Goal: Task Accomplishment & Management: Manage account settings

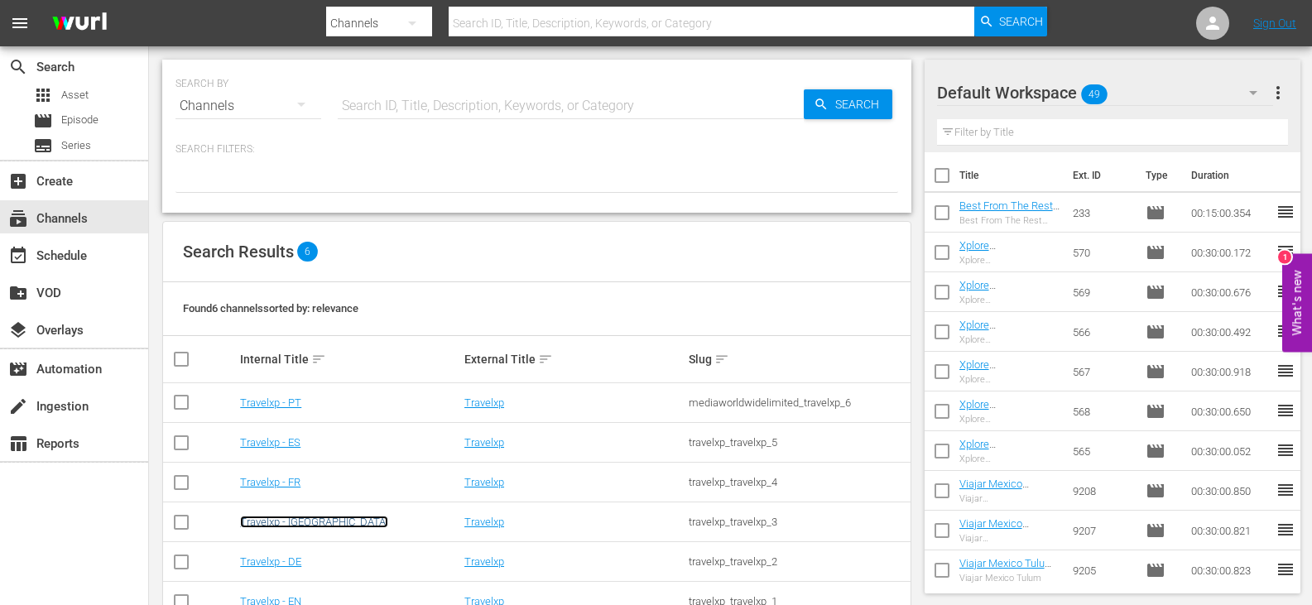
click at [270, 526] on link "Travelxp - [GEOGRAPHIC_DATA]" at bounding box center [314, 522] width 148 height 12
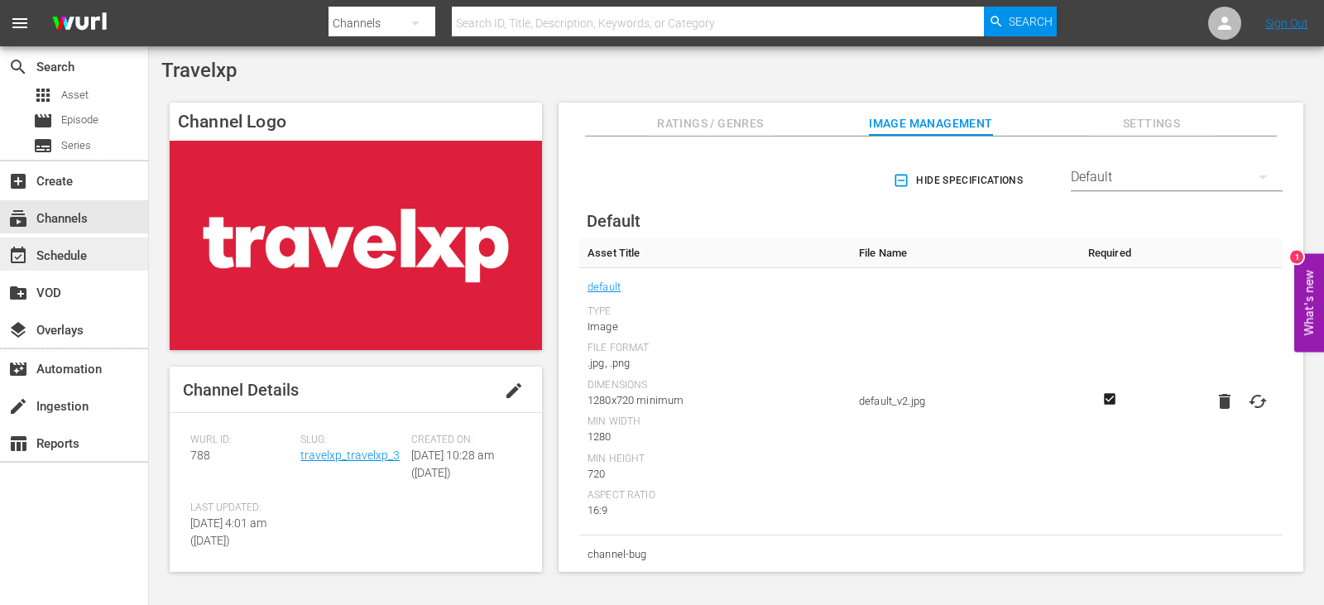
click at [87, 238] on div "event_available Schedule" at bounding box center [74, 254] width 148 height 33
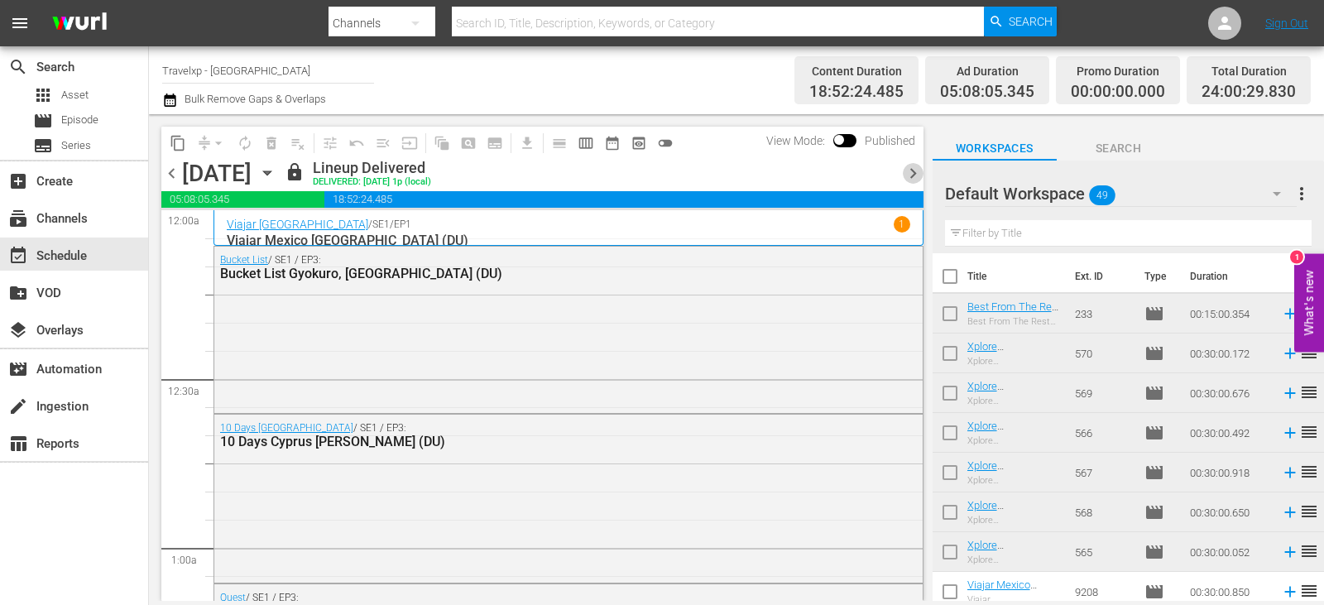
click at [906, 171] on span "chevron_right" at bounding box center [913, 173] width 21 height 21
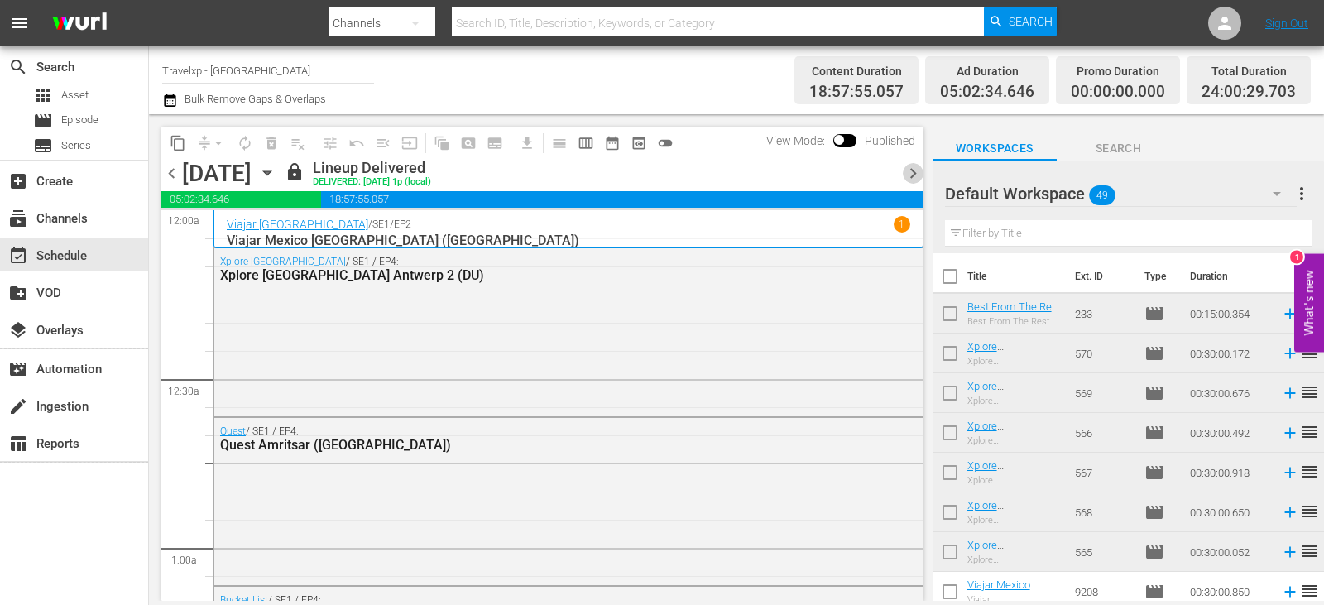
click at [906, 172] on span "chevron_right" at bounding box center [913, 173] width 21 height 21
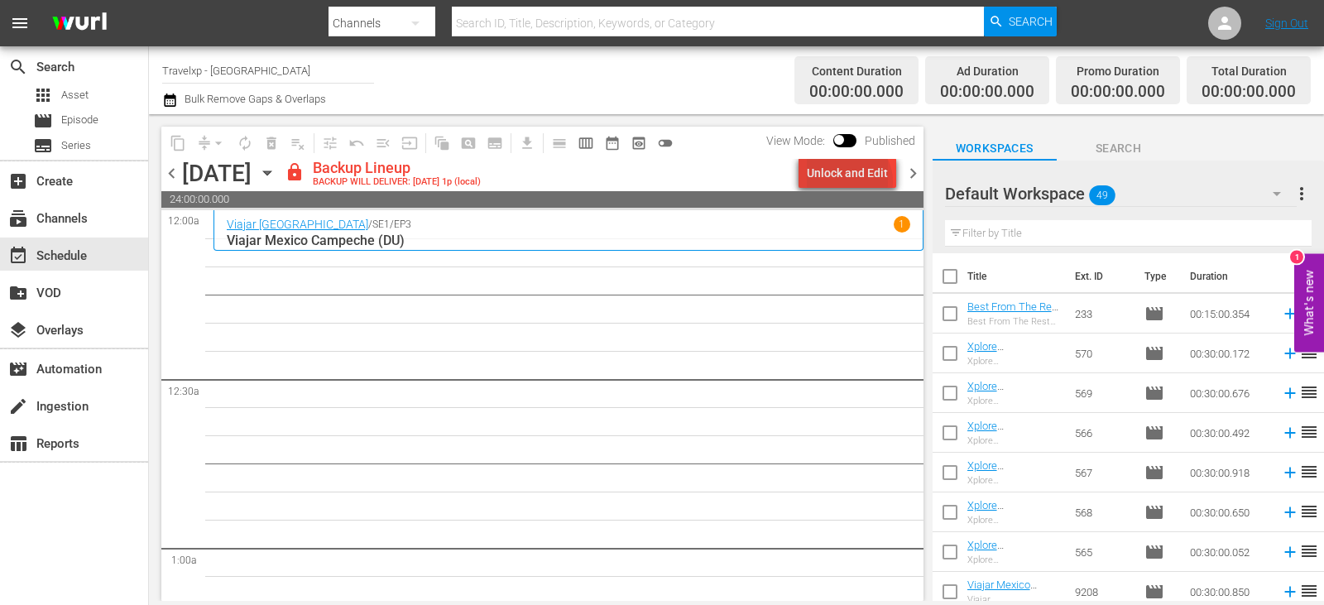
click at [852, 181] on div "Unlock and Edit" at bounding box center [847, 173] width 81 height 30
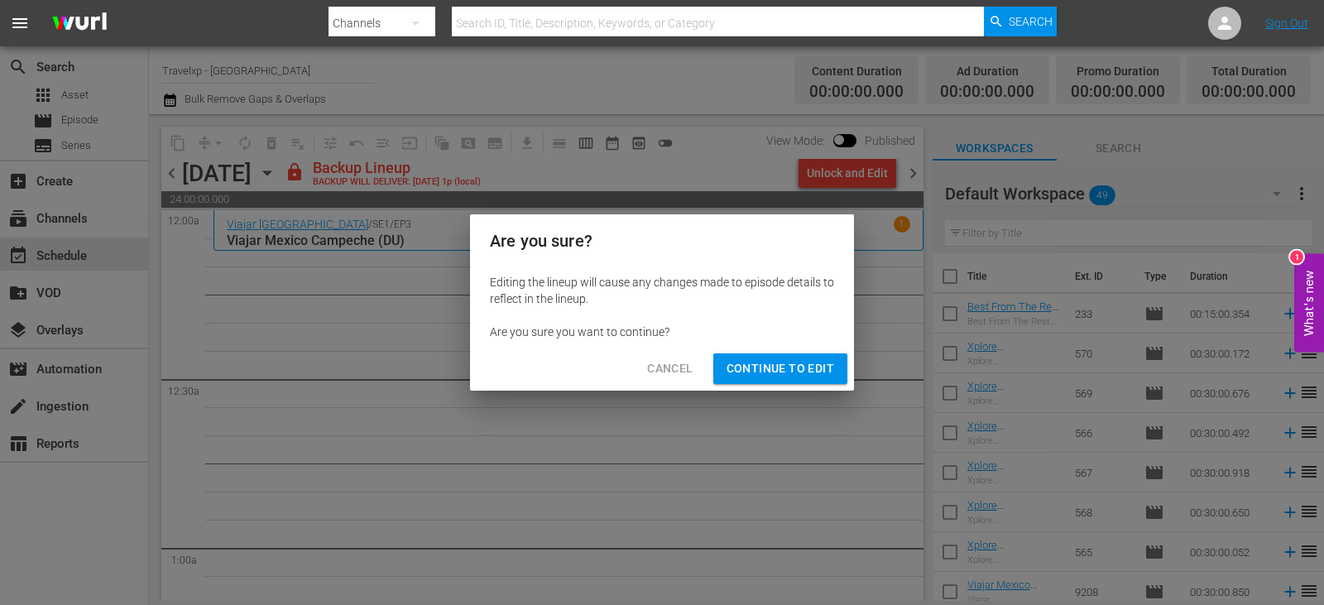
click at [785, 388] on div "Cancel Continue to Edit" at bounding box center [662, 369] width 384 height 44
click at [784, 383] on button "Continue to Edit" at bounding box center [781, 368] width 134 height 31
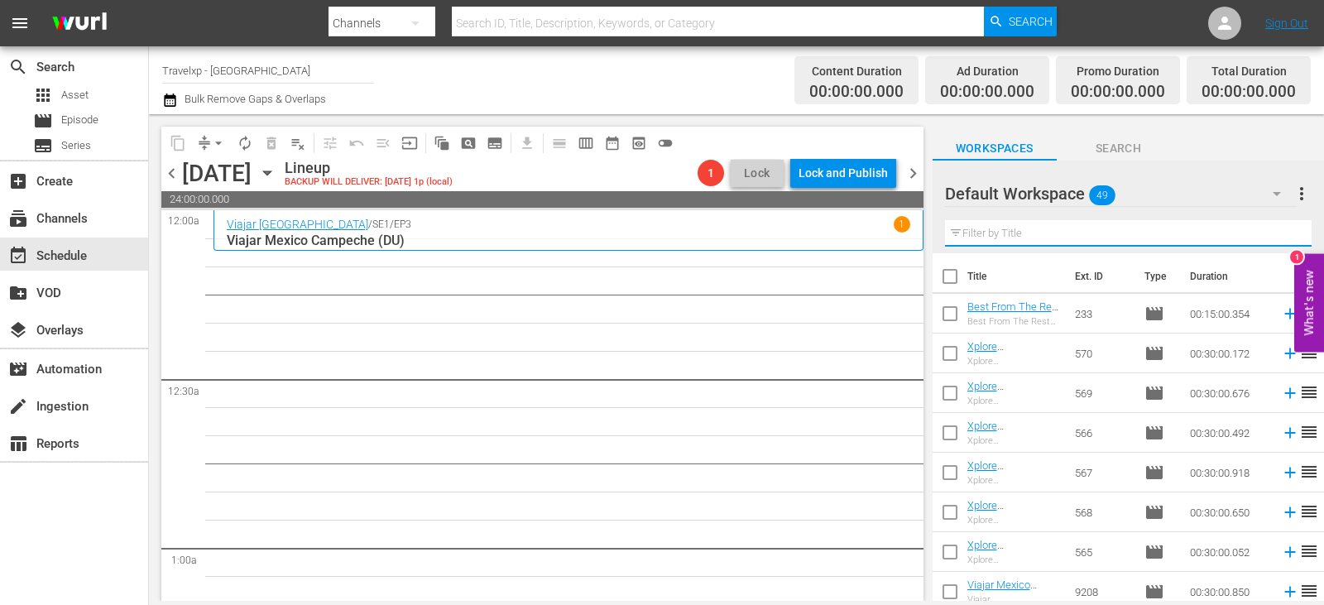
click at [1060, 234] on input "text" at bounding box center [1128, 233] width 367 height 26
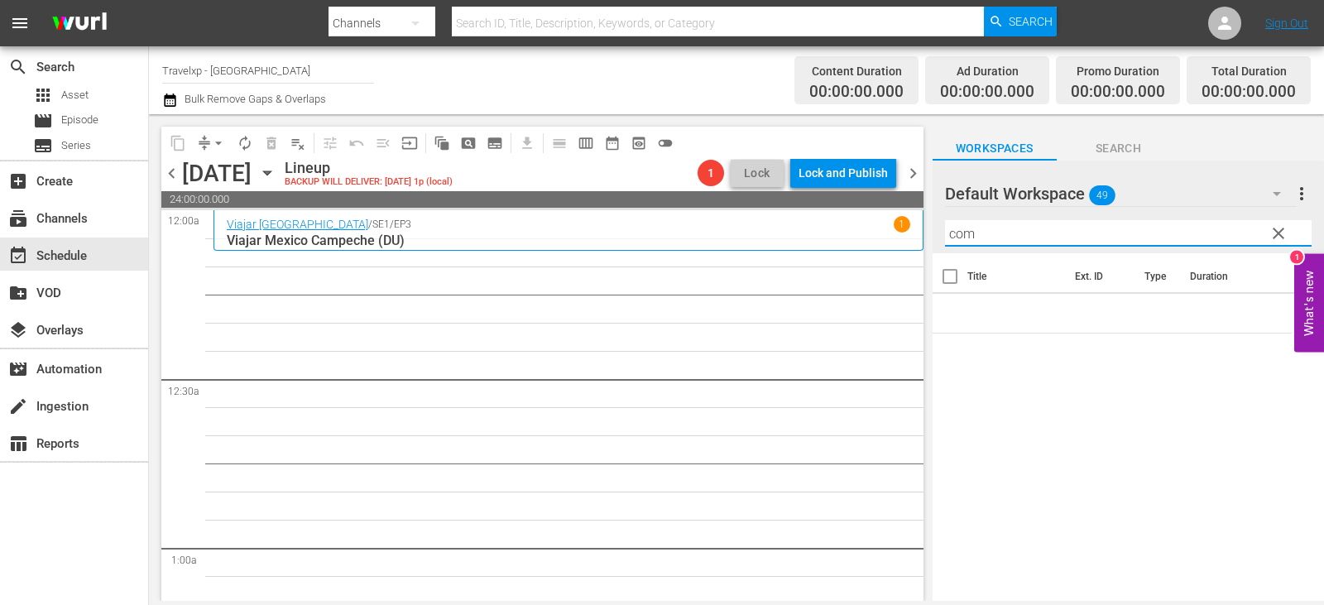
type input "comi"
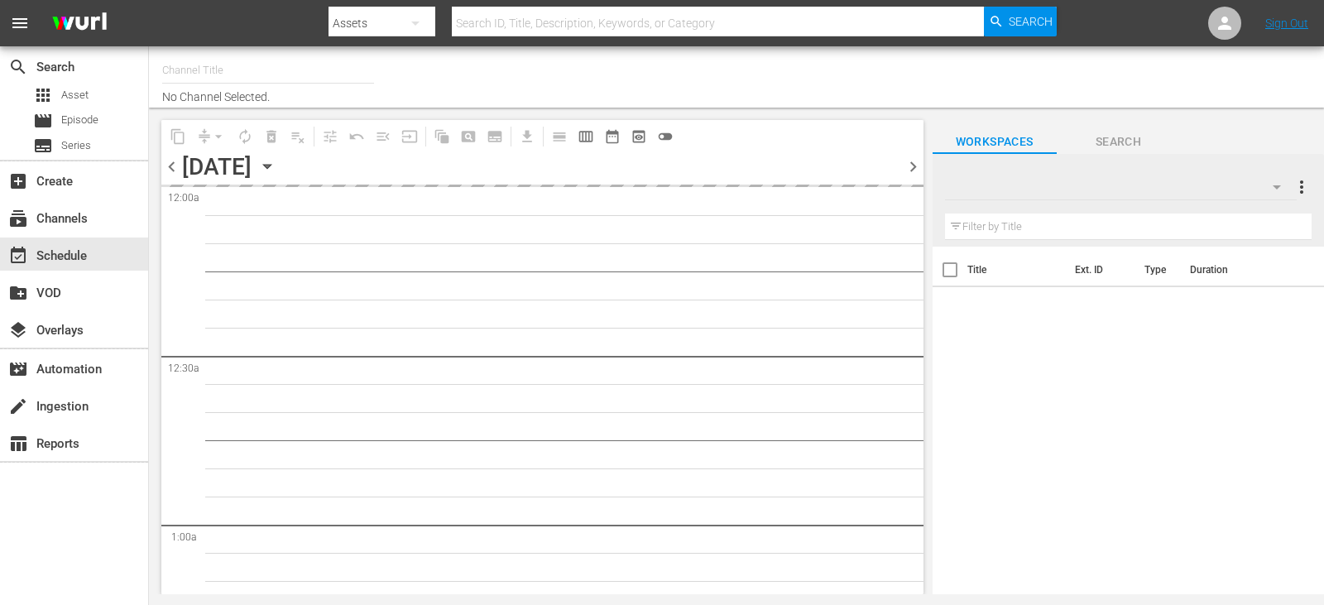
type input "Travelxp - [GEOGRAPHIC_DATA] (788)"
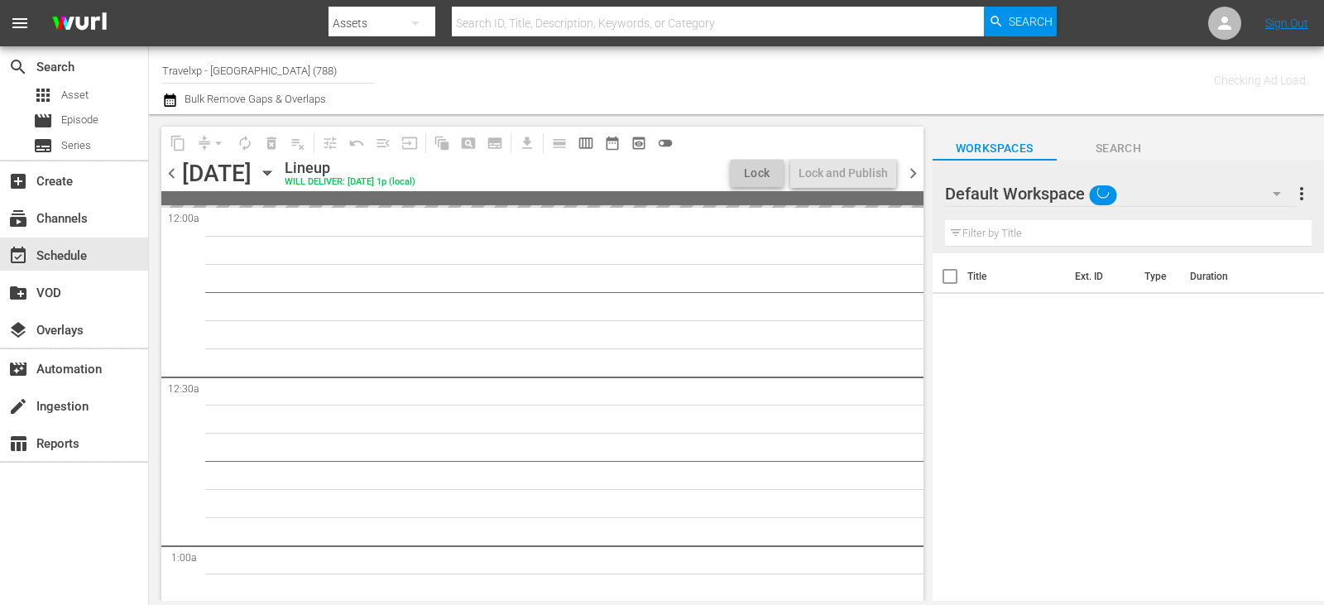
click at [1026, 220] on div "Filter by Title" at bounding box center [1128, 234] width 367 height 40
click at [1025, 231] on input "text" at bounding box center [1128, 233] width 367 height 26
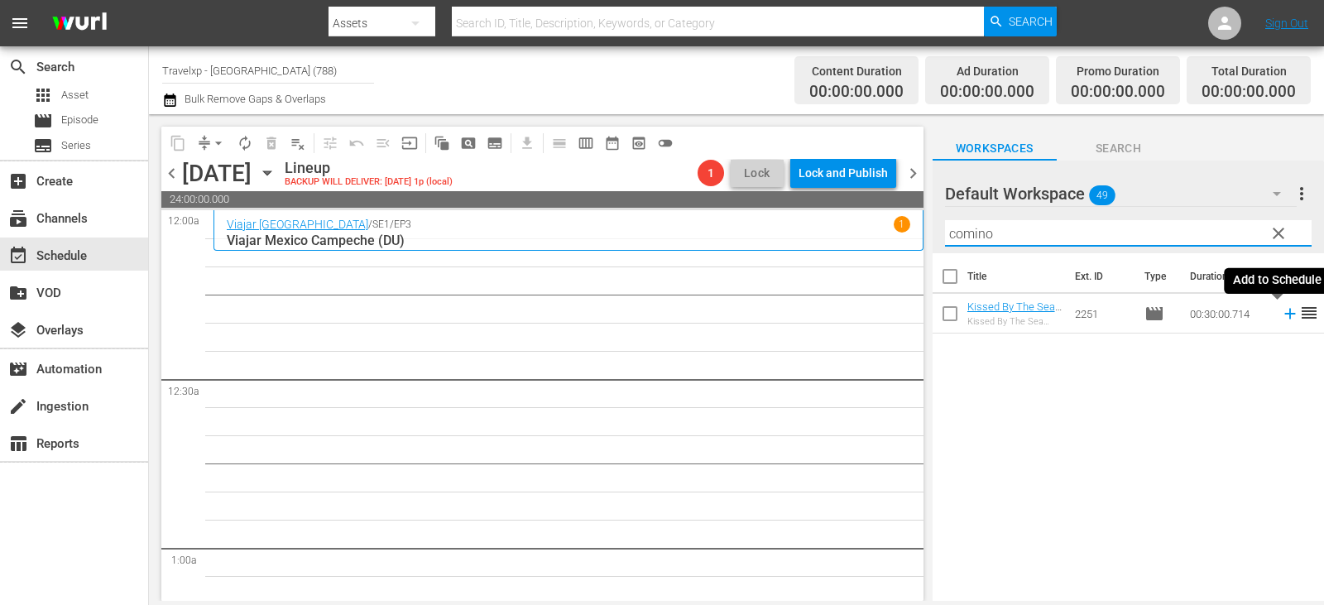
type input "comino"
click at [1281, 317] on icon at bounding box center [1290, 314] width 18 height 18
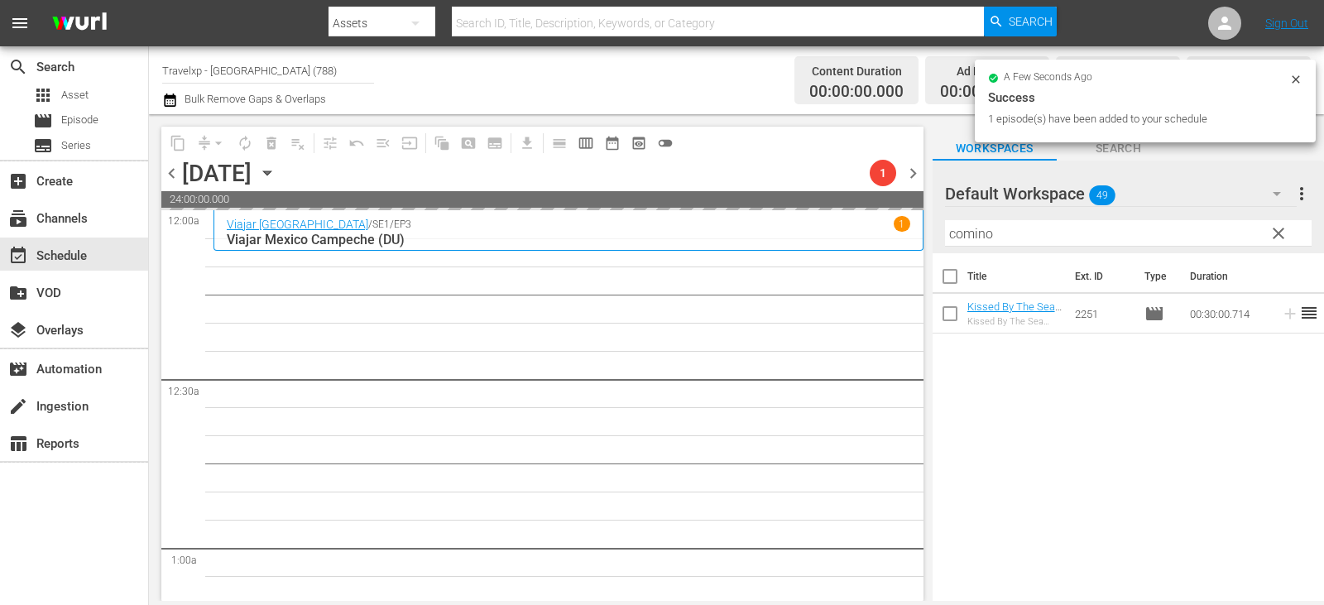
click at [1286, 230] on span "clear" at bounding box center [1279, 234] width 20 height 20
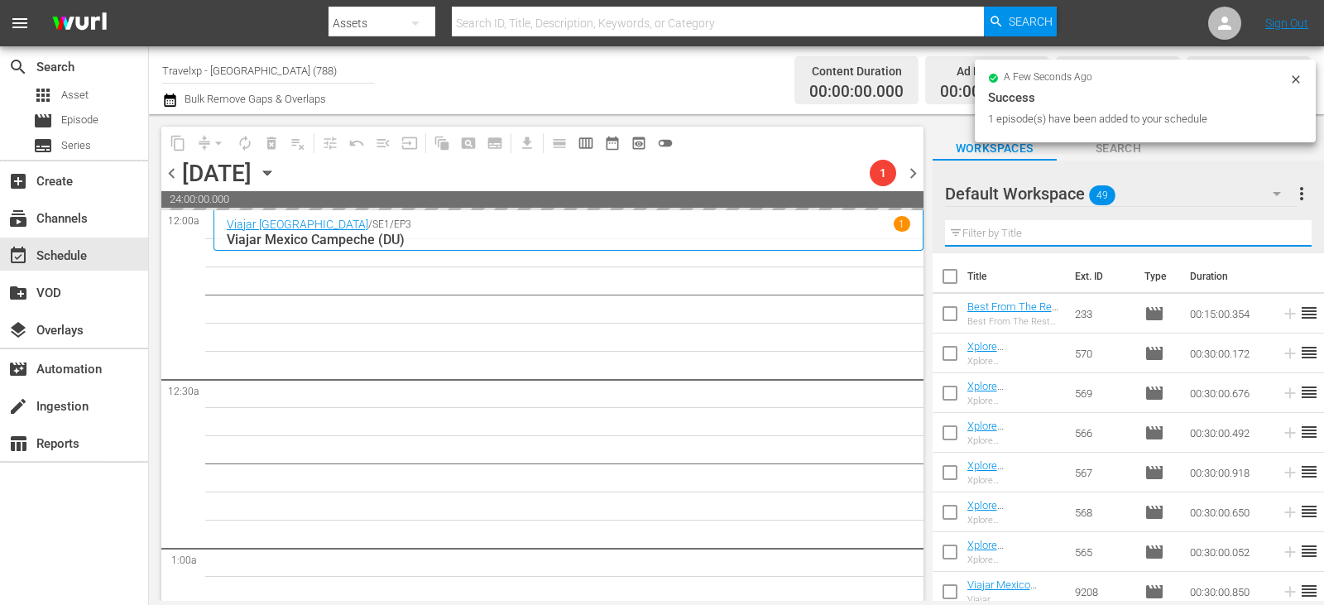
click at [1286, 230] on input "text" at bounding box center [1128, 233] width 367 height 26
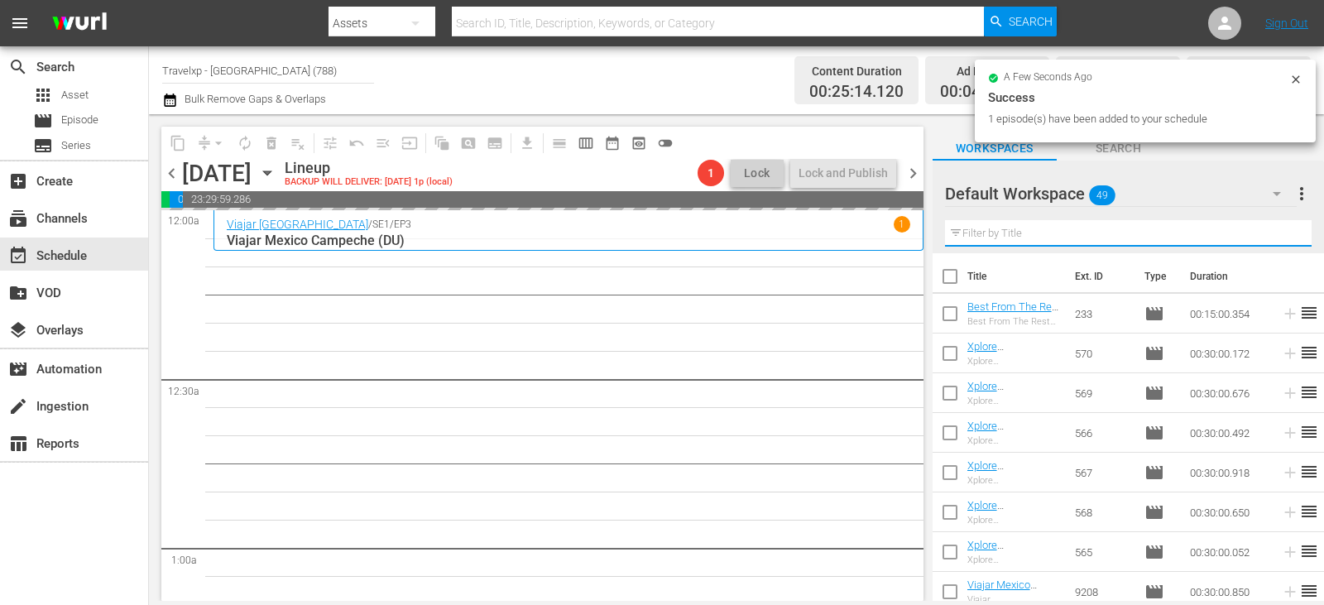
click at [1286, 230] on input "text" at bounding box center [1128, 233] width 367 height 26
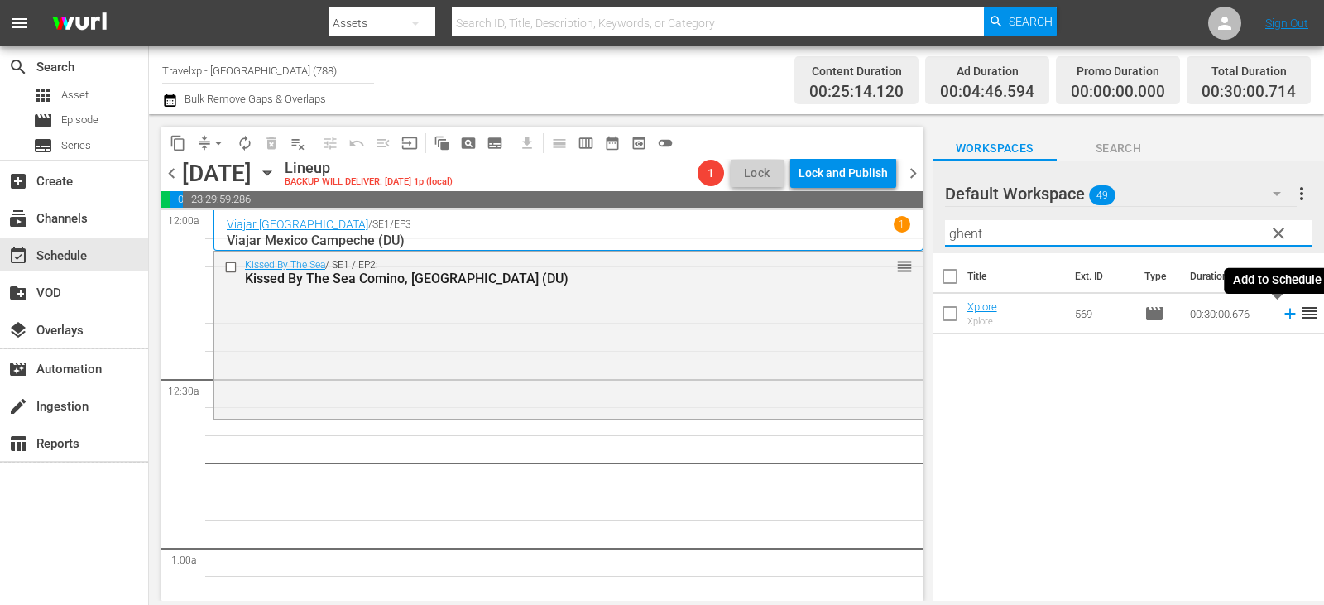
type input "ghent"
click at [1281, 317] on icon at bounding box center [1290, 314] width 18 height 18
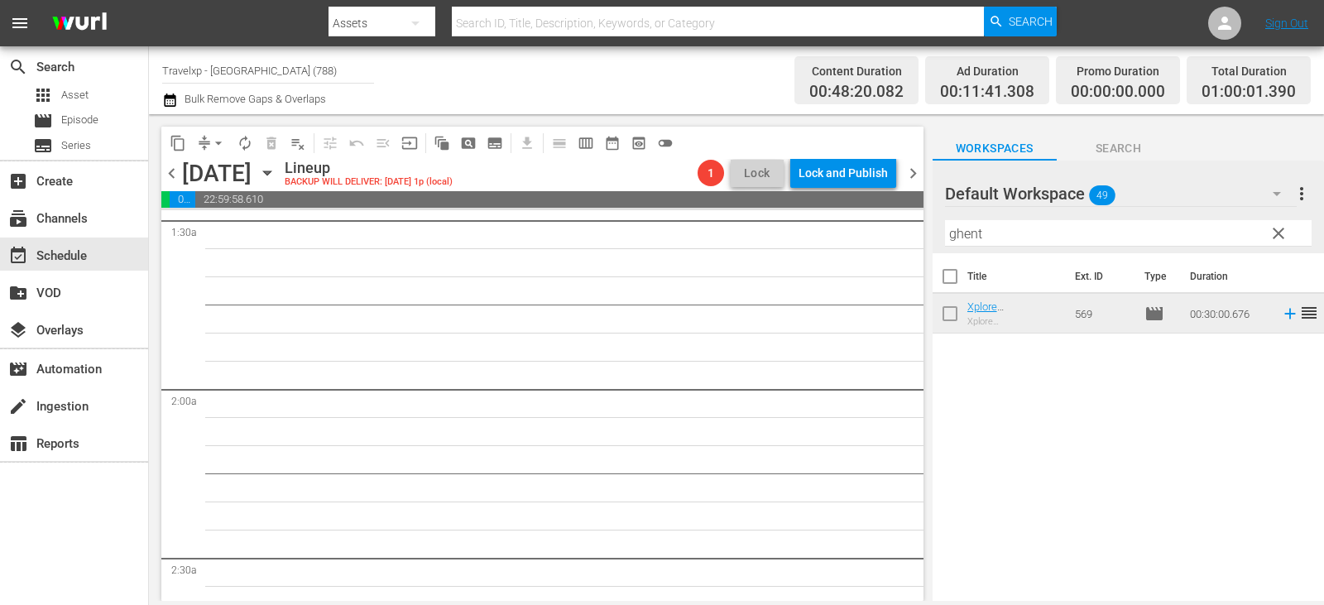
scroll to position [166, 0]
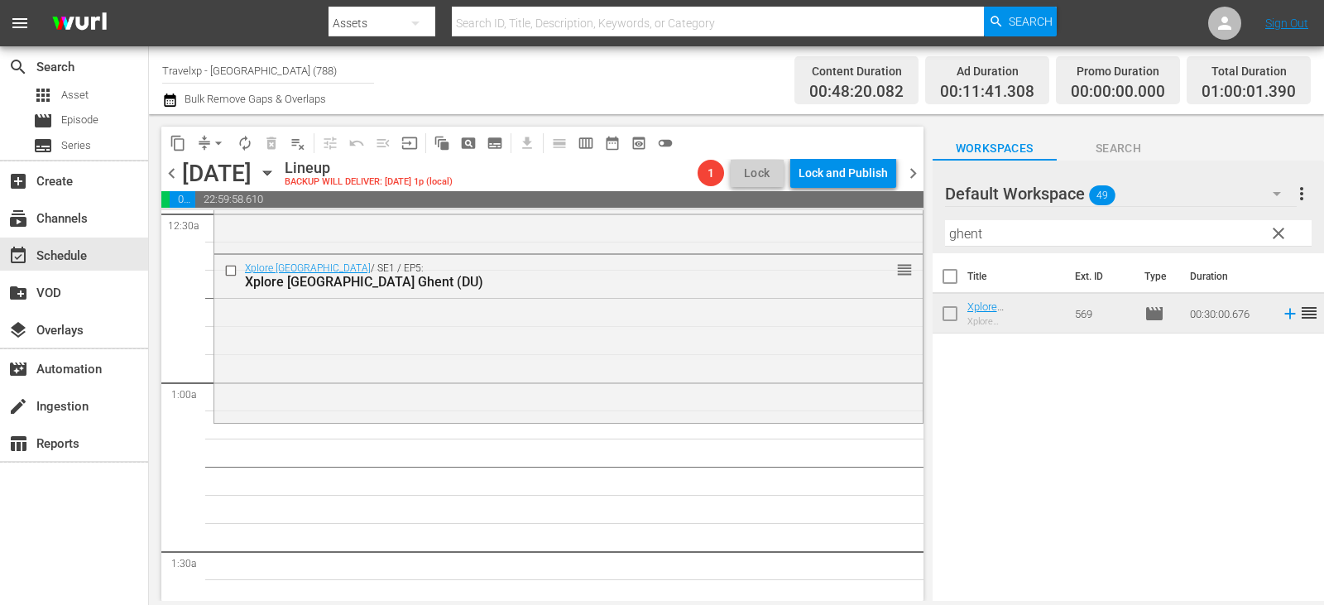
click at [1281, 230] on span "clear" at bounding box center [1279, 234] width 20 height 20
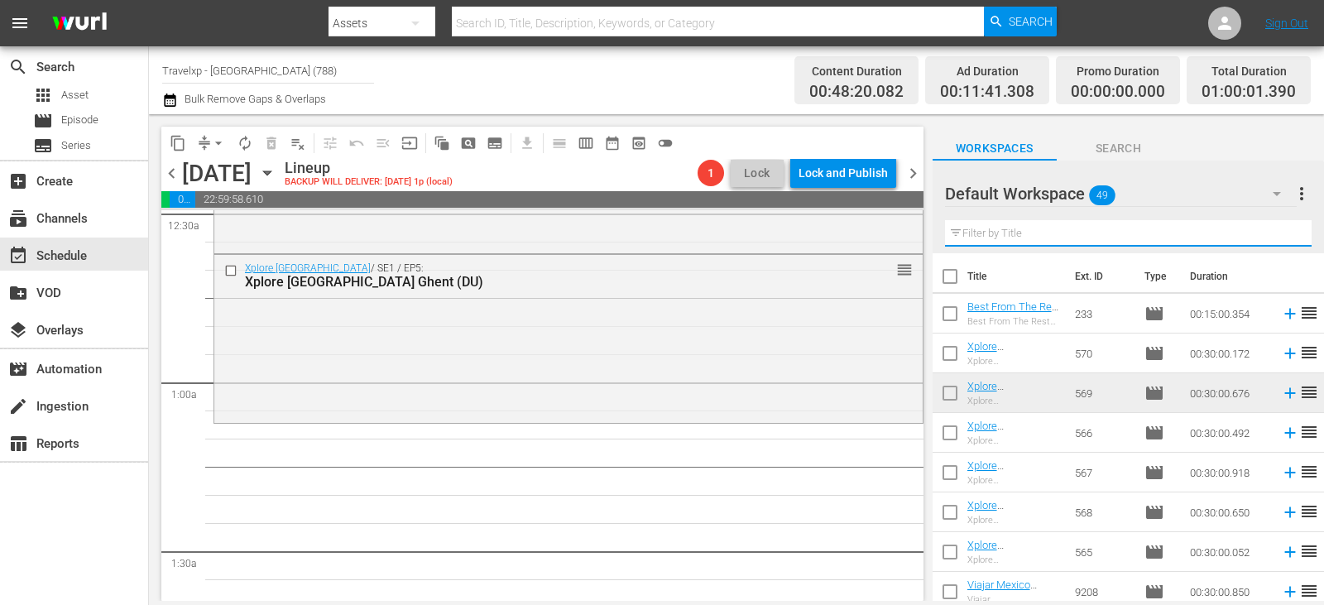
click at [1281, 230] on input "text" at bounding box center [1128, 233] width 367 height 26
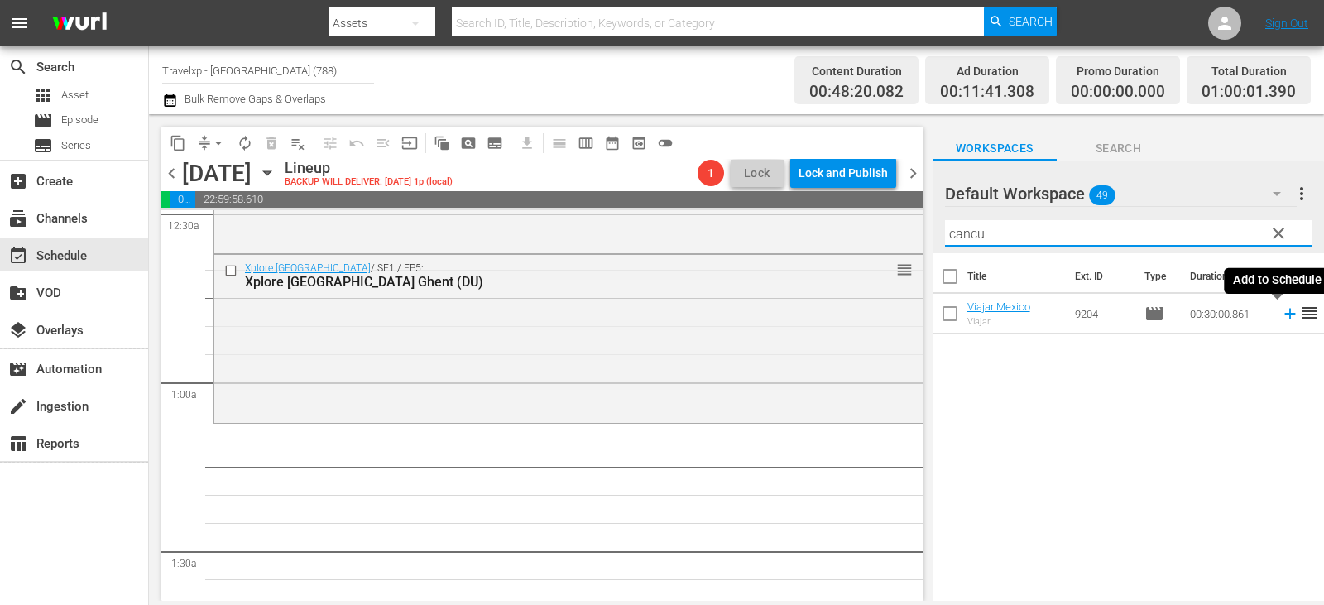
type input "cancu"
click at [1281, 319] on icon at bounding box center [1290, 314] width 18 height 18
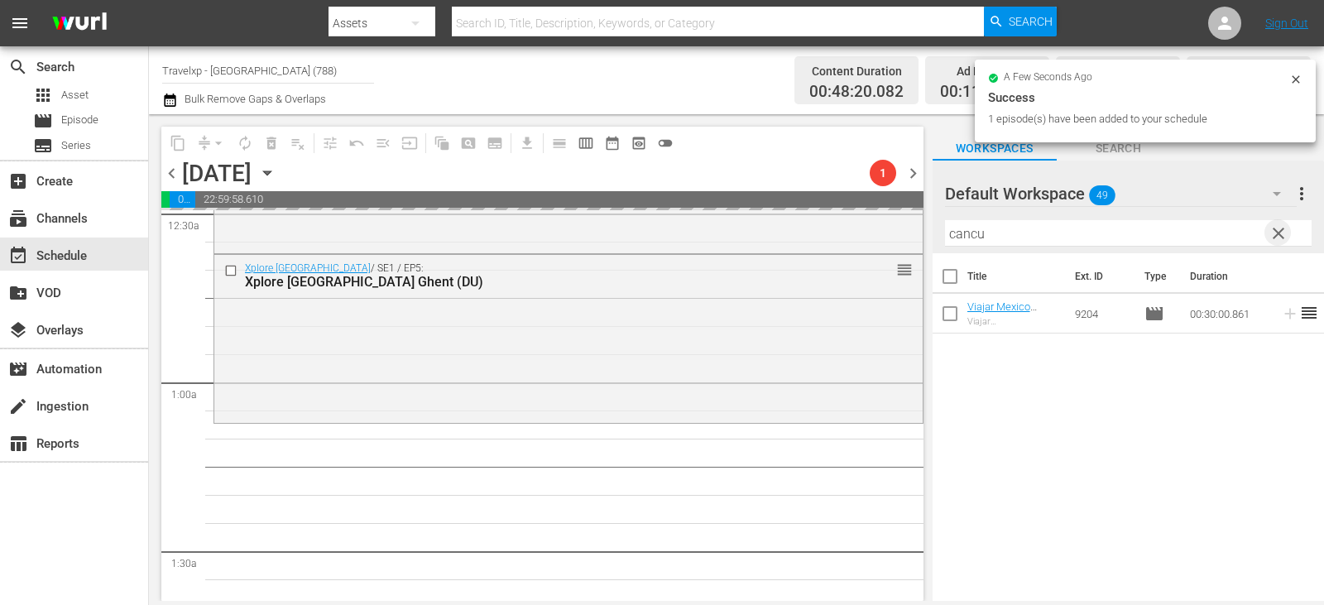
click at [1286, 238] on span "clear" at bounding box center [1279, 234] width 20 height 20
click at [1286, 238] on input "text" at bounding box center [1128, 233] width 367 height 26
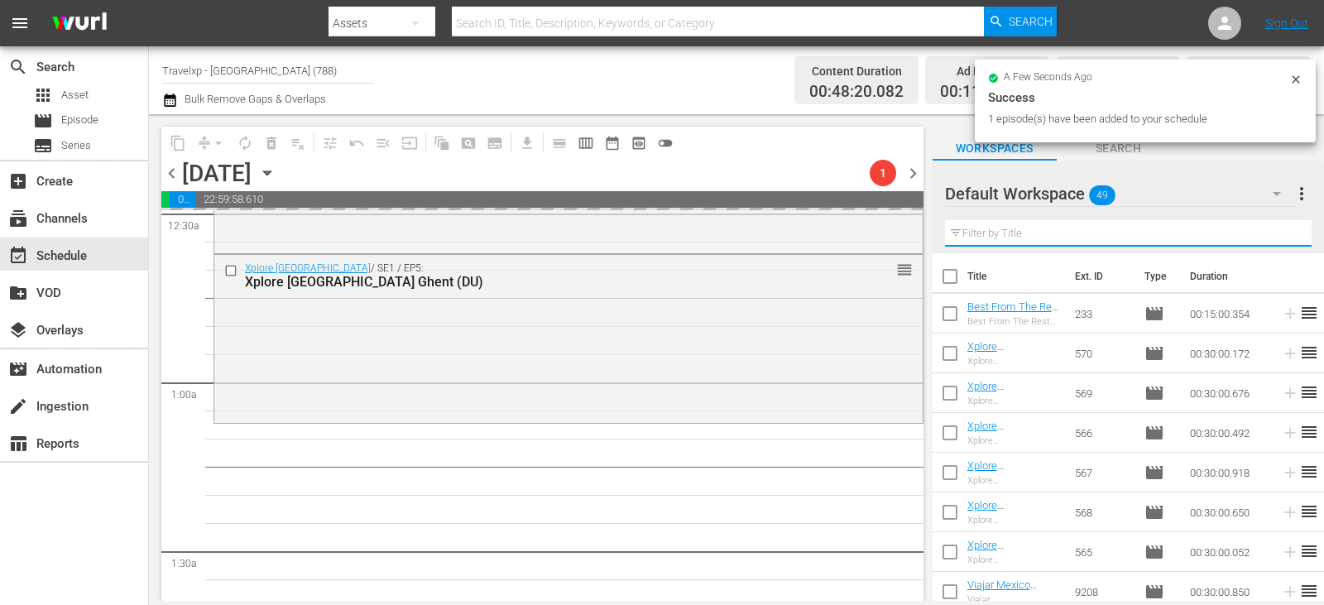
click at [1286, 238] on input "text" at bounding box center [1128, 233] width 367 height 26
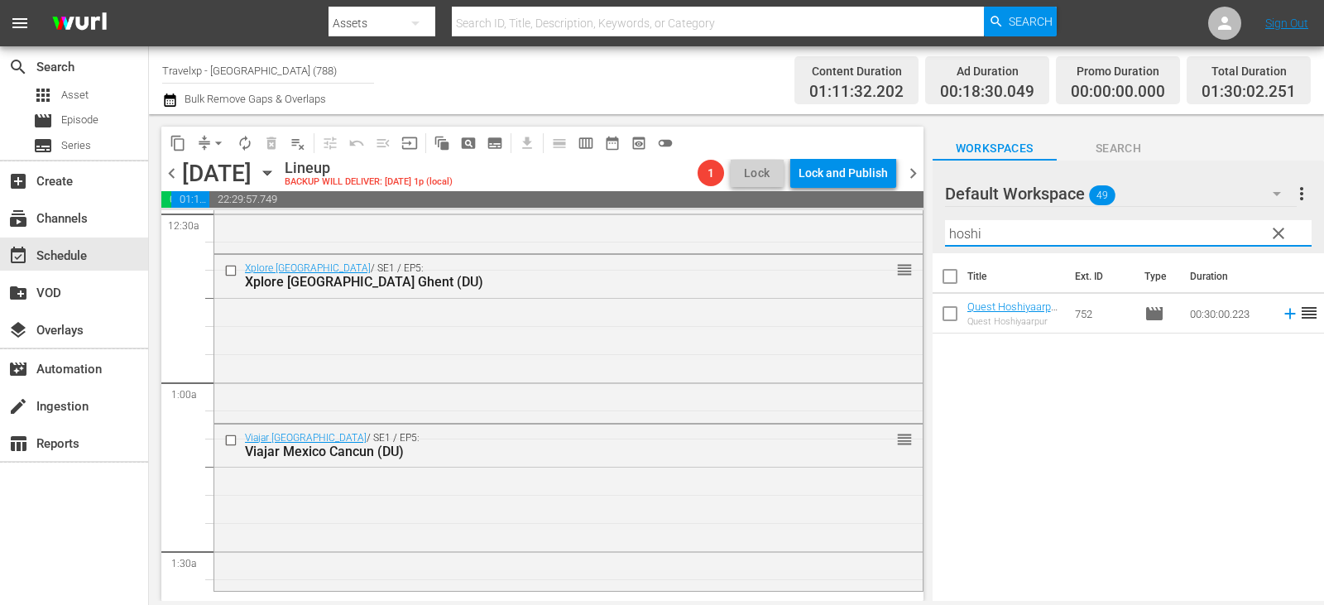
type input "hoshi"
click at [1281, 318] on icon at bounding box center [1290, 314] width 18 height 18
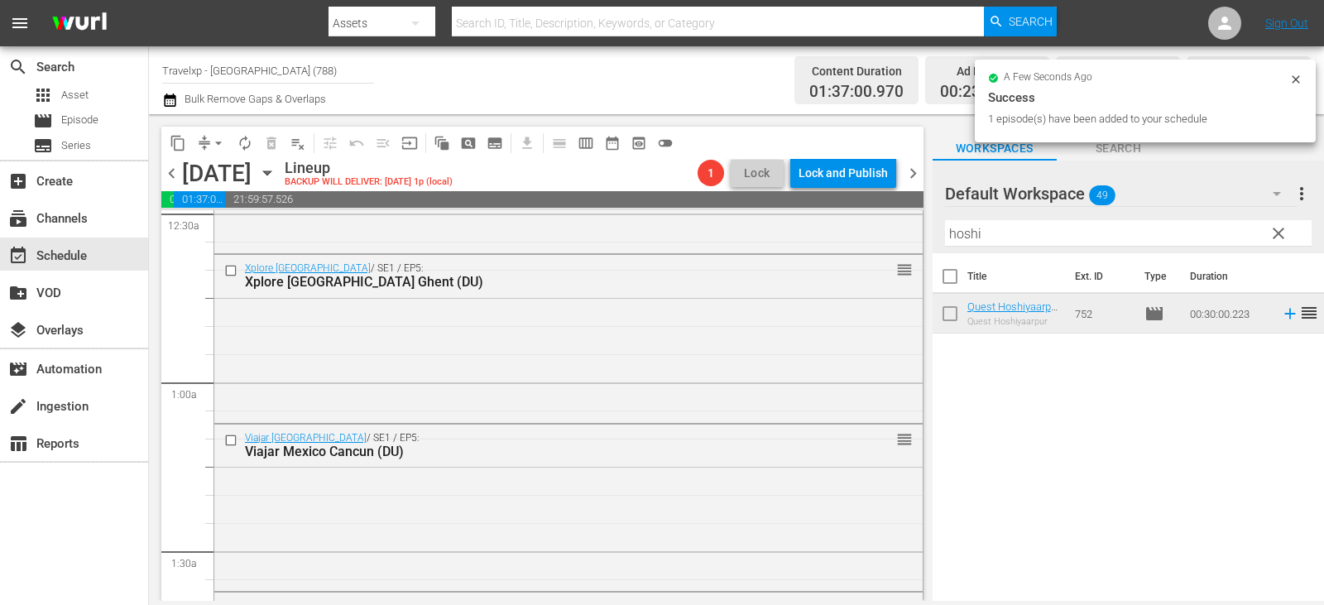
click at [1269, 238] on span "clear" at bounding box center [1279, 234] width 20 height 20
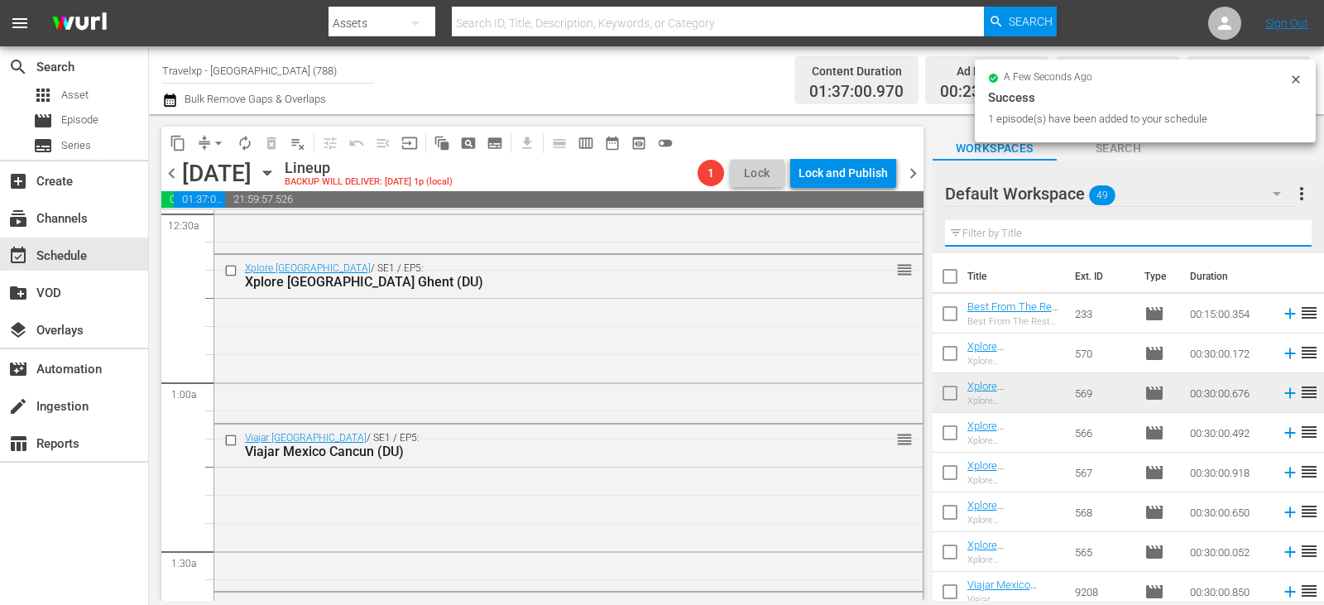
click at [1269, 238] on input "text" at bounding box center [1128, 233] width 367 height 26
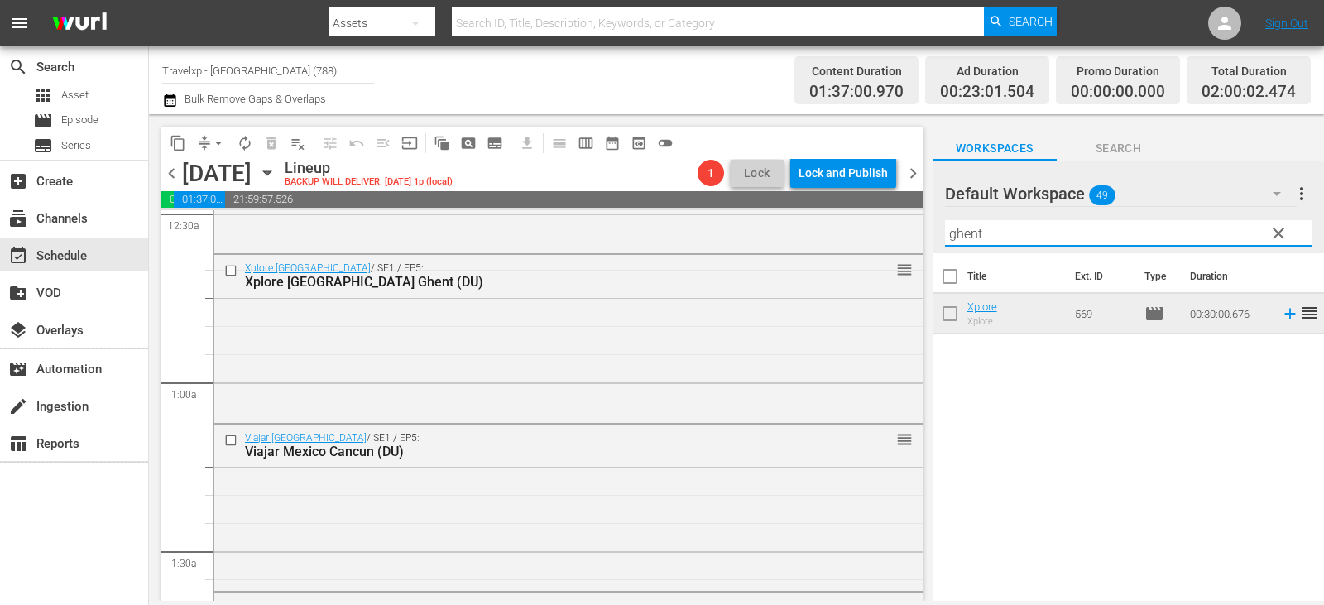
type input "ghent"
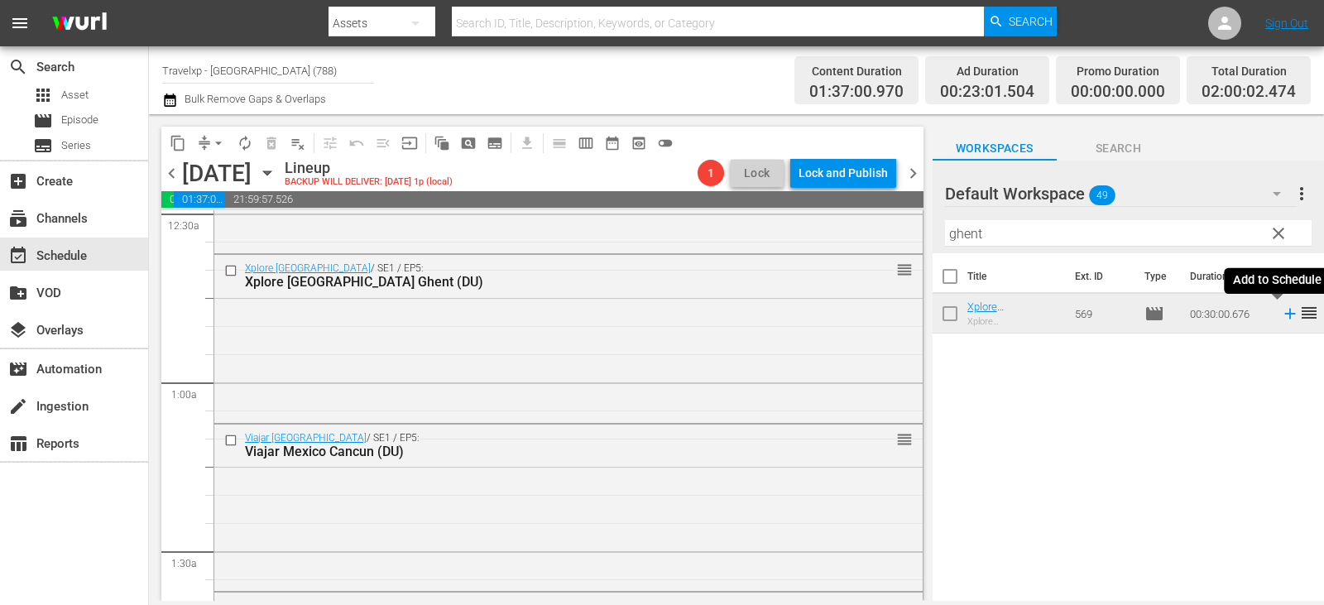
click at [1281, 316] on icon at bounding box center [1290, 314] width 18 height 18
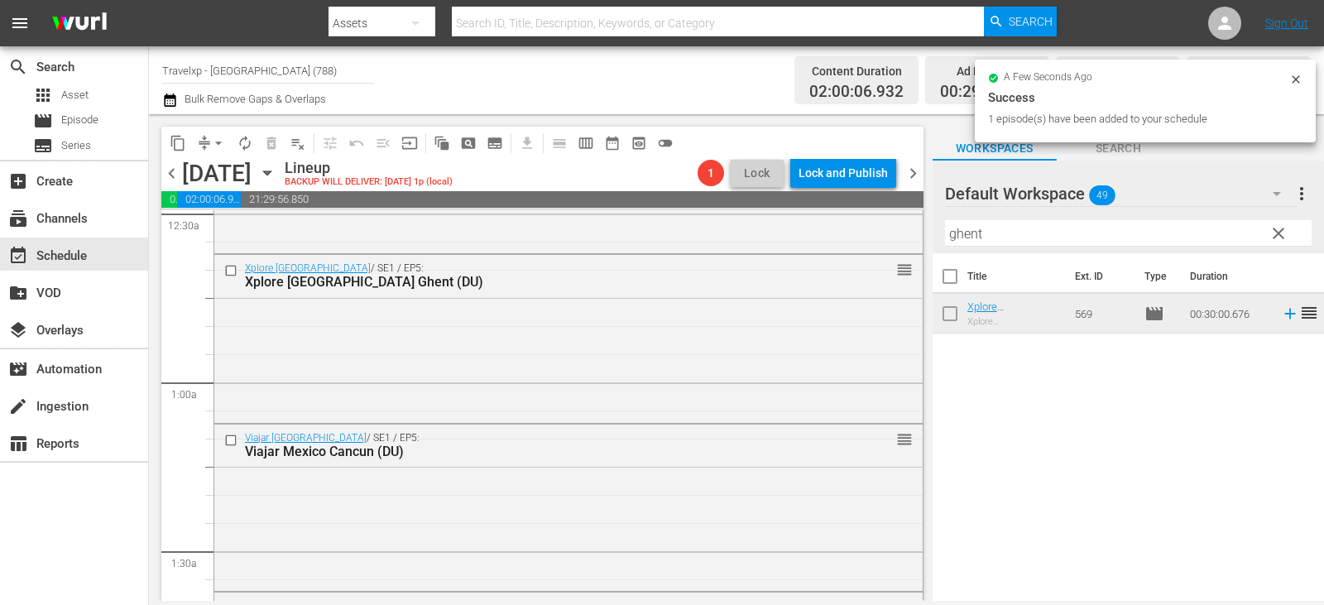
click at [1287, 241] on span "clear" at bounding box center [1279, 234] width 20 height 20
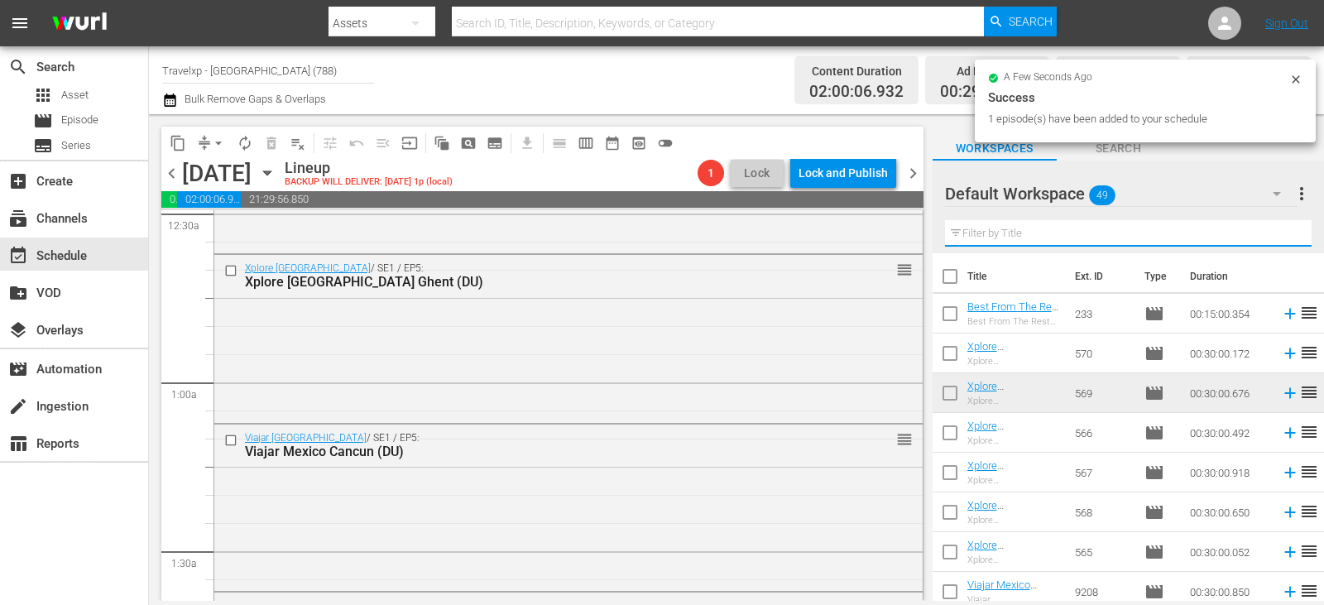
click at [1288, 241] on input "text" at bounding box center [1128, 233] width 367 height 26
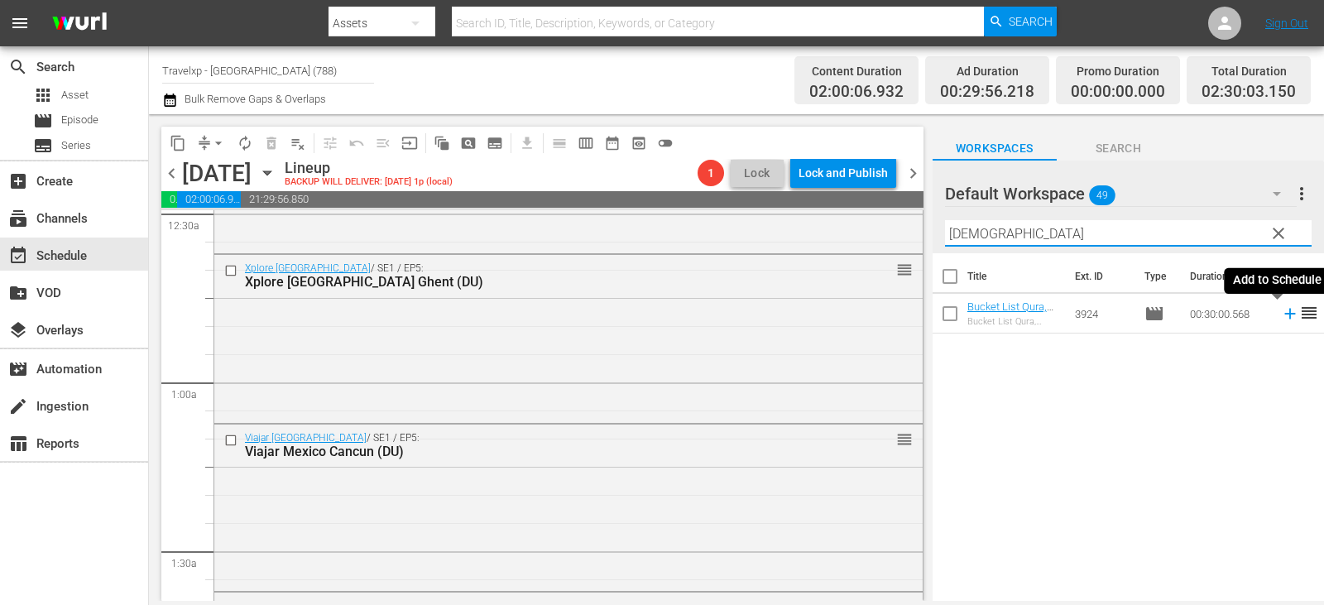
type input "[DEMOGRAPHIC_DATA]"
click at [1281, 309] on icon at bounding box center [1290, 314] width 18 height 18
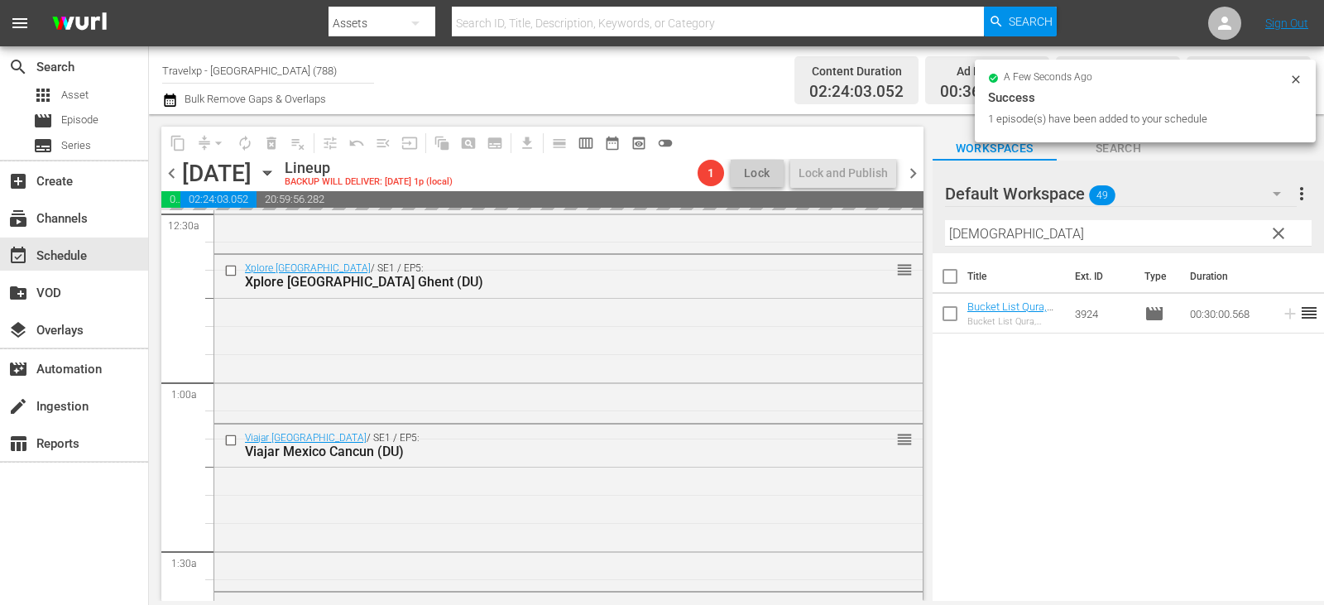
click at [1278, 235] on span "clear" at bounding box center [1279, 234] width 20 height 20
click at [1278, 235] on input "[DEMOGRAPHIC_DATA]" at bounding box center [1128, 233] width 367 height 26
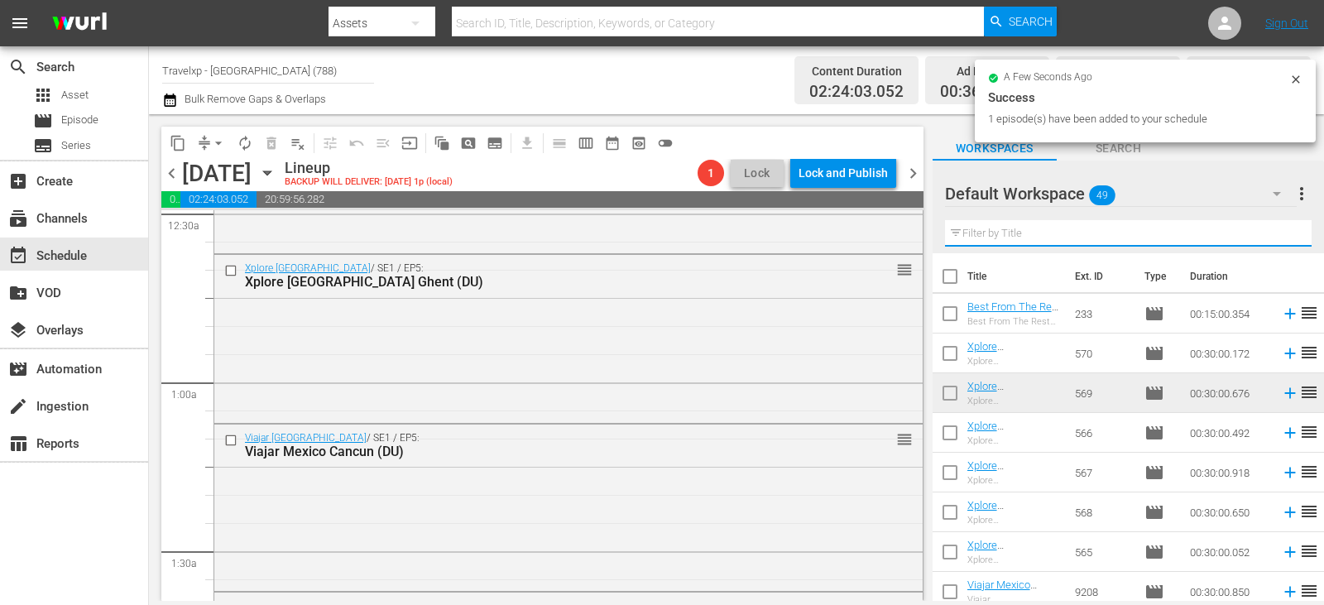
click at [1278, 235] on input "text" at bounding box center [1128, 233] width 367 height 26
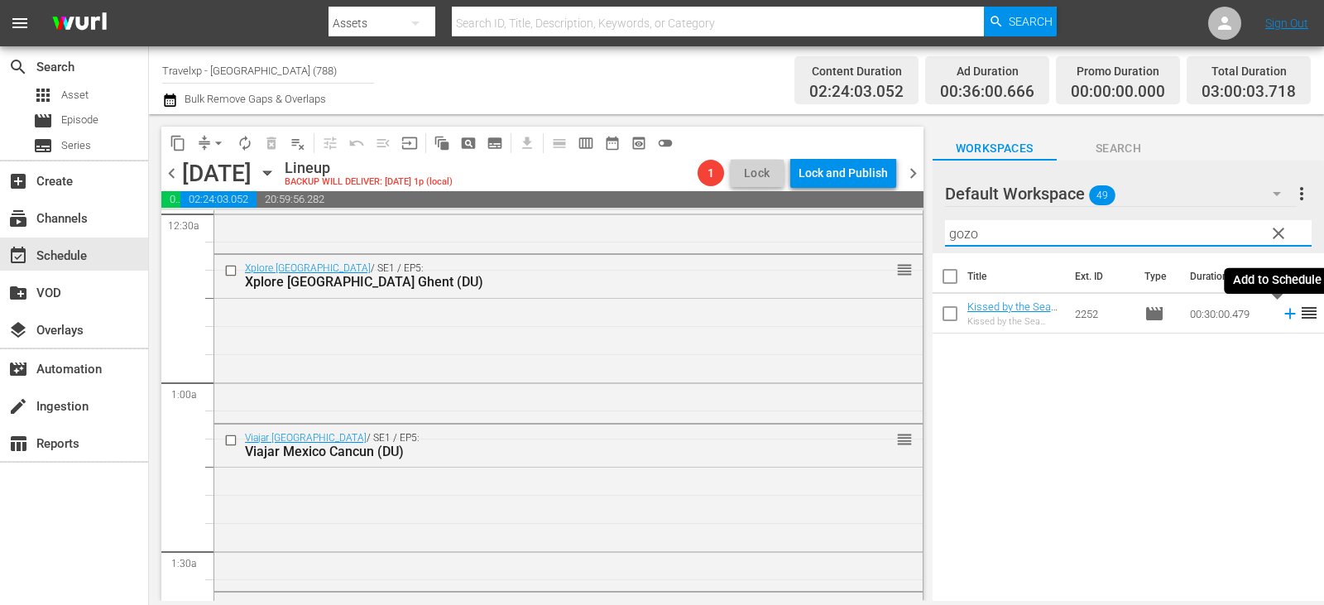
type input "gozo"
click at [1281, 310] on icon at bounding box center [1290, 314] width 18 height 18
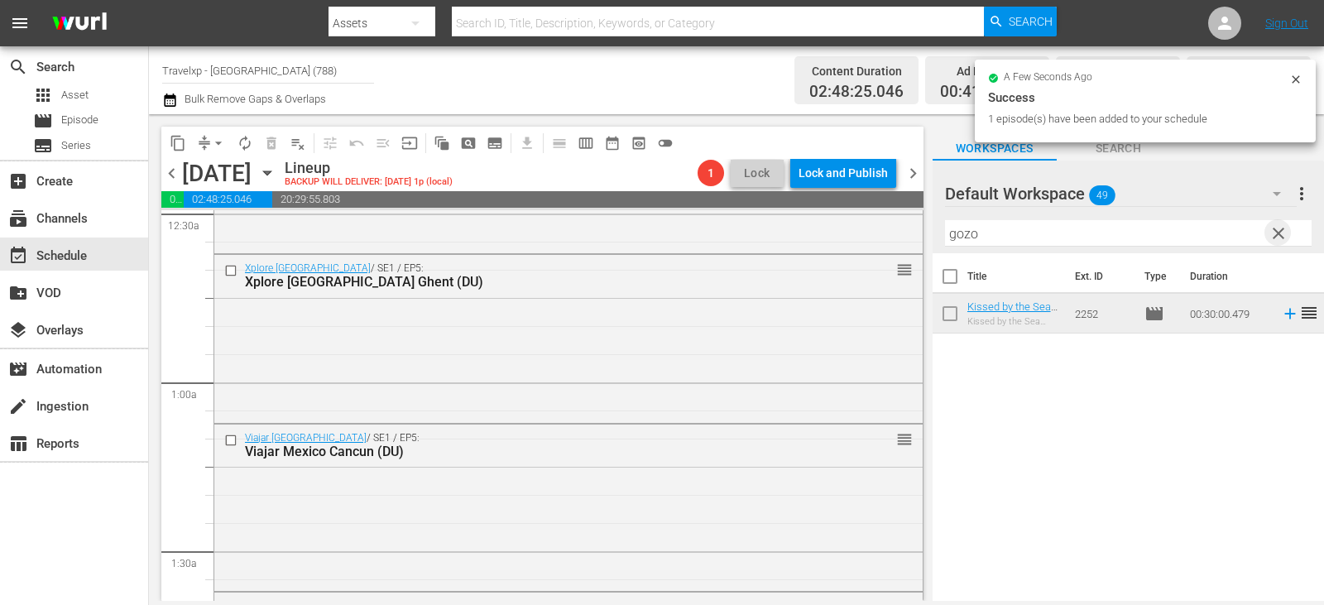
click at [1278, 234] on span "clear" at bounding box center [1279, 234] width 20 height 20
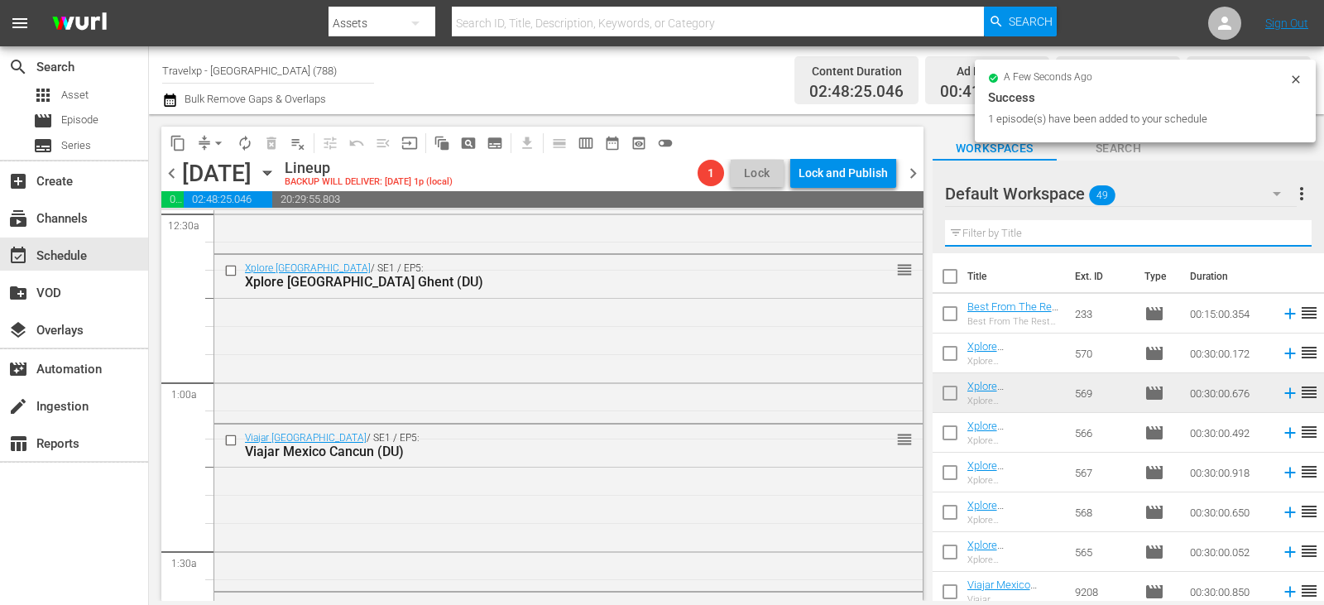
click at [1278, 234] on input "text" at bounding box center [1128, 233] width 367 height 26
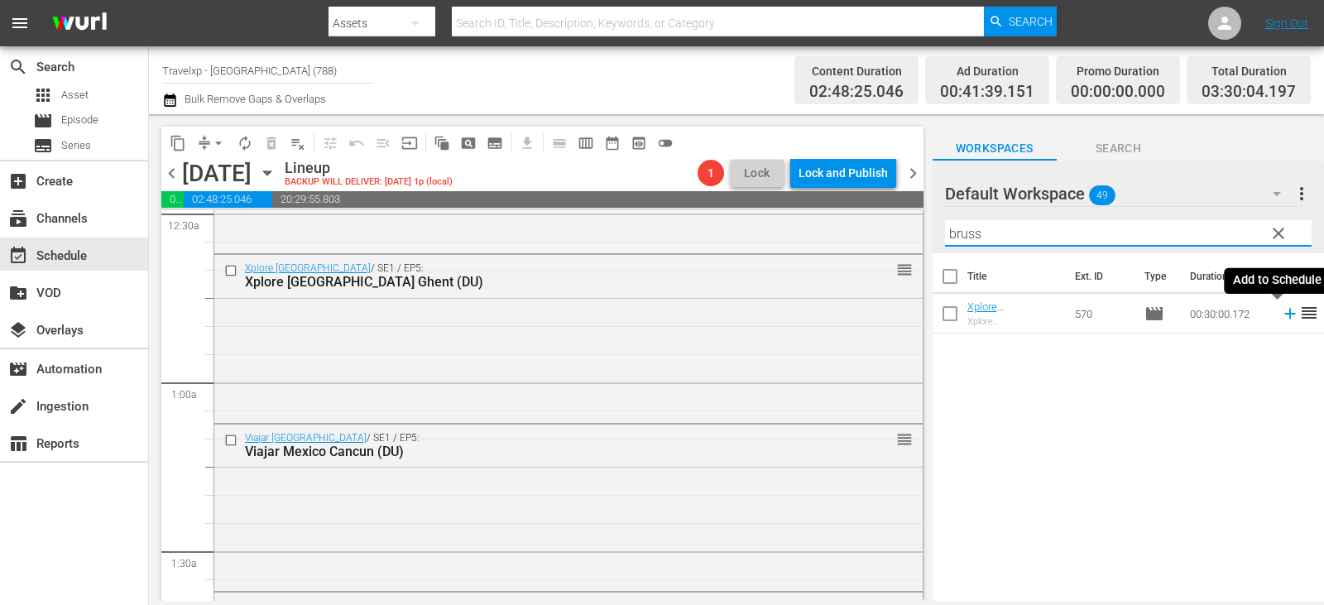
type input "bruss"
click at [1285, 312] on icon at bounding box center [1290, 314] width 18 height 18
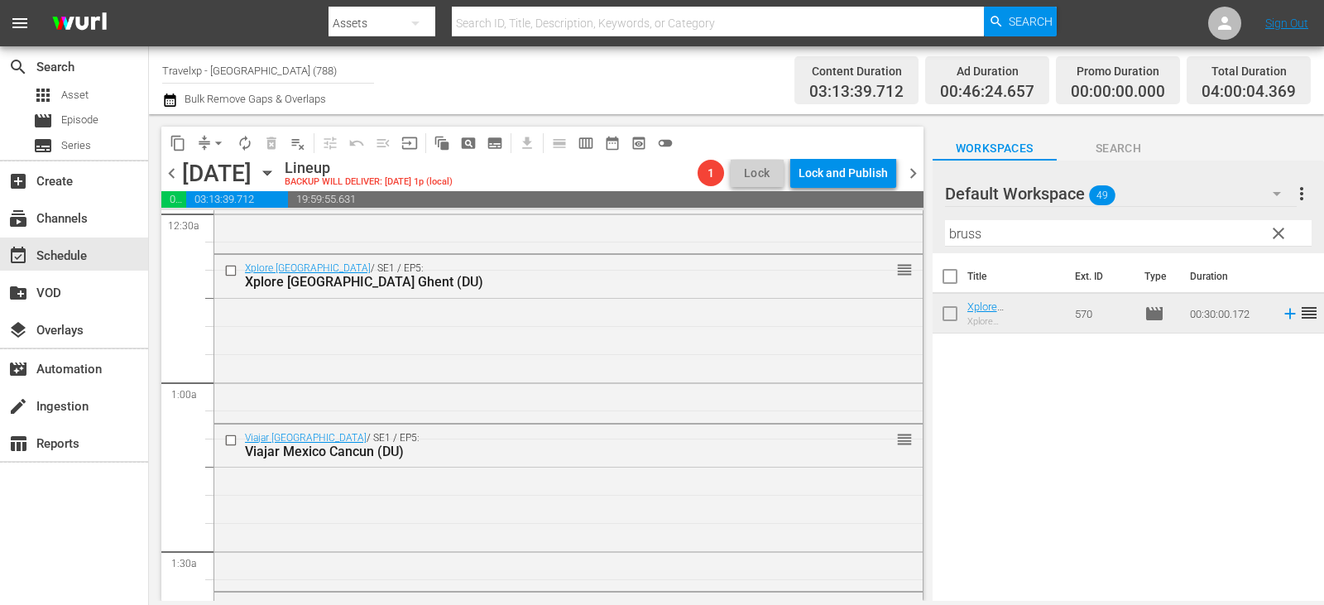
click at [1276, 233] on span "clear" at bounding box center [1279, 234] width 20 height 20
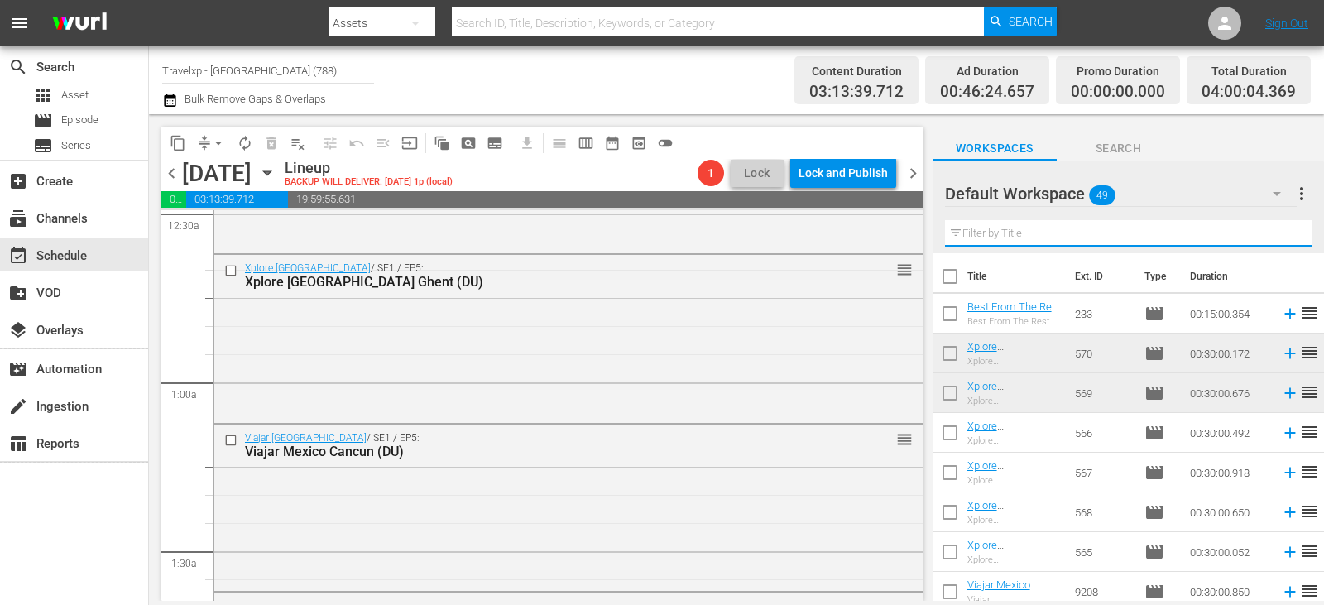
click at [1276, 233] on input "text" at bounding box center [1128, 233] width 367 height 26
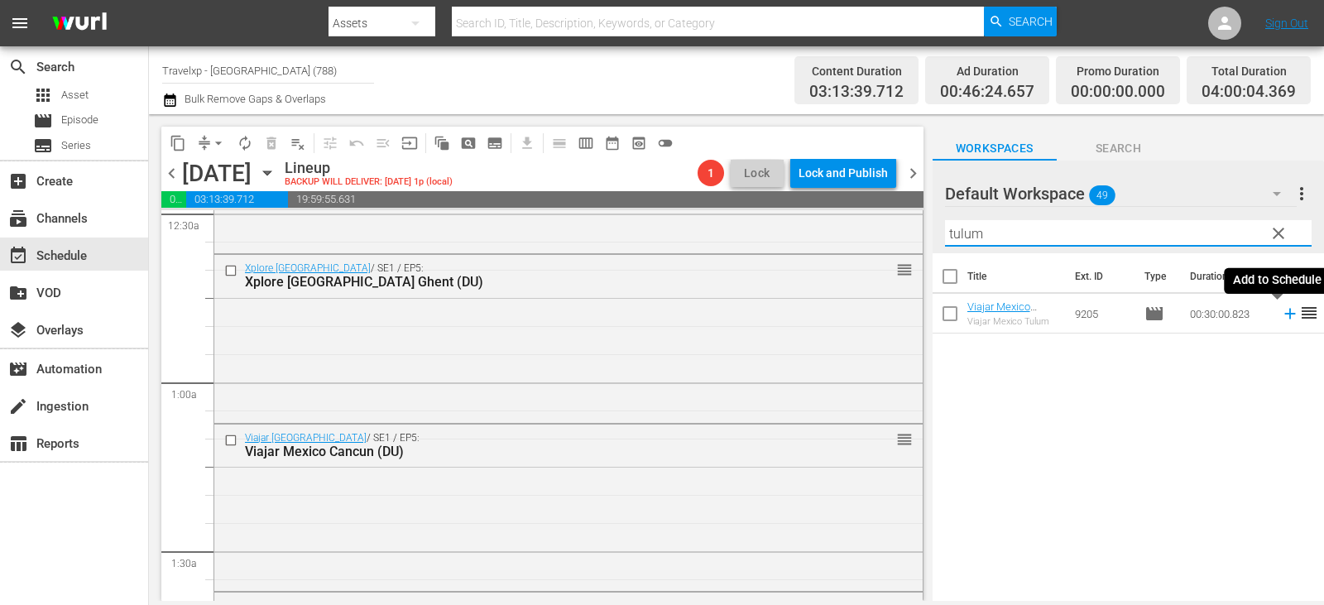
type input "tulum"
click at [1285, 315] on icon at bounding box center [1290, 314] width 11 height 11
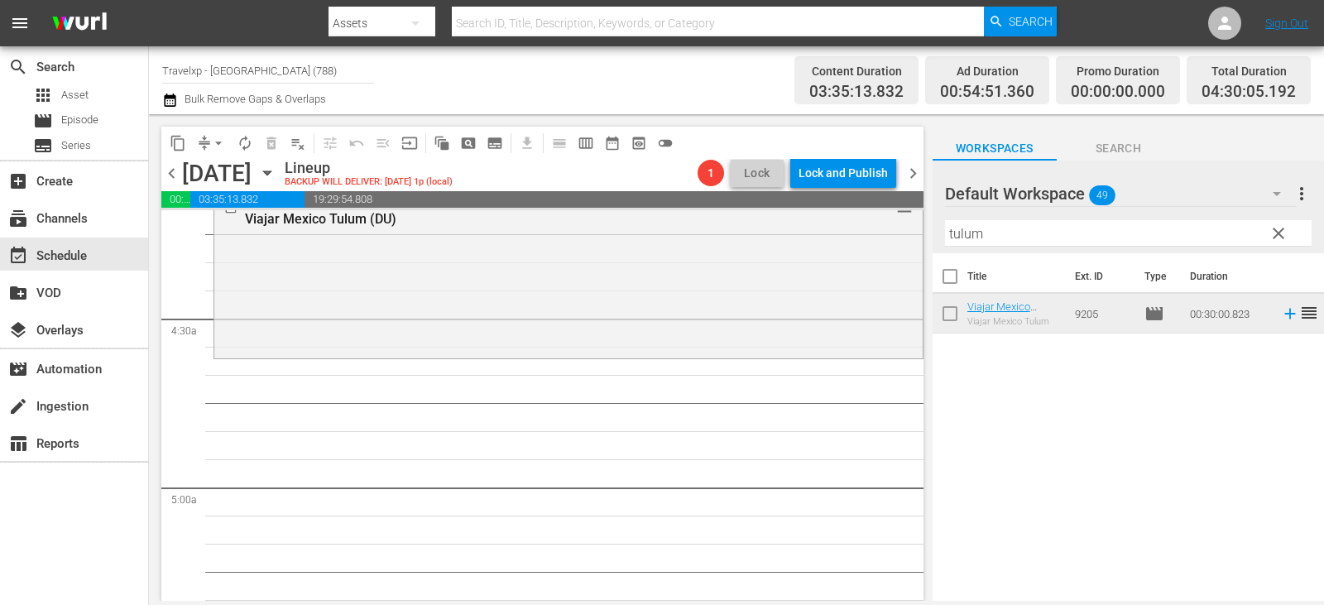
scroll to position [1407, 0]
click at [1277, 237] on span "clear" at bounding box center [1279, 234] width 20 height 20
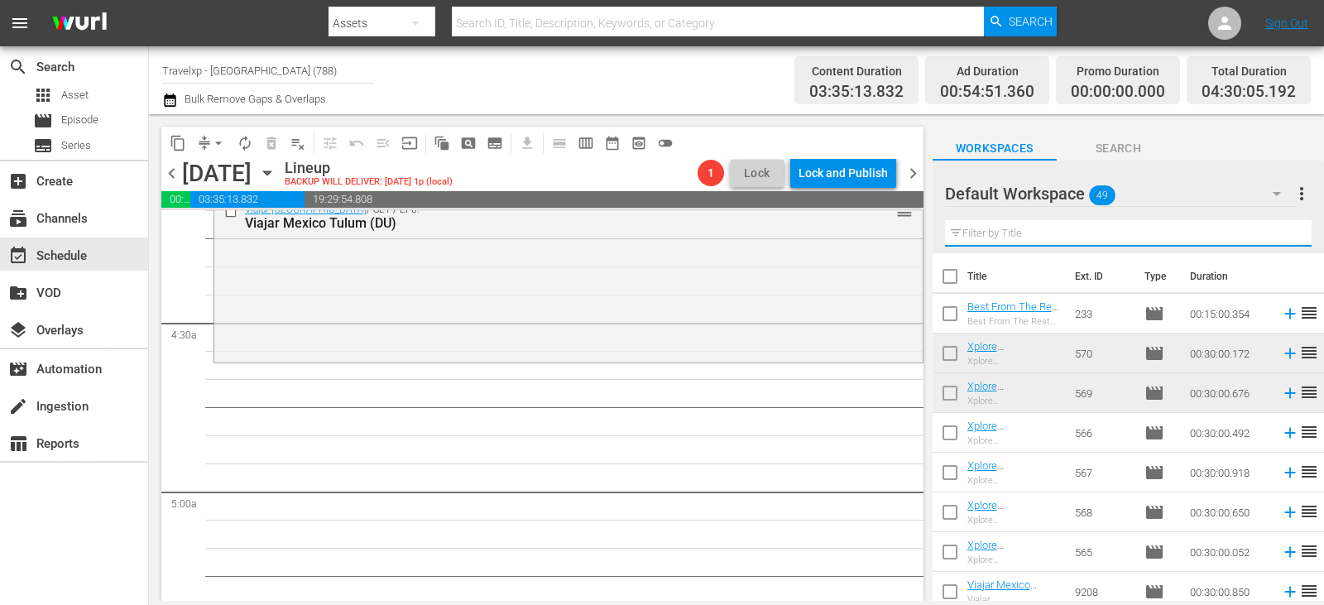
click at [1277, 237] on input "text" at bounding box center [1128, 233] width 367 height 26
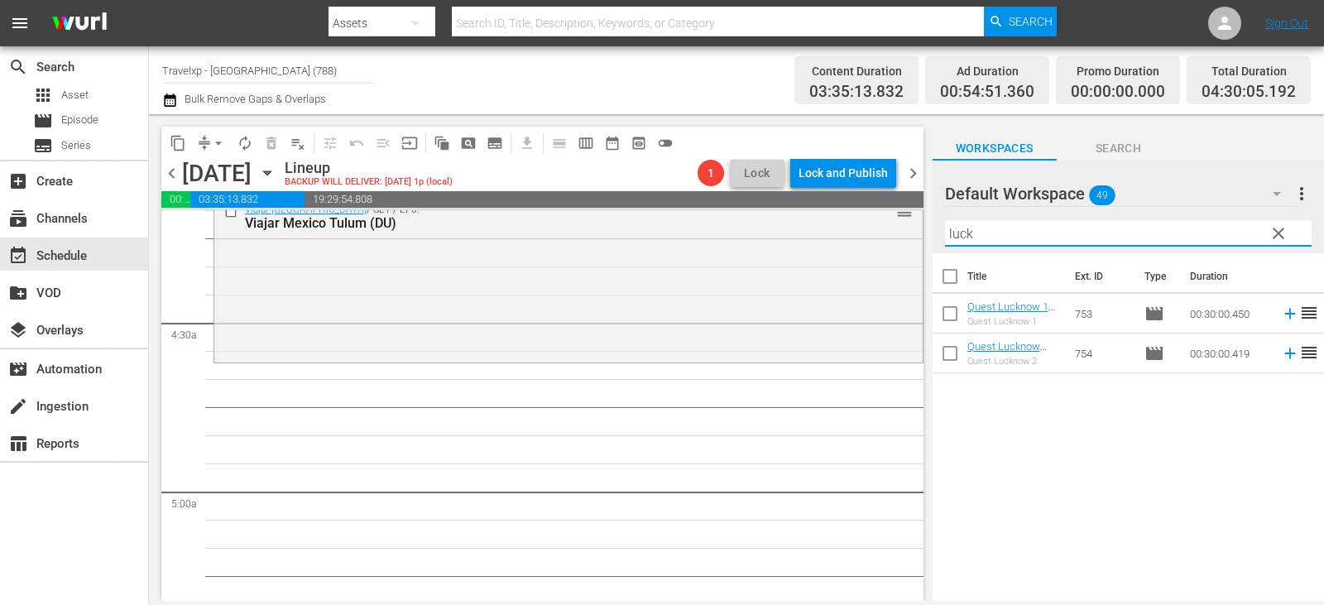
type input "luck"
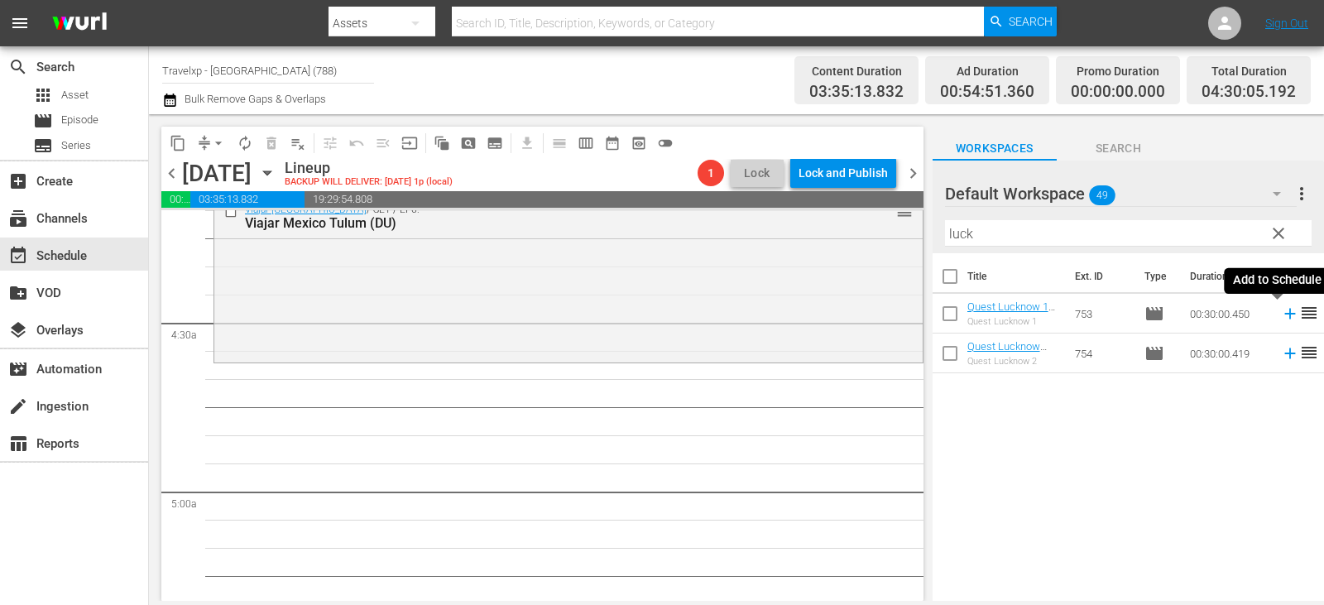
click at [1281, 317] on icon at bounding box center [1290, 314] width 18 height 18
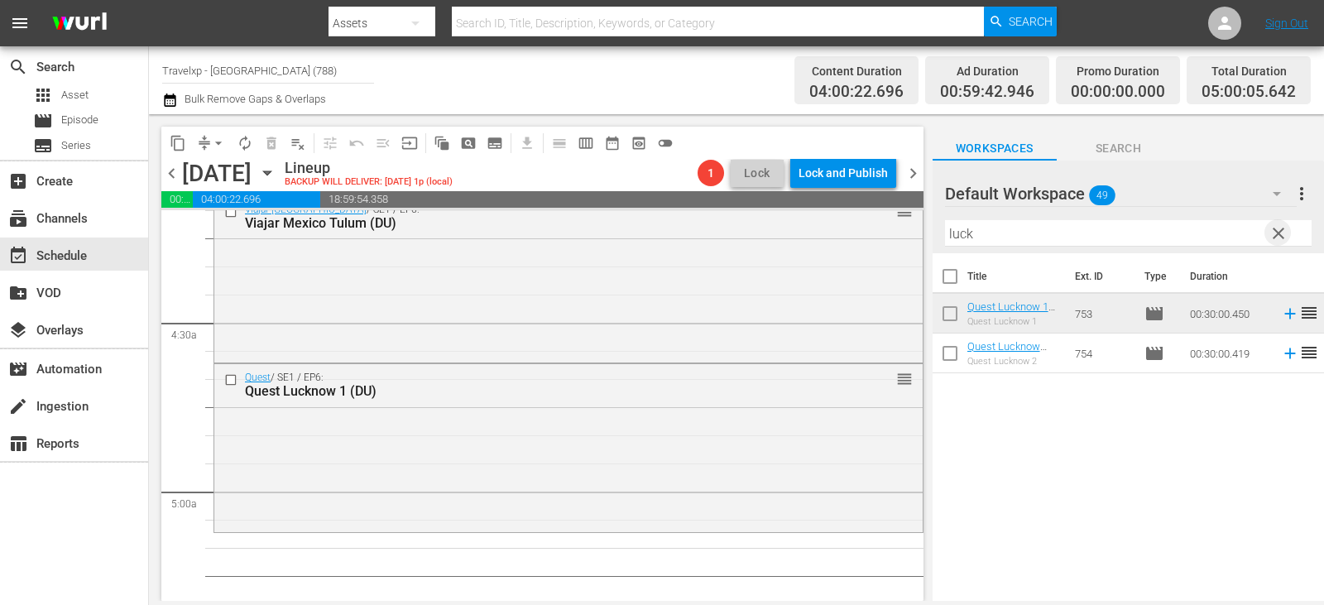
click at [1280, 235] on span "clear" at bounding box center [1279, 234] width 20 height 20
click at [1280, 235] on input "text" at bounding box center [1128, 233] width 367 height 26
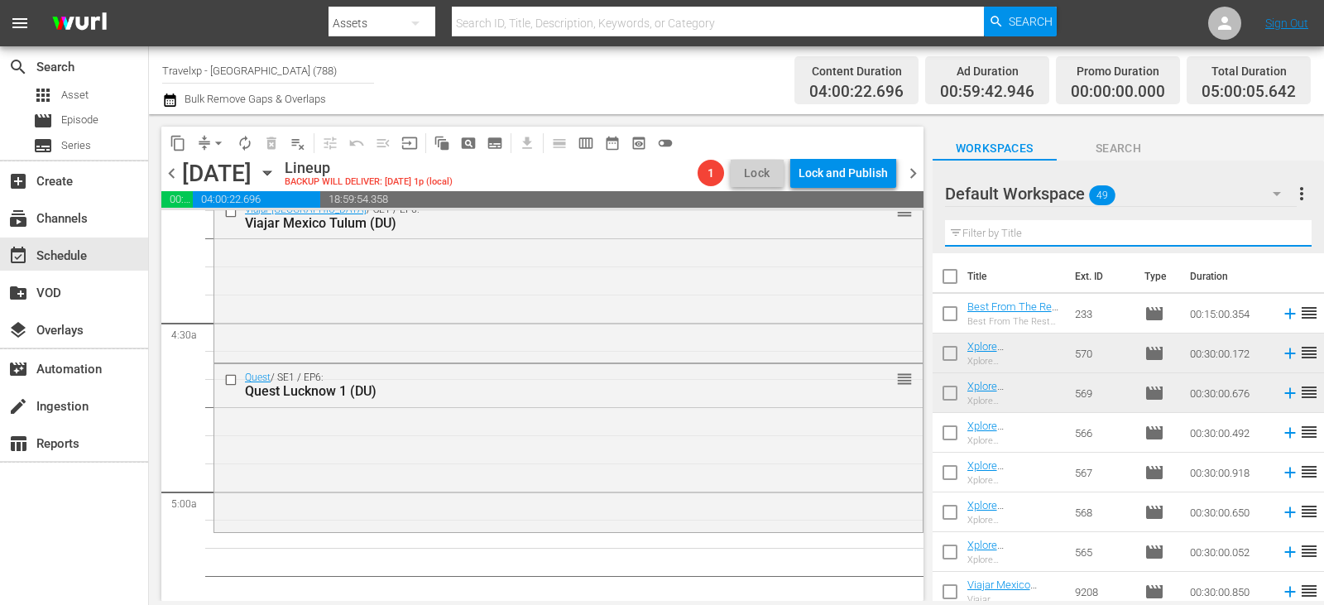
click at [1280, 235] on input "text" at bounding box center [1128, 233] width 367 height 26
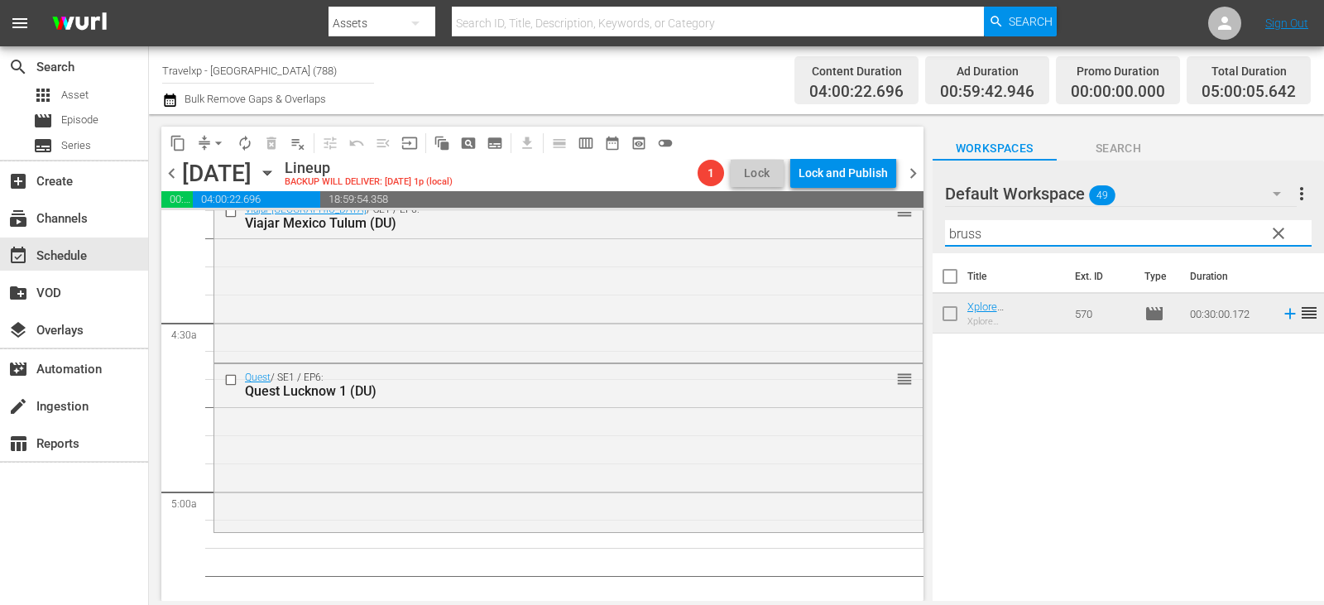
type input "bruss"
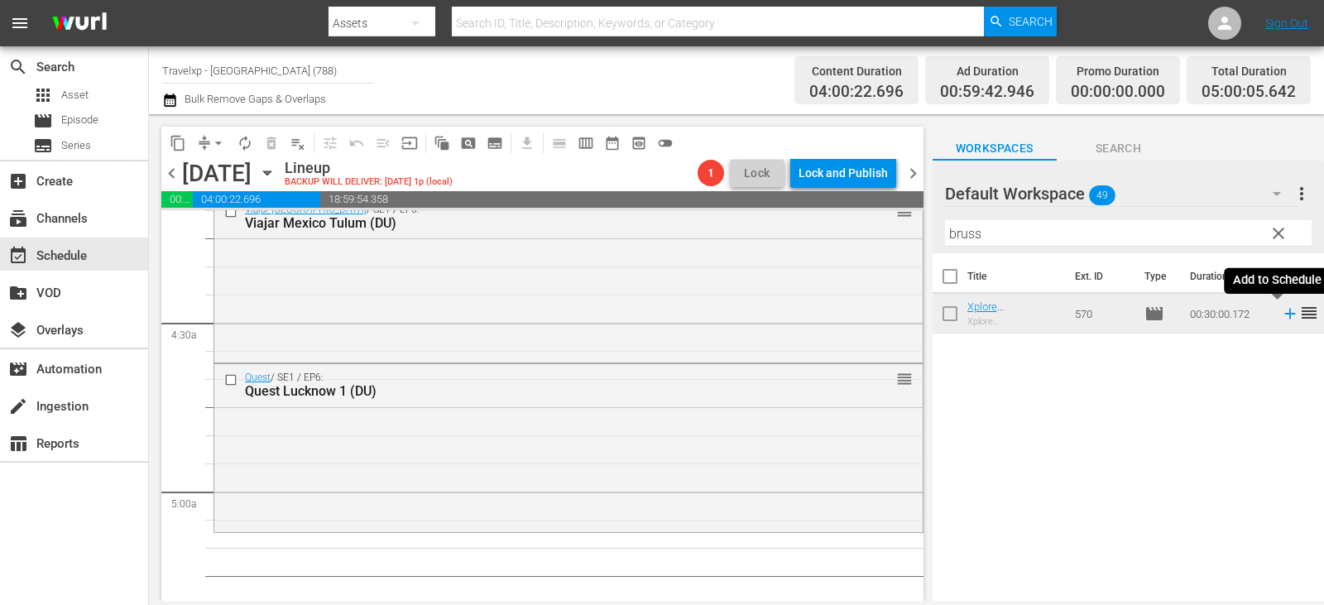
click at [1281, 312] on icon at bounding box center [1290, 314] width 18 height 18
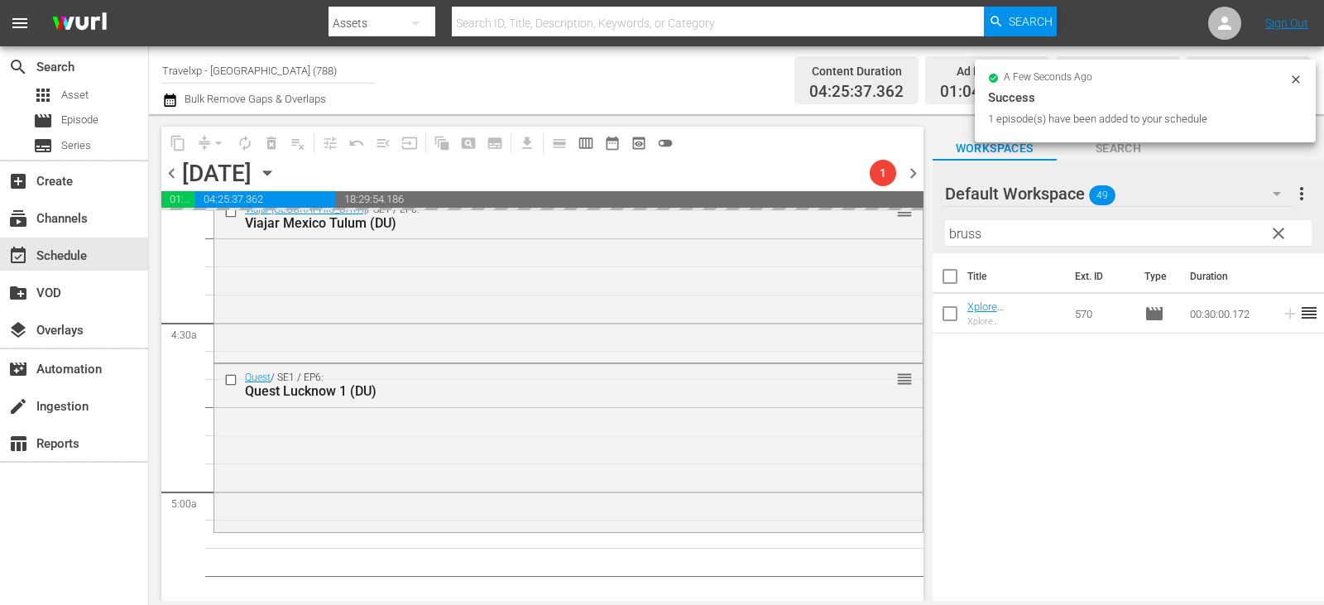
click at [1275, 241] on span "clear" at bounding box center [1279, 234] width 20 height 20
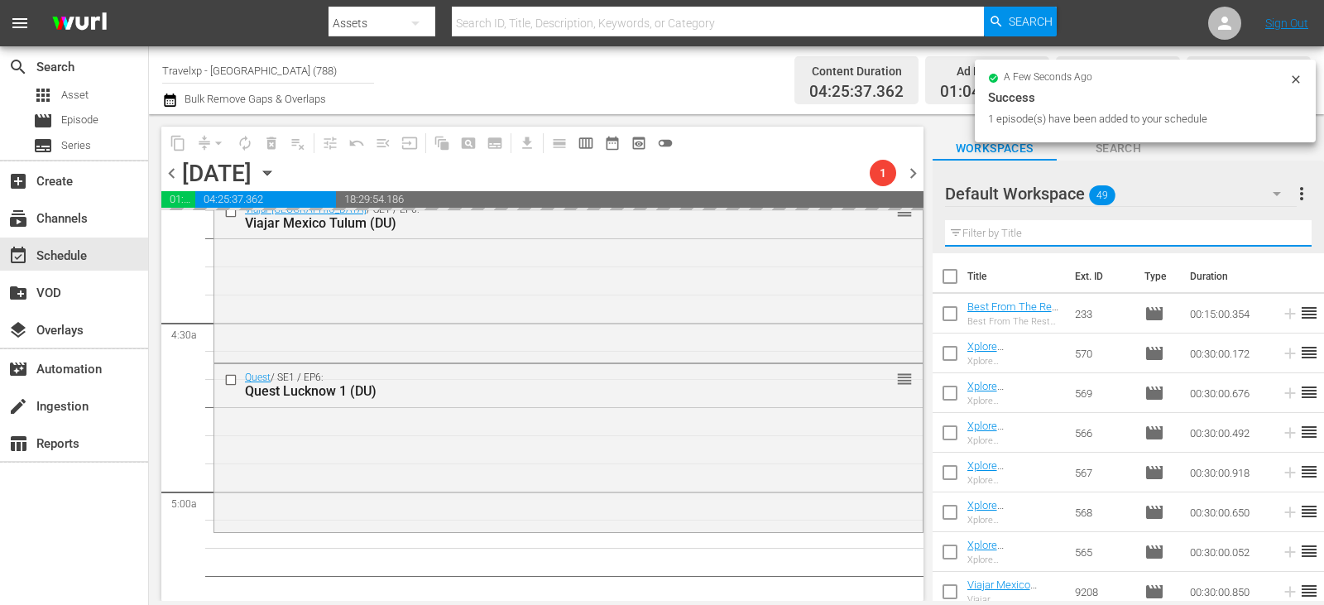
click at [1275, 241] on input "text" at bounding box center [1128, 233] width 367 height 26
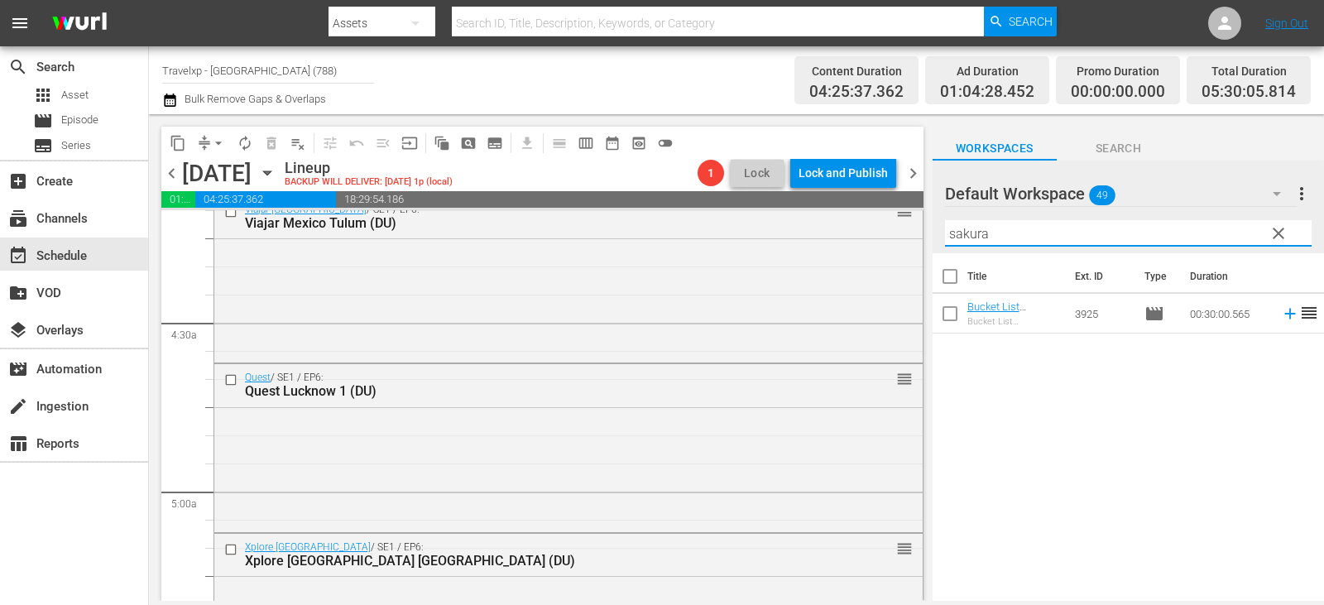
type input "sakura"
click at [1285, 315] on icon at bounding box center [1290, 314] width 11 height 11
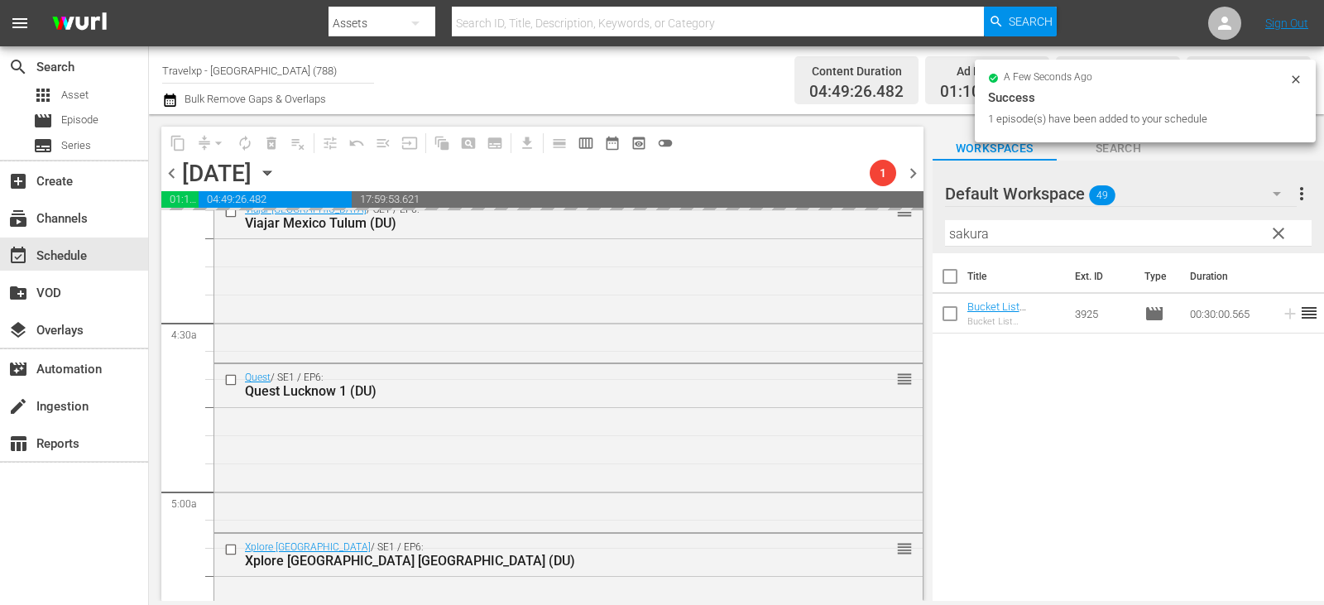
click at [1270, 234] on span "clear" at bounding box center [1279, 234] width 20 height 20
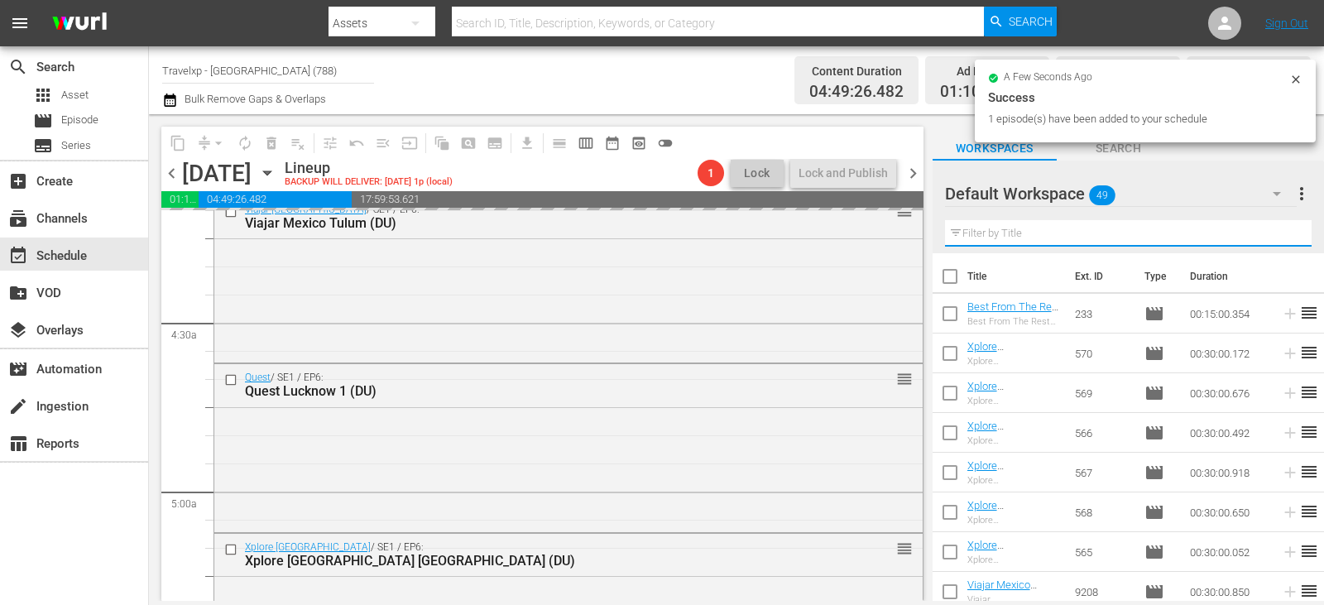
click at [1270, 234] on input "text" at bounding box center [1128, 233] width 367 height 26
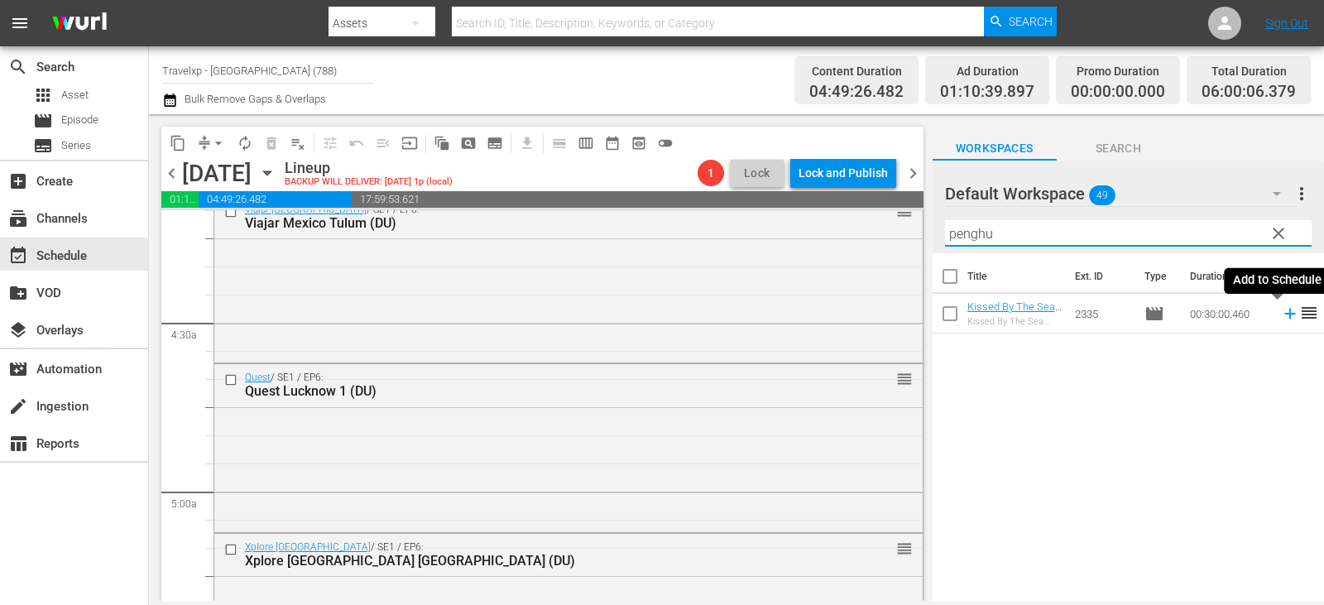
type input "penghu"
click at [1285, 315] on icon at bounding box center [1290, 314] width 11 height 11
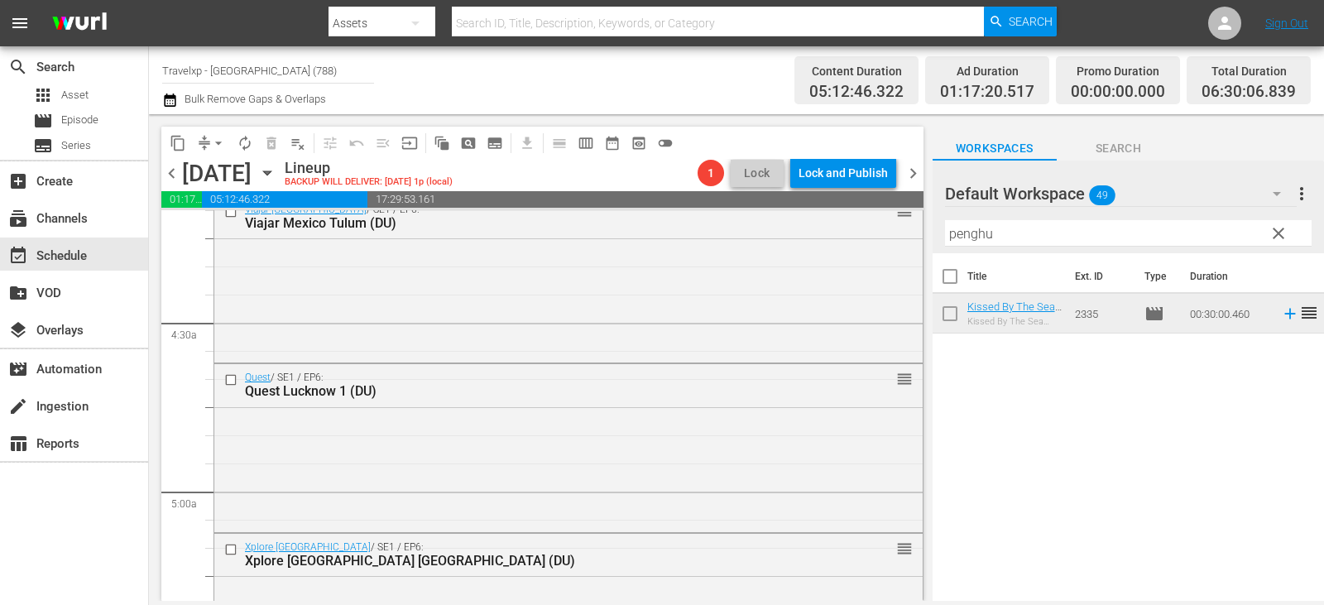
click at [1291, 230] on input "penghu" at bounding box center [1128, 233] width 367 height 26
click at [1276, 234] on span "clear" at bounding box center [1279, 234] width 20 height 20
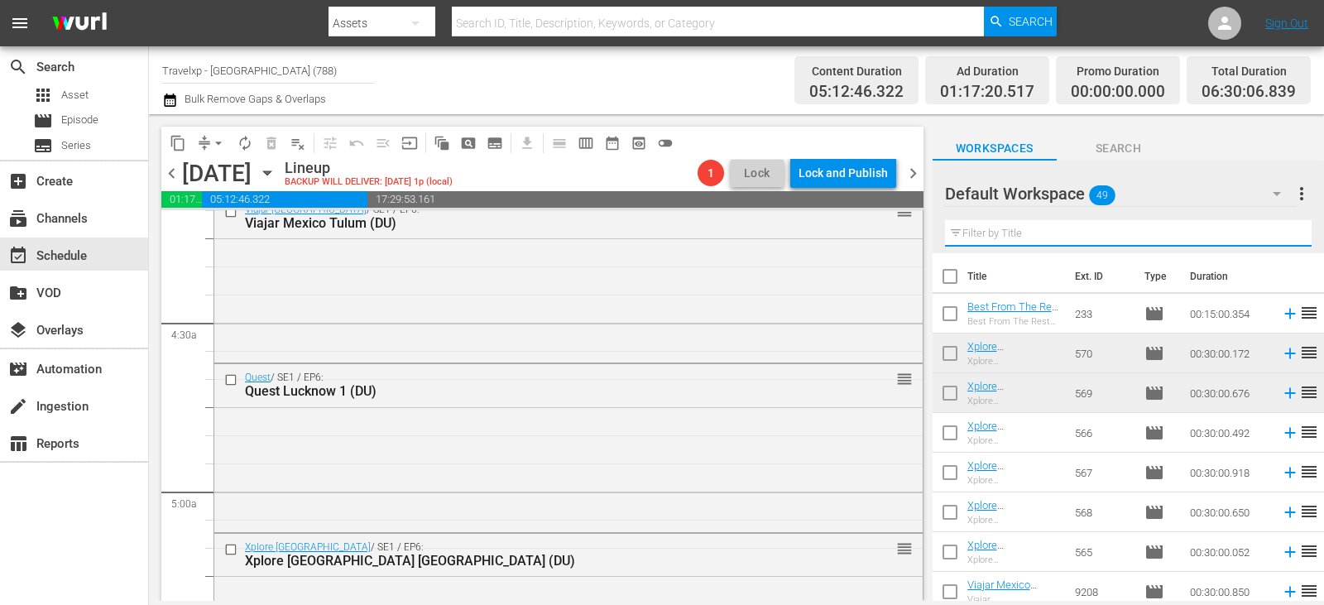
click at [1276, 234] on input "text" at bounding box center [1128, 233] width 367 height 26
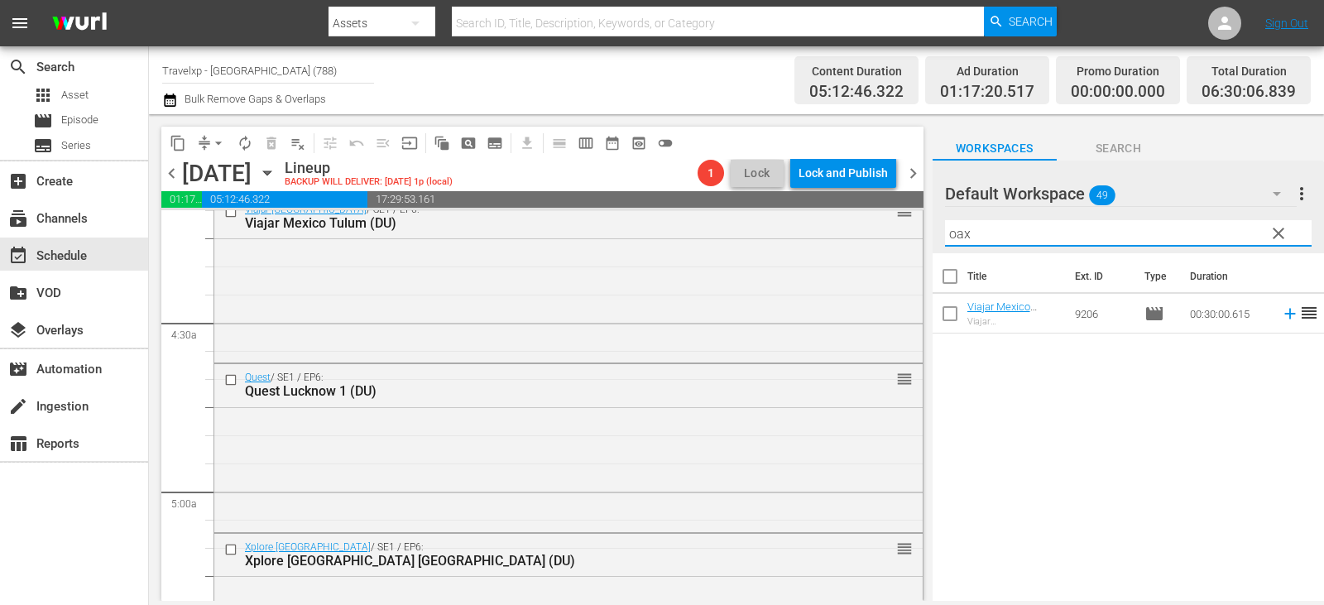
type input "oax"
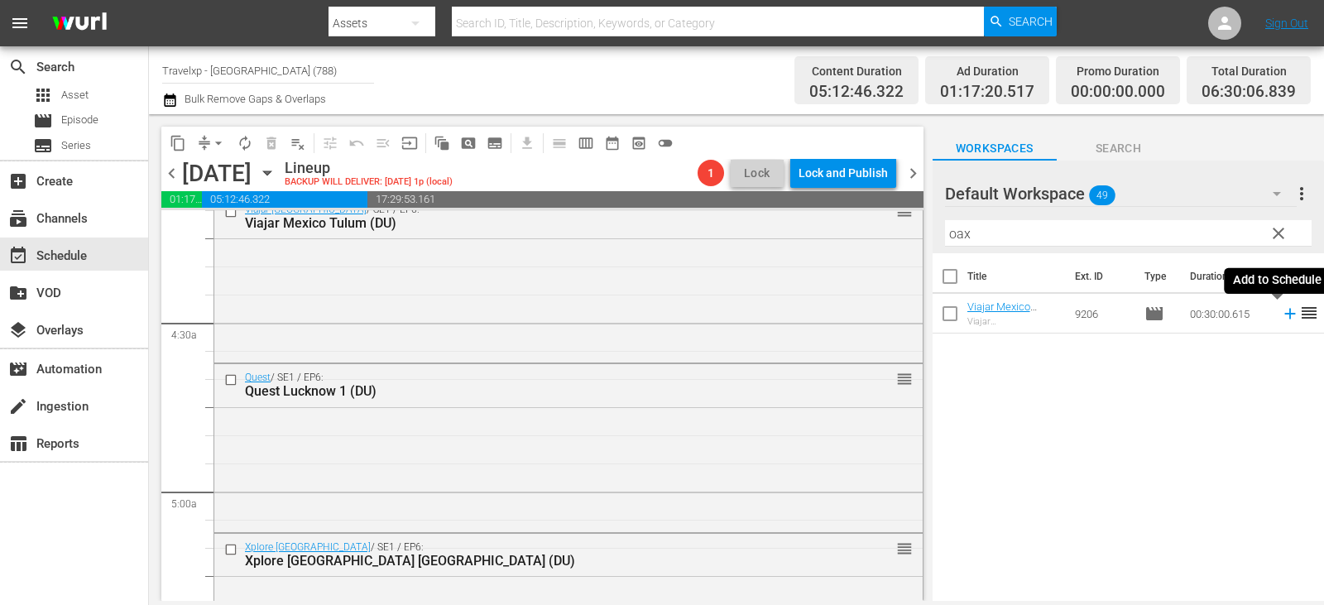
click at [1285, 315] on icon at bounding box center [1290, 314] width 11 height 11
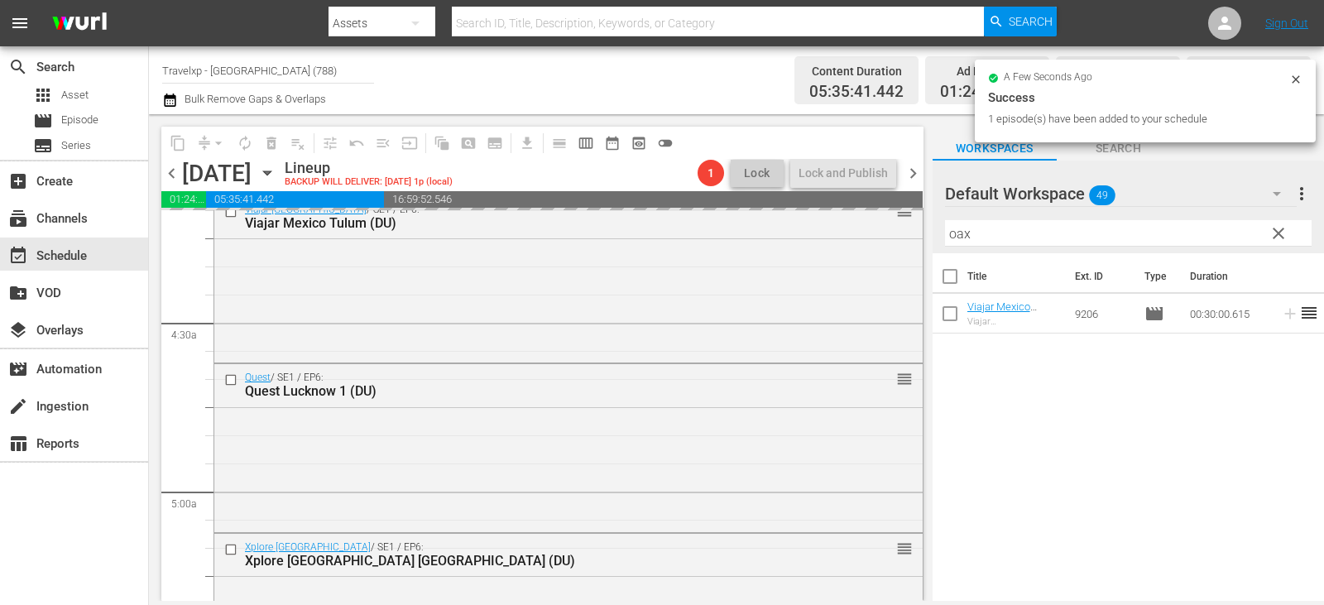
click at [1276, 228] on span "clear" at bounding box center [1279, 234] width 20 height 20
click at [1276, 228] on input "oax" at bounding box center [1128, 233] width 367 height 26
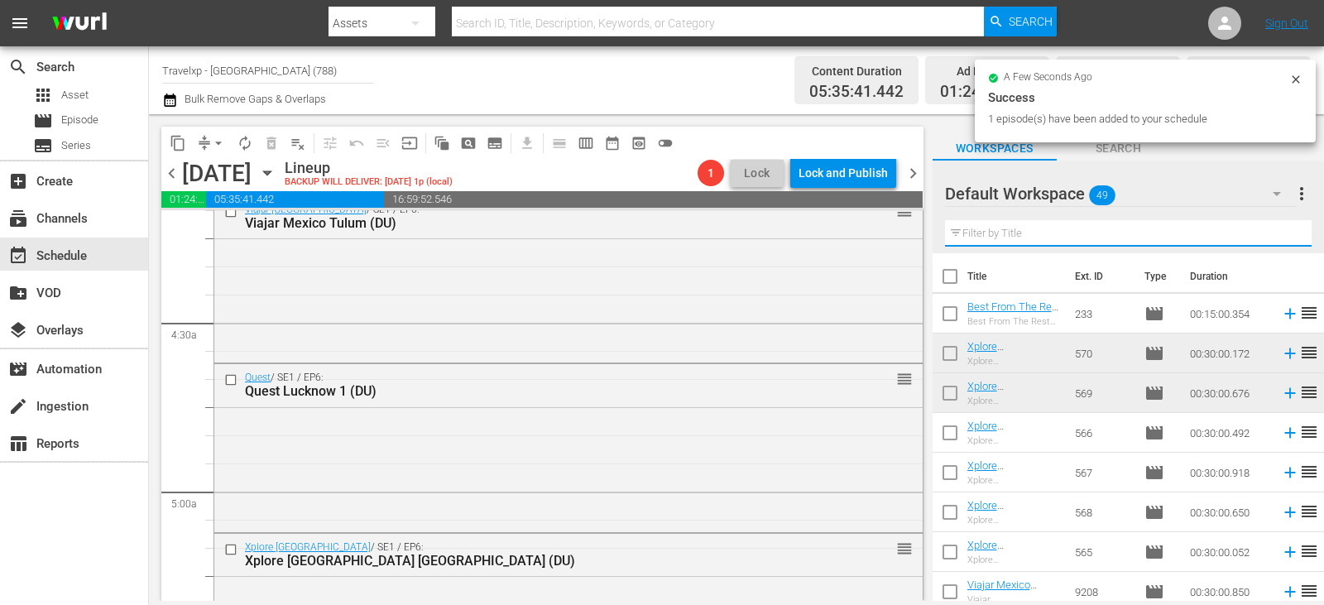
click at [1276, 228] on input "text" at bounding box center [1128, 233] width 367 height 26
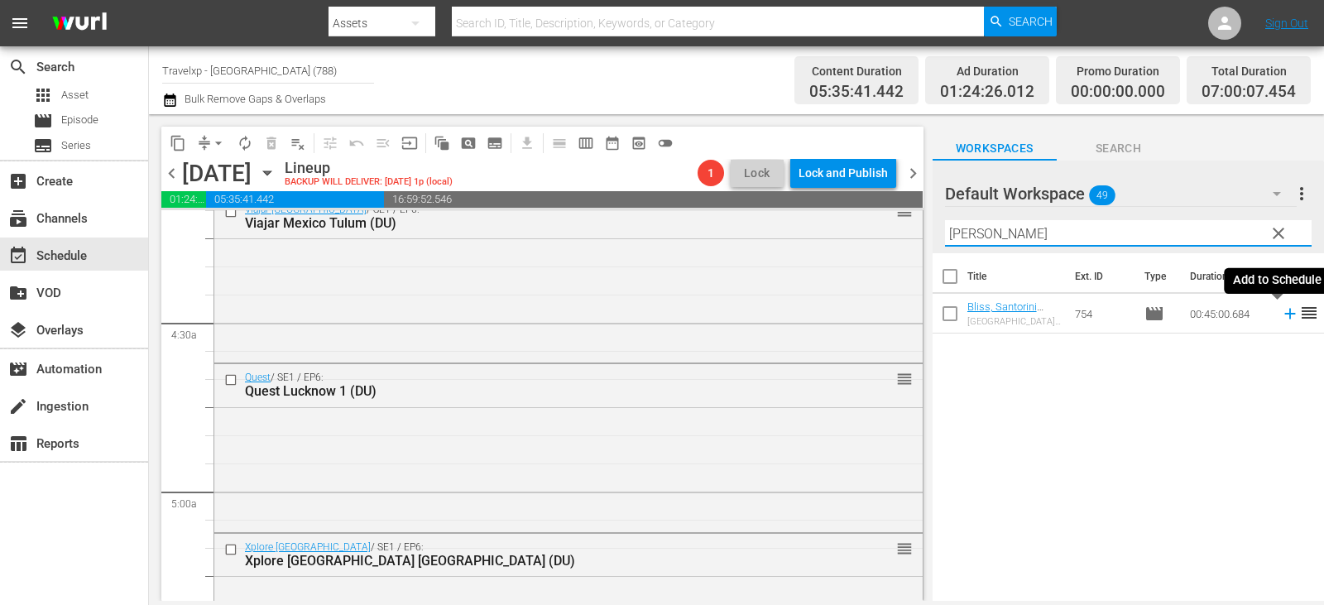
type input "[PERSON_NAME]"
click at [1285, 315] on icon at bounding box center [1290, 314] width 11 height 11
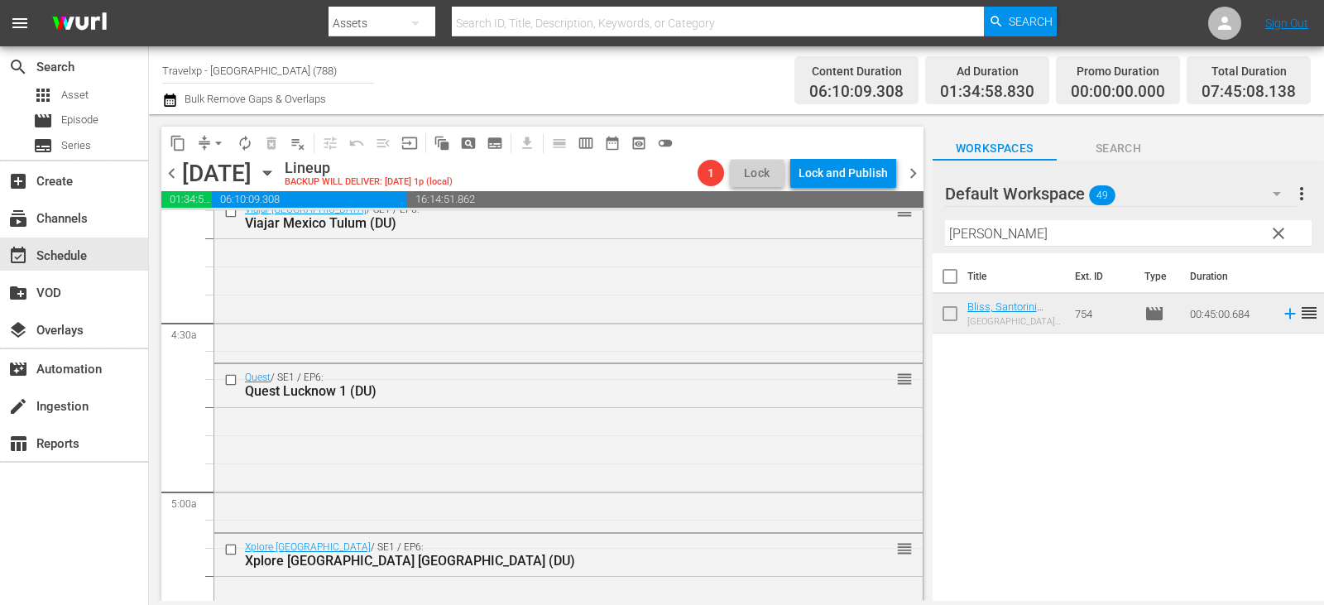
click at [1276, 236] on span "clear" at bounding box center [1279, 234] width 20 height 20
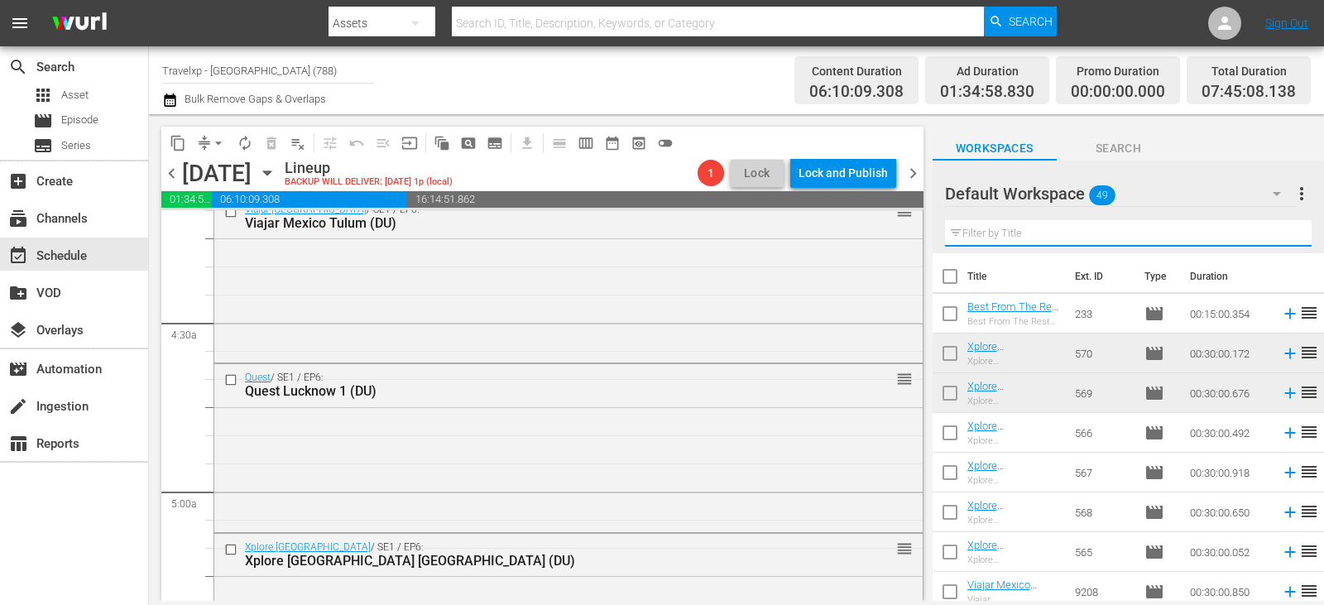
click at [1276, 236] on input "text" at bounding box center [1128, 233] width 367 height 26
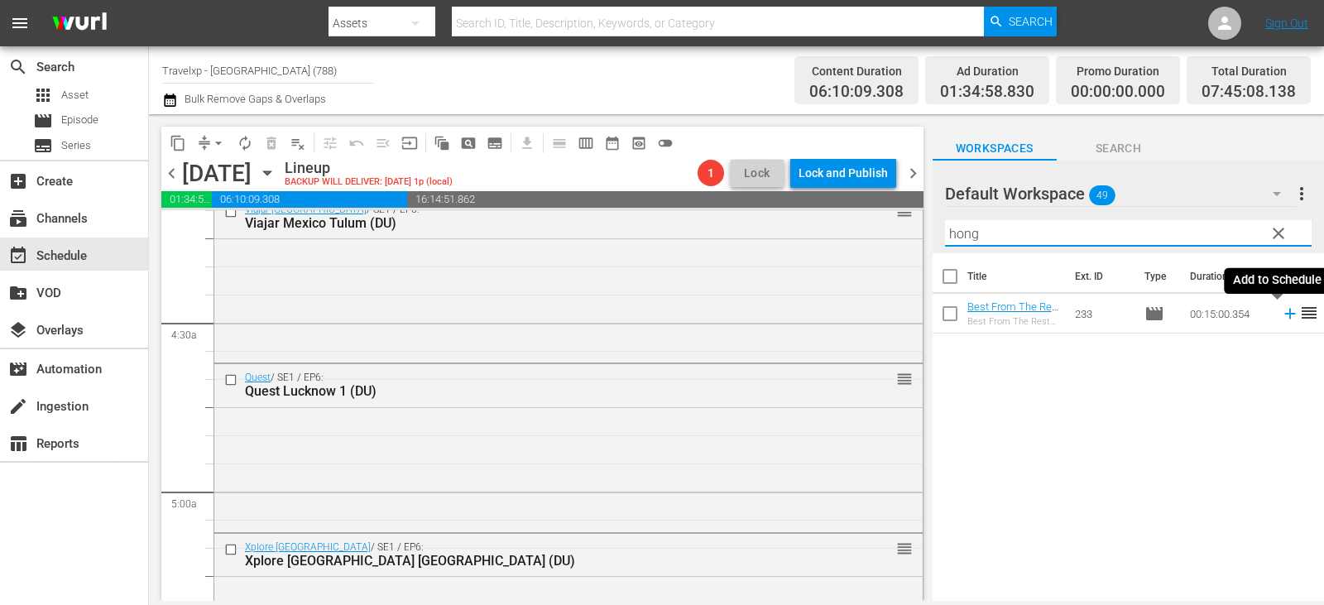
type input "hong"
click at [1285, 315] on icon at bounding box center [1290, 314] width 11 height 11
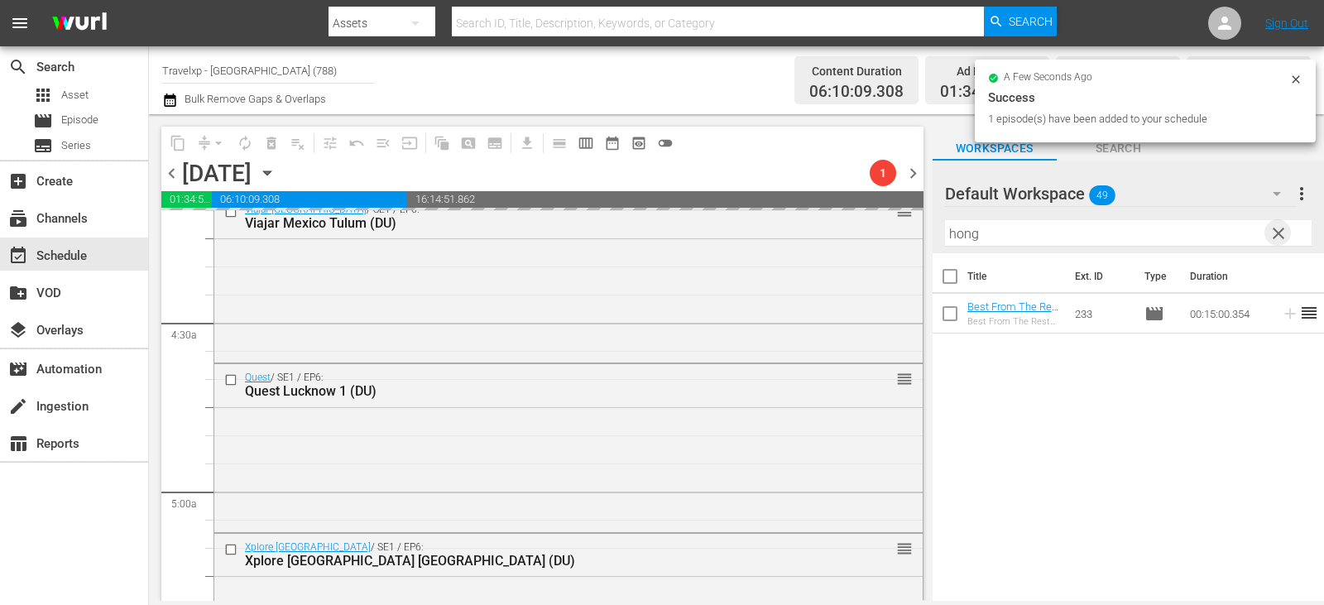
click at [1272, 230] on span "clear" at bounding box center [1279, 234] width 20 height 20
click at [1272, 230] on input "text" at bounding box center [1128, 233] width 367 height 26
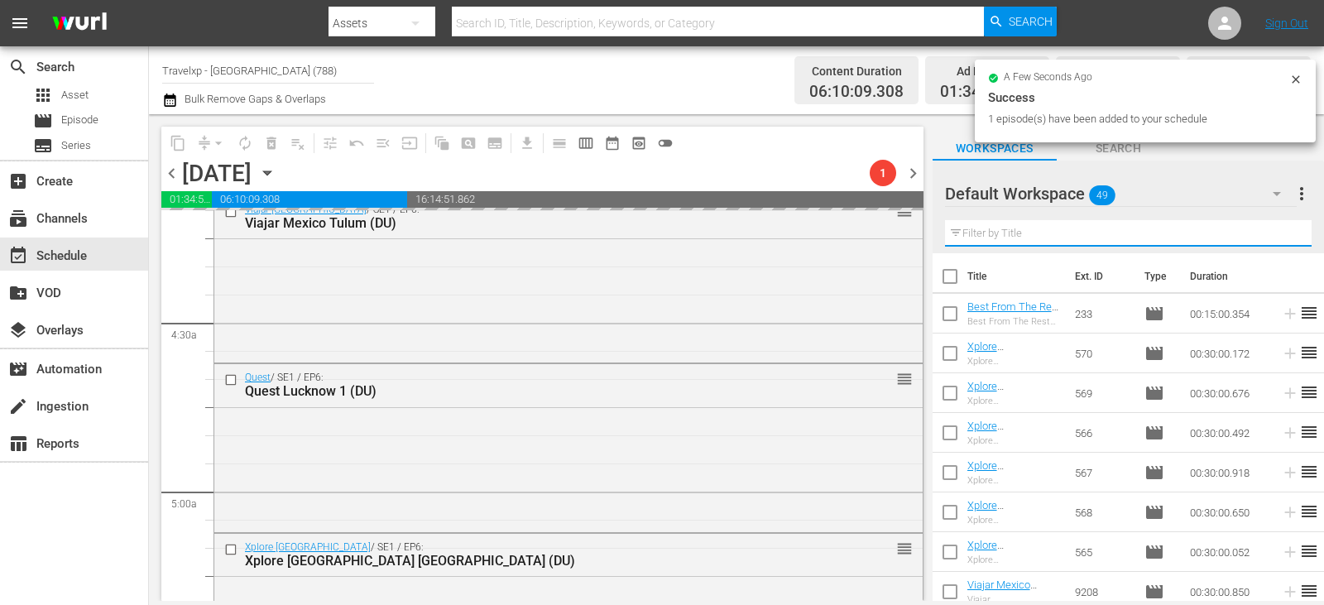
click at [1272, 230] on input "text" at bounding box center [1128, 233] width 367 height 26
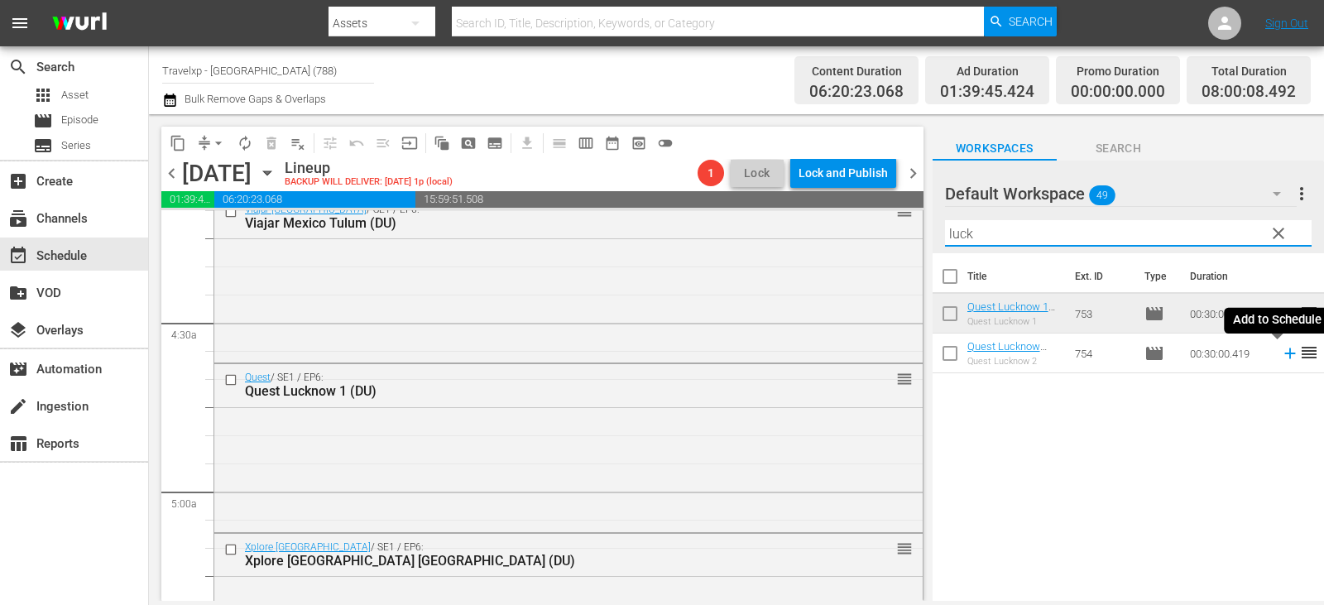
type input "luck"
click at [1281, 350] on icon at bounding box center [1290, 353] width 18 height 18
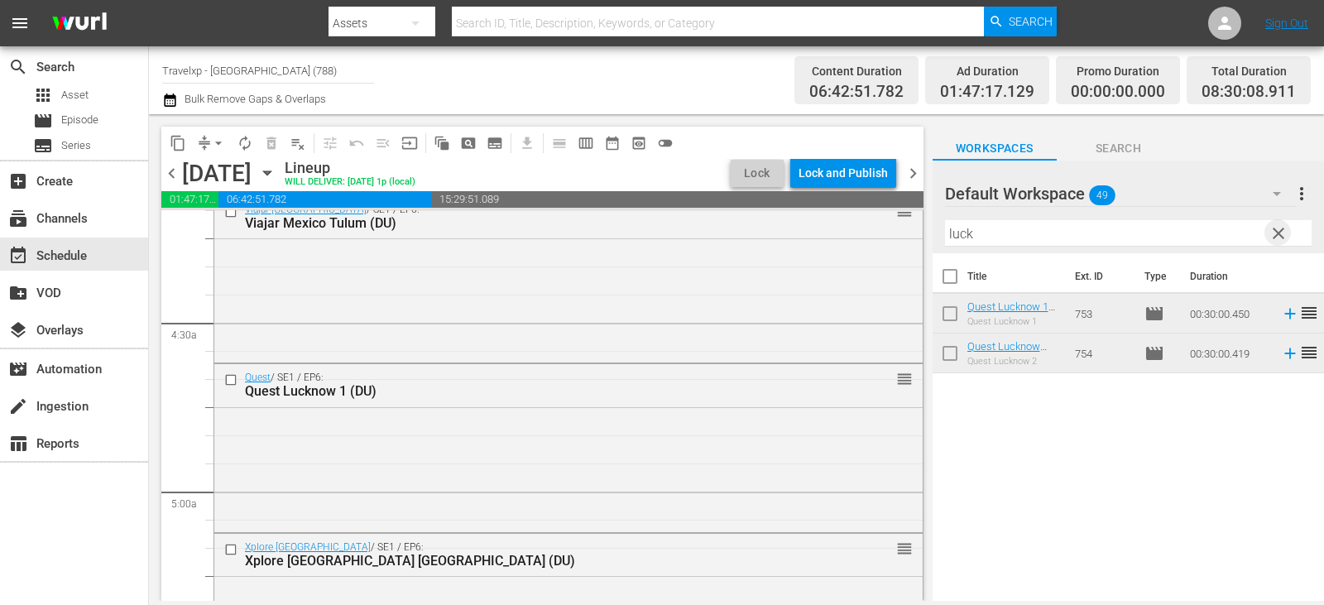
click at [1279, 233] on span "clear" at bounding box center [1279, 234] width 20 height 20
click at [1279, 233] on input "text" at bounding box center [1128, 233] width 367 height 26
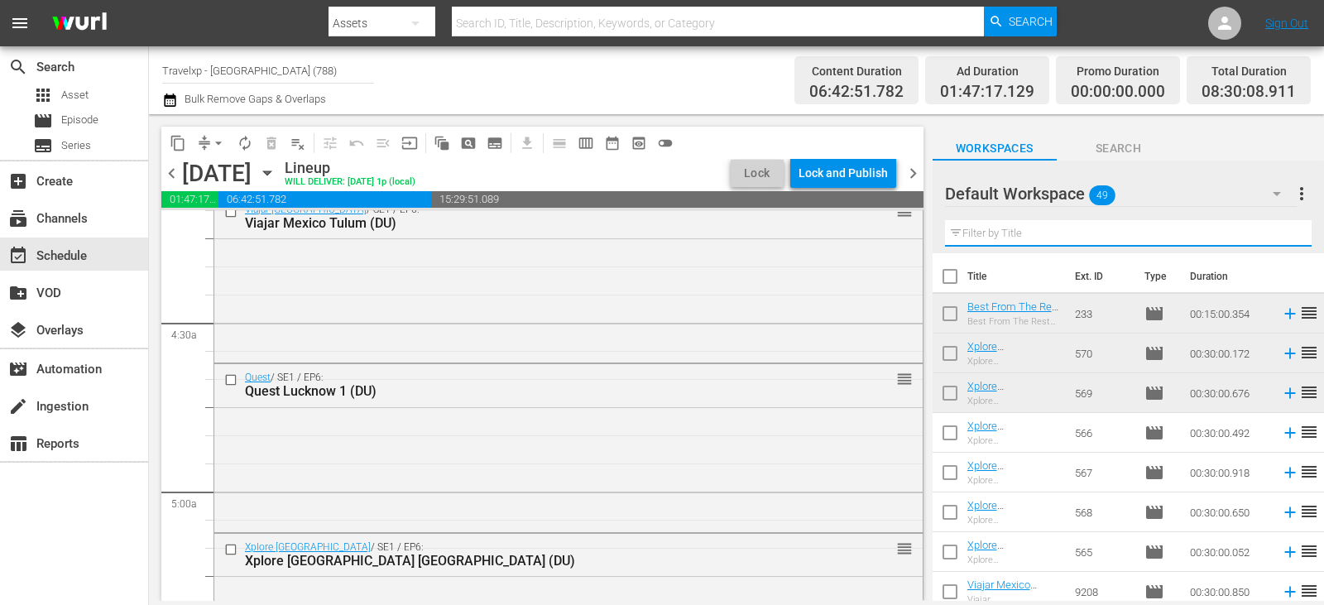
click at [1279, 233] on input "text" at bounding box center [1128, 233] width 367 height 26
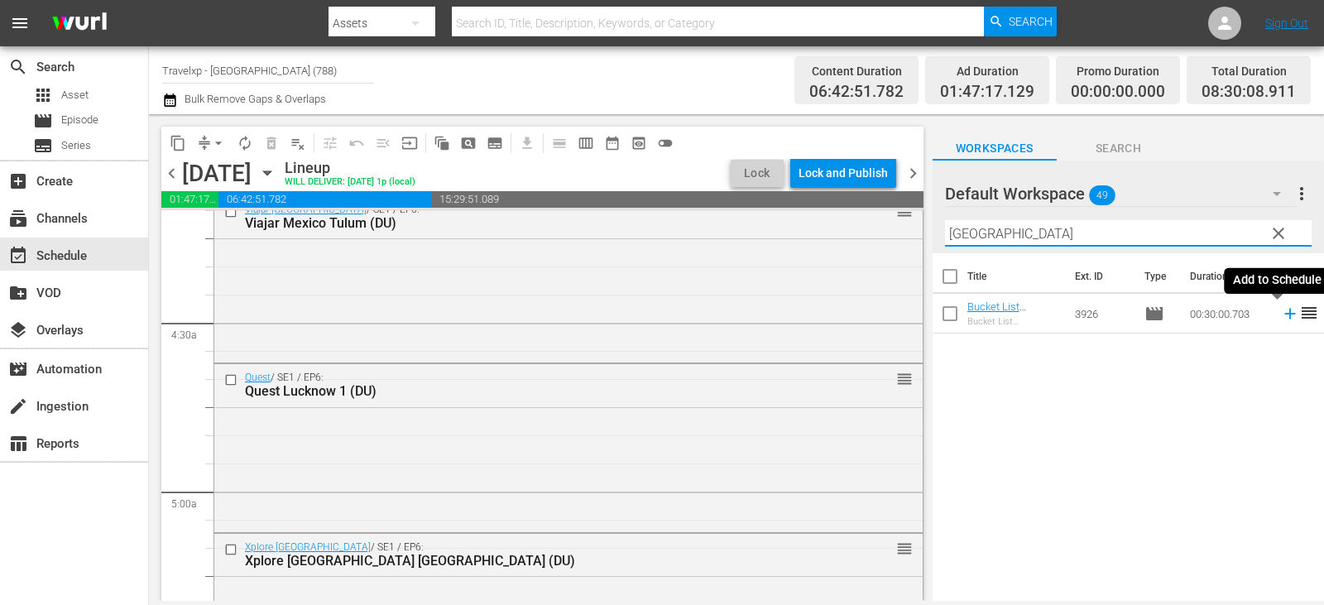
type input "[GEOGRAPHIC_DATA]"
click at [1281, 315] on icon at bounding box center [1290, 314] width 18 height 18
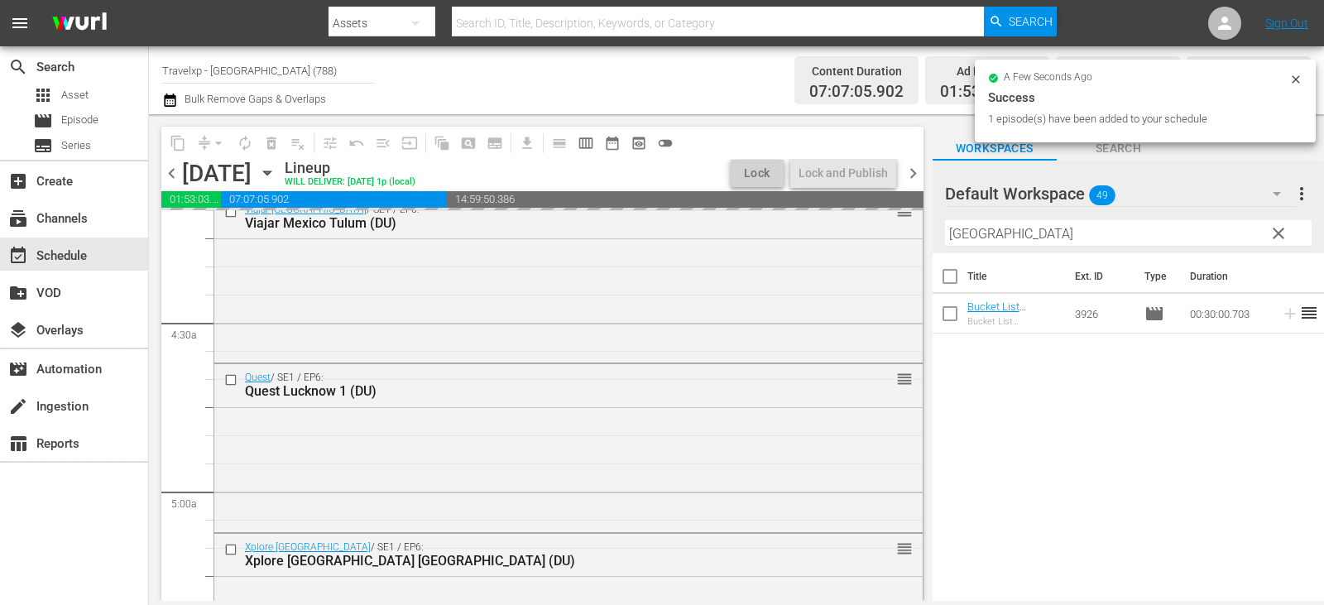
click at [1284, 238] on span "clear" at bounding box center [1279, 234] width 20 height 20
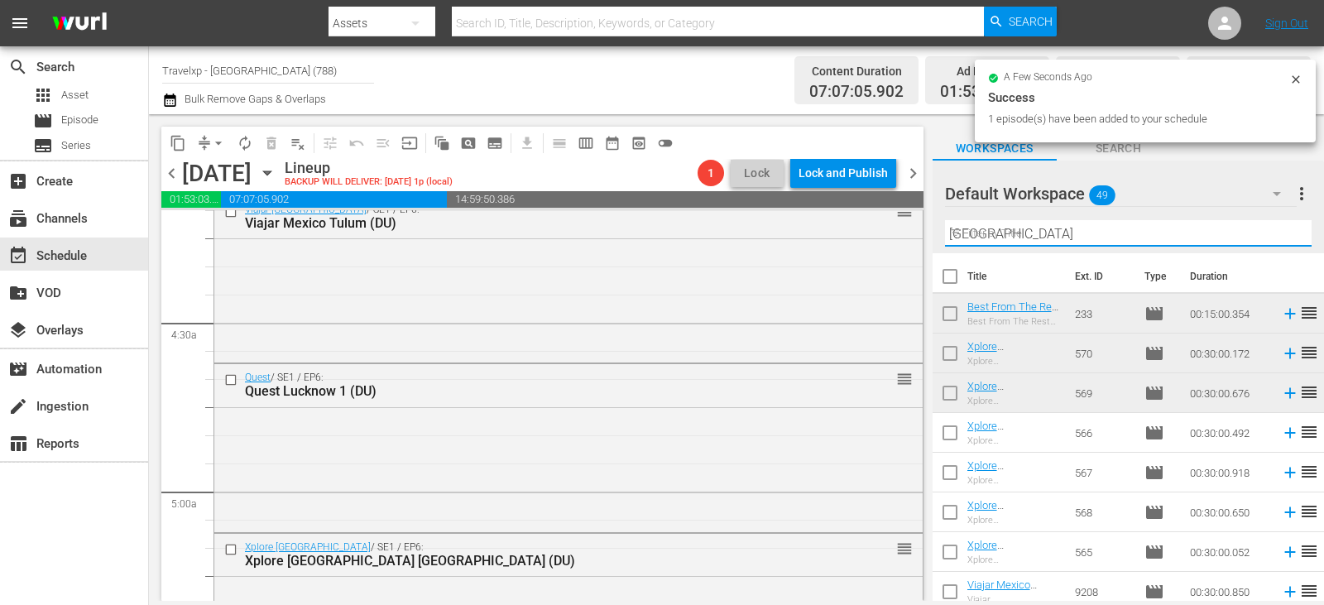
click at [1284, 238] on input "[GEOGRAPHIC_DATA]" at bounding box center [1128, 233] width 367 height 26
click at [1284, 238] on input "text" at bounding box center [1128, 233] width 367 height 26
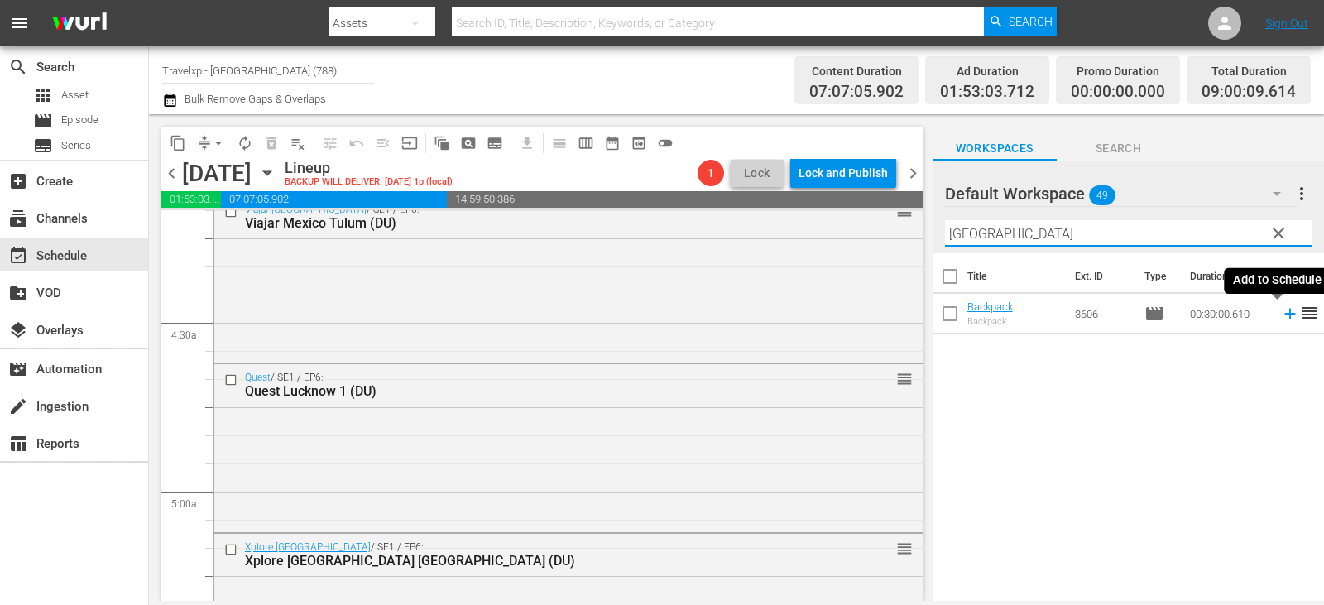
type input "[GEOGRAPHIC_DATA]"
click at [1281, 314] on icon at bounding box center [1290, 314] width 18 height 18
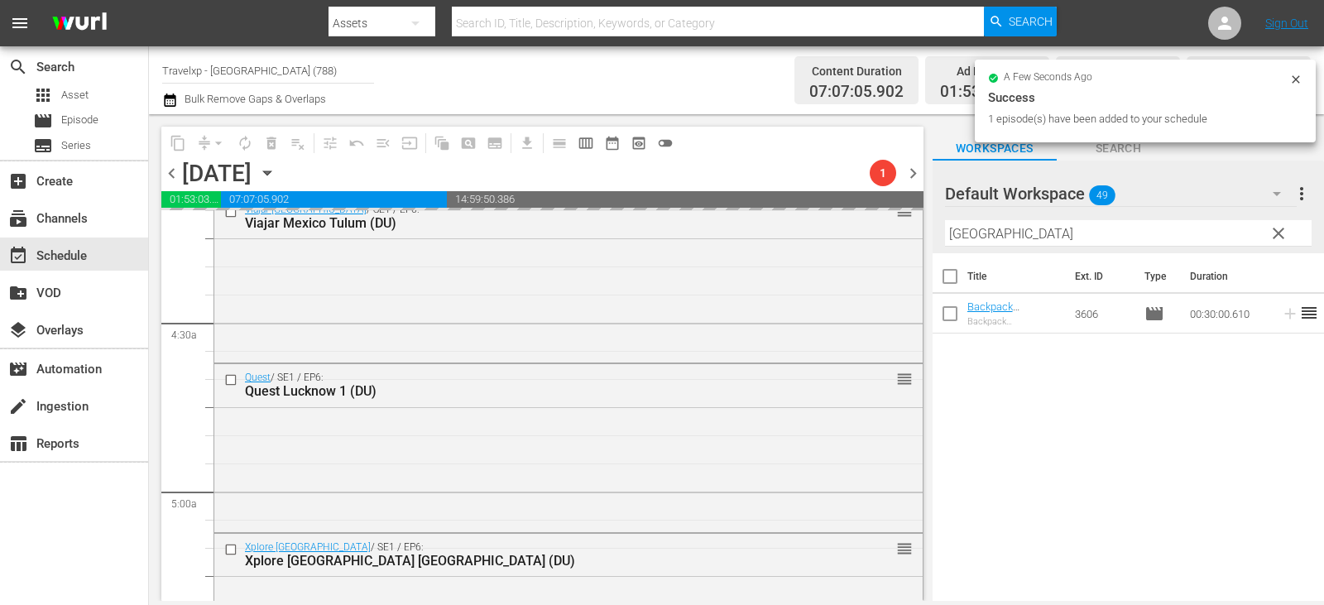
click at [1281, 236] on span "clear" at bounding box center [1279, 234] width 20 height 20
click at [1281, 236] on input "[GEOGRAPHIC_DATA]" at bounding box center [1128, 233] width 367 height 26
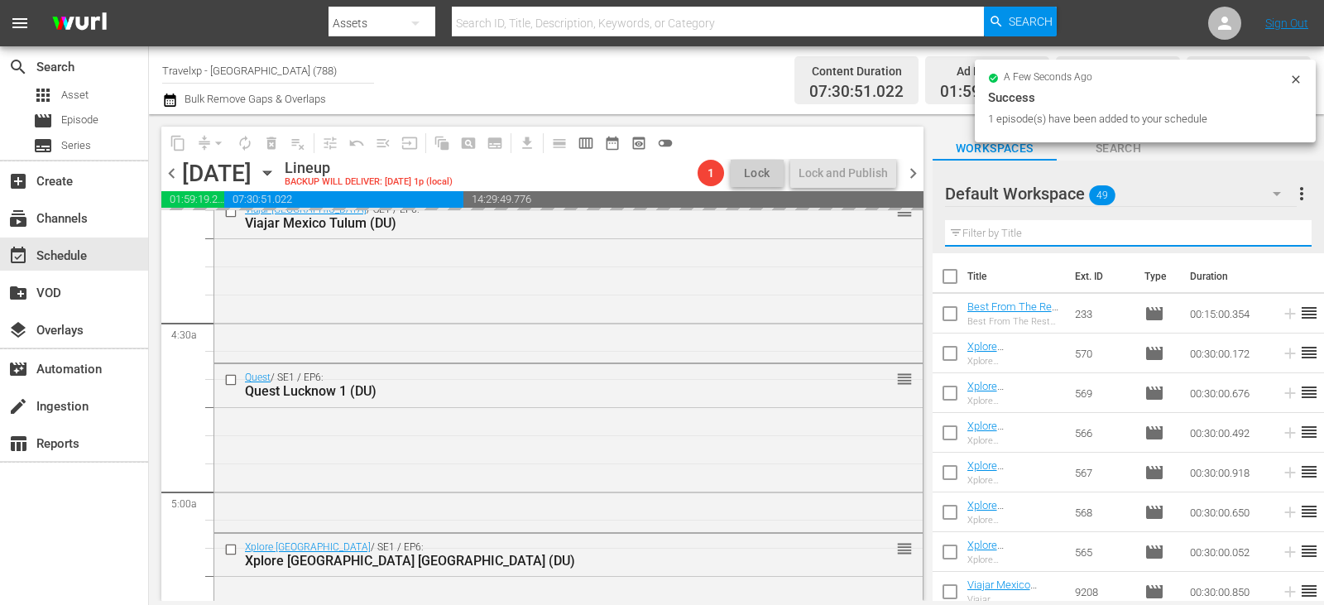
click at [1281, 236] on input "text" at bounding box center [1128, 233] width 367 height 26
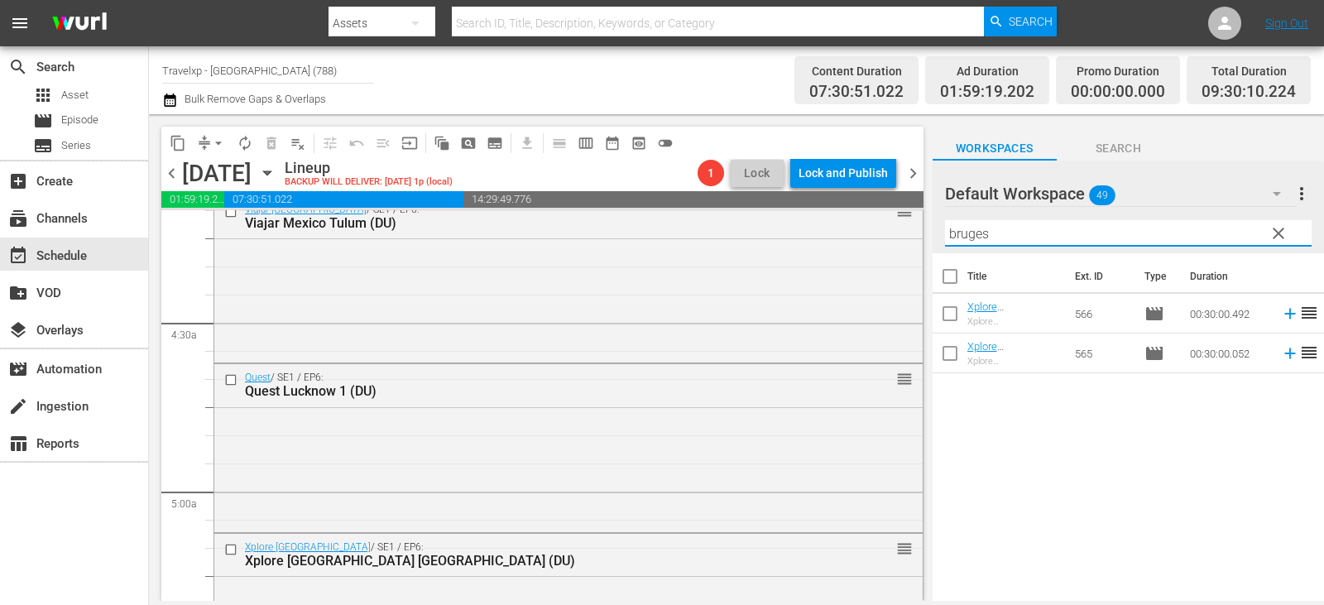
type input "bruges"
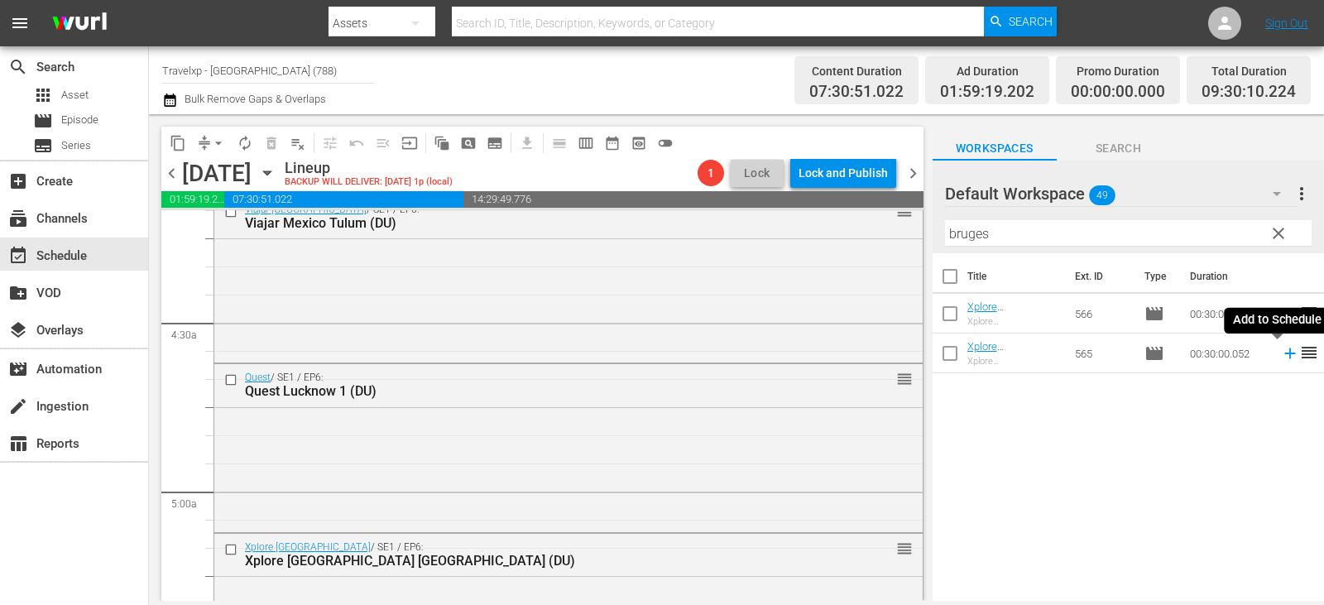
click at [1281, 355] on icon at bounding box center [1290, 353] width 18 height 18
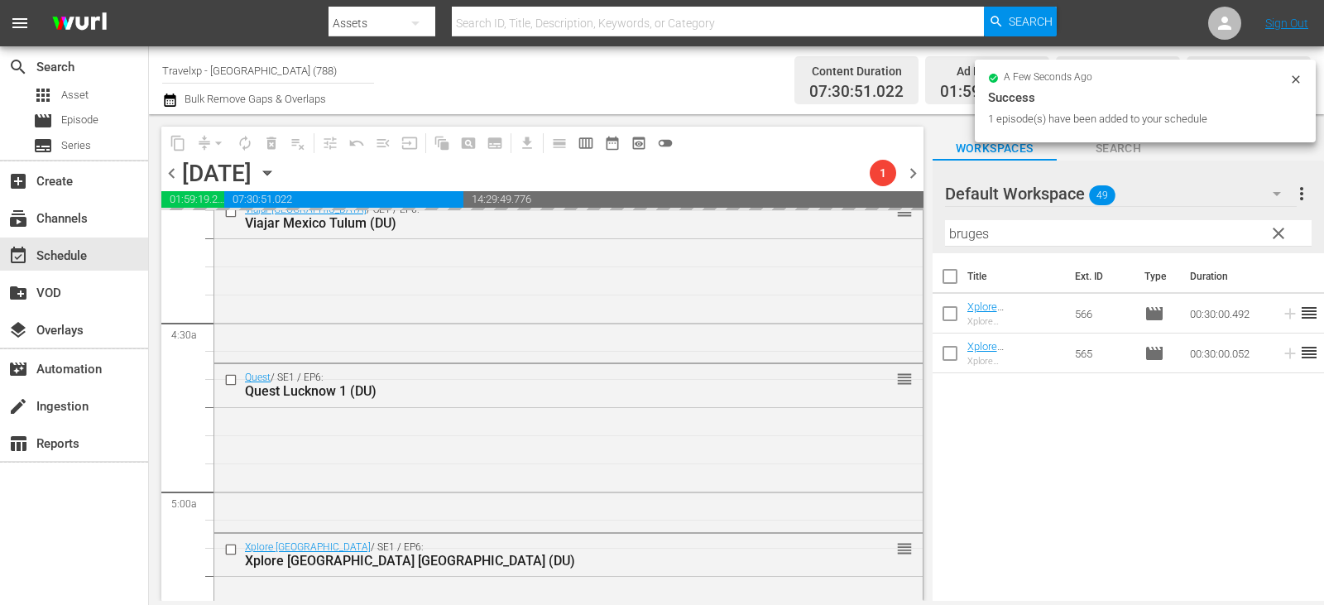
click at [1281, 239] on span "clear" at bounding box center [1279, 234] width 20 height 20
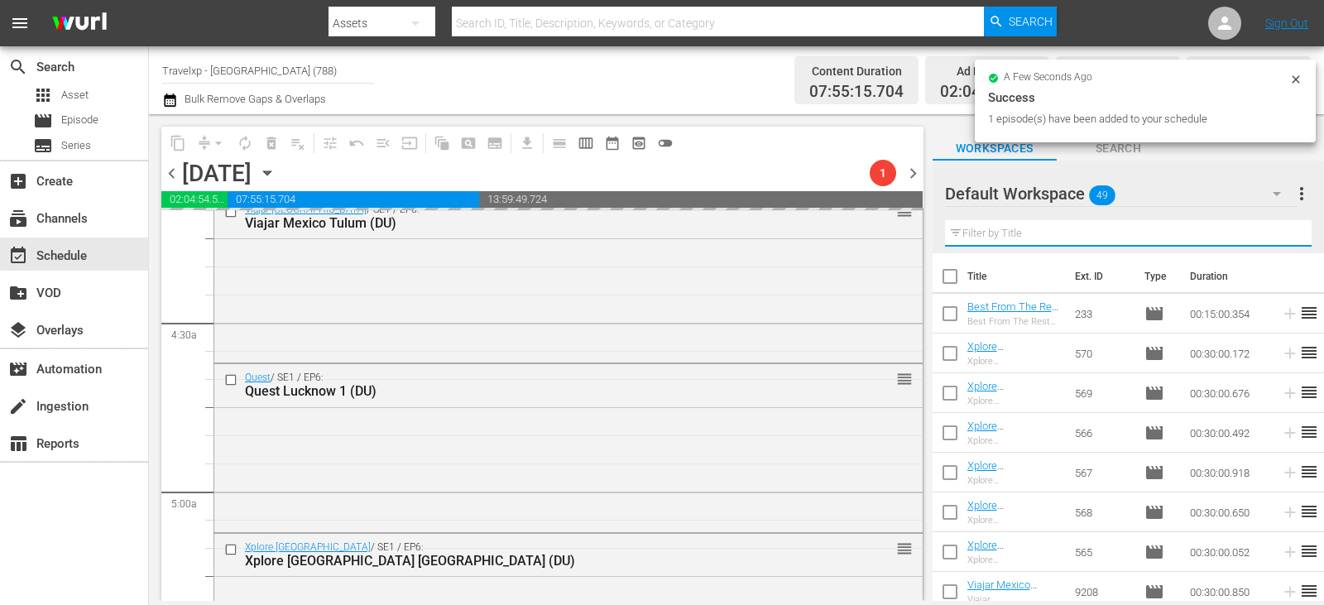
click at [1281, 239] on input "text" at bounding box center [1128, 233] width 367 height 26
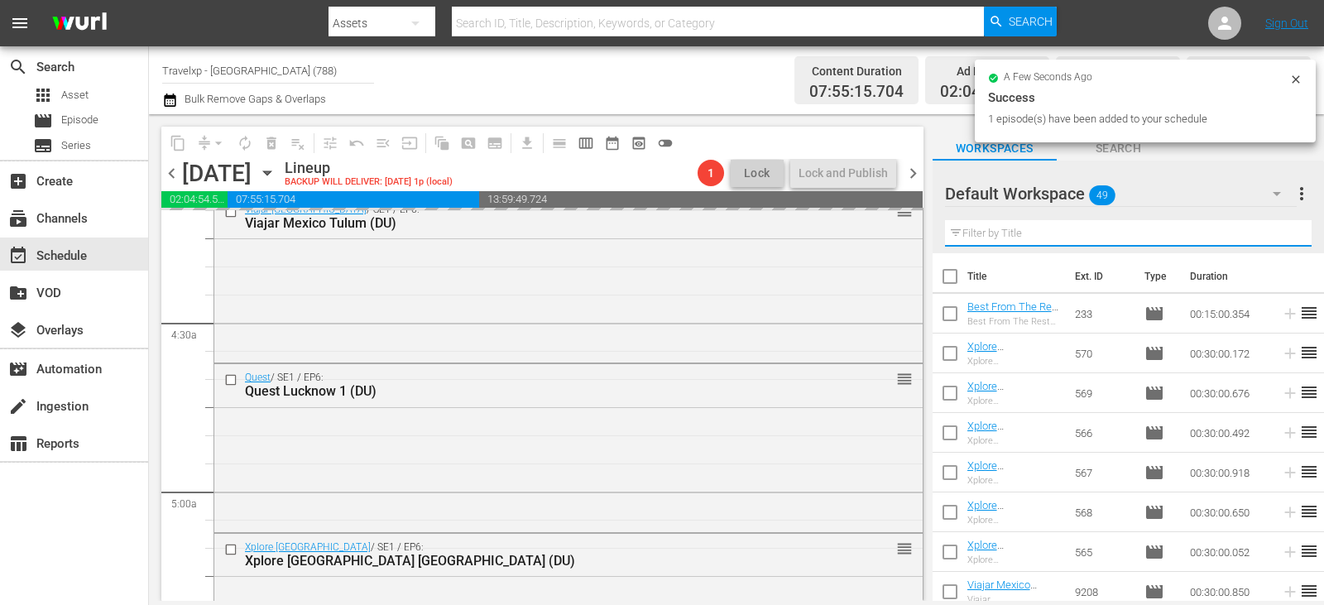
click at [1281, 239] on input "text" at bounding box center [1128, 233] width 367 height 26
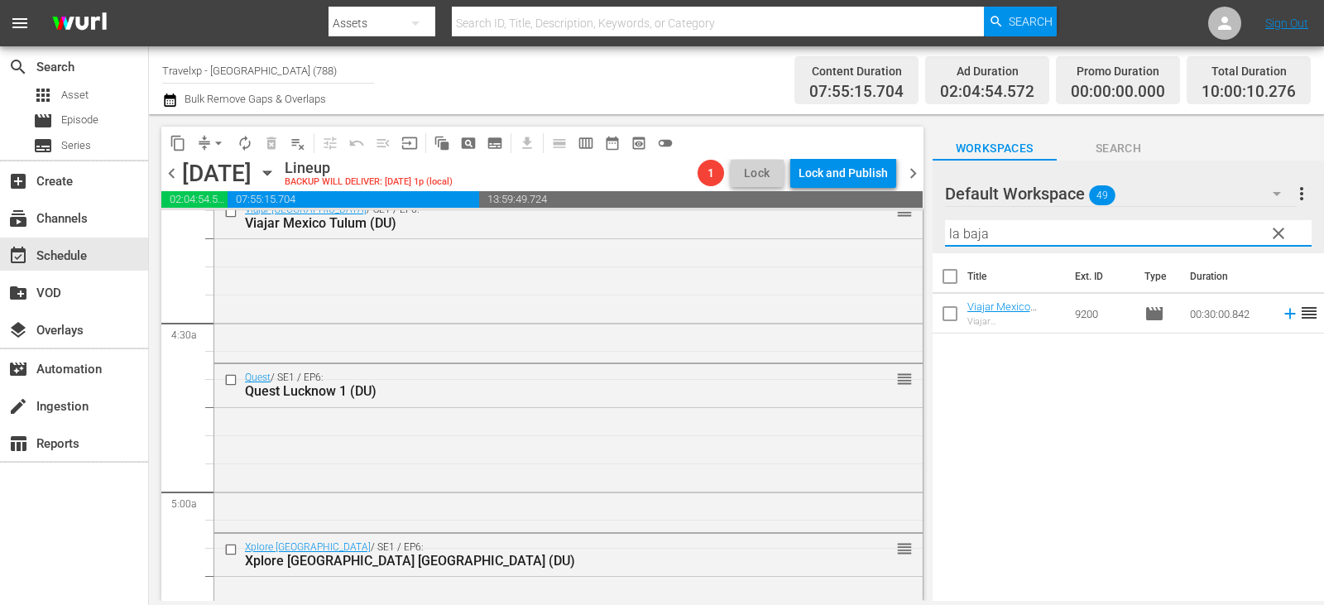
type input "la baja"
click at [1300, 314] on span "reorder" at bounding box center [1310, 313] width 20 height 20
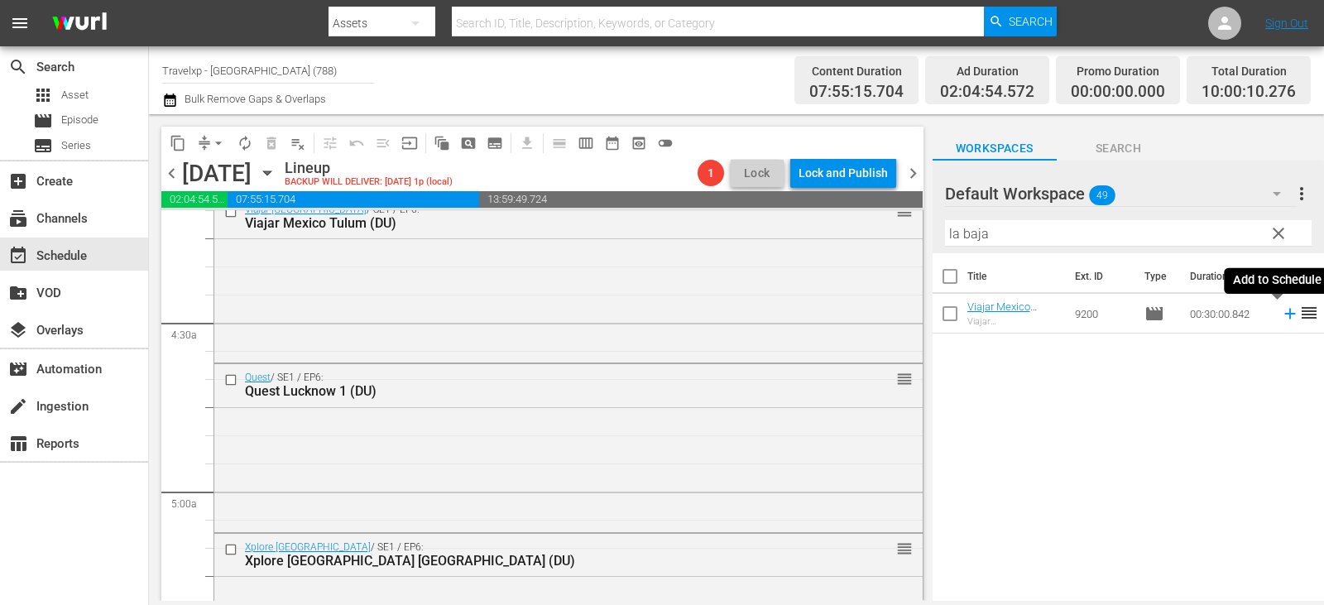
click at [1281, 314] on icon at bounding box center [1290, 314] width 18 height 18
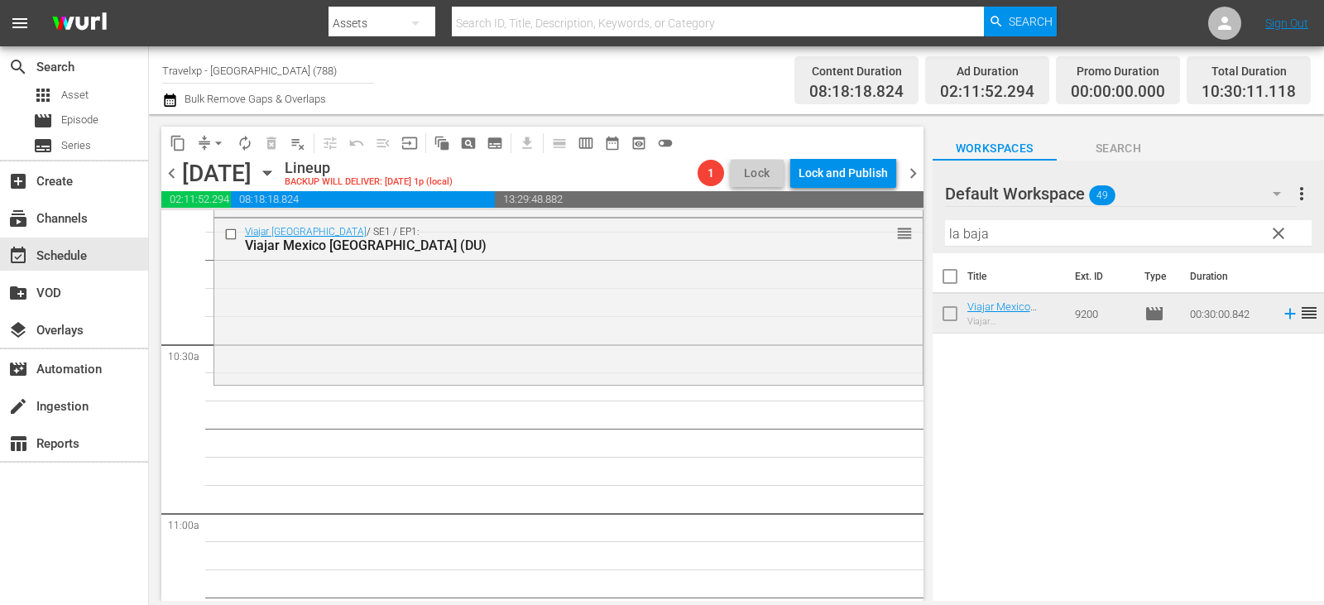
scroll to position [3311, 0]
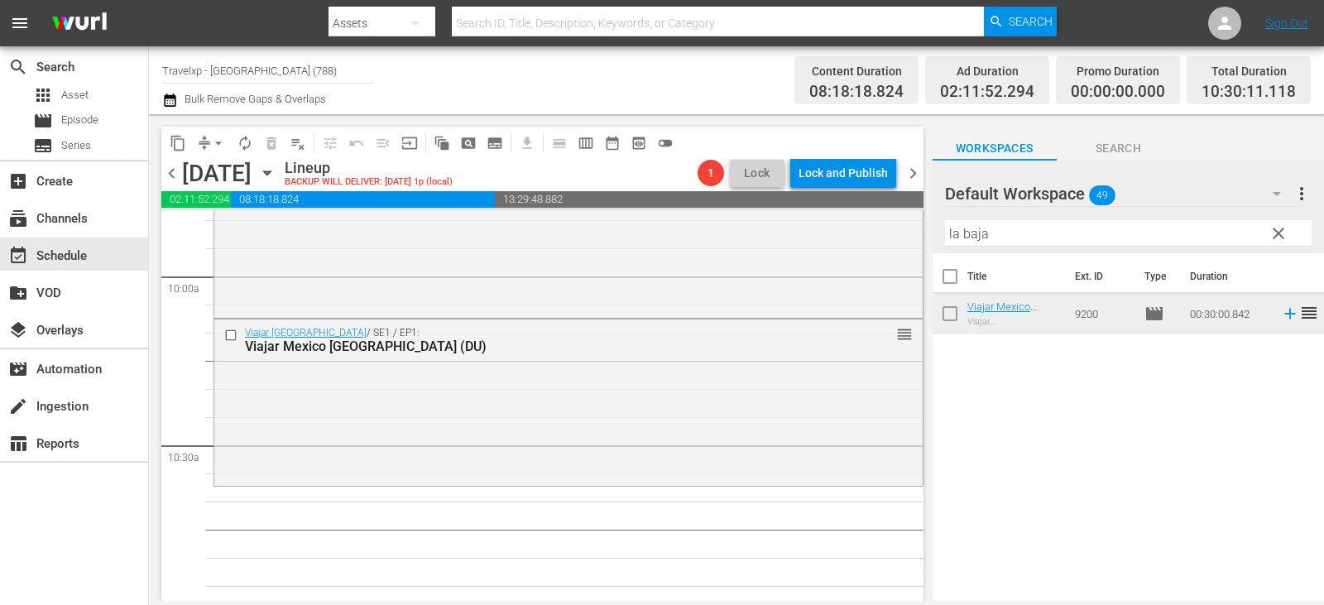
click at [1272, 228] on span "clear" at bounding box center [1279, 234] width 20 height 20
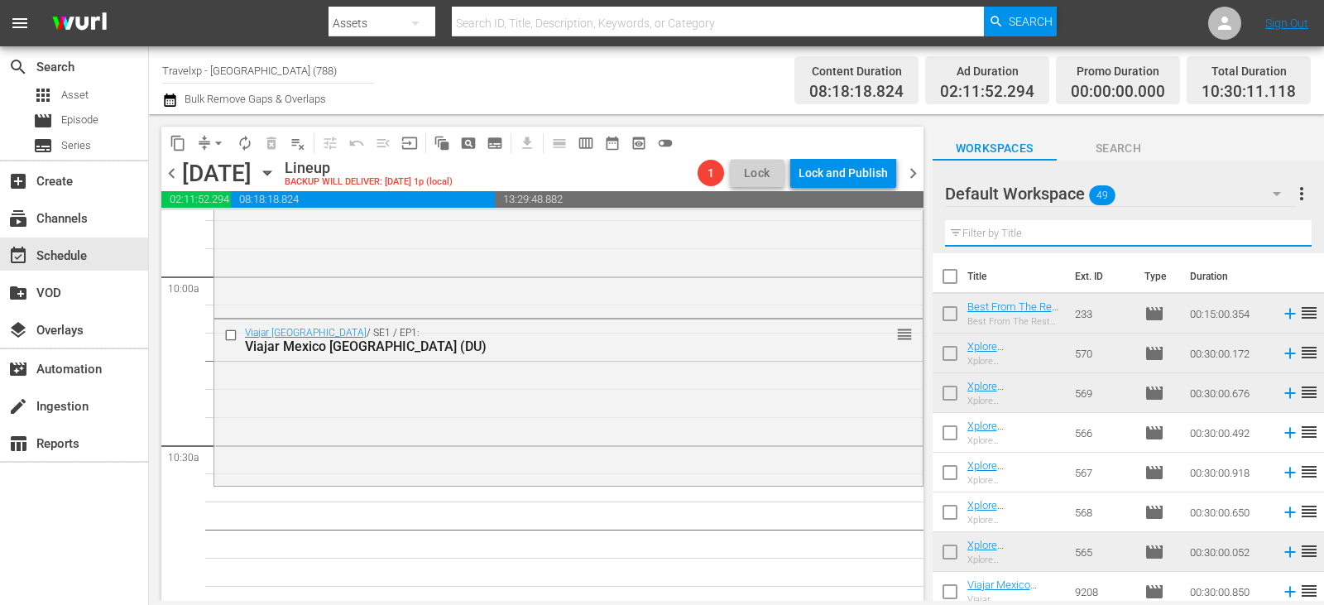
click at [1272, 229] on input "text" at bounding box center [1128, 233] width 367 height 26
click at [1272, 230] on input "text" at bounding box center [1128, 233] width 367 height 26
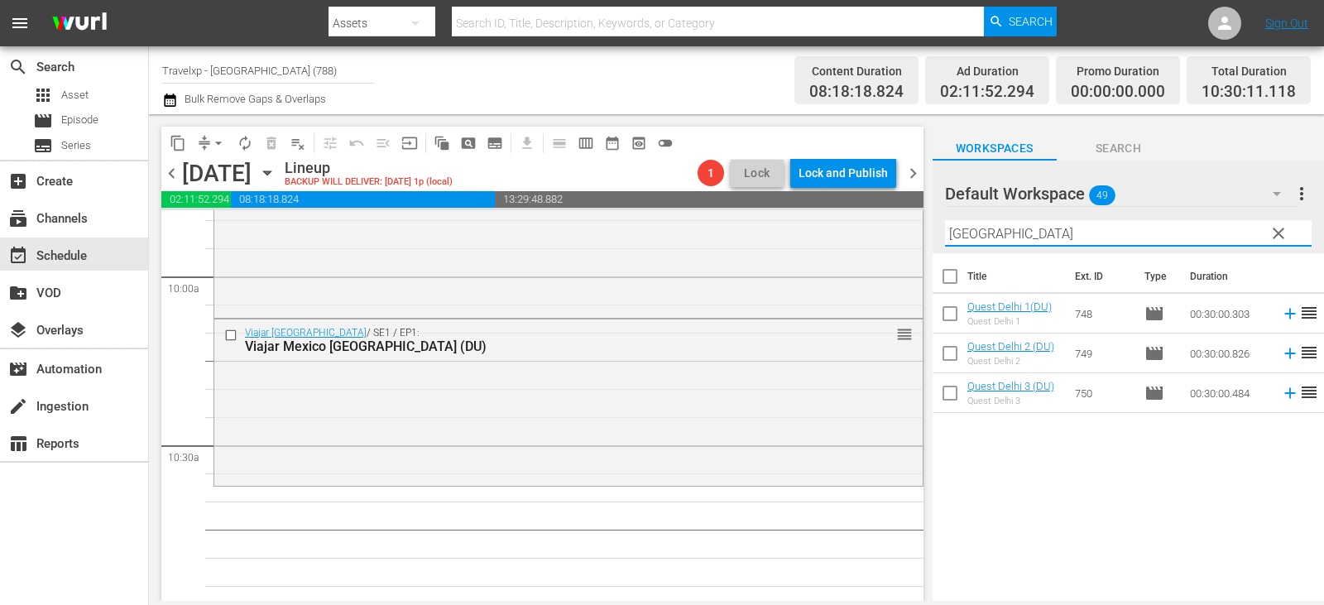
type input "[GEOGRAPHIC_DATA]"
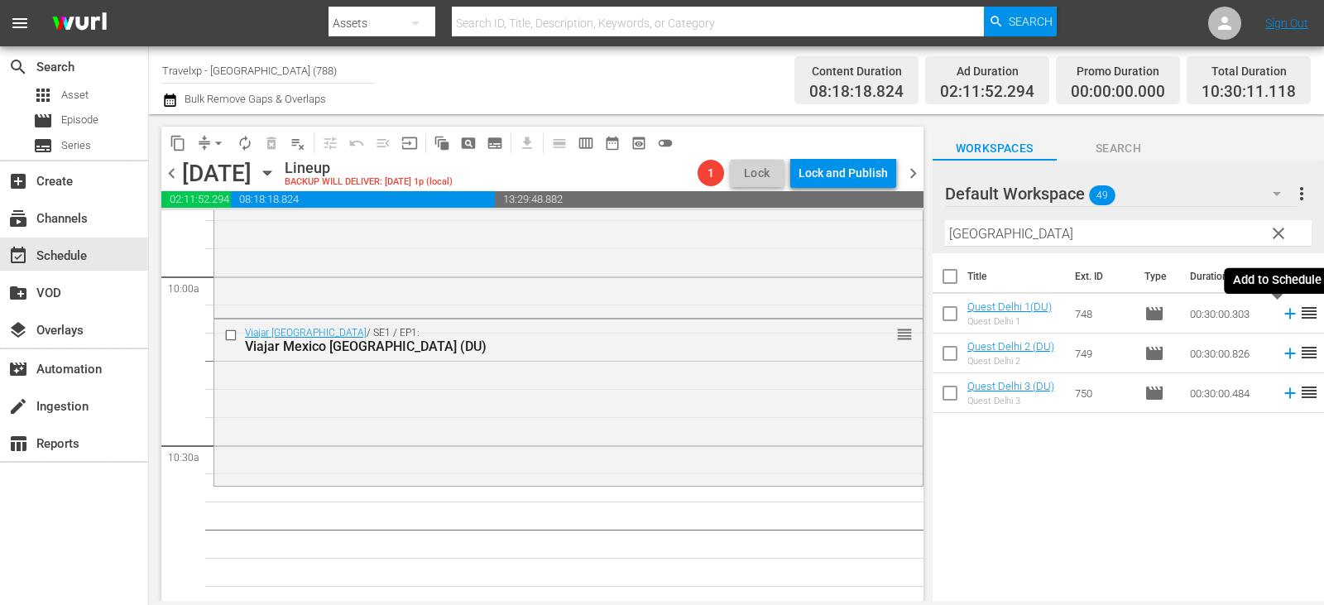
click at [1285, 314] on icon at bounding box center [1290, 314] width 11 height 11
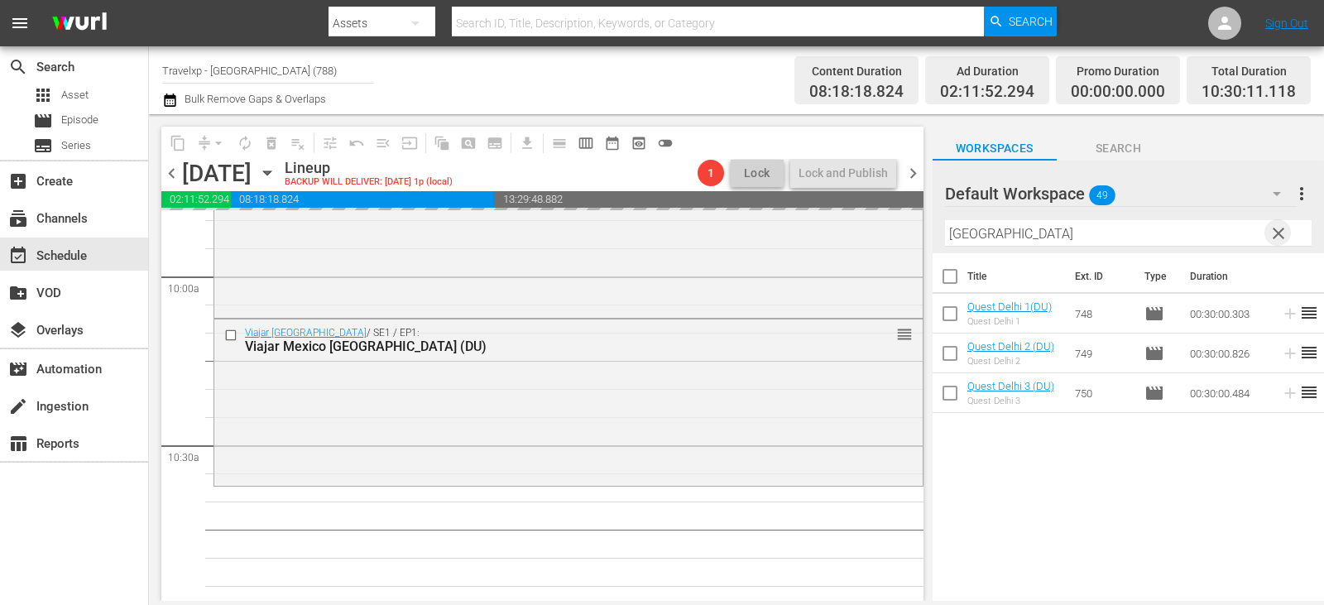
click at [1280, 226] on span "clear" at bounding box center [1279, 234] width 20 height 20
click at [1280, 226] on input "text" at bounding box center [1128, 233] width 367 height 26
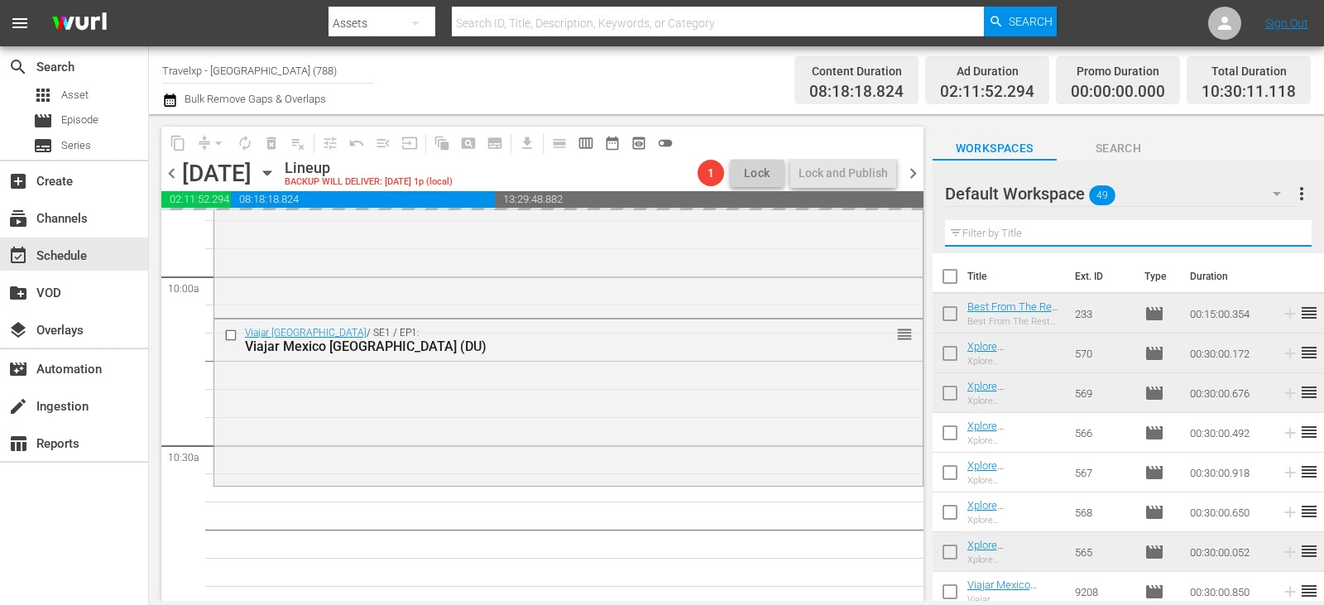
click at [1280, 228] on input "text" at bounding box center [1128, 233] width 367 height 26
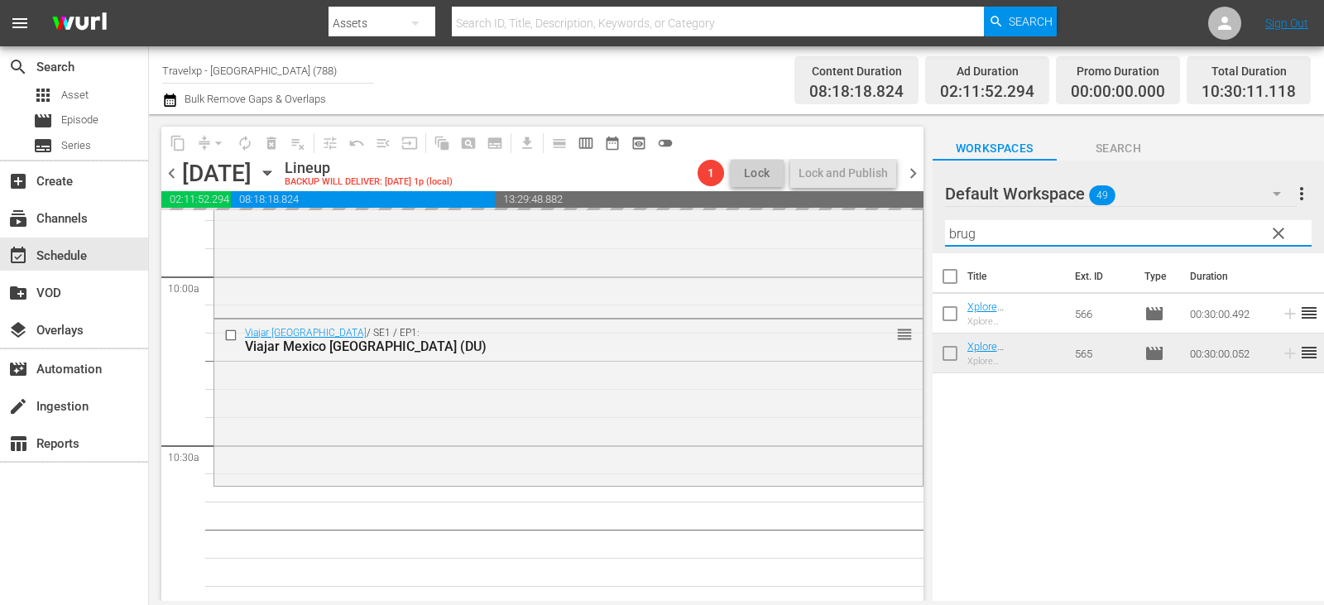
type input "brug"
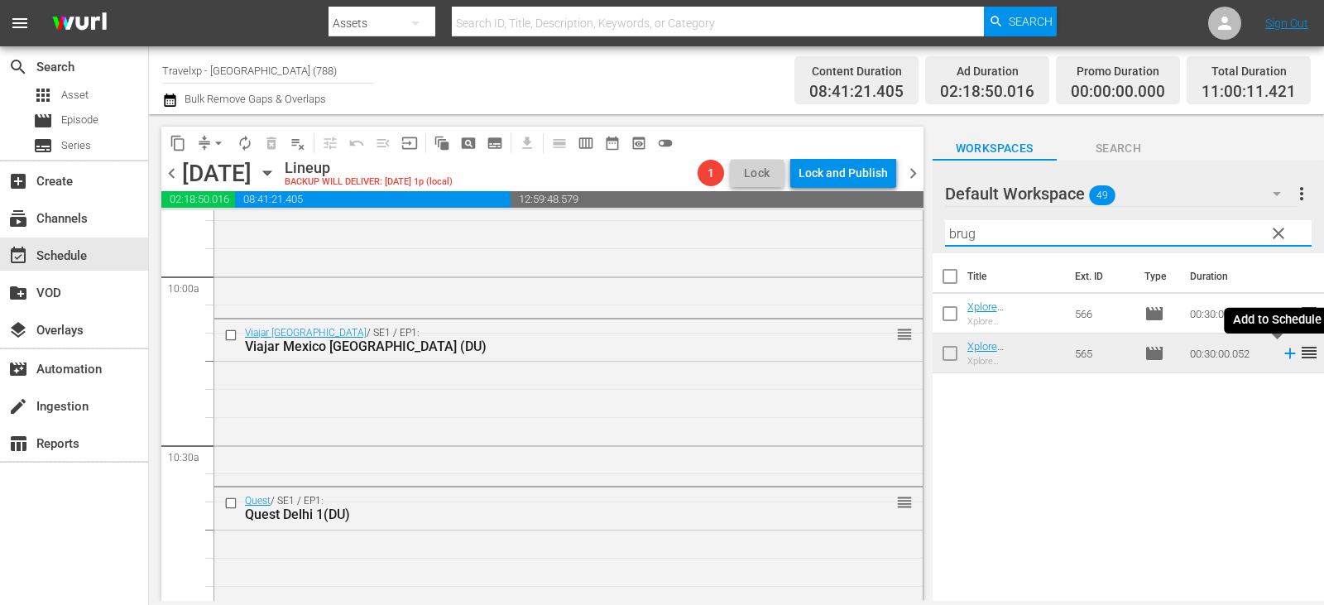
click at [1281, 351] on icon at bounding box center [1290, 353] width 18 height 18
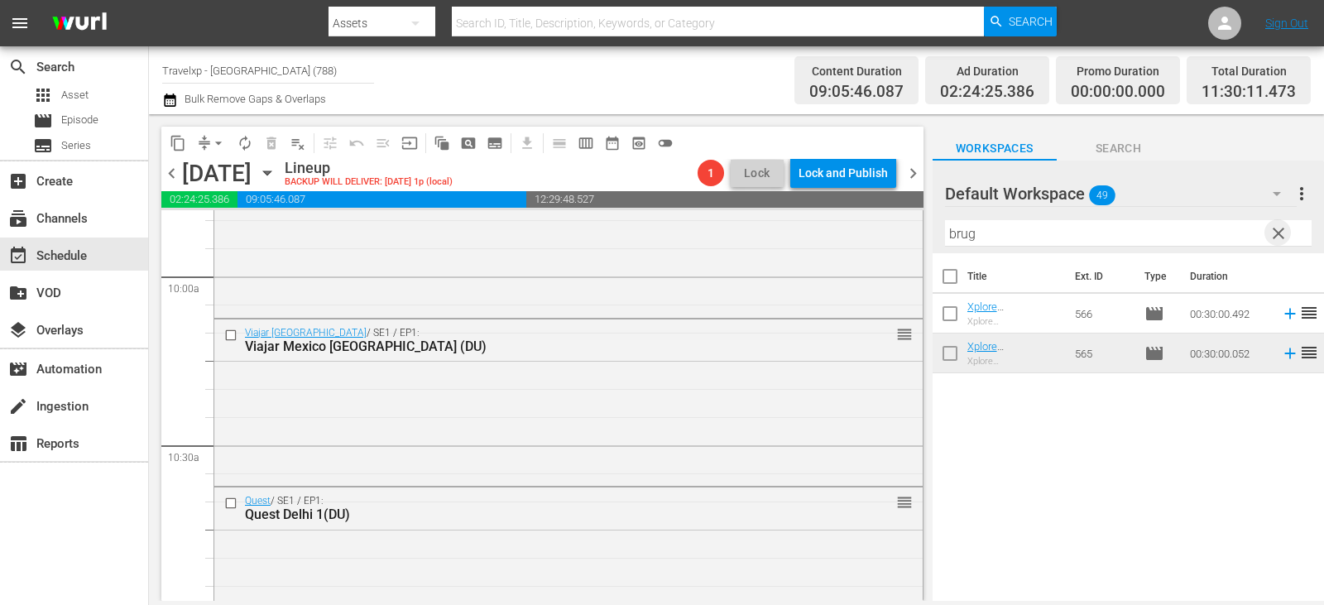
click at [1276, 233] on span "clear" at bounding box center [1279, 234] width 20 height 20
click at [1276, 233] on input "text" at bounding box center [1128, 233] width 367 height 26
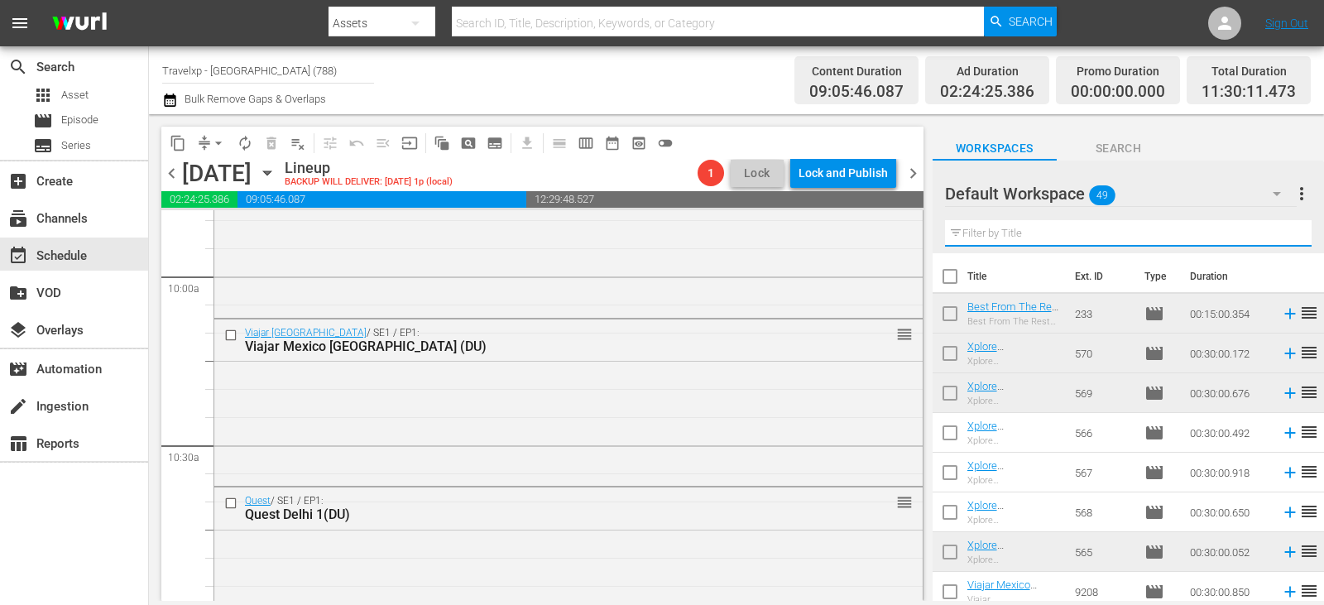
click at [1276, 233] on input "text" at bounding box center [1128, 233] width 367 height 26
type input "h"
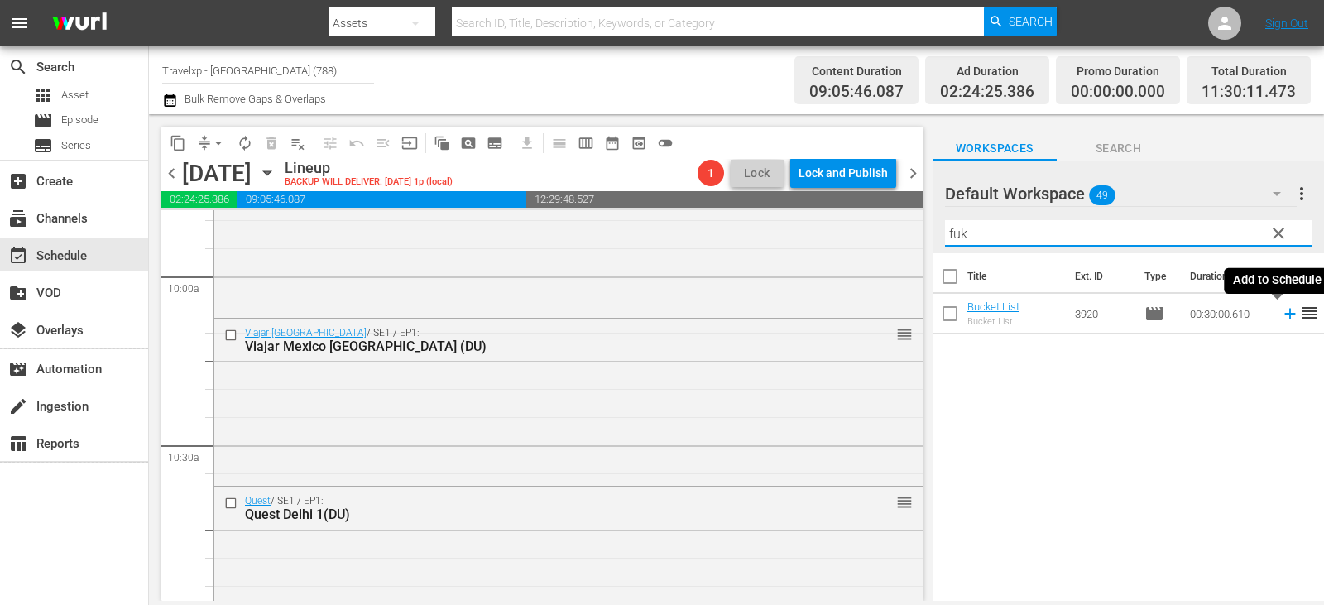
type input "fuk"
click at [1285, 315] on icon at bounding box center [1290, 314] width 11 height 11
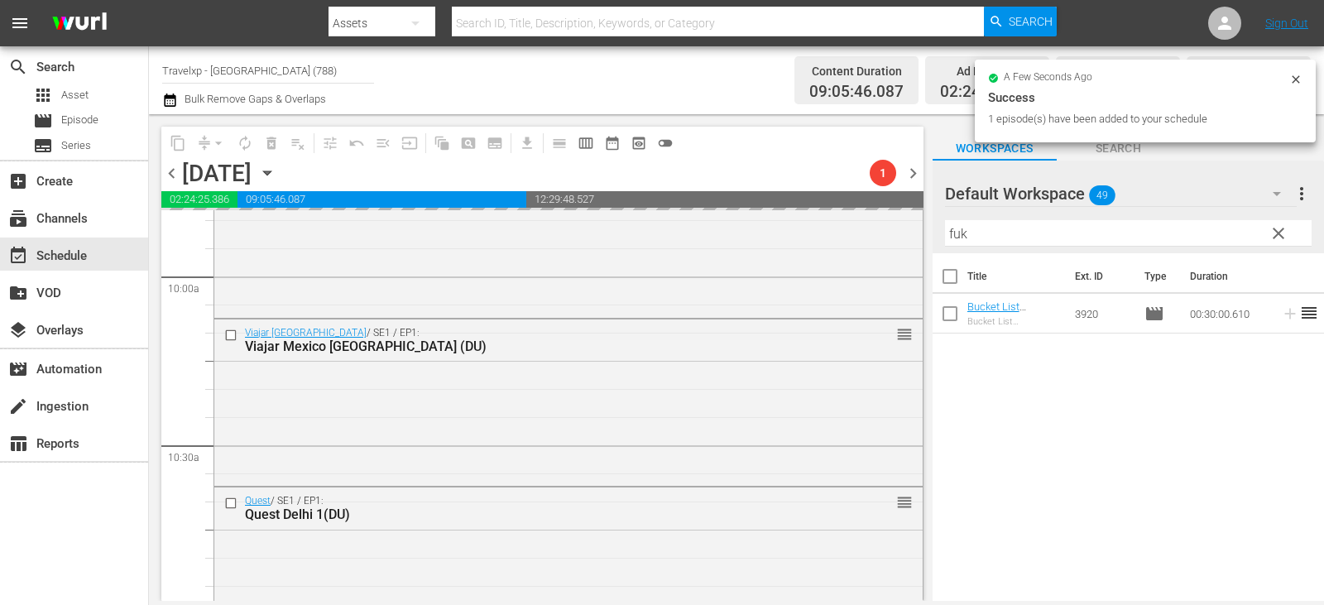
click at [1273, 242] on span "clear" at bounding box center [1279, 234] width 20 height 20
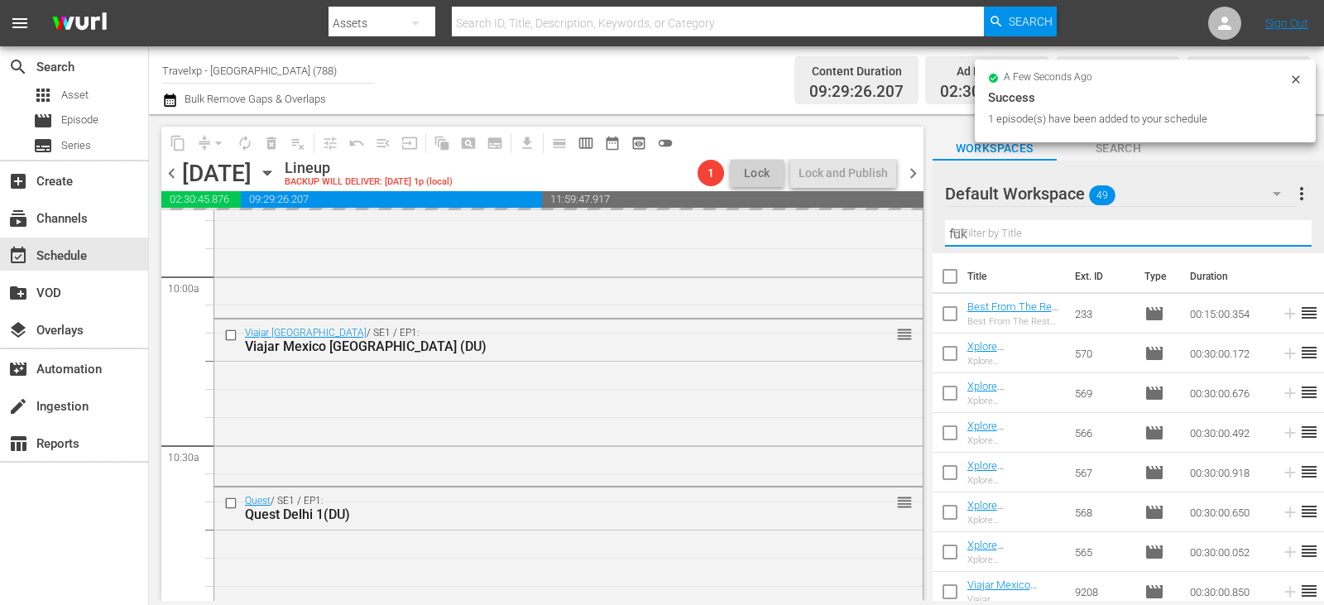
click at [1273, 242] on input "fuk" at bounding box center [1128, 233] width 367 height 26
click at [1273, 242] on input "text" at bounding box center [1128, 233] width 367 height 26
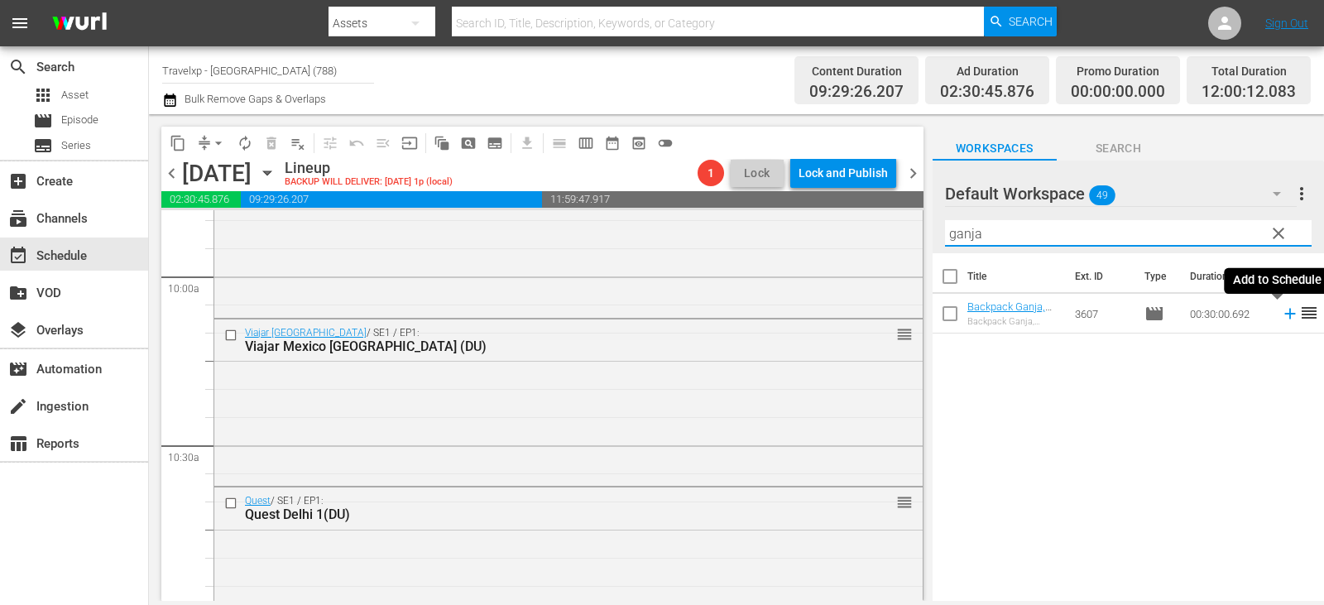
type input "ganja"
click at [1285, 315] on icon at bounding box center [1290, 314] width 11 height 11
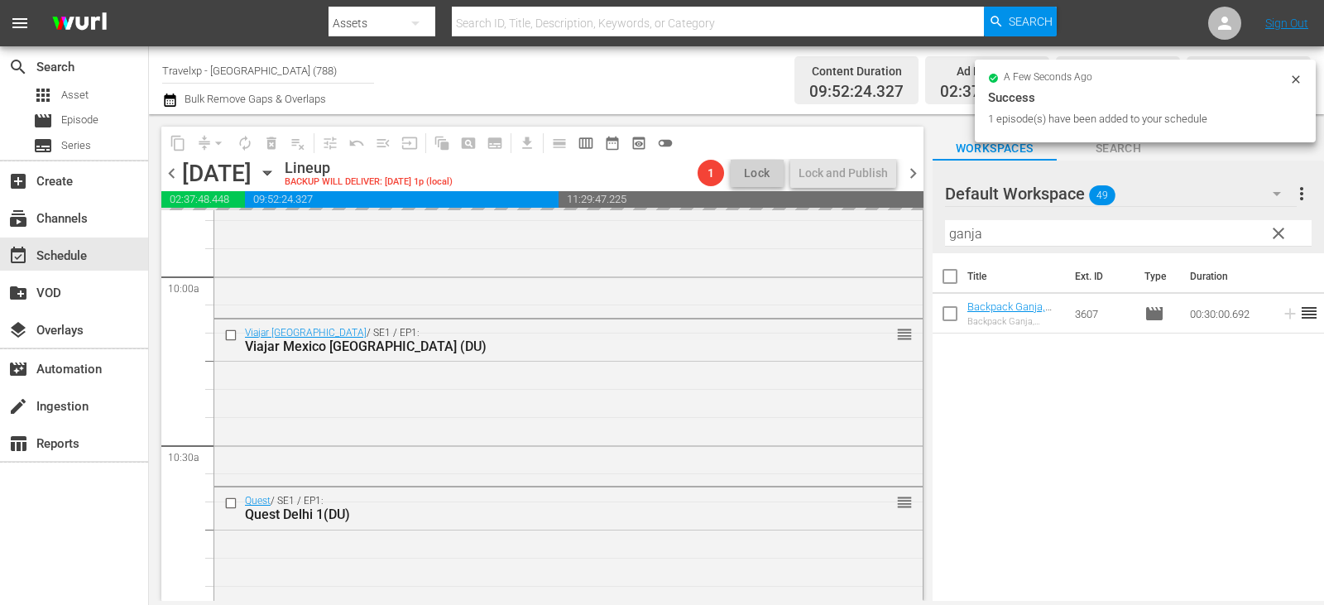
click at [1286, 237] on span "clear" at bounding box center [1279, 234] width 20 height 20
click at [1286, 237] on input "text" at bounding box center [1128, 233] width 367 height 26
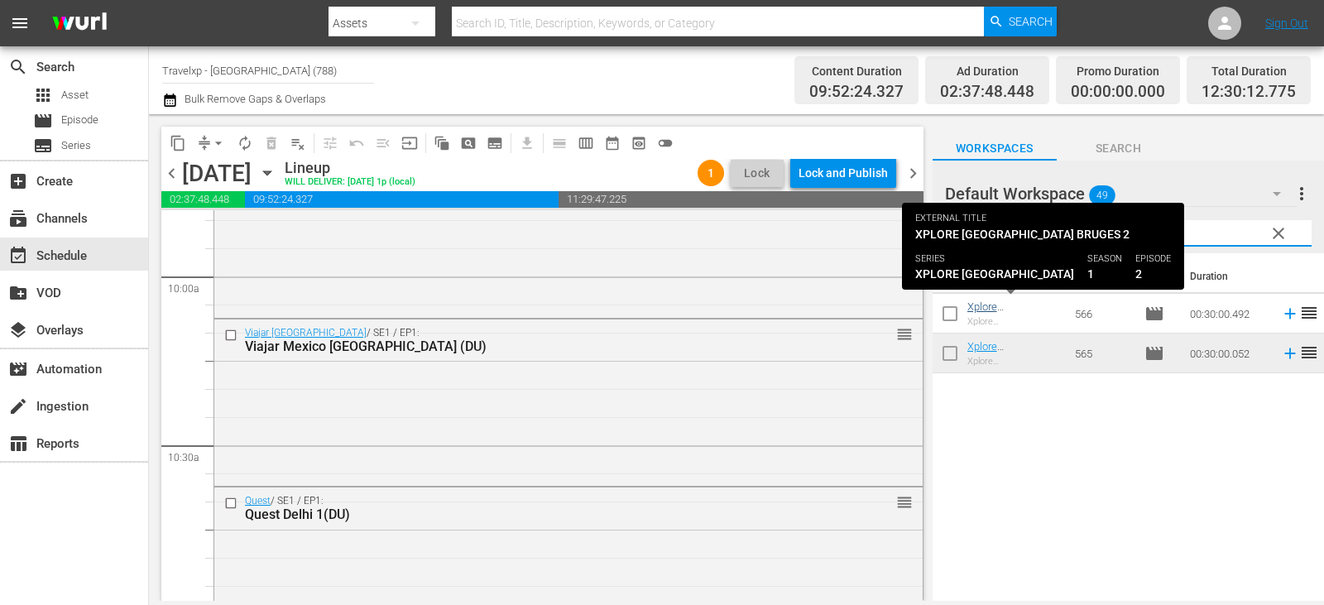
type input "bruges"
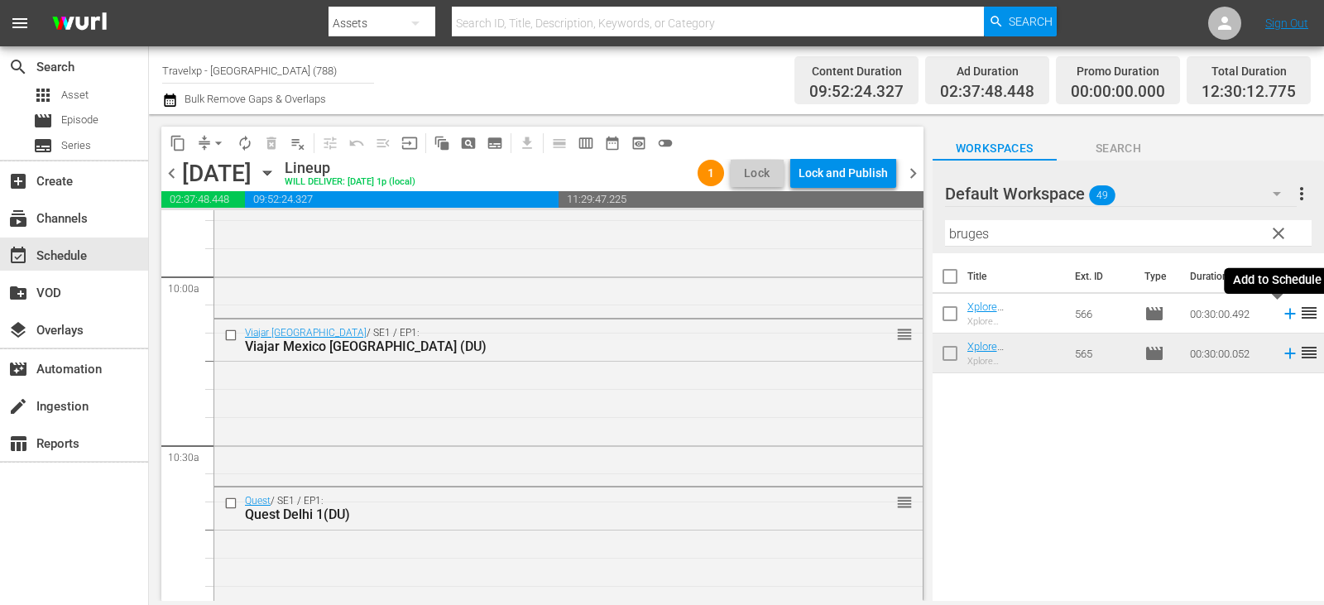
click at [1284, 313] on icon at bounding box center [1290, 314] width 18 height 18
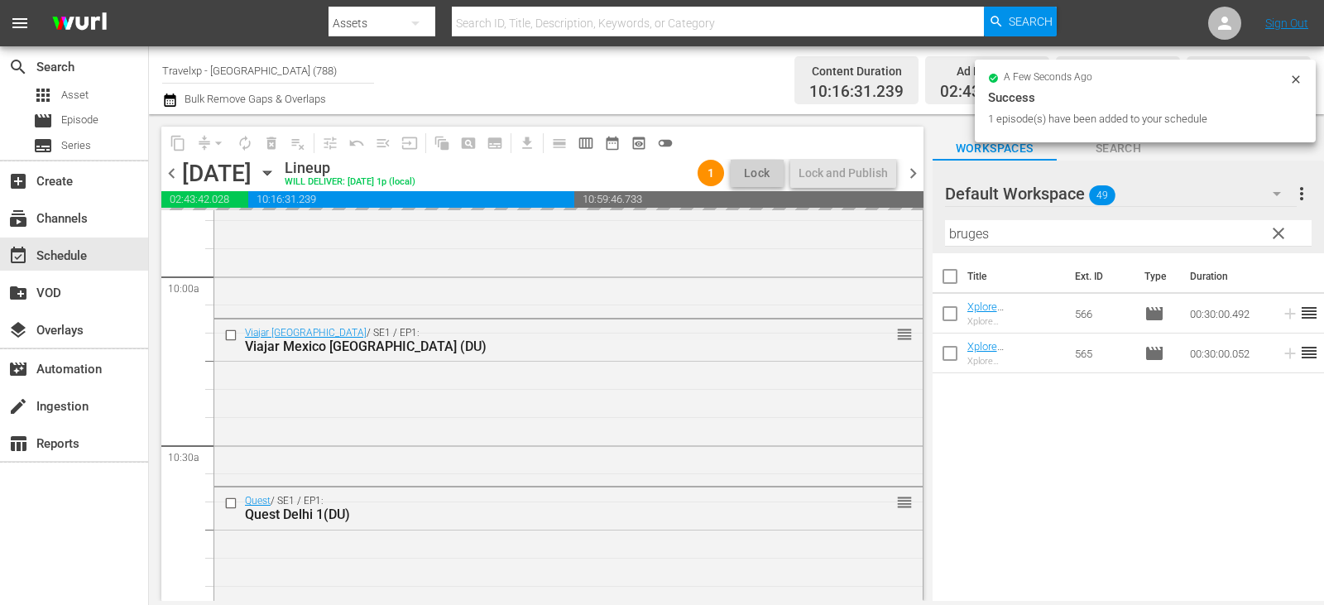
click at [1281, 238] on span "clear" at bounding box center [1279, 234] width 20 height 20
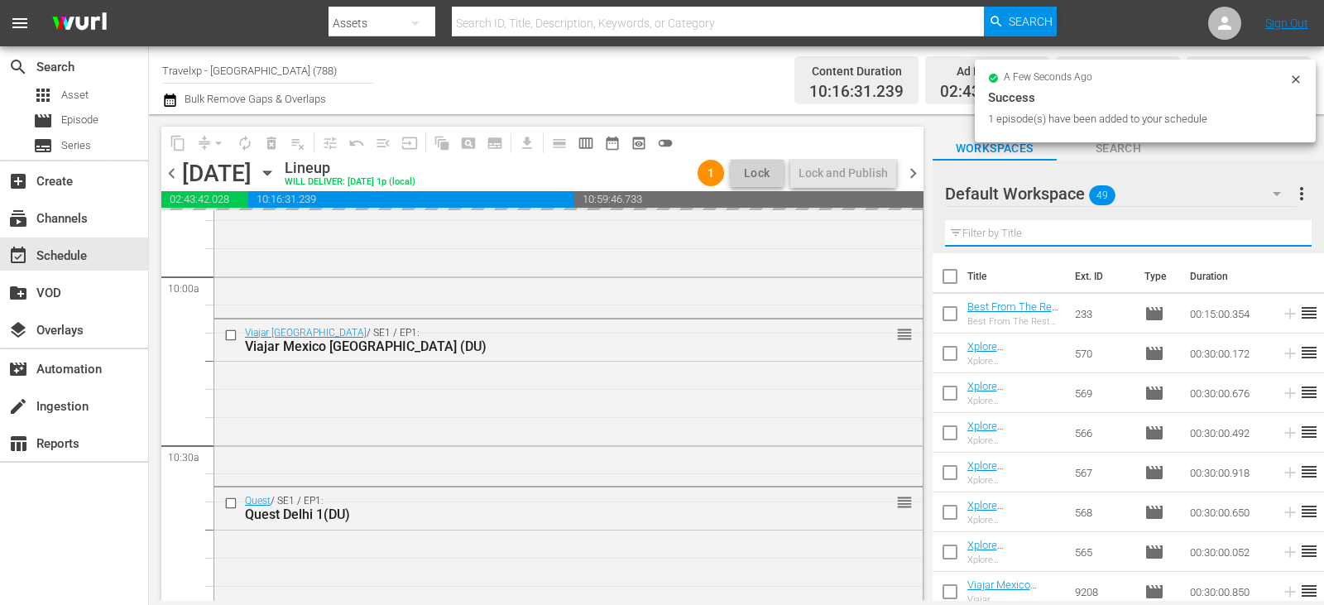
drag, startPoint x: 1281, startPoint y: 238, endPoint x: 1272, endPoint y: 218, distance: 22.2
click at [1281, 238] on input "text" at bounding box center [1128, 233] width 367 height 26
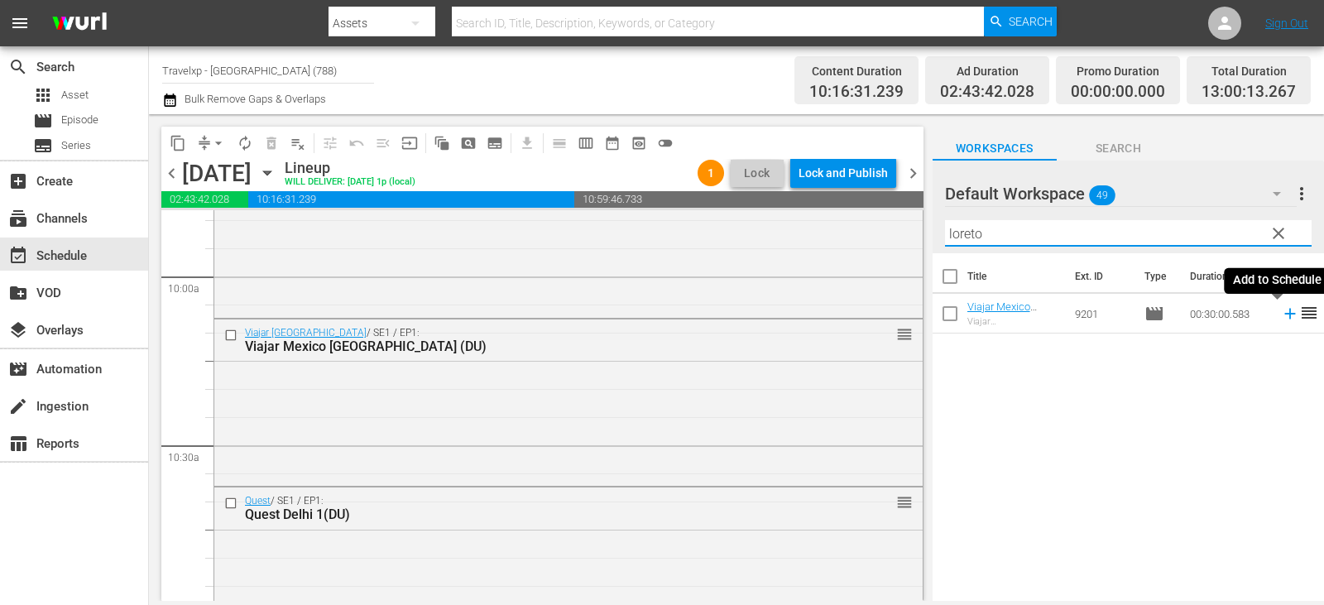
type input "loreto"
click at [1281, 315] on icon at bounding box center [1290, 314] width 18 height 18
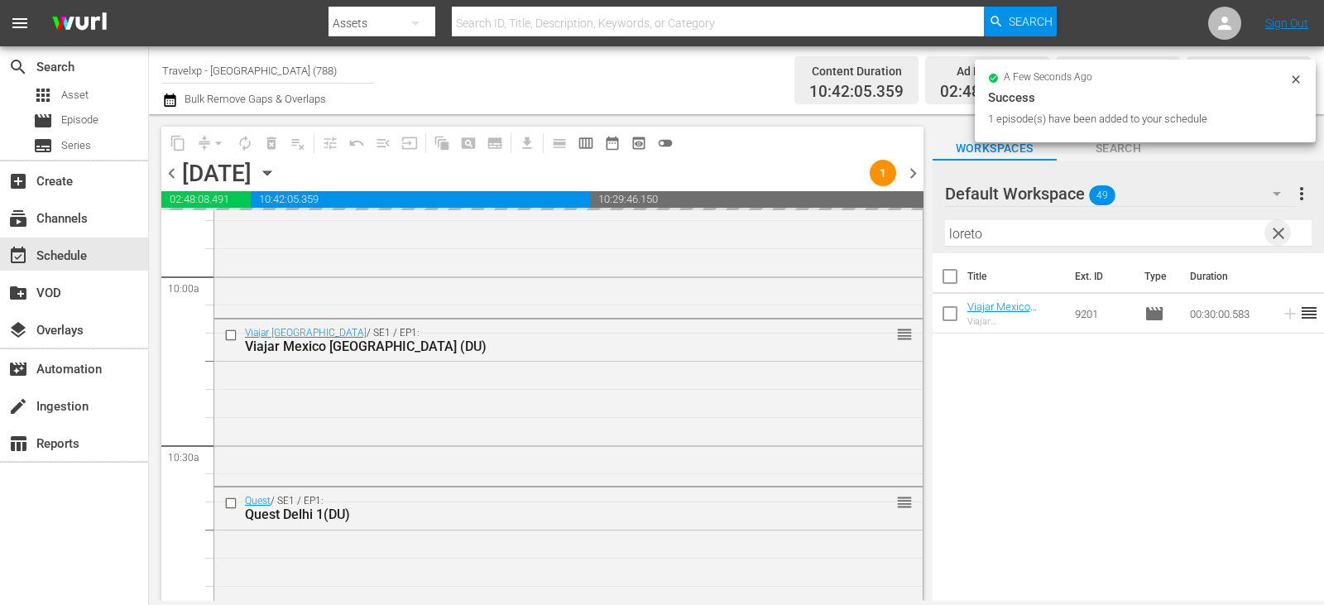
click at [1283, 229] on span "clear" at bounding box center [1279, 234] width 20 height 20
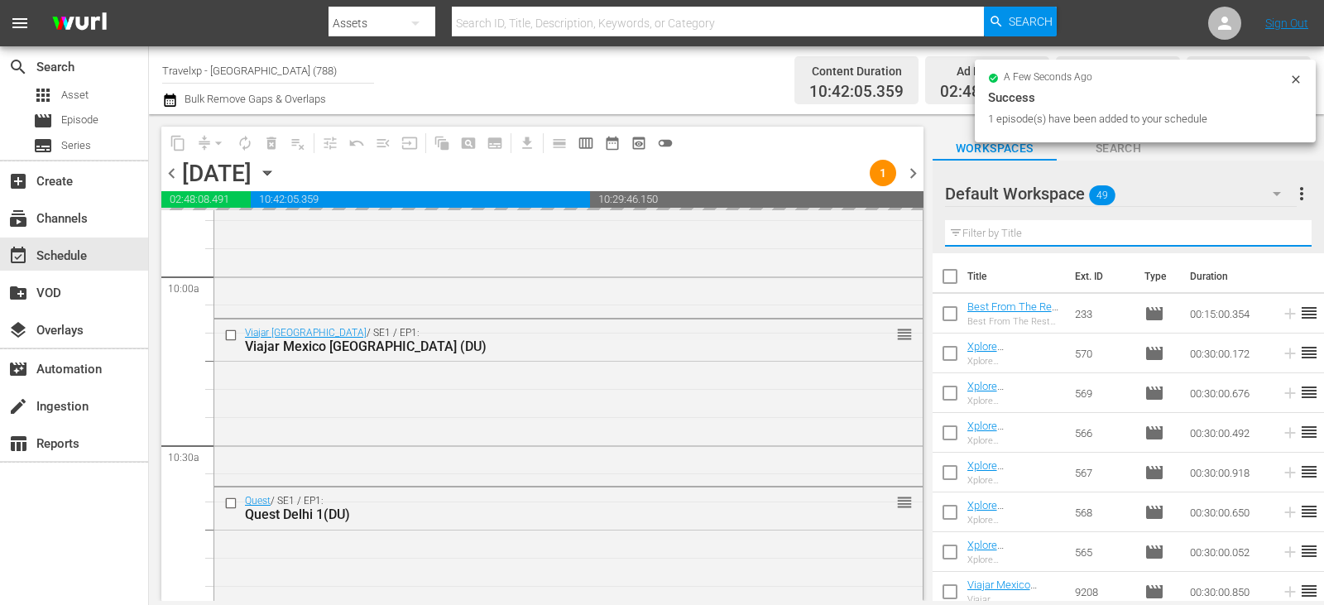
click at [1283, 229] on input "text" at bounding box center [1128, 233] width 367 height 26
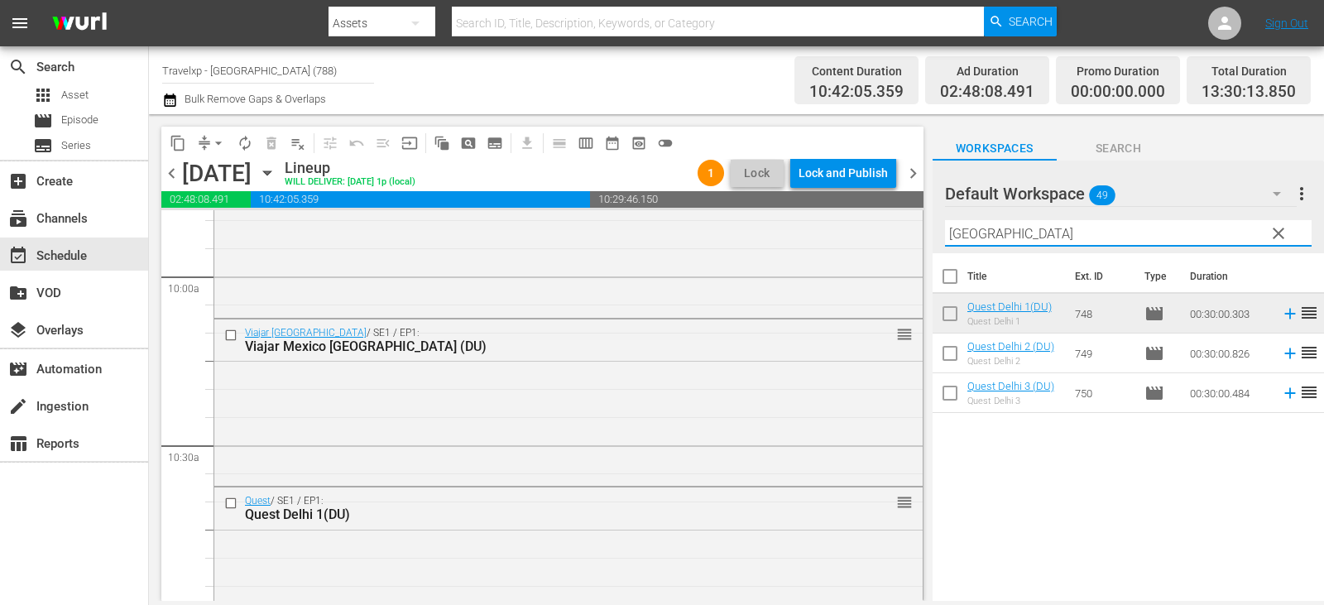
type input "[GEOGRAPHIC_DATA]"
click at [1300, 354] on span "reorder" at bounding box center [1310, 353] width 20 height 20
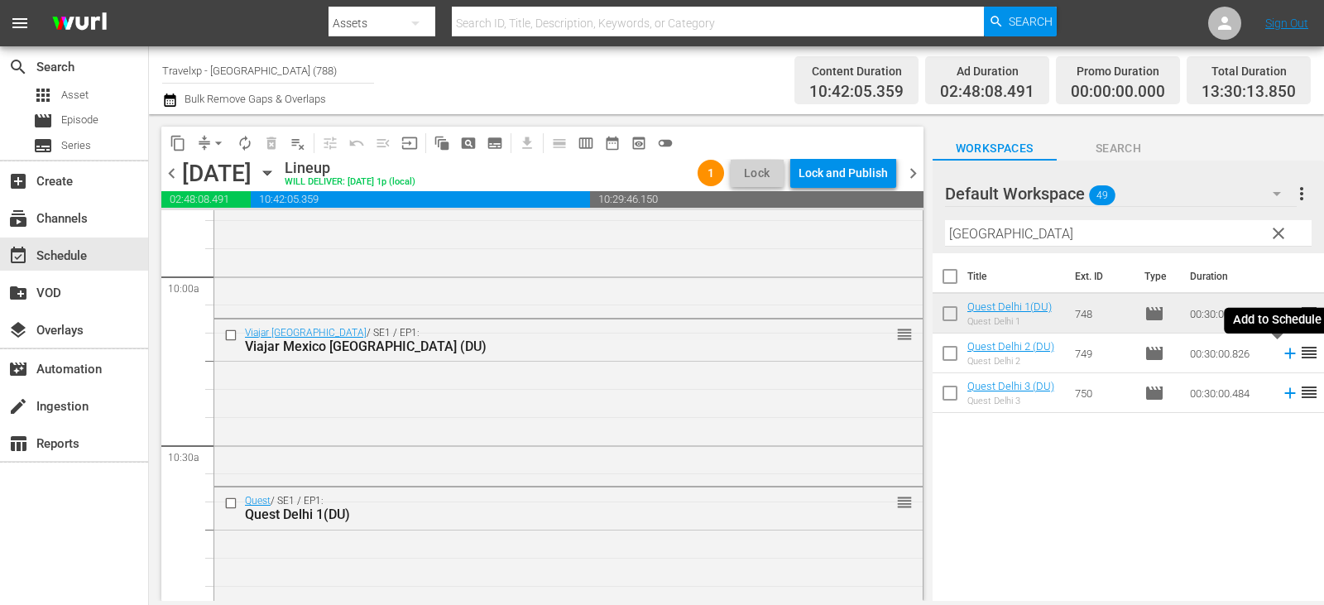
click at [1285, 354] on icon at bounding box center [1290, 354] width 11 height 11
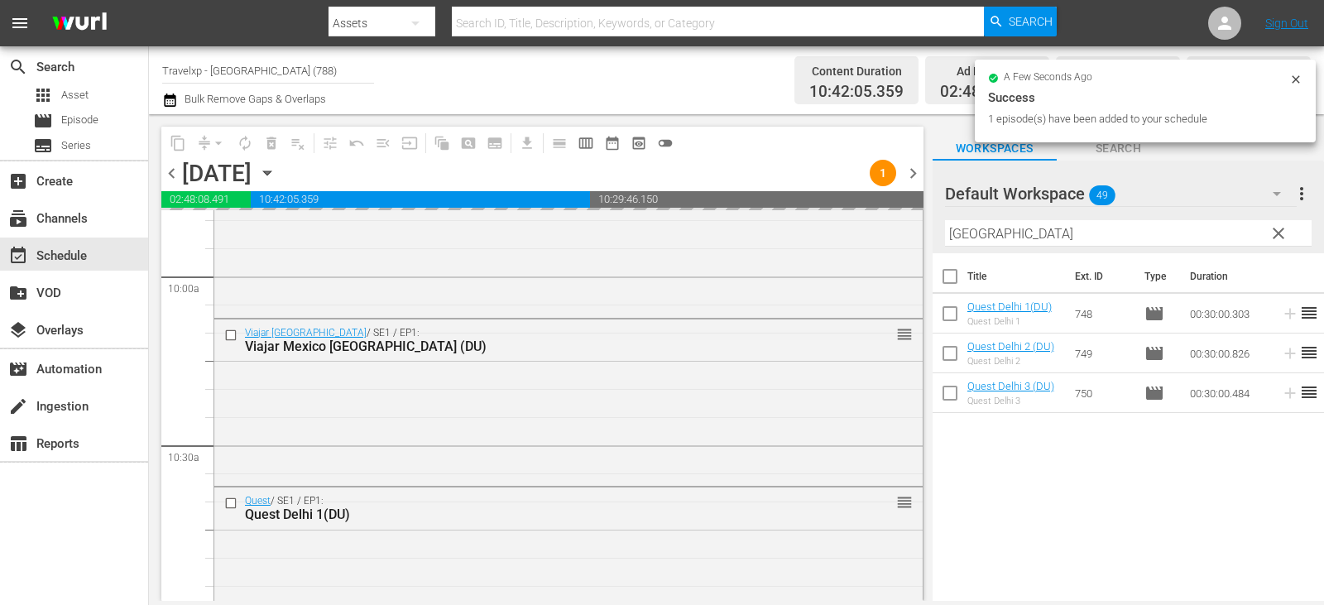
click at [1276, 237] on span "clear" at bounding box center [1279, 234] width 20 height 20
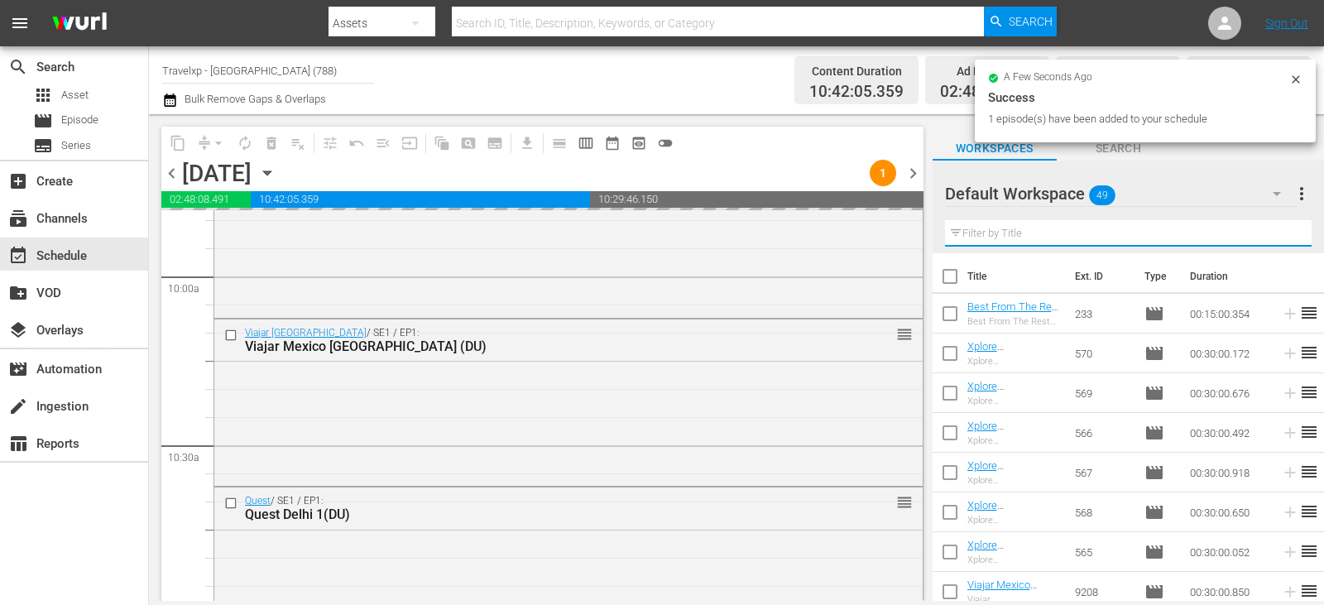
click at [1276, 237] on input "text" at bounding box center [1128, 233] width 367 height 26
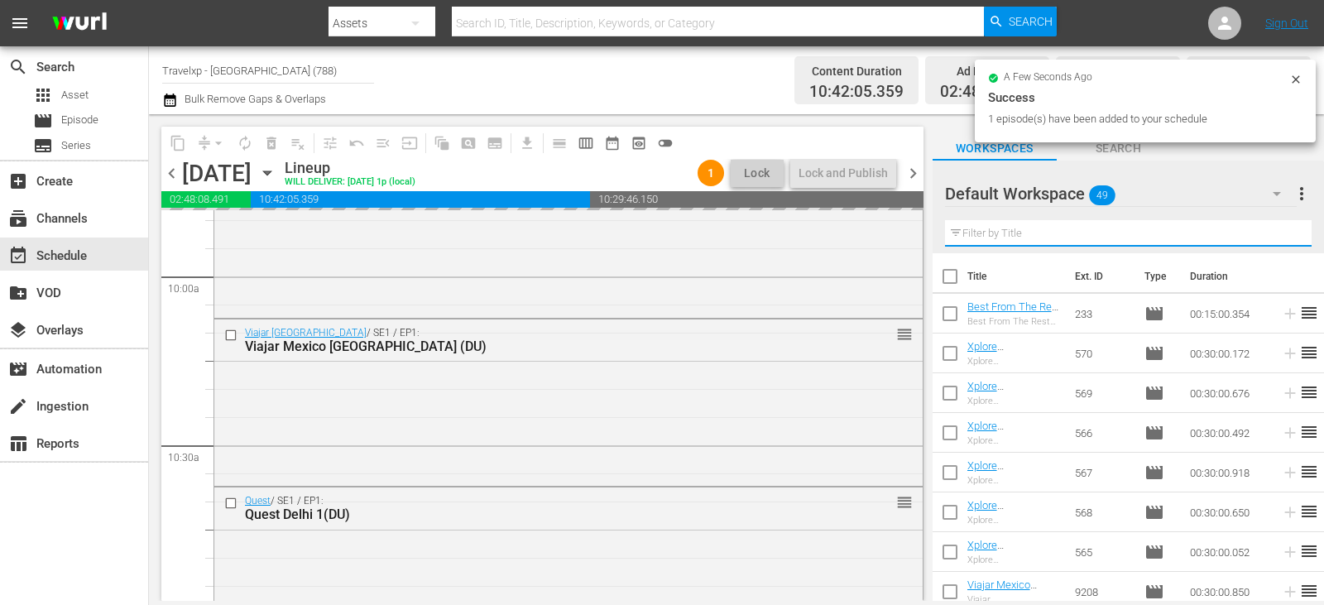
click at [1276, 237] on input "text" at bounding box center [1128, 233] width 367 height 26
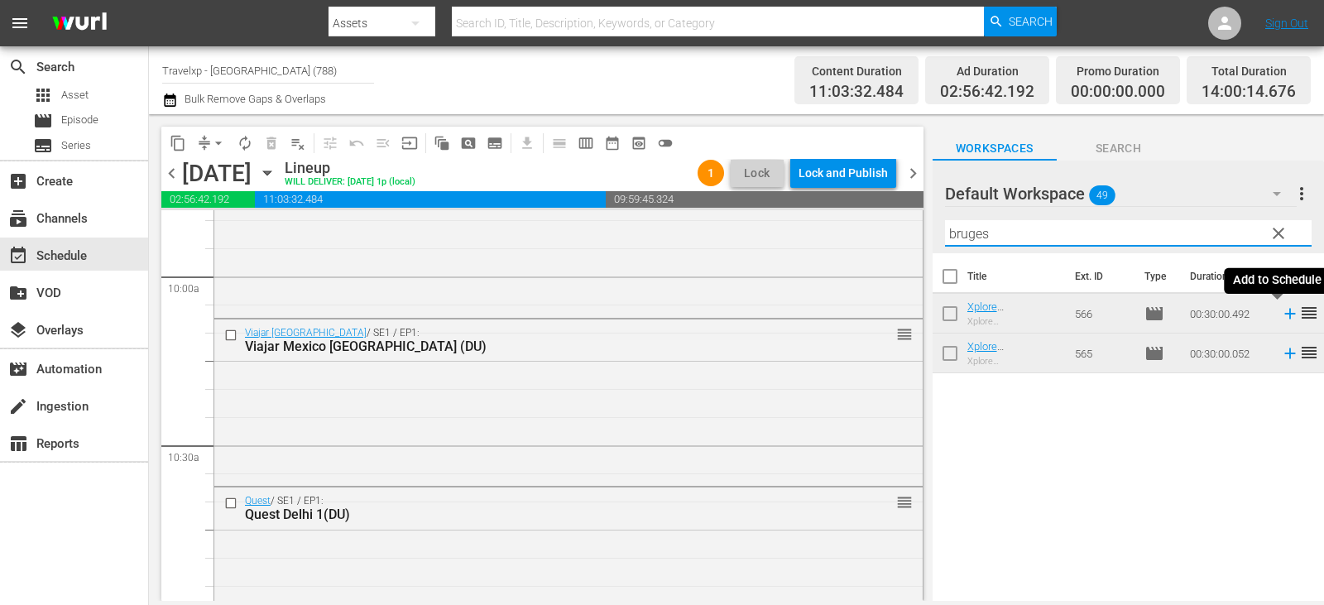
type input "bruges"
click at [1281, 315] on icon at bounding box center [1290, 314] width 18 height 18
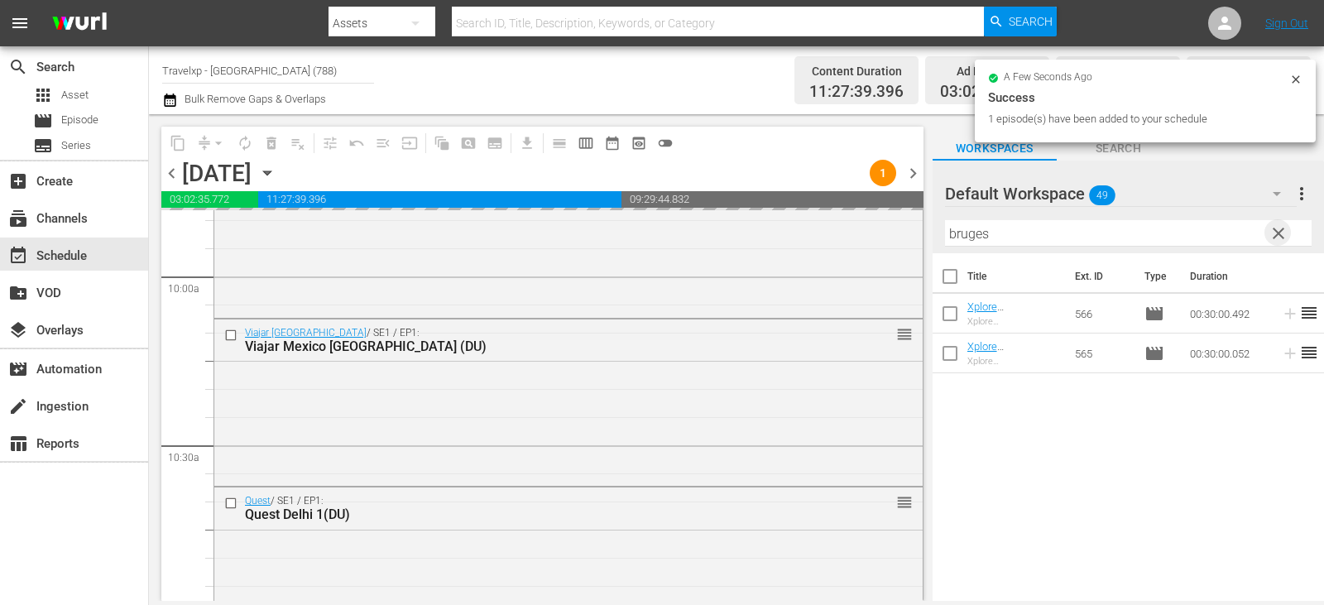
click at [1276, 236] on span "clear" at bounding box center [1279, 234] width 20 height 20
click at [1276, 236] on input "bruges" at bounding box center [1128, 233] width 367 height 26
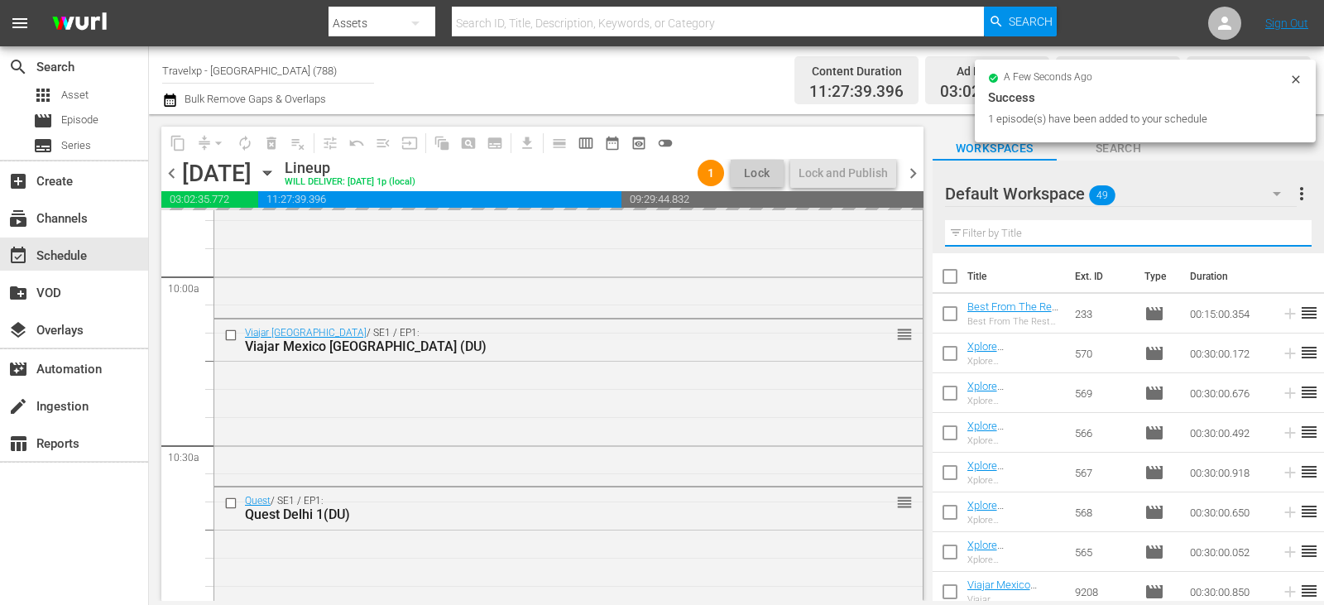
click at [1276, 236] on input "text" at bounding box center [1128, 233] width 367 height 26
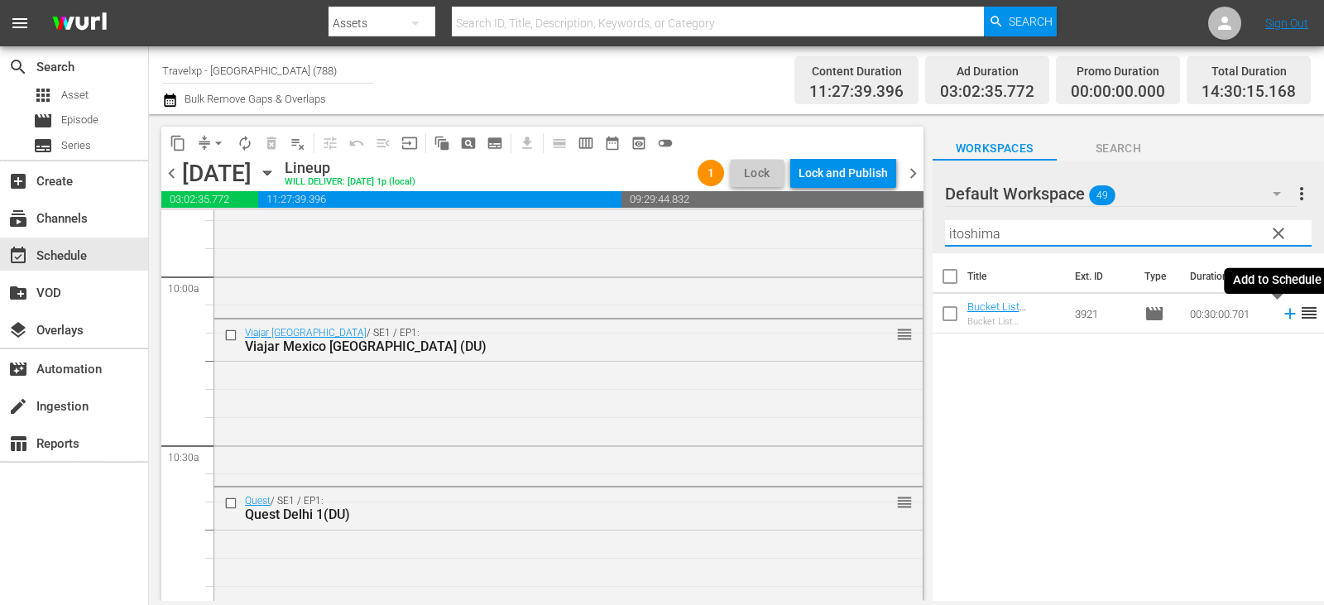
type input "itoshima"
click at [1286, 310] on icon at bounding box center [1290, 314] width 18 height 18
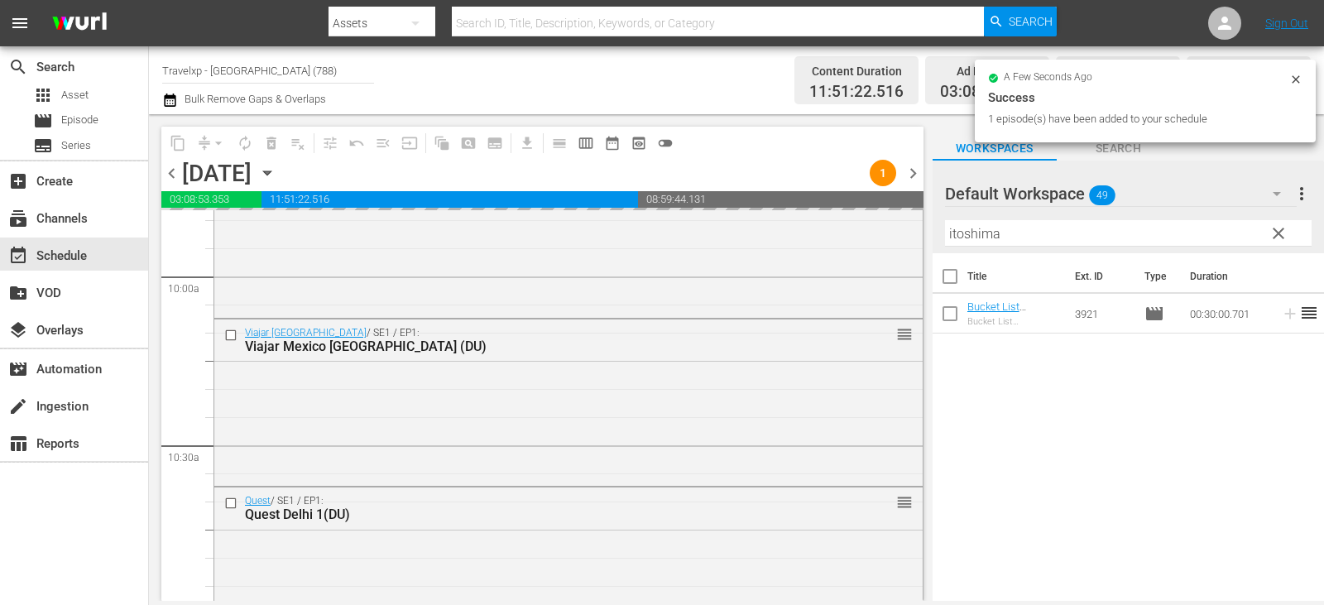
click at [1286, 238] on span "clear" at bounding box center [1279, 234] width 20 height 20
click at [1286, 238] on input "itoshima" at bounding box center [1128, 233] width 367 height 26
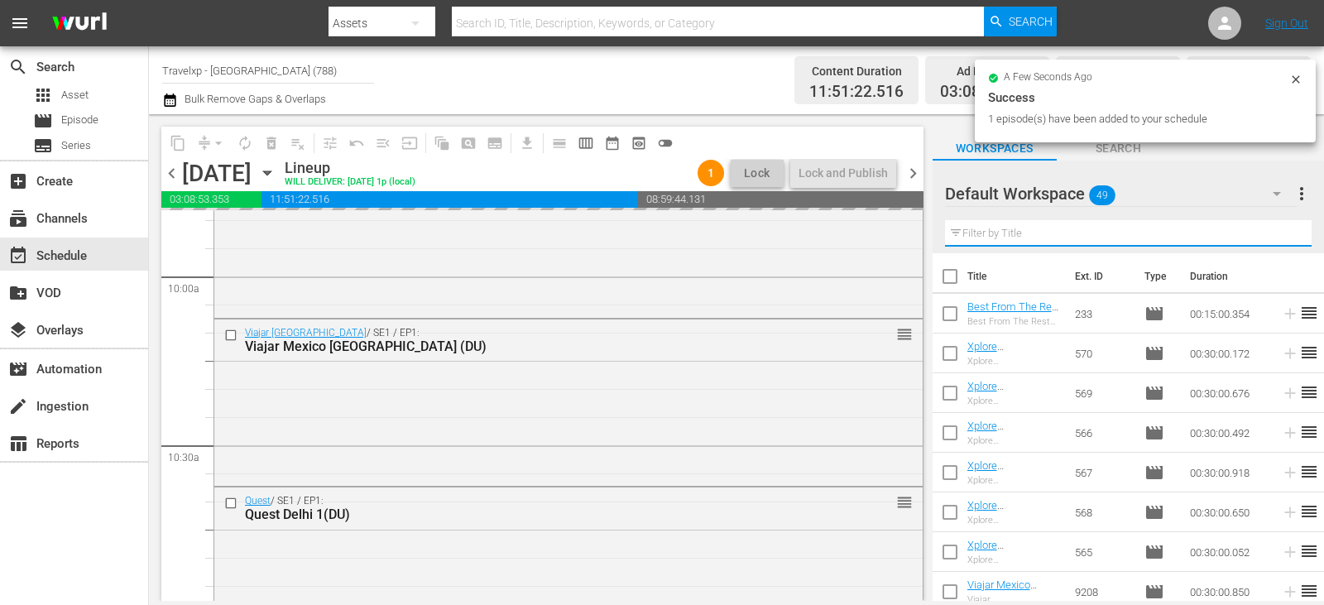
click at [1286, 238] on input "text" at bounding box center [1128, 233] width 367 height 26
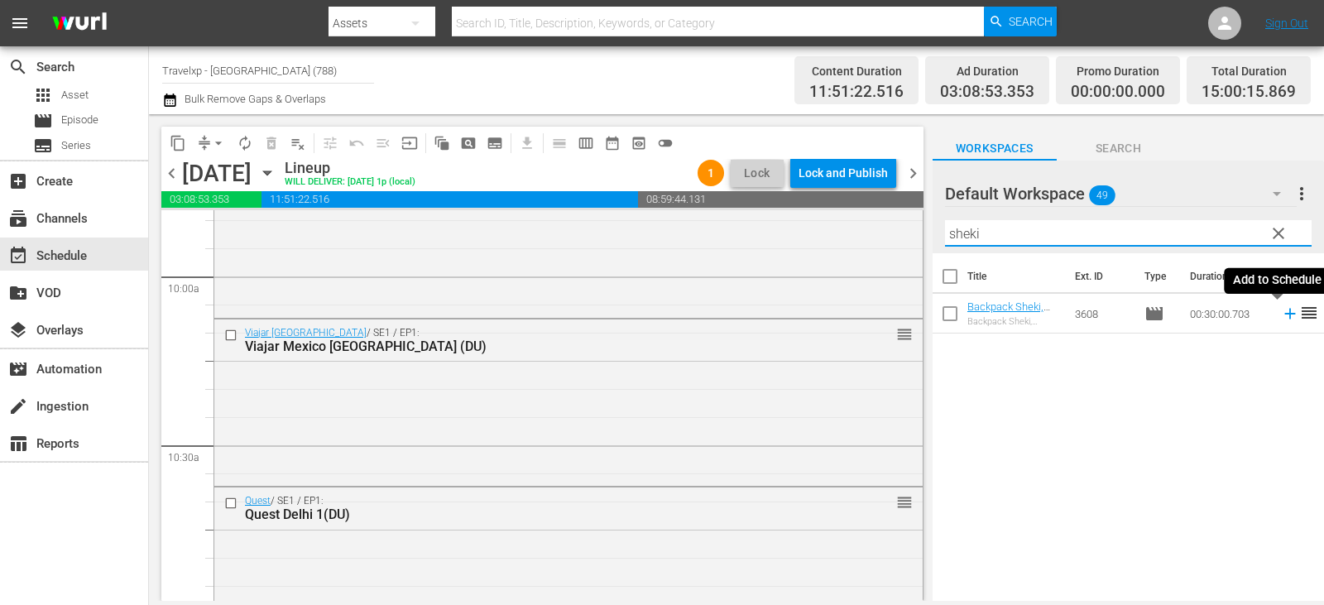
type input "sheki"
click at [1281, 320] on icon at bounding box center [1290, 314] width 18 height 18
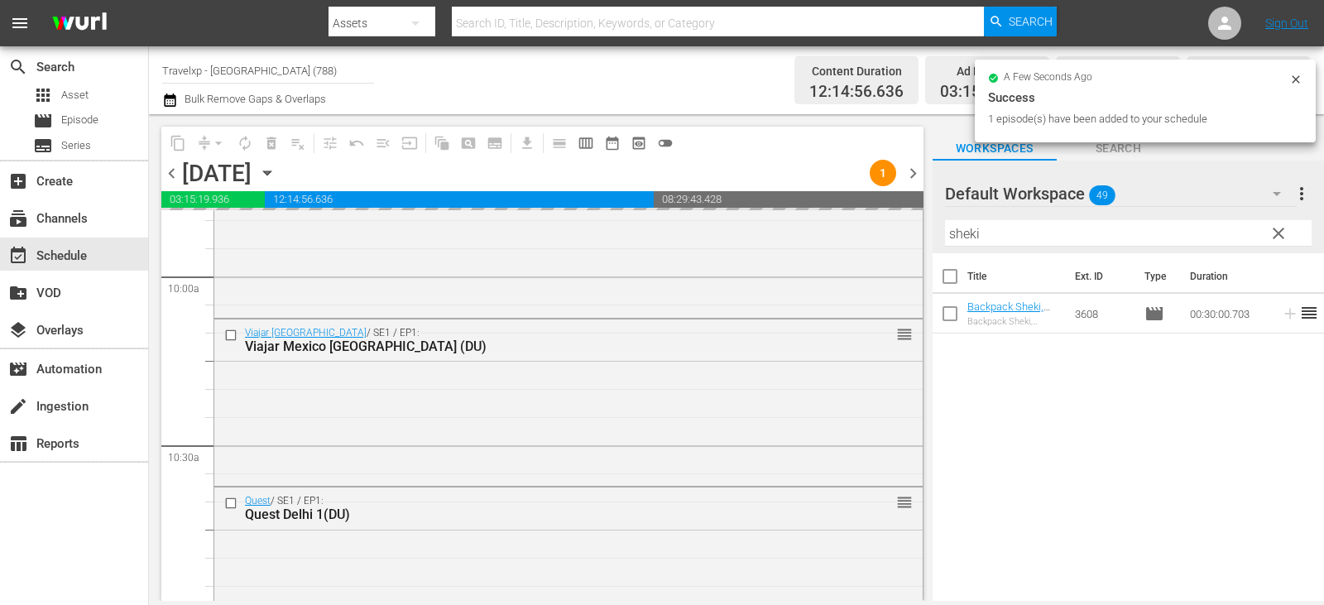
click at [1274, 231] on span "clear" at bounding box center [1279, 234] width 20 height 20
click at [1274, 231] on input "sheki" at bounding box center [1128, 233] width 367 height 26
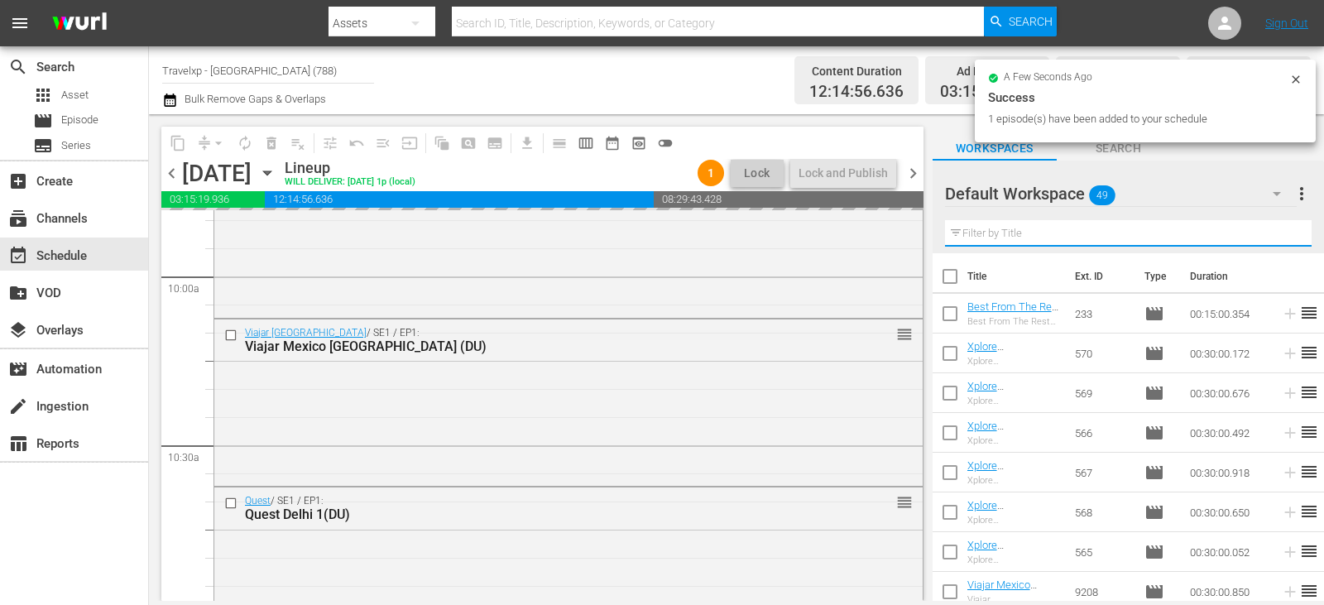
click at [1274, 231] on input "text" at bounding box center [1128, 233] width 367 height 26
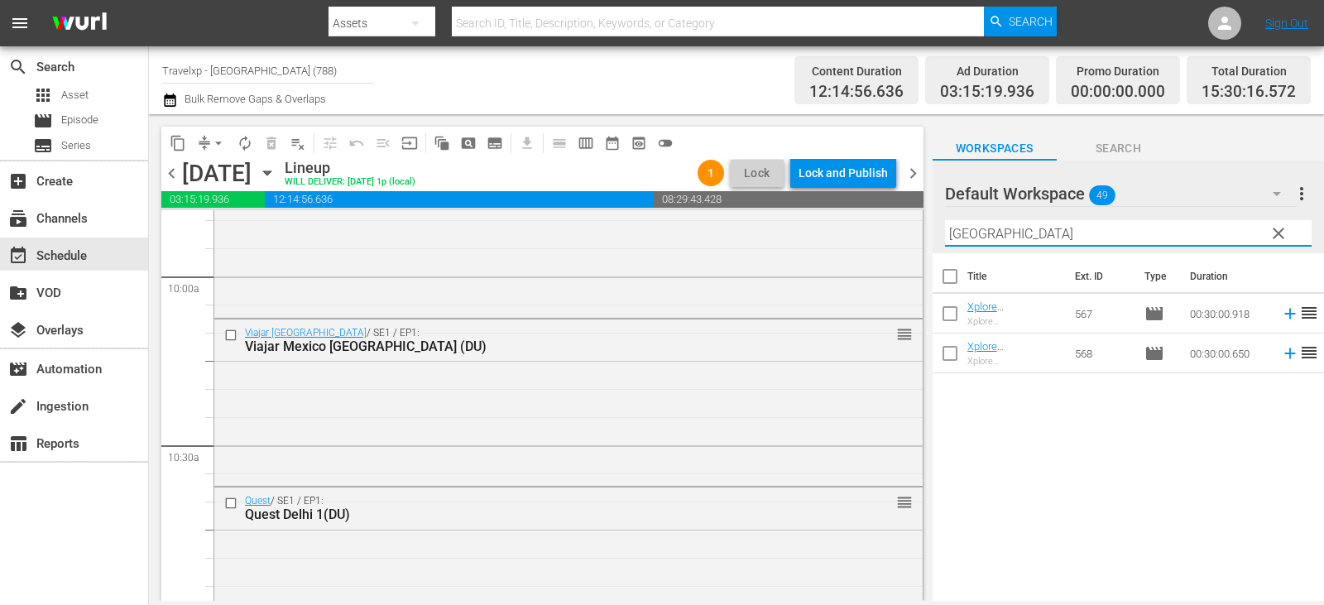
type input "[GEOGRAPHIC_DATA]"
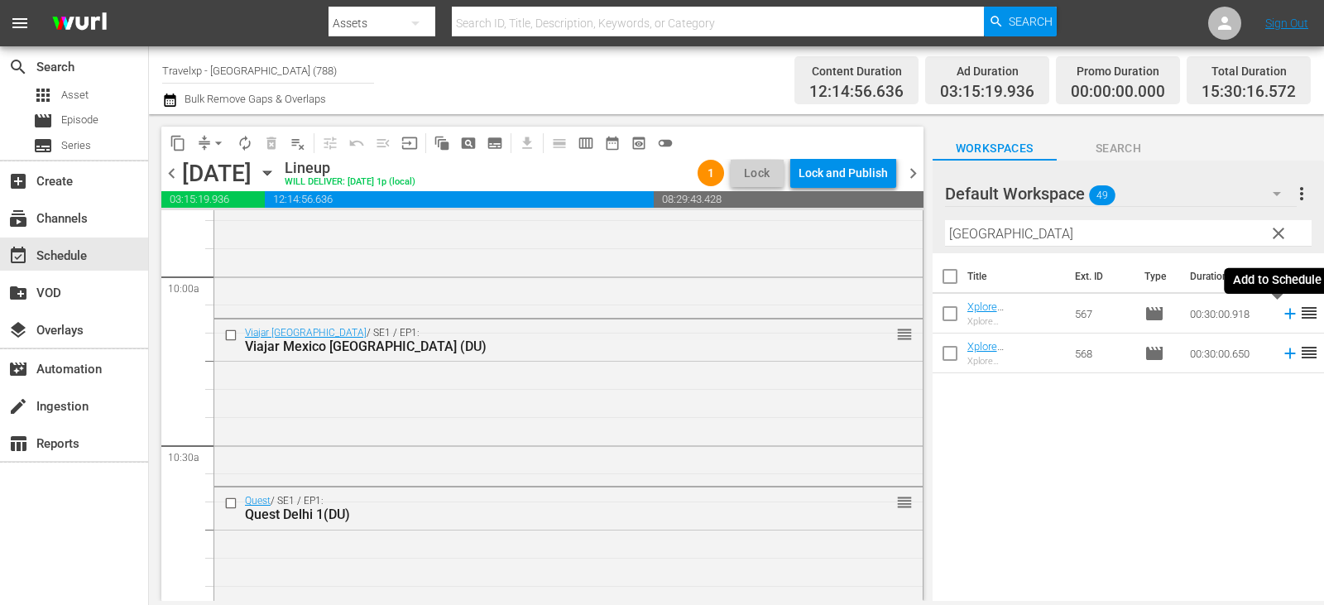
click at [1281, 314] on icon at bounding box center [1290, 314] width 18 height 18
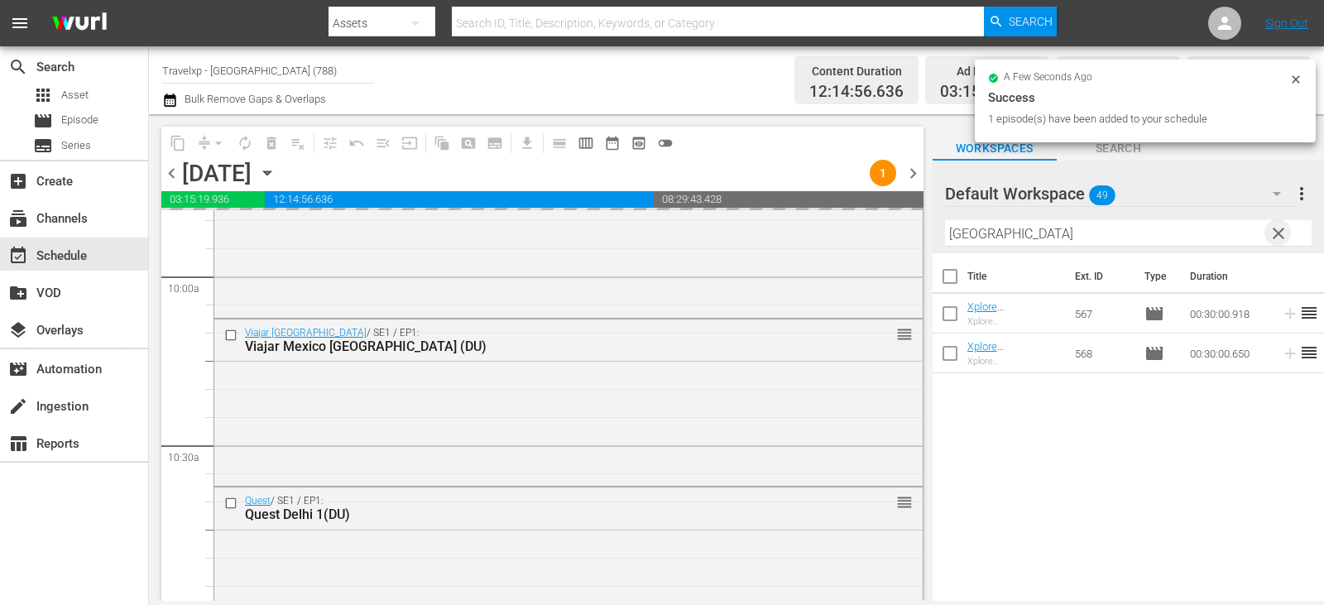
click at [1270, 241] on span "clear" at bounding box center [1279, 234] width 20 height 20
click at [1270, 241] on input "text" at bounding box center [1128, 233] width 367 height 26
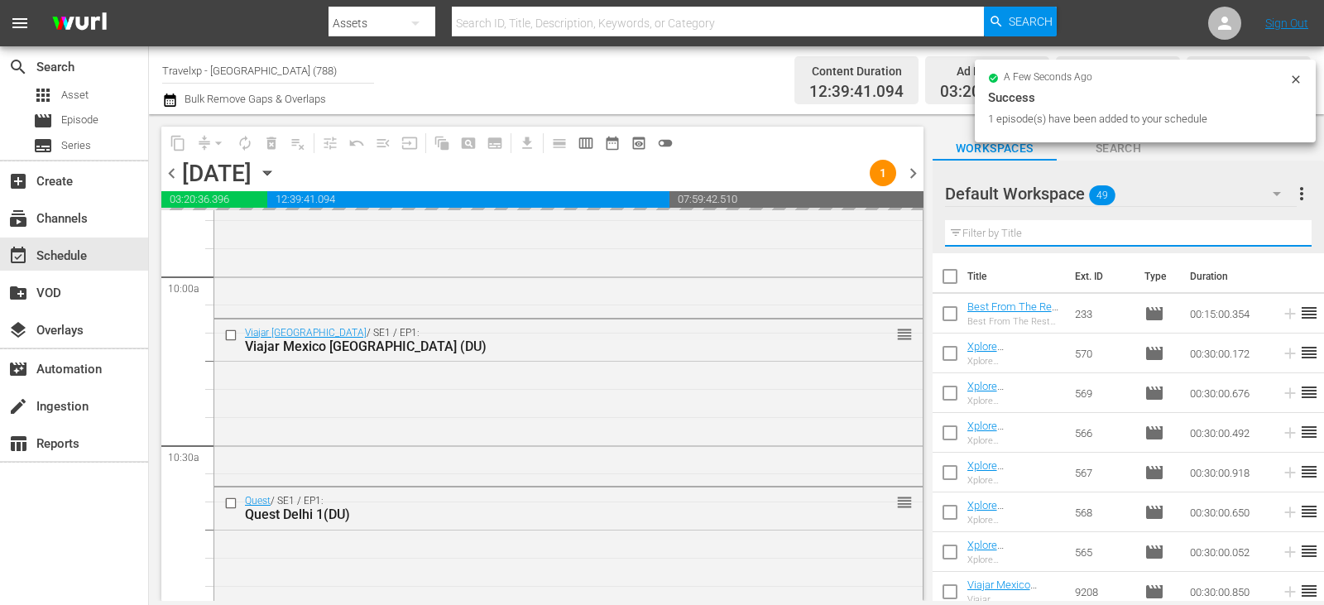
click at [1270, 241] on input "text" at bounding box center [1128, 233] width 367 height 26
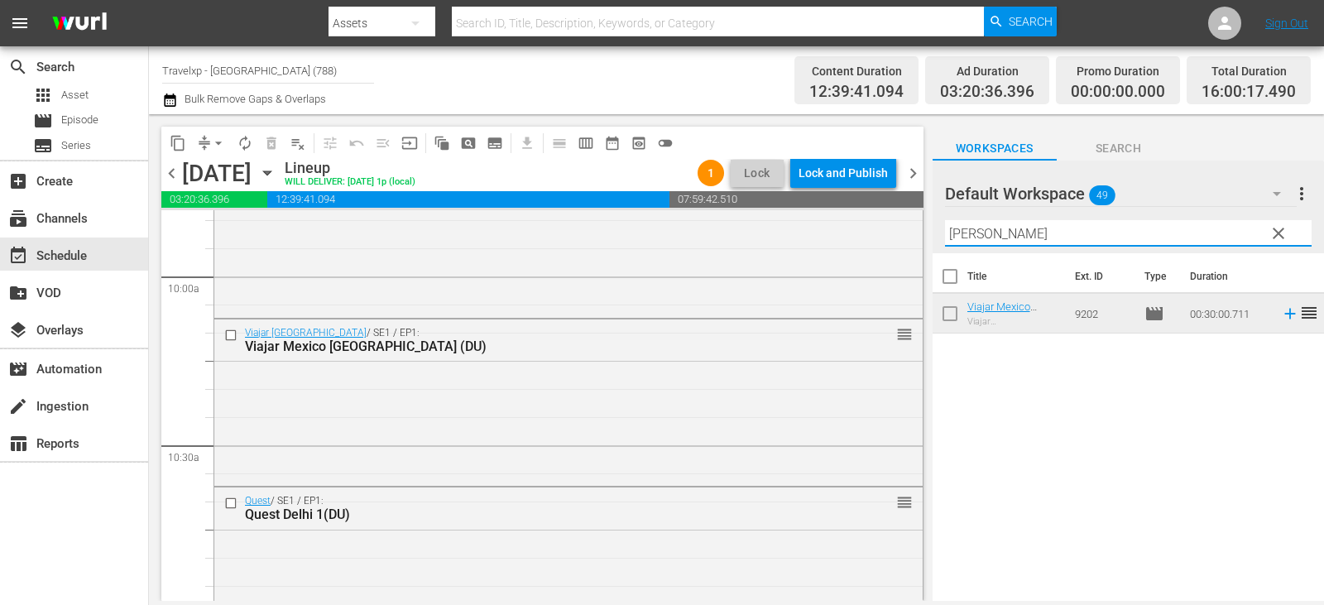
type input "[PERSON_NAME]"
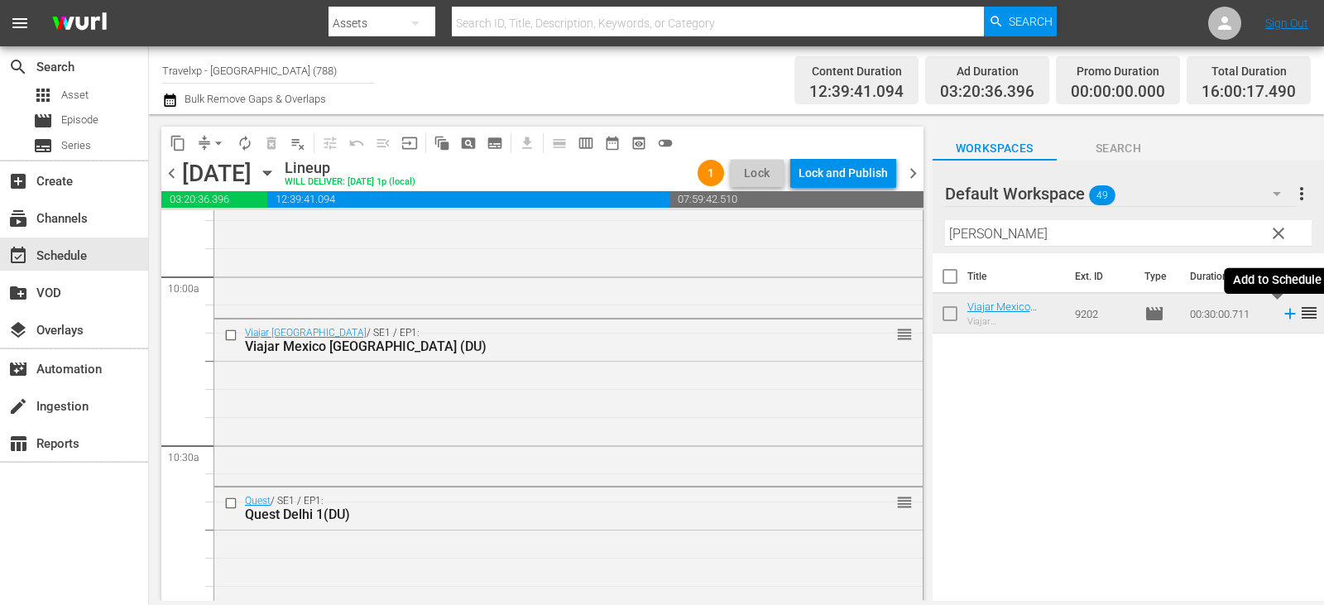
click at [1284, 313] on icon at bounding box center [1290, 314] width 18 height 18
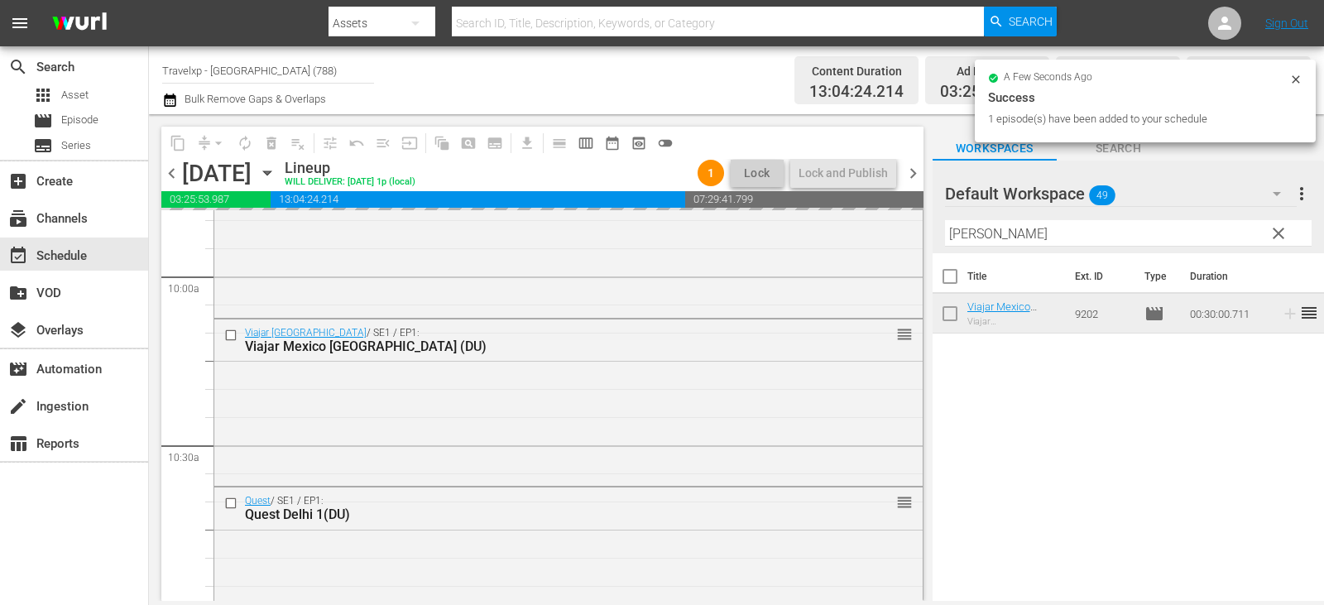
click at [1286, 230] on span "clear" at bounding box center [1279, 234] width 20 height 20
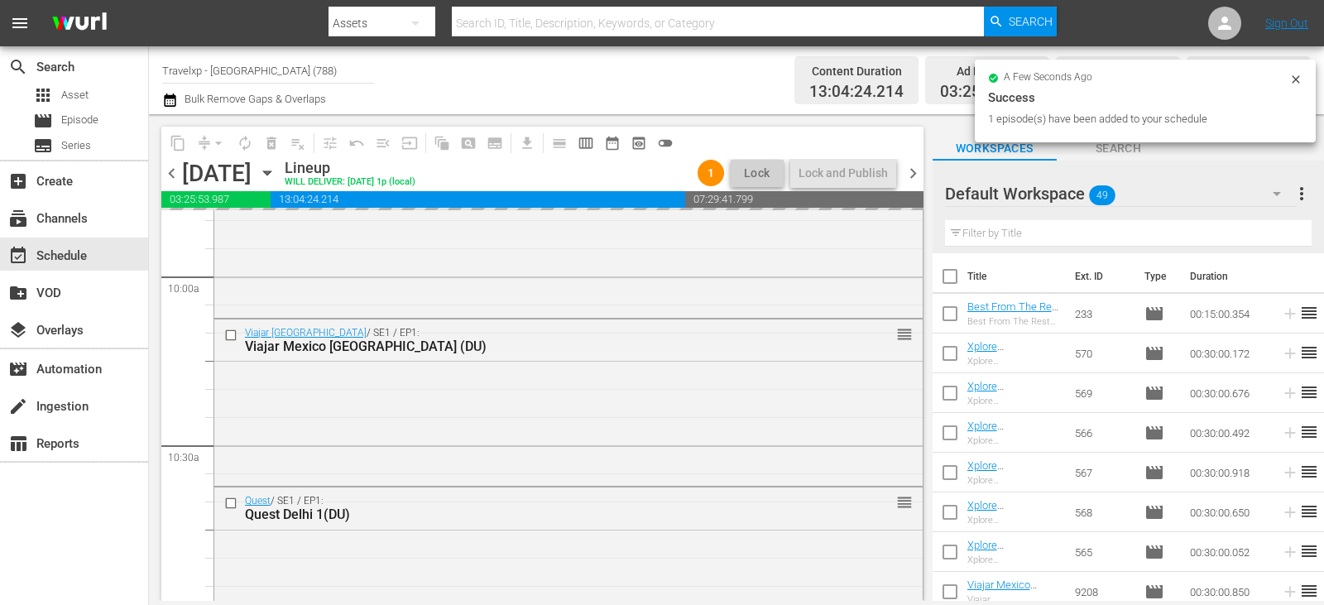
click at [1283, 234] on input "text" at bounding box center [1128, 233] width 367 height 26
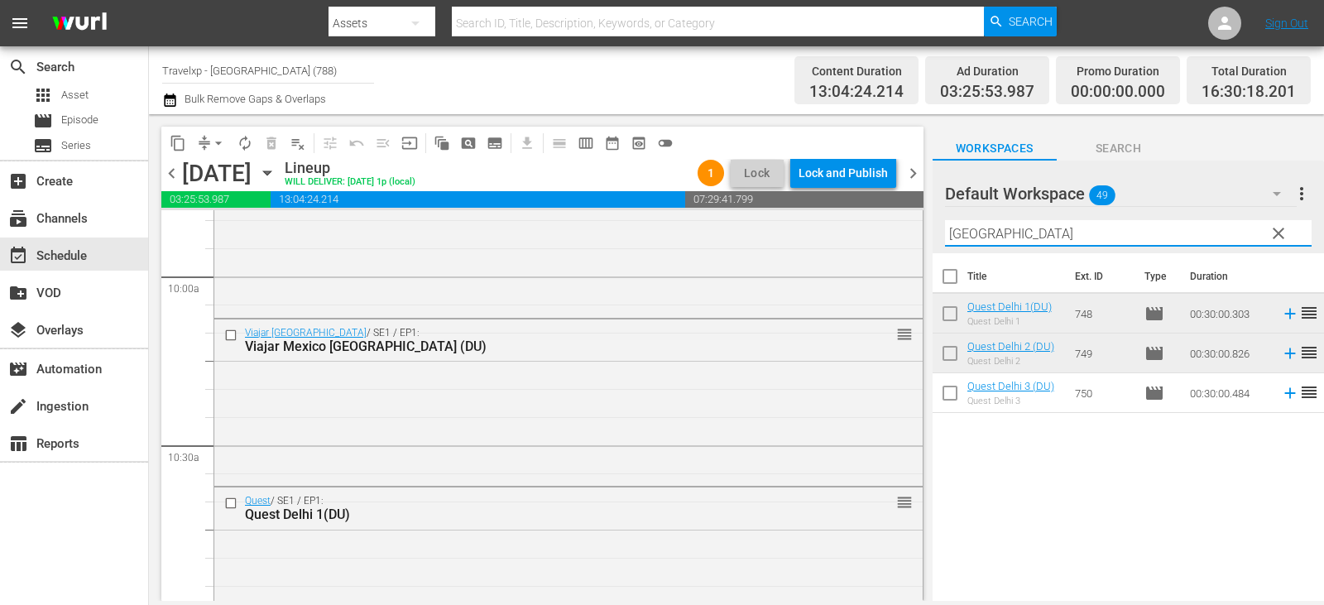
type input "[GEOGRAPHIC_DATA]"
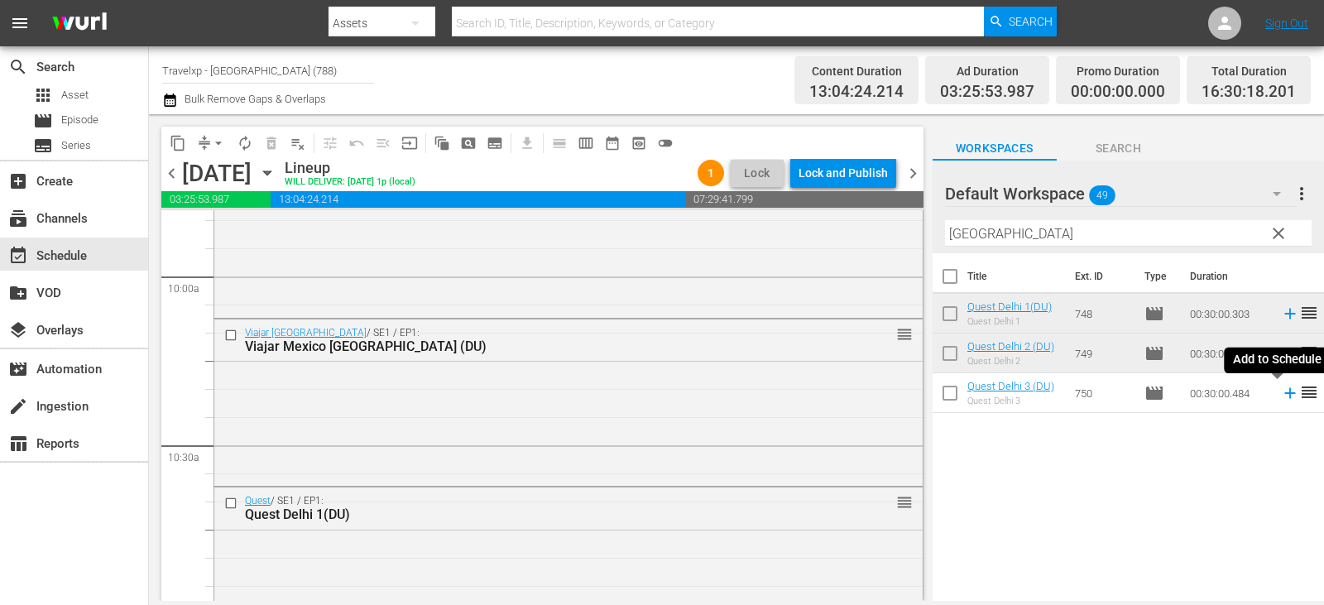
click at [1285, 395] on icon at bounding box center [1290, 393] width 11 height 11
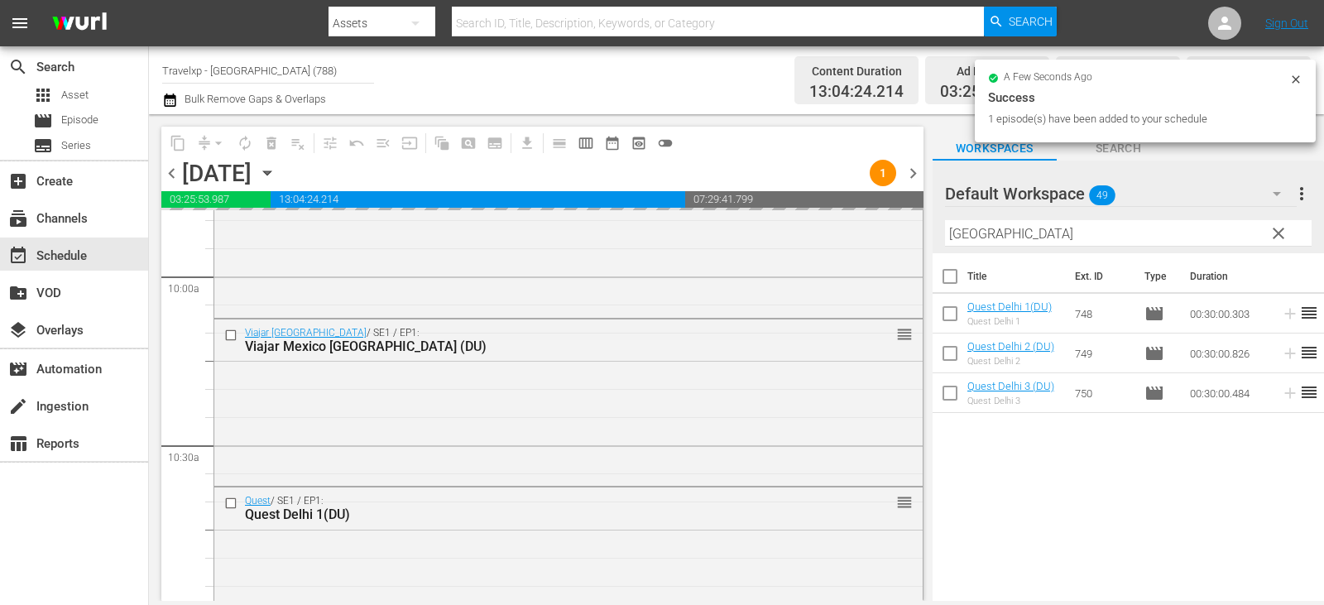
click at [1277, 235] on span "clear" at bounding box center [1279, 234] width 20 height 20
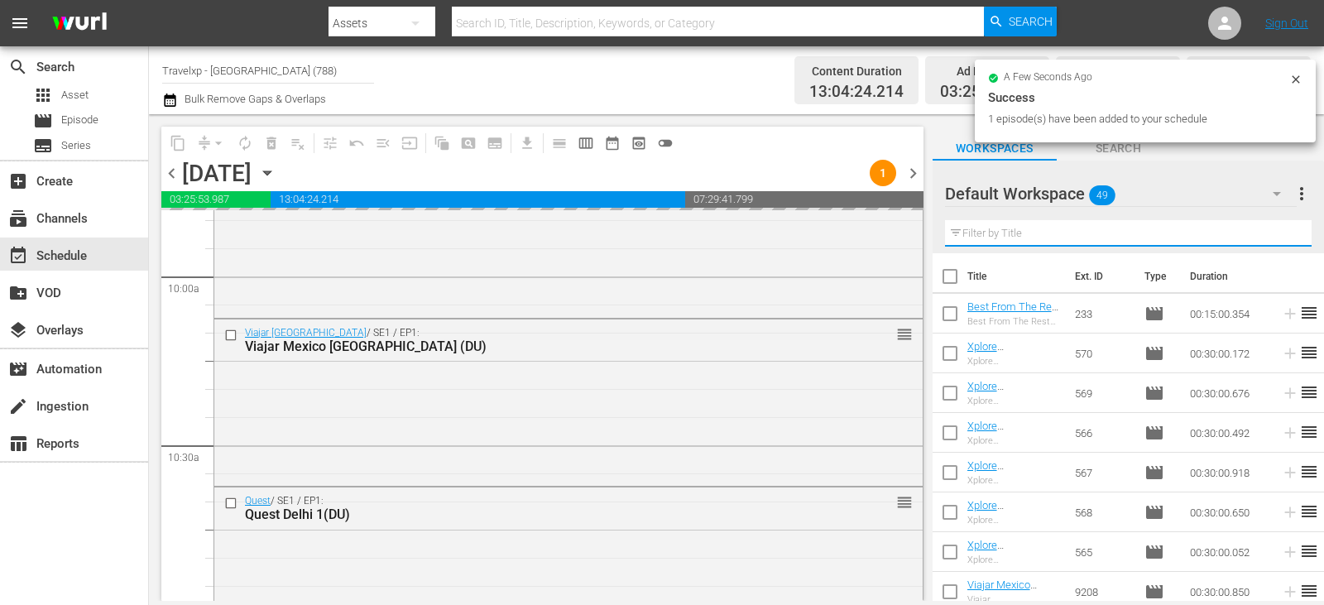
click at [1277, 235] on input "text" at bounding box center [1128, 233] width 367 height 26
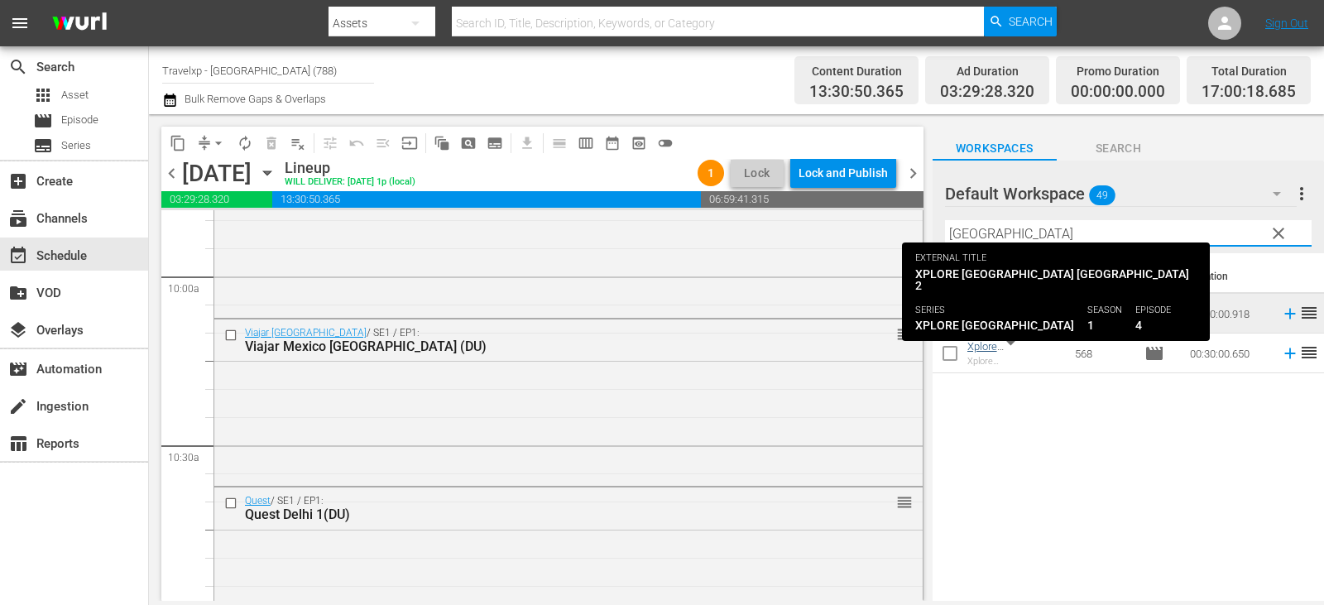
type input "[GEOGRAPHIC_DATA]"
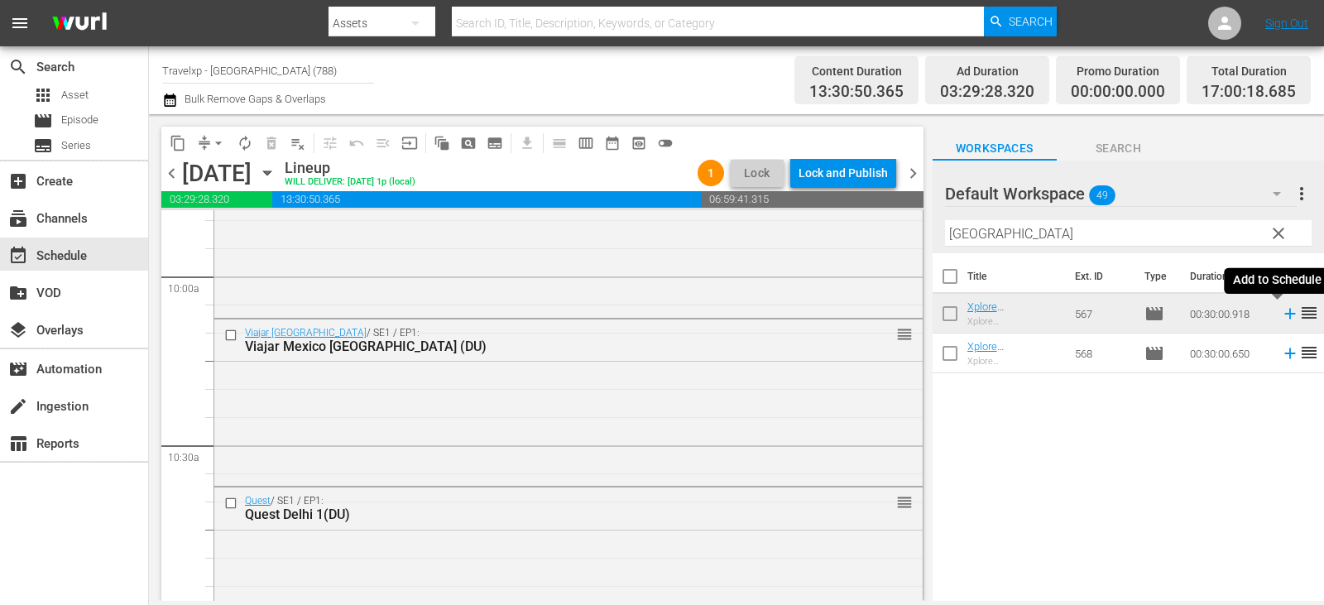
click at [1281, 314] on icon at bounding box center [1290, 314] width 18 height 18
click at [1285, 235] on span "clear" at bounding box center [1279, 234] width 20 height 20
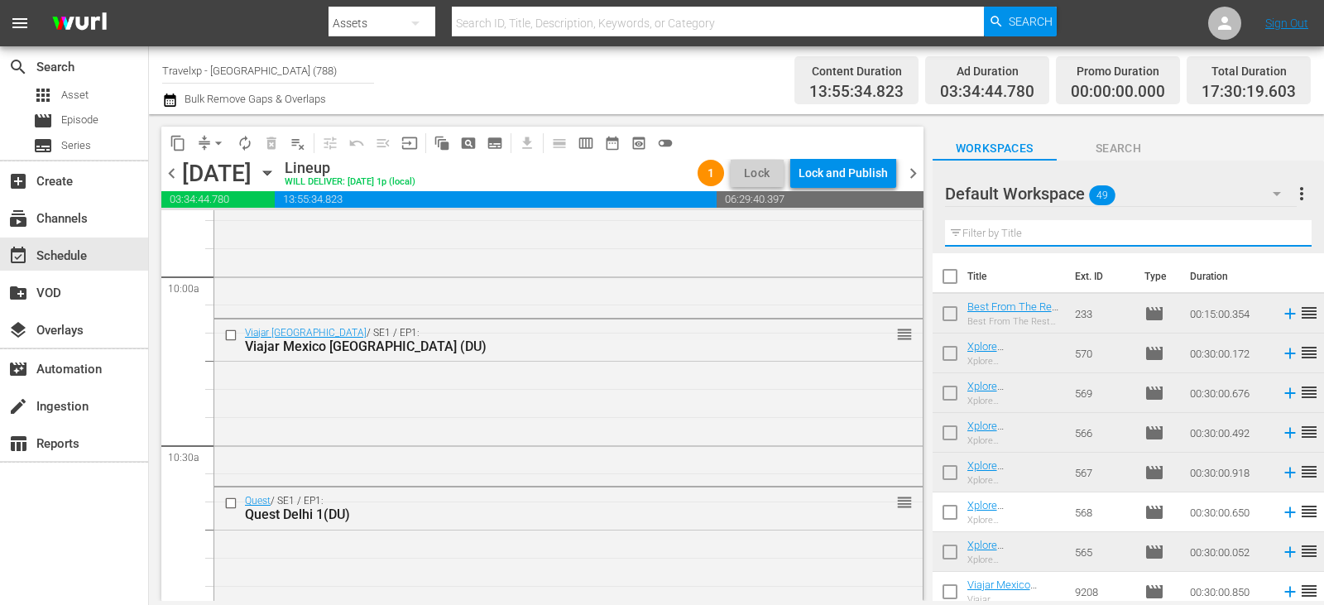
click at [1285, 235] on input "text" at bounding box center [1128, 233] width 367 height 26
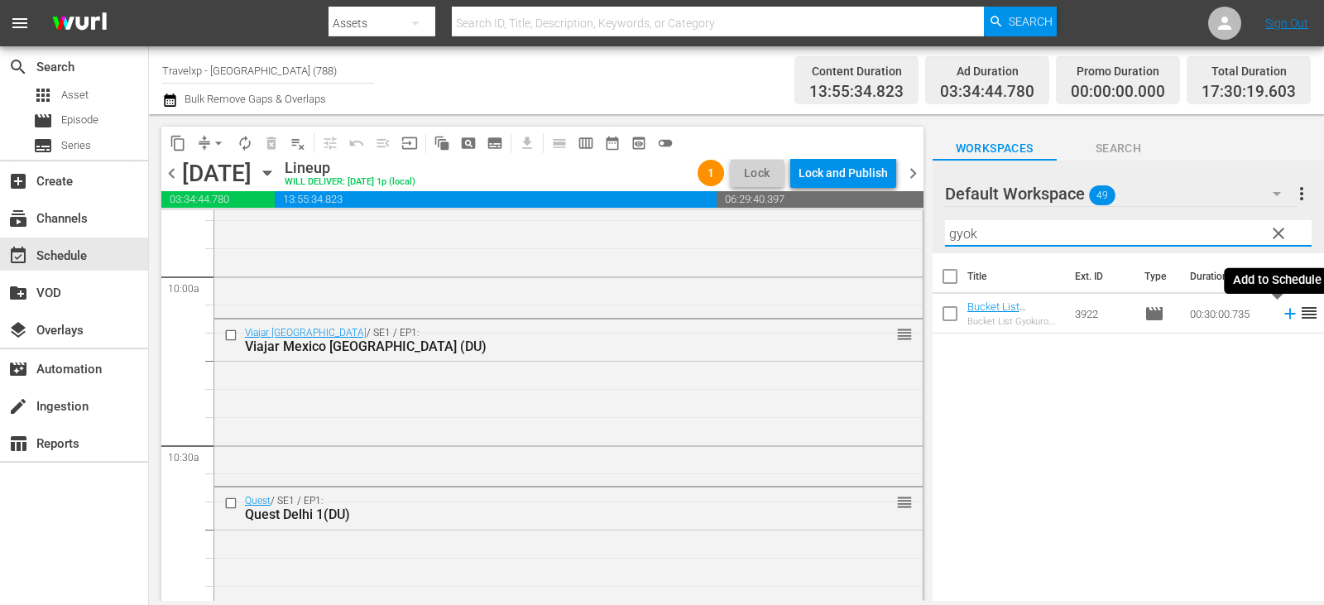
type input "gyok"
click at [1285, 315] on icon at bounding box center [1290, 314] width 11 height 11
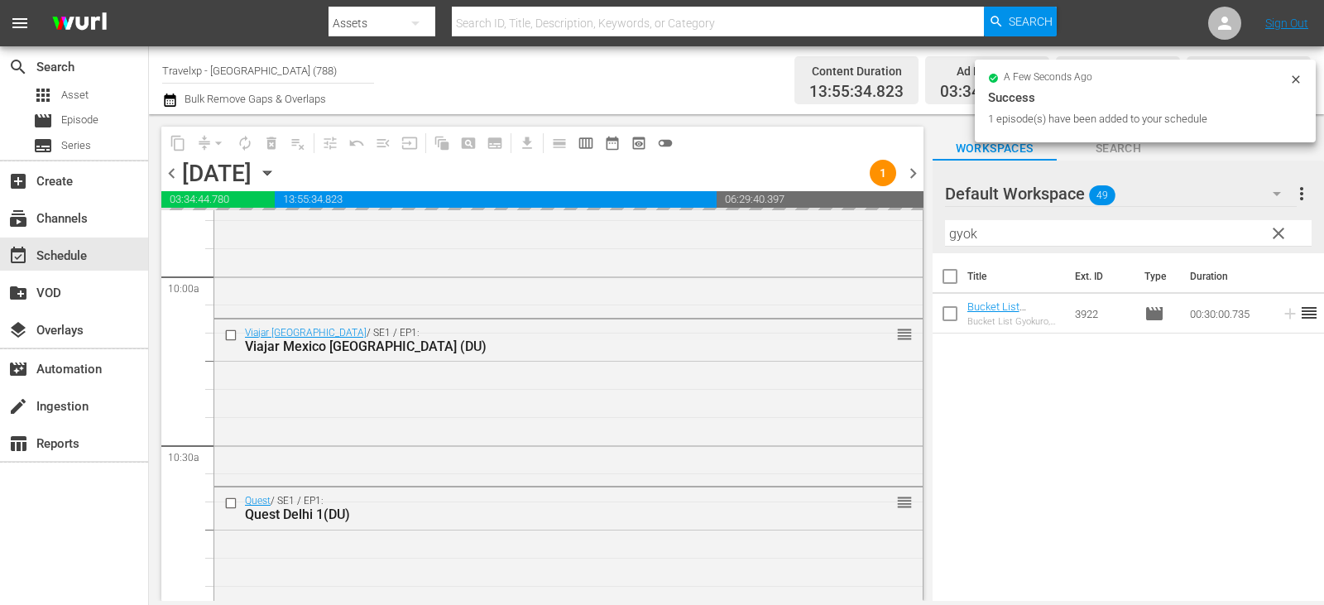
click at [1277, 232] on span "clear" at bounding box center [1279, 234] width 20 height 20
click at [1277, 232] on input "gyok" at bounding box center [1128, 233] width 367 height 26
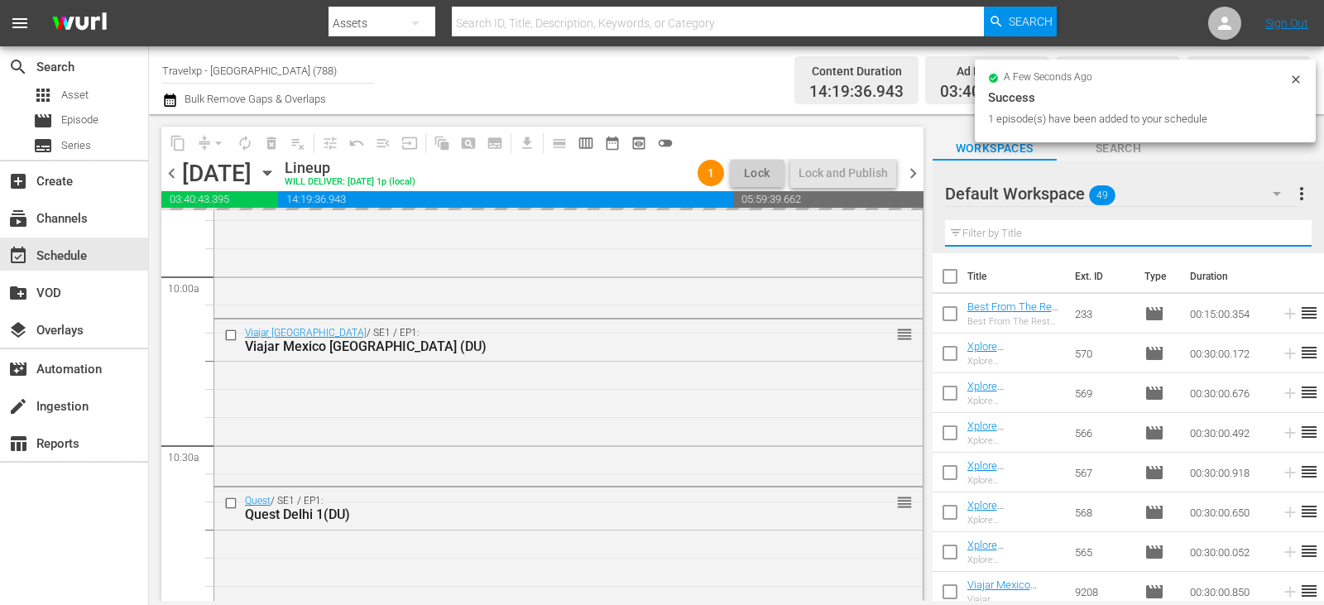
click at [1277, 232] on input "text" at bounding box center [1128, 233] width 367 height 26
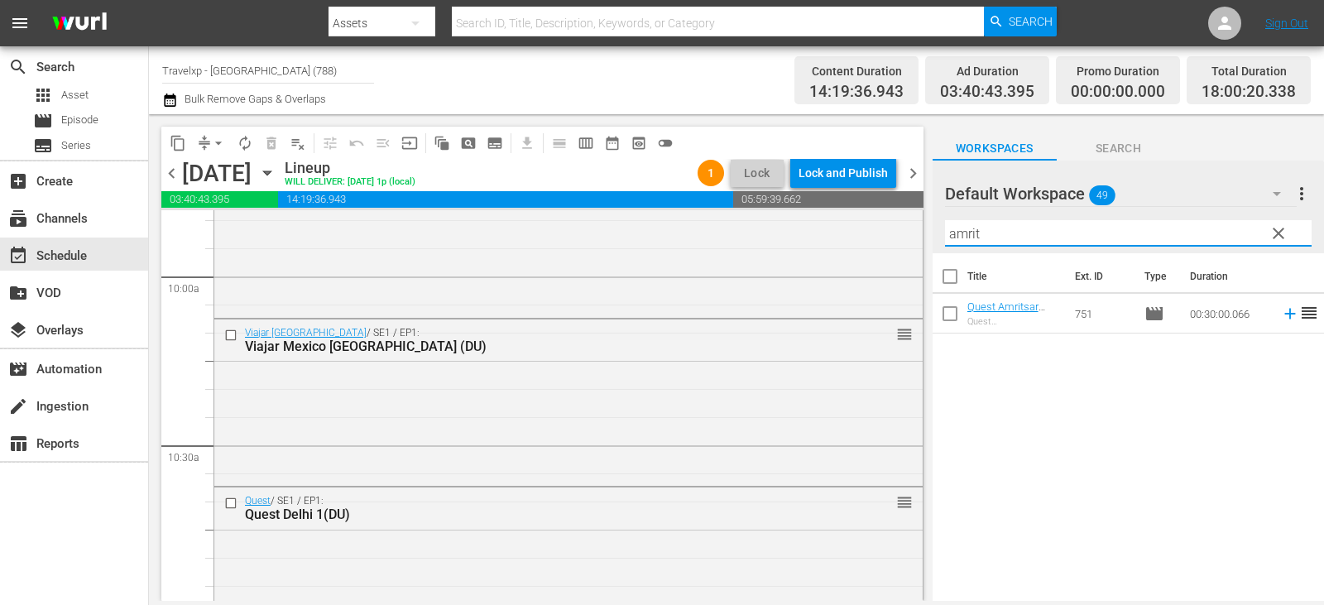
type input "amrit"
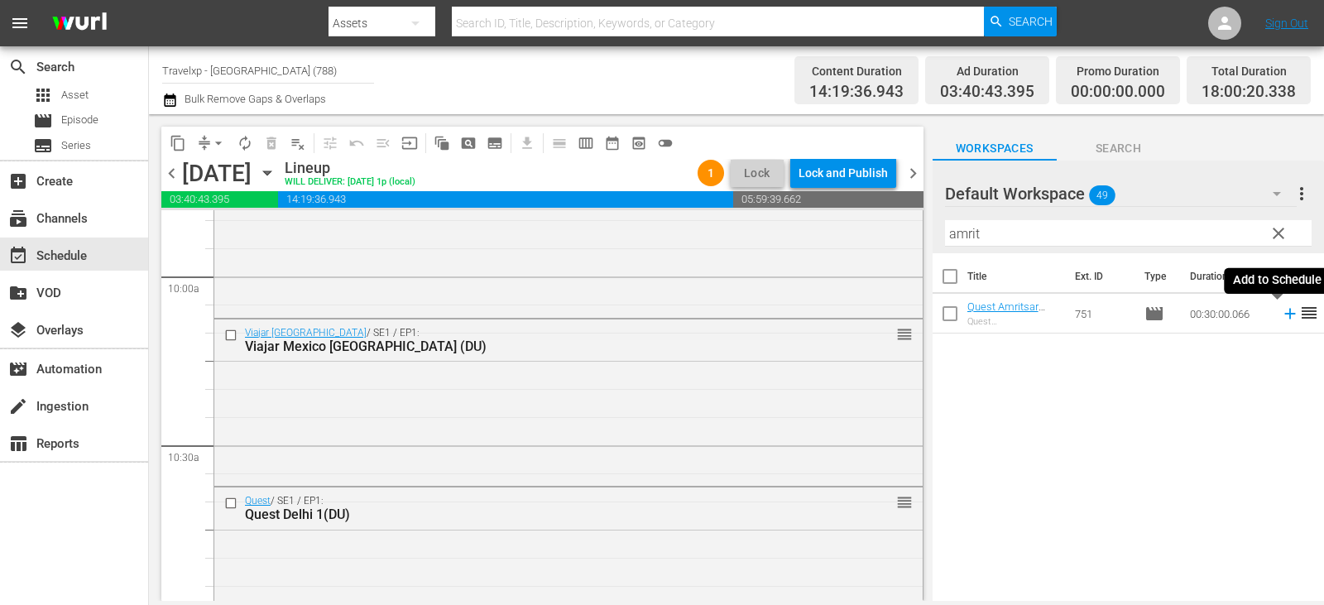
click at [1281, 317] on icon at bounding box center [1290, 314] width 18 height 18
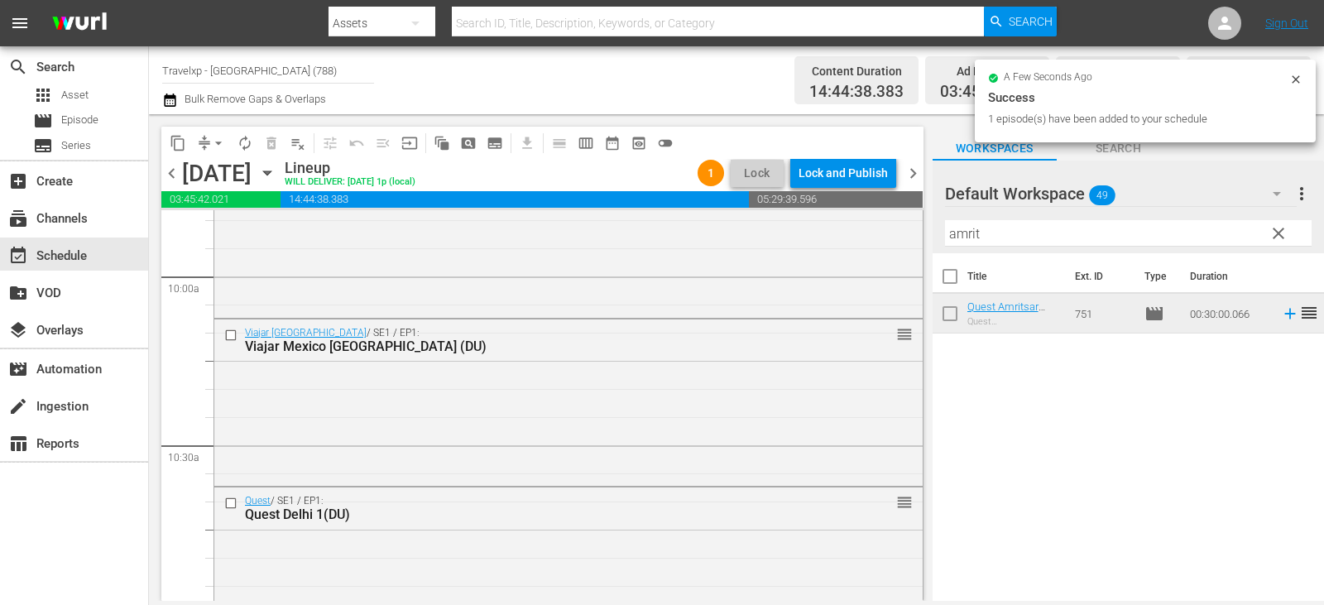
click at [1282, 237] on span "clear" at bounding box center [1279, 234] width 20 height 20
click at [1282, 237] on input "amrit" at bounding box center [1128, 233] width 367 height 26
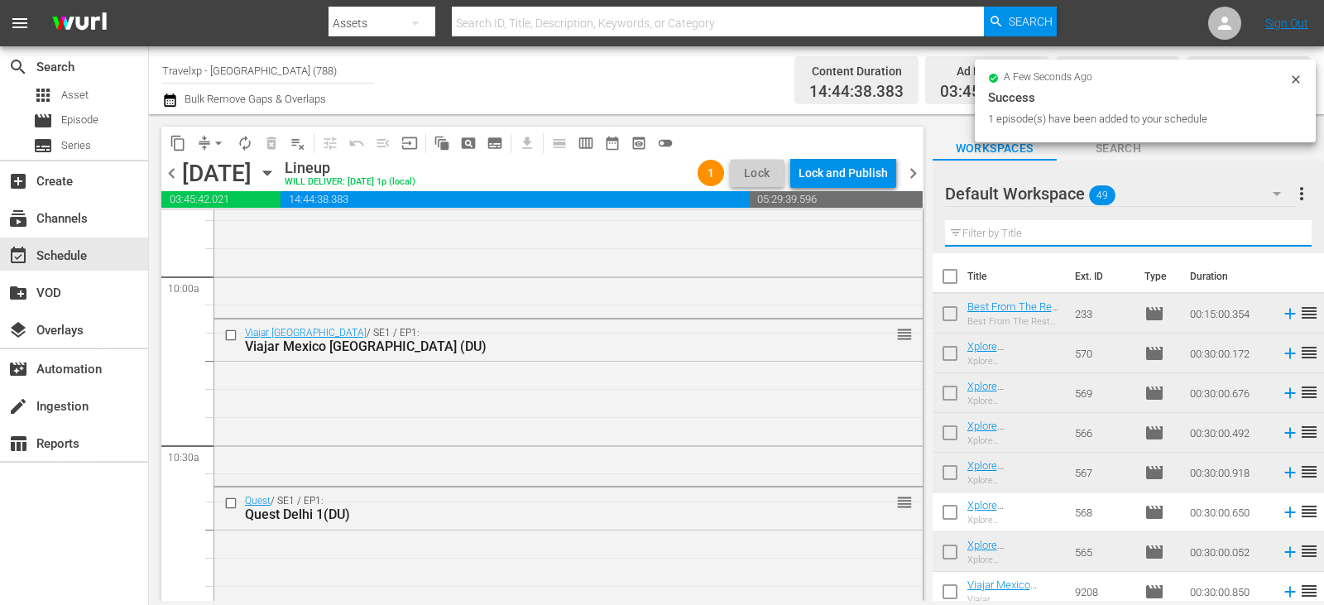
click at [1282, 237] on input "text" at bounding box center [1128, 233] width 367 height 26
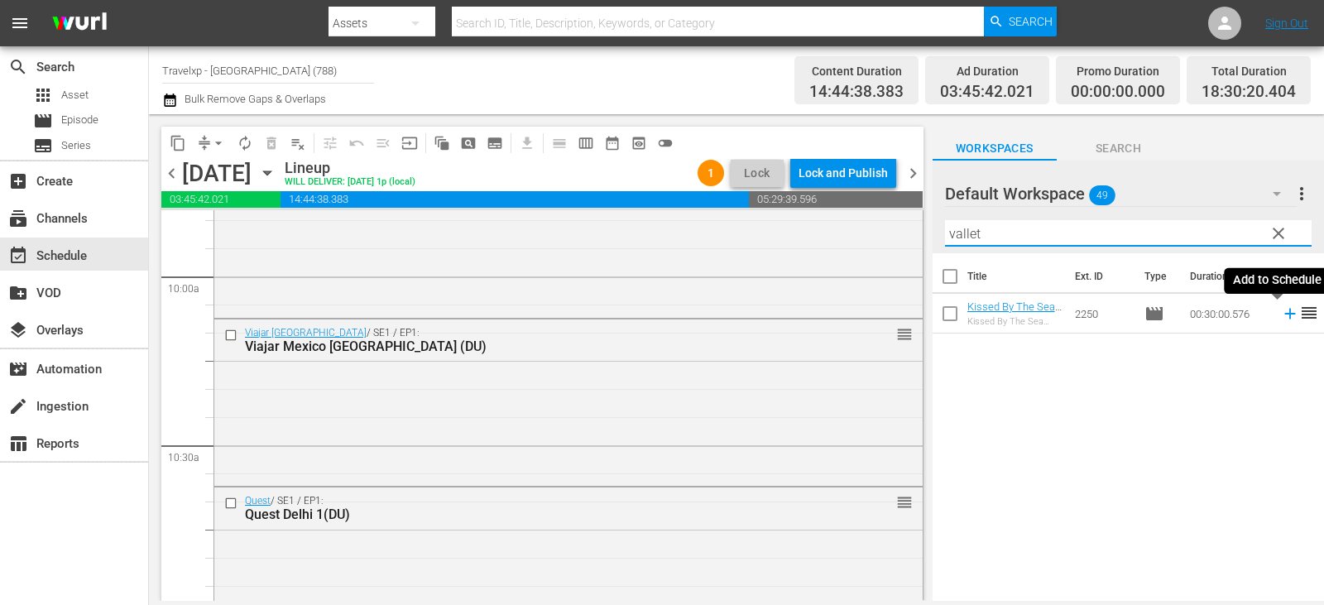
type input "vallet"
click at [1285, 312] on icon at bounding box center [1290, 314] width 11 height 11
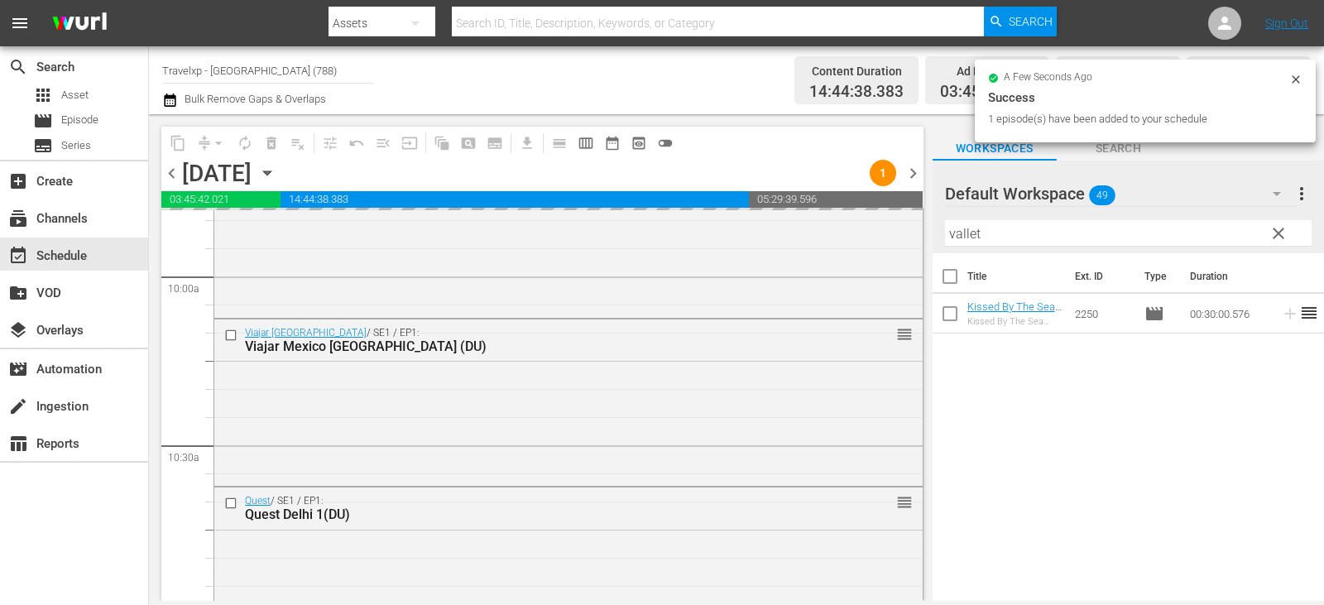
click at [1279, 237] on span "clear" at bounding box center [1279, 234] width 20 height 20
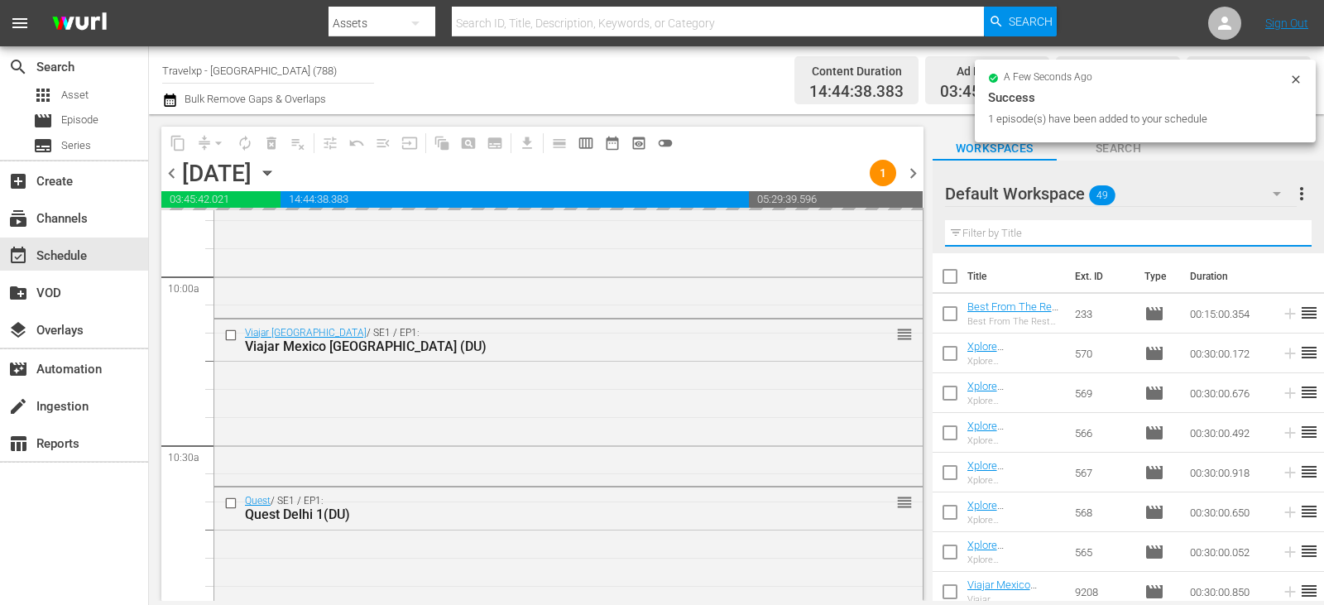
click at [1279, 237] on input "text" at bounding box center [1128, 233] width 367 height 26
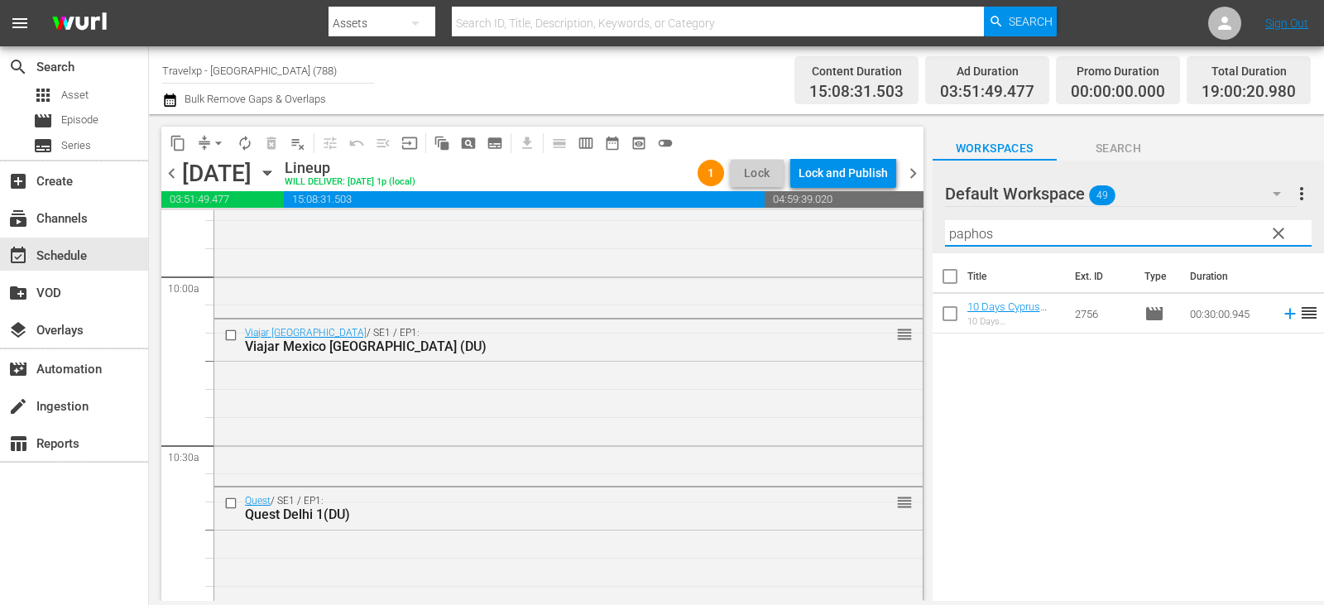
type input "paphos"
click at [1284, 319] on icon at bounding box center [1290, 314] width 18 height 18
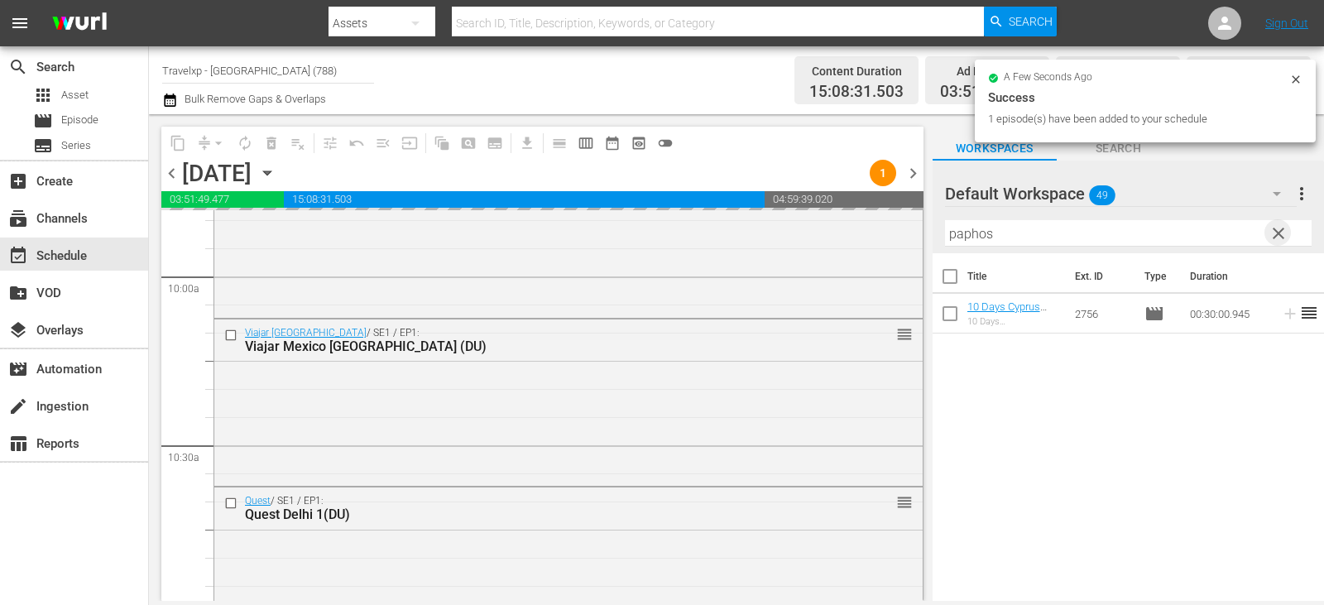
click at [1285, 233] on span "clear" at bounding box center [1279, 234] width 20 height 20
click at [1285, 233] on input "paphos" at bounding box center [1128, 233] width 367 height 26
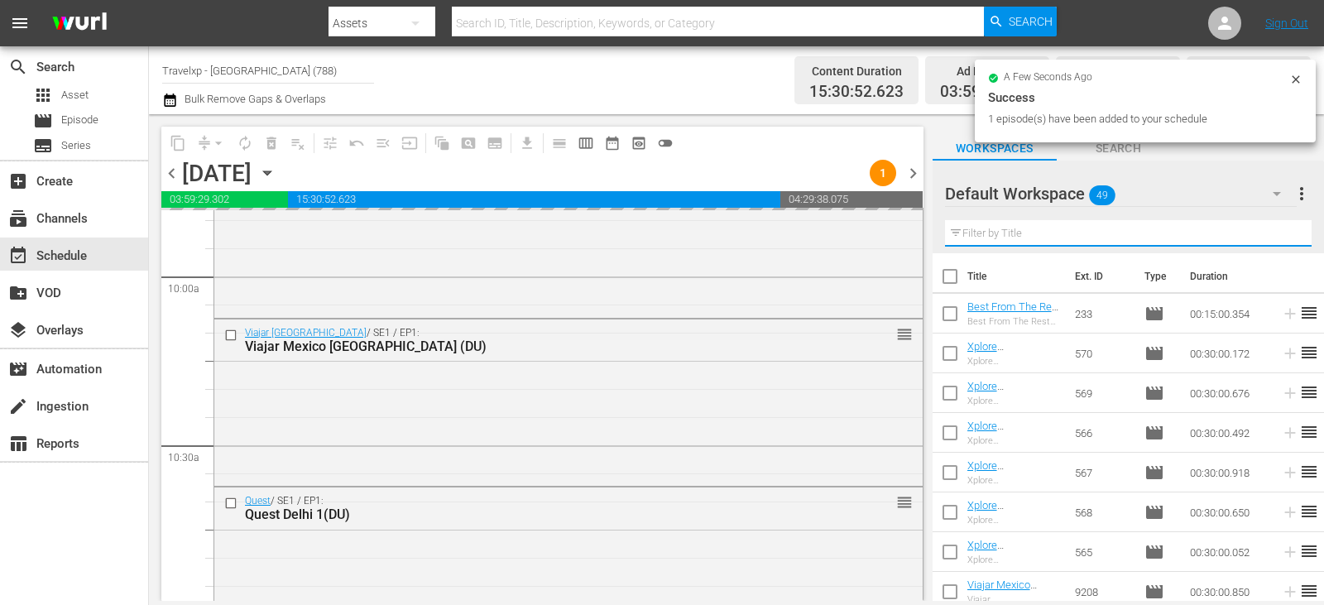
click at [1285, 233] on input "text" at bounding box center [1128, 233] width 367 height 26
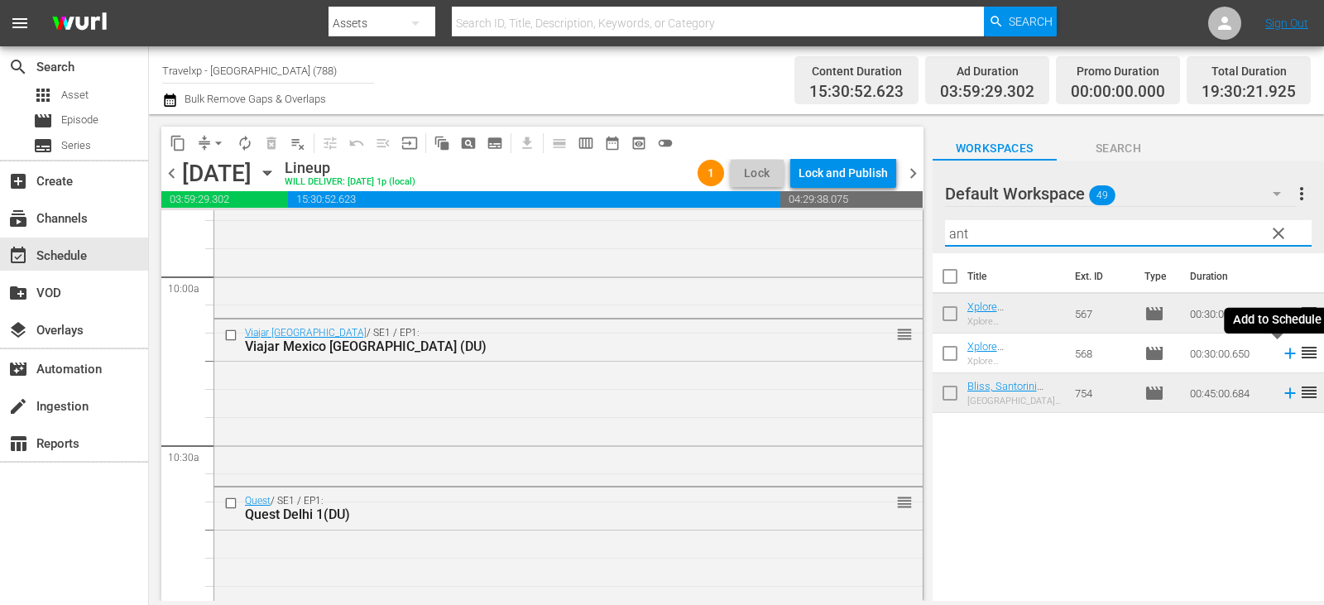
type input "ant"
click at [1281, 353] on icon at bounding box center [1290, 353] width 18 height 18
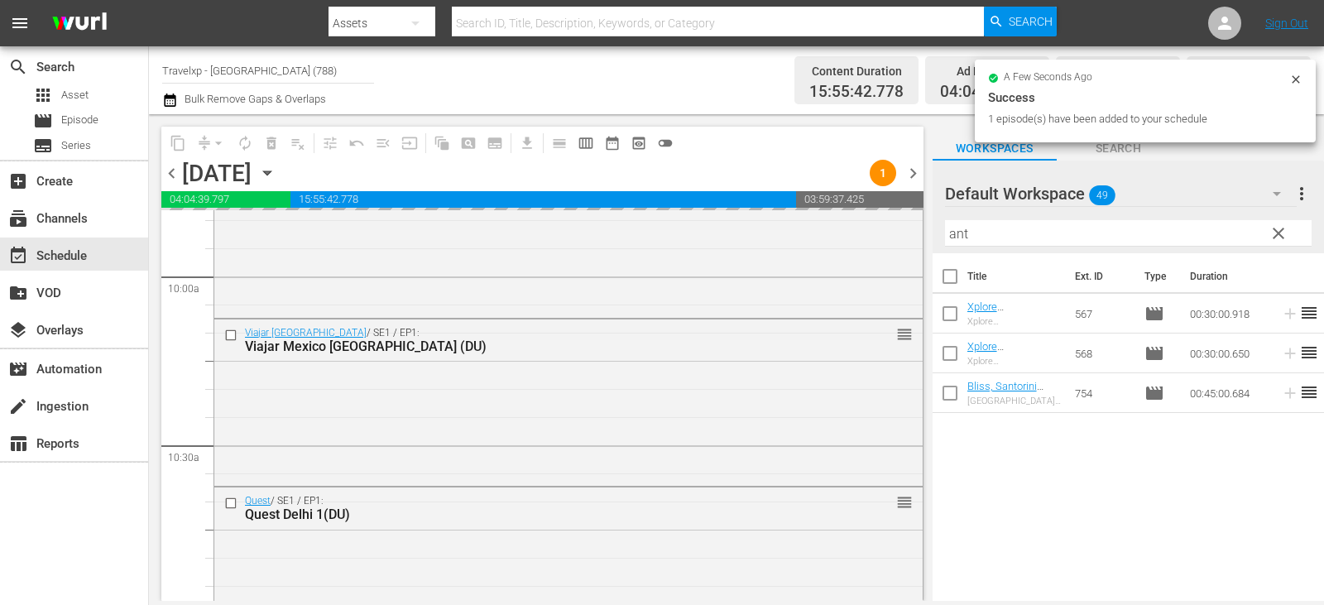
click at [1284, 238] on span "clear" at bounding box center [1279, 234] width 20 height 20
click at [1284, 238] on input "ant" at bounding box center [1128, 233] width 367 height 26
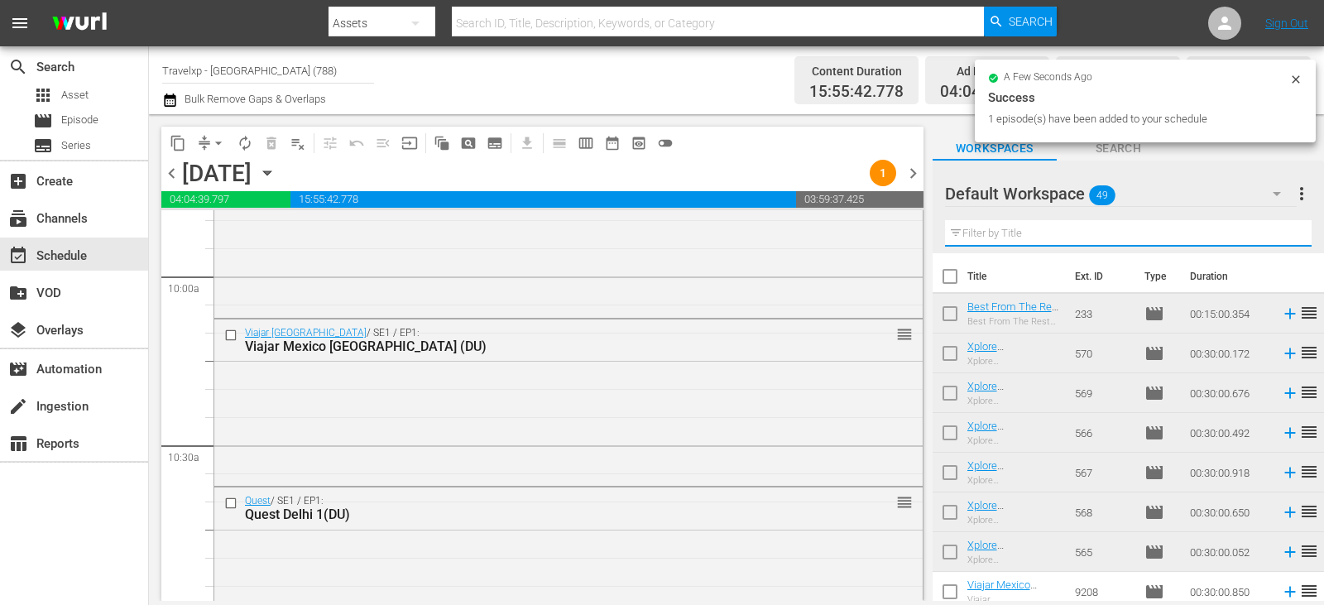
click at [1284, 238] on input "text" at bounding box center [1128, 233] width 367 height 26
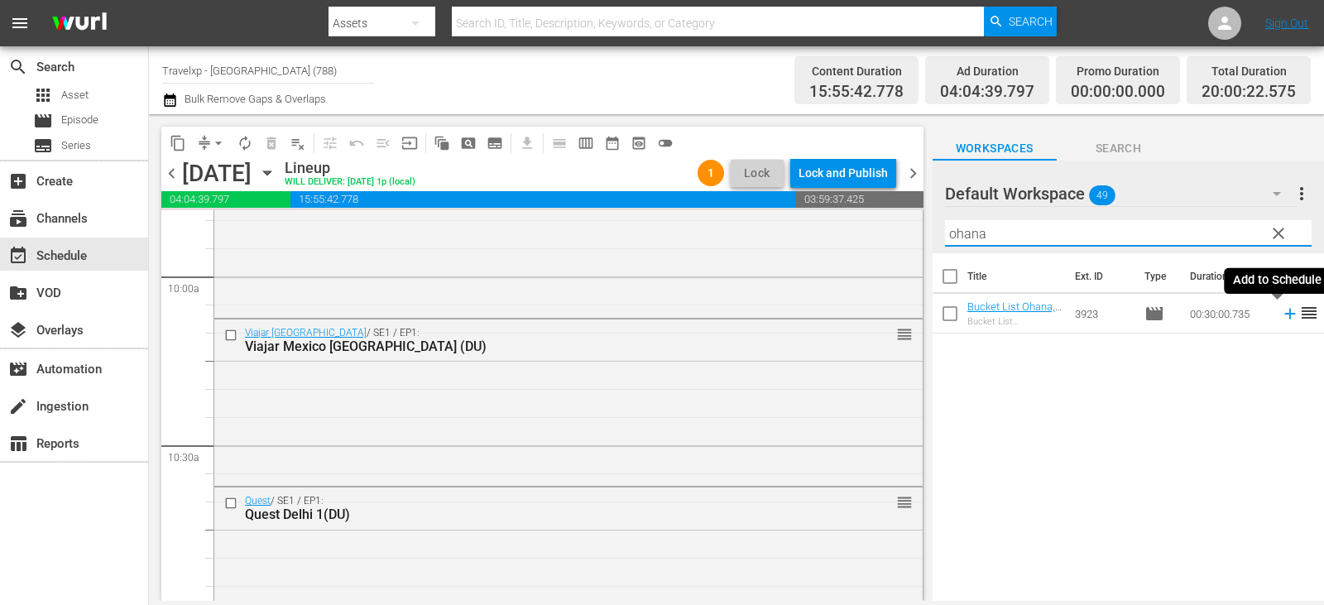
type input "ohana"
click at [1281, 315] on icon at bounding box center [1290, 314] width 18 height 18
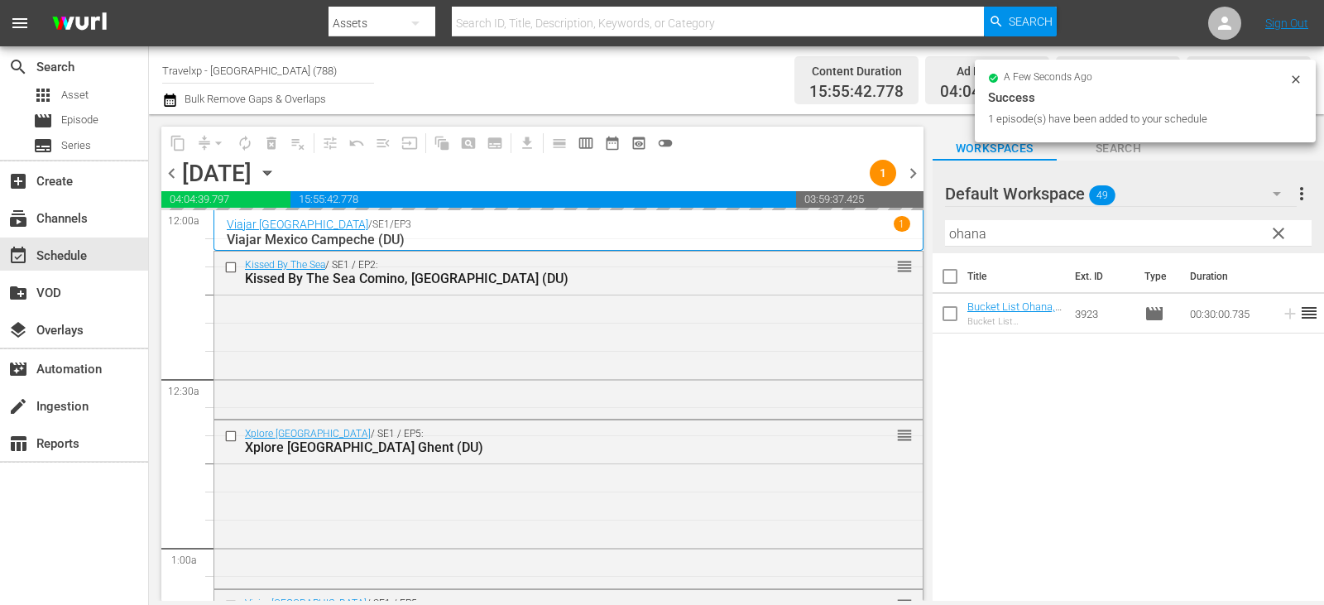
click at [1290, 235] on button "clear" at bounding box center [1278, 232] width 26 height 26
drag, startPoint x: 0, startPoint y: 0, endPoint x: 1290, endPoint y: 235, distance: 1311.0
click at [1290, 235] on input "ohana" at bounding box center [1128, 233] width 367 height 26
click at [1290, 235] on input "text" at bounding box center [1128, 233] width 367 height 26
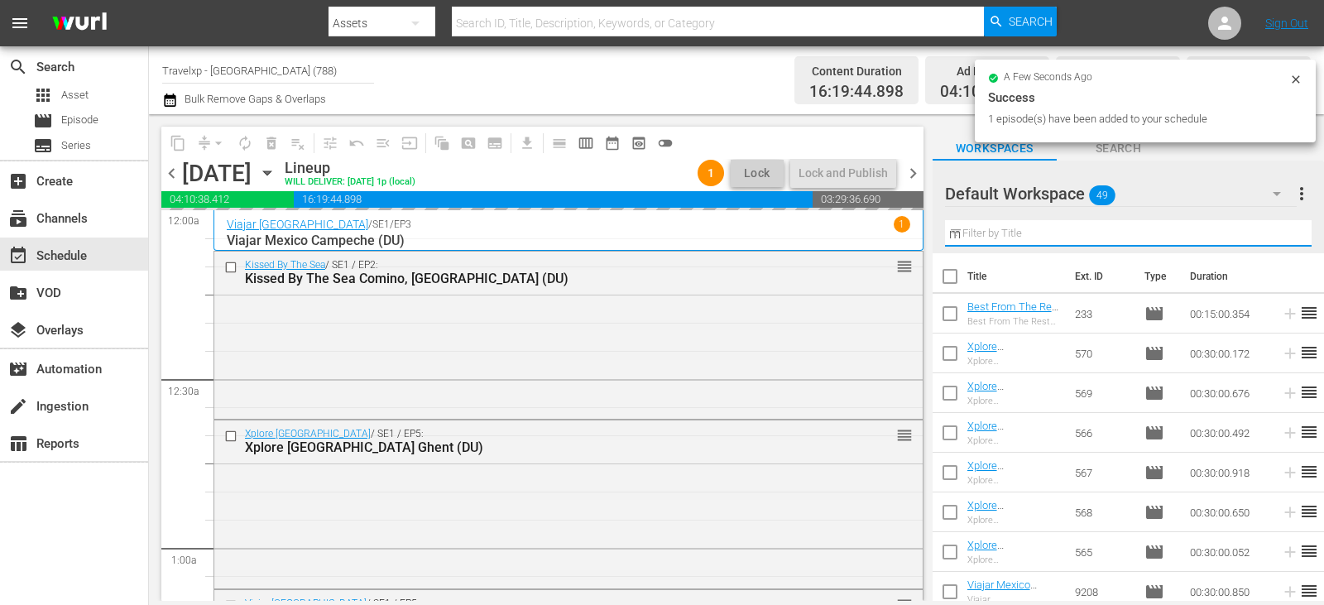
scroll to position [3311, 0]
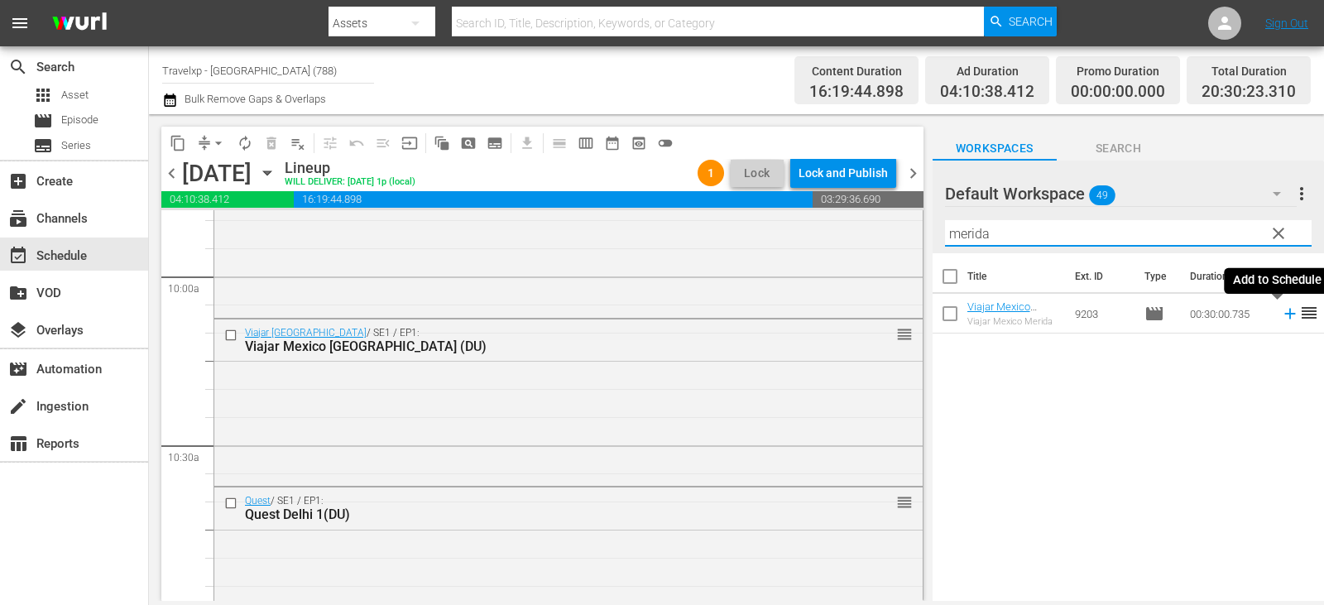
type input "merida"
click at [1286, 311] on icon at bounding box center [1290, 314] width 18 height 18
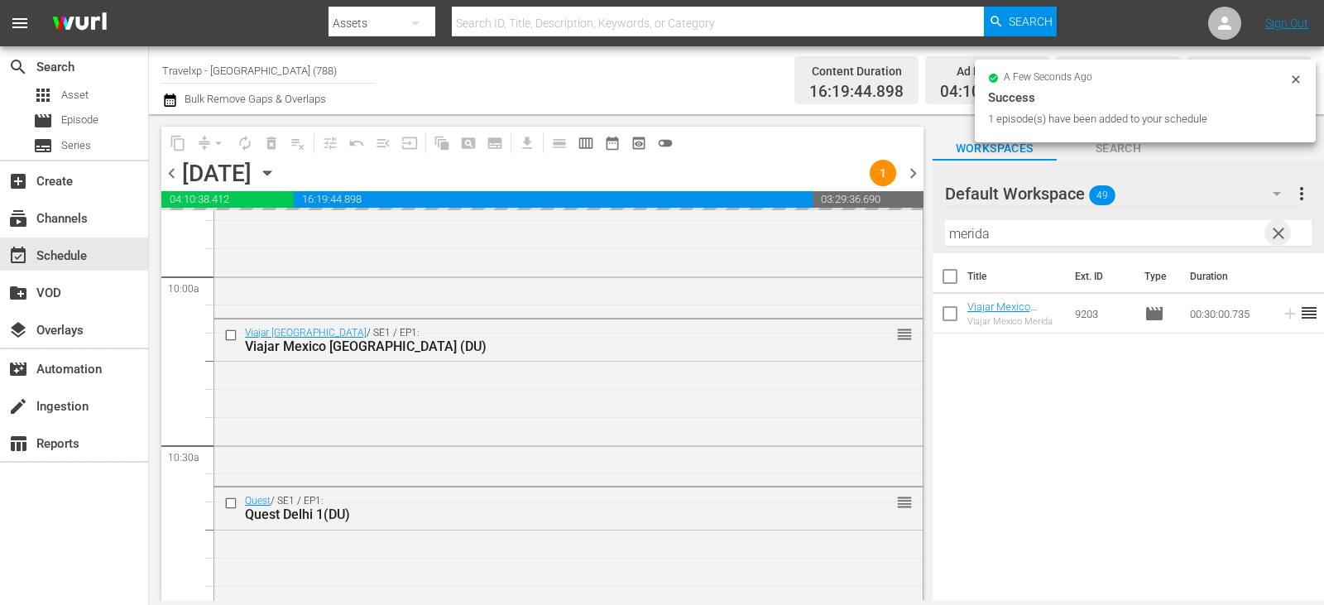
click at [1273, 240] on span "clear" at bounding box center [1279, 234] width 20 height 20
click at [1273, 240] on input "text" at bounding box center [1128, 233] width 367 height 26
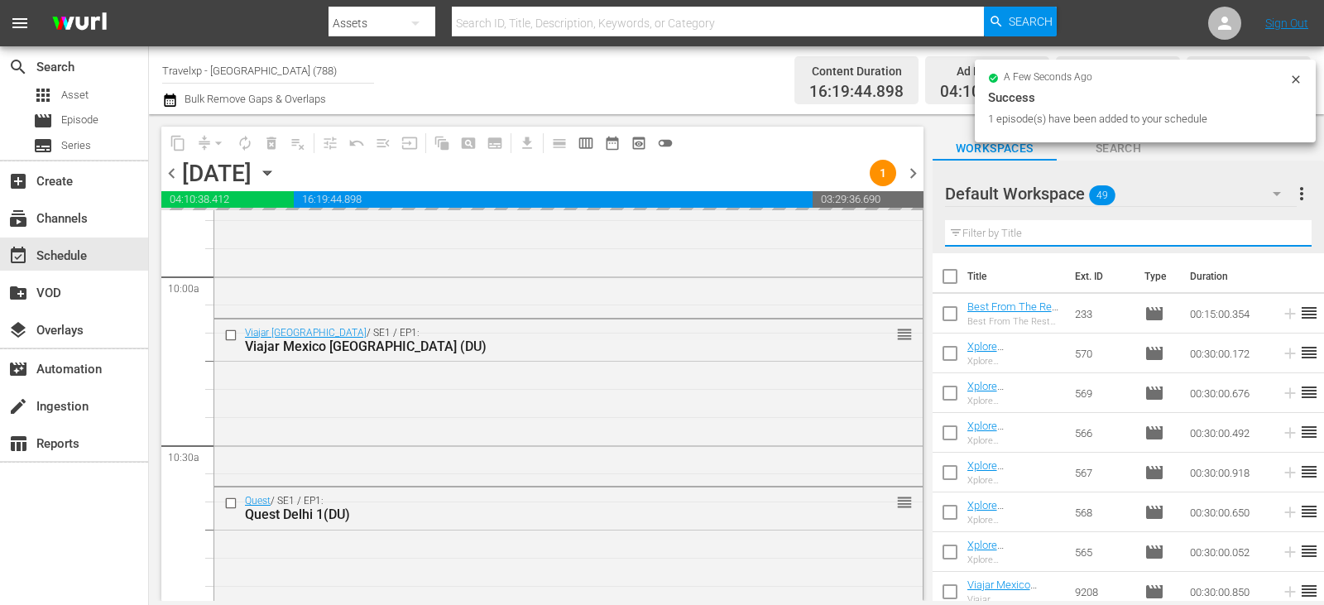
click at [1273, 240] on input "text" at bounding box center [1128, 233] width 367 height 26
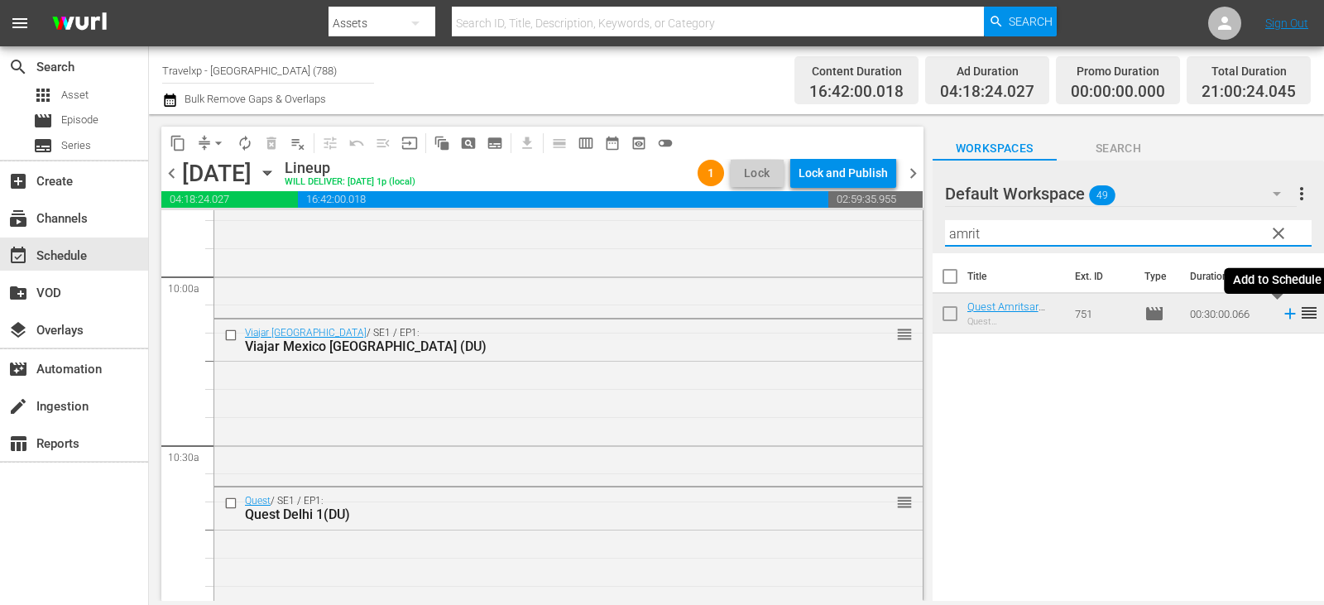
type input "amrit"
click at [1285, 314] on icon at bounding box center [1290, 314] width 11 height 11
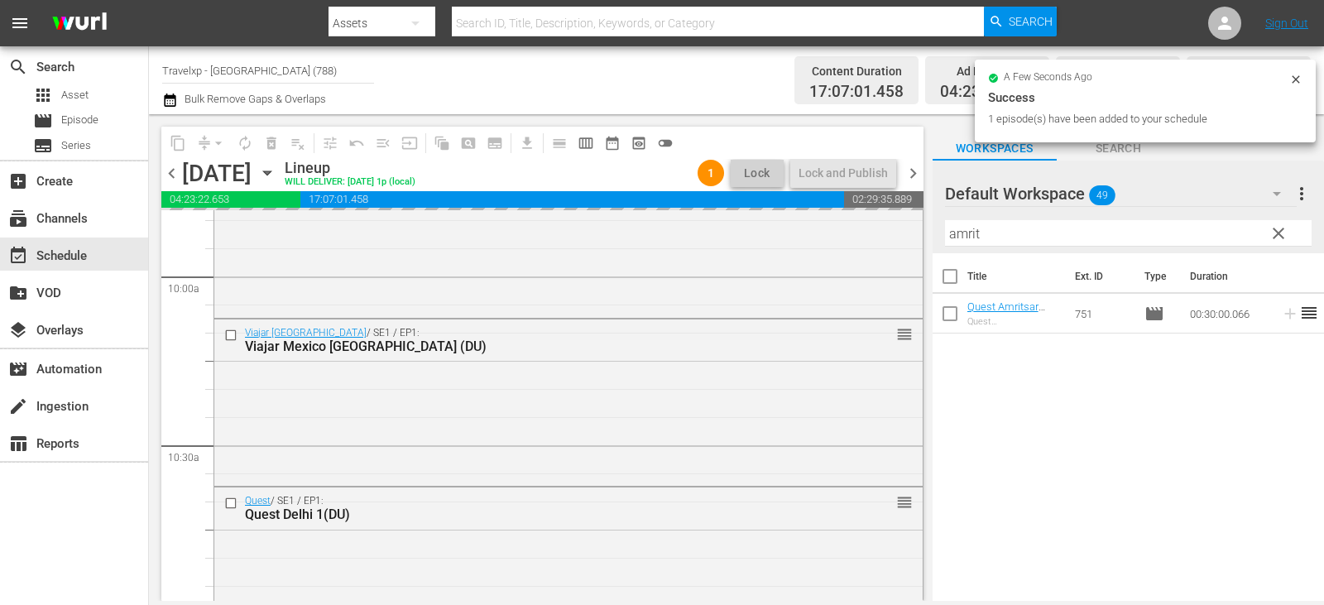
click at [1278, 233] on span "clear" at bounding box center [1279, 234] width 20 height 20
click at [1278, 233] on input "amrit" at bounding box center [1128, 233] width 367 height 26
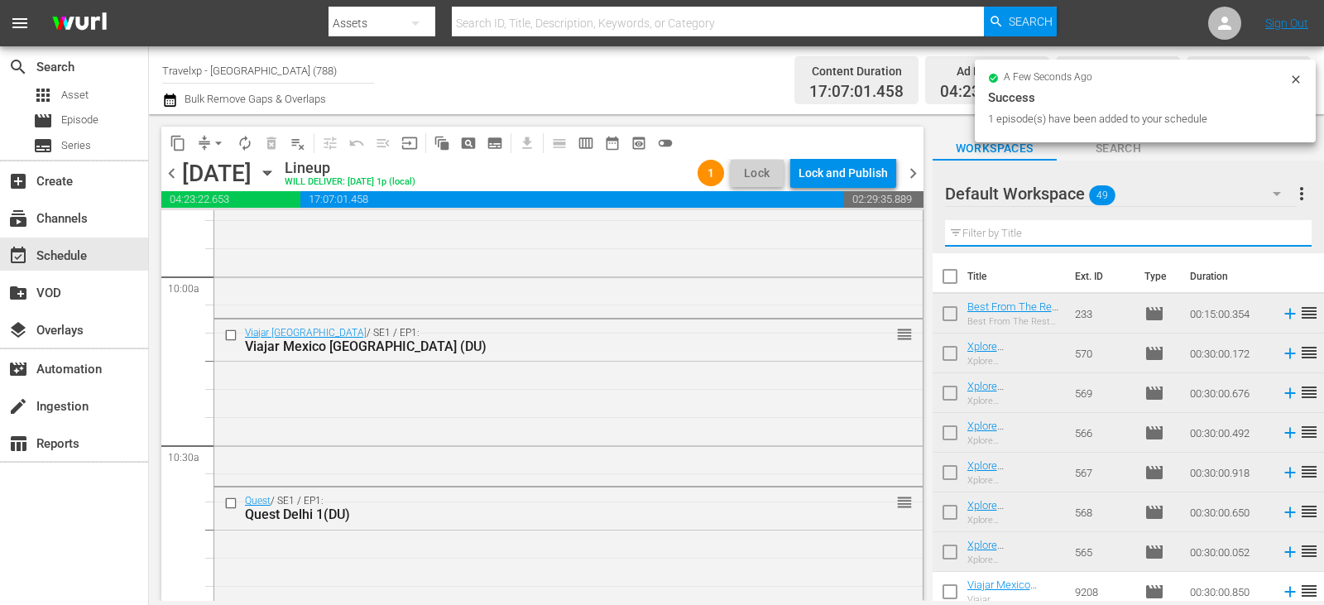
click at [1278, 233] on input "text" at bounding box center [1128, 233] width 367 height 26
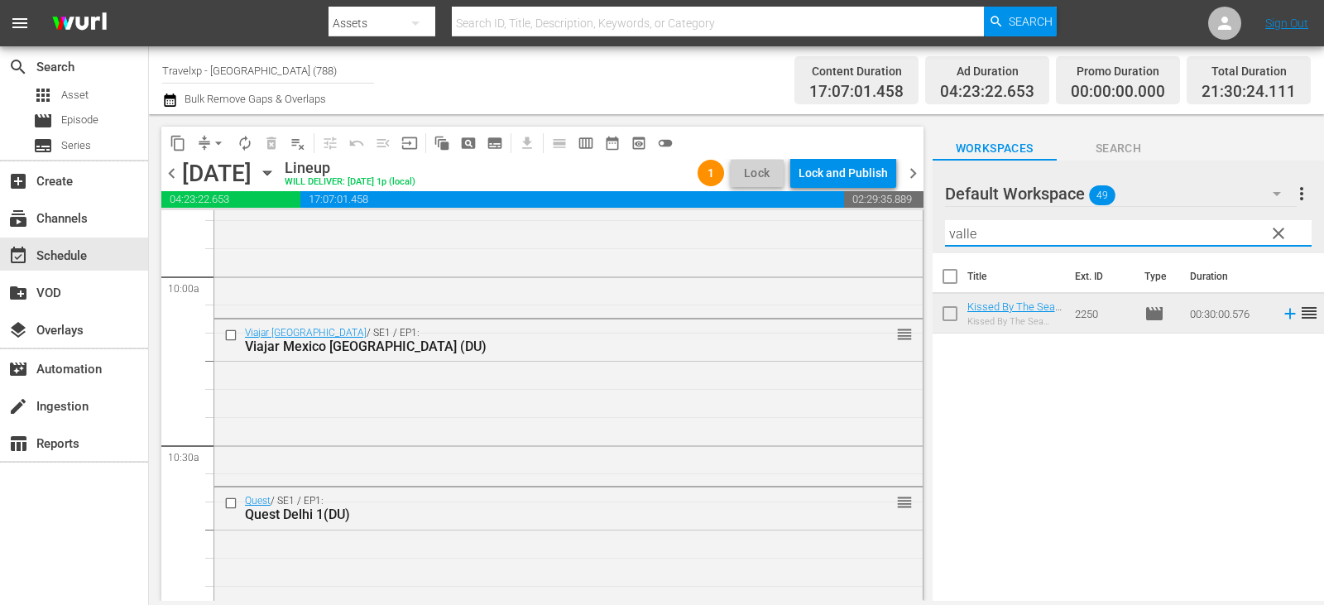
type input "valle"
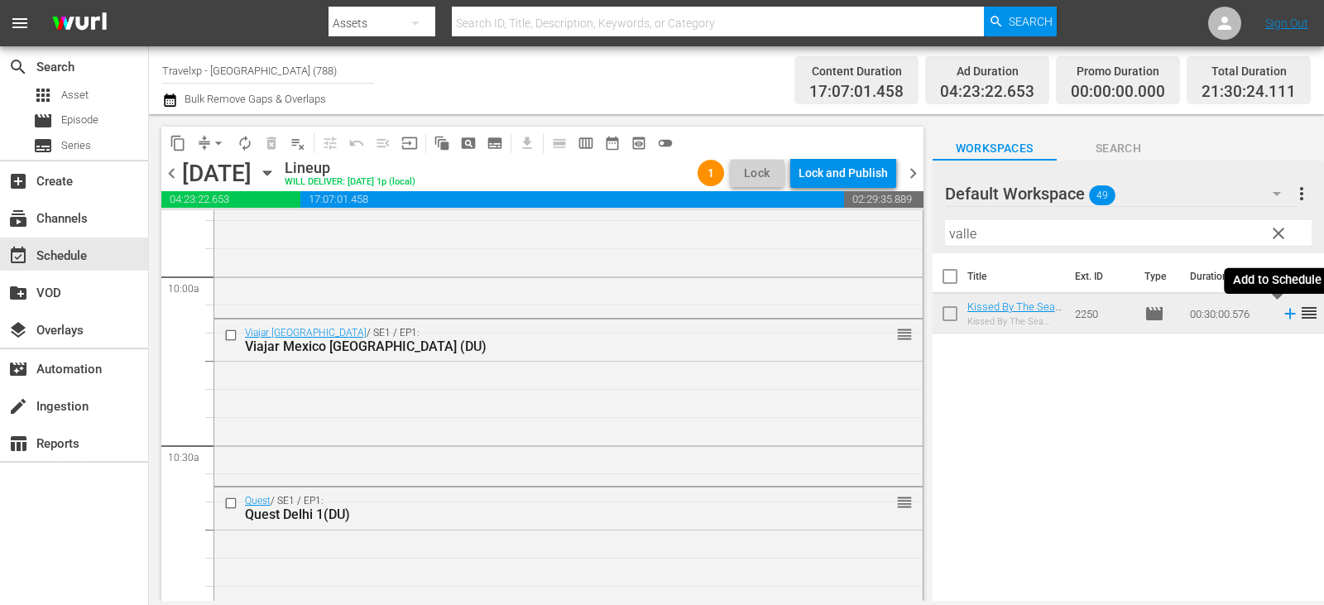
click at [1281, 315] on icon at bounding box center [1290, 314] width 18 height 18
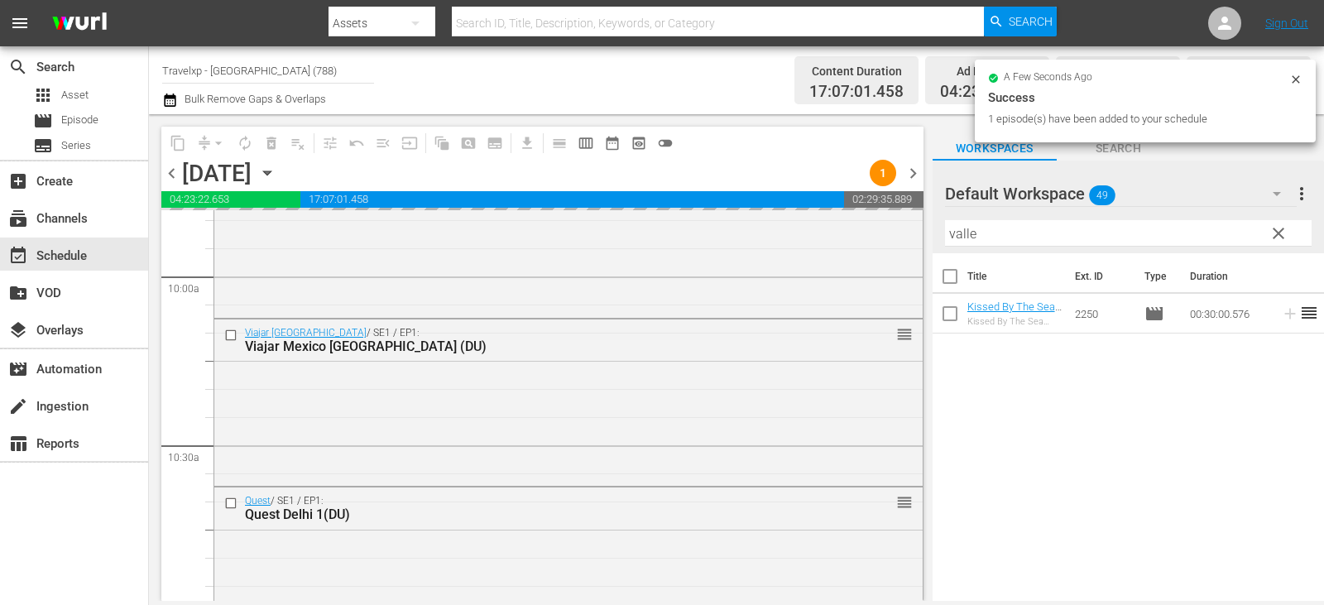
click at [1277, 237] on span "clear" at bounding box center [1279, 234] width 20 height 20
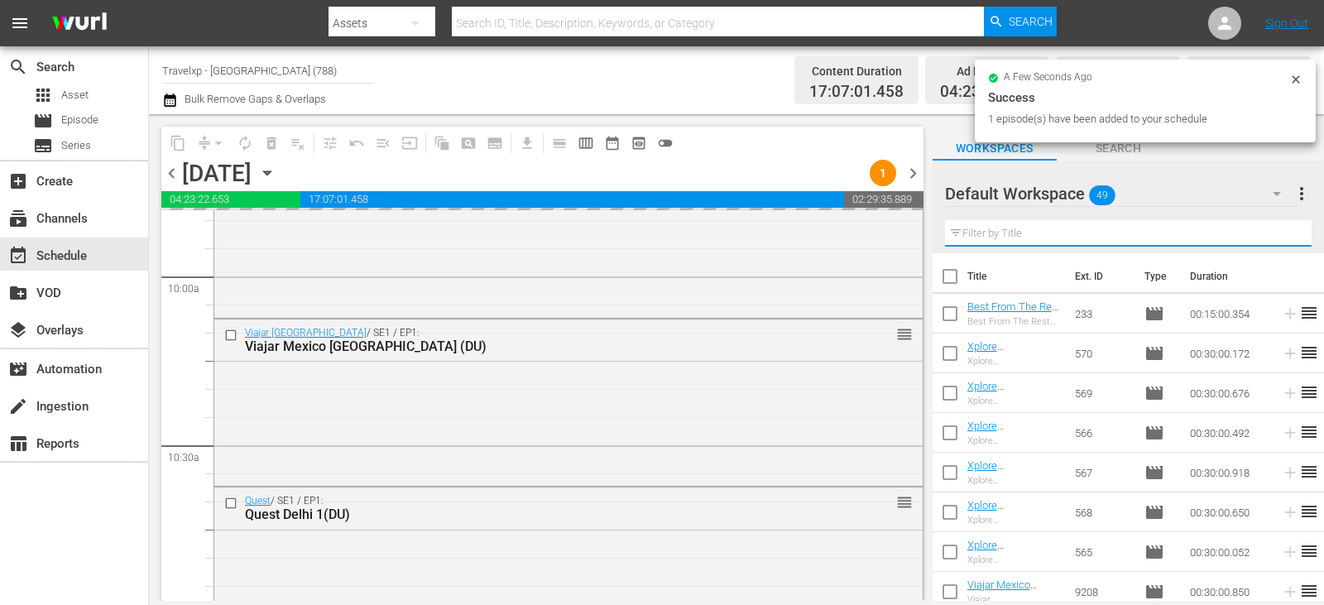
click at [1277, 237] on input "text" at bounding box center [1128, 233] width 367 height 26
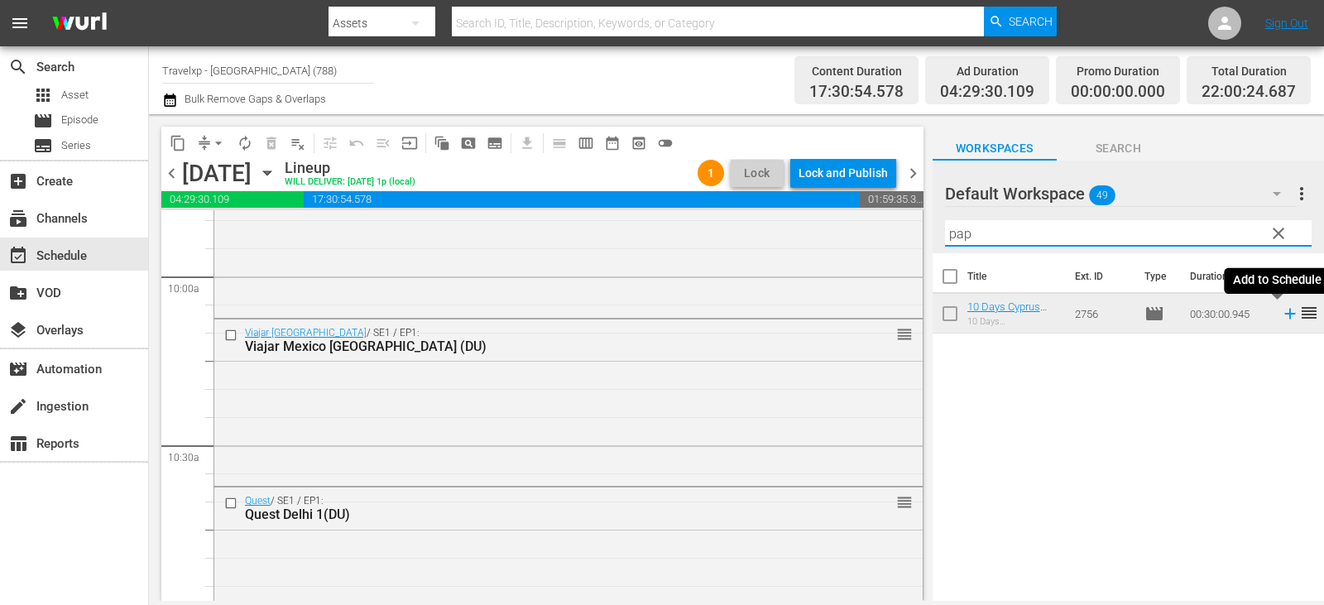
type input "pap"
click at [1281, 312] on icon at bounding box center [1290, 314] width 18 height 18
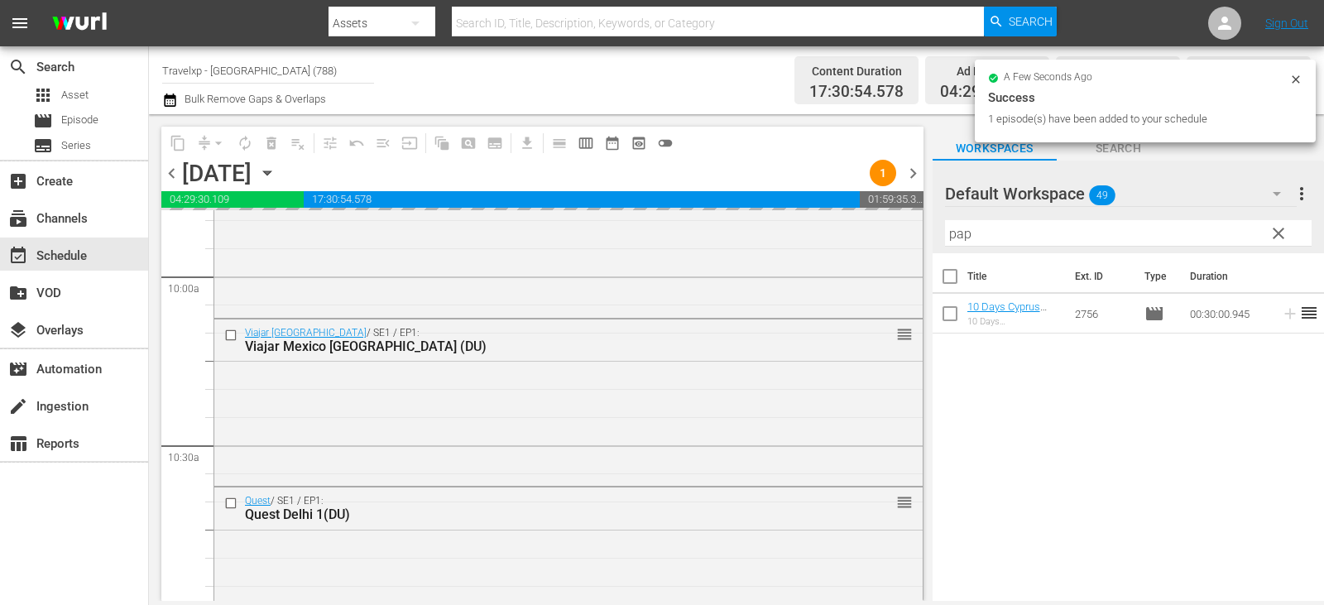
click at [1278, 236] on span "clear" at bounding box center [1279, 234] width 20 height 20
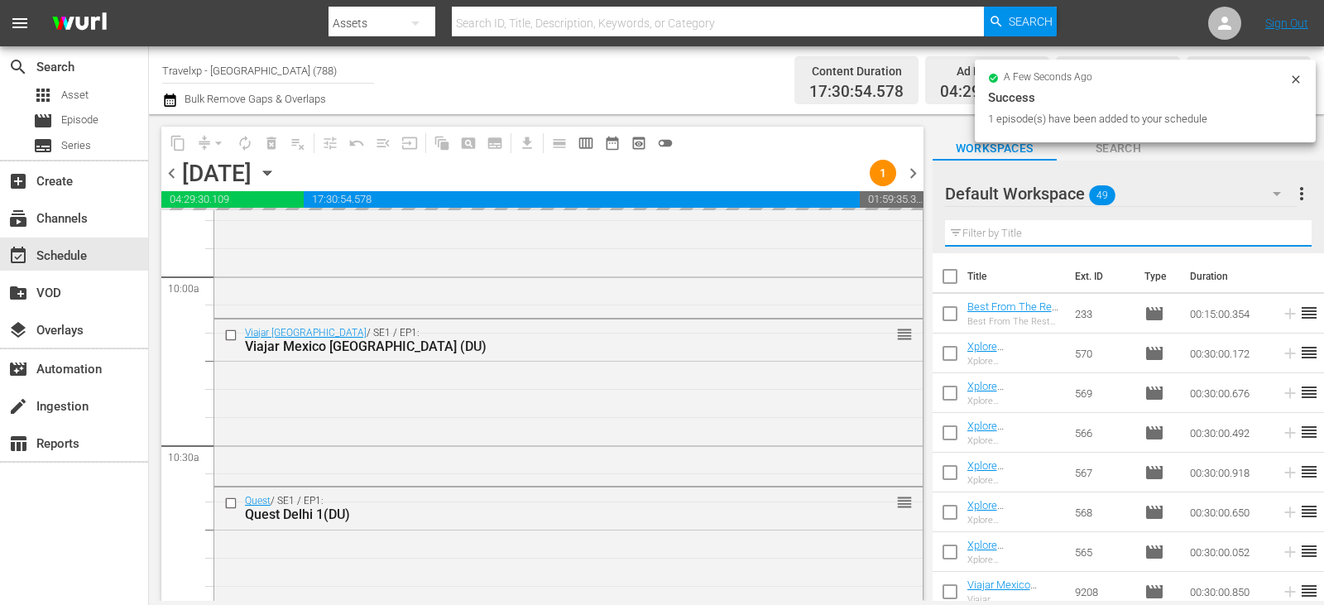
click at [1278, 236] on input "text" at bounding box center [1128, 233] width 367 height 26
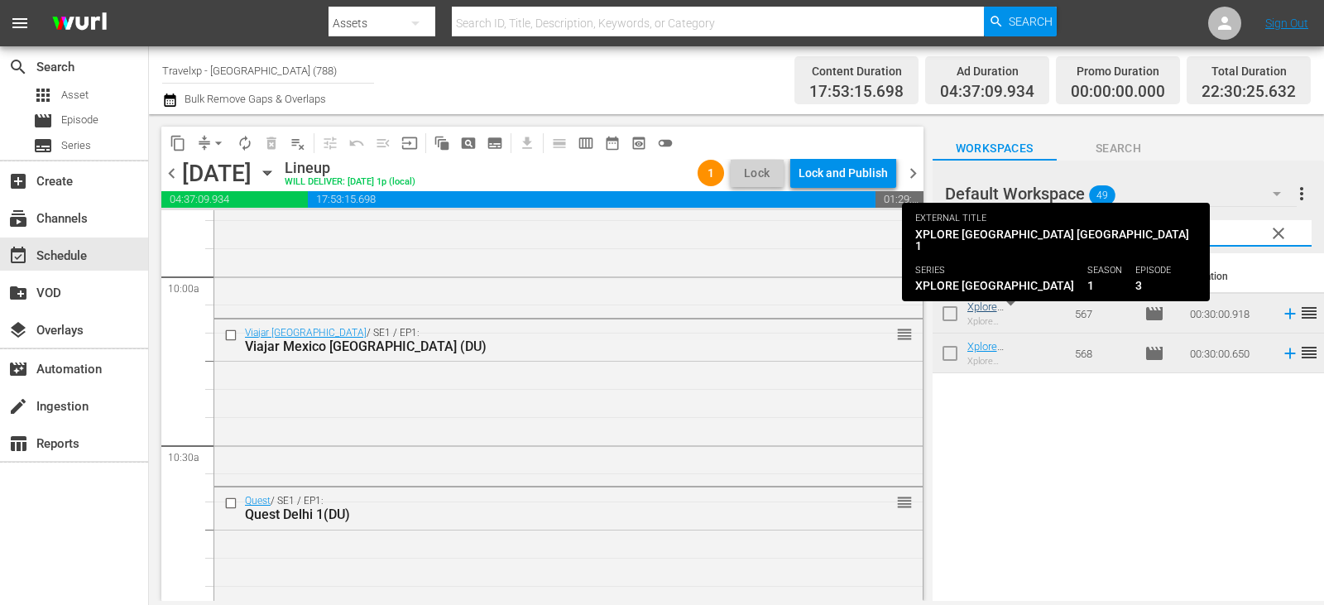
type input "[GEOGRAPHIC_DATA]"
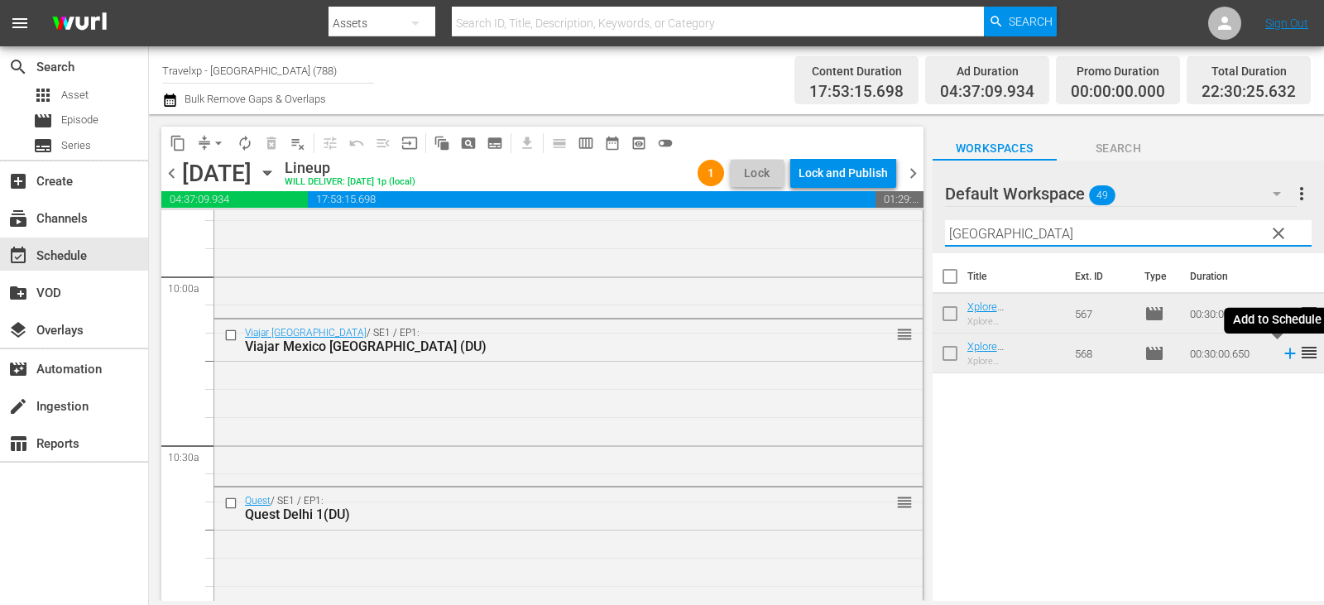
click at [1285, 354] on icon at bounding box center [1290, 354] width 11 height 11
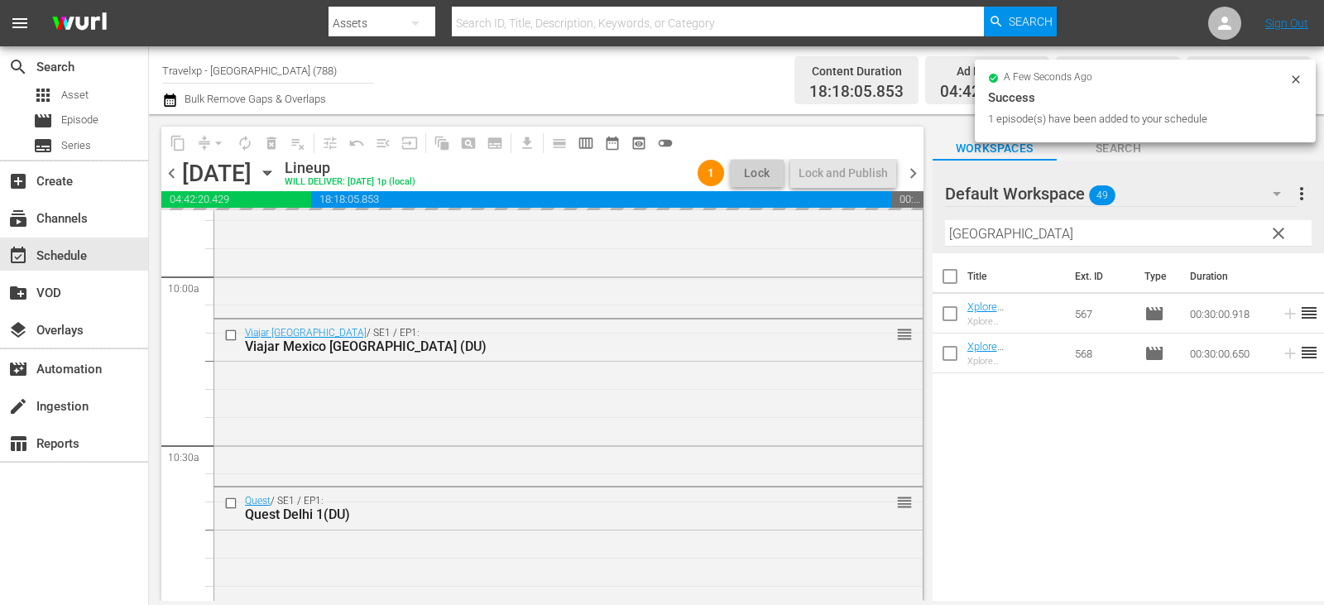
click at [1285, 228] on span "clear" at bounding box center [1279, 234] width 20 height 20
click at [1285, 228] on input "[GEOGRAPHIC_DATA]" at bounding box center [1128, 233] width 367 height 26
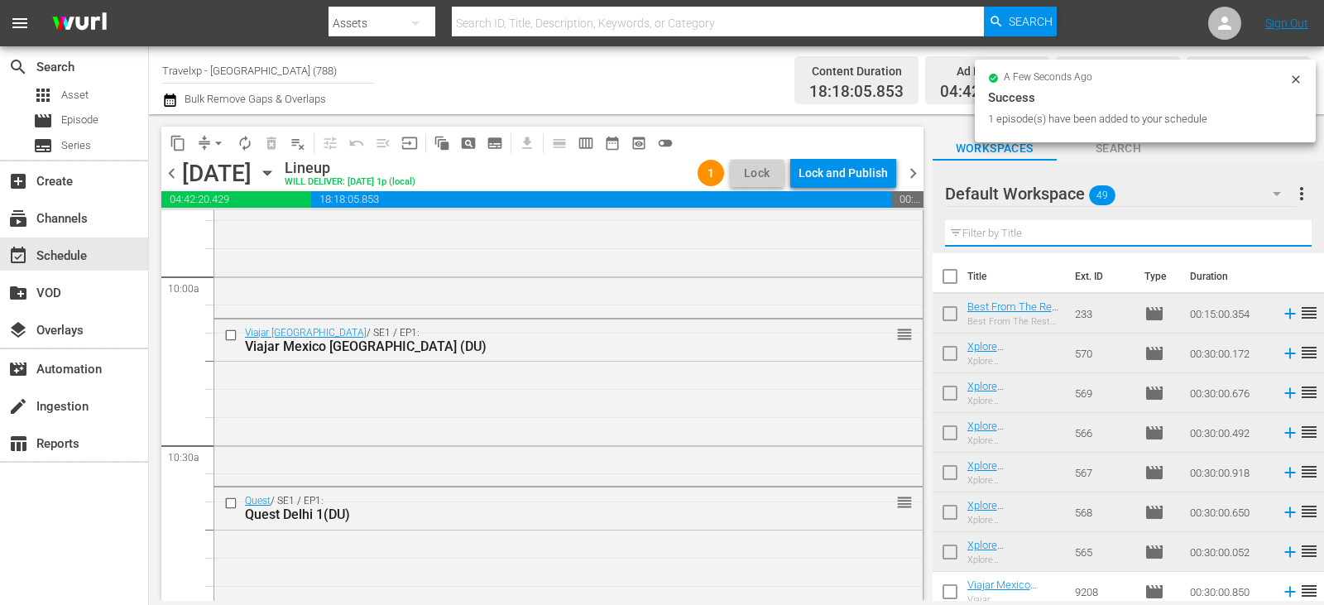
click at [1286, 228] on input "text" at bounding box center [1128, 233] width 367 height 26
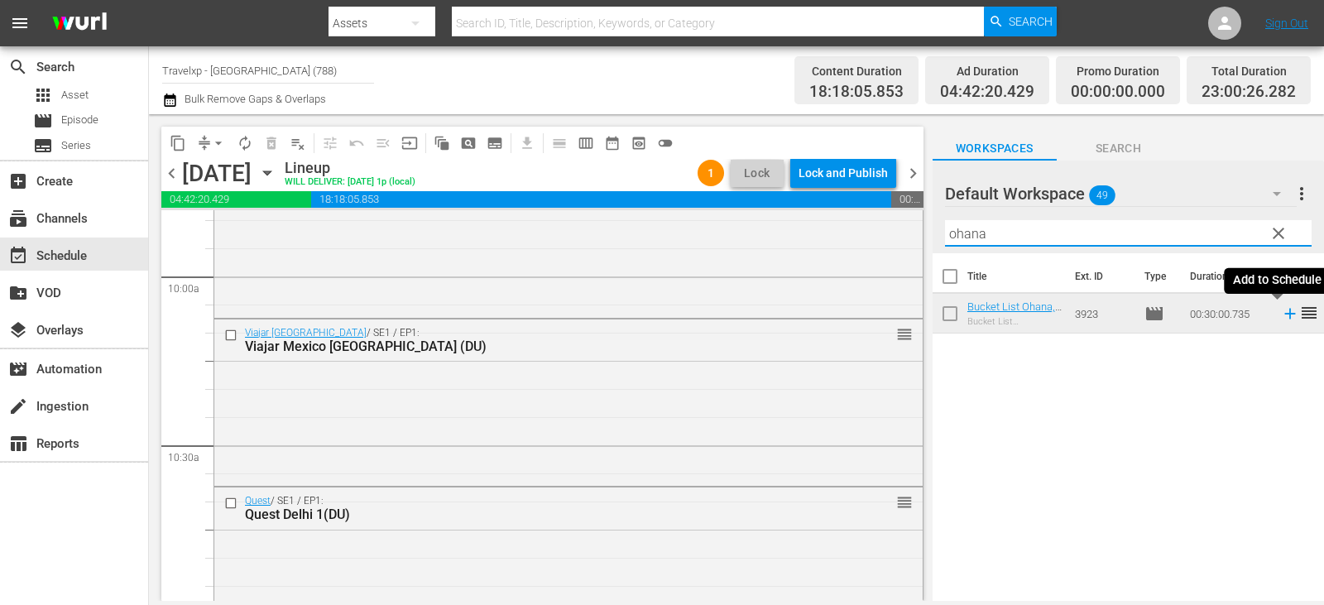
type input "ohana"
click at [1281, 314] on icon at bounding box center [1290, 314] width 18 height 18
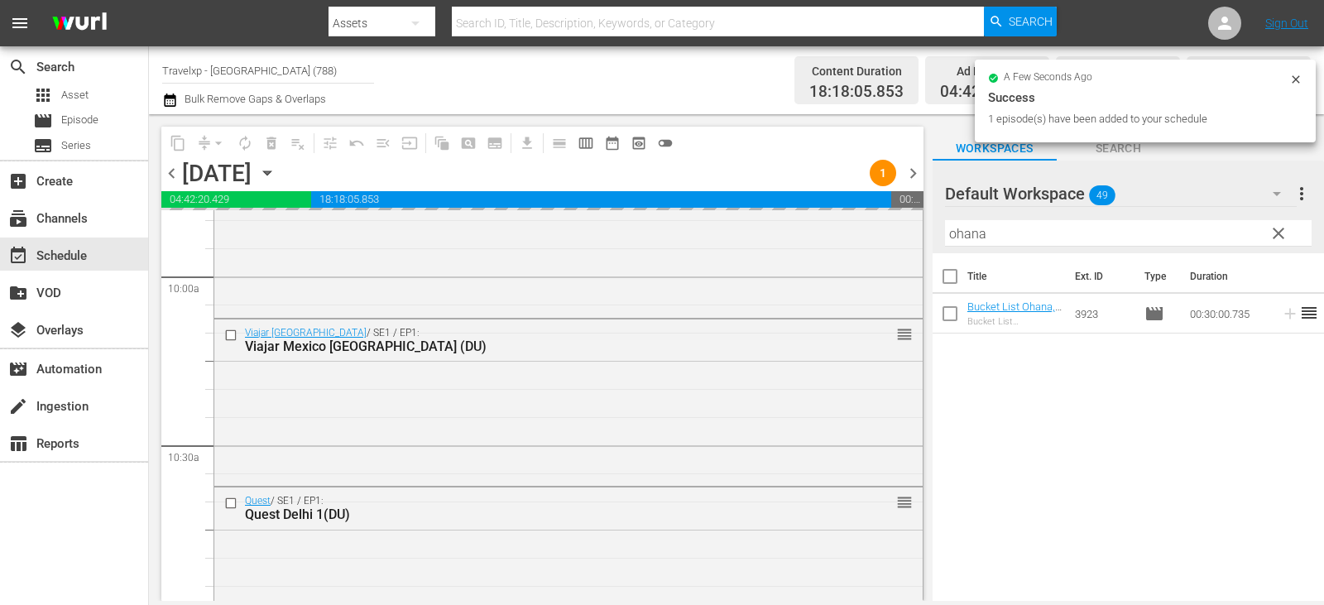
click at [1281, 232] on span "clear" at bounding box center [1279, 234] width 20 height 20
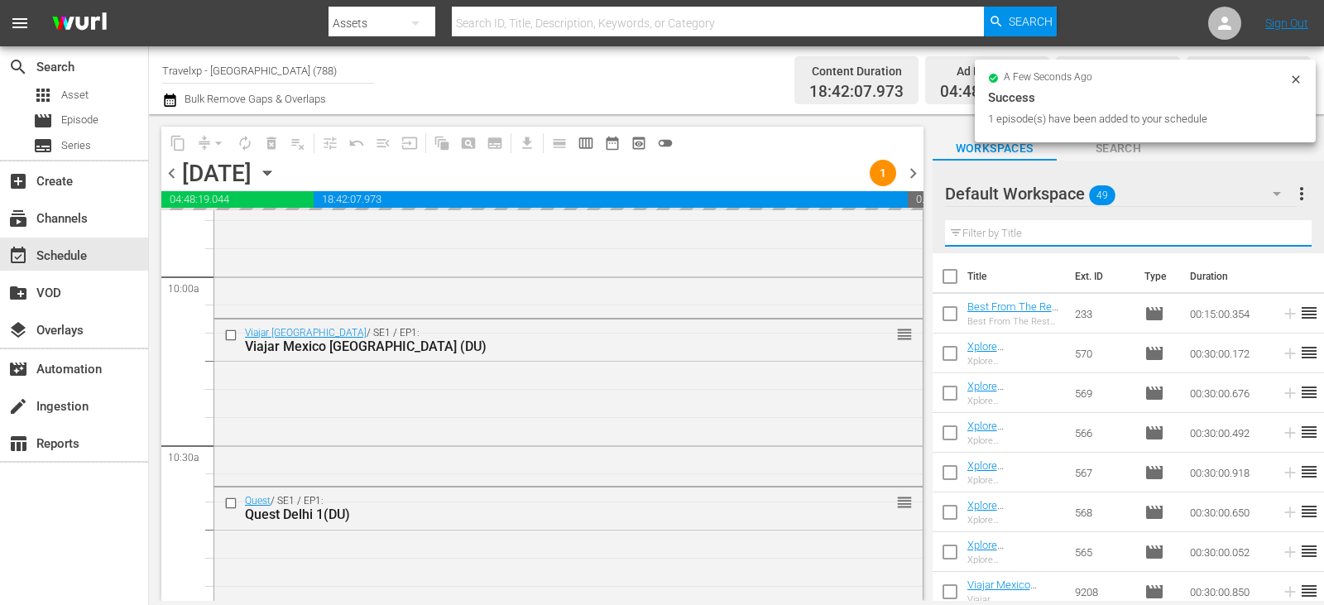
click at [1281, 232] on input "text" at bounding box center [1128, 233] width 367 height 26
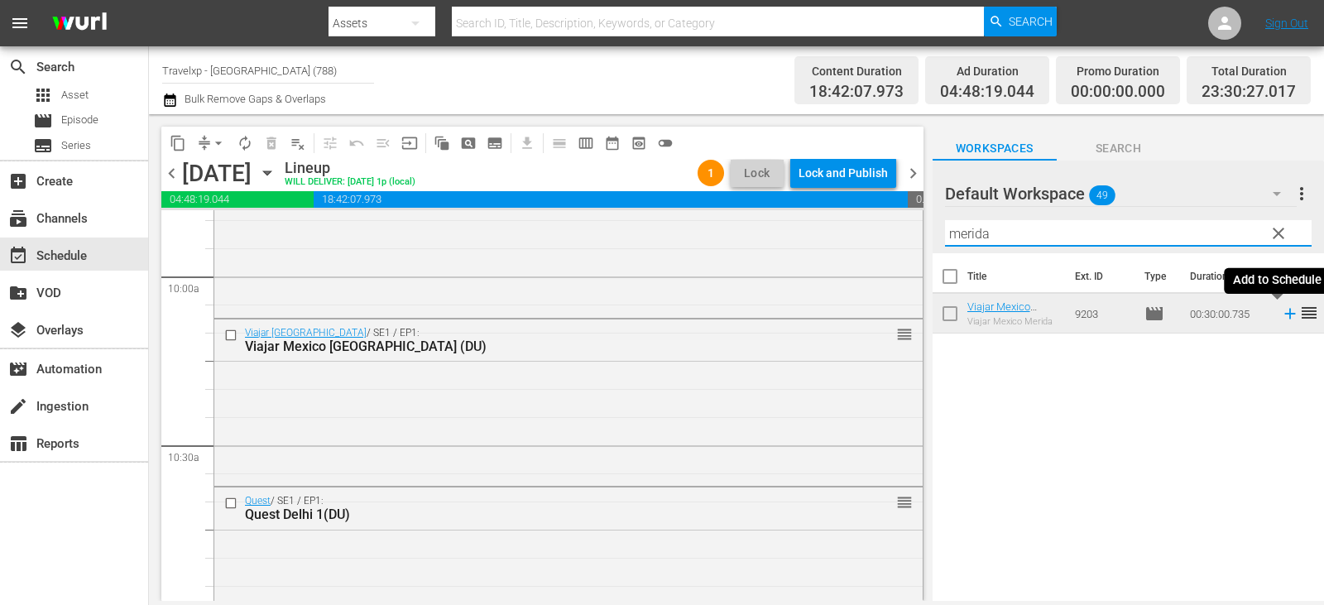
type input "merida"
click at [1281, 314] on icon at bounding box center [1290, 314] width 18 height 18
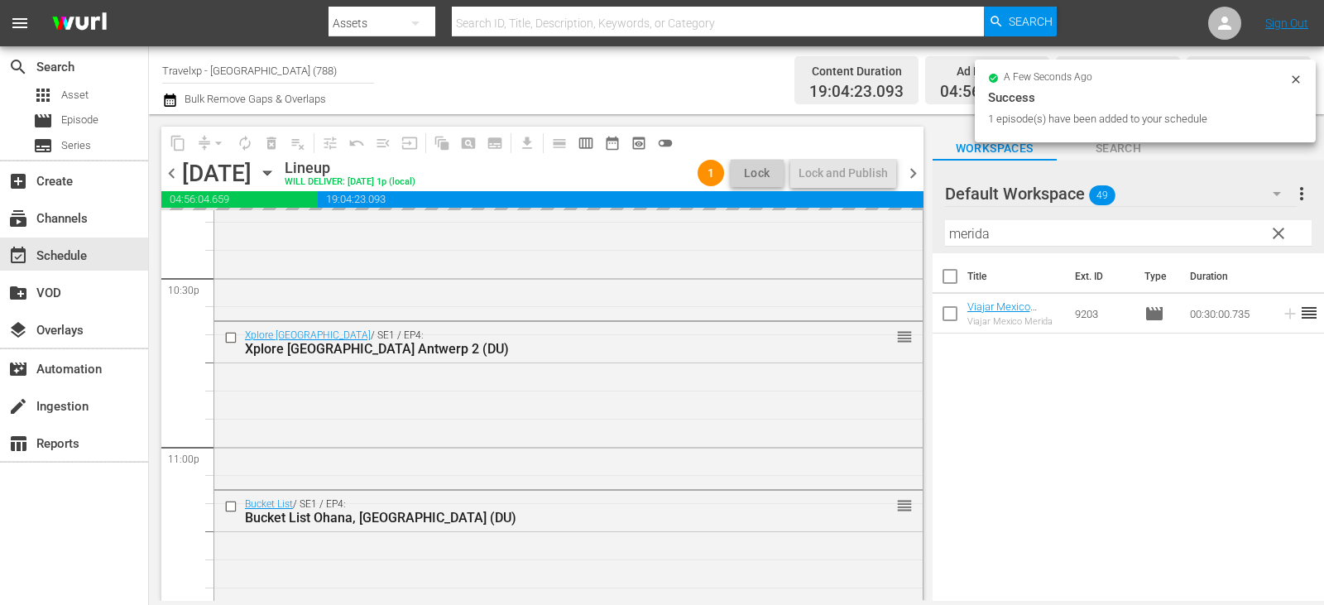
scroll to position [7715, 0]
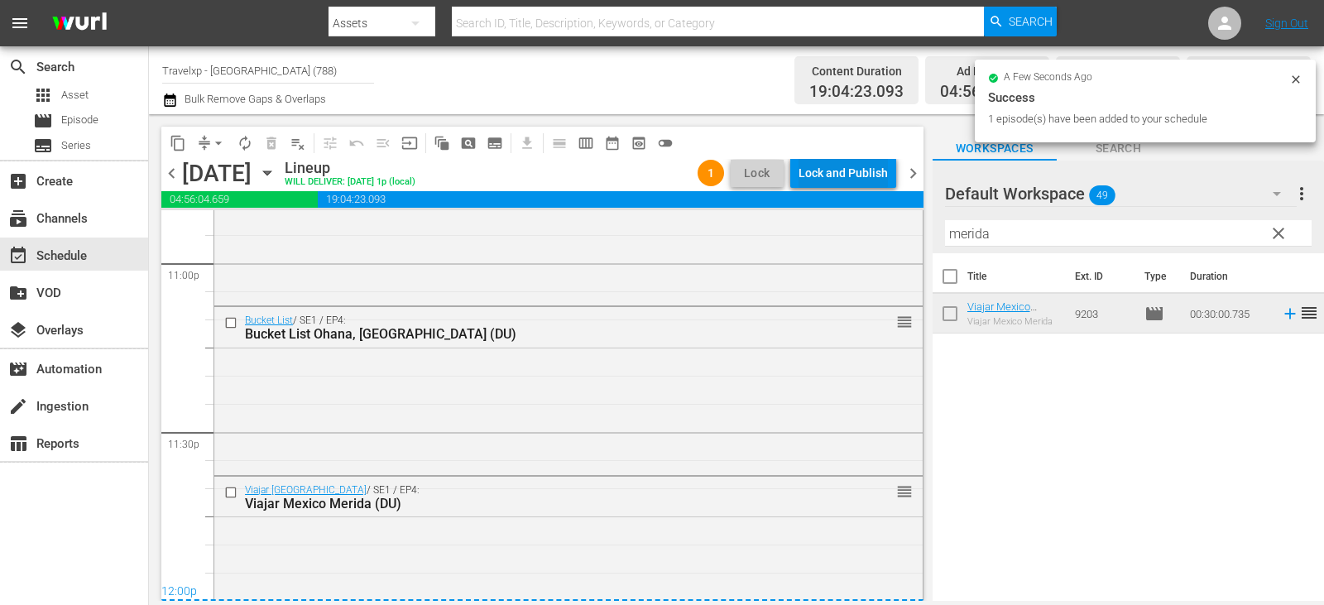
click at [830, 183] on div "Lock and Publish" at bounding box center [843, 173] width 89 height 30
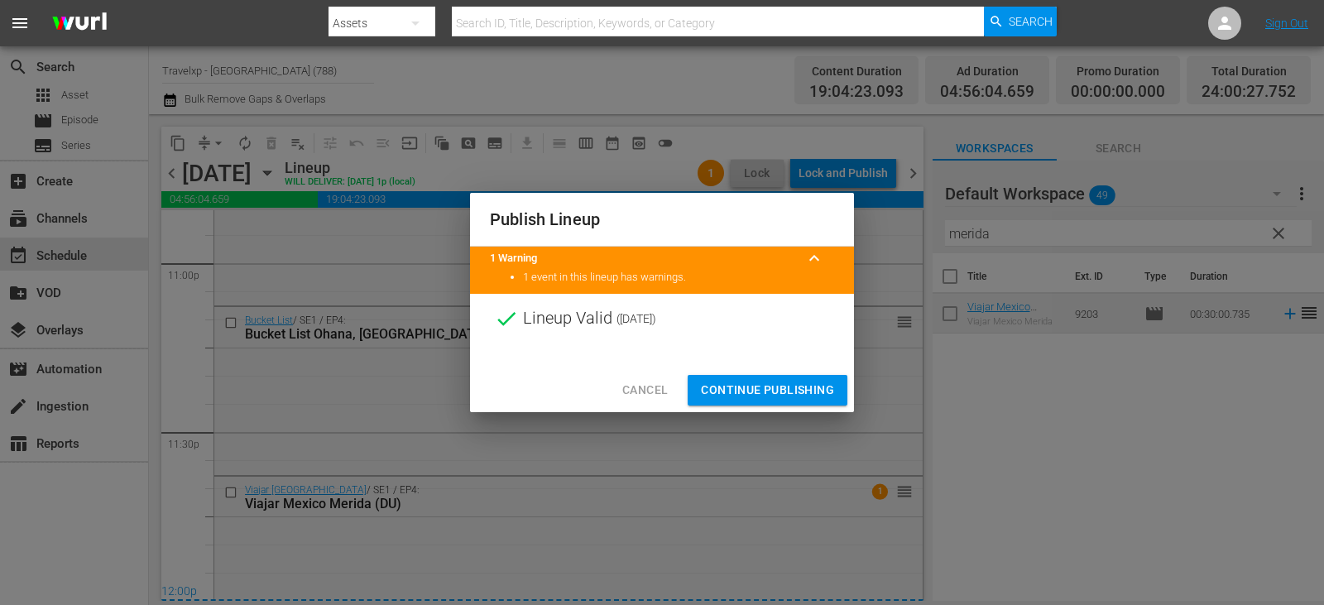
click at [749, 383] on span "Continue Publishing" at bounding box center [767, 390] width 133 height 21
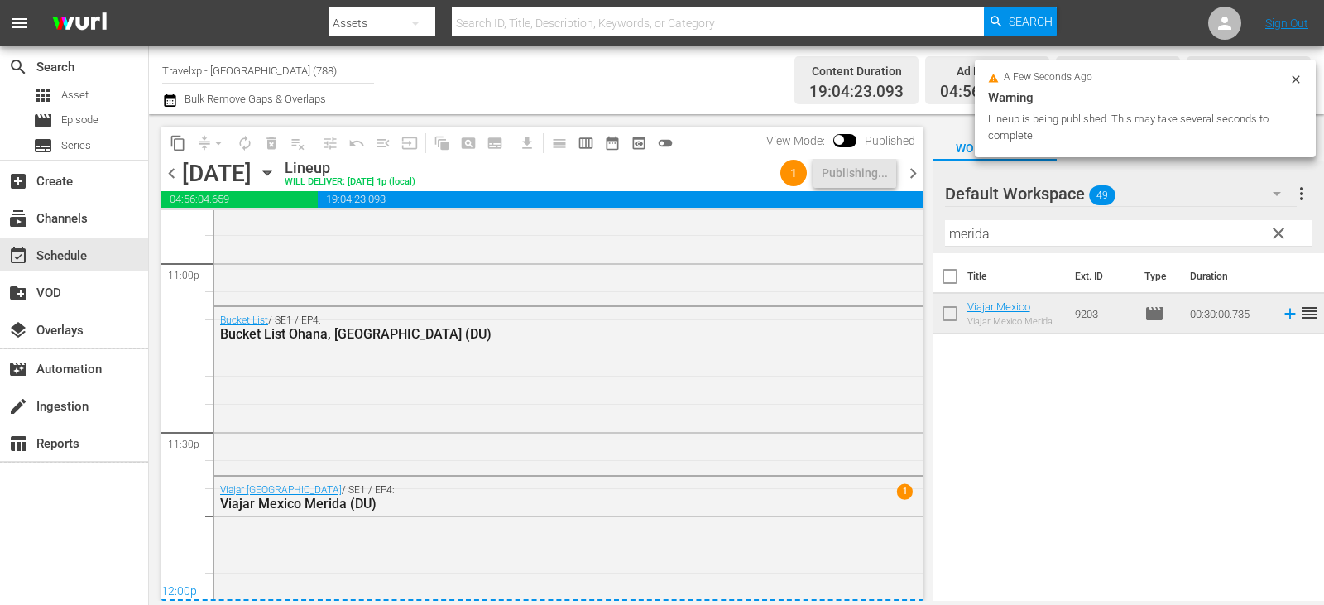
click at [1291, 82] on icon at bounding box center [1296, 79] width 13 height 13
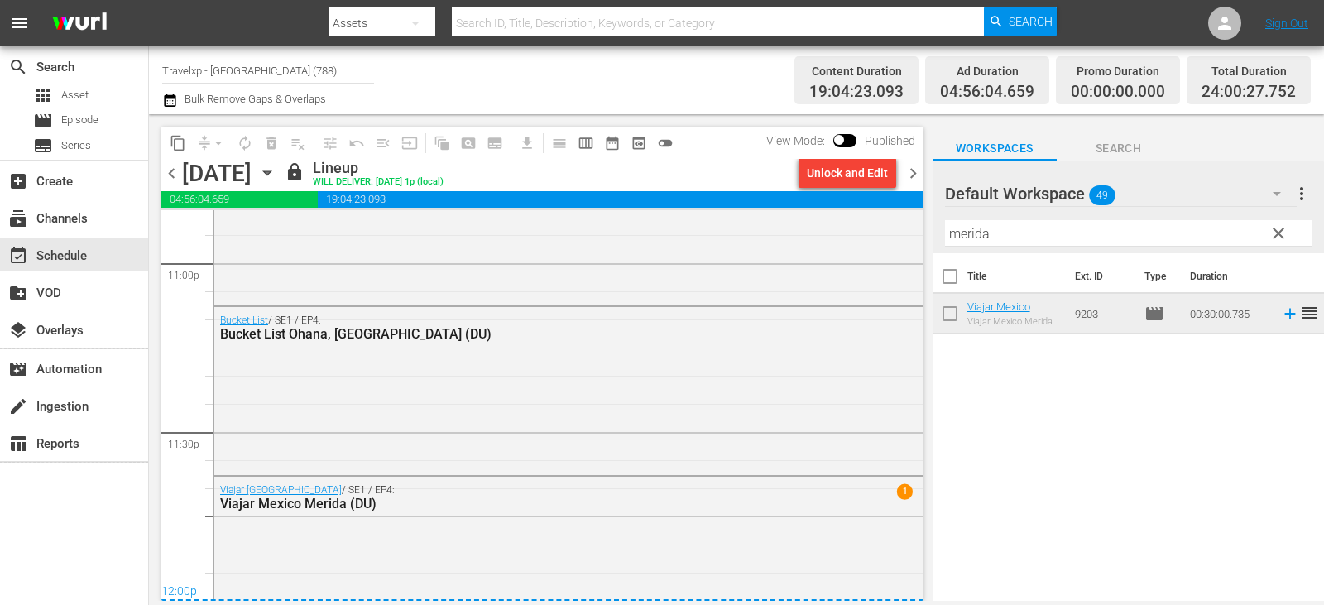
click at [914, 167] on span "chevron_right" at bounding box center [913, 173] width 21 height 21
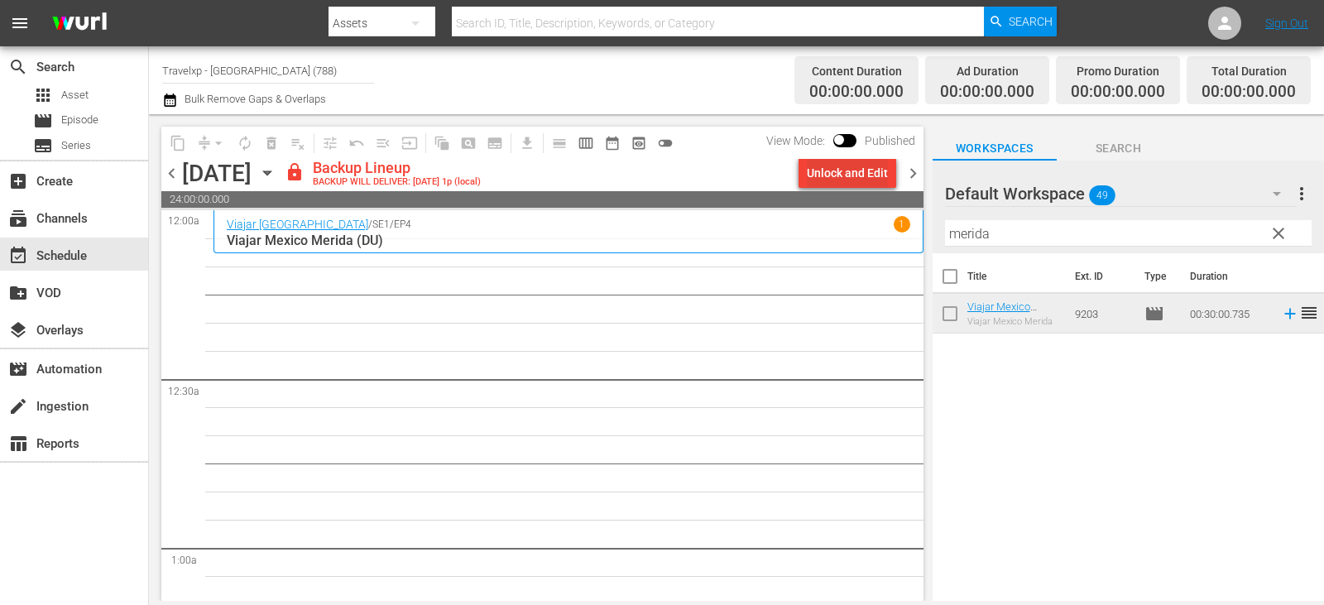
click at [822, 163] on div "Unlock and Edit" at bounding box center [847, 173] width 81 height 30
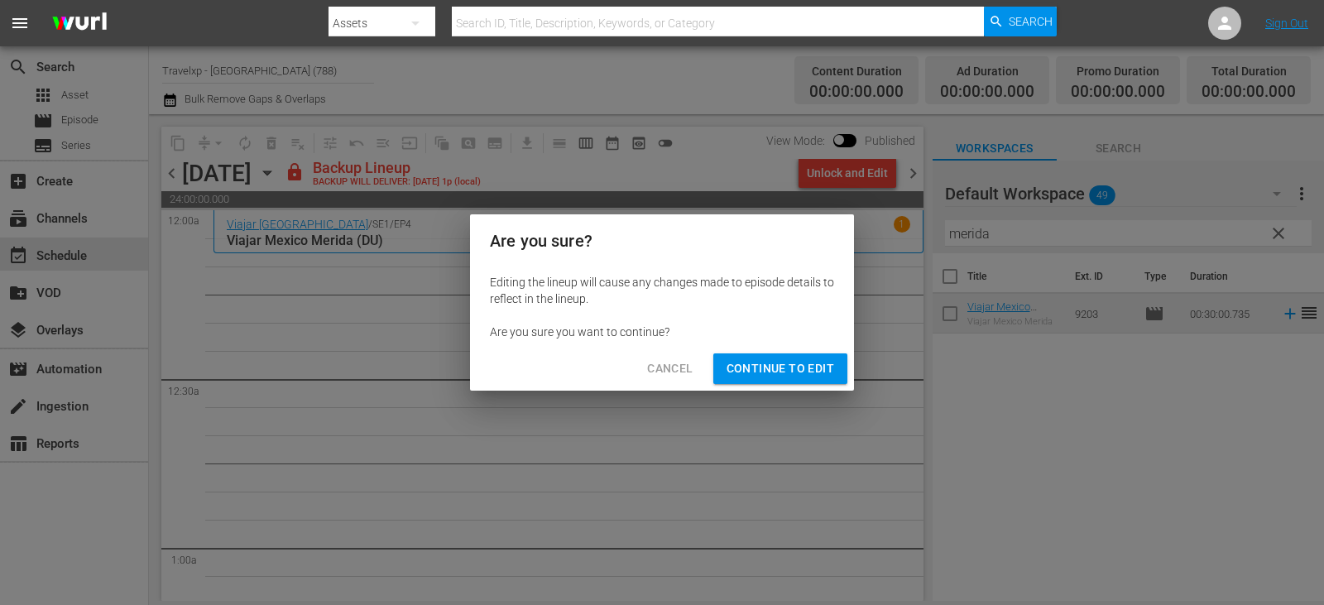
click at [772, 378] on span "Continue to Edit" at bounding box center [781, 368] width 108 height 21
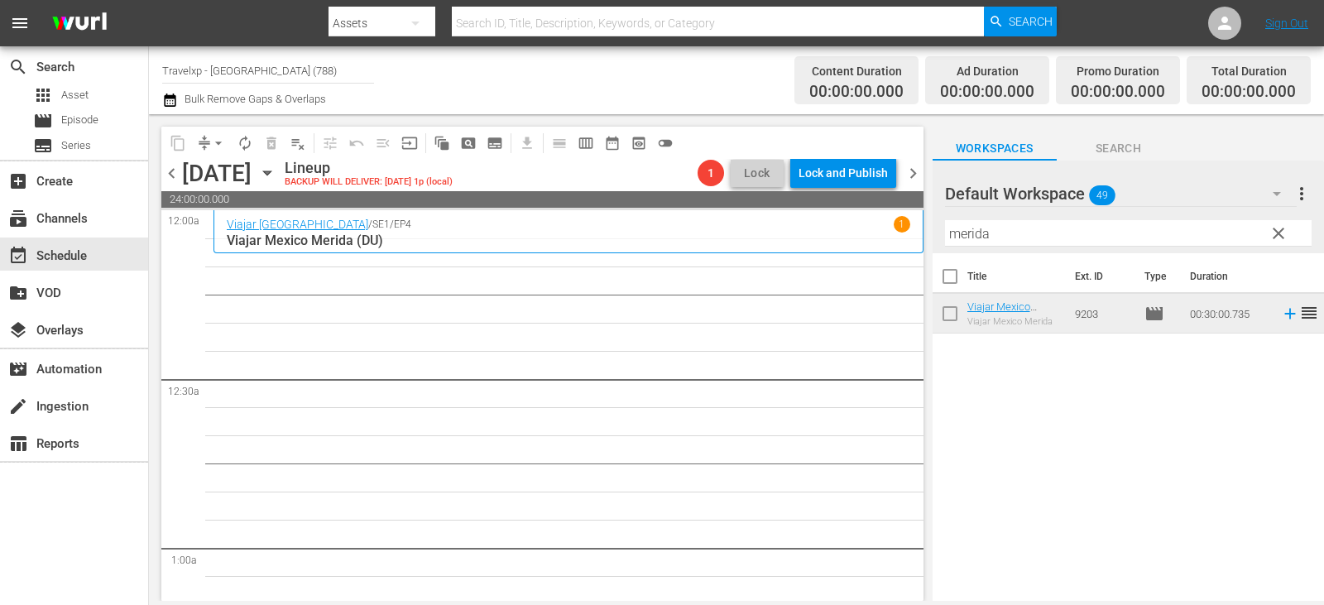
click at [1281, 234] on span "clear" at bounding box center [1279, 234] width 20 height 20
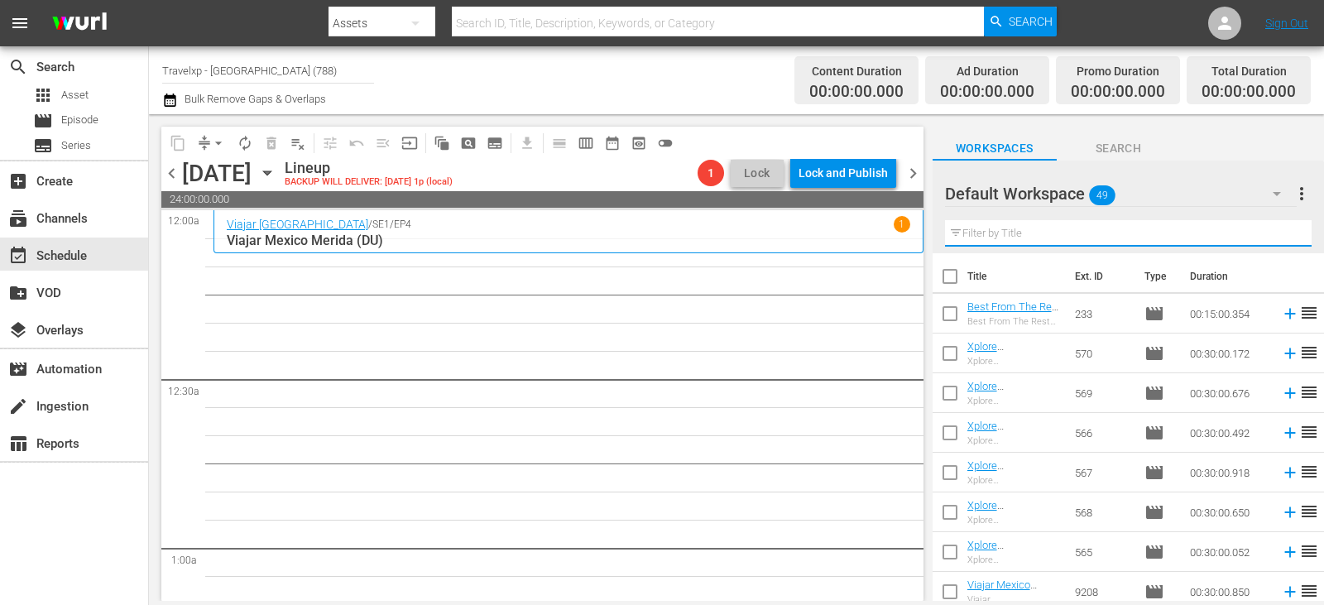
click at [1281, 234] on input "text" at bounding box center [1128, 233] width 367 height 26
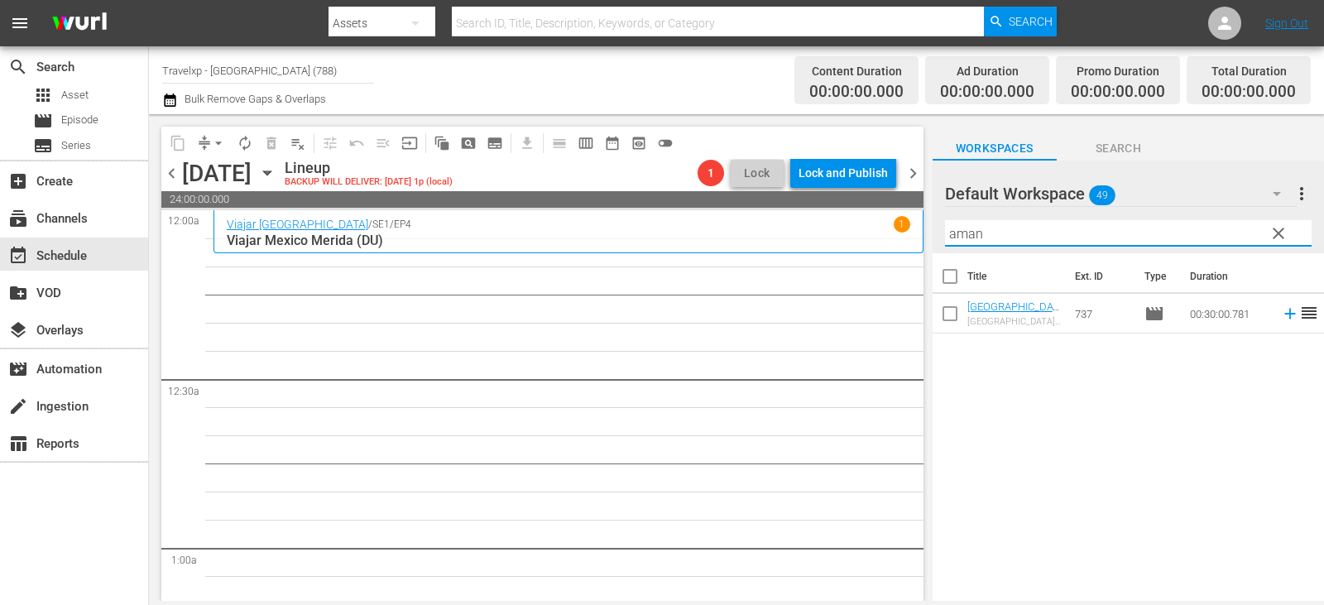
type input "aman"
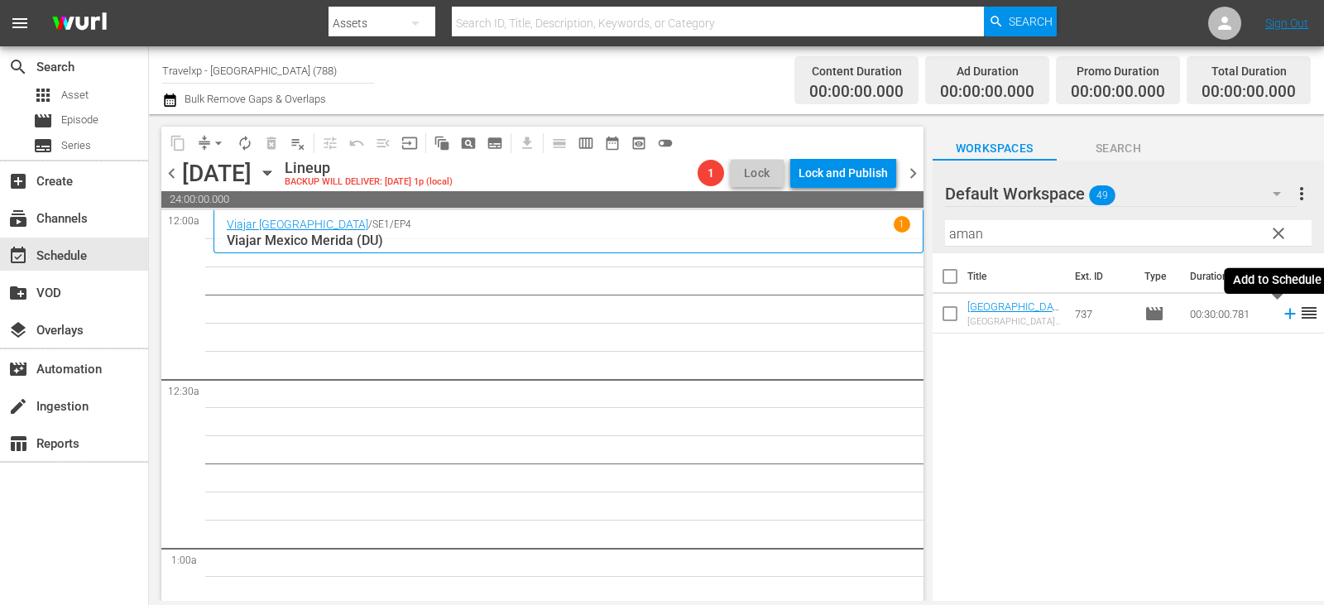
click at [1281, 320] on icon at bounding box center [1290, 314] width 18 height 18
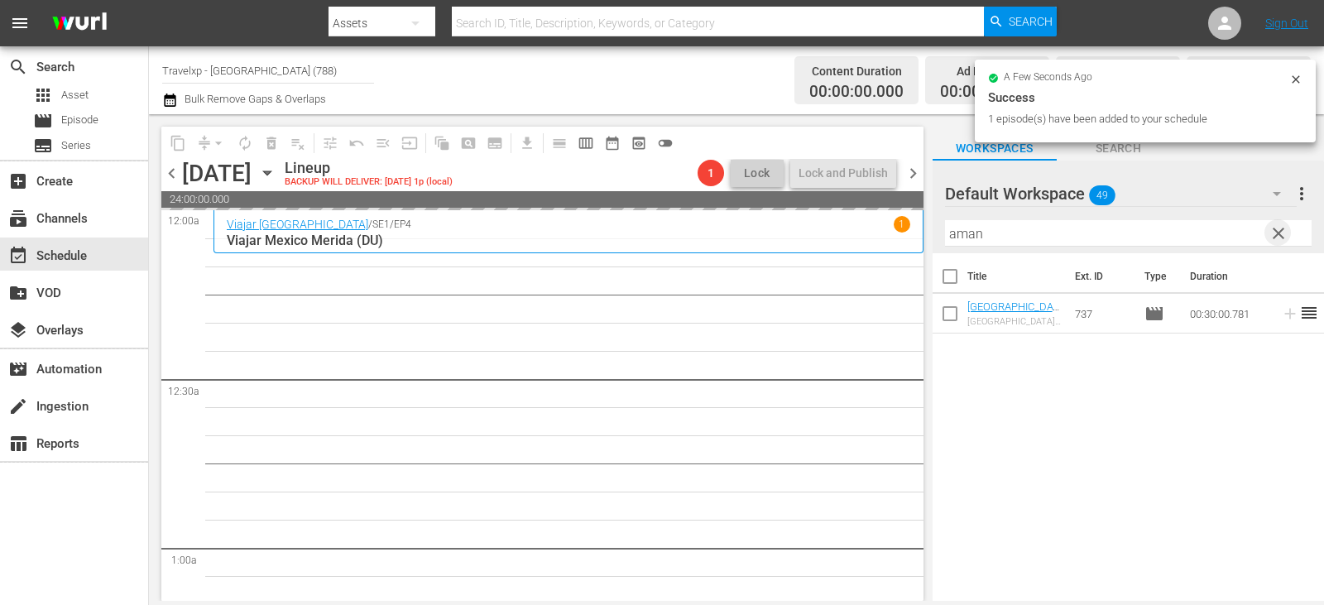
click at [1276, 233] on span "clear" at bounding box center [1279, 234] width 20 height 20
click at [1276, 233] on input "text" at bounding box center [1128, 233] width 367 height 26
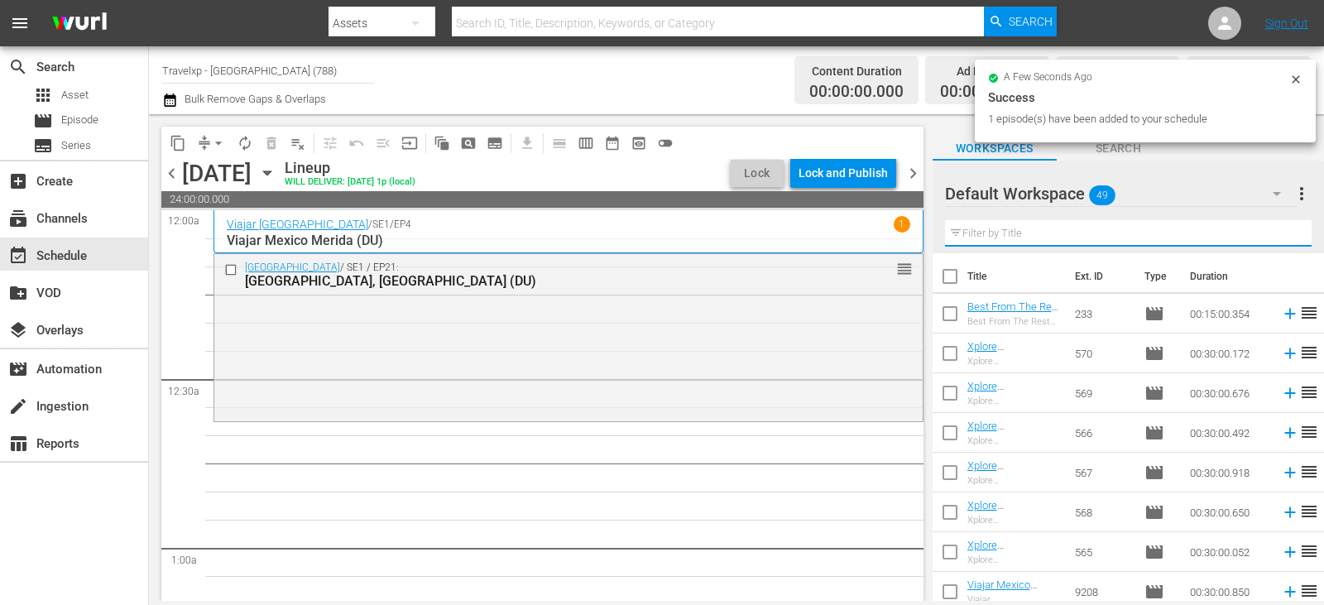
click at [1276, 233] on input "text" at bounding box center [1128, 233] width 367 height 26
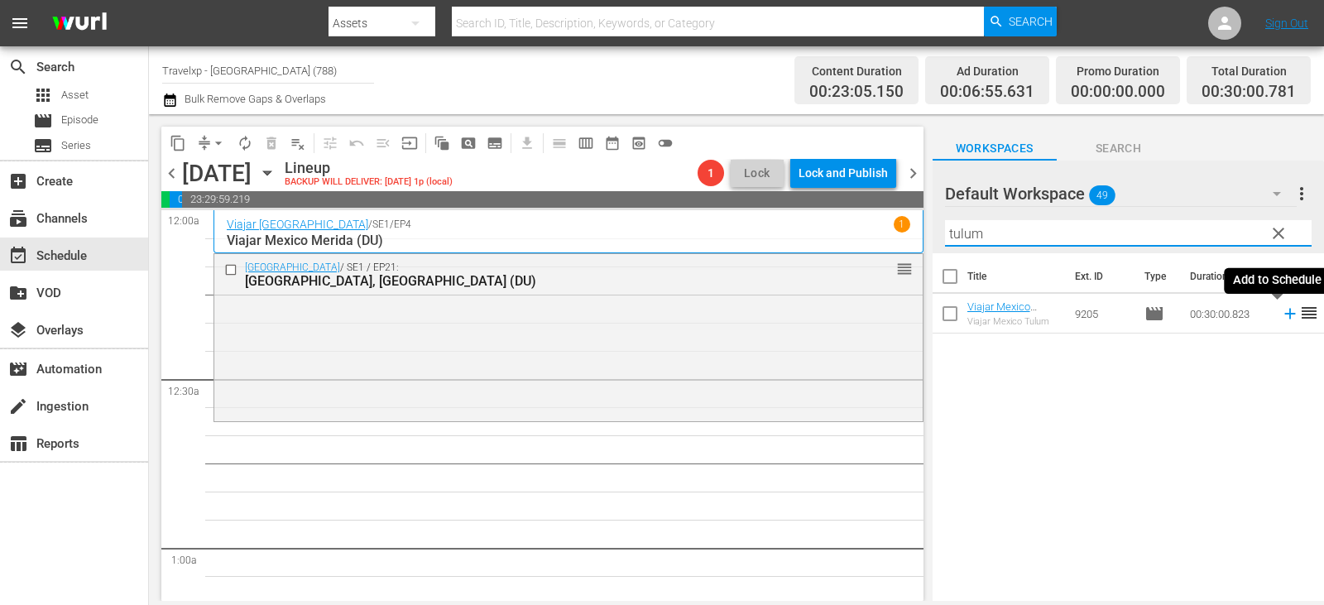
type input "tulum"
click at [1282, 311] on icon at bounding box center [1290, 314] width 18 height 18
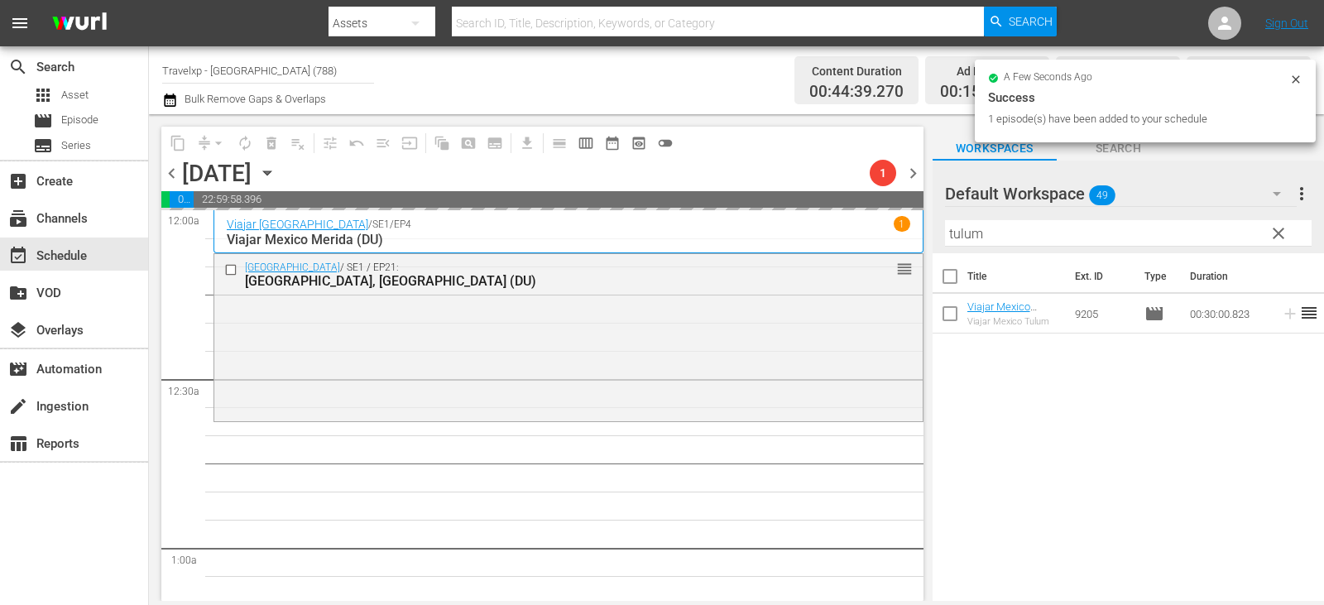
click at [1273, 219] on div "Filter by Title tulum" at bounding box center [1128, 234] width 367 height 40
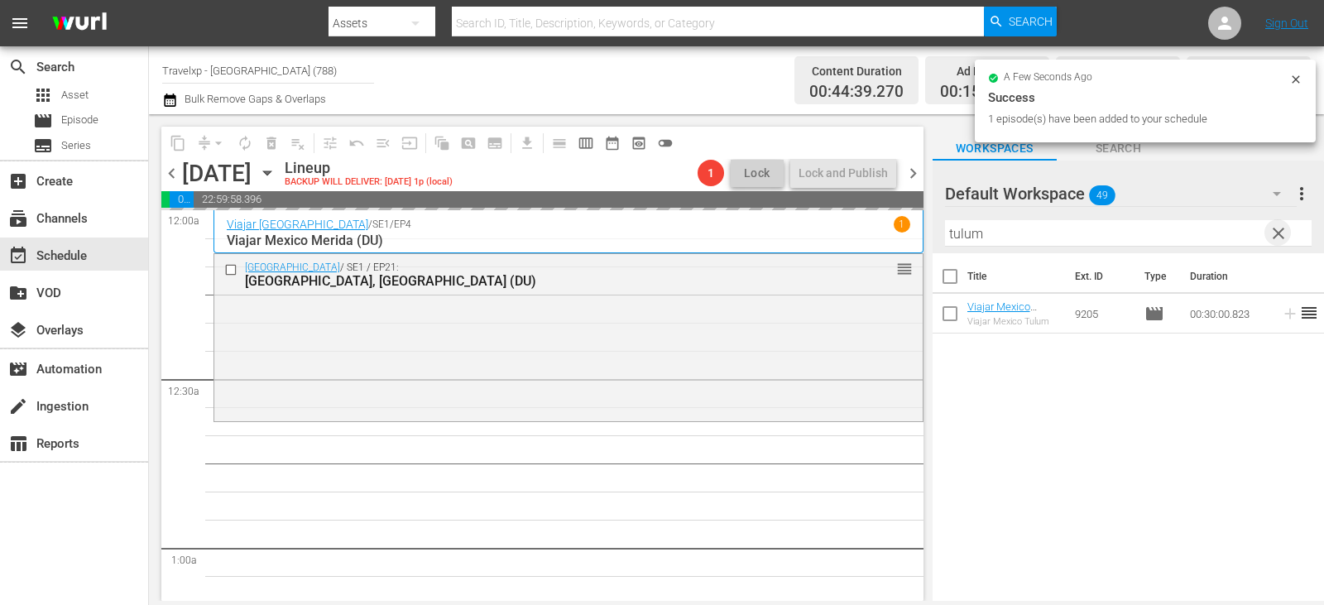
click at [1278, 237] on span "clear" at bounding box center [1279, 234] width 20 height 20
click at [1278, 237] on input "text" at bounding box center [1128, 233] width 367 height 26
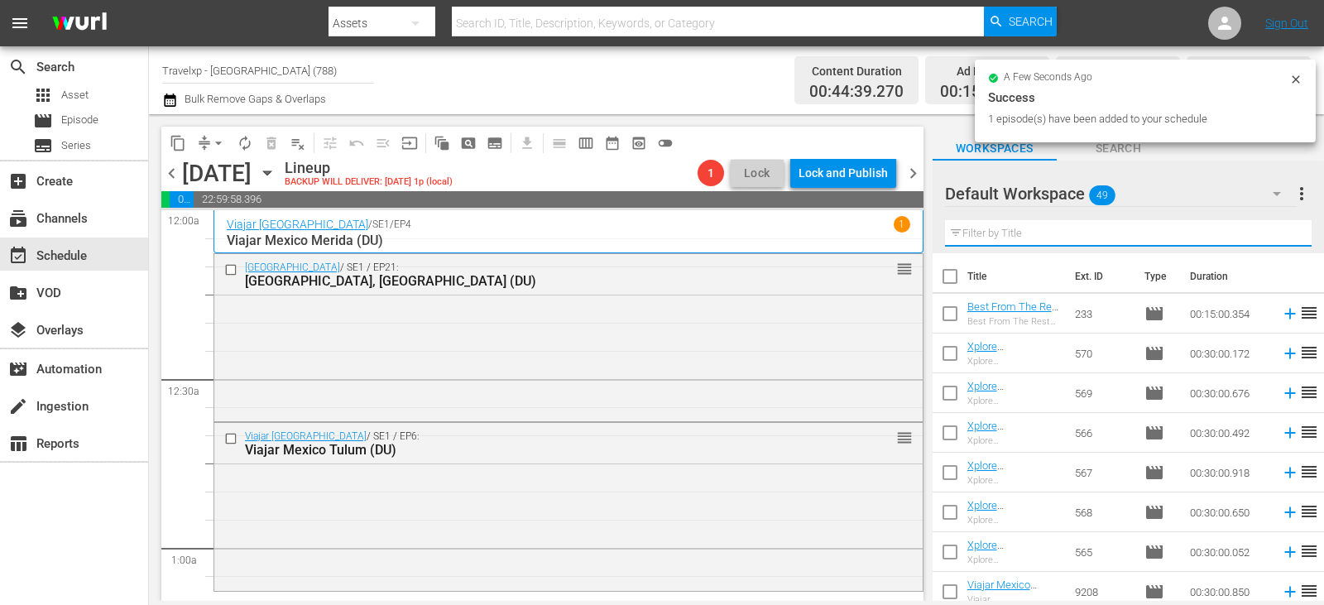
click at [1278, 237] on input "text" at bounding box center [1128, 233] width 367 height 26
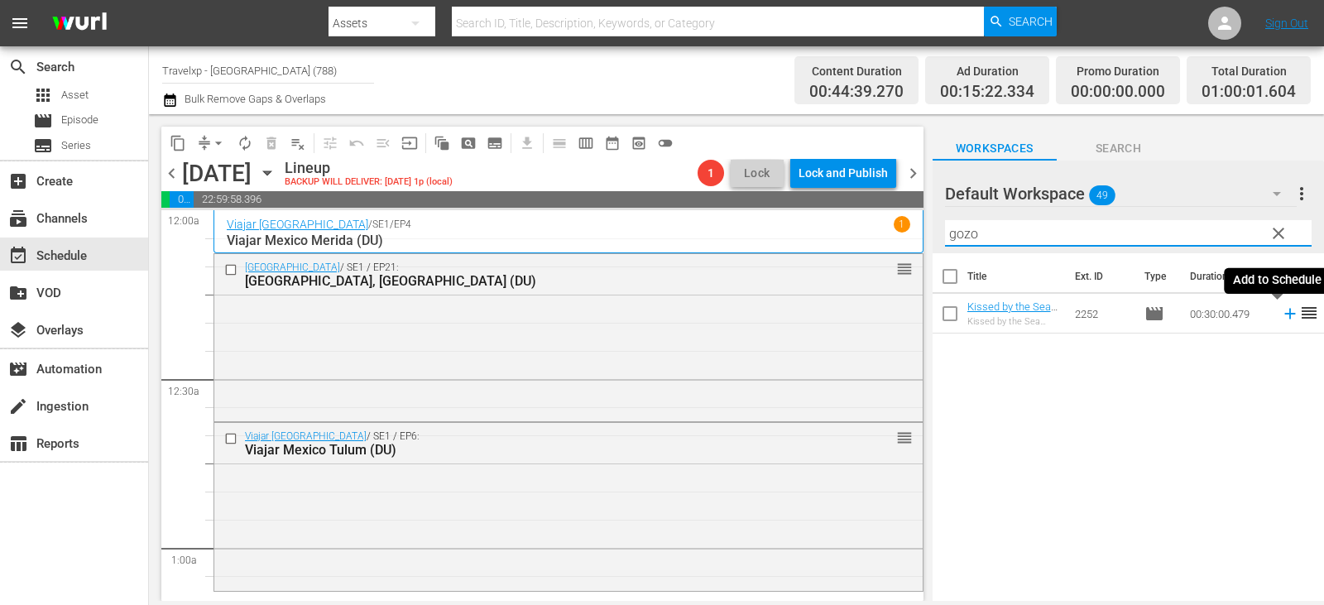
type input "gozo"
click at [1285, 315] on icon at bounding box center [1290, 314] width 11 height 11
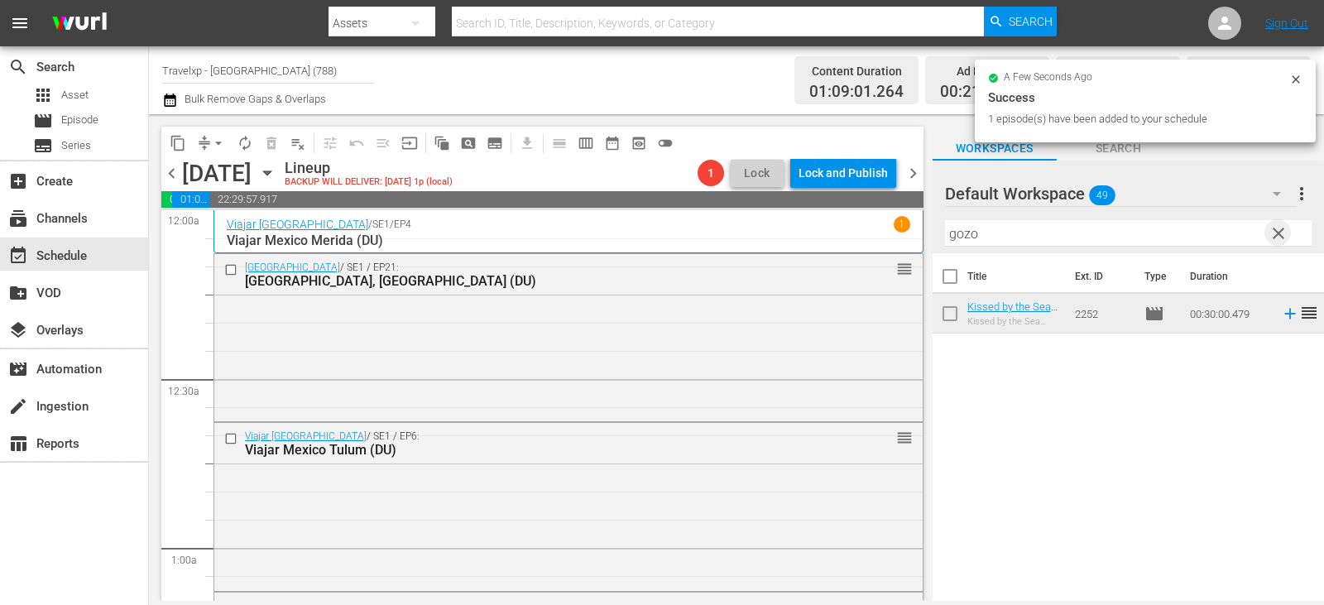
click at [1278, 236] on span "clear" at bounding box center [1279, 234] width 20 height 20
click at [1278, 236] on input "text" at bounding box center [1128, 233] width 367 height 26
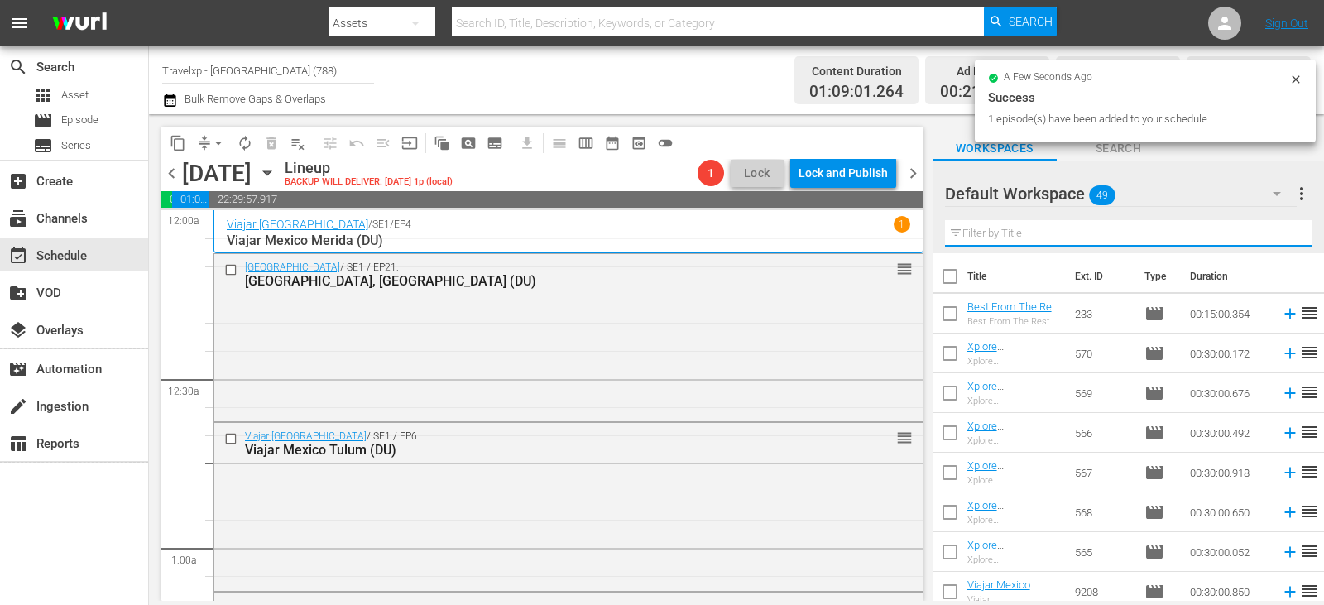
click at [1278, 236] on input "text" at bounding box center [1128, 233] width 367 height 26
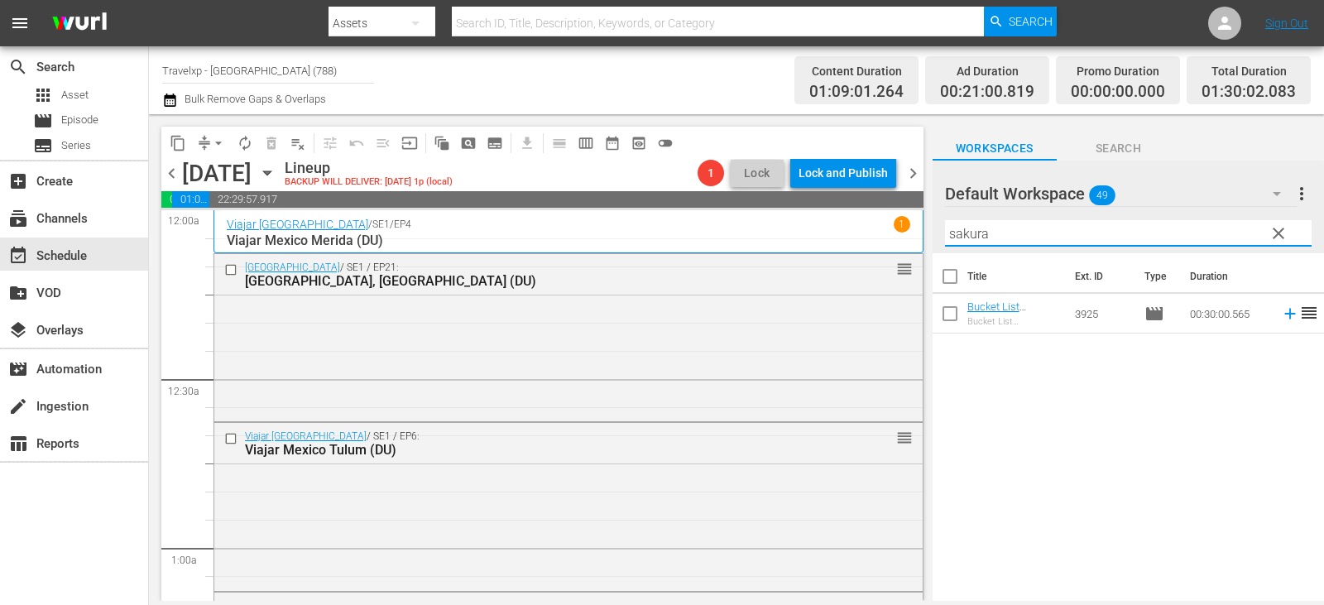
type input "sakura"
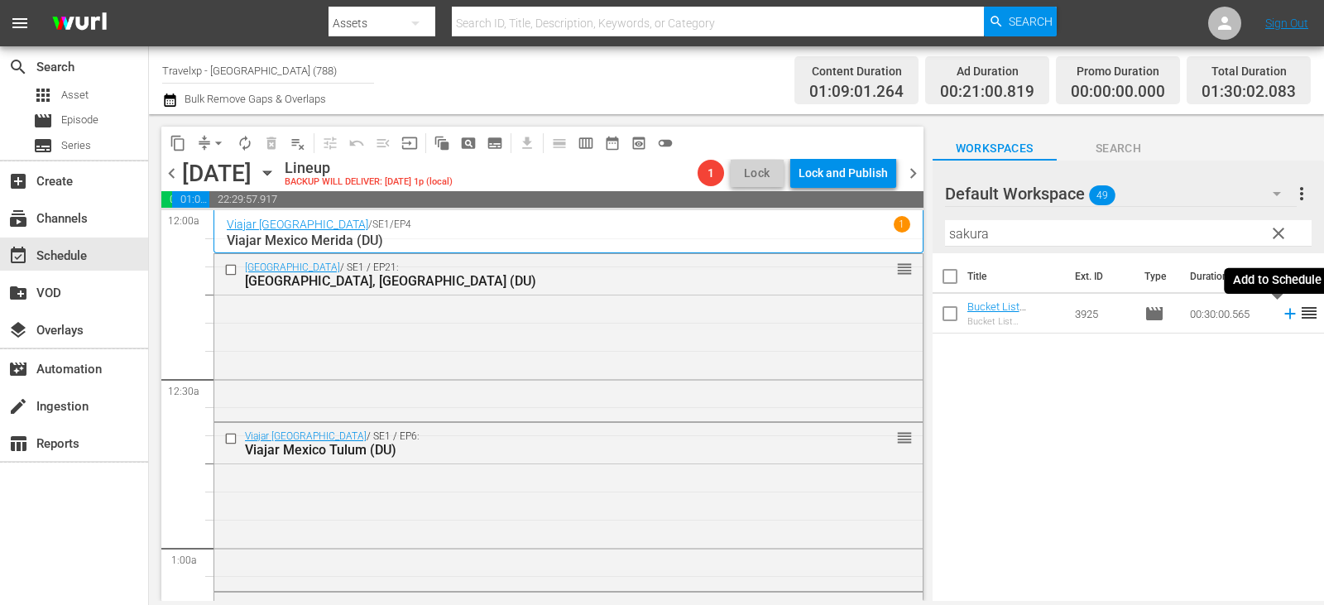
click at [1281, 314] on icon at bounding box center [1290, 314] width 18 height 18
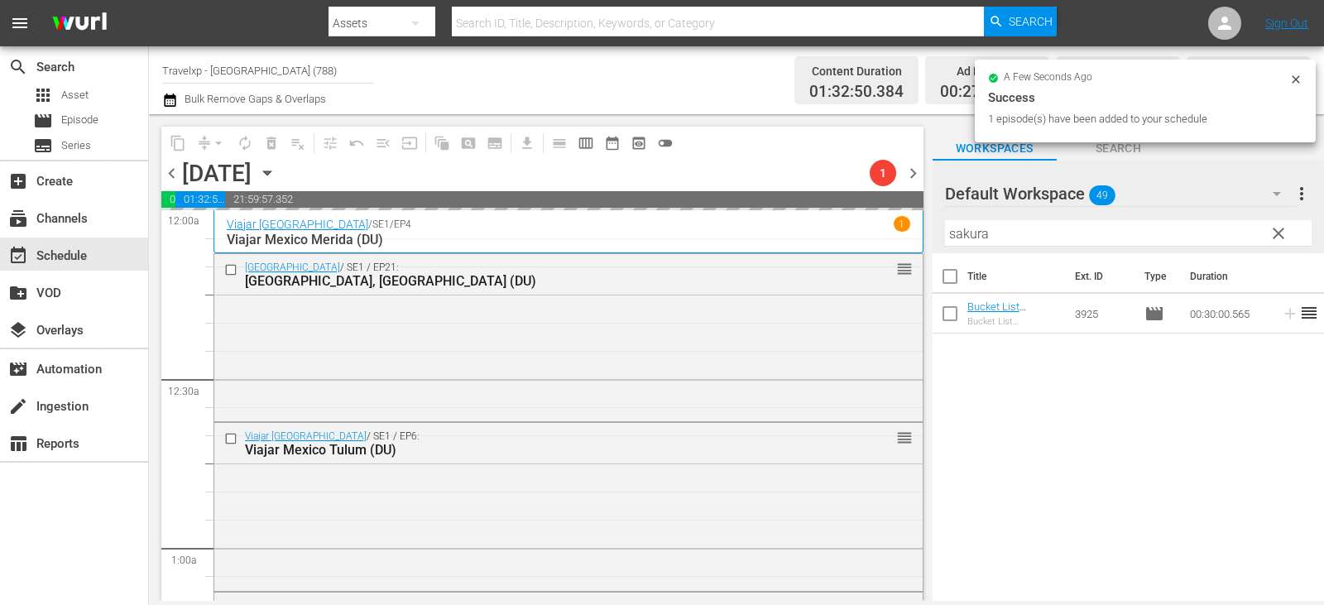
click at [1273, 237] on span "clear" at bounding box center [1279, 234] width 20 height 20
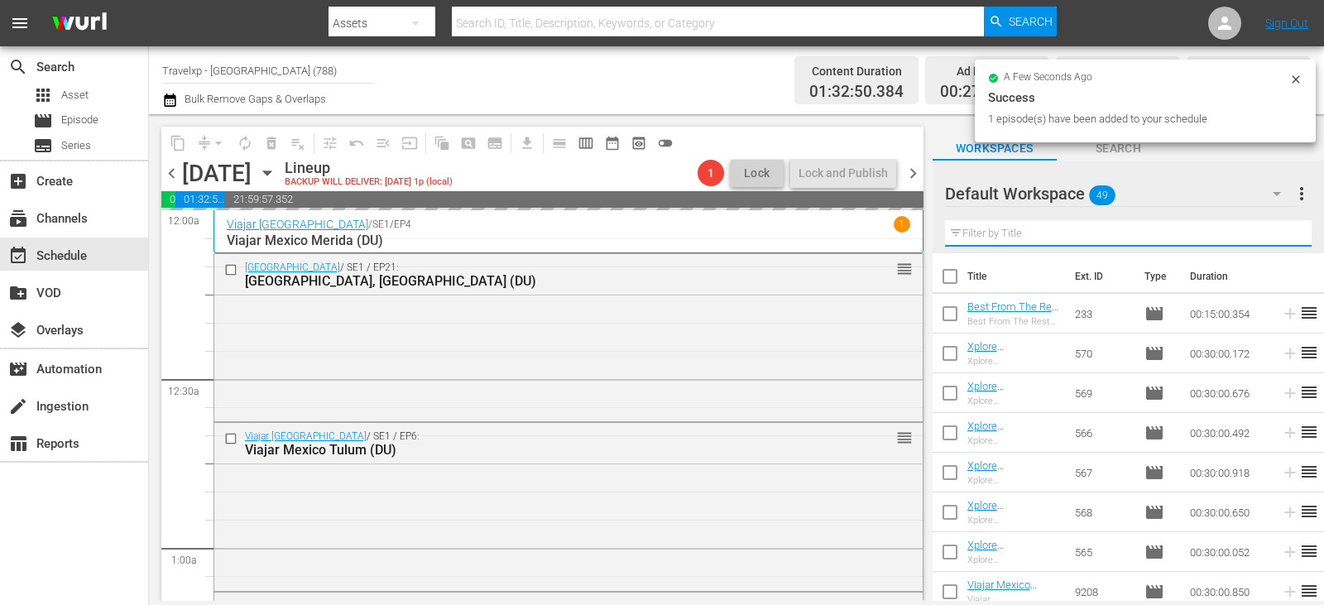
click at [1273, 237] on input "text" at bounding box center [1128, 233] width 367 height 26
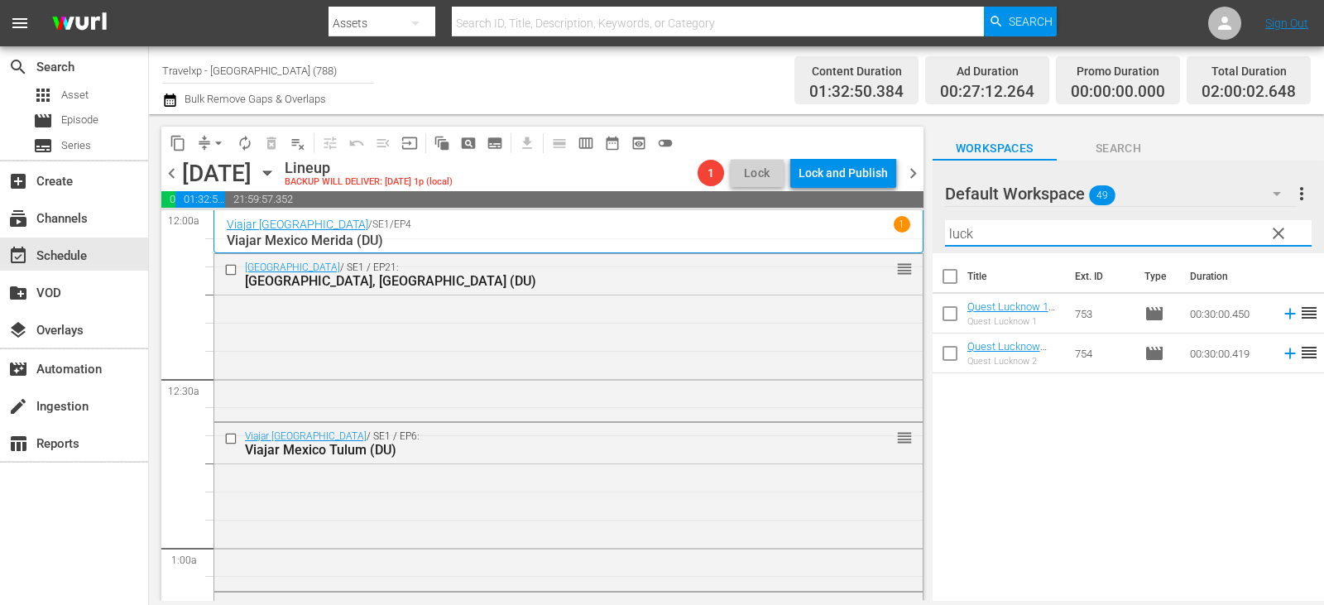
type input "luck"
click at [1103, 528] on div "Title Ext. ID Type Duration Quest Lucknow 1 (DU) Quest Lucknow 1 753 movie 00:3…" at bounding box center [1129, 428] width 392 height 350
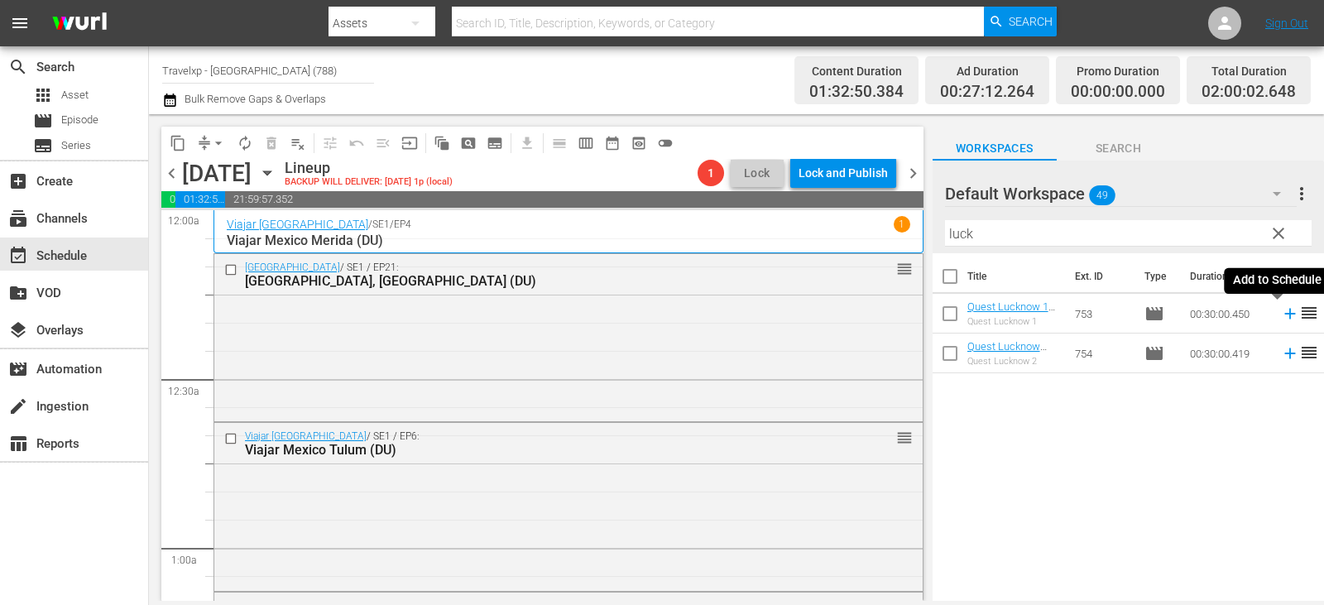
click at [1281, 315] on icon at bounding box center [1290, 314] width 18 height 18
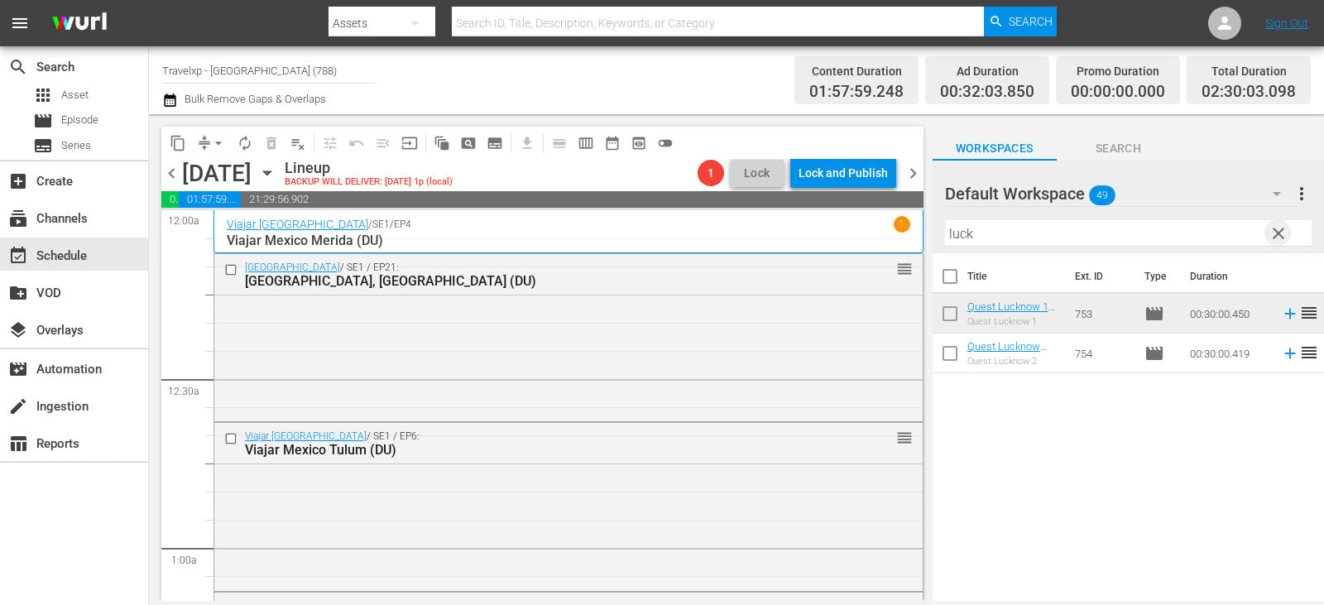
click at [1286, 237] on span "clear" at bounding box center [1279, 234] width 20 height 20
click at [1286, 237] on input "text" at bounding box center [1128, 233] width 367 height 26
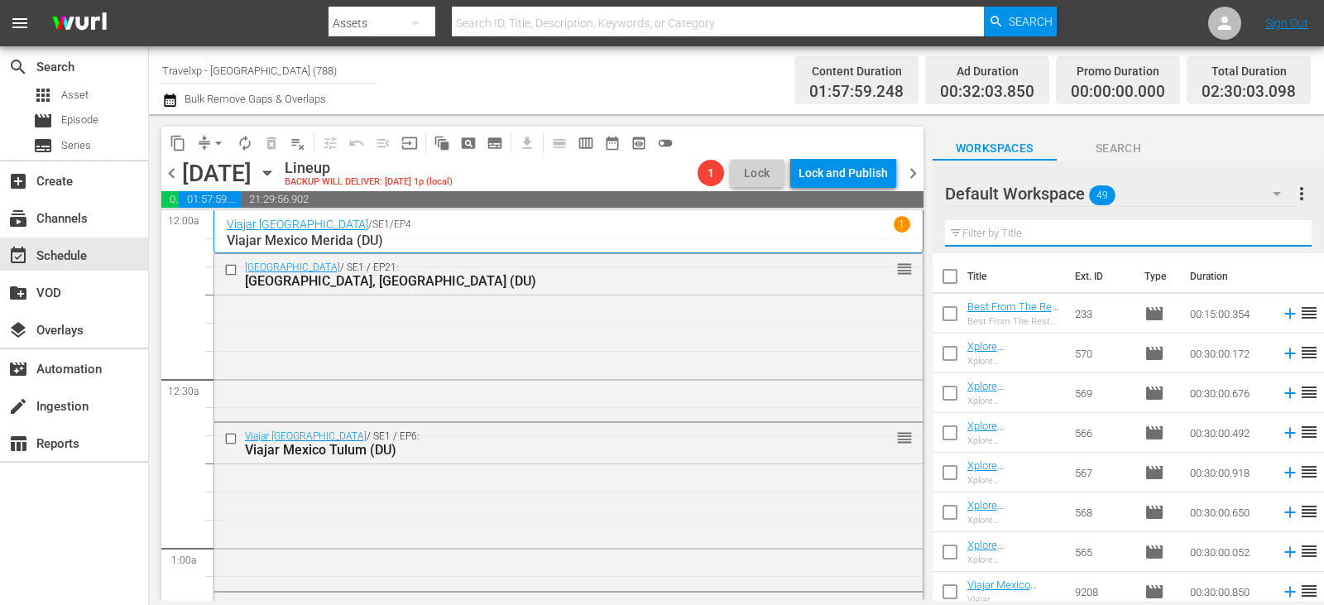
click at [1286, 237] on input "text" at bounding box center [1128, 233] width 367 height 26
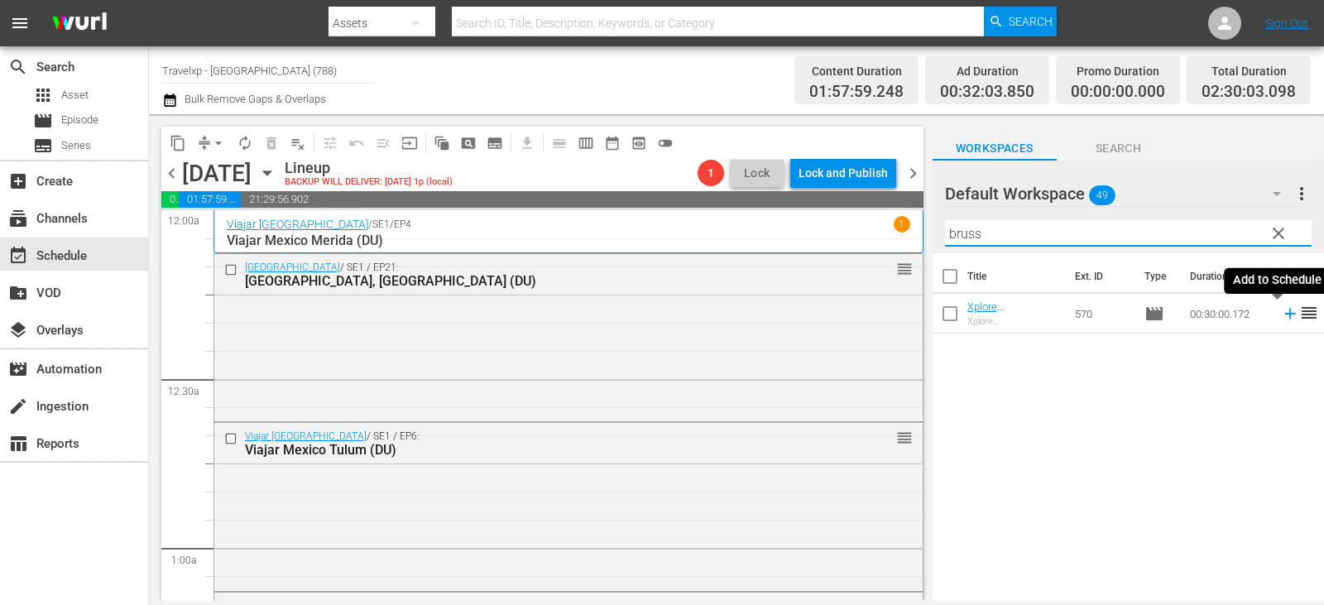
type input "bruss"
click at [1281, 313] on icon at bounding box center [1290, 314] width 18 height 18
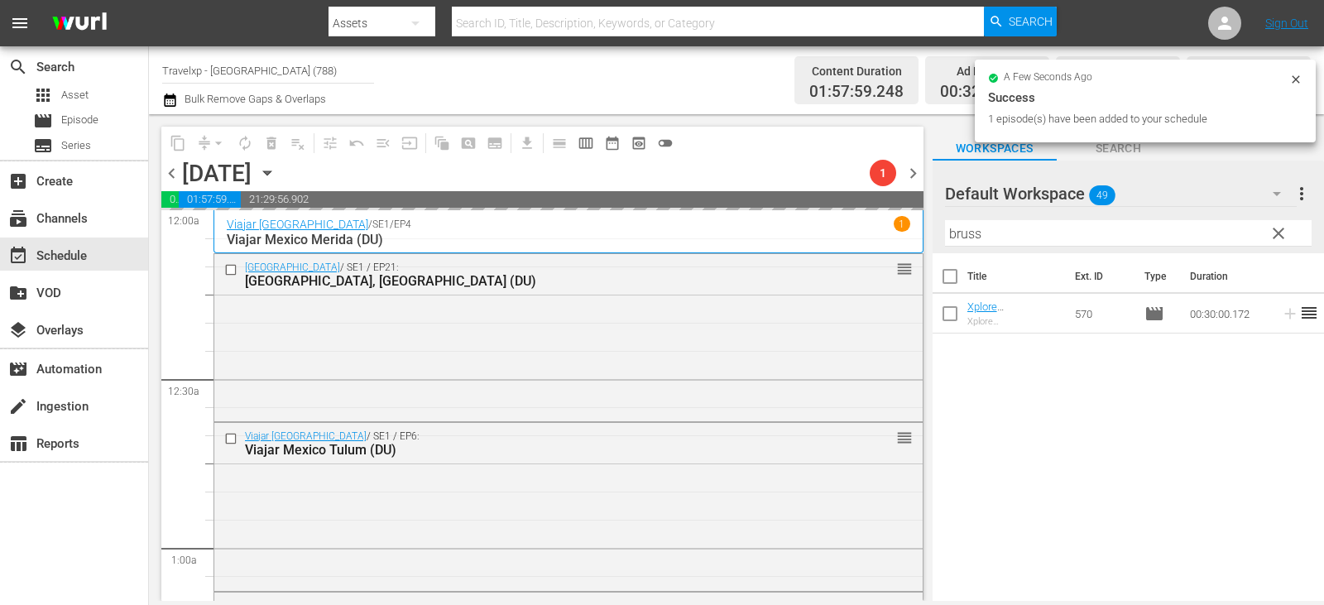
click at [1281, 229] on span "clear" at bounding box center [1279, 234] width 20 height 20
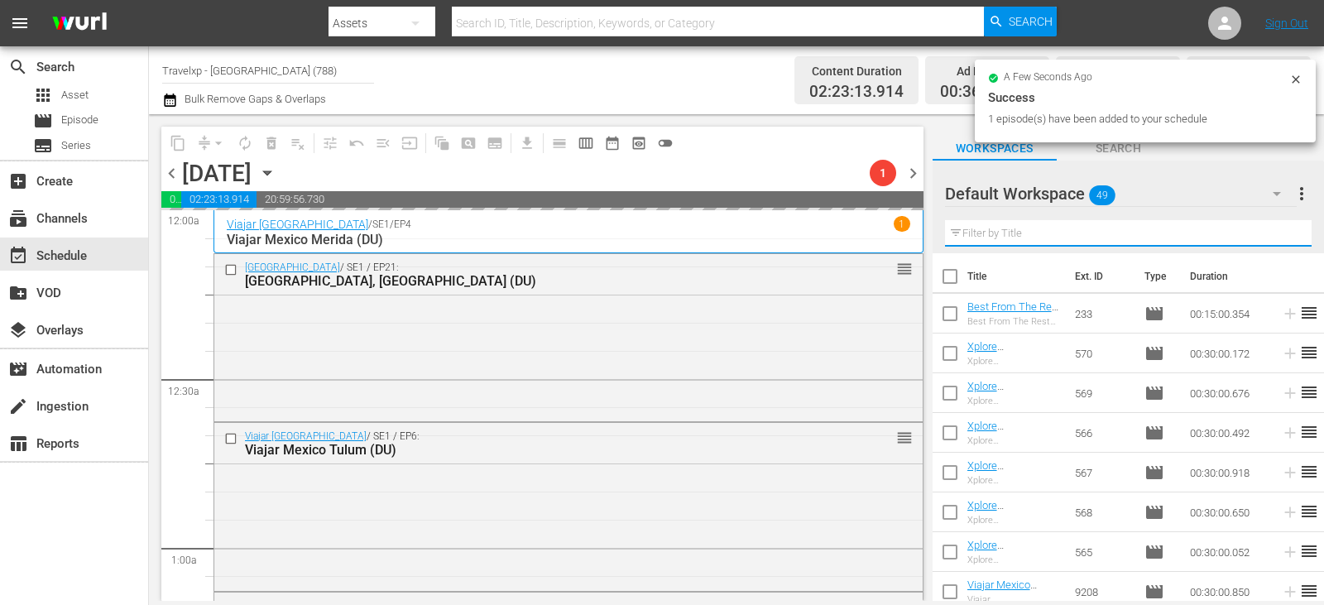
click at [1281, 229] on input "text" at bounding box center [1128, 233] width 367 height 26
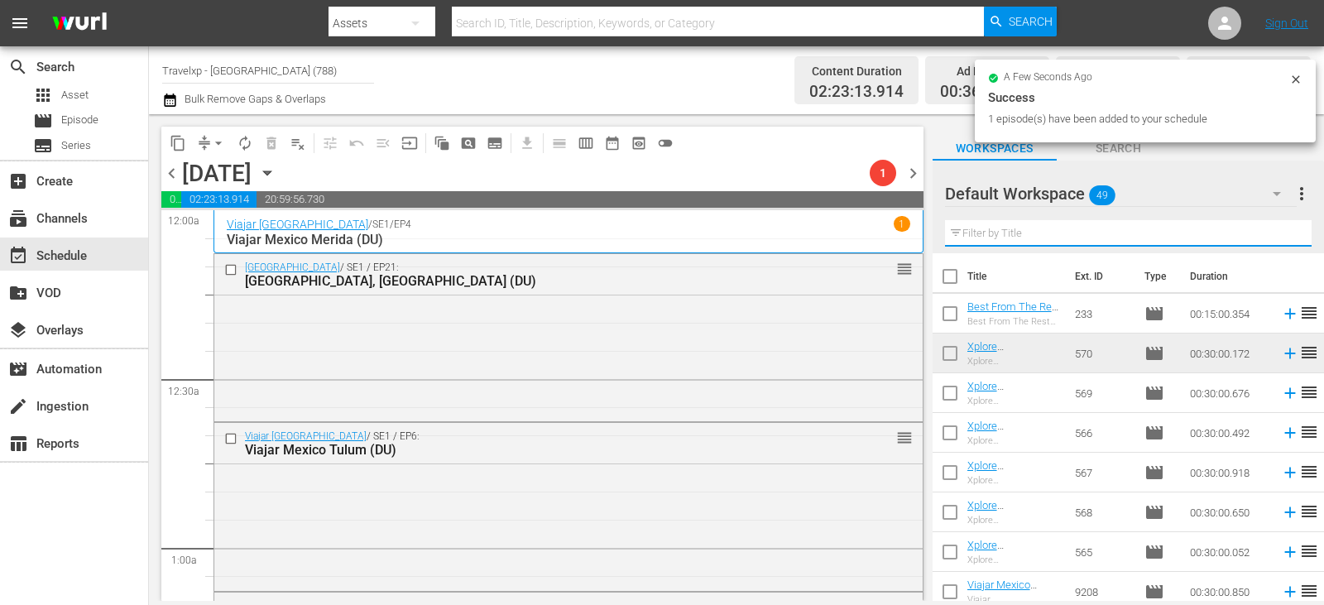
click at [1281, 229] on input "text" at bounding box center [1128, 233] width 367 height 26
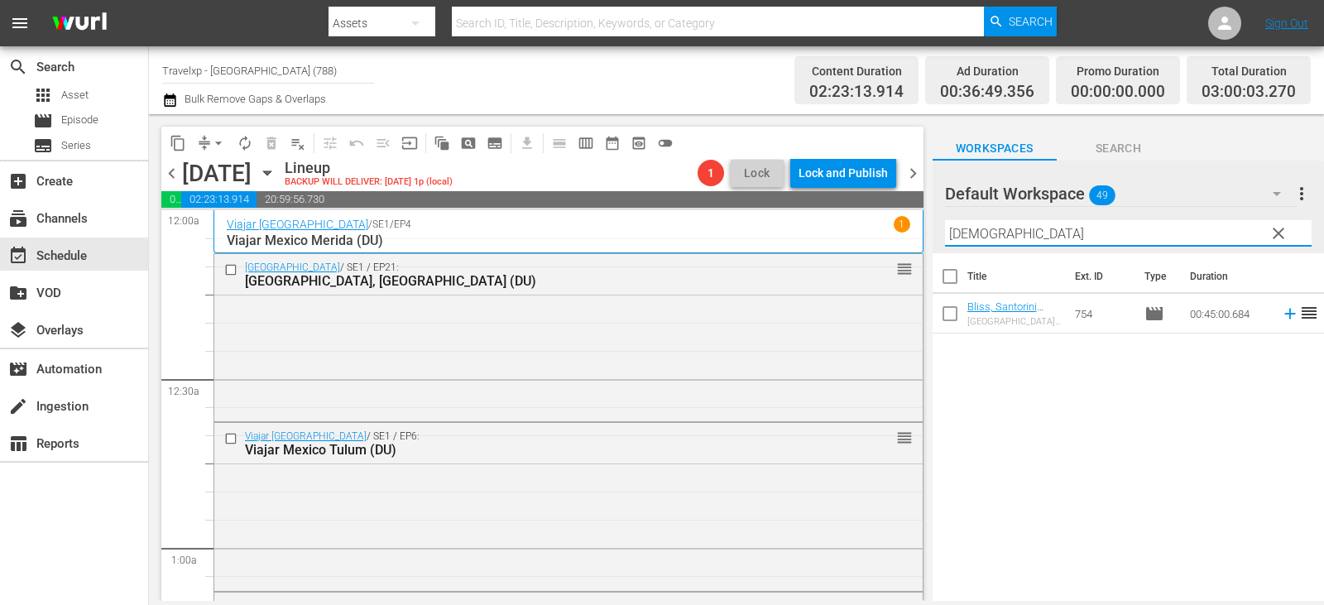
type input "[DEMOGRAPHIC_DATA]"
click at [1285, 315] on icon at bounding box center [1290, 314] width 18 height 18
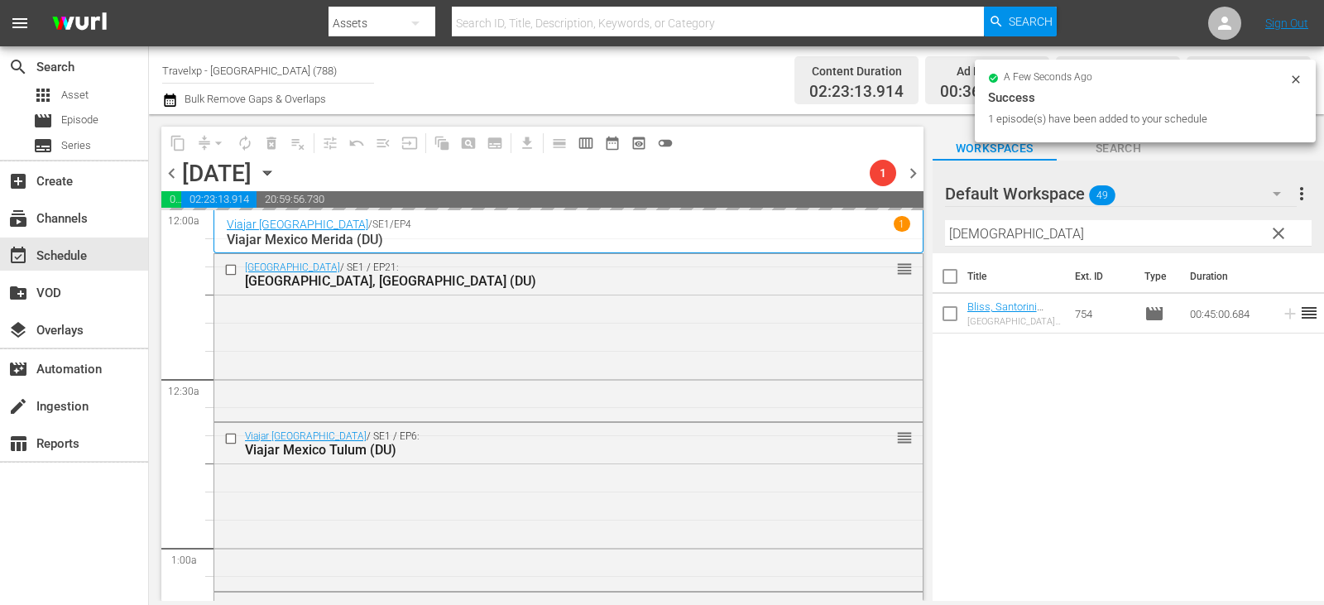
click at [1281, 228] on span "clear" at bounding box center [1279, 234] width 20 height 20
click at [1281, 228] on input "[DEMOGRAPHIC_DATA]" at bounding box center [1128, 233] width 367 height 26
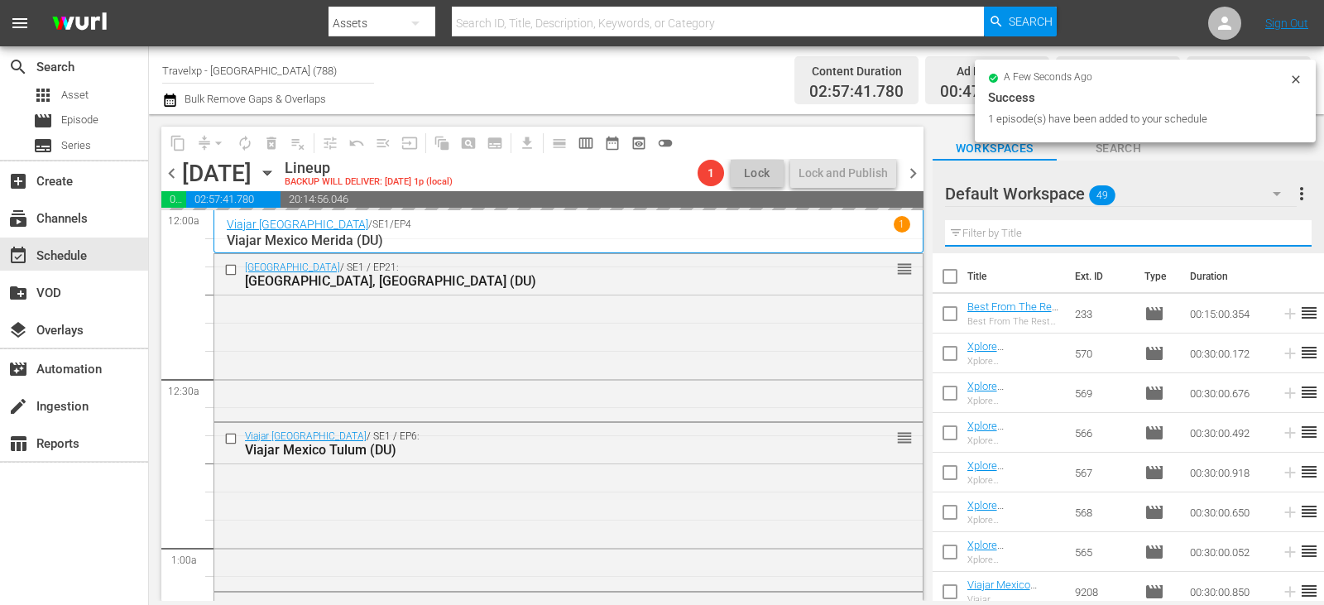
click at [1281, 229] on input "text" at bounding box center [1128, 233] width 367 height 26
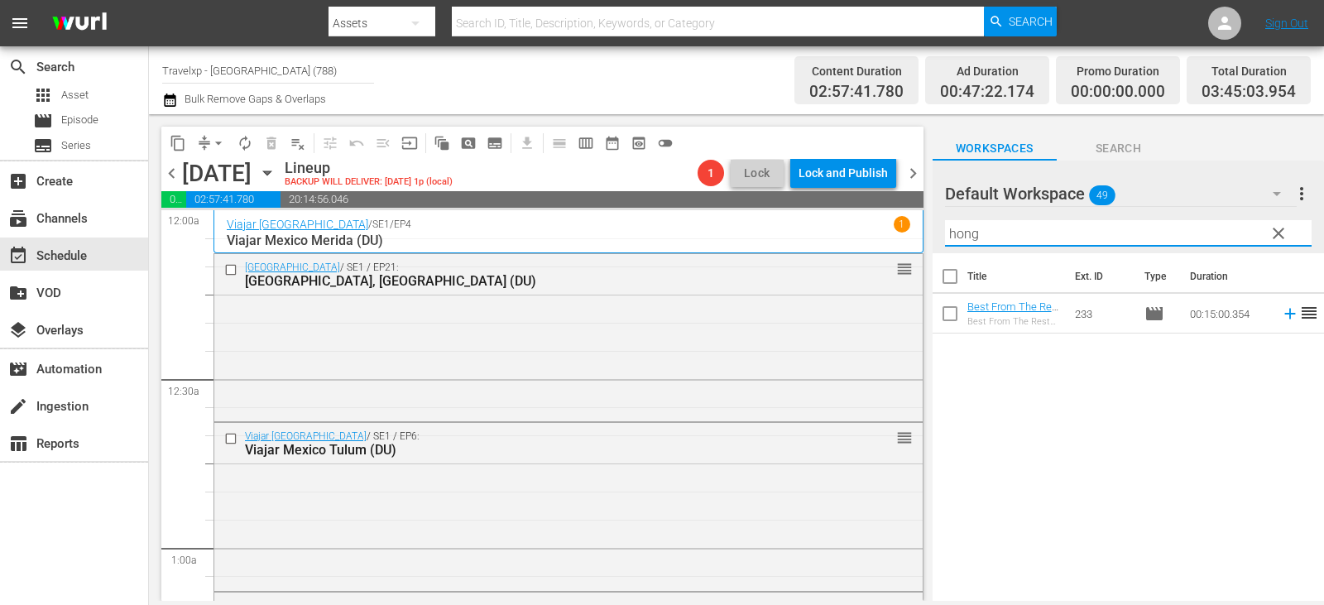
type input "hong"
click at [1300, 315] on span "reorder" at bounding box center [1310, 313] width 20 height 20
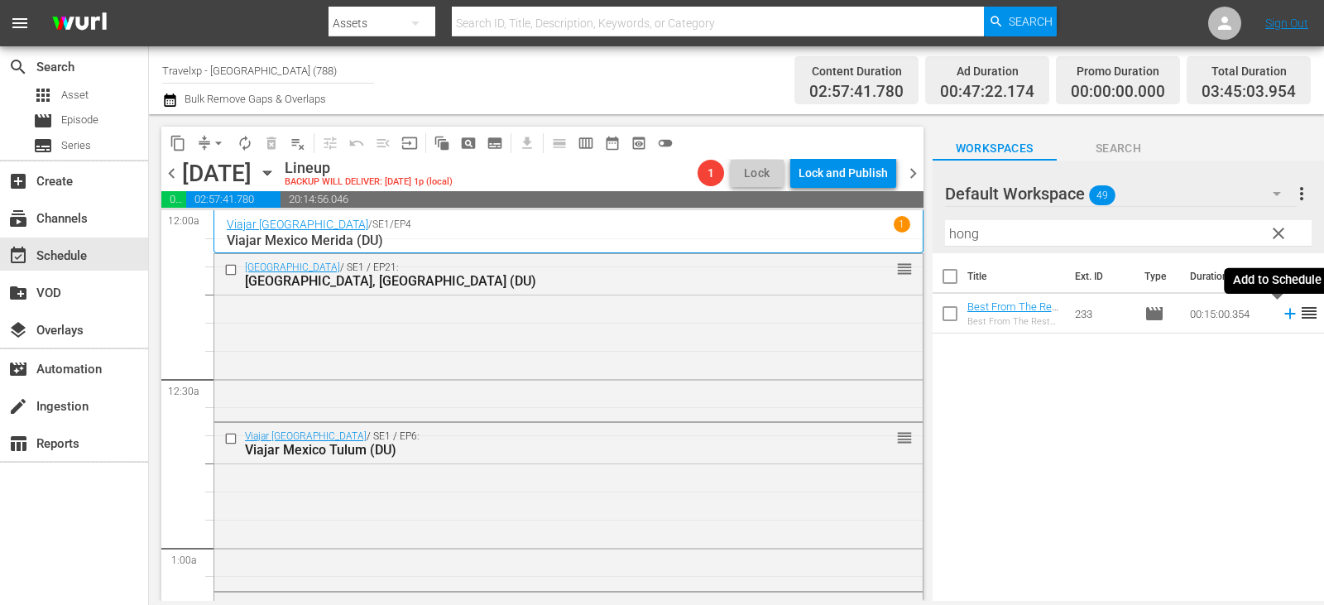
click at [1281, 315] on icon at bounding box center [1290, 314] width 18 height 18
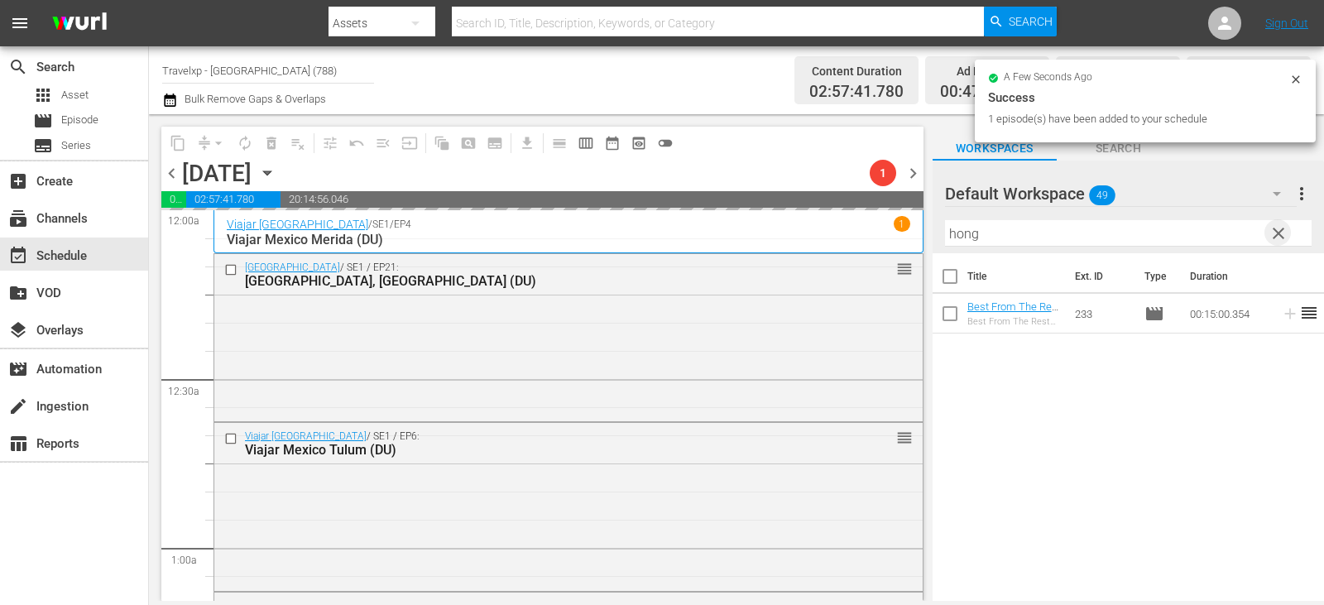
click at [1280, 232] on span "clear" at bounding box center [1279, 234] width 20 height 20
click at [1280, 232] on input "text" at bounding box center [1128, 233] width 367 height 26
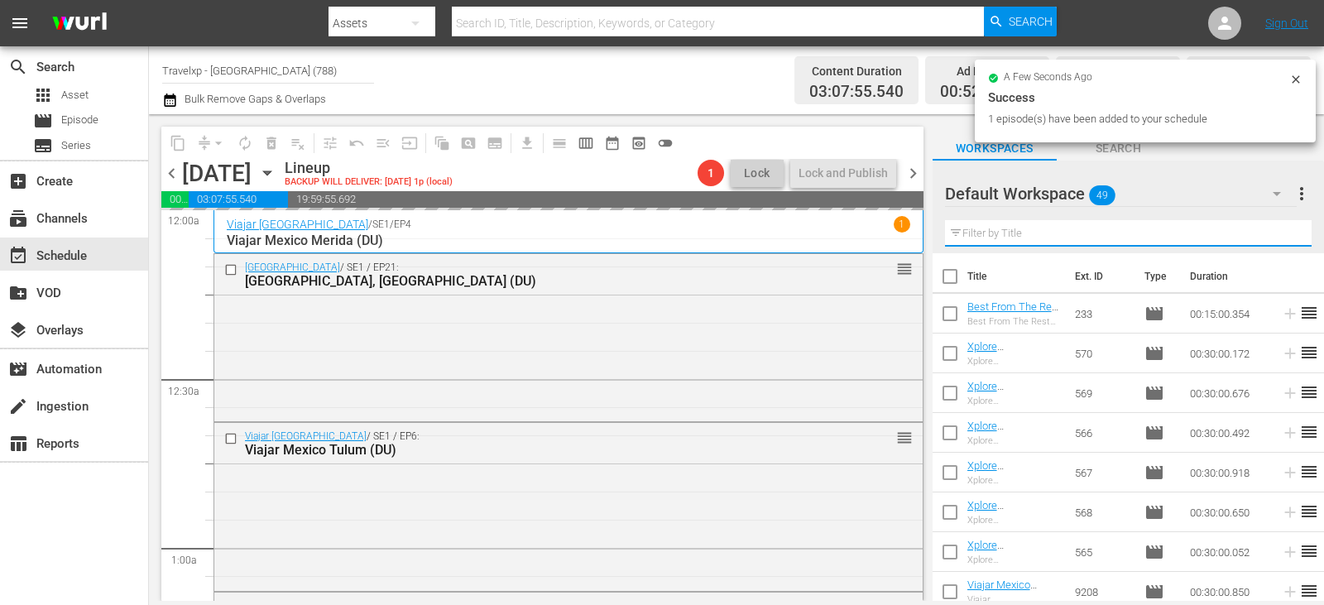
click at [1280, 232] on input "text" at bounding box center [1128, 233] width 367 height 26
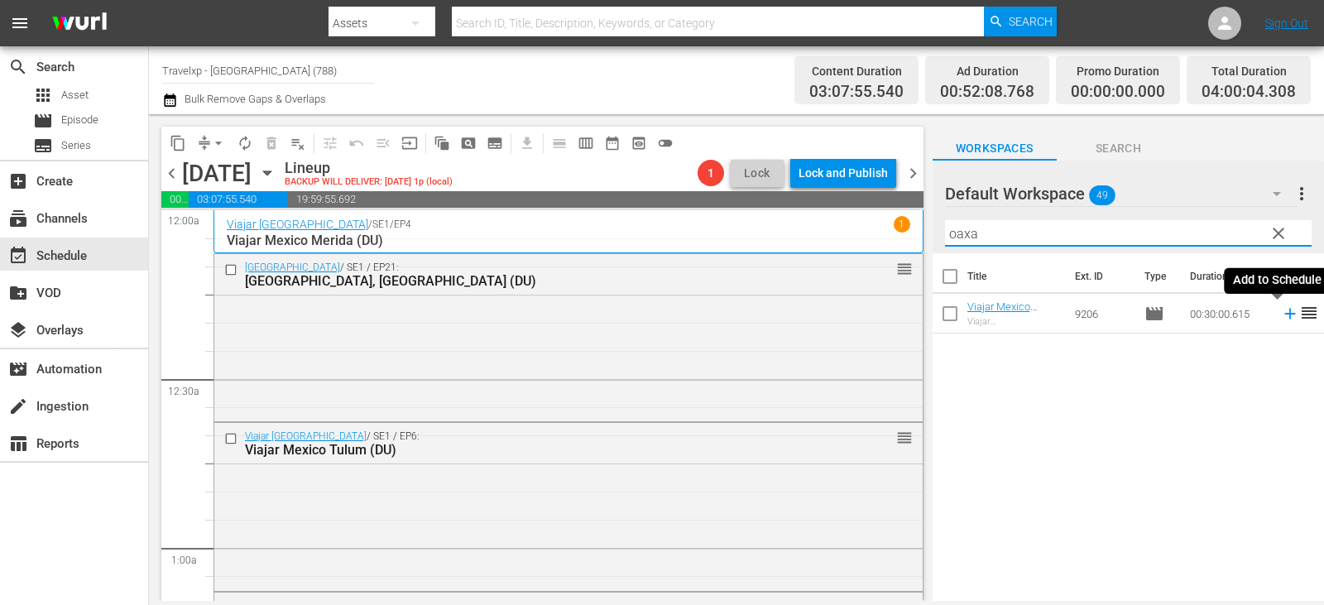
type input "oaxa"
click at [1281, 315] on icon at bounding box center [1290, 314] width 18 height 18
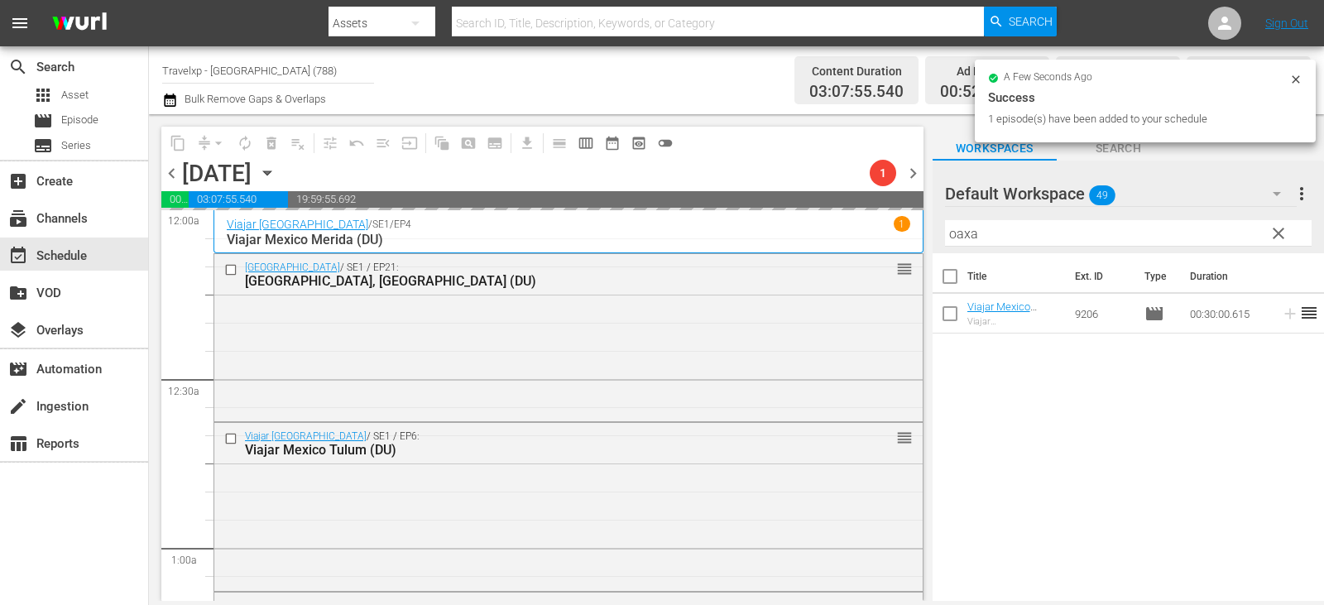
click at [1271, 234] on span "clear" at bounding box center [1279, 234] width 20 height 20
click at [1271, 234] on input "oaxa" at bounding box center [1128, 233] width 367 height 26
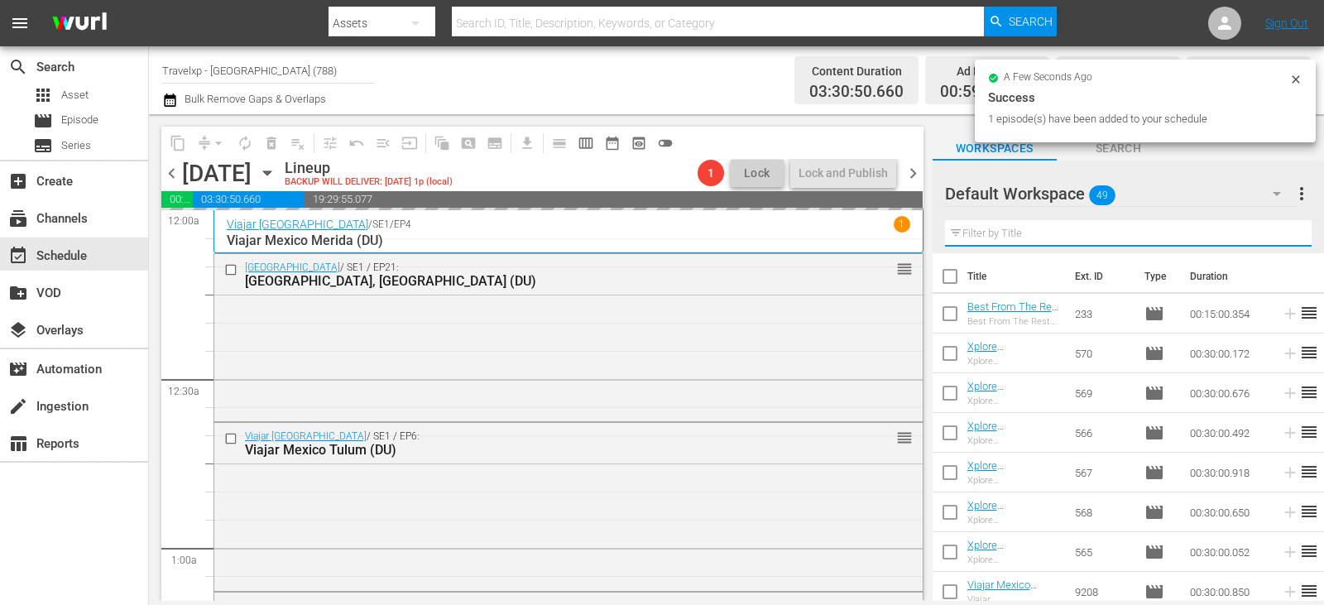
click at [1271, 234] on input "text" at bounding box center [1128, 233] width 367 height 26
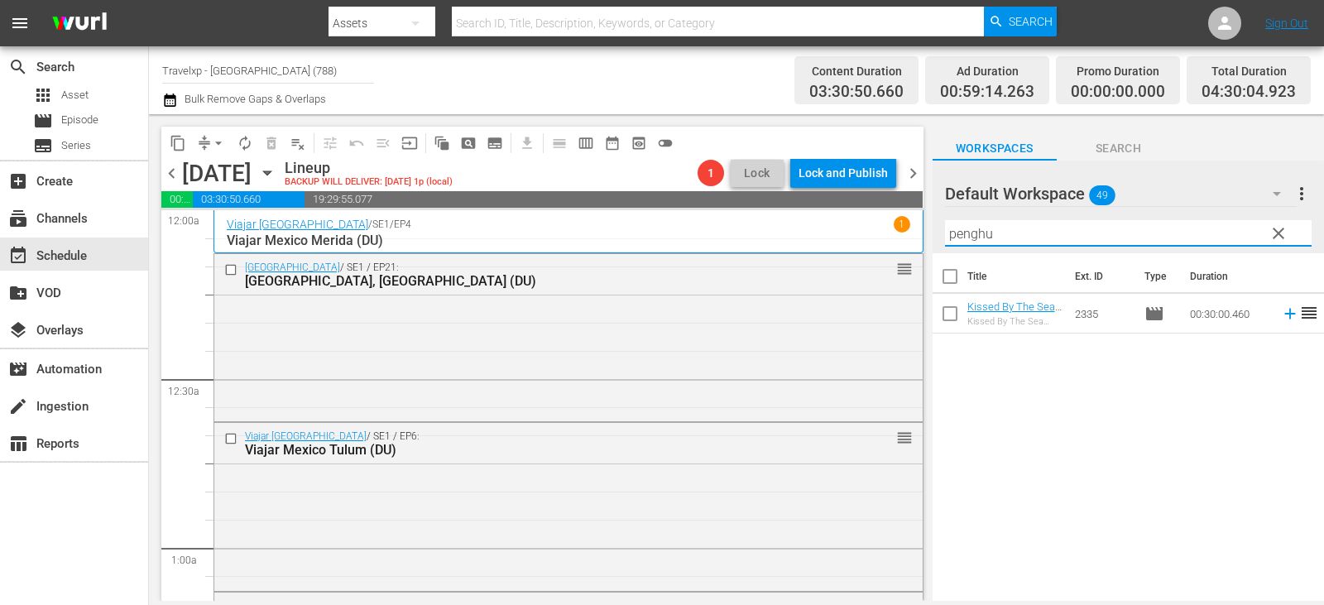
type input "penghu"
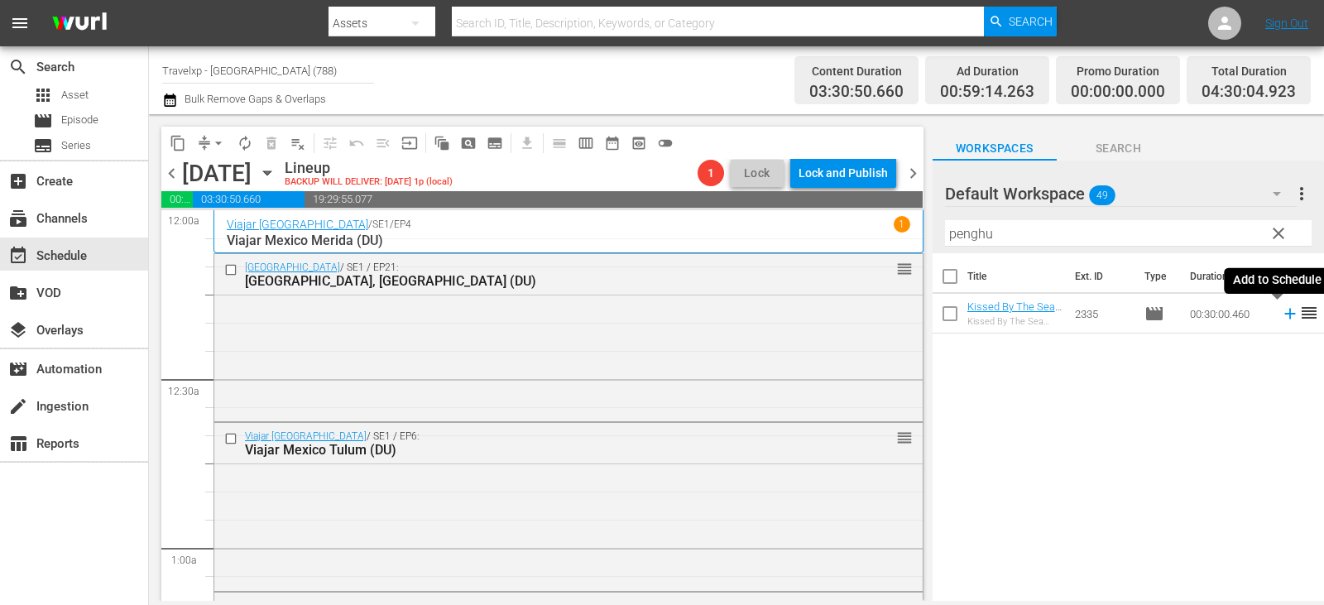
click at [1283, 309] on icon at bounding box center [1290, 314] width 18 height 18
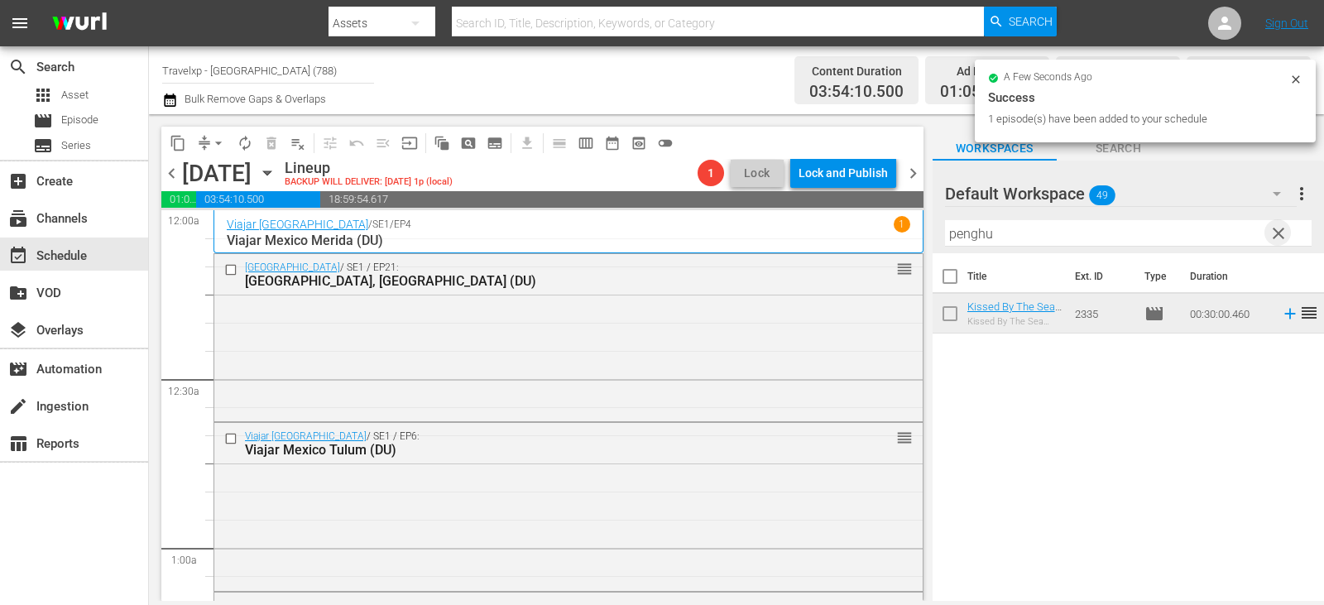
click at [1286, 238] on span "clear" at bounding box center [1279, 234] width 20 height 20
click at [1286, 238] on input "text" at bounding box center [1128, 233] width 367 height 26
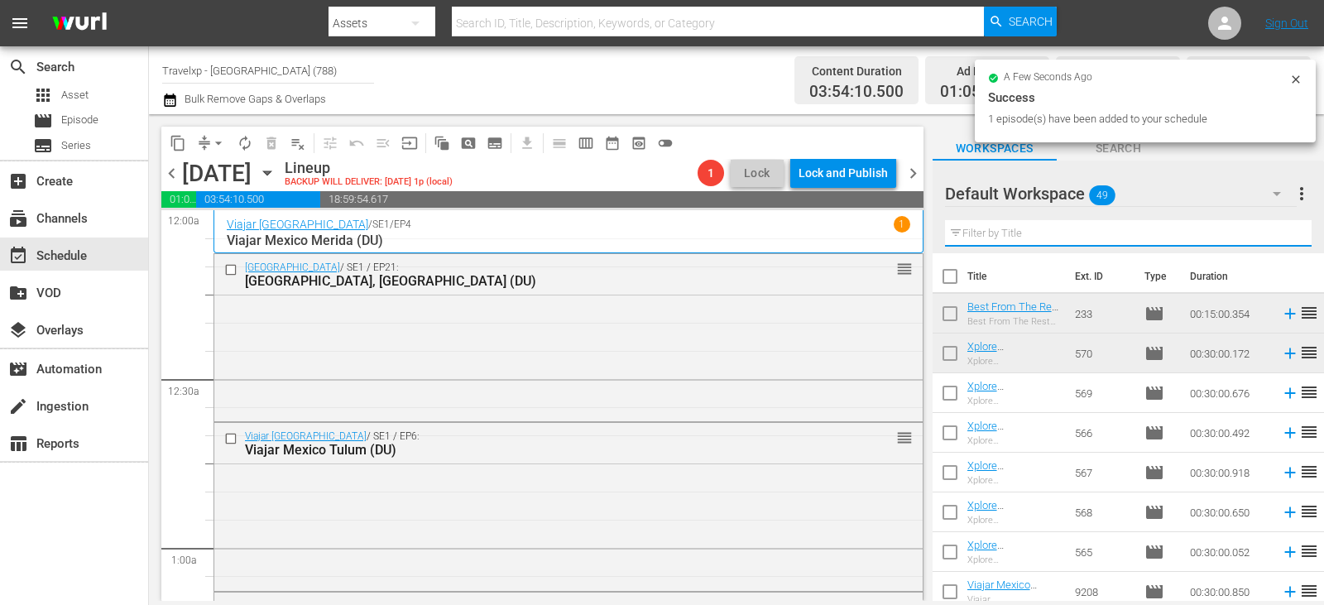
click at [1286, 238] on input "text" at bounding box center [1128, 233] width 367 height 26
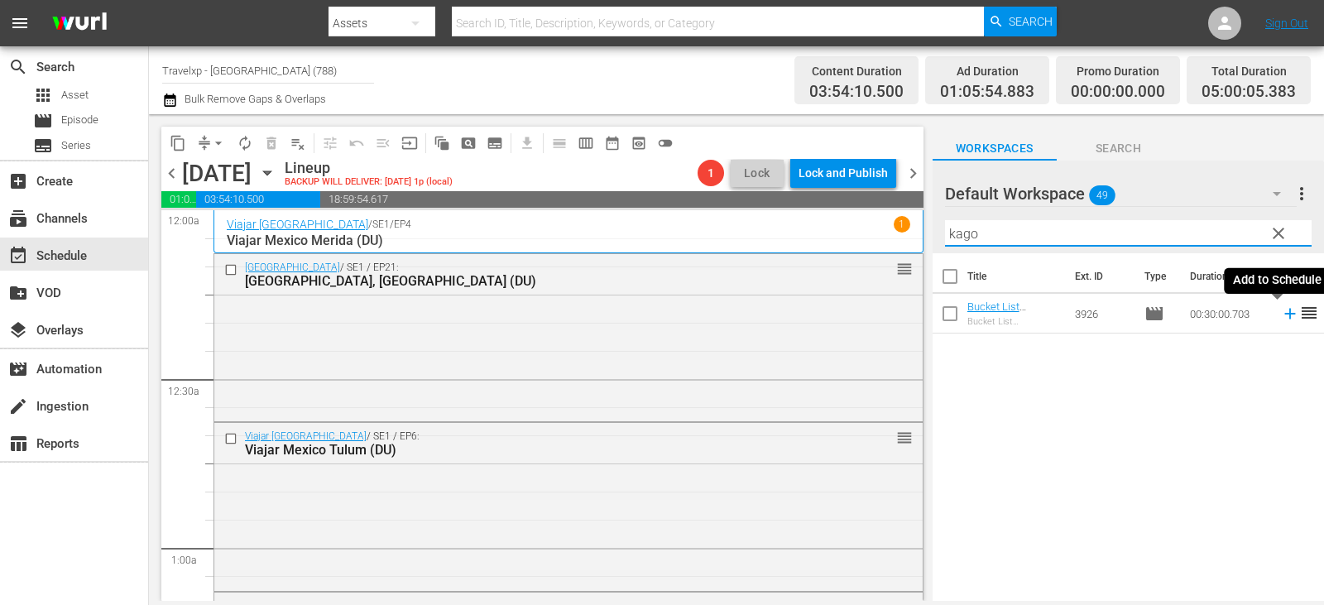
type input "kago"
click at [1281, 315] on icon at bounding box center [1290, 314] width 18 height 18
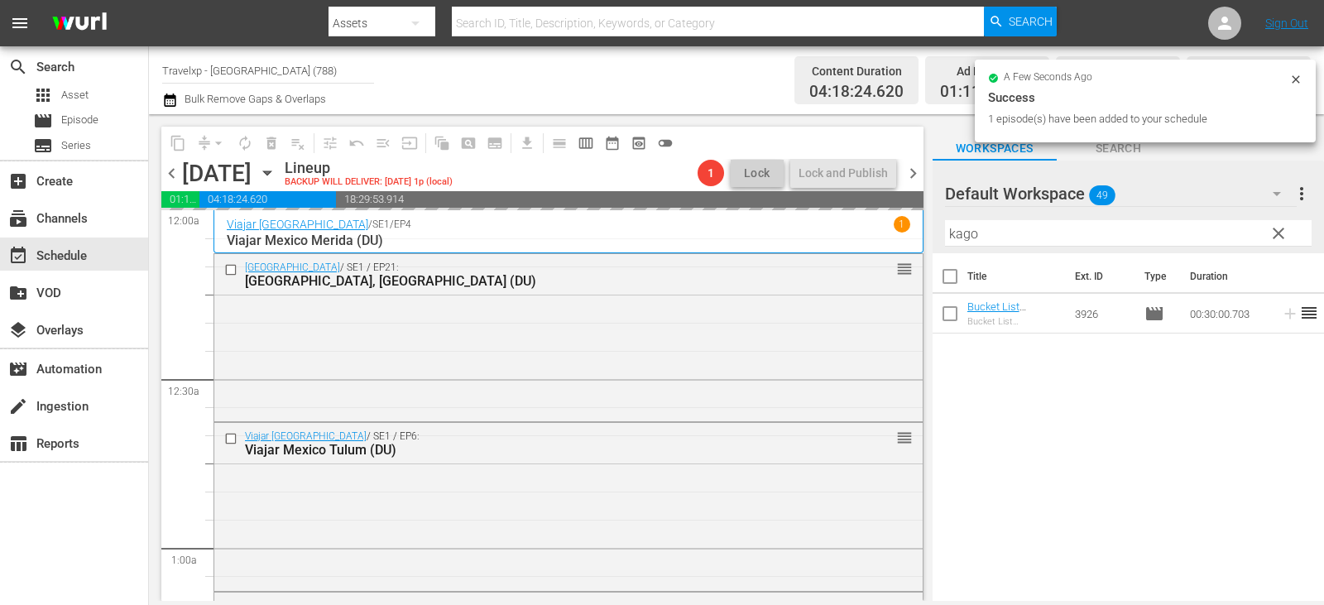
click at [1267, 238] on button "clear" at bounding box center [1278, 232] width 26 height 26
click at [1267, 238] on input "text" at bounding box center [1128, 233] width 367 height 26
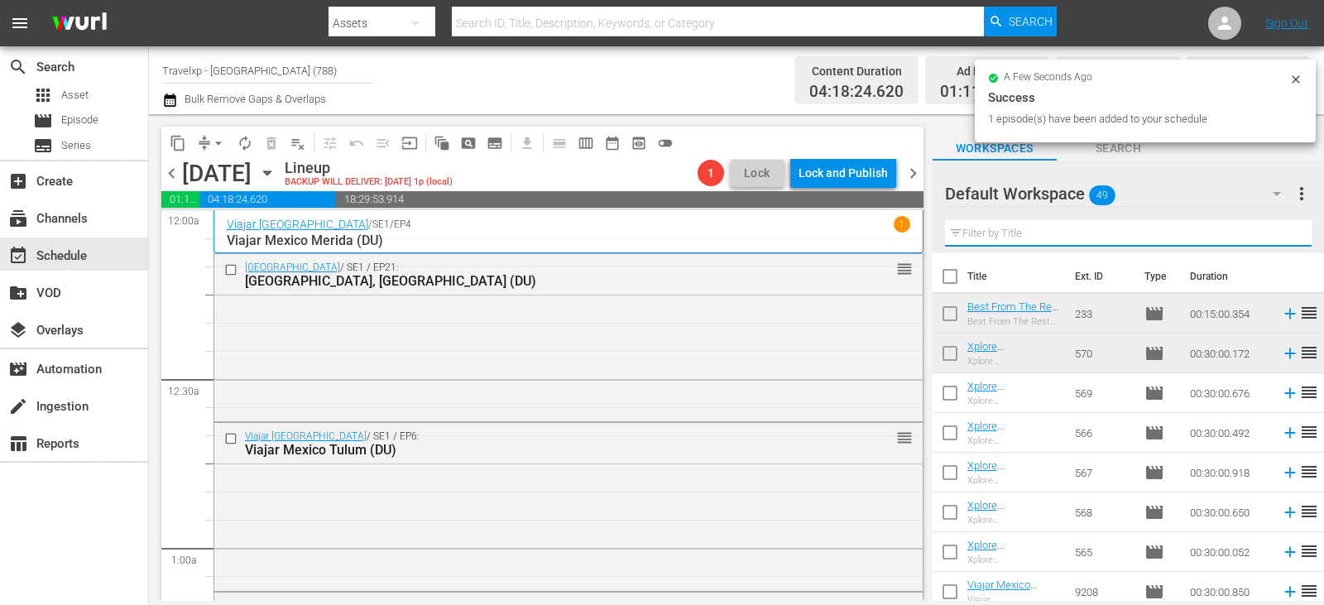
click at [1267, 238] on input "text" at bounding box center [1128, 233] width 367 height 26
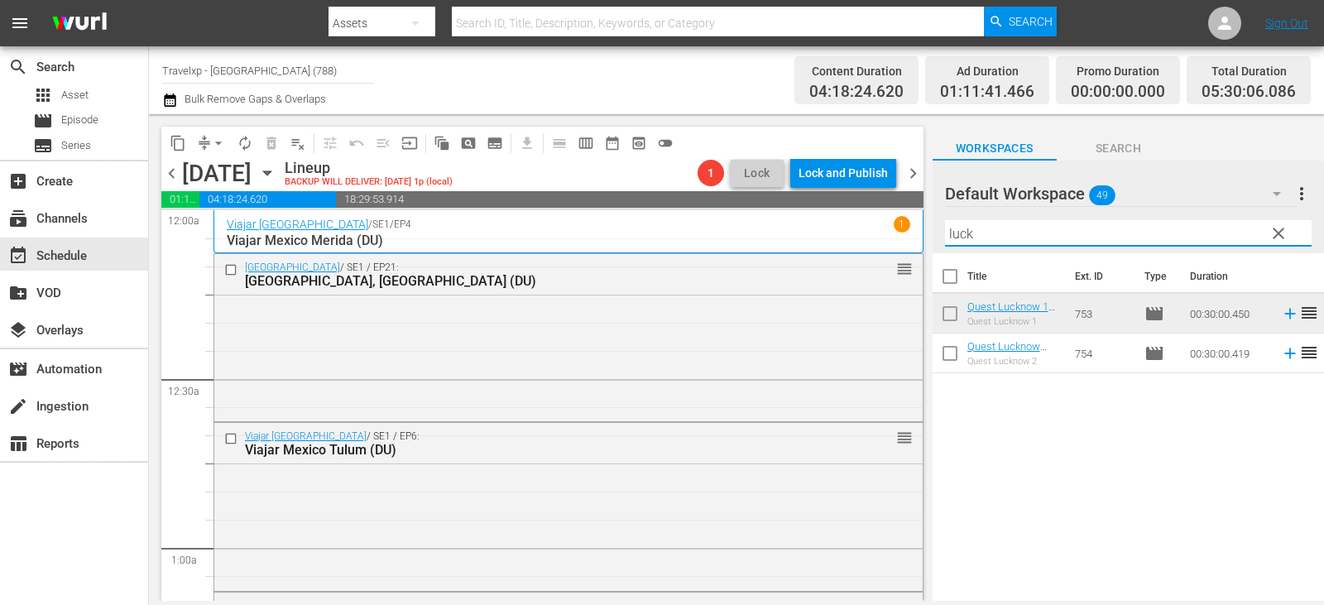
type input "luck"
click at [1281, 353] on icon at bounding box center [1290, 353] width 18 height 18
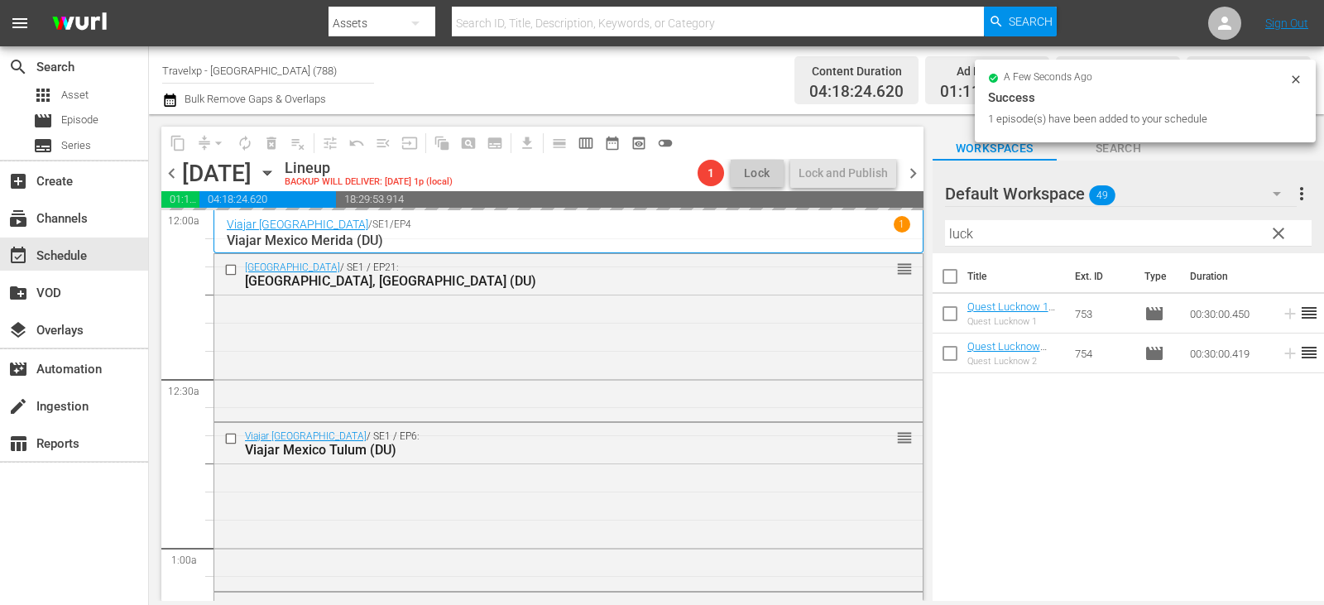
click at [1289, 233] on button "clear" at bounding box center [1278, 232] width 26 height 26
click at [1289, 233] on input "text" at bounding box center [1128, 233] width 367 height 26
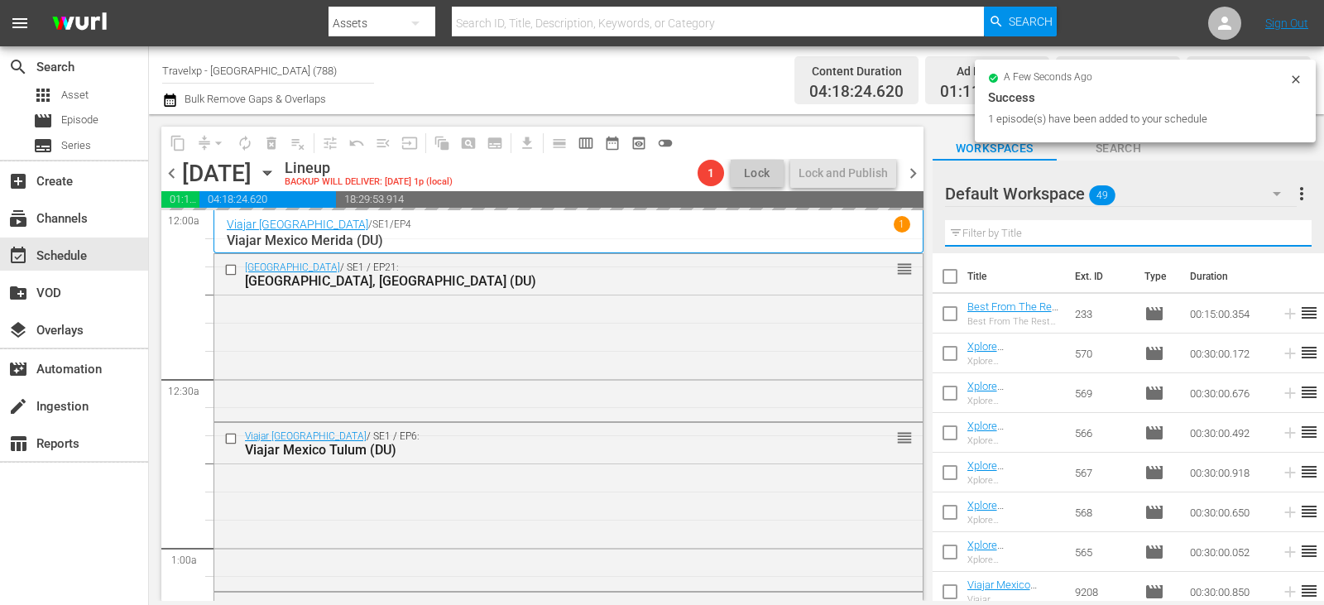
click at [1289, 233] on input "text" at bounding box center [1128, 233] width 367 height 26
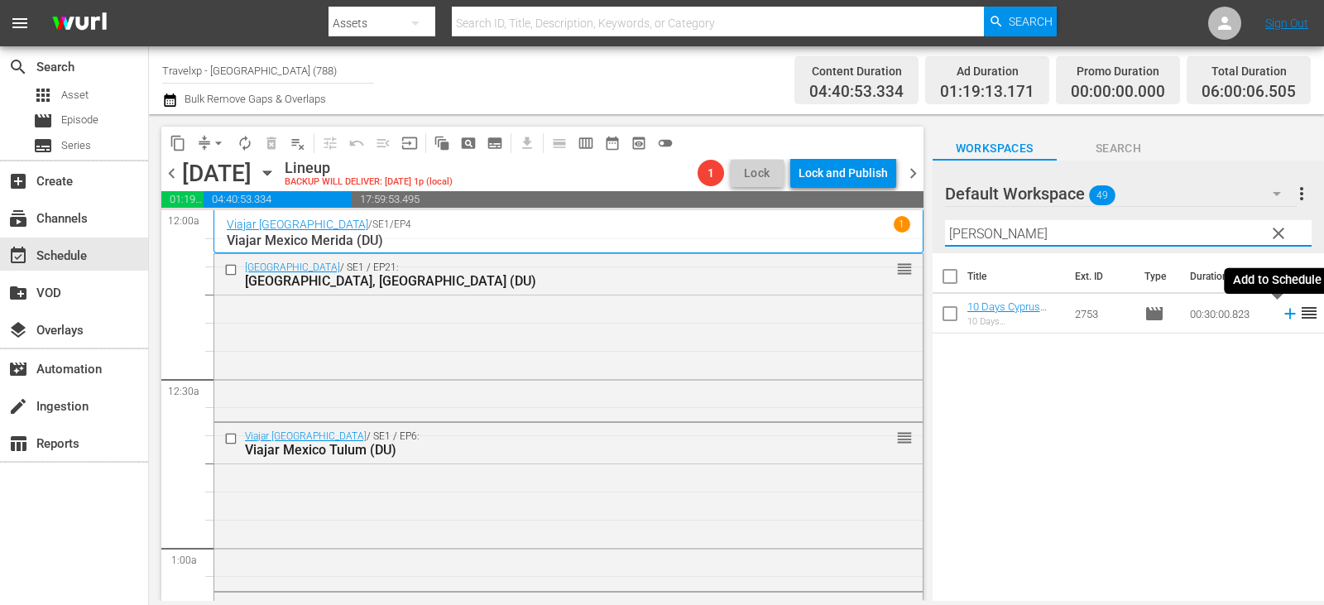
type input "larna"
click at [1281, 312] on icon at bounding box center [1290, 314] width 18 height 18
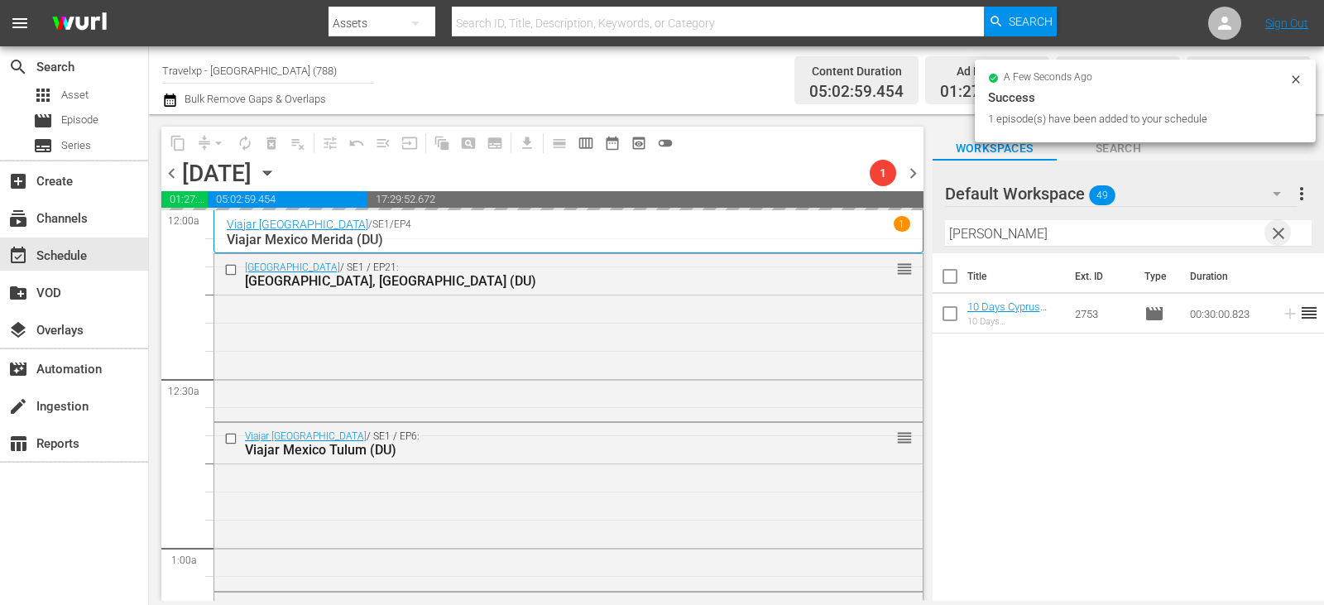
click at [1279, 226] on span "clear" at bounding box center [1279, 234] width 20 height 20
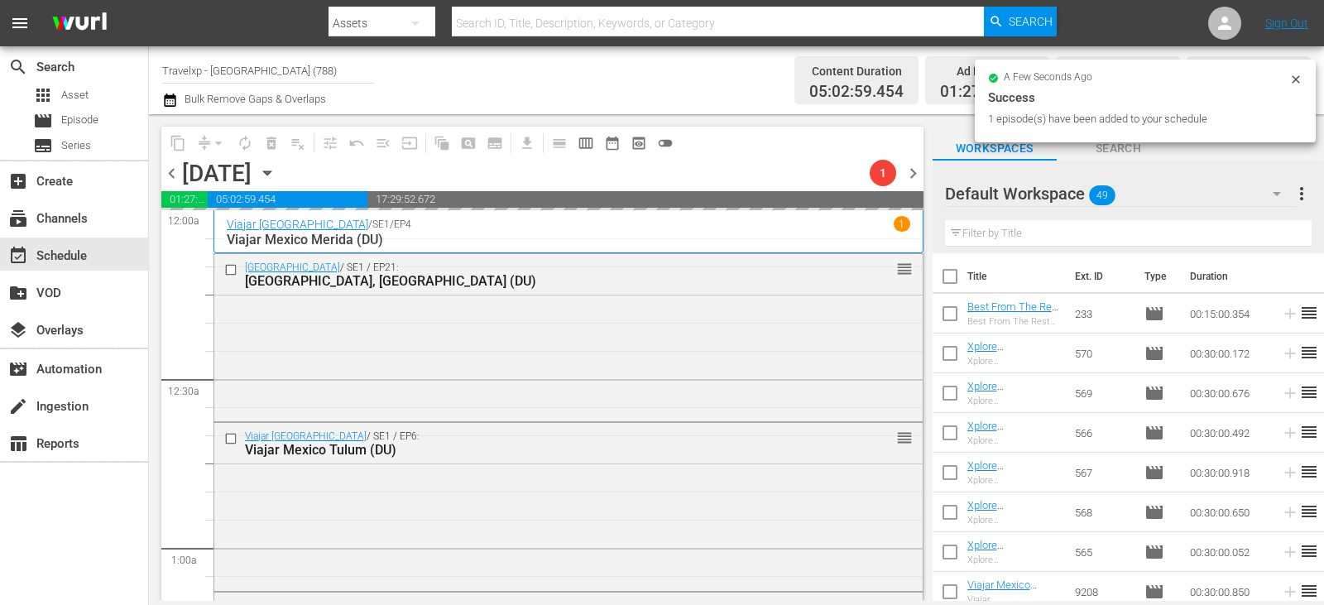
click at [1280, 235] on input "text" at bounding box center [1128, 233] width 367 height 26
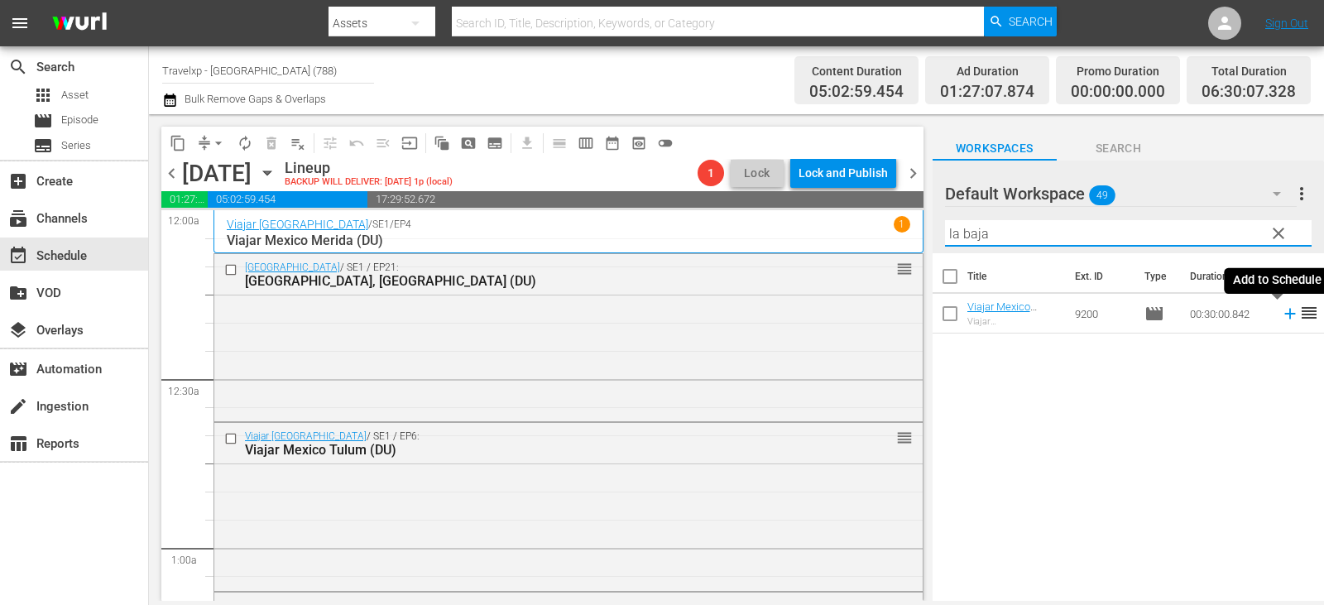
type input "la baja"
click at [1281, 316] on icon at bounding box center [1290, 314] width 18 height 18
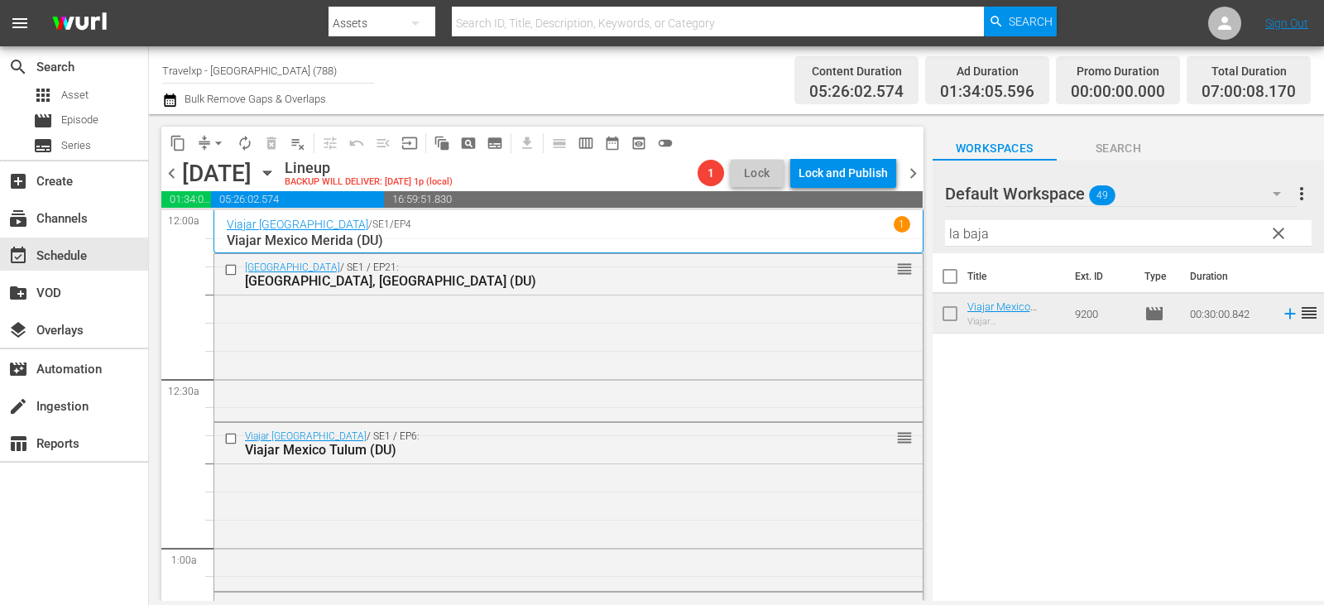
click at [1282, 238] on span "clear" at bounding box center [1279, 234] width 20 height 20
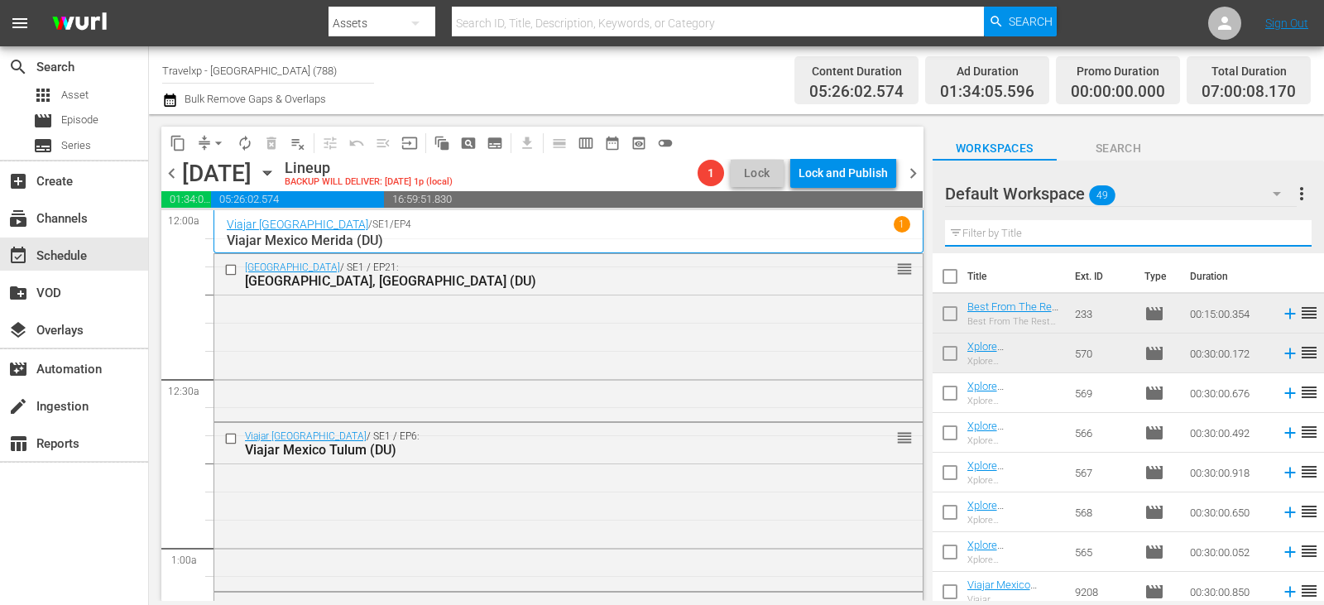
click at [1282, 238] on input "text" at bounding box center [1128, 233] width 367 height 26
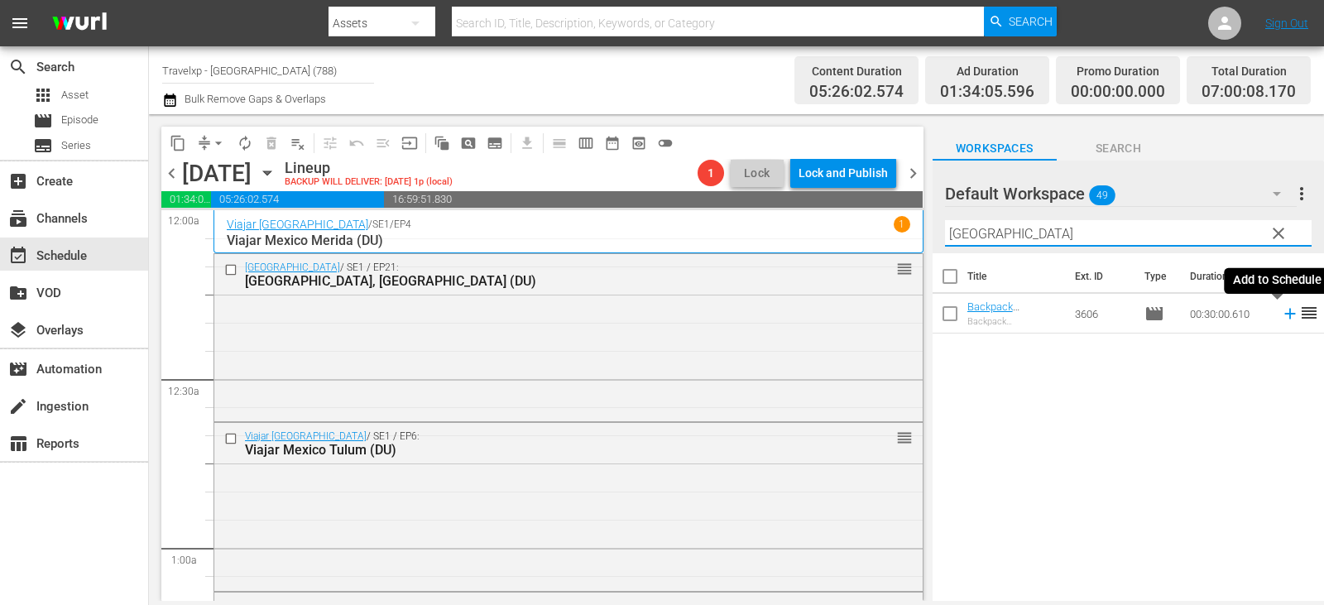
type input "[GEOGRAPHIC_DATA]"
click at [1281, 312] on icon at bounding box center [1290, 314] width 18 height 18
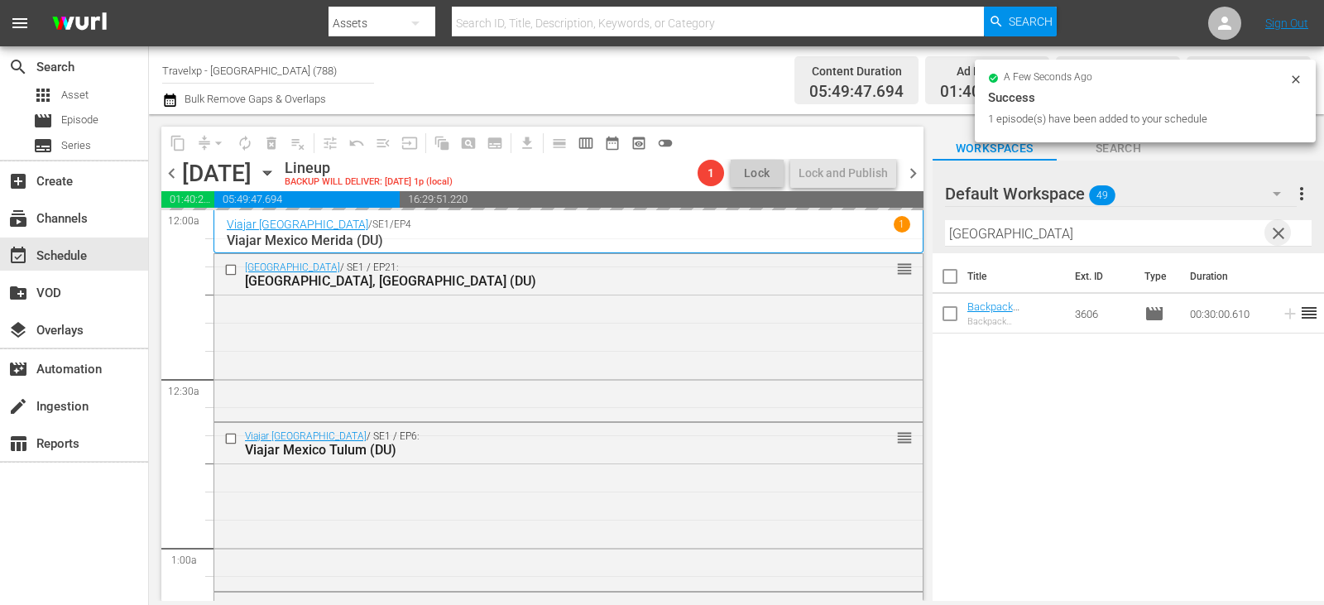
click at [1288, 232] on span "clear" at bounding box center [1279, 234] width 20 height 20
click at [1288, 232] on input "text" at bounding box center [1128, 233] width 367 height 26
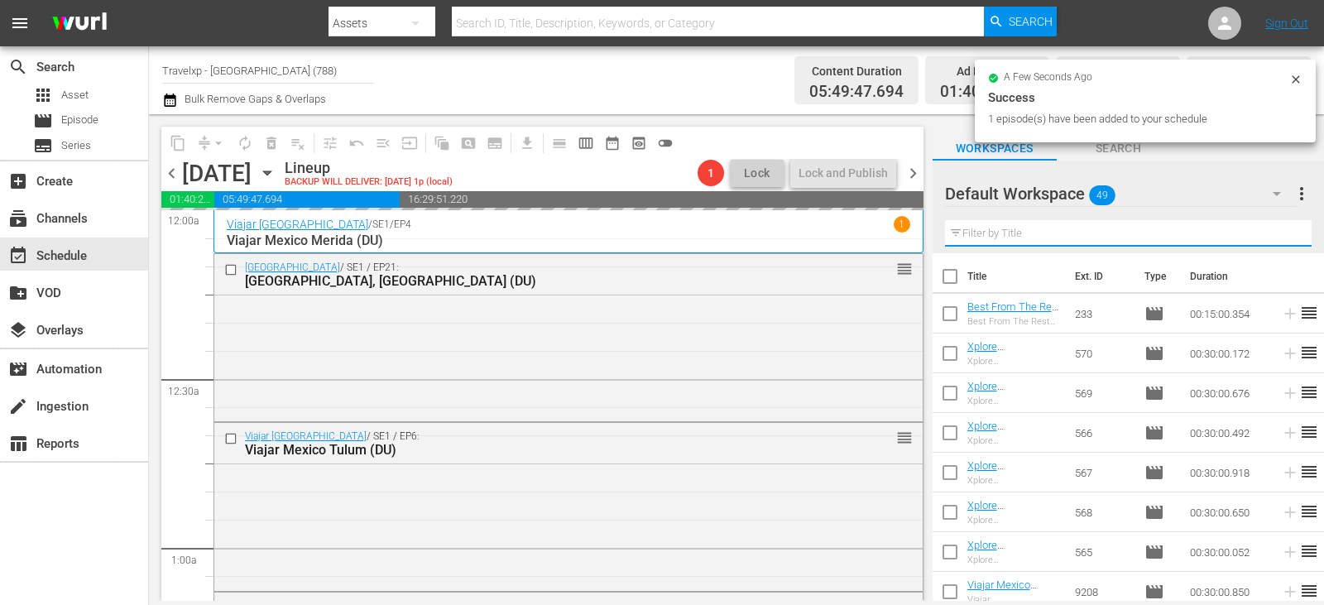
click at [1288, 232] on input "text" at bounding box center [1128, 233] width 367 height 26
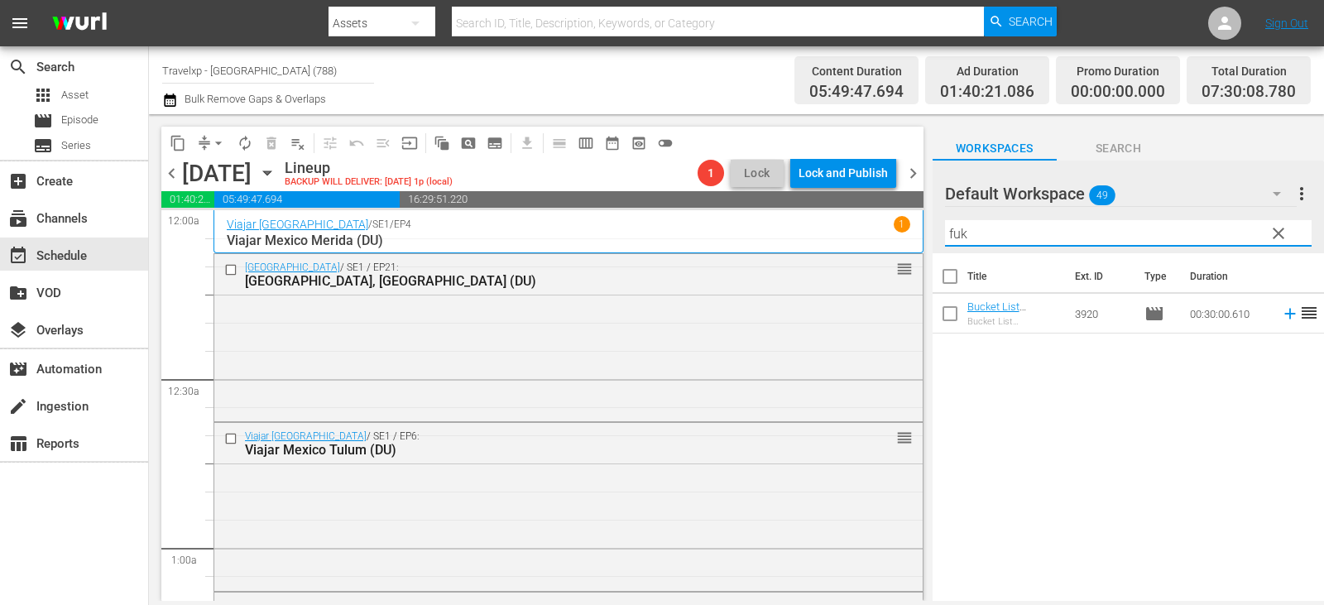
type input "fuk"
click at [1281, 316] on icon at bounding box center [1290, 314] width 18 height 18
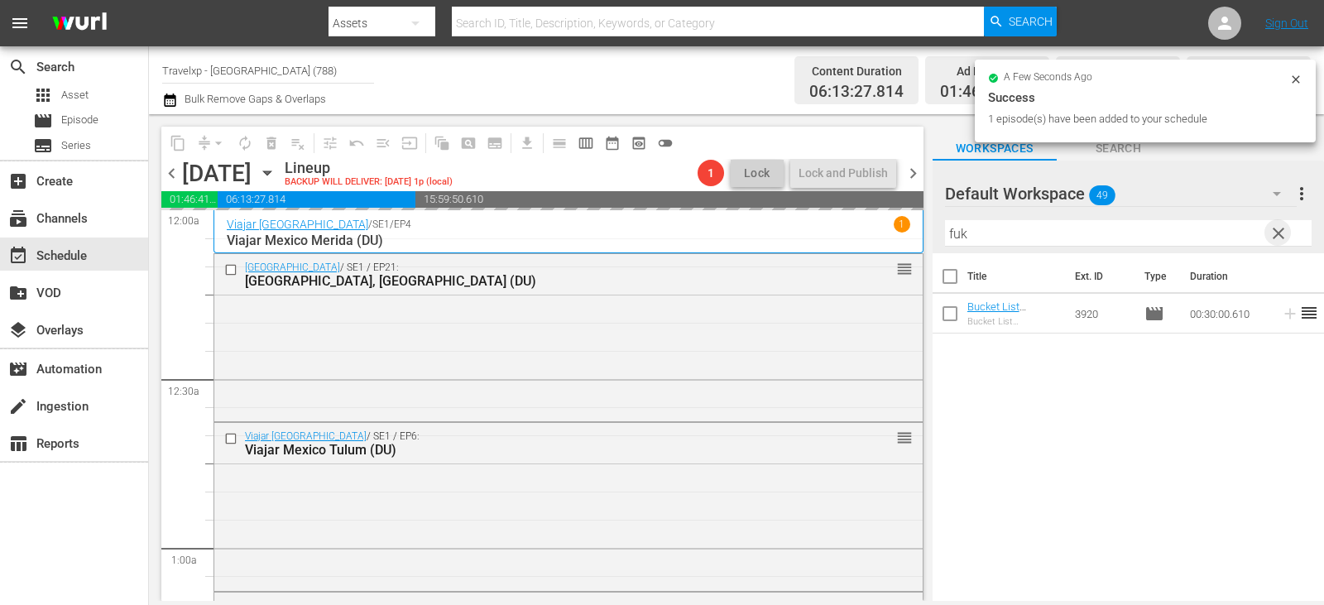
click at [1280, 233] on span "clear" at bounding box center [1279, 234] width 20 height 20
click at [1280, 233] on input "text" at bounding box center [1128, 233] width 367 height 26
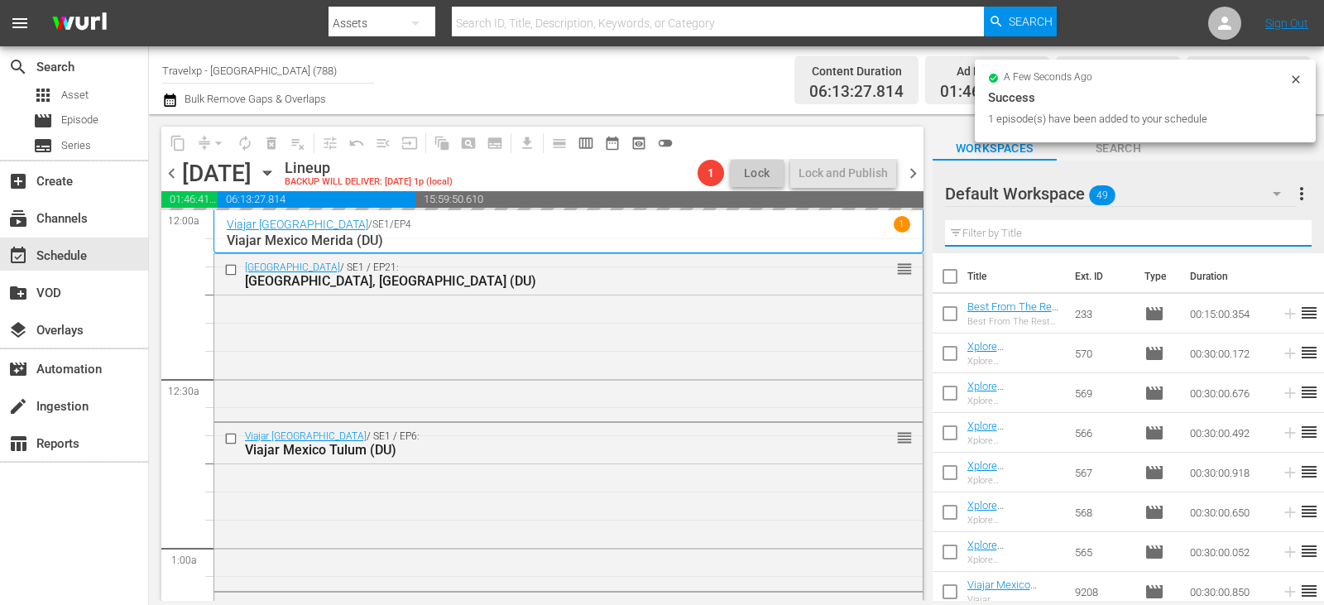
click at [1280, 233] on input "text" at bounding box center [1128, 233] width 367 height 26
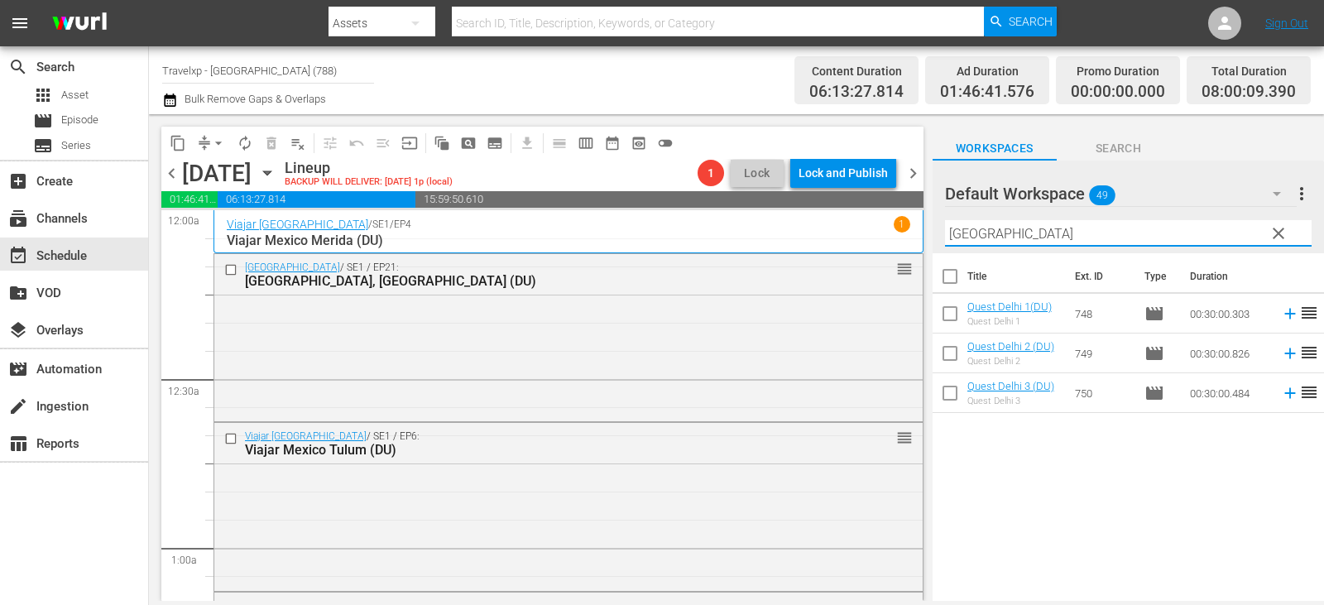
type input "[GEOGRAPHIC_DATA]"
click at [1281, 320] on icon at bounding box center [1290, 314] width 18 height 18
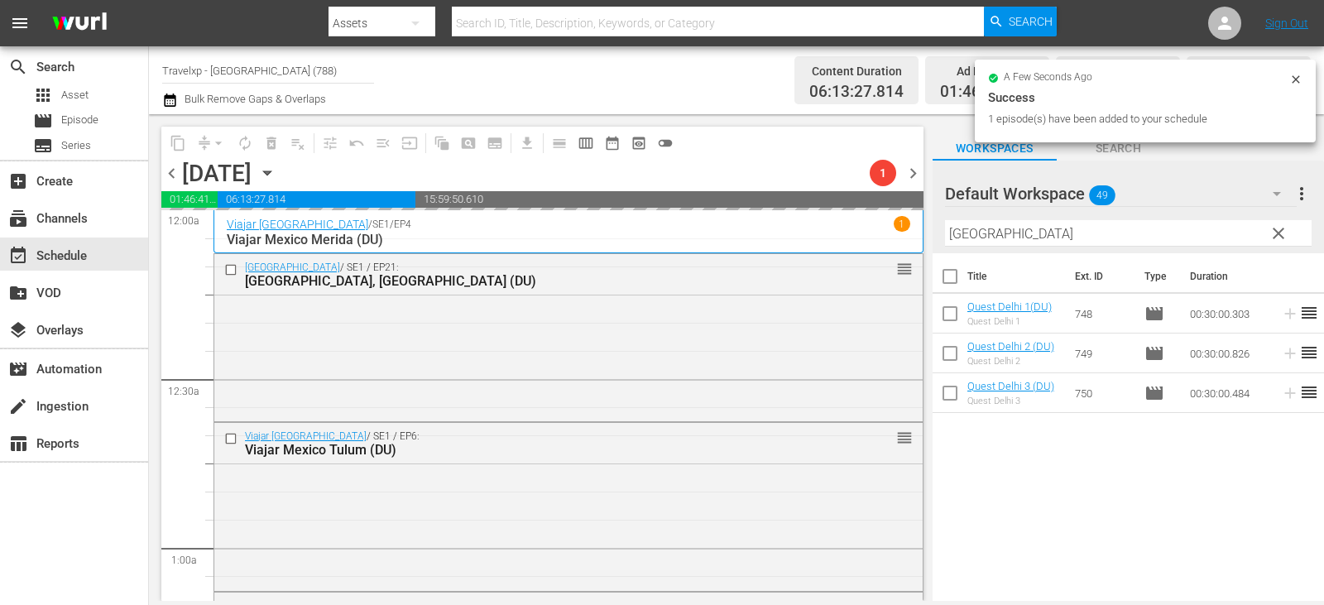
click at [1279, 233] on span "clear" at bounding box center [1279, 234] width 20 height 20
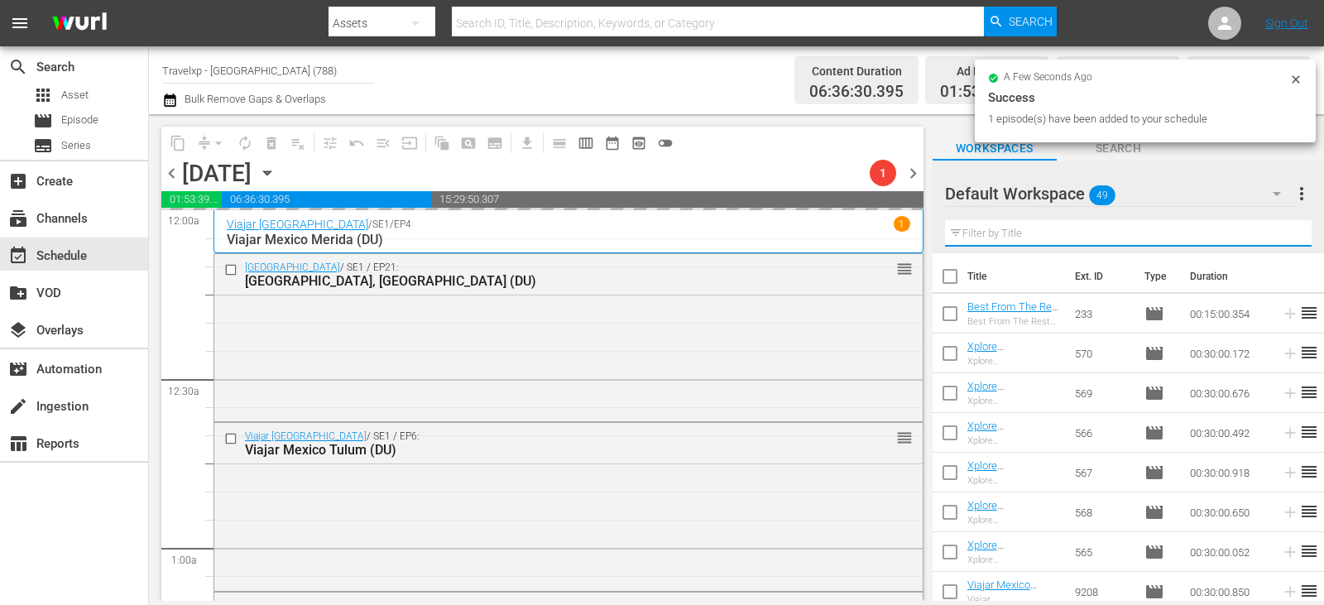
click at [1279, 233] on input "text" at bounding box center [1128, 233] width 367 height 26
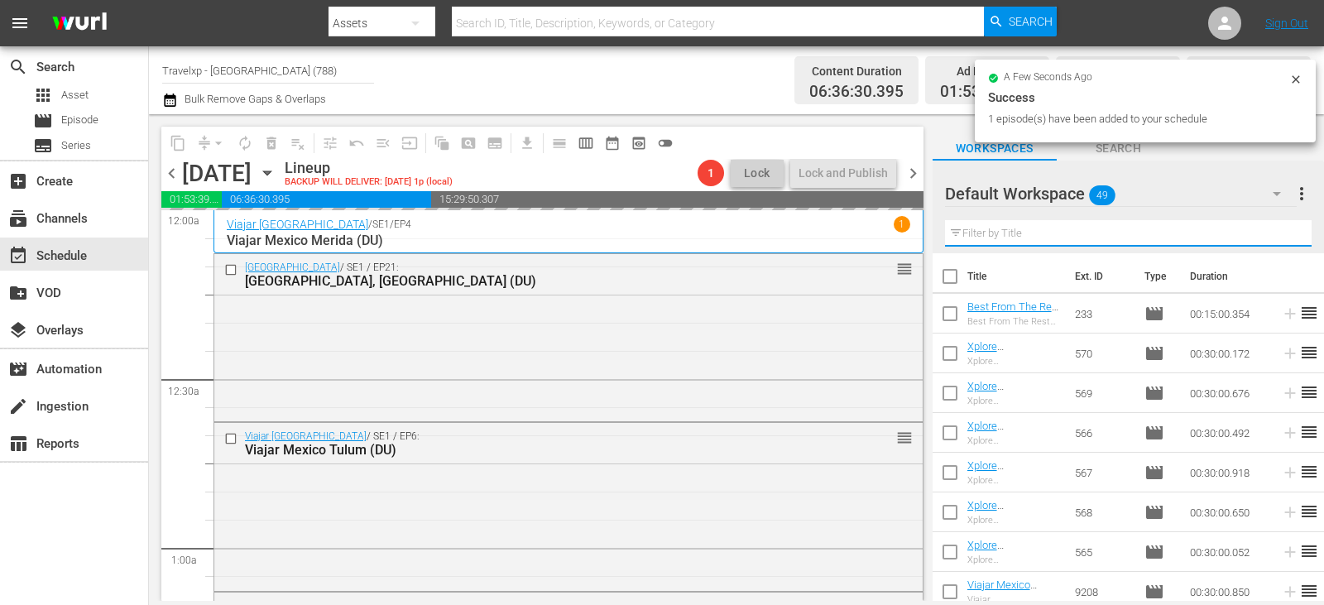
click at [1279, 233] on input "text" at bounding box center [1128, 233] width 367 height 26
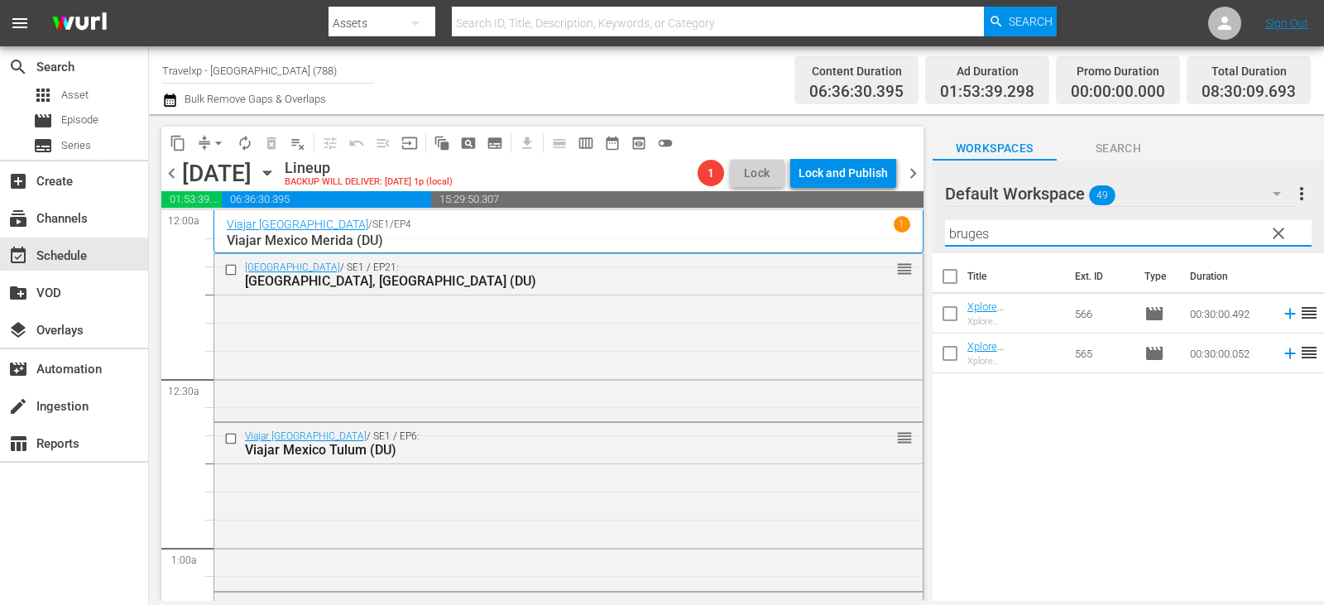
type input "bruges"
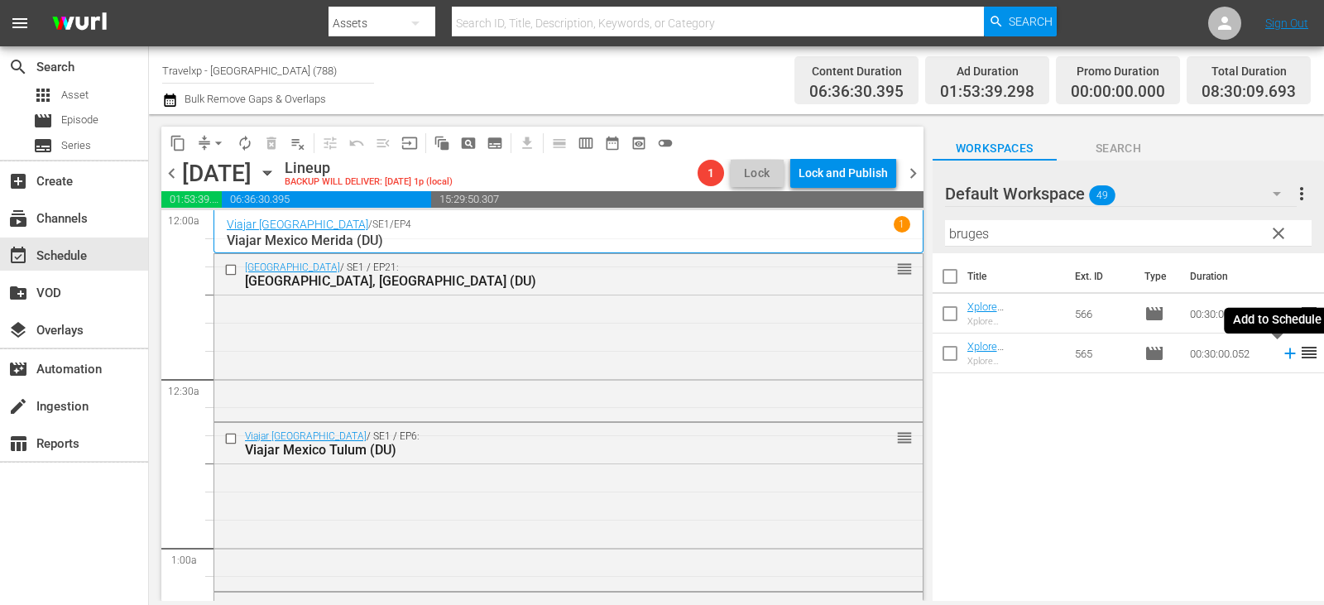
click at [1285, 355] on icon at bounding box center [1290, 354] width 11 height 11
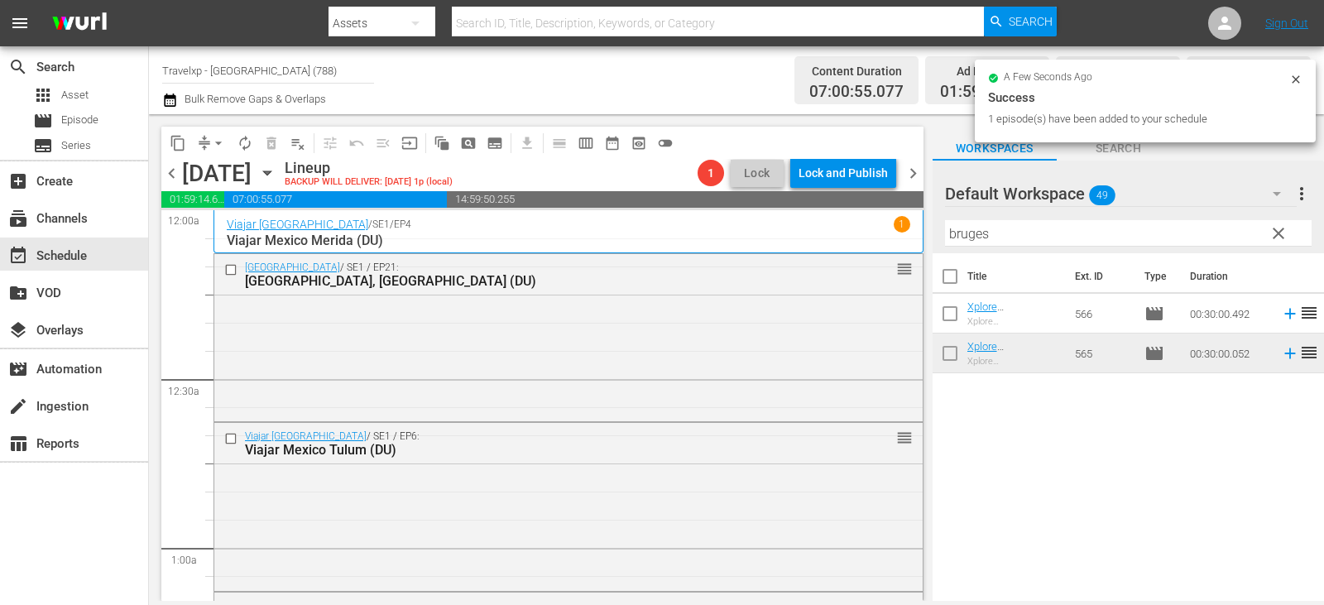
click at [1285, 233] on span "clear" at bounding box center [1279, 234] width 20 height 20
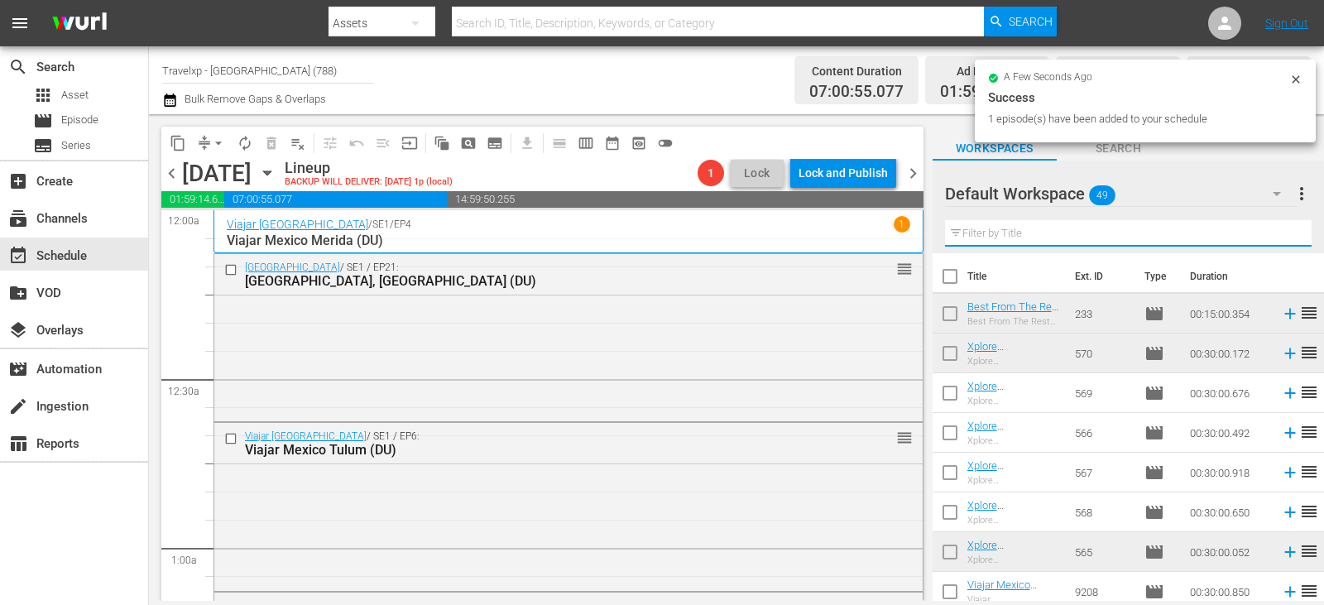
click at [1285, 233] on input "text" at bounding box center [1128, 233] width 367 height 26
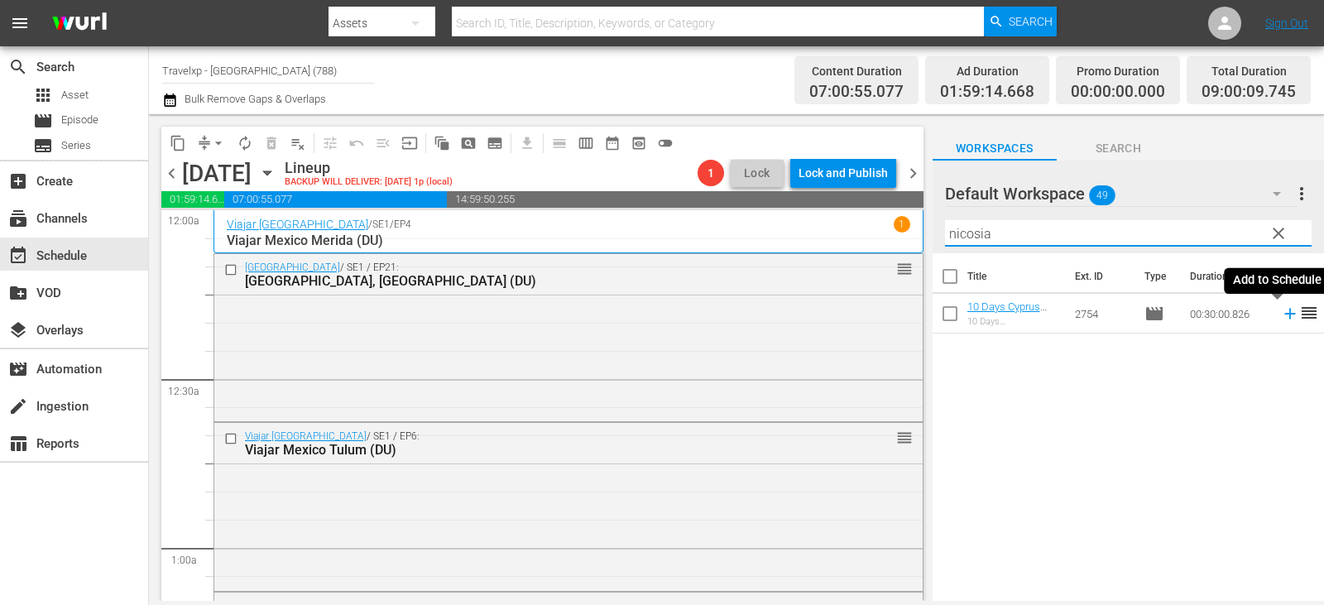
type input "nicosia"
click at [1285, 315] on icon at bounding box center [1290, 314] width 11 height 11
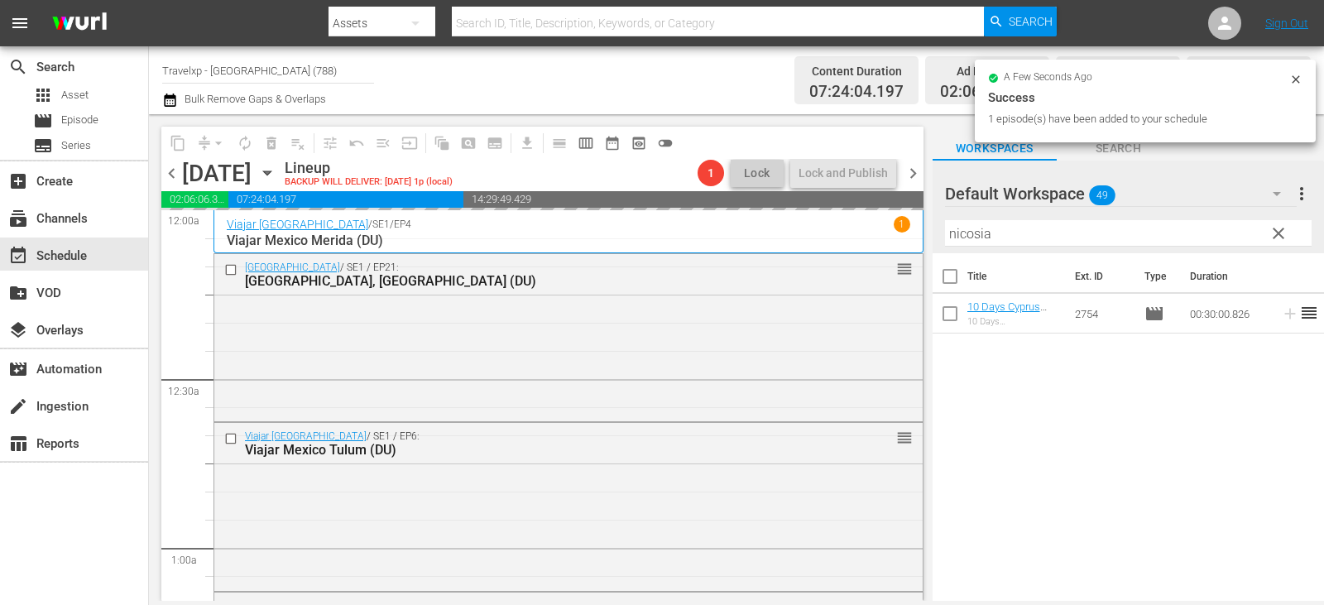
click at [1276, 238] on span "clear" at bounding box center [1279, 234] width 20 height 20
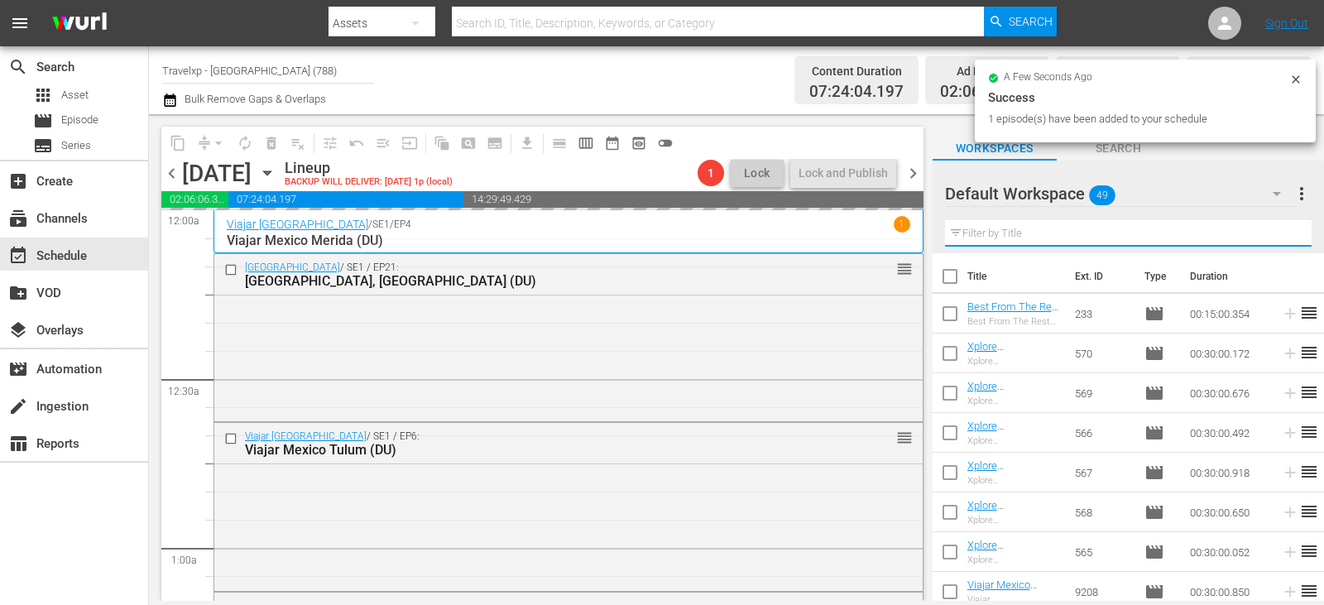
click at [1276, 238] on input "text" at bounding box center [1128, 233] width 367 height 26
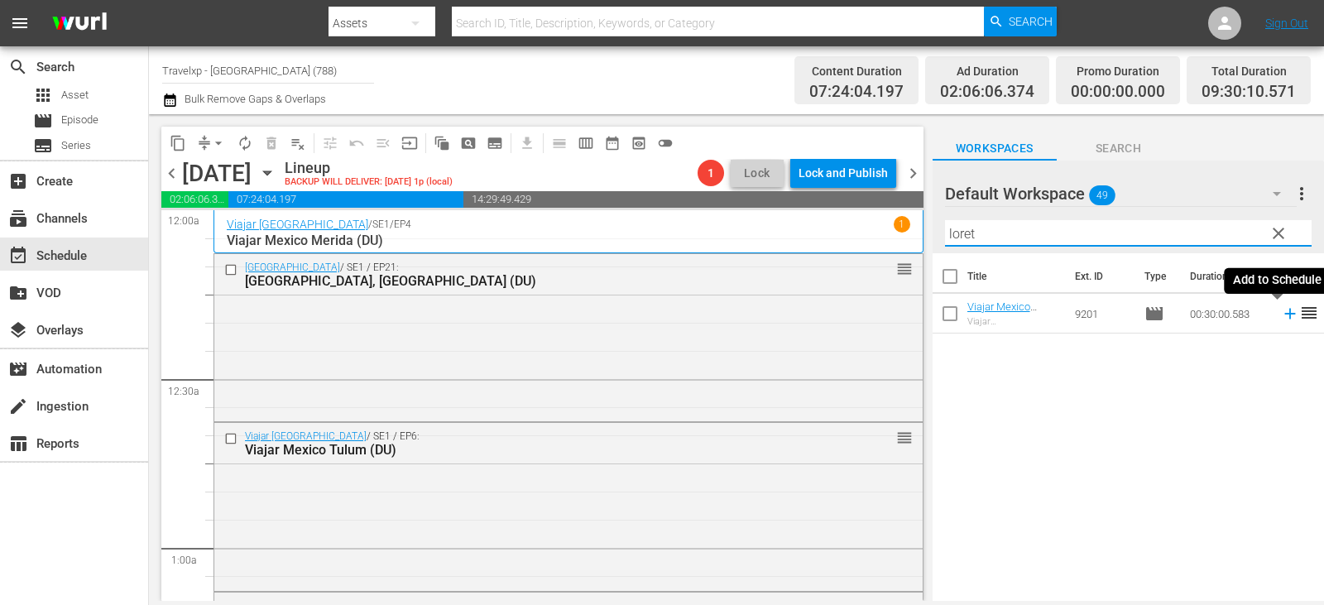
type input "loret"
click at [1281, 314] on icon at bounding box center [1290, 314] width 18 height 18
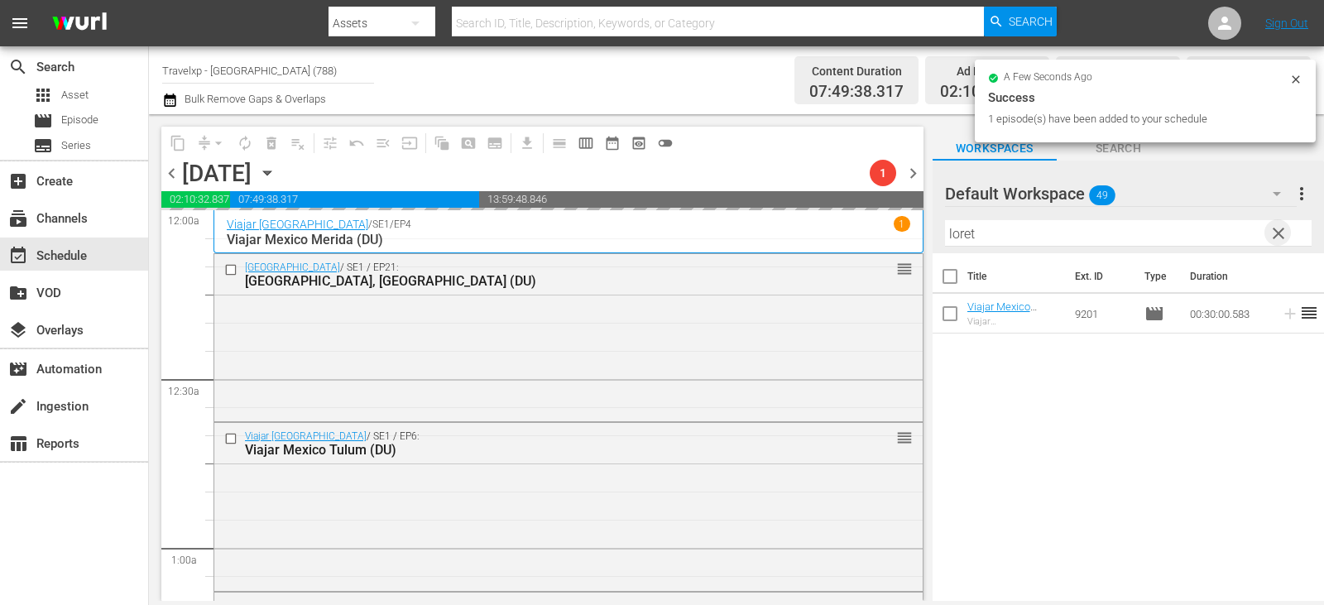
click at [1274, 237] on span "clear" at bounding box center [1279, 234] width 20 height 20
click at [1274, 237] on input "loret" at bounding box center [1128, 233] width 367 height 26
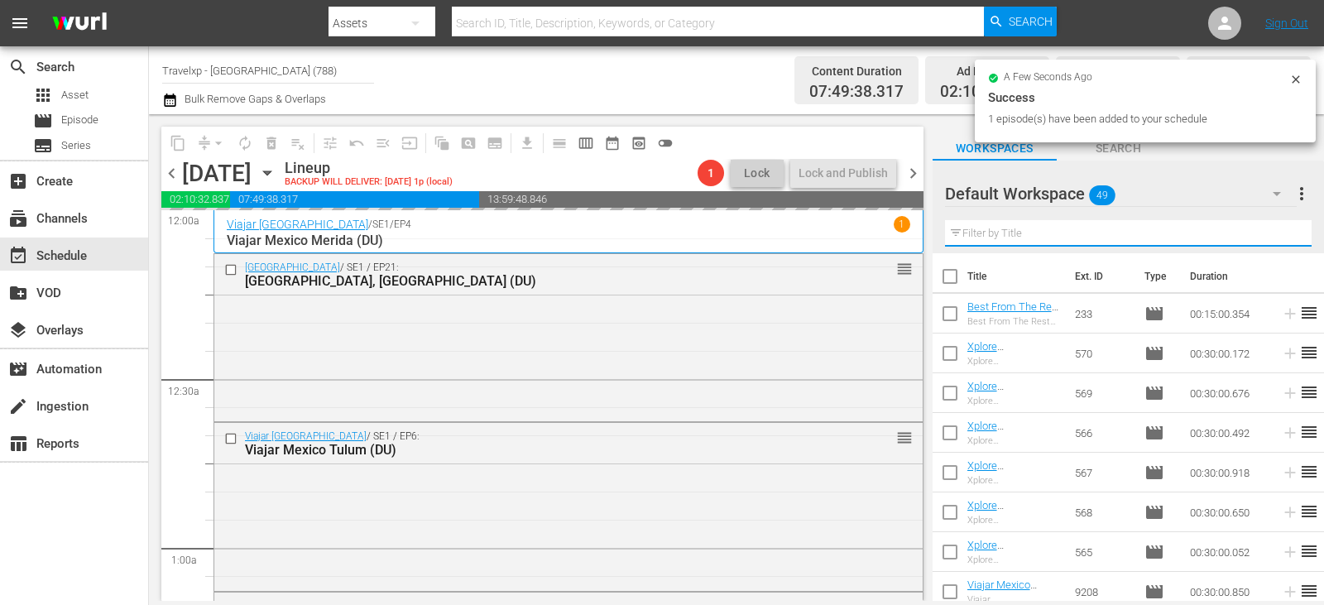
click at [1274, 237] on input "text" at bounding box center [1128, 233] width 367 height 26
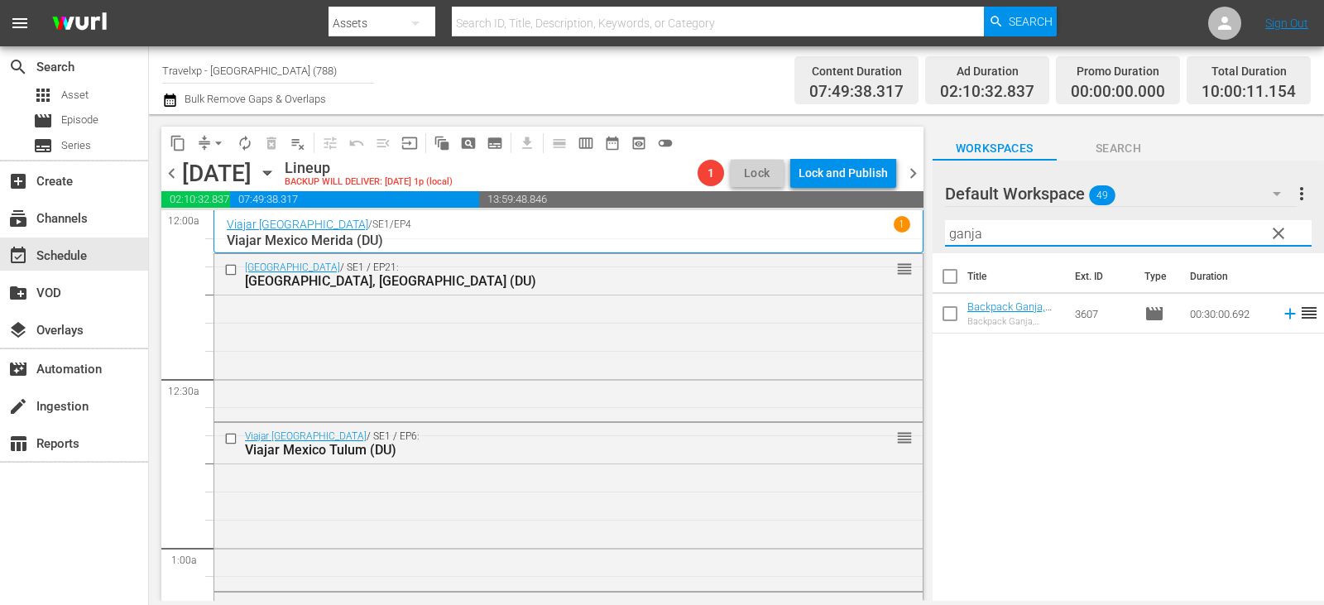
type input "ganja"
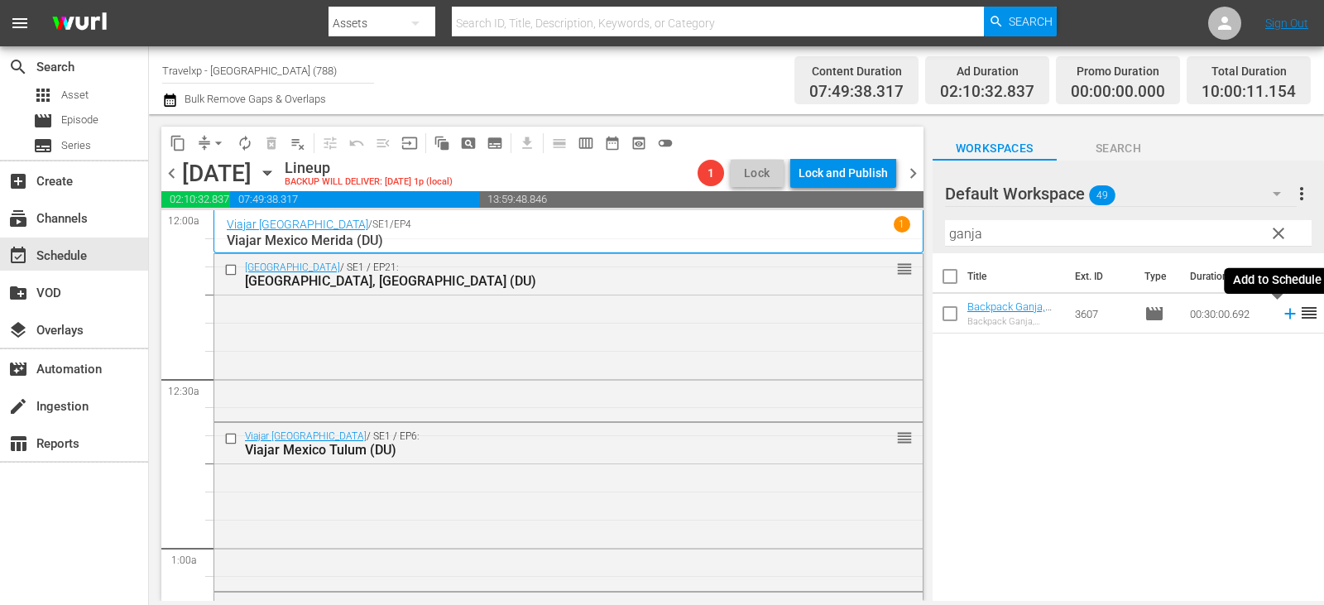
click at [1281, 314] on icon at bounding box center [1290, 314] width 18 height 18
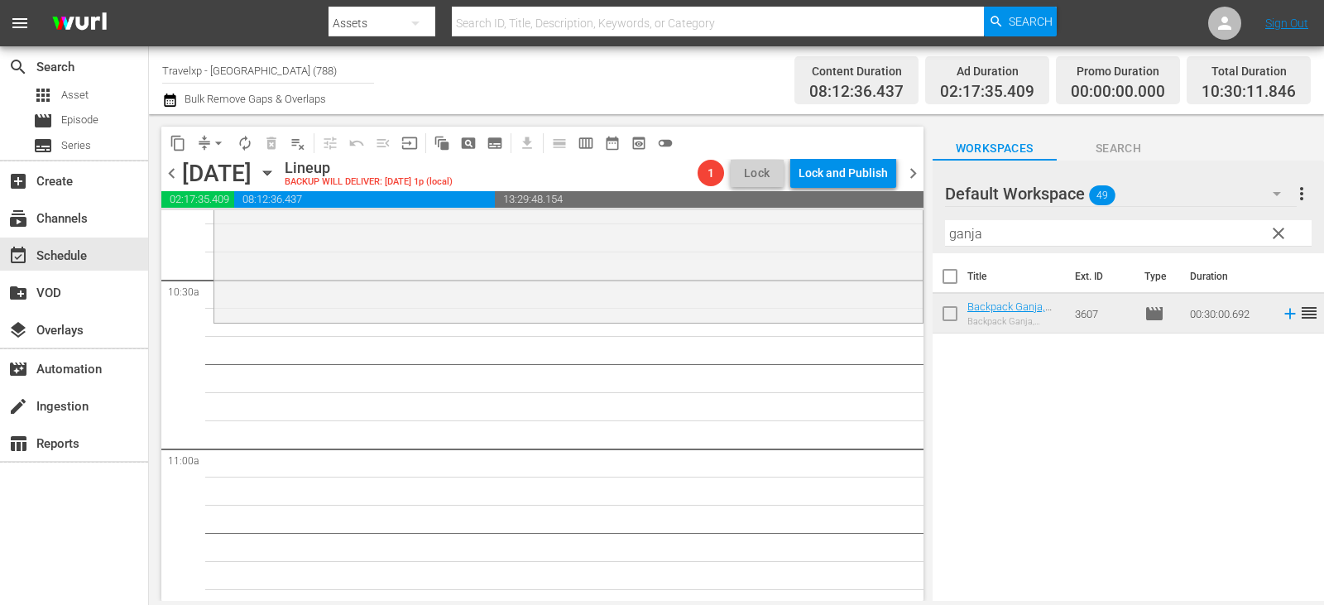
scroll to position [3394, 0]
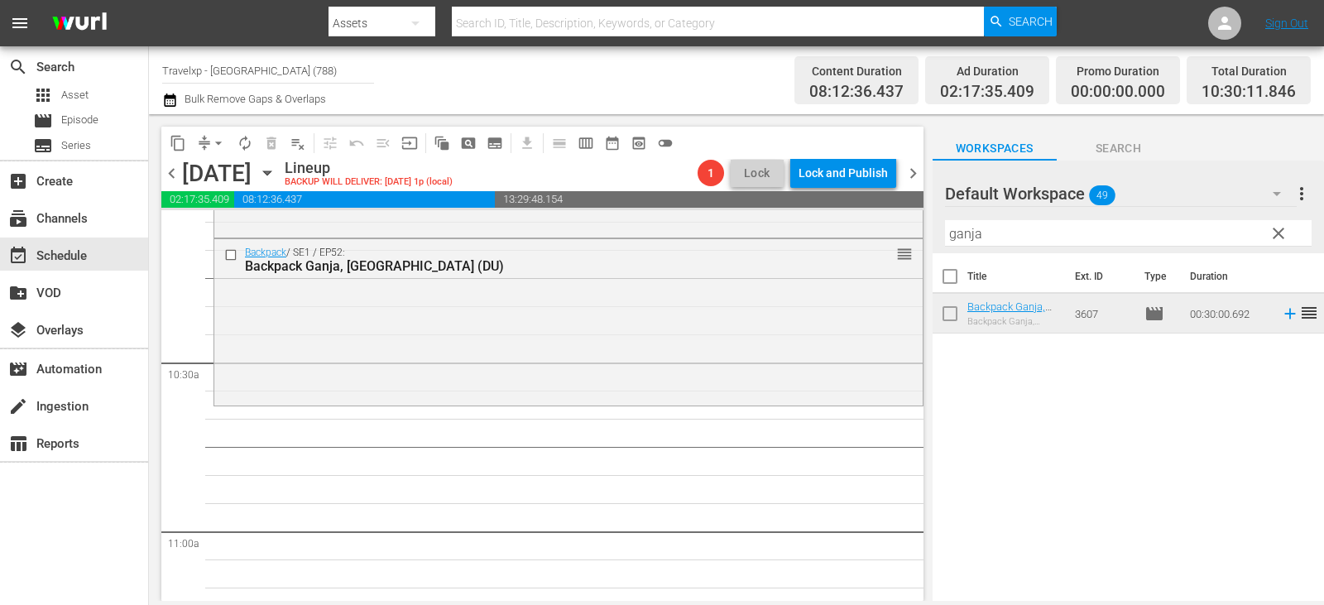
click at [1294, 231] on input "ganja" at bounding box center [1128, 233] width 367 height 26
click at [1276, 233] on span "clear" at bounding box center [1279, 234] width 20 height 20
click at [1276, 233] on input "text" at bounding box center [1128, 233] width 367 height 26
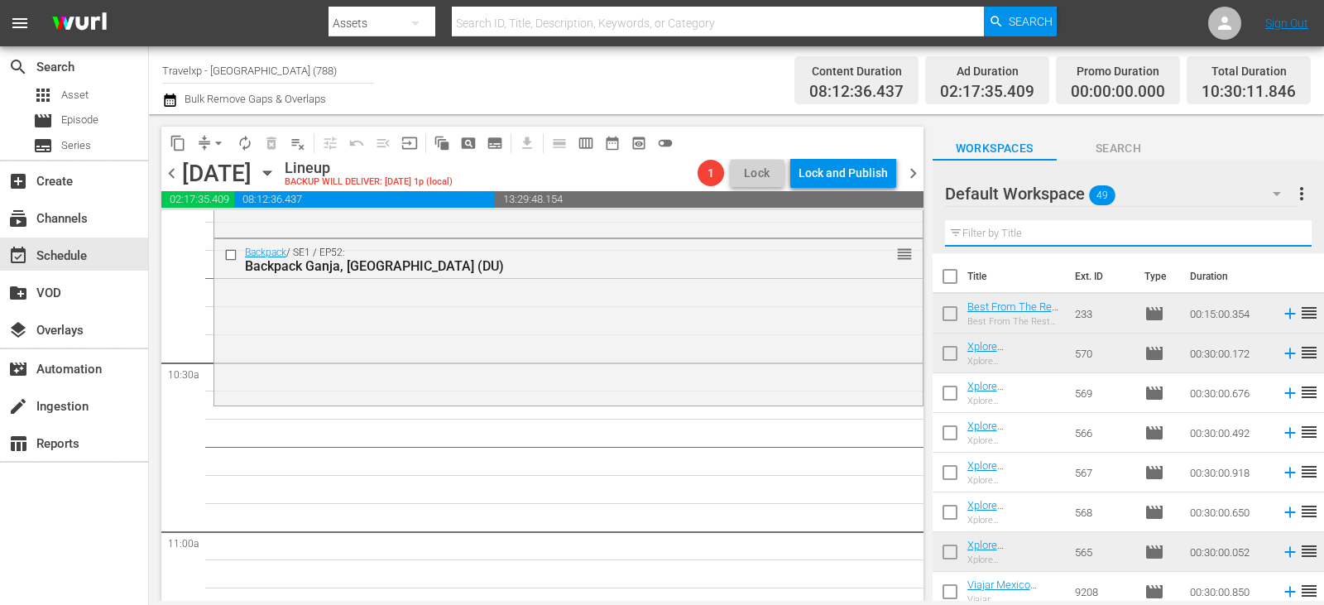
click at [1276, 233] on input "text" at bounding box center [1128, 233] width 367 height 26
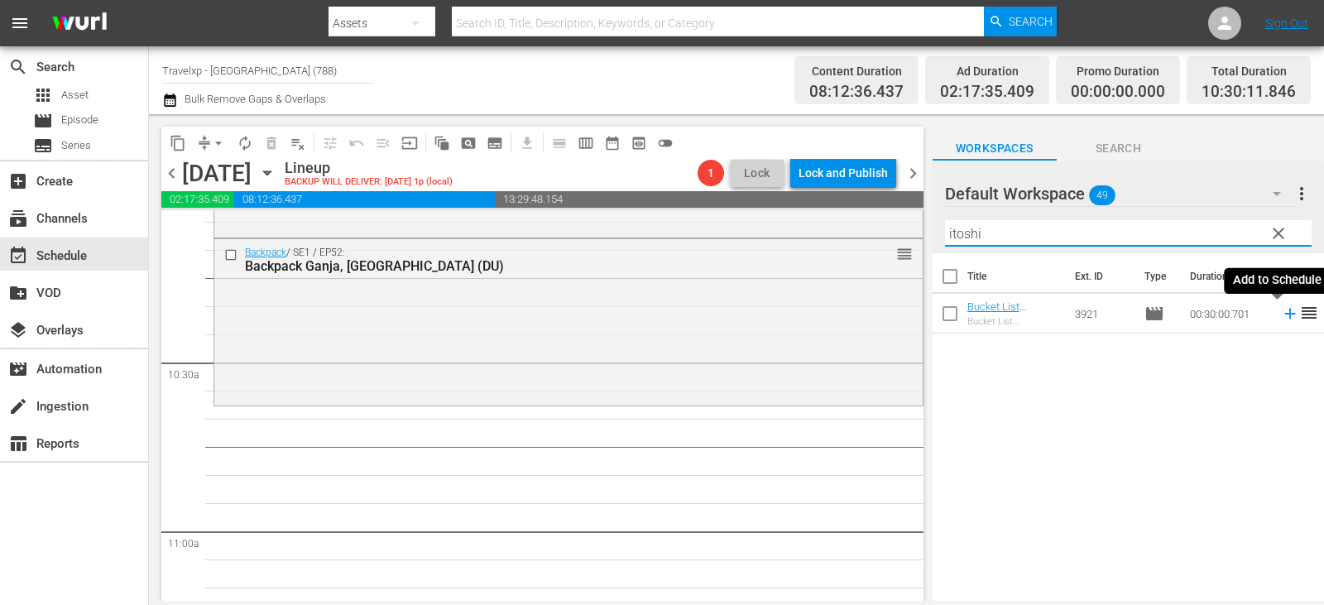
type input "itoshi"
click at [1281, 312] on icon at bounding box center [1290, 314] width 18 height 18
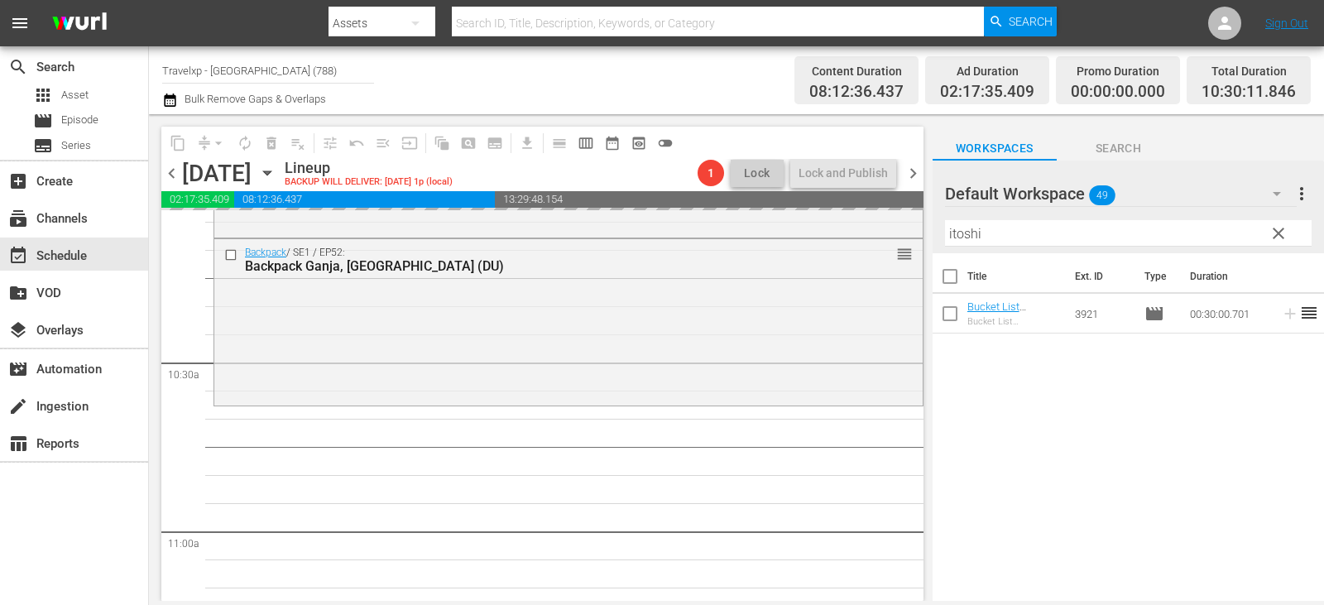
click at [1278, 235] on span "clear" at bounding box center [1279, 234] width 20 height 20
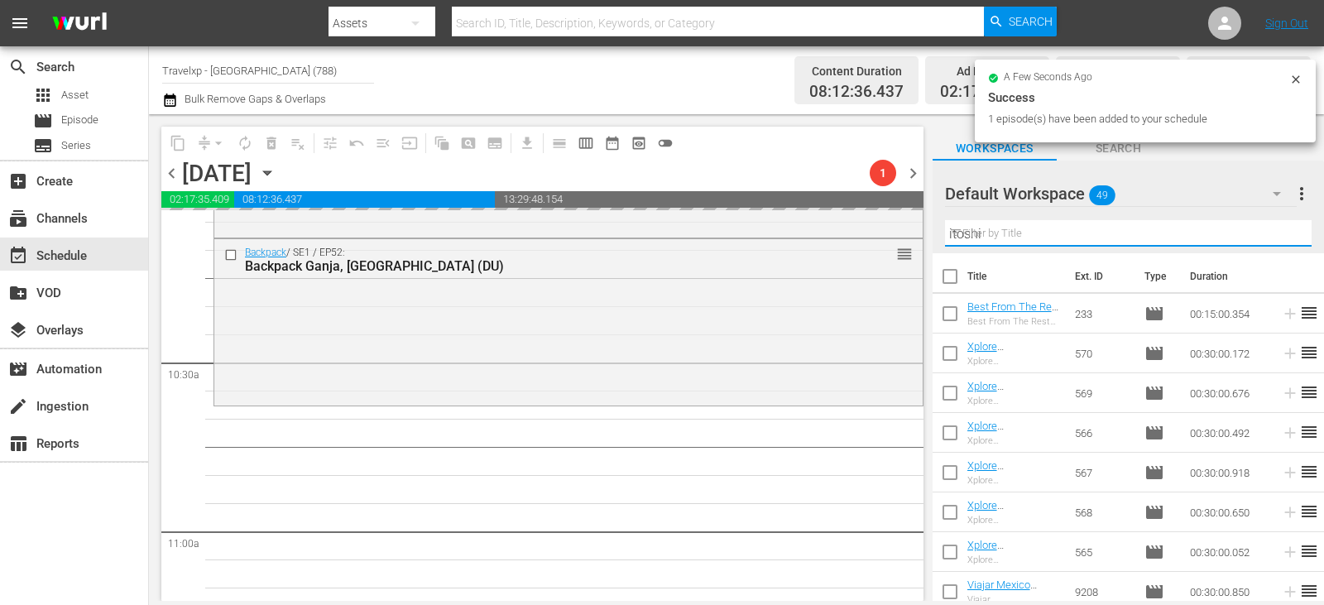
click at [1278, 235] on input "itoshi" at bounding box center [1128, 233] width 367 height 26
click at [1278, 235] on input "text" at bounding box center [1128, 233] width 367 height 26
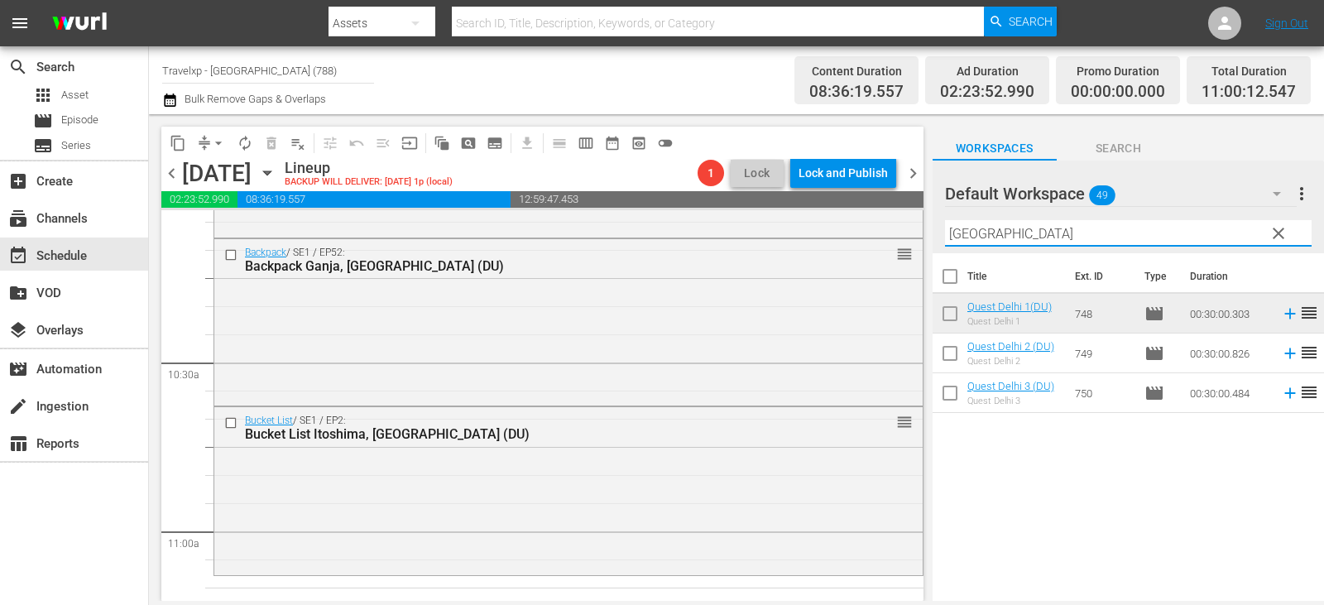
type input "[GEOGRAPHIC_DATA]"
click at [1282, 356] on icon at bounding box center [1290, 353] width 18 height 18
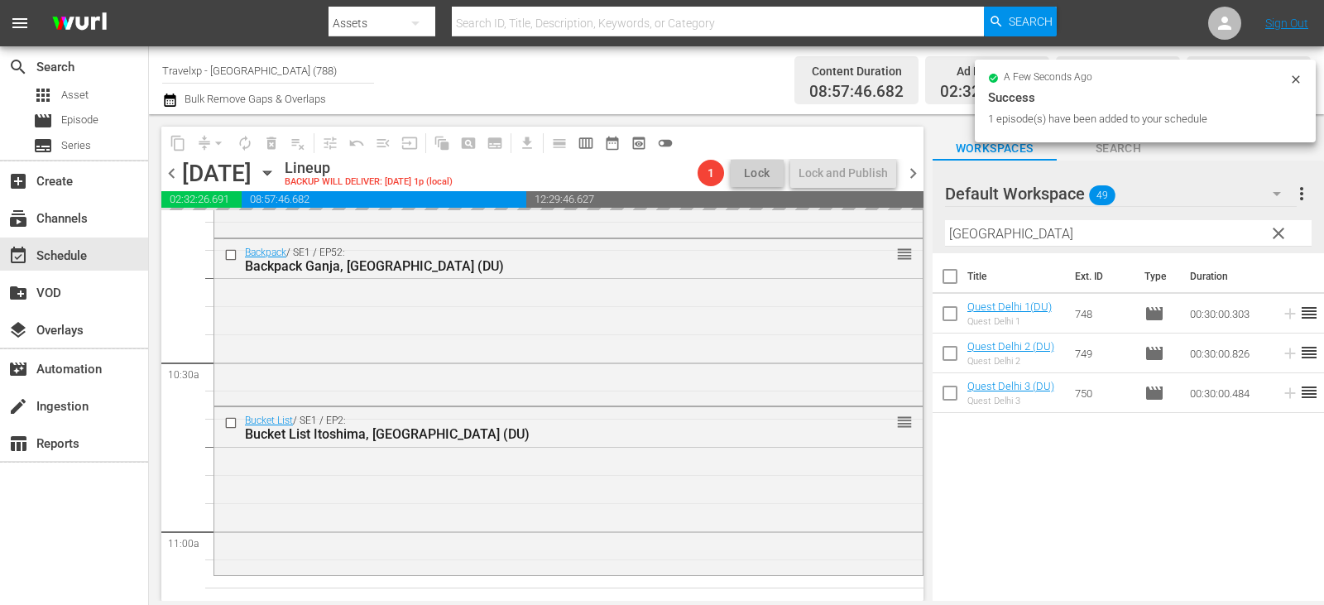
click at [1282, 231] on span "clear" at bounding box center [1279, 234] width 20 height 20
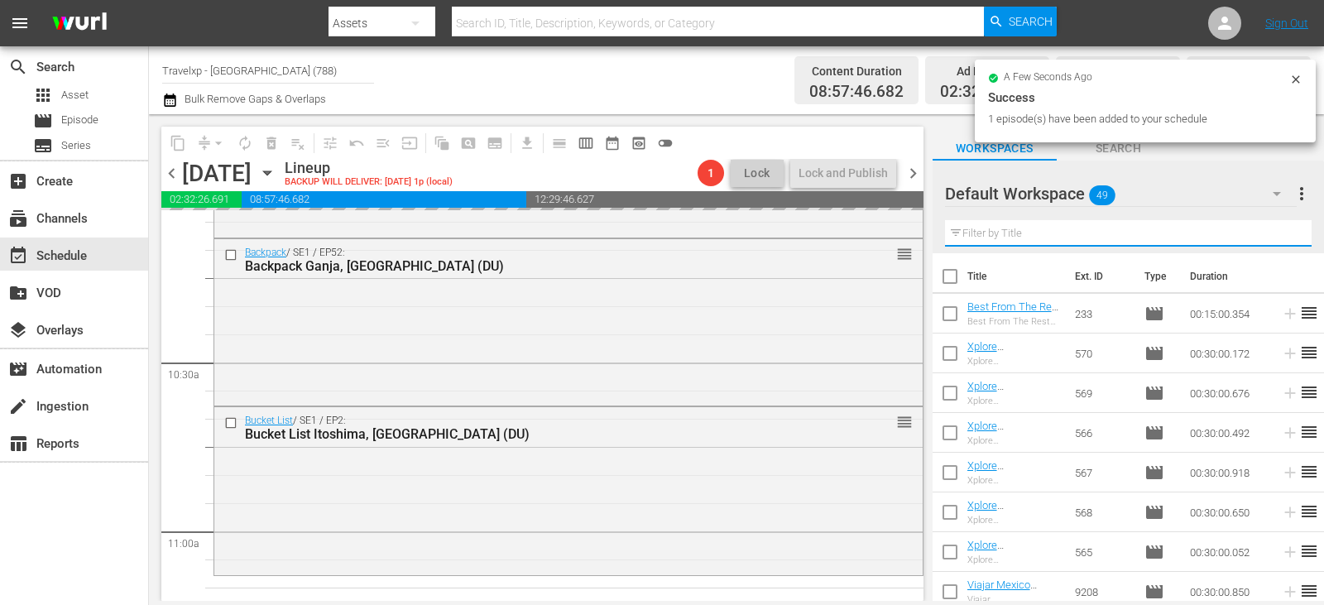
drag, startPoint x: 1282, startPoint y: 231, endPoint x: 1267, endPoint y: 235, distance: 16.3
click at [1282, 231] on input "text" at bounding box center [1128, 233] width 367 height 26
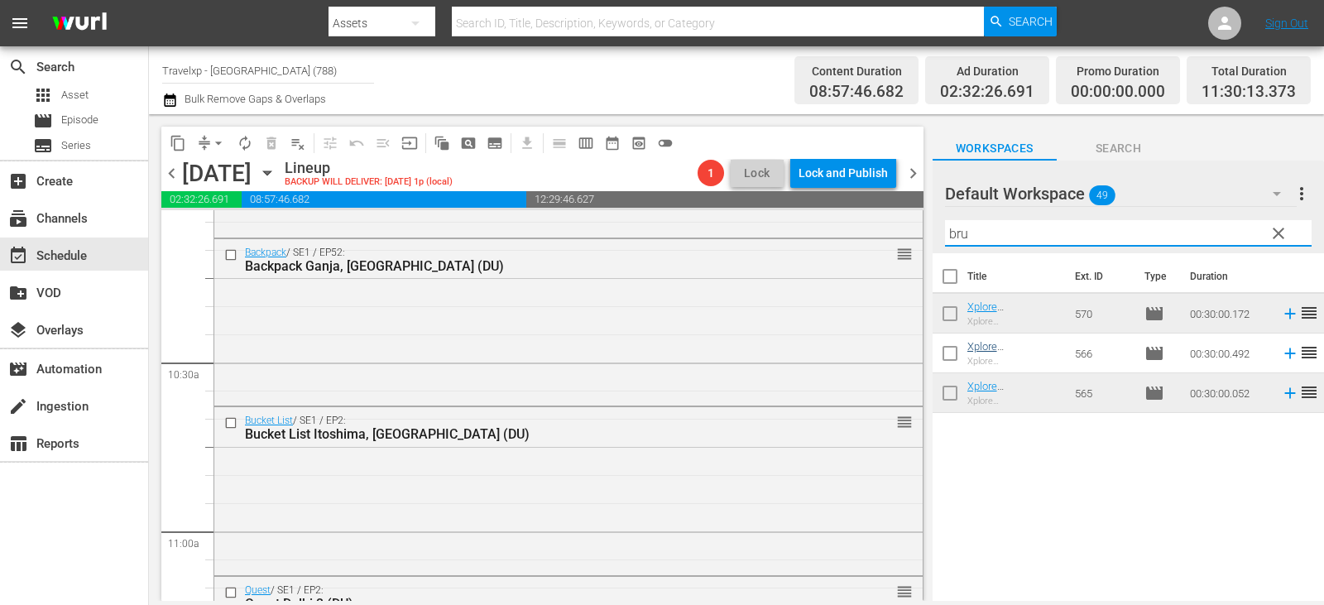
type input "bru"
click at [1300, 355] on span "reorder" at bounding box center [1310, 353] width 20 height 20
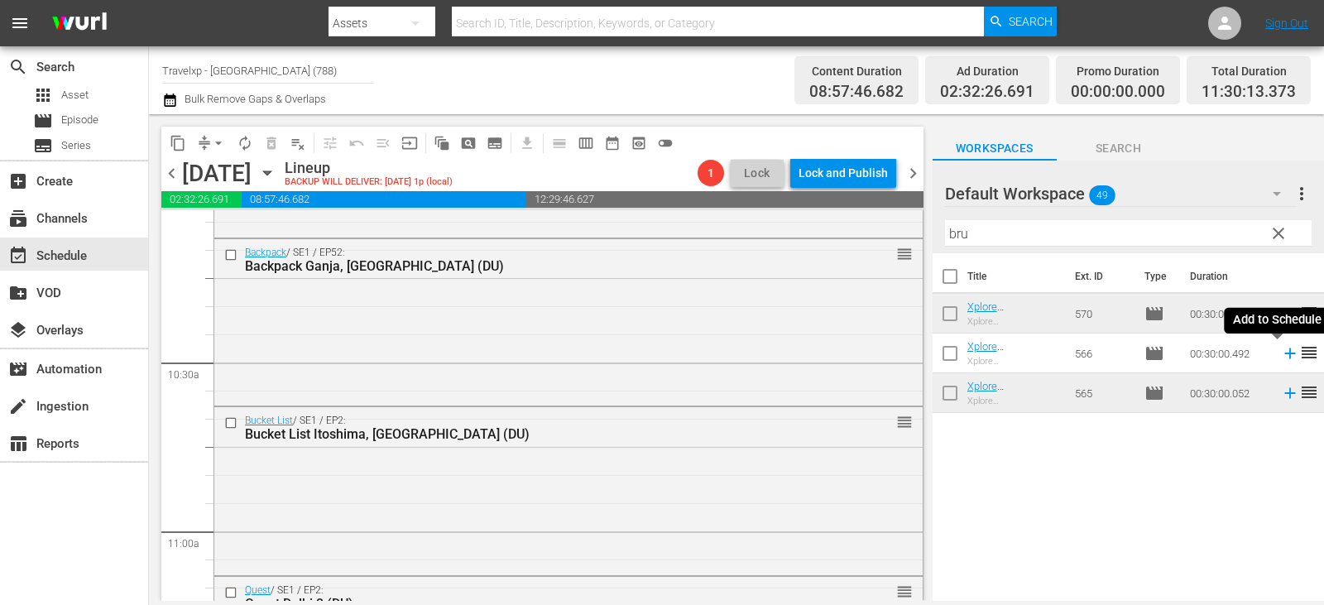
click at [1281, 355] on icon at bounding box center [1290, 353] width 18 height 18
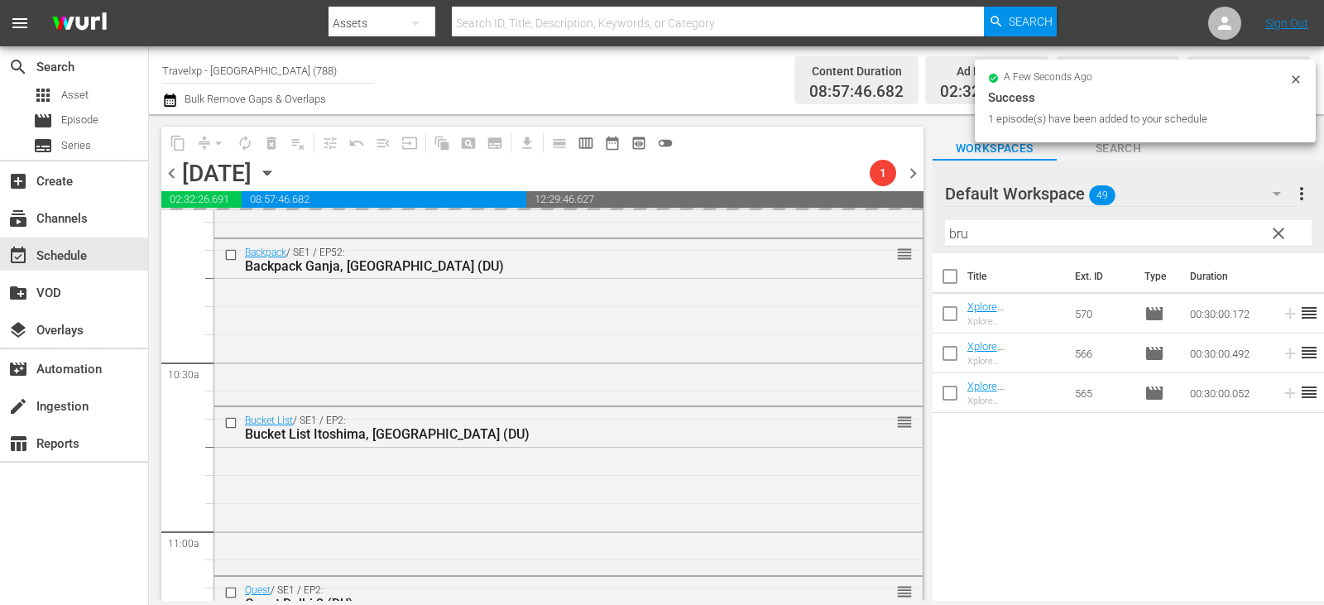
click at [1277, 224] on span "clear" at bounding box center [1279, 234] width 20 height 20
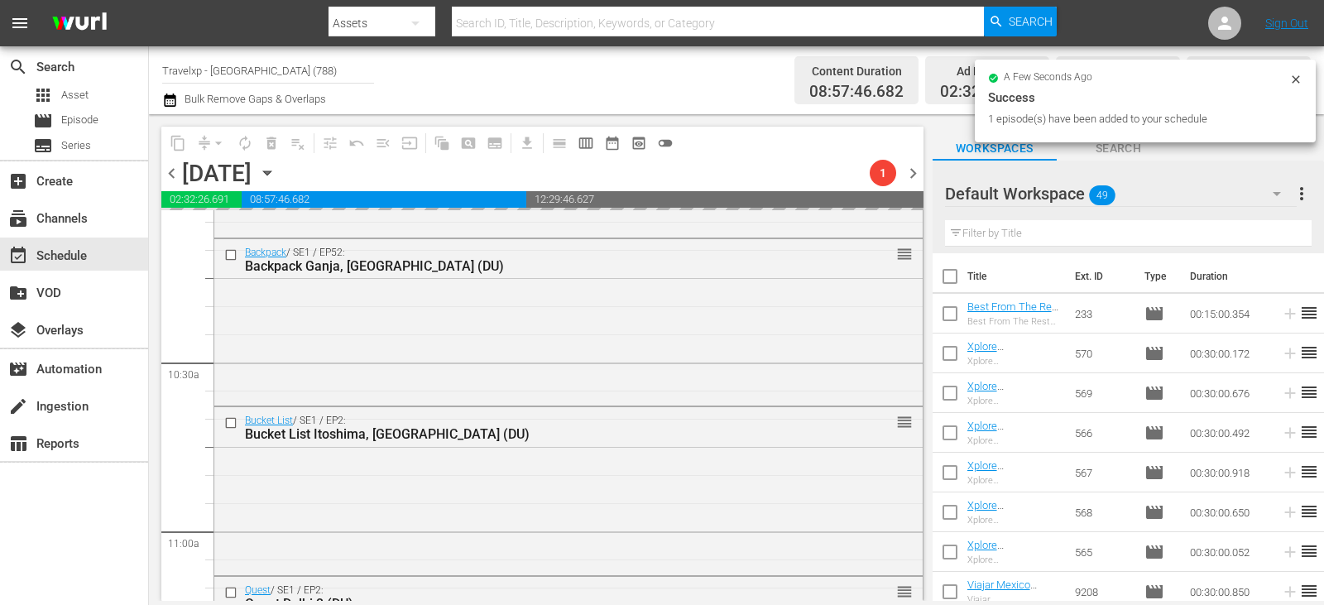
click at [1272, 237] on input "text" at bounding box center [1128, 233] width 367 height 26
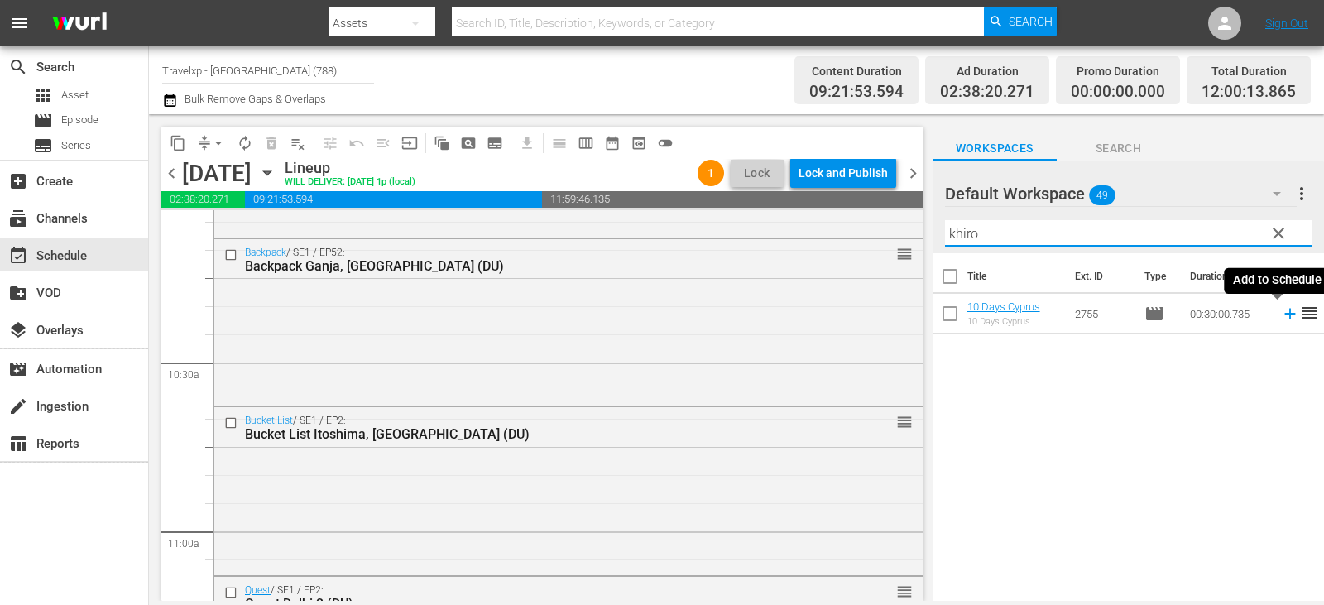
type input "khiro"
click at [1285, 315] on icon at bounding box center [1290, 314] width 11 height 11
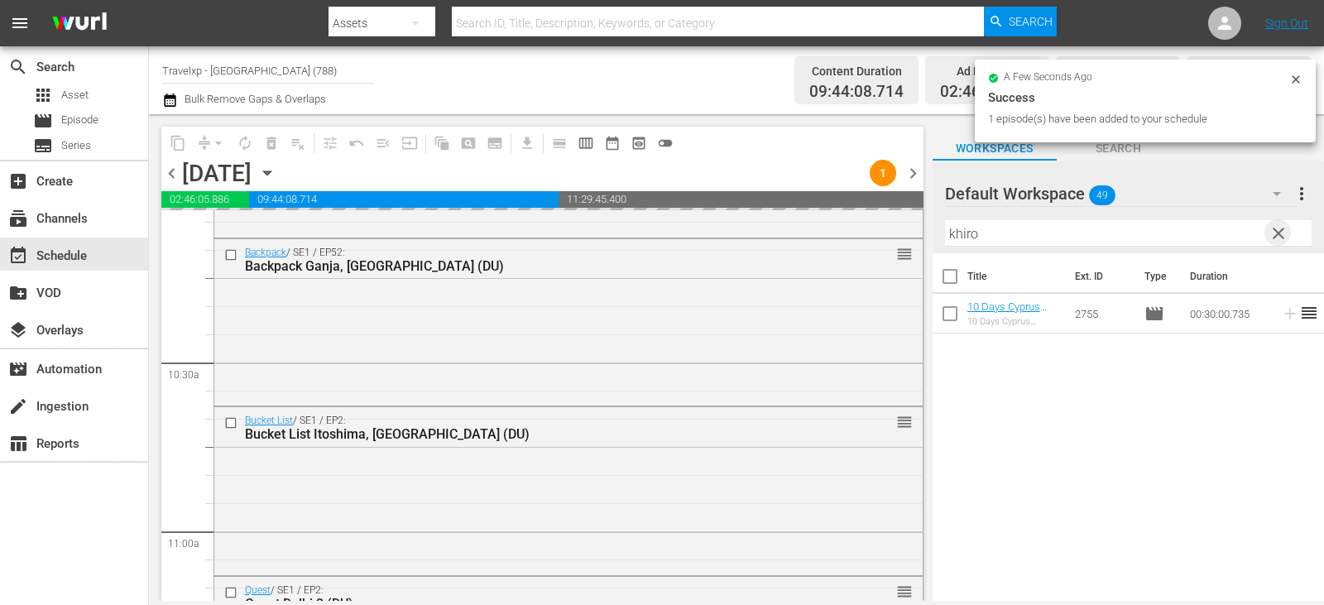
click at [1276, 234] on span "clear" at bounding box center [1279, 234] width 20 height 20
click at [1276, 234] on input "text" at bounding box center [1128, 233] width 367 height 26
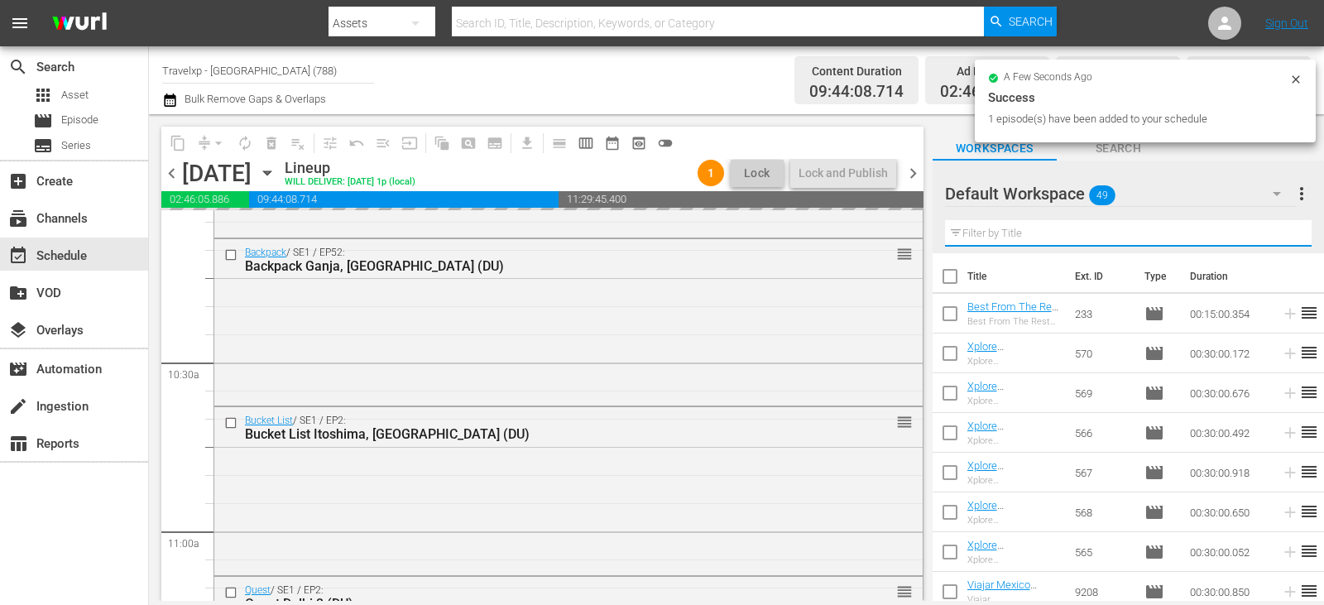
click at [1276, 234] on input "text" at bounding box center [1128, 233] width 367 height 26
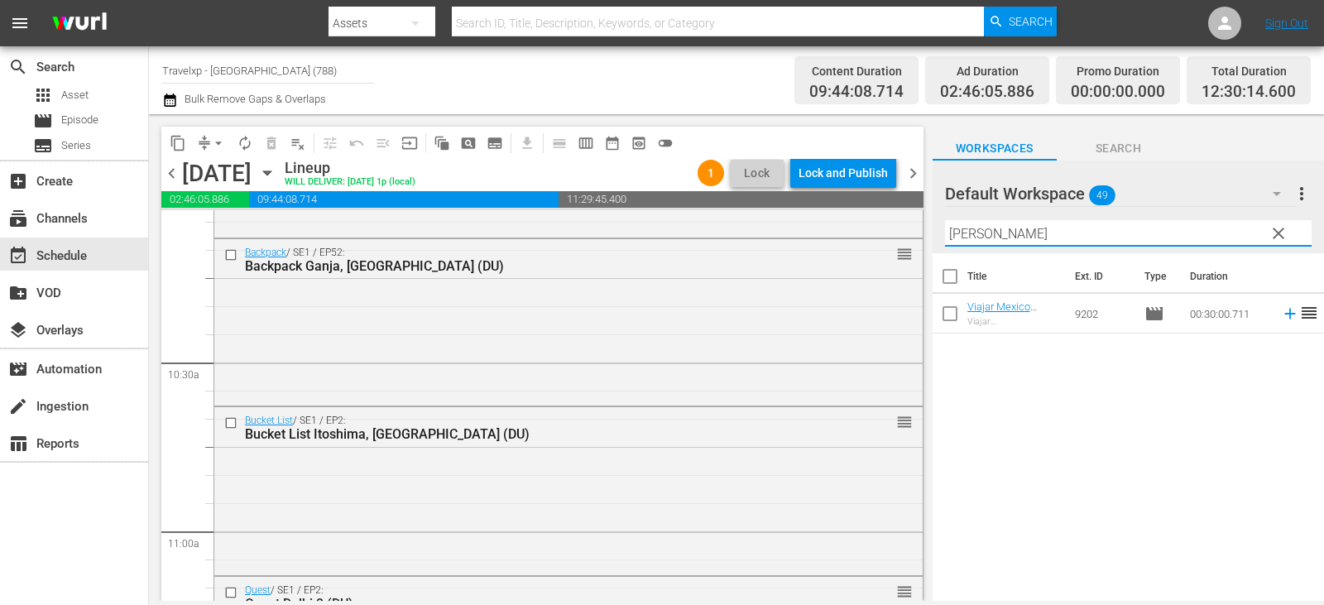
type input "[PERSON_NAME]"
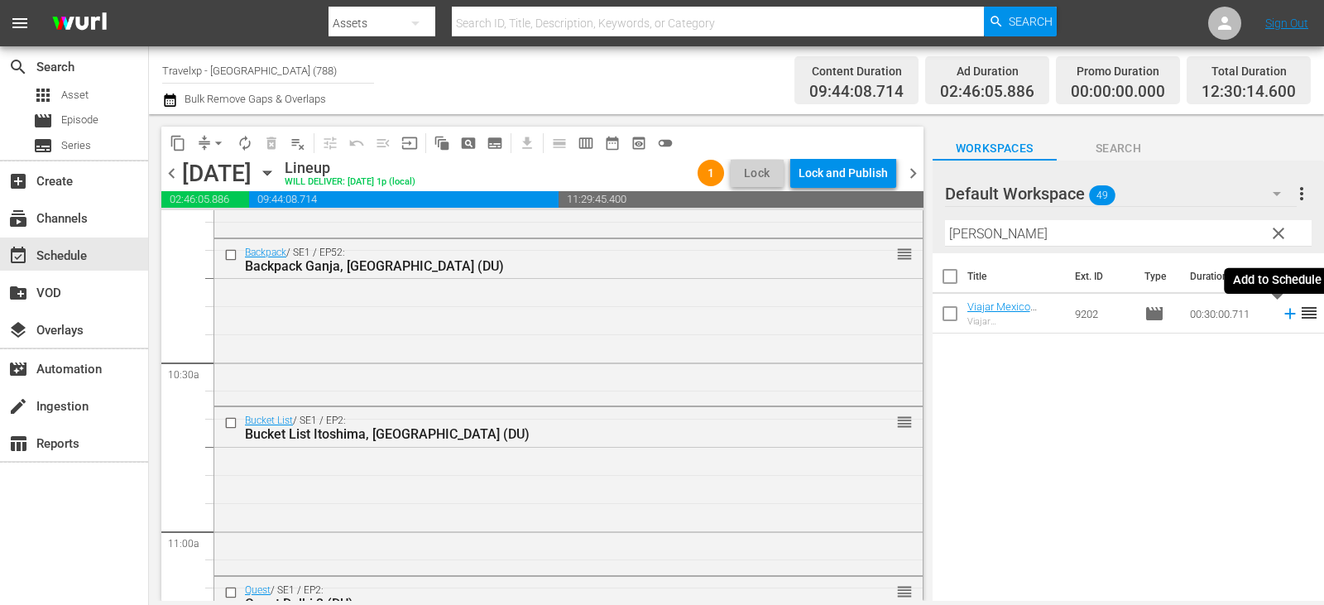
click at [1284, 314] on icon at bounding box center [1290, 314] width 18 height 18
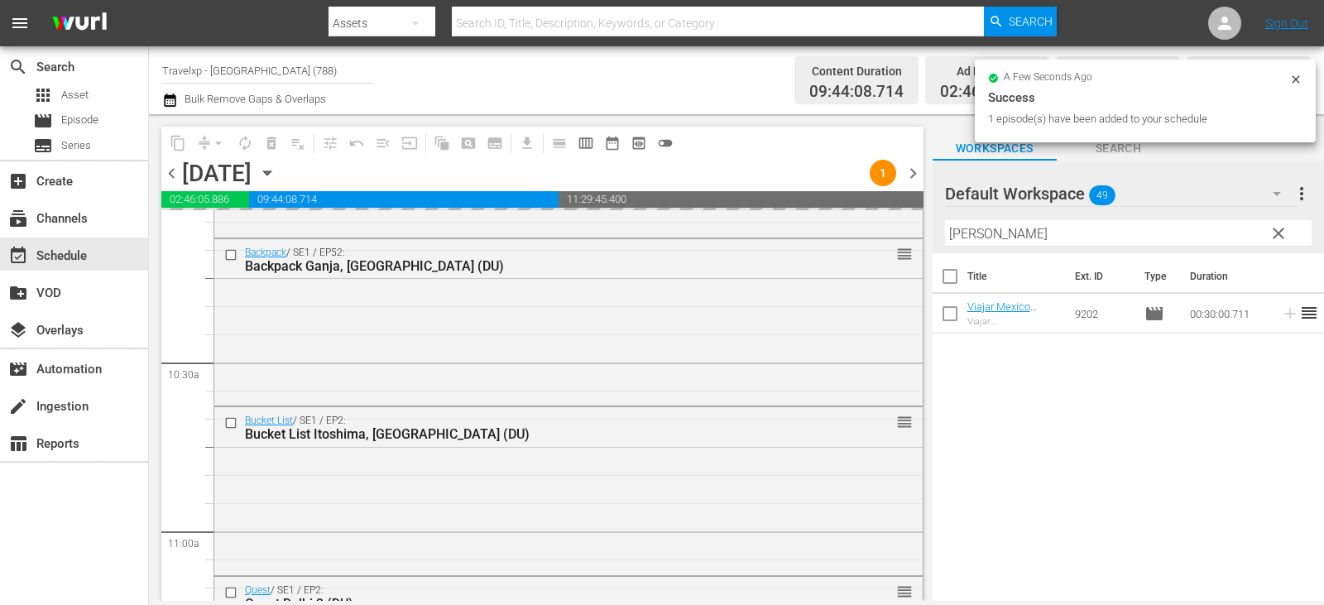
click at [1277, 233] on span "clear" at bounding box center [1279, 234] width 20 height 20
click at [1277, 233] on input "[PERSON_NAME]" at bounding box center [1128, 233] width 367 height 26
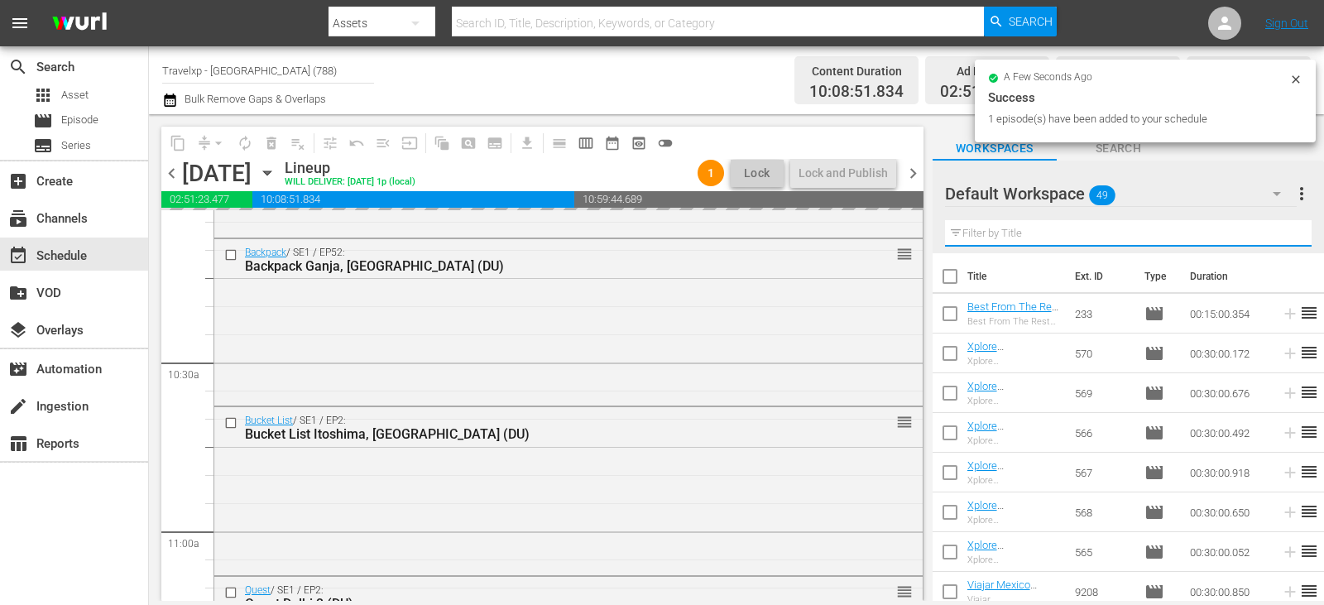
click at [1277, 233] on input "text" at bounding box center [1128, 233] width 367 height 26
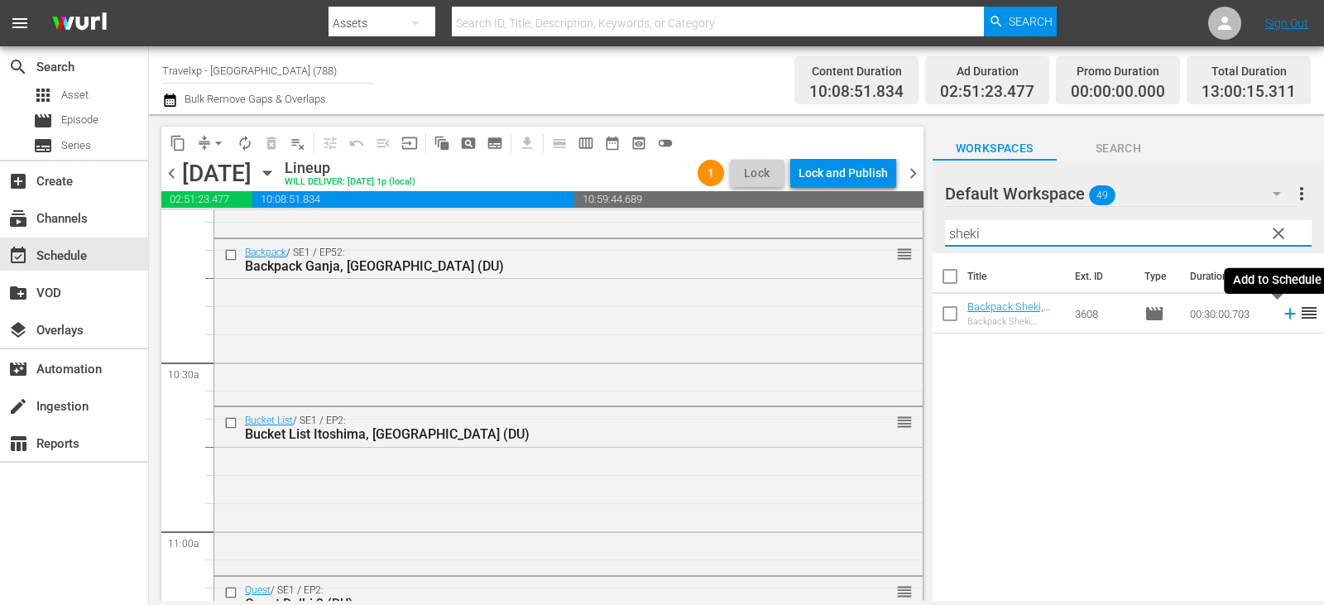
type input "sheki"
click at [1281, 317] on icon at bounding box center [1290, 314] width 18 height 18
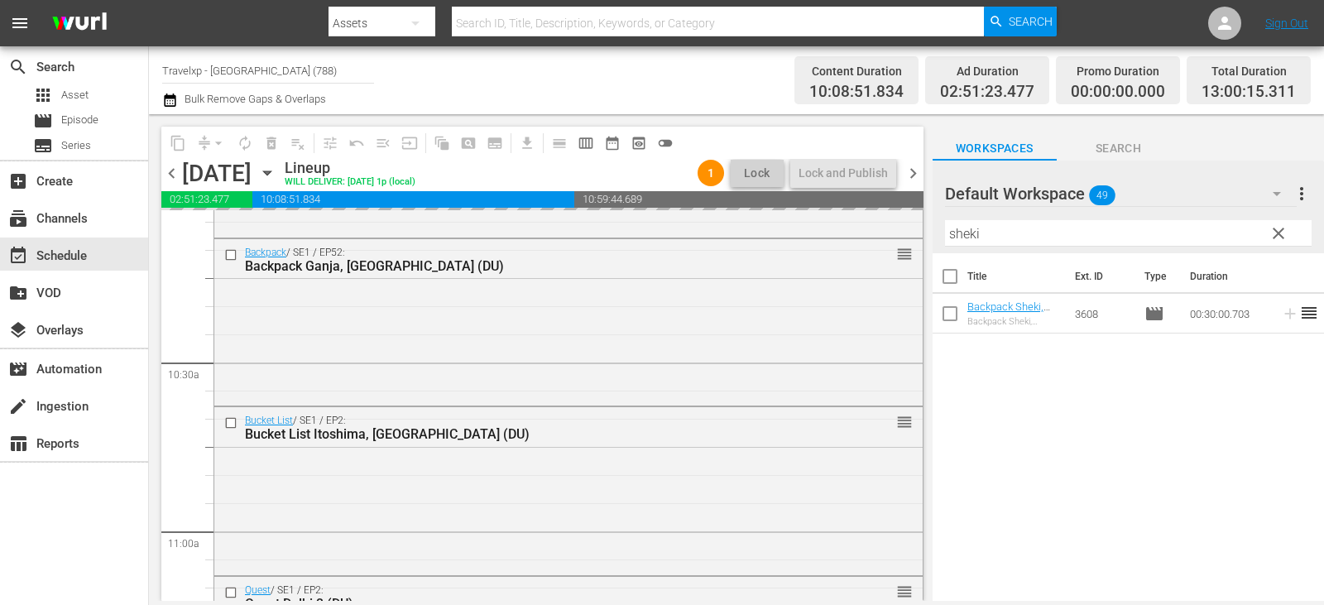
click at [1275, 230] on span "clear" at bounding box center [1279, 234] width 20 height 20
click at [1275, 230] on input "sheki" at bounding box center [1128, 233] width 367 height 26
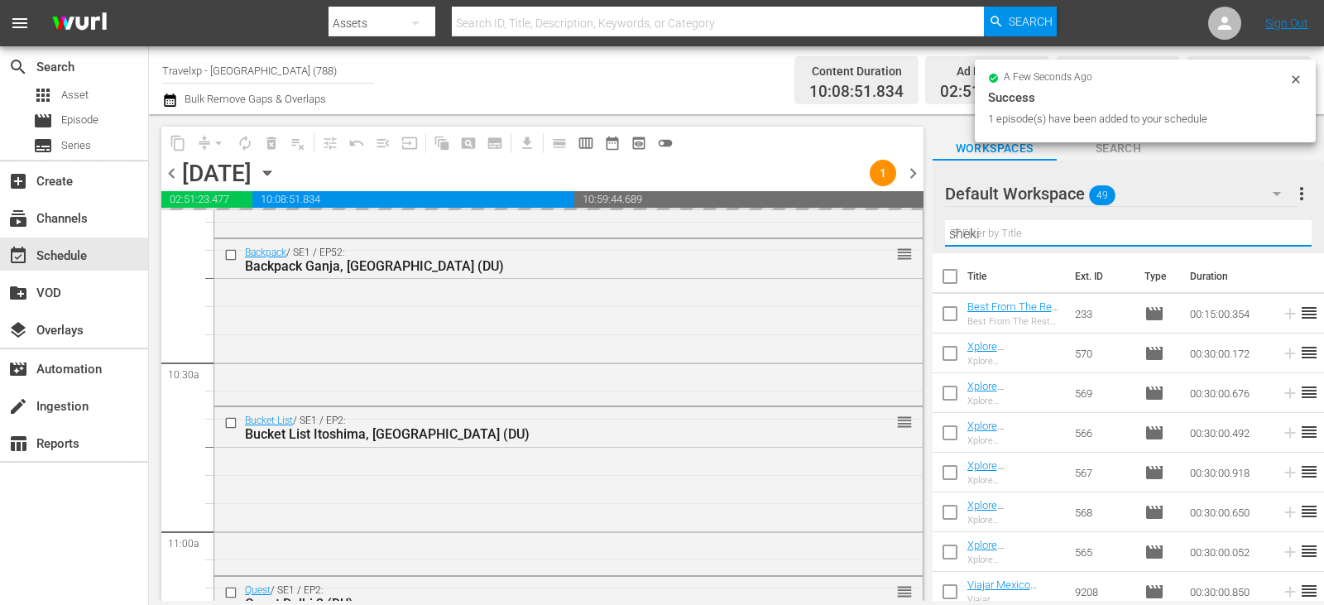
click at [1275, 230] on input "sheki" at bounding box center [1128, 233] width 367 height 26
click at [1275, 230] on input "text" at bounding box center [1128, 233] width 367 height 26
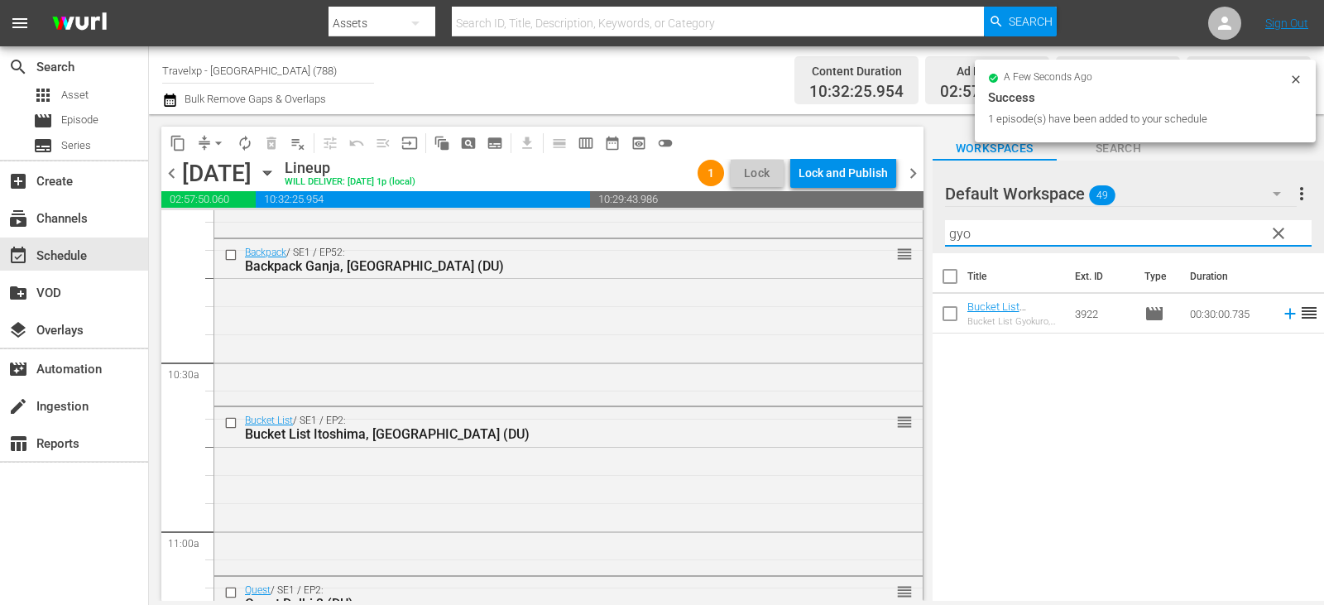
type input "gyo"
click at [1285, 312] on icon at bounding box center [1290, 314] width 11 height 11
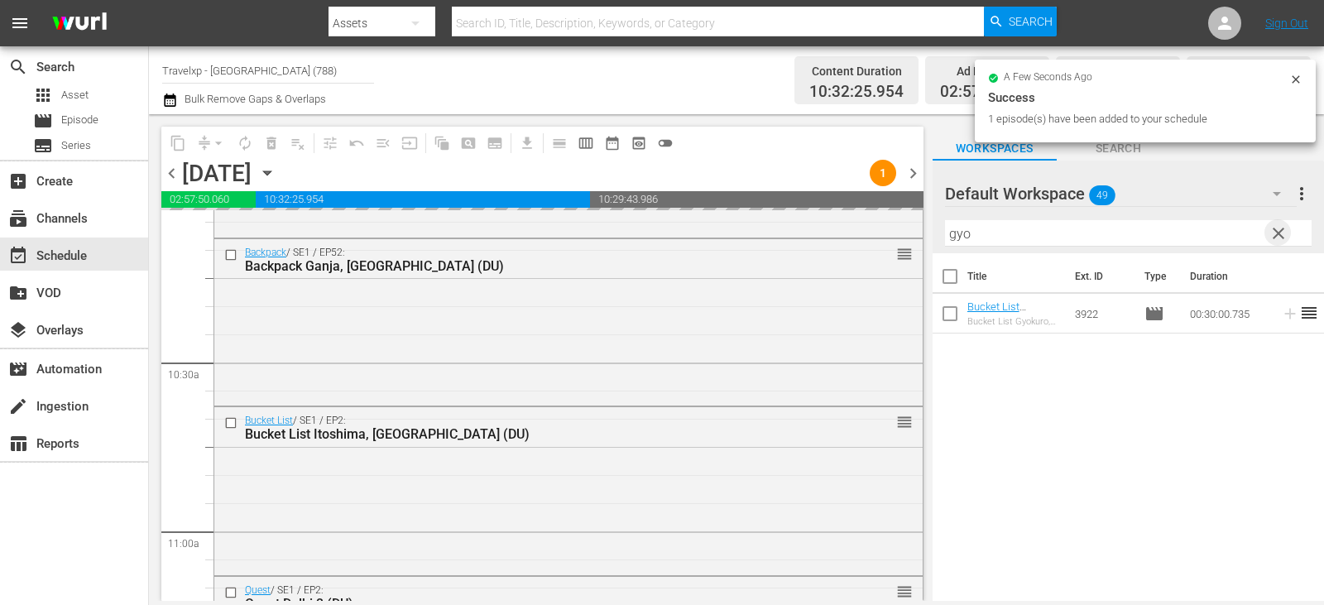
click at [1286, 241] on span "clear" at bounding box center [1279, 234] width 20 height 20
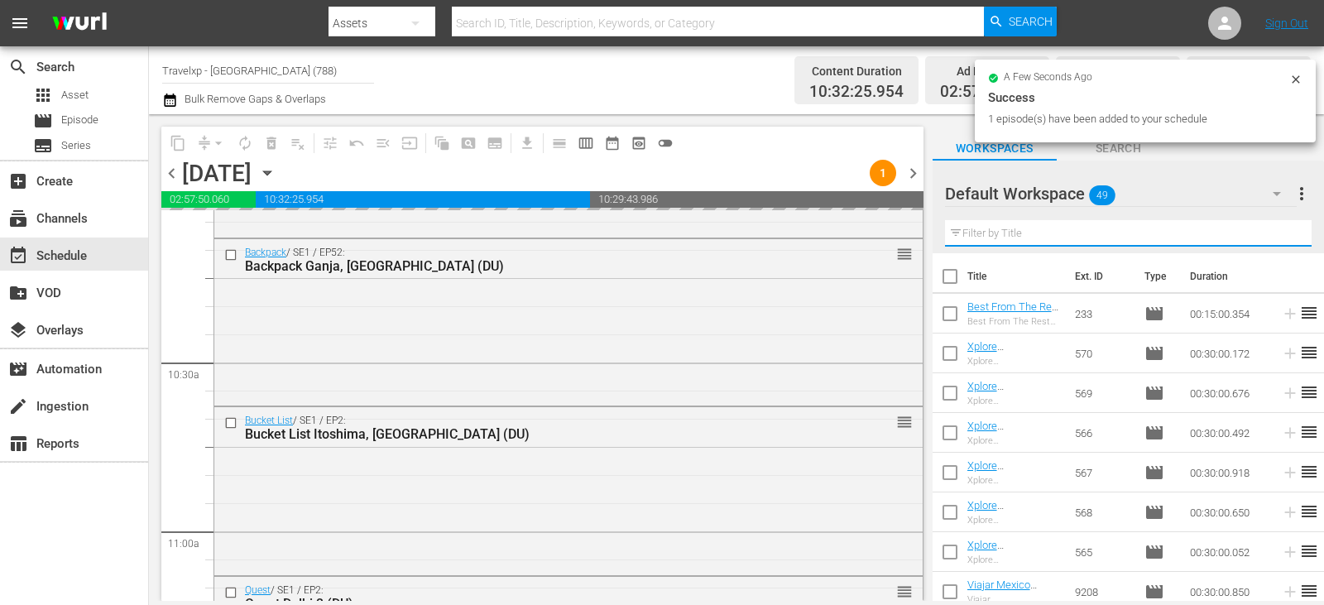
click at [1286, 241] on input "text" at bounding box center [1128, 233] width 367 height 26
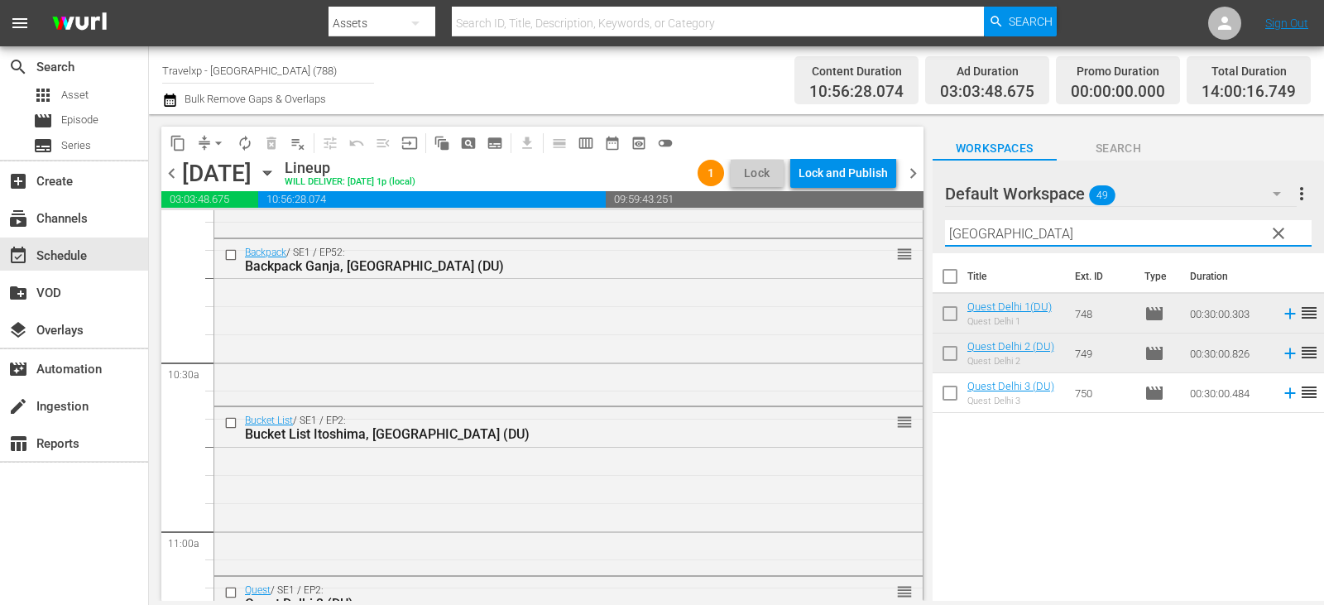
type input "[GEOGRAPHIC_DATA]"
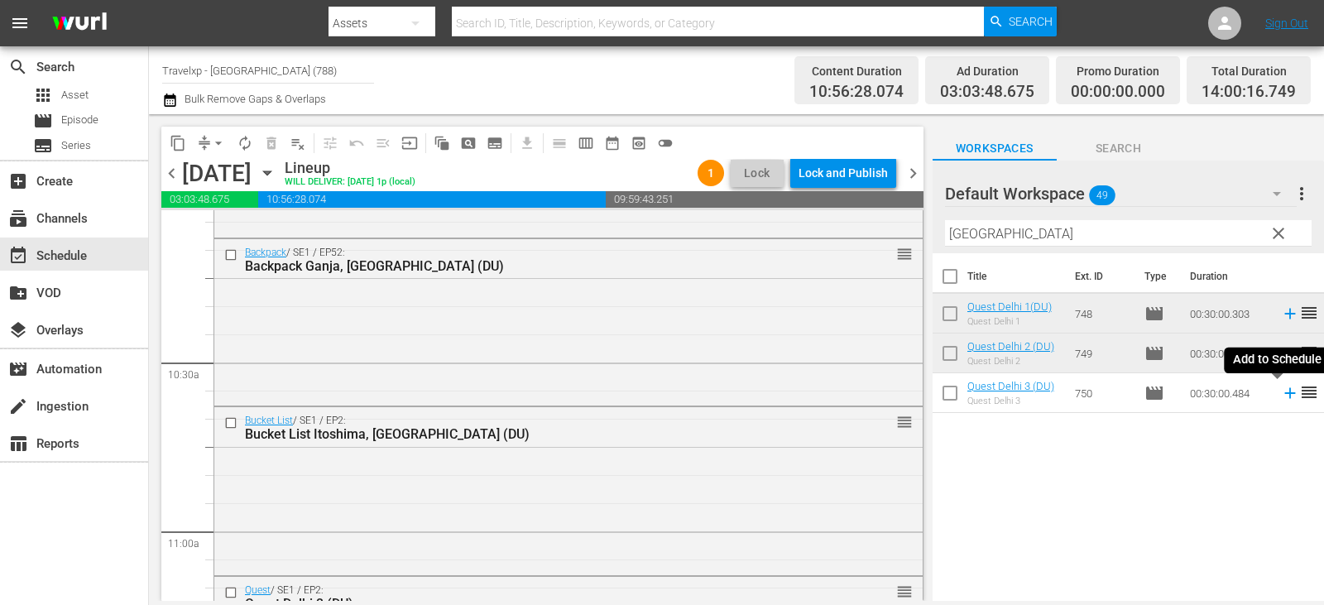
click at [1285, 394] on icon at bounding box center [1290, 393] width 11 height 11
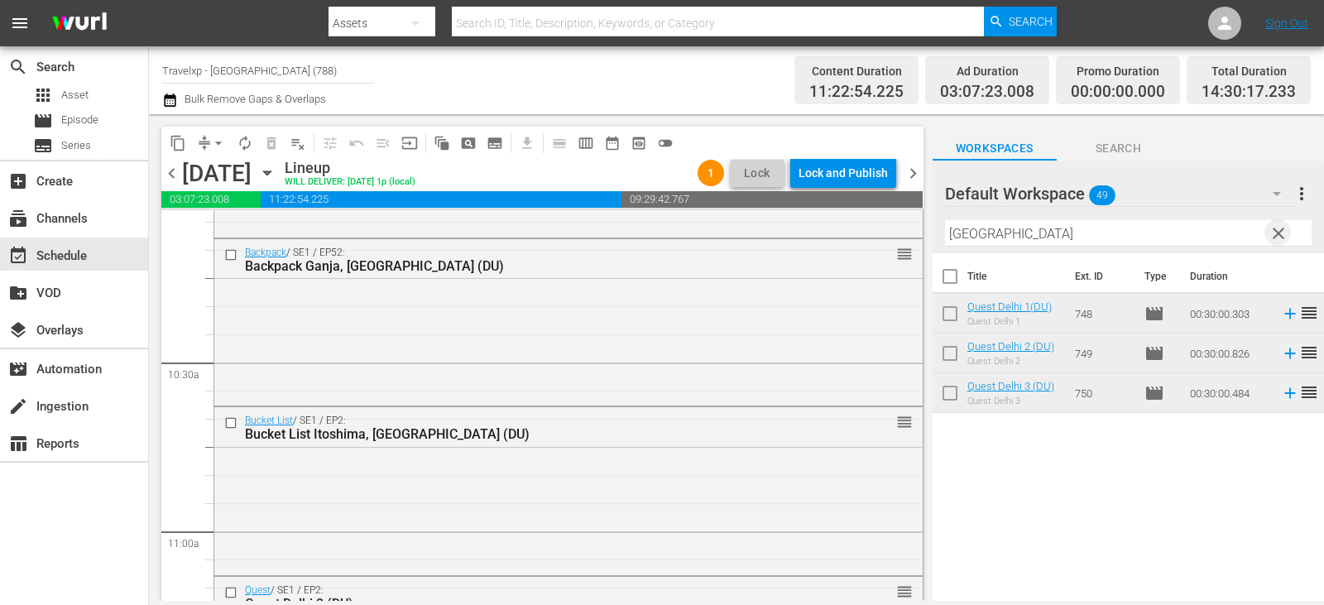
click at [1285, 233] on span "clear" at bounding box center [1279, 234] width 20 height 20
click at [1285, 233] on input "text" at bounding box center [1128, 233] width 367 height 26
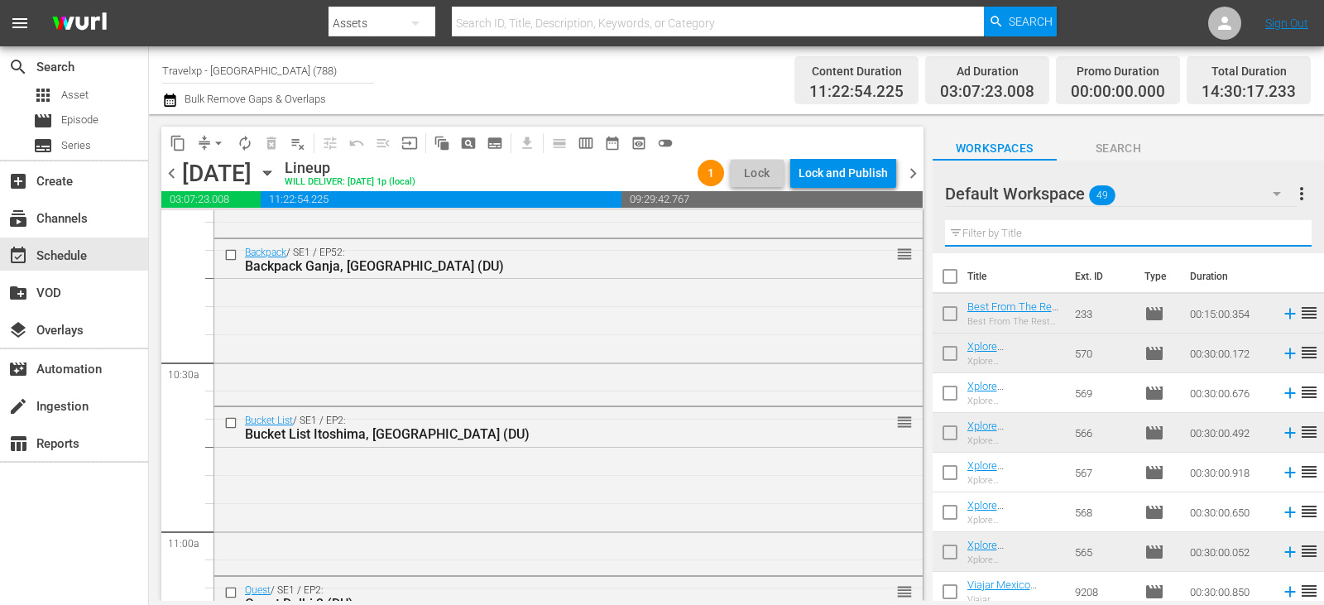
click at [1285, 233] on input "text" at bounding box center [1128, 233] width 367 height 26
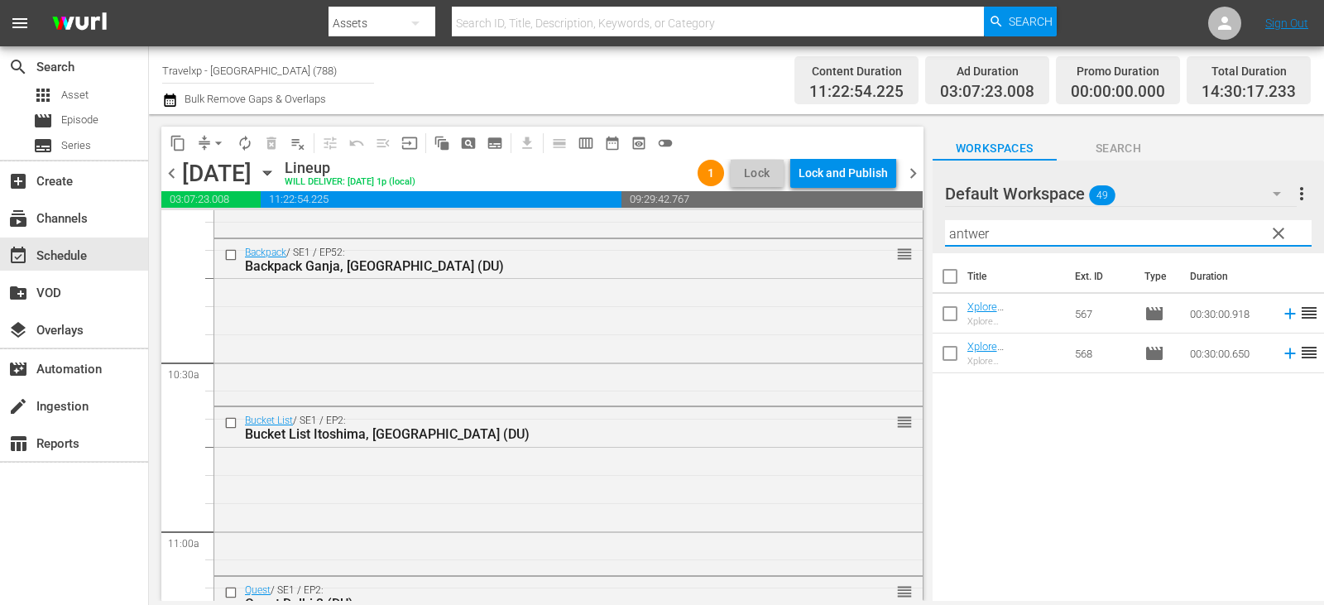
type input "antwer"
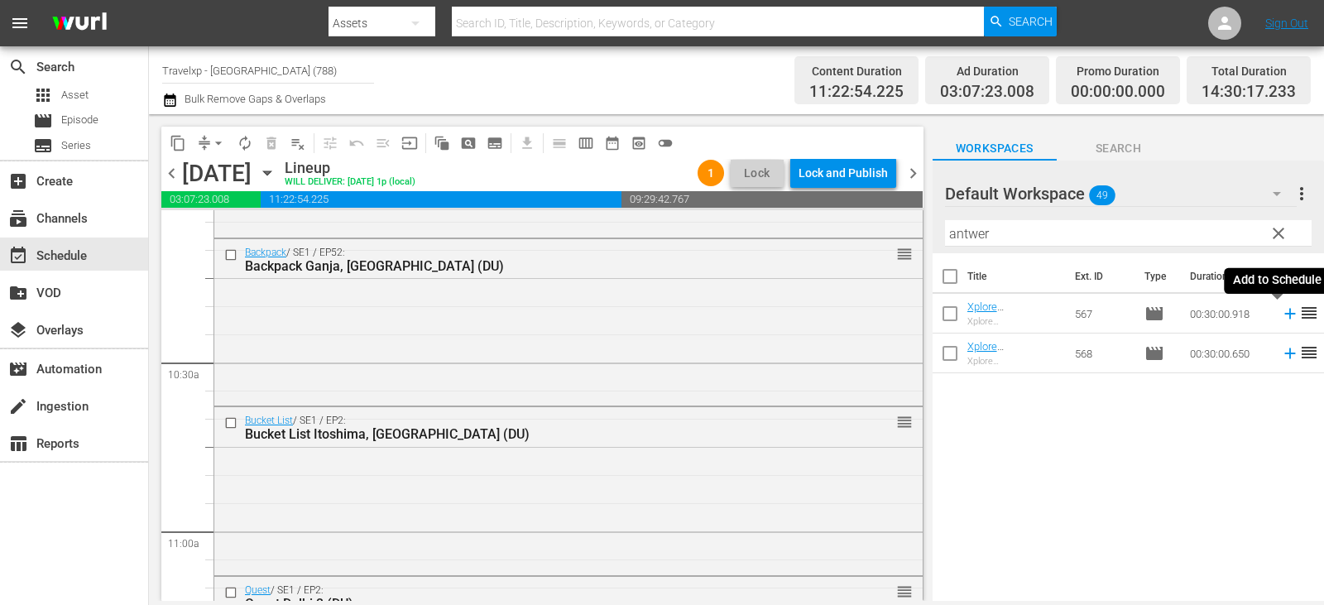
click at [1281, 312] on icon at bounding box center [1290, 314] width 18 height 18
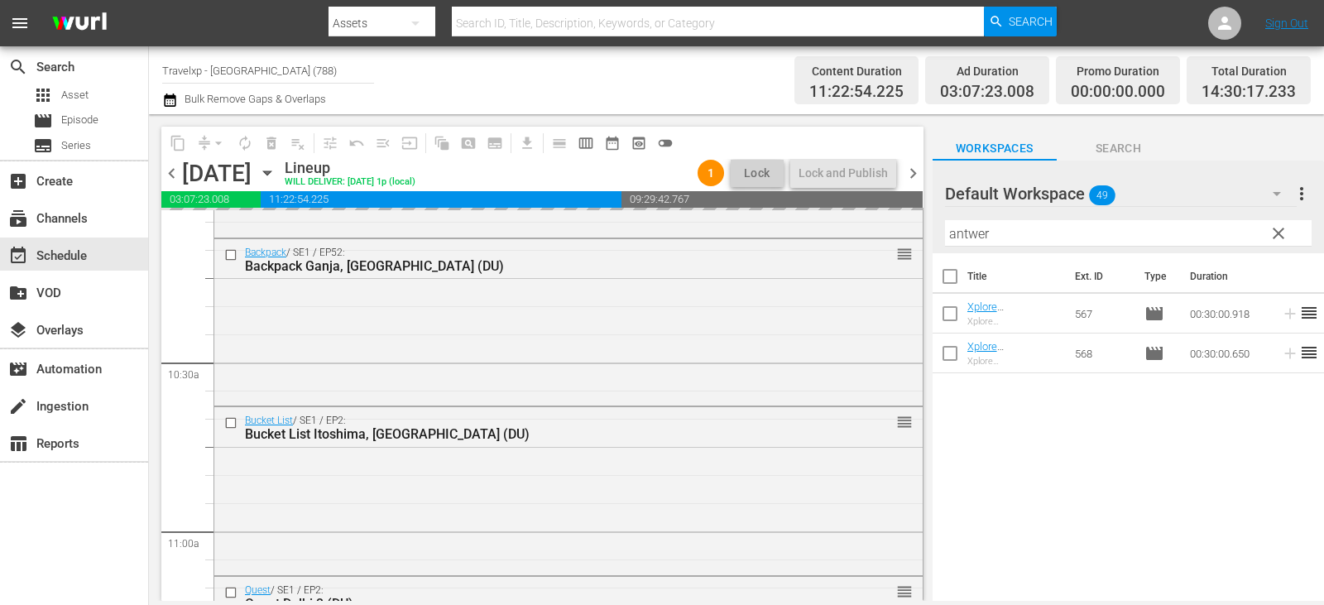
click at [1285, 228] on span "clear" at bounding box center [1279, 234] width 20 height 20
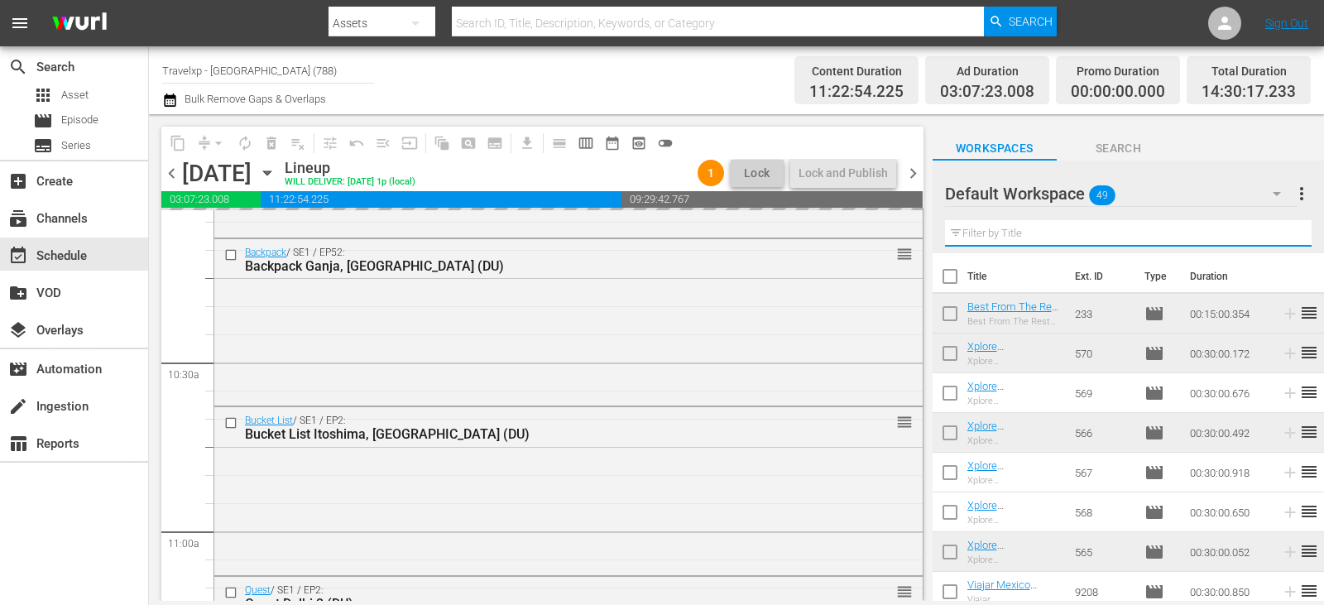
click at [1285, 228] on input "text" at bounding box center [1128, 233] width 367 height 26
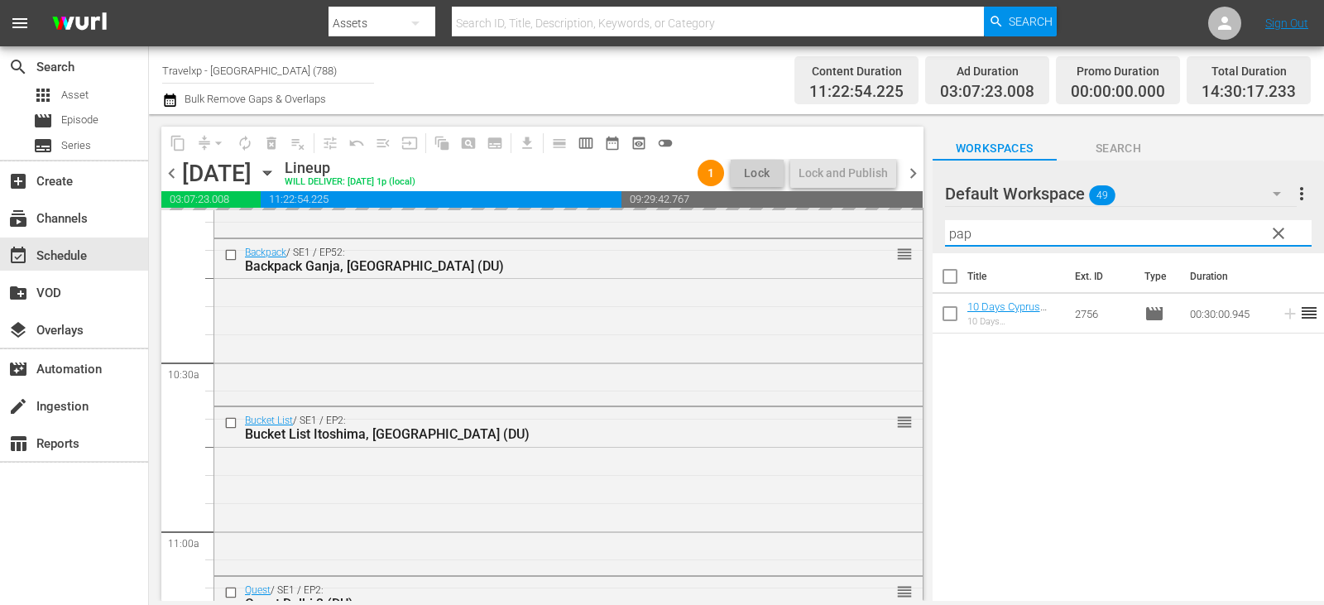
type input "pap"
click at [1005, 511] on div "Title Ext. ID Type Duration 10 Days Cyprus Paphos (DU) 10 Days Cyprus Paphos 27…" at bounding box center [1129, 428] width 392 height 350
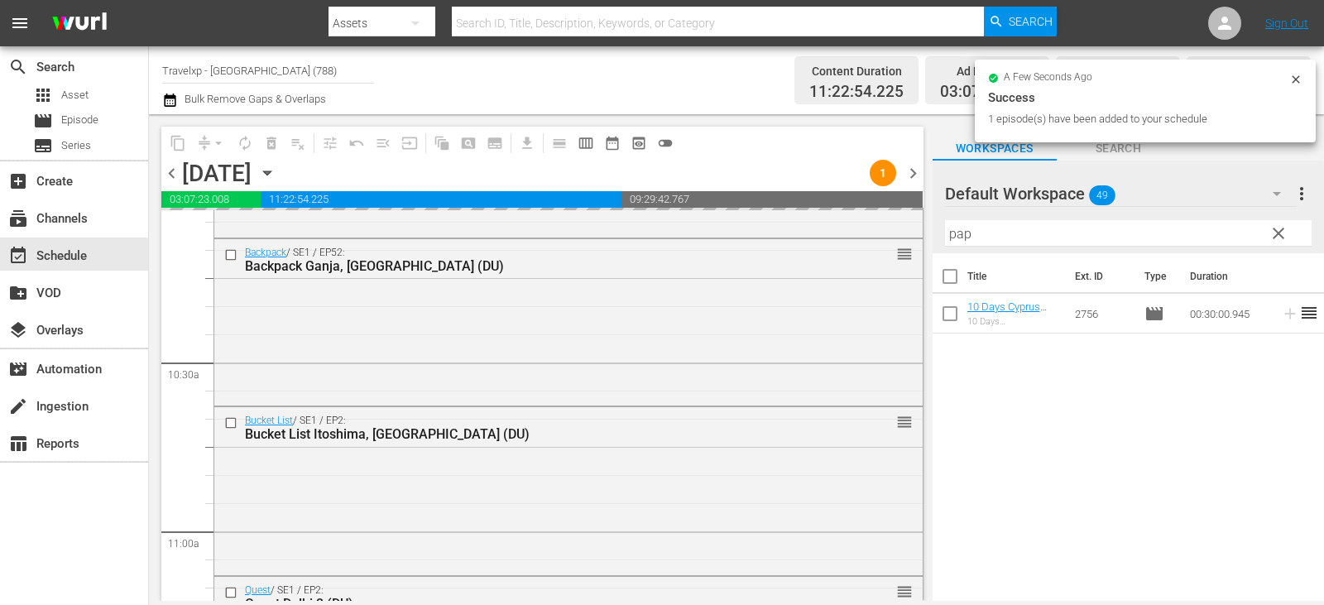
scroll to position [3973, 0]
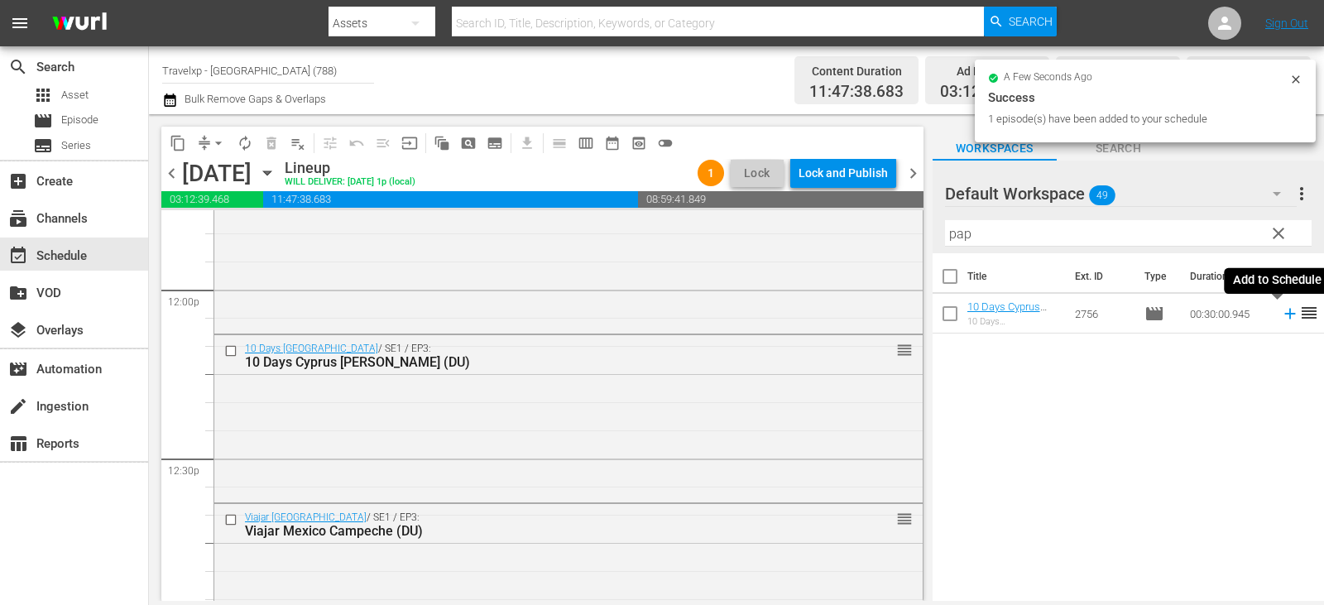
click at [1285, 314] on icon at bounding box center [1290, 314] width 11 height 11
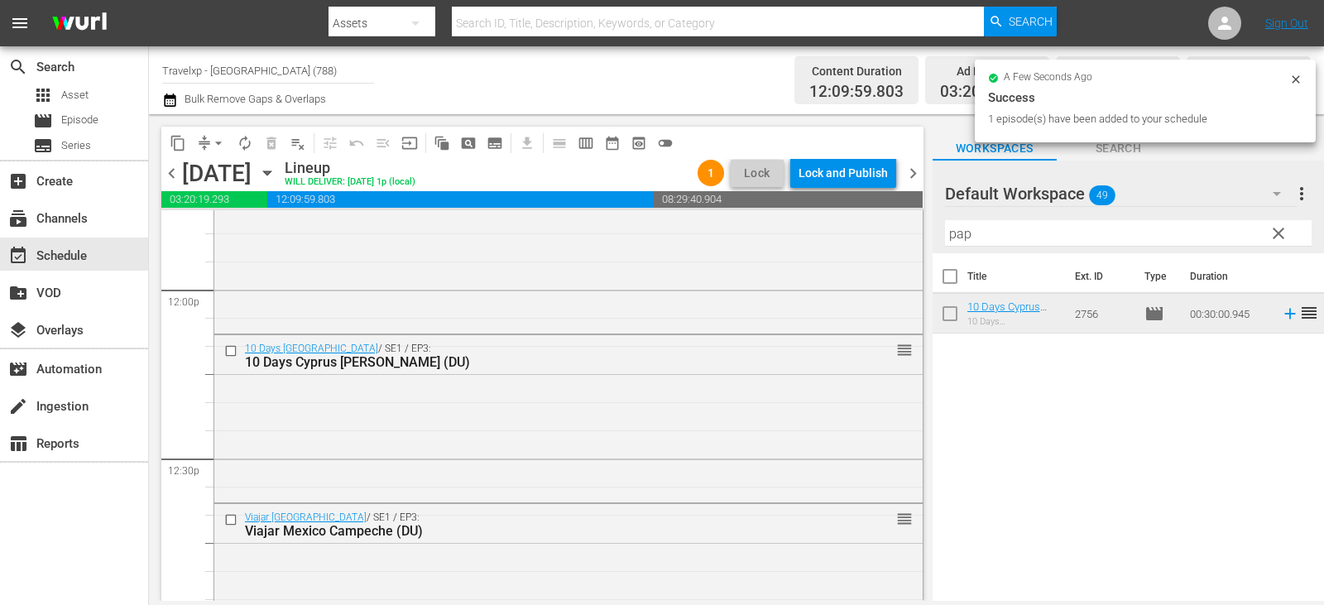
click at [1282, 232] on span "clear" at bounding box center [1279, 234] width 20 height 20
click at [1282, 232] on input "pap" at bounding box center [1128, 233] width 367 height 26
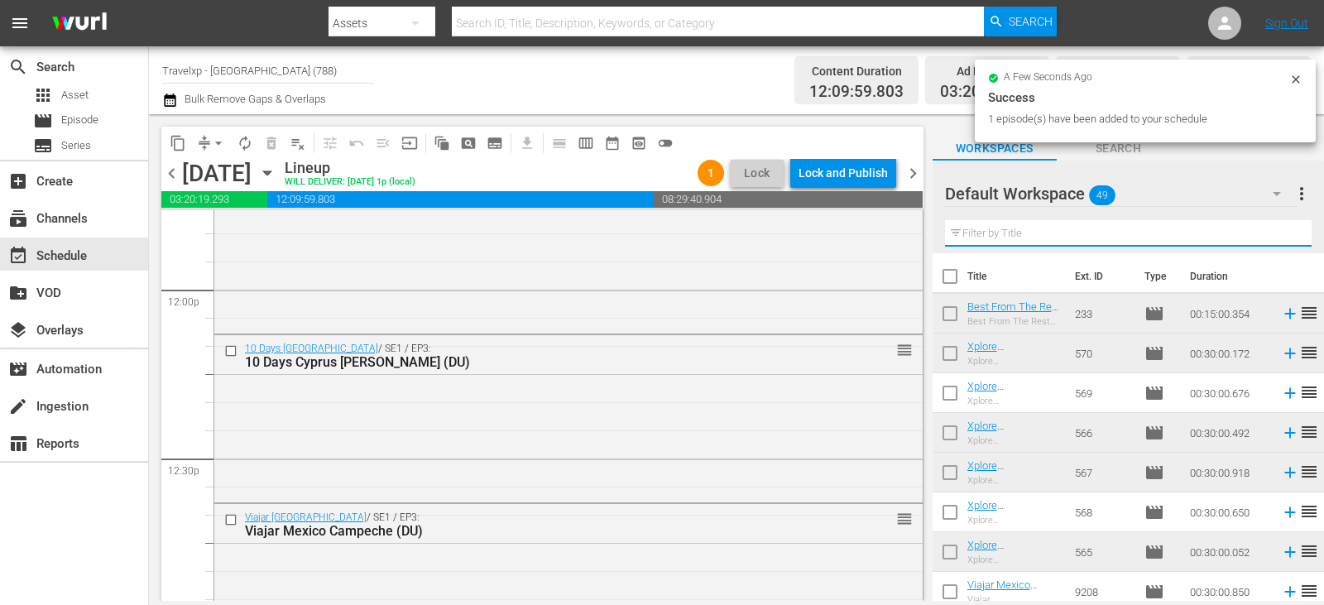
click at [1282, 232] on input "text" at bounding box center [1128, 233] width 367 height 26
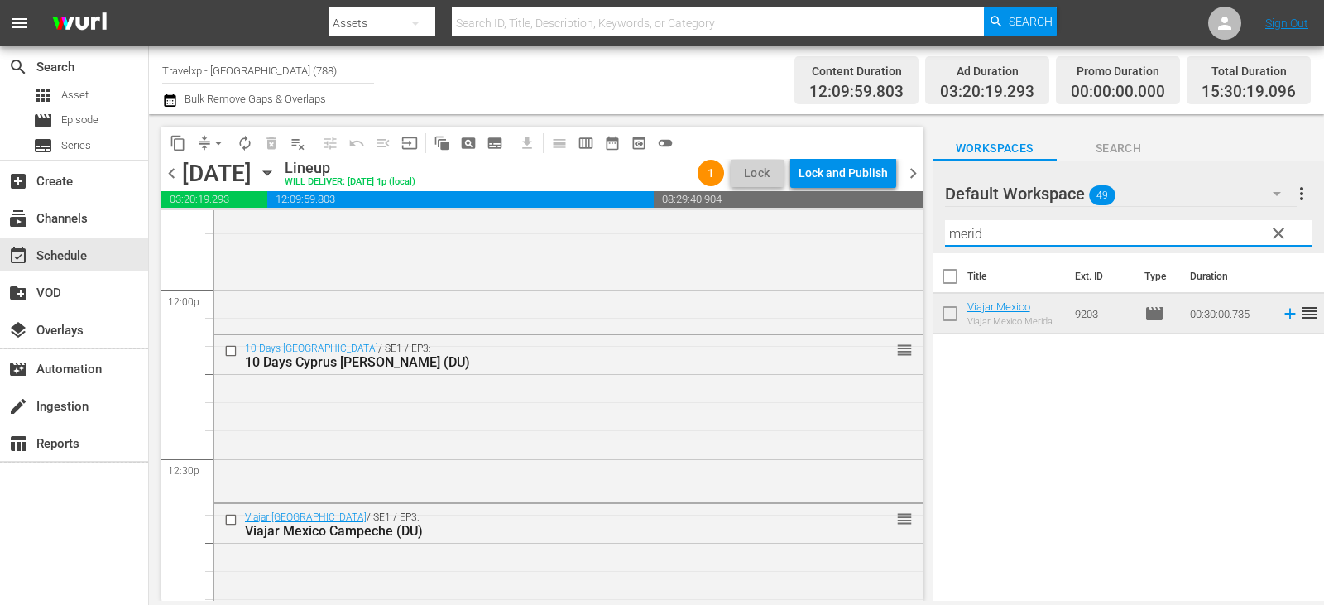
type input "merida"
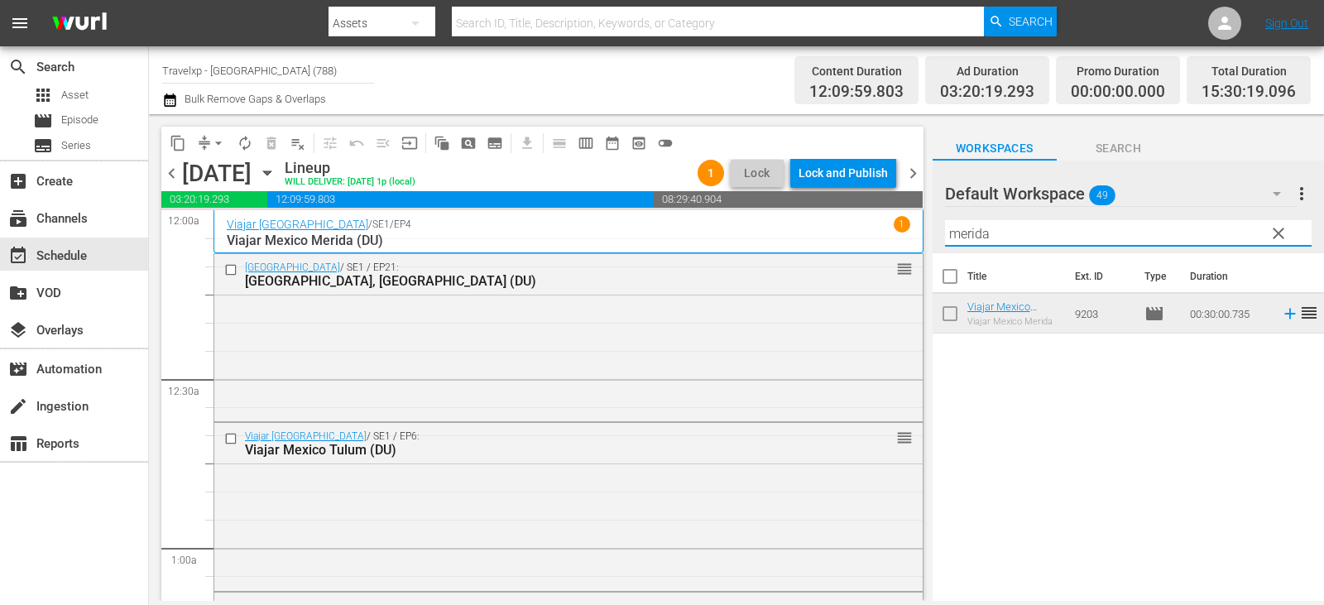
scroll to position [3973, 0]
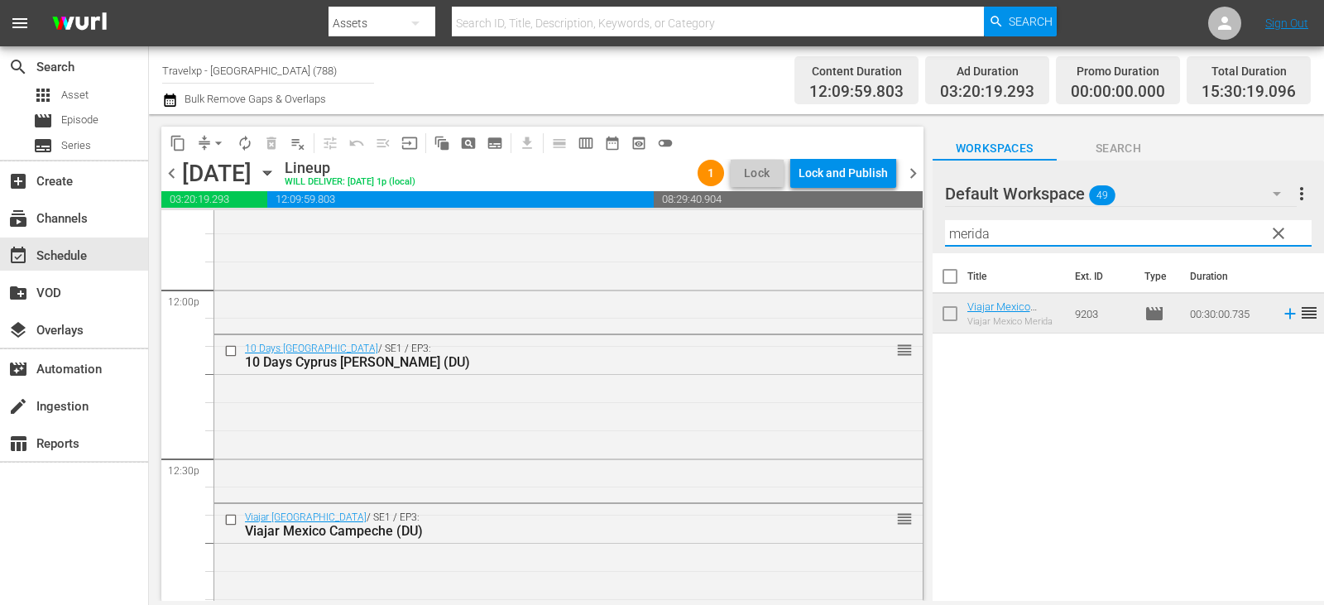
type input "merida"
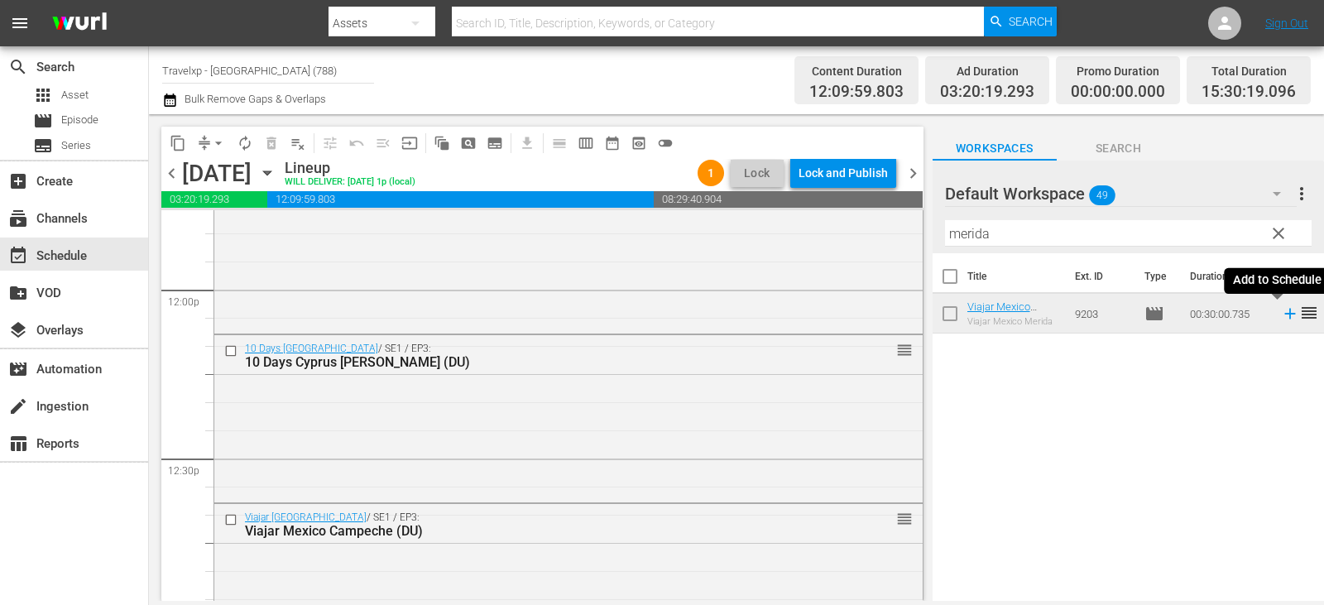
click at [1281, 311] on icon at bounding box center [1290, 314] width 18 height 18
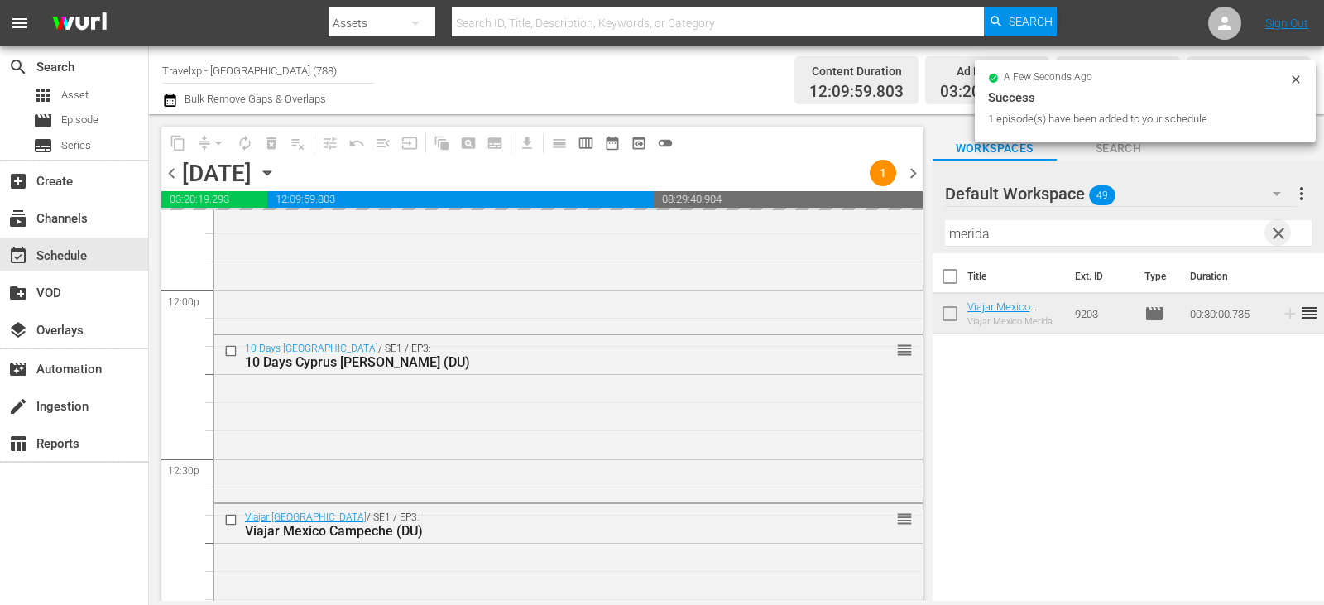
click at [1277, 235] on span "clear" at bounding box center [1279, 234] width 20 height 20
click at [1277, 235] on input "merida" at bounding box center [1128, 233] width 367 height 26
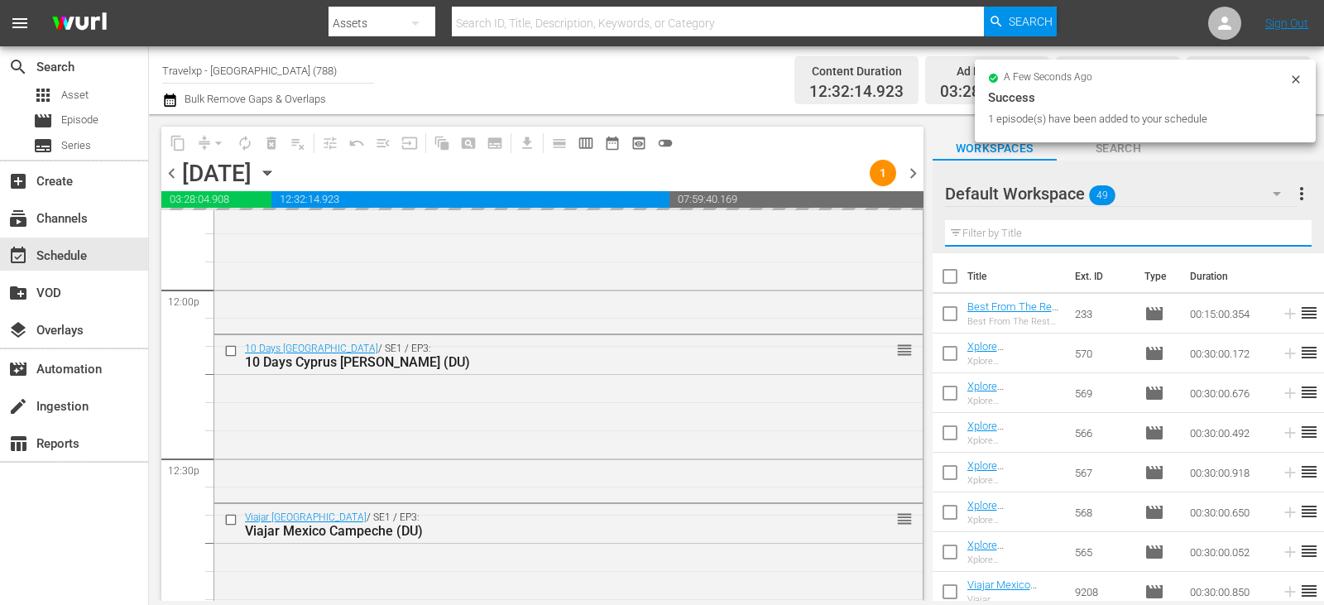
click at [1277, 235] on input "text" at bounding box center [1128, 233] width 367 height 26
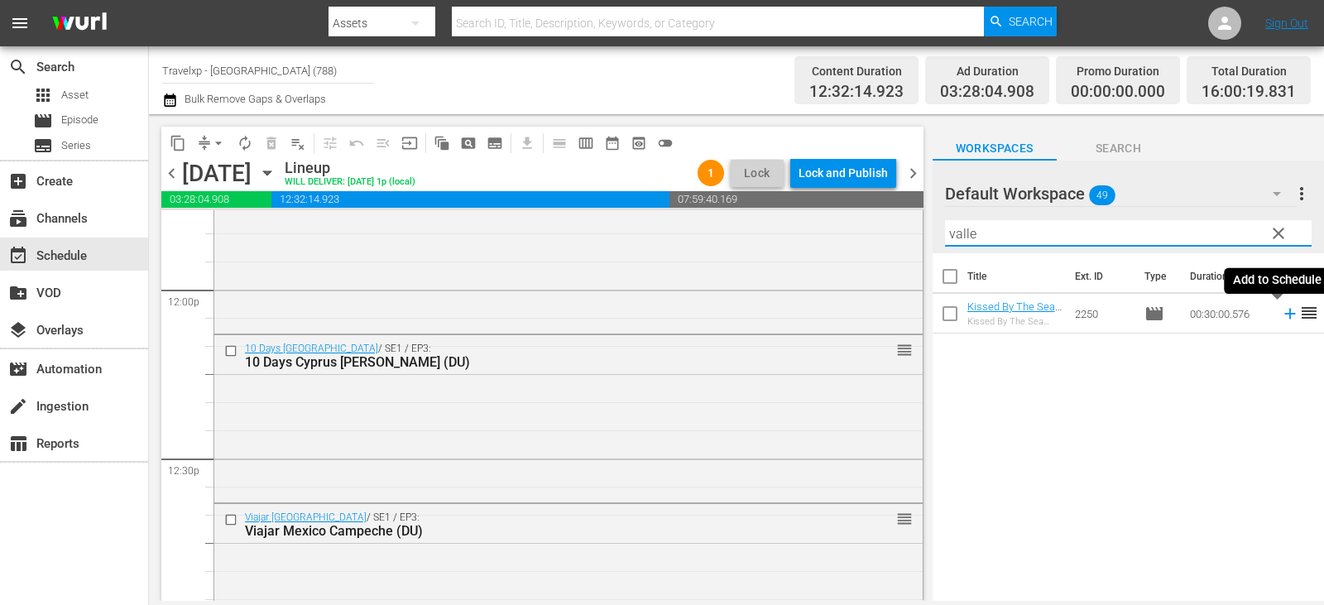
type input "valle"
click at [1281, 312] on icon at bounding box center [1290, 314] width 18 height 18
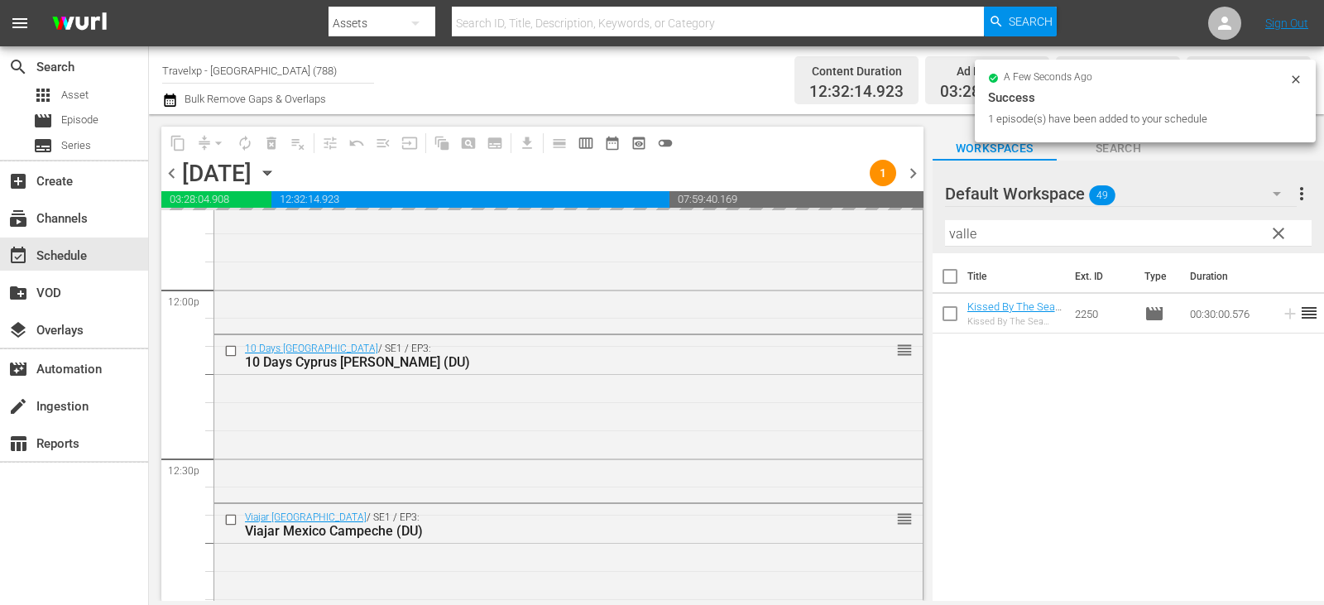
click at [1271, 230] on span "clear" at bounding box center [1279, 234] width 20 height 20
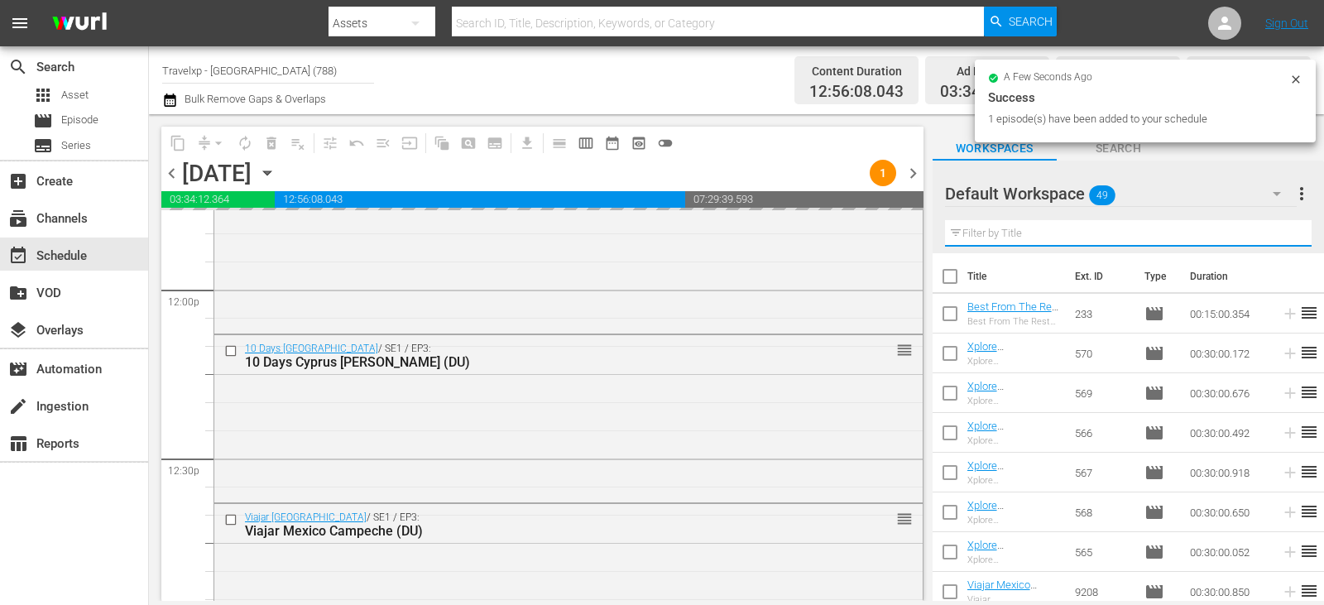
click at [1271, 230] on input "text" at bounding box center [1128, 233] width 367 height 26
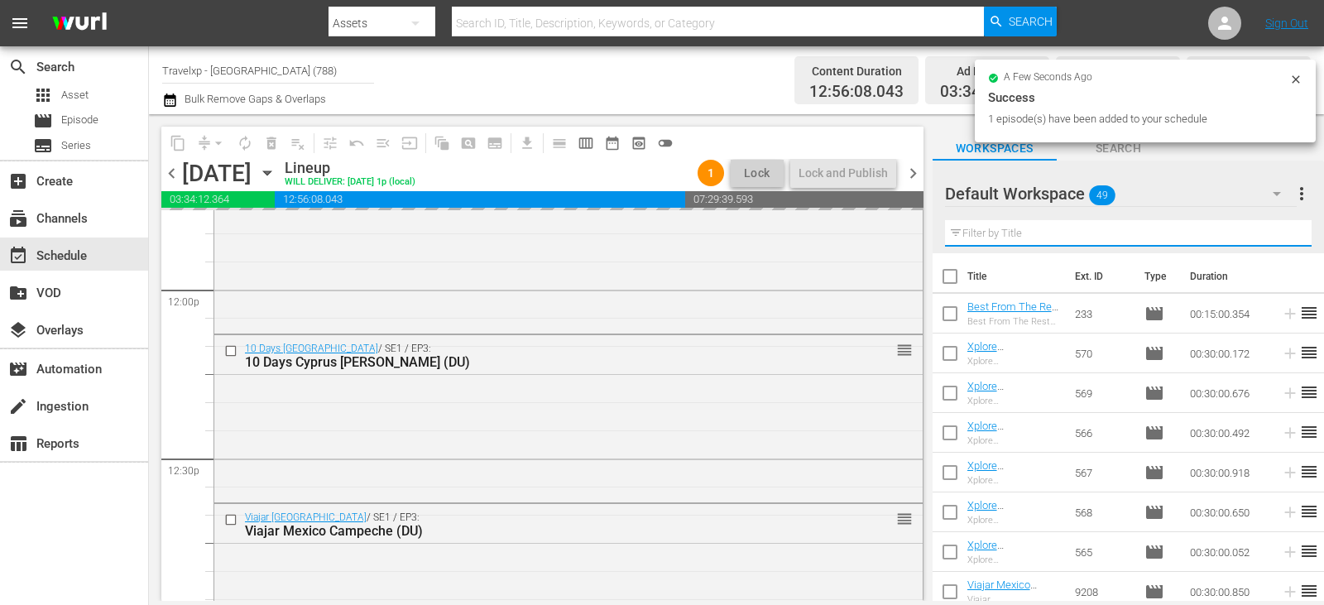
click at [1271, 230] on input "text" at bounding box center [1128, 233] width 367 height 26
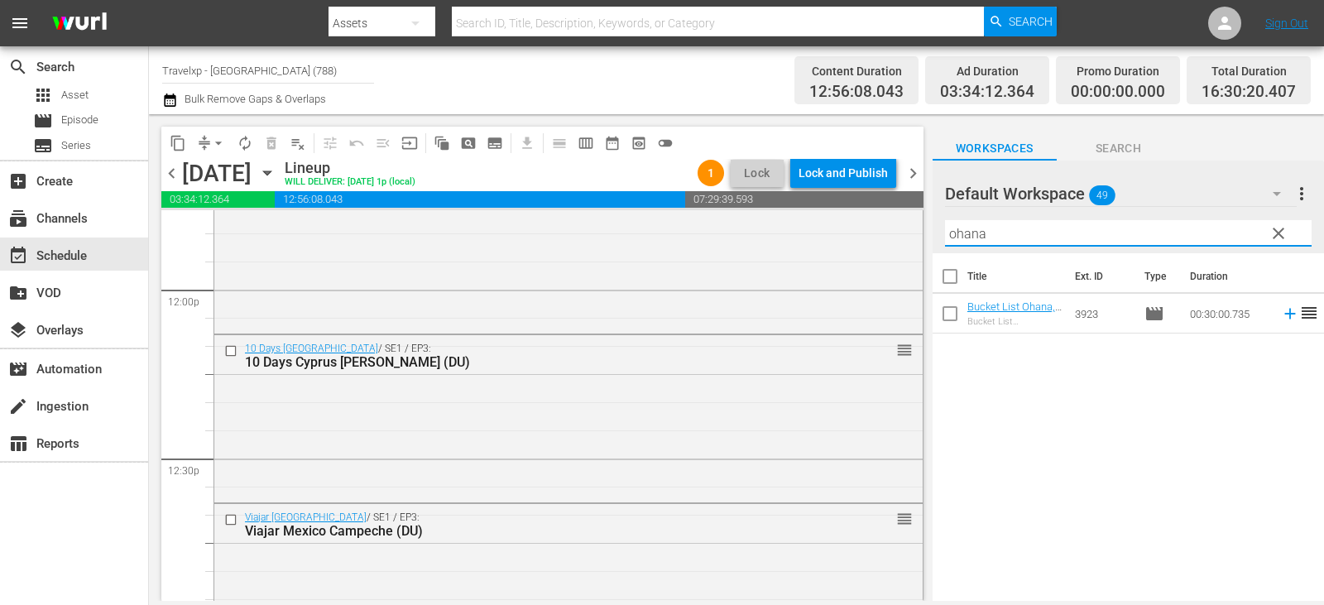
type input "ohana"
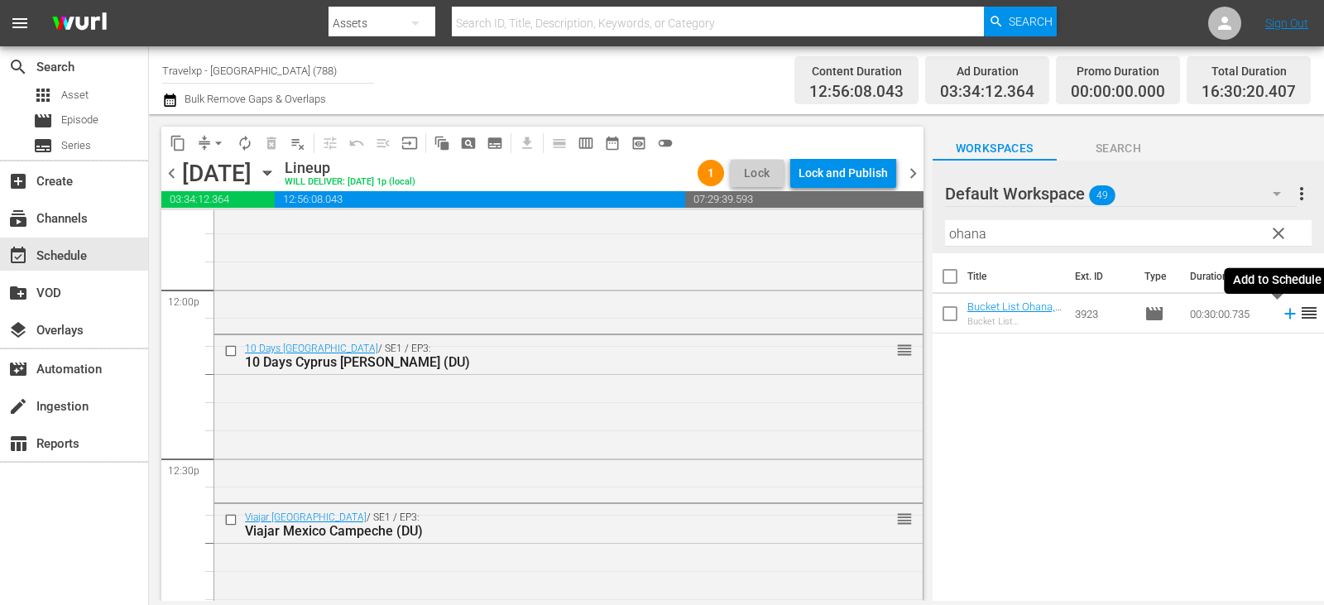
click at [1285, 315] on icon at bounding box center [1290, 314] width 11 height 11
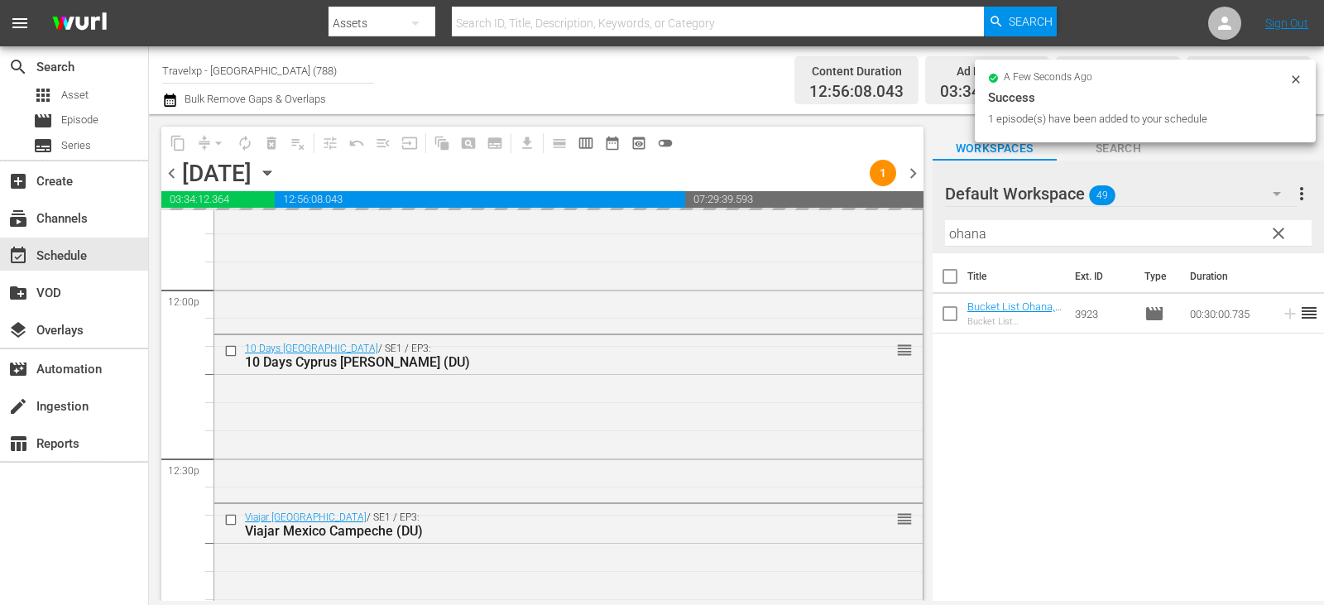
click at [1283, 240] on span "clear" at bounding box center [1279, 234] width 20 height 20
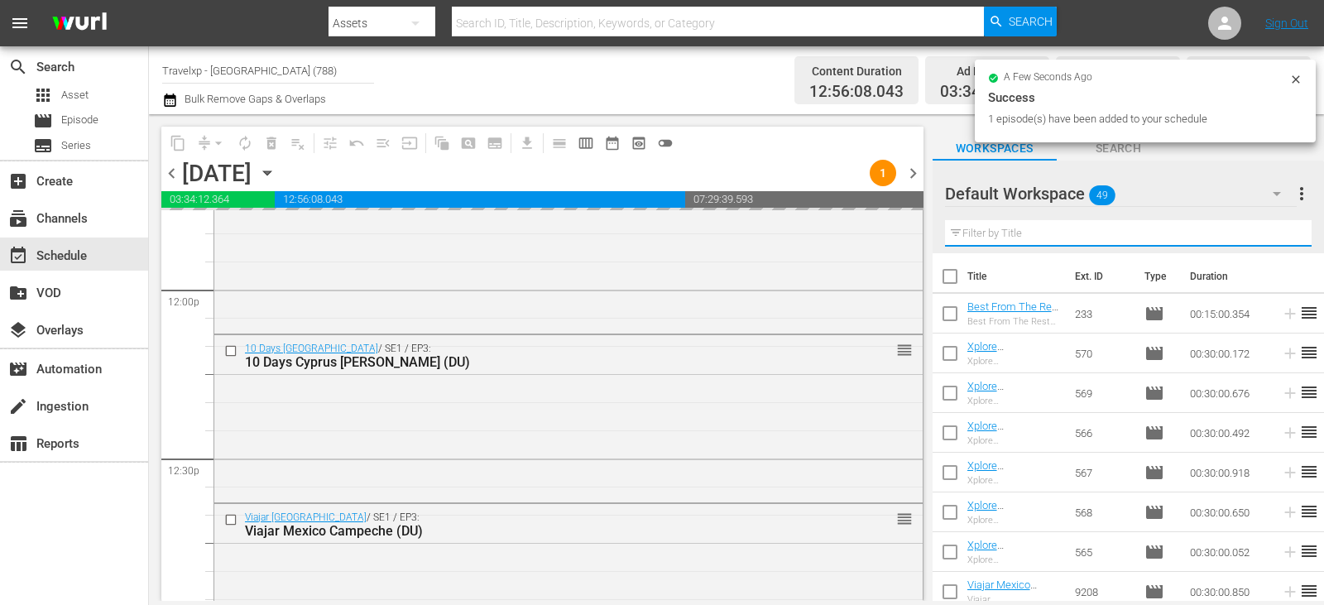
click at [1283, 240] on input "text" at bounding box center [1128, 233] width 367 height 26
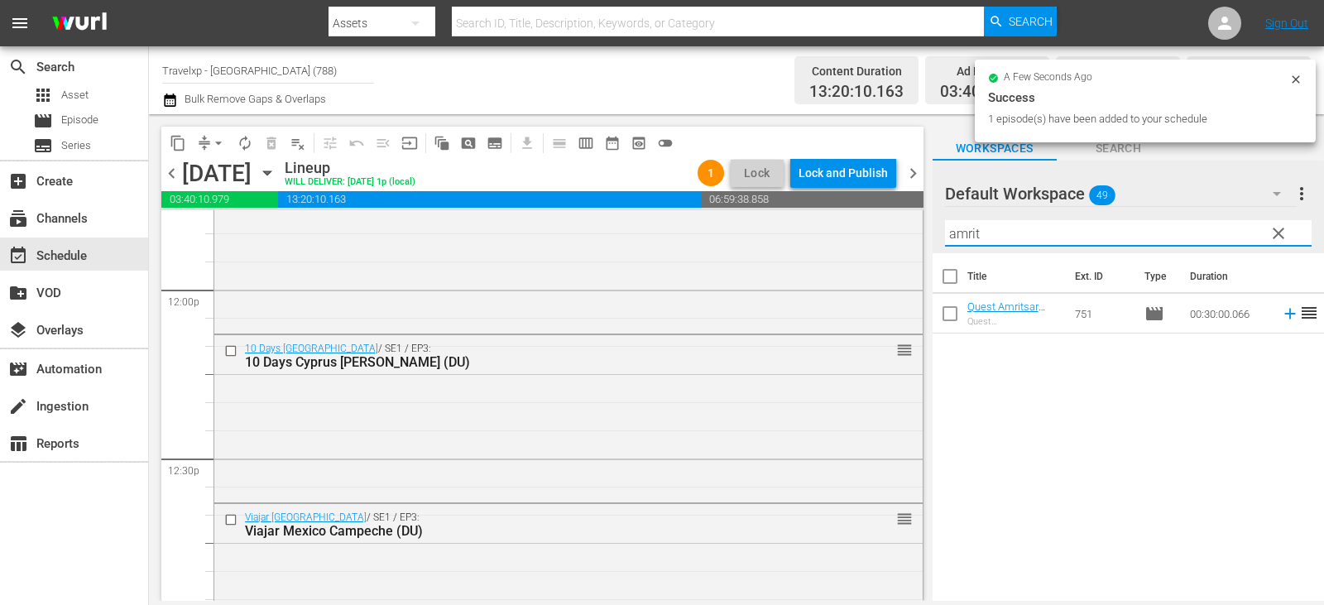
type input "amrit"
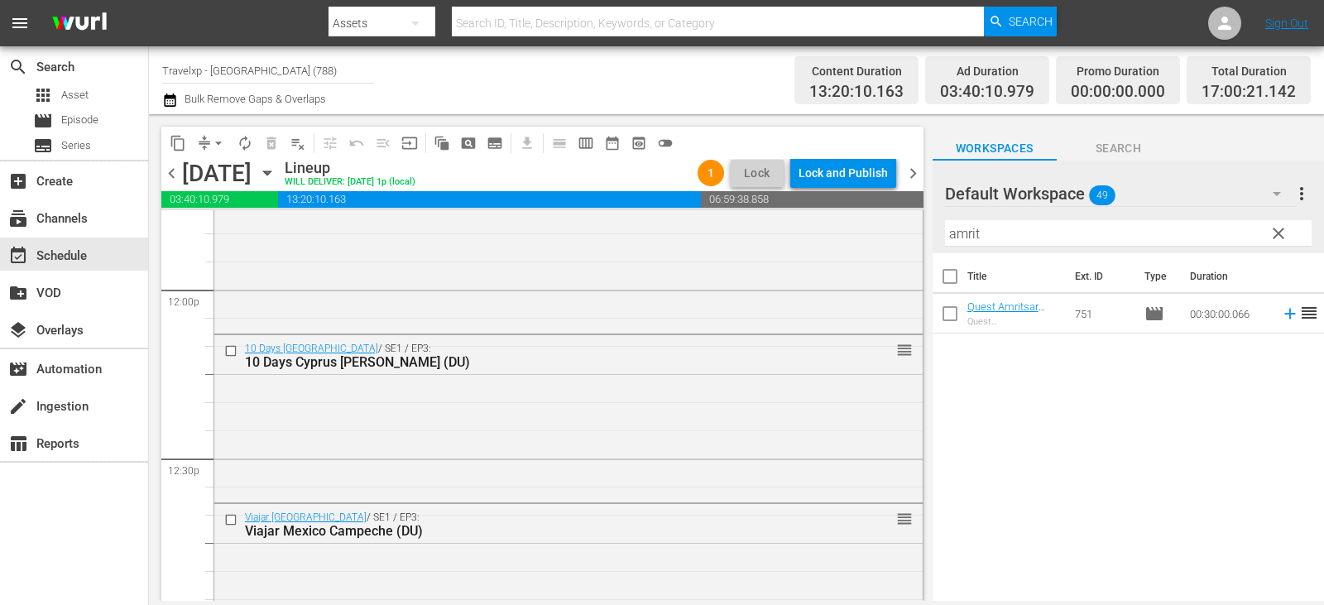
click at [1283, 313] on icon at bounding box center [1290, 314] width 18 height 18
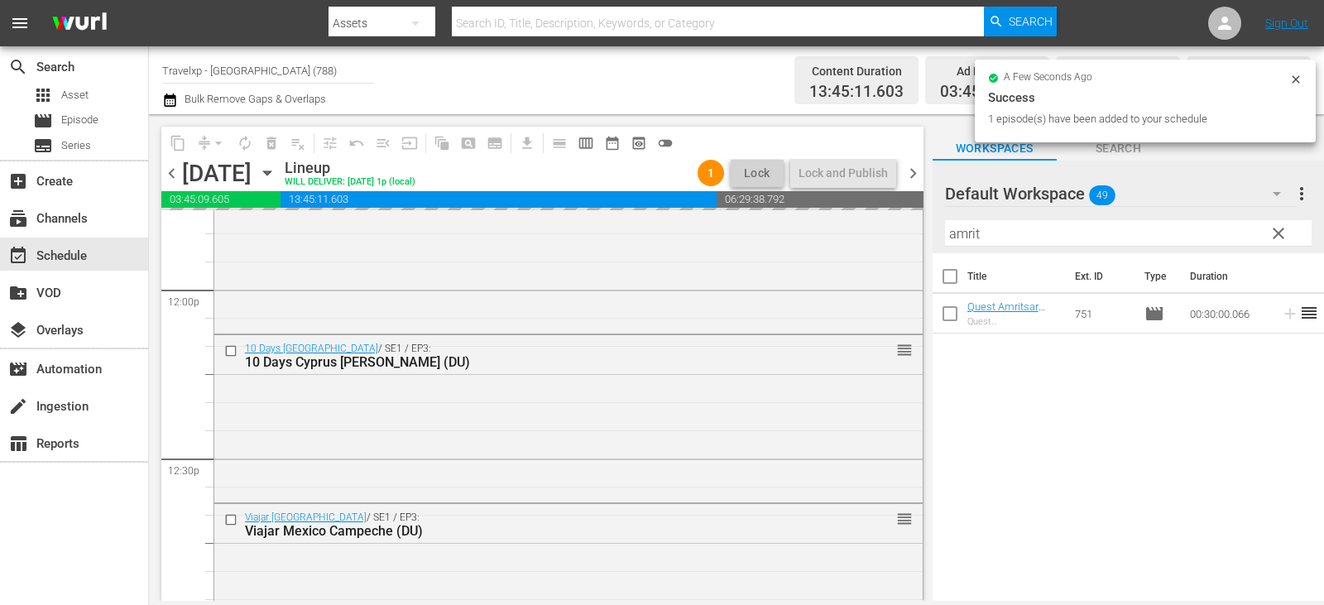
click at [1274, 239] on span "clear" at bounding box center [1279, 234] width 20 height 20
click at [1274, 239] on input "amrit" at bounding box center [1128, 233] width 367 height 26
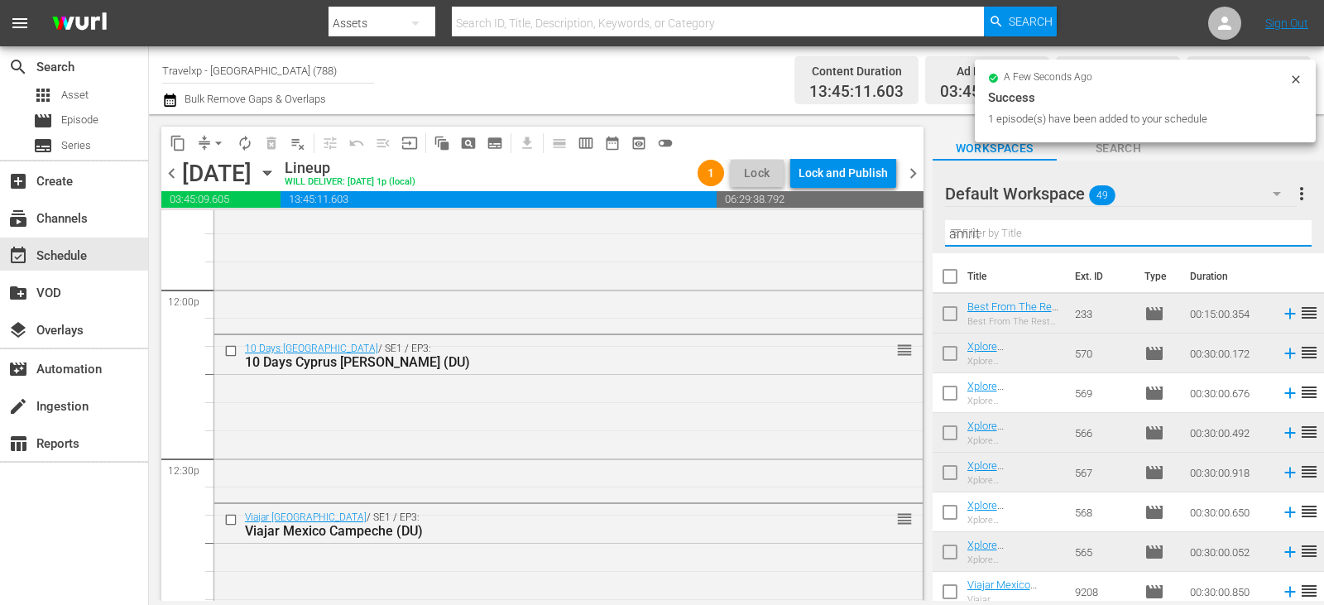
click at [1274, 239] on input "amrit" at bounding box center [1128, 233] width 367 height 26
click at [1274, 239] on input "text" at bounding box center [1128, 233] width 367 height 26
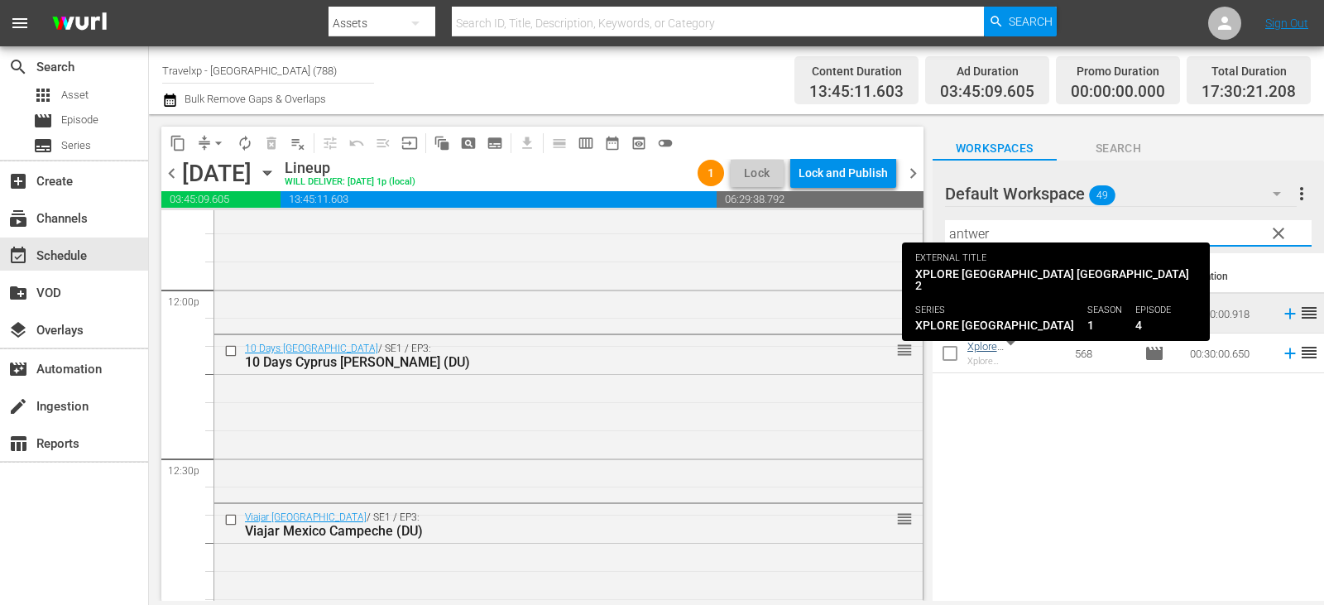
type input "antwer"
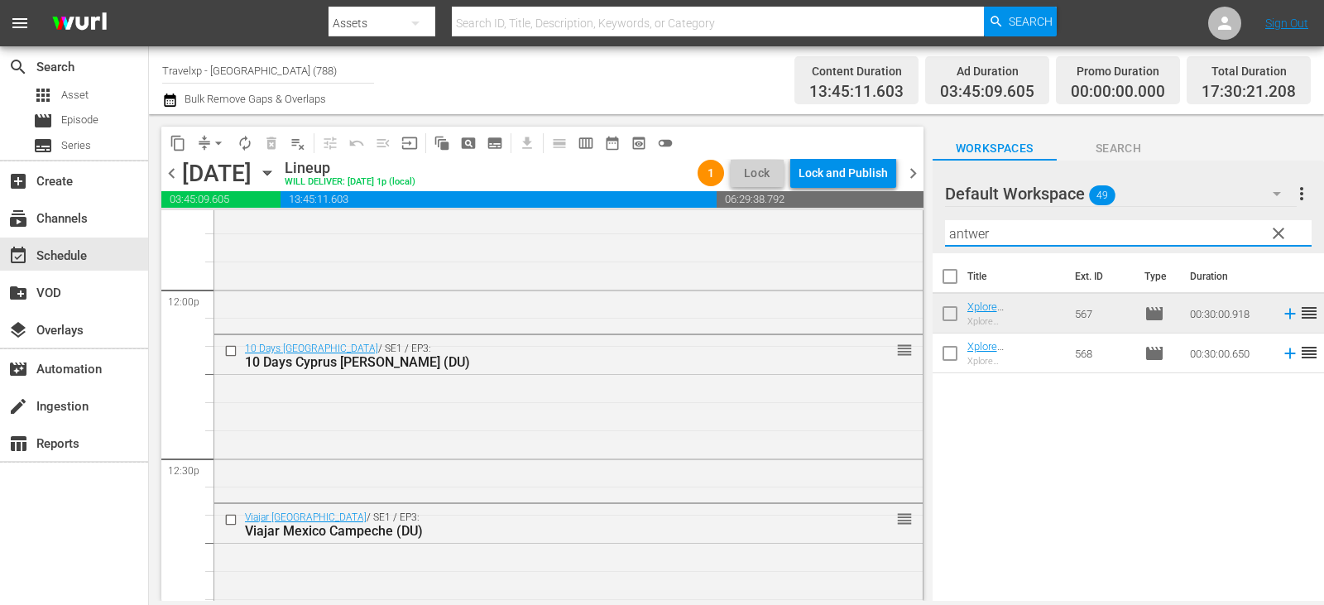
click at [1300, 354] on span "reorder" at bounding box center [1310, 353] width 20 height 20
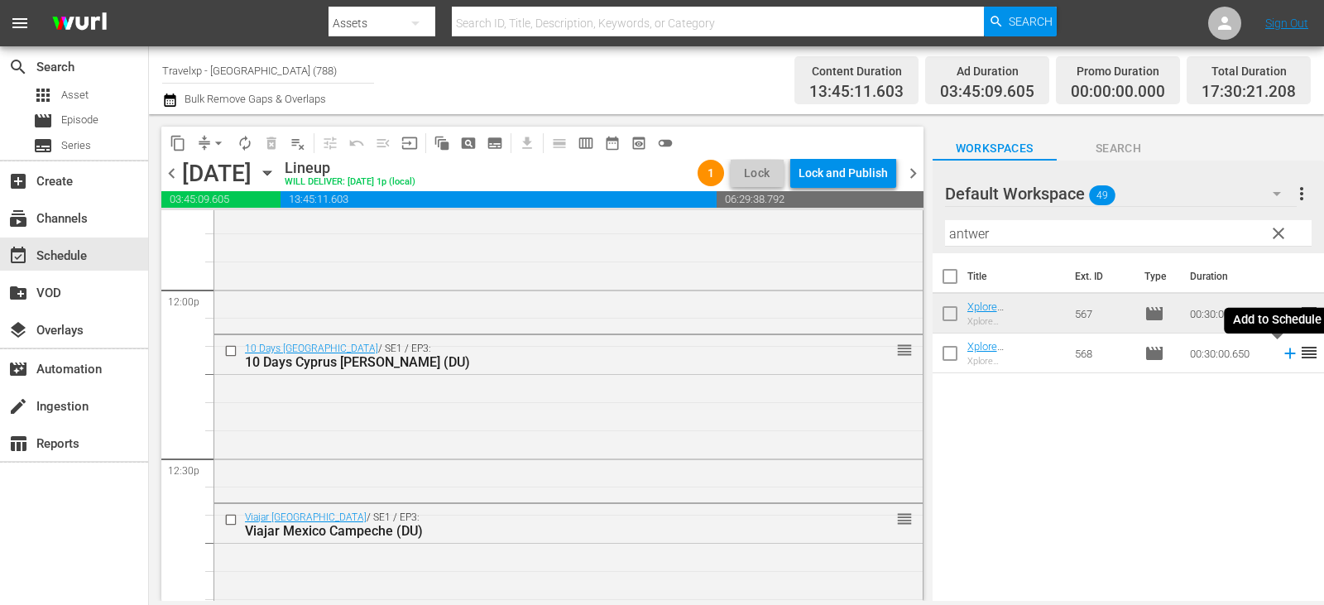
click at [1285, 354] on icon at bounding box center [1290, 354] width 11 height 11
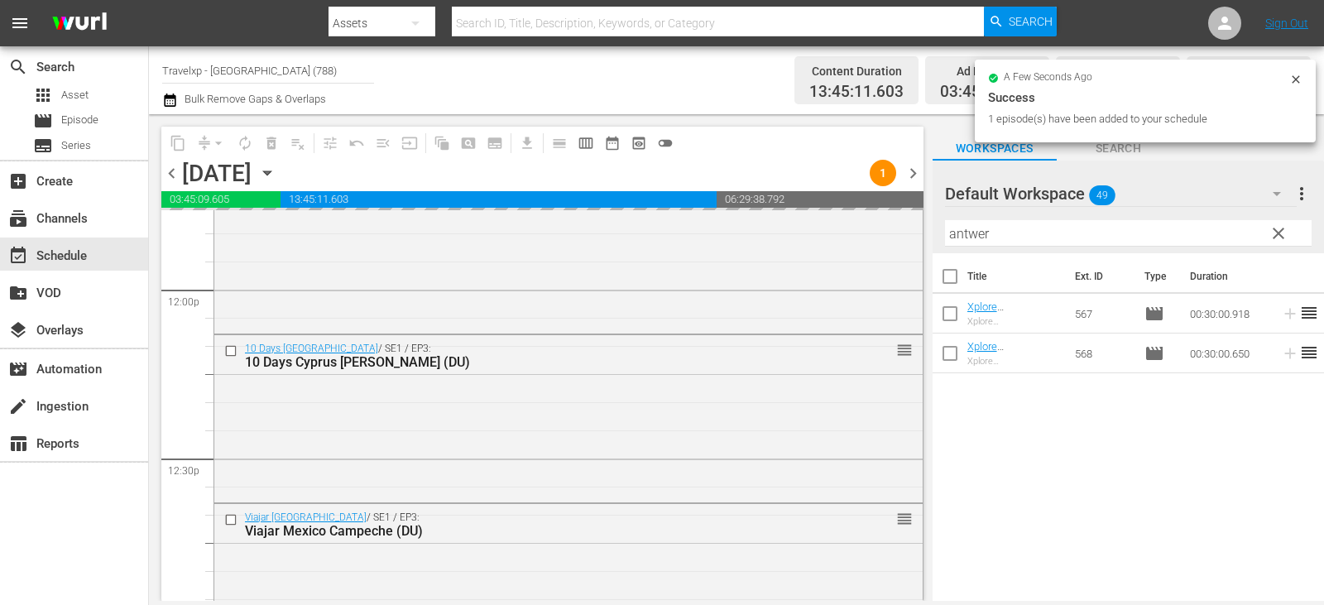
click at [1290, 232] on button "clear" at bounding box center [1278, 232] width 26 height 26
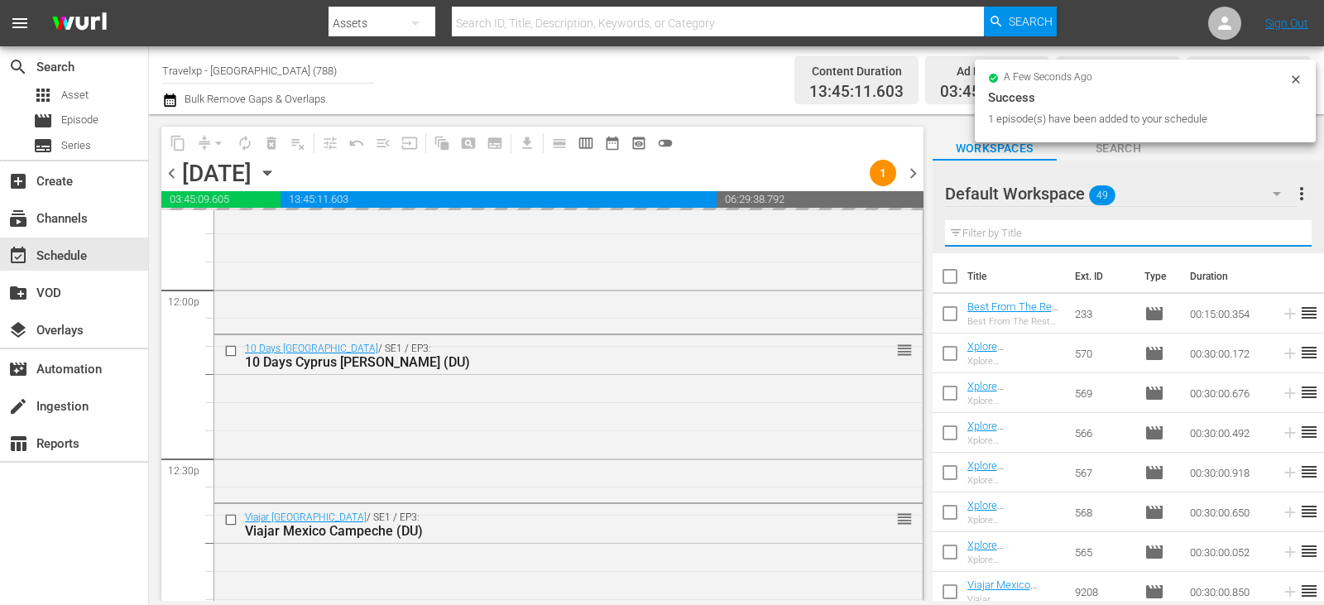
click at [1290, 232] on input "text" at bounding box center [1128, 233] width 367 height 26
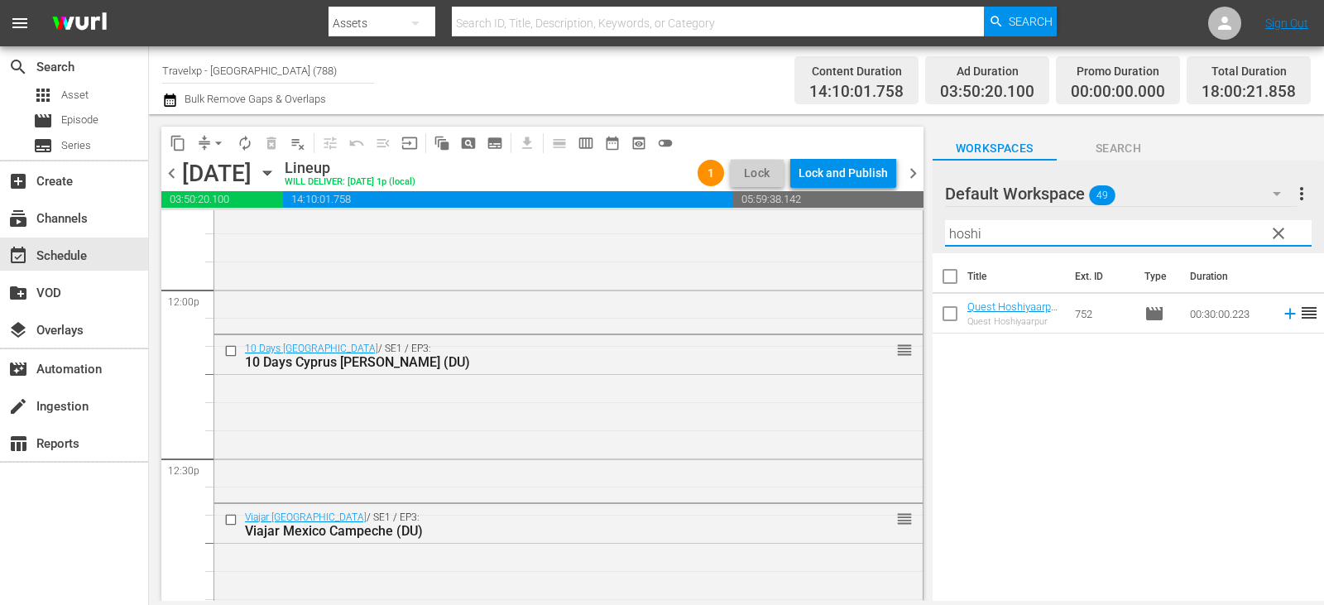
type input "hoshi"
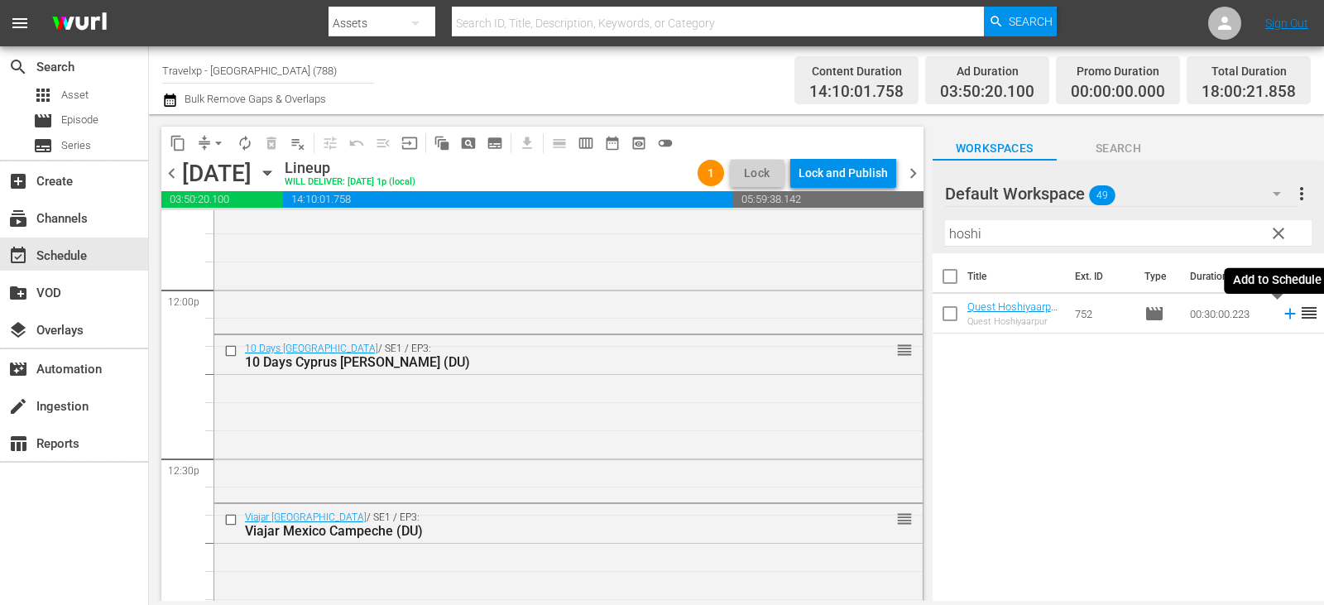
click at [1281, 316] on icon at bounding box center [1290, 314] width 18 height 18
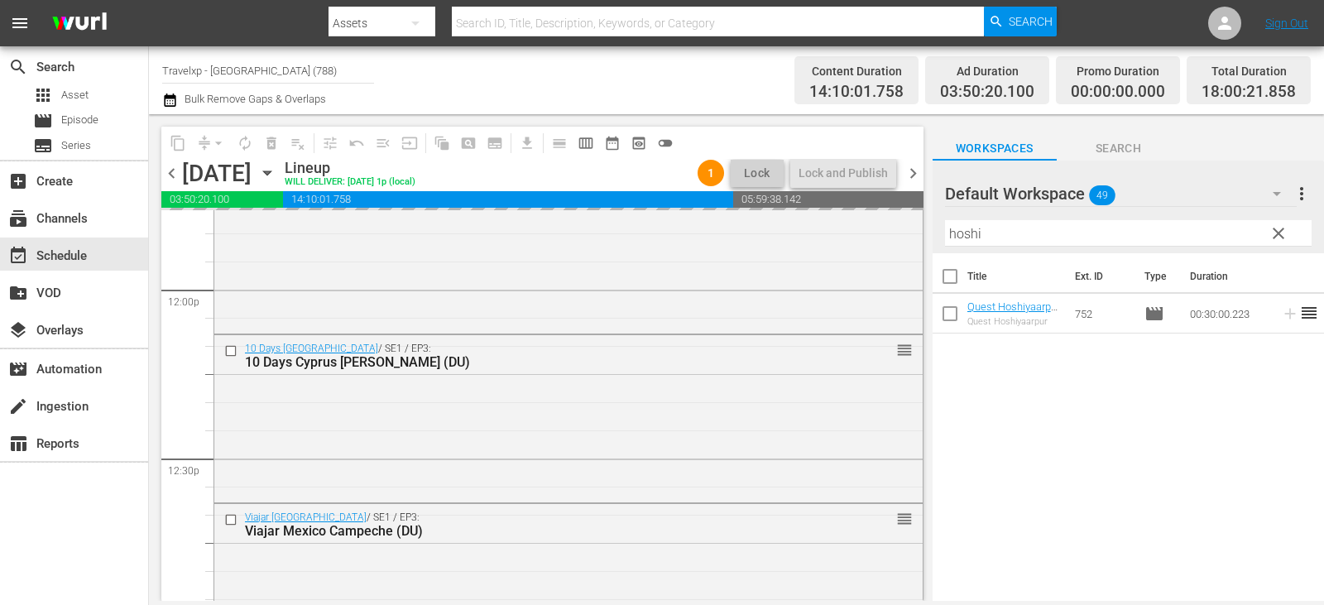
click at [1266, 228] on button "clear" at bounding box center [1278, 232] width 26 height 26
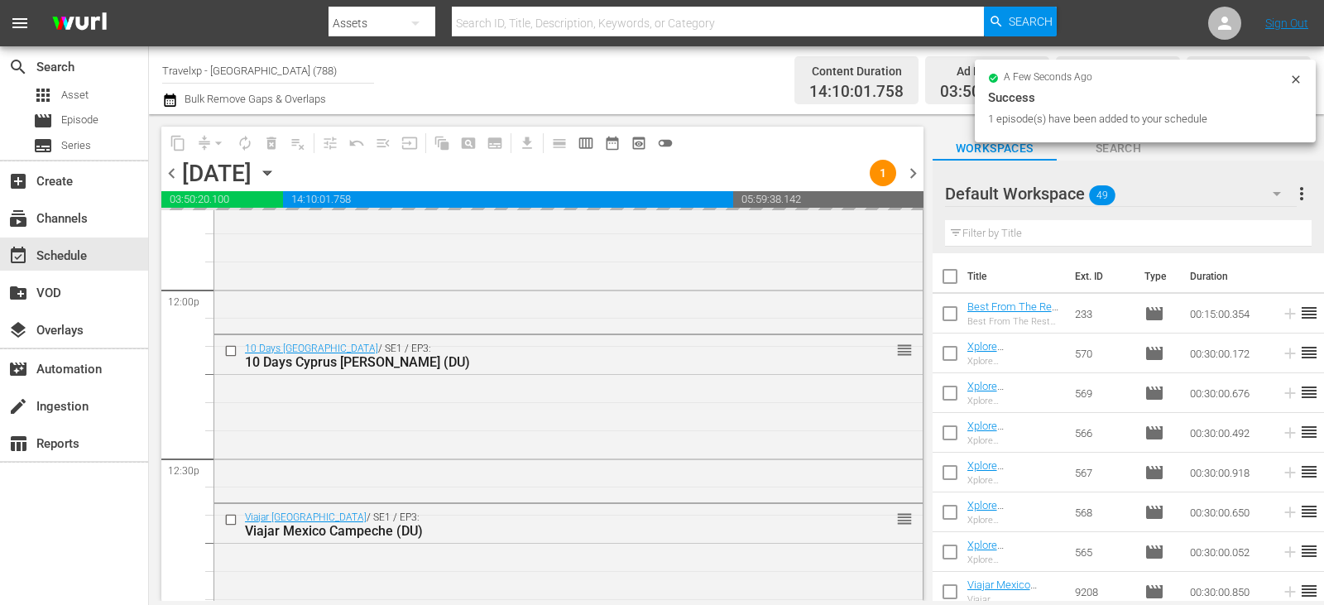
click at [1268, 233] on input "text" at bounding box center [1128, 233] width 367 height 26
drag, startPoint x: 1268, startPoint y: 233, endPoint x: 1266, endPoint y: 225, distance: 8.6
click at [1268, 233] on input "text" at bounding box center [1128, 233] width 367 height 26
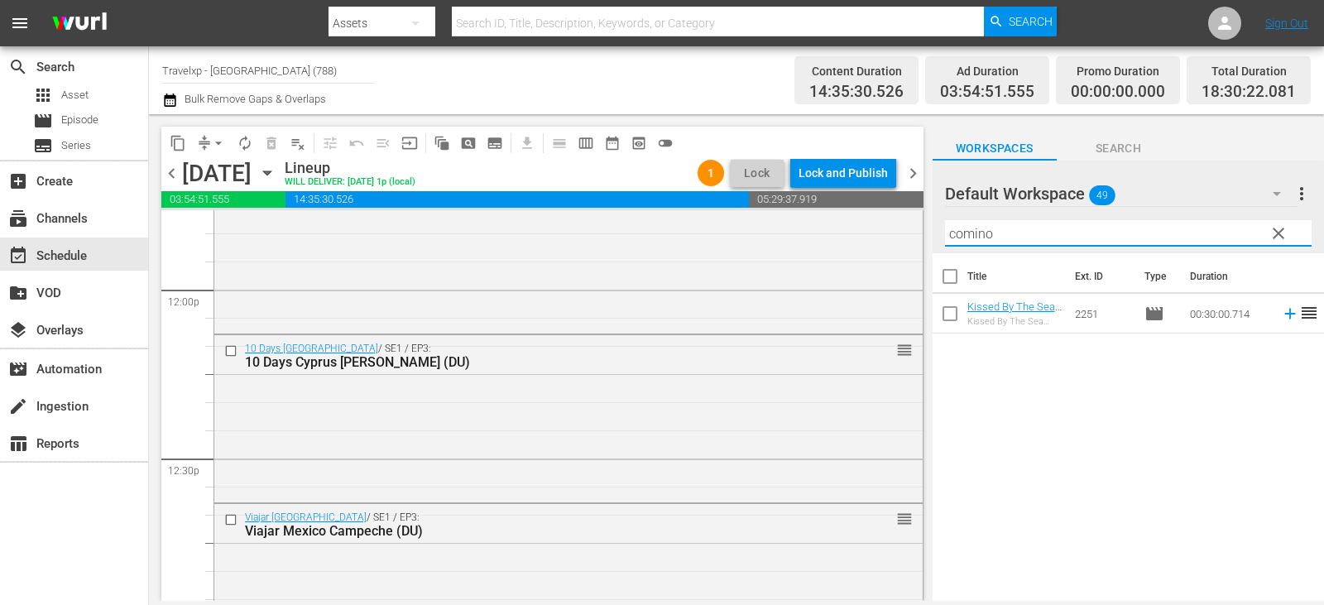
type input "comino"
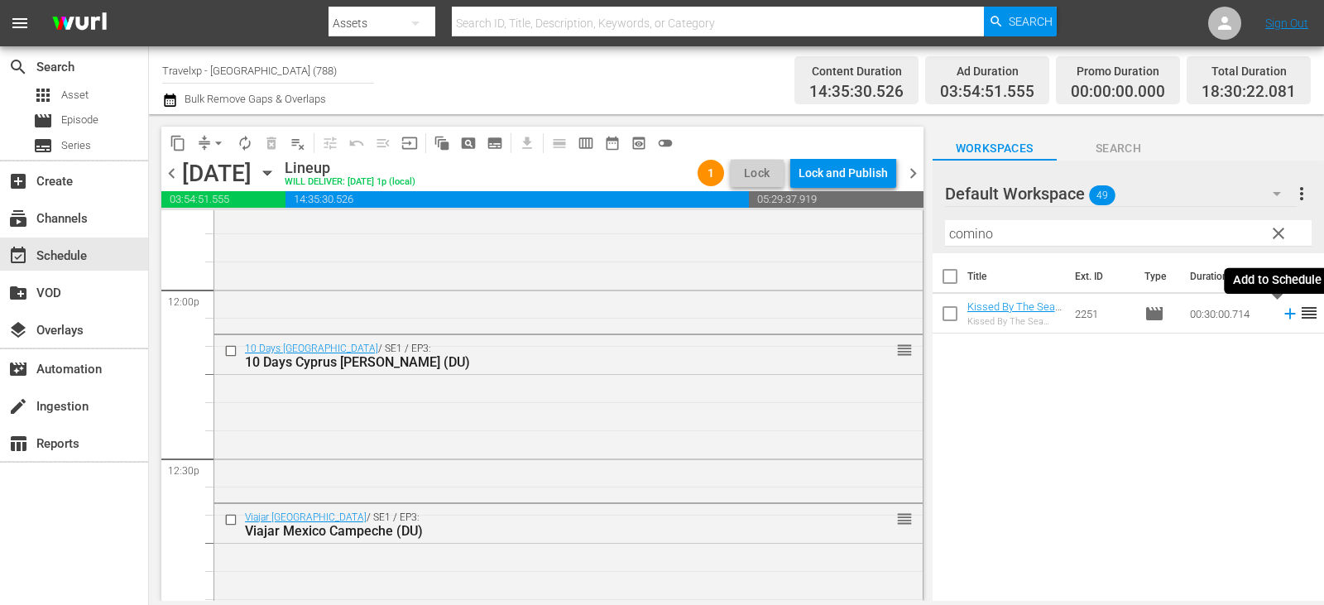
click at [1285, 315] on icon at bounding box center [1290, 314] width 11 height 11
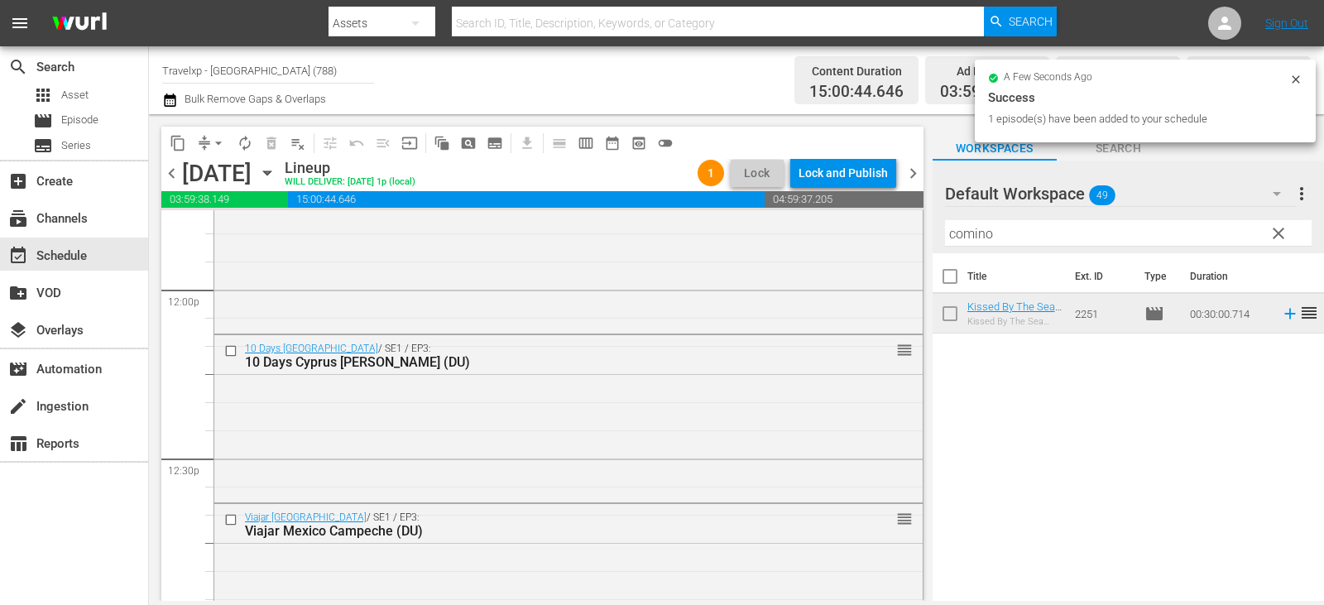
click at [1279, 240] on span "clear" at bounding box center [1279, 234] width 20 height 20
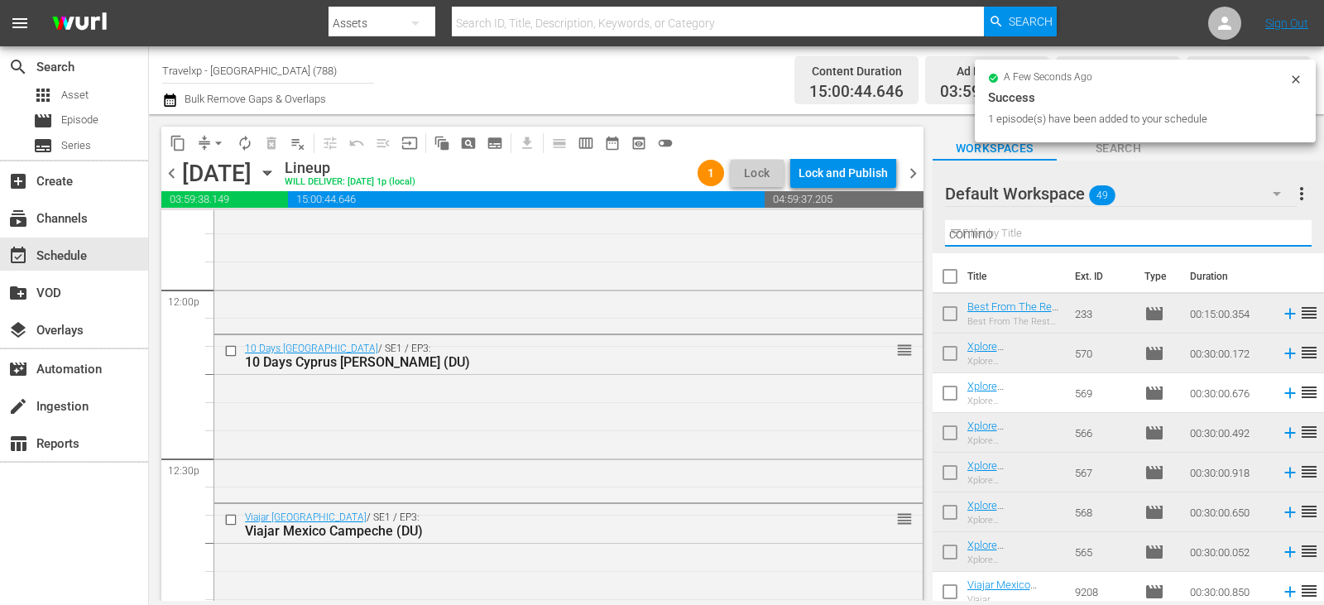
click at [1279, 240] on input "comino" at bounding box center [1128, 233] width 367 height 26
click at [1279, 240] on input "text" at bounding box center [1128, 233] width 367 height 26
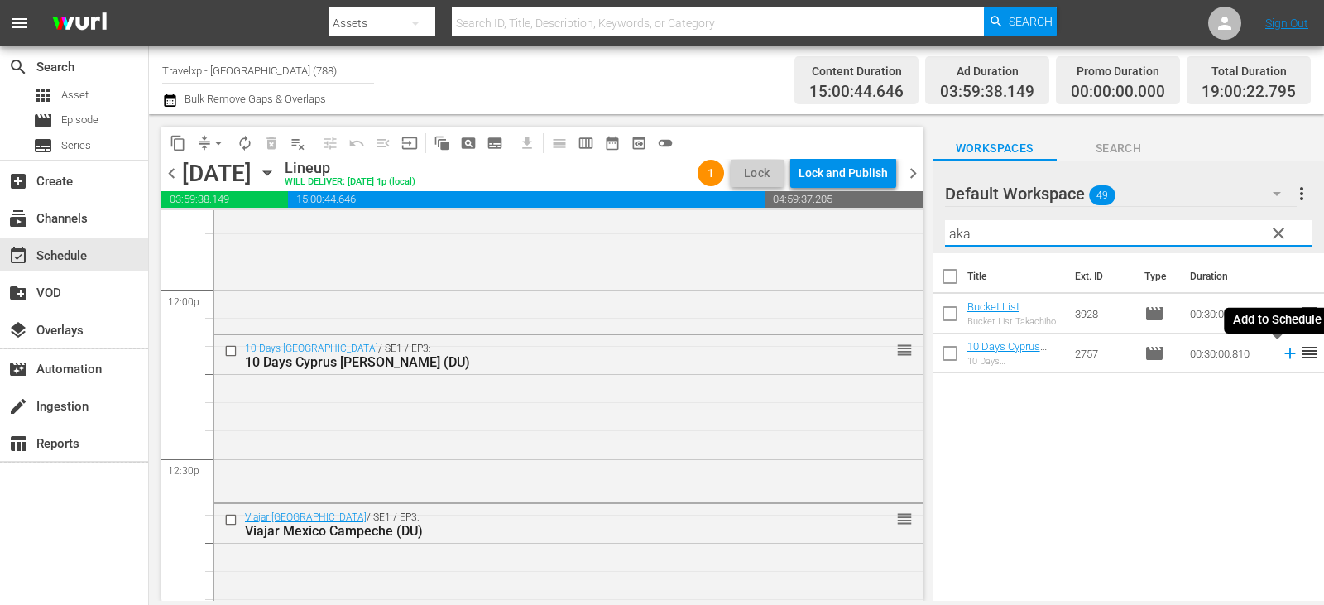
type input "aka"
click at [1281, 359] on icon at bounding box center [1290, 353] width 18 height 18
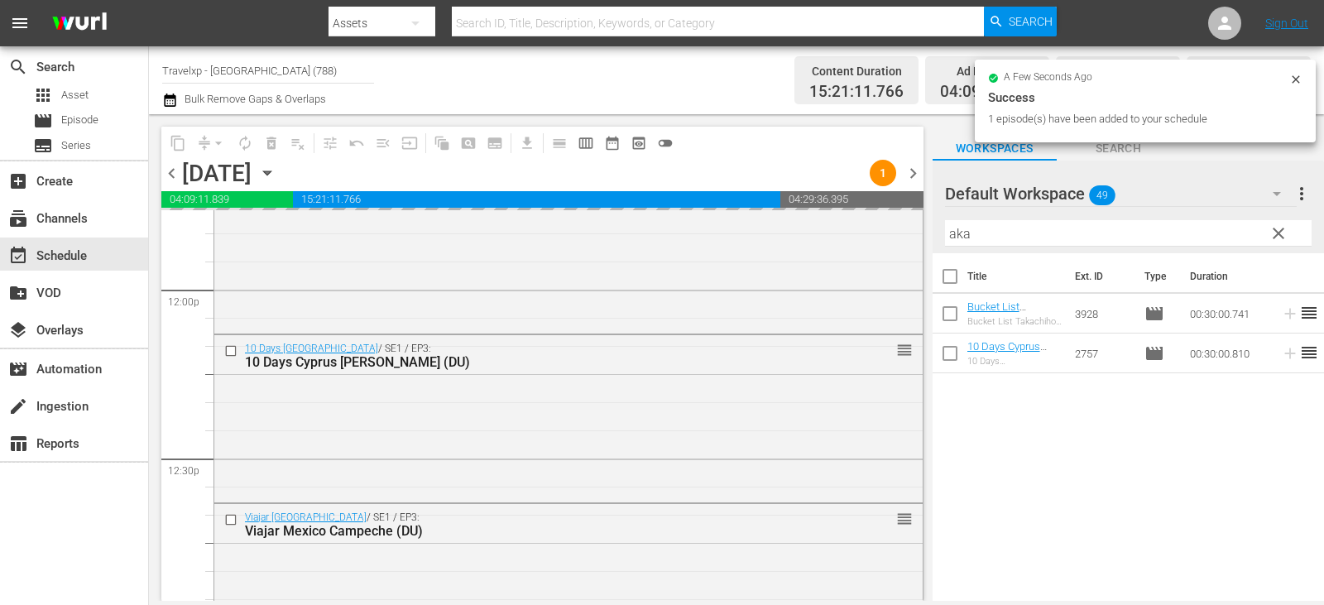
click at [1278, 238] on span "clear" at bounding box center [1279, 234] width 20 height 20
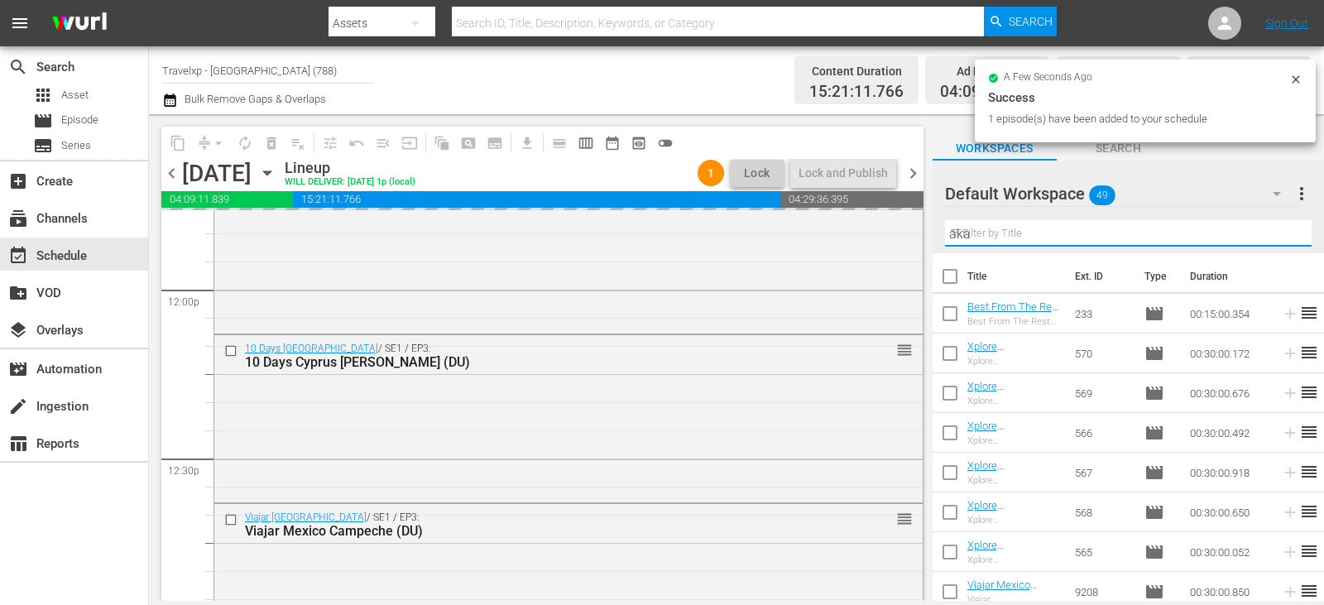
click at [1278, 238] on input "aka" at bounding box center [1128, 233] width 367 height 26
click at [1278, 238] on input "text" at bounding box center [1128, 233] width 367 height 26
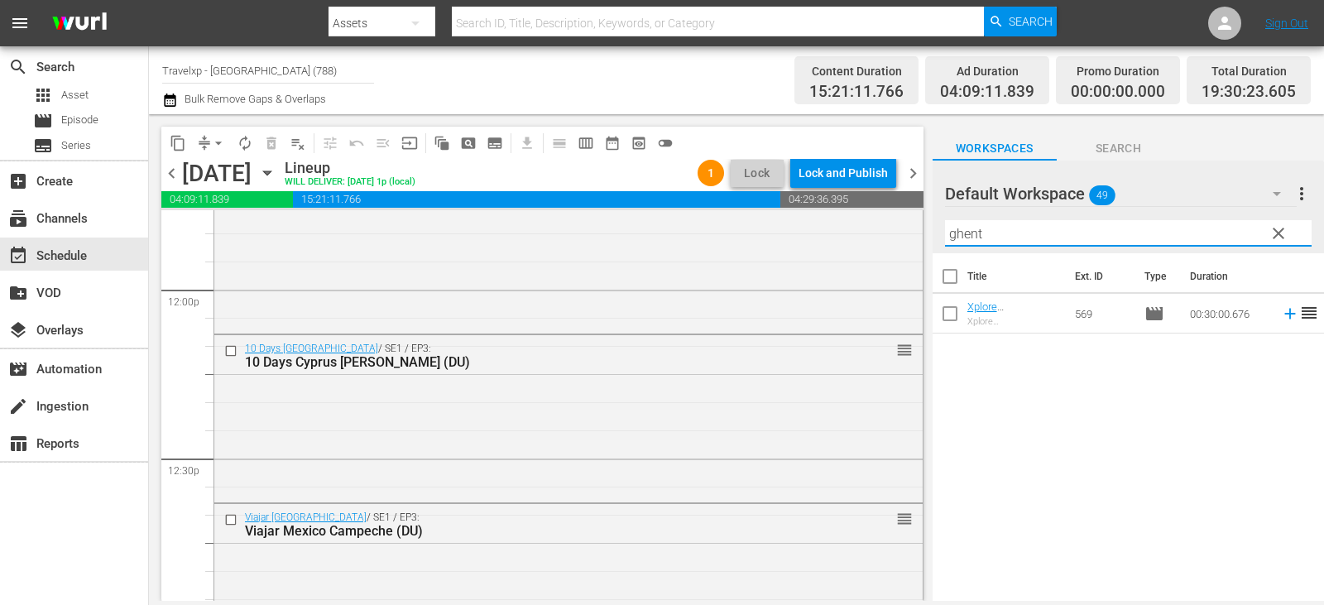
type input "ghent"
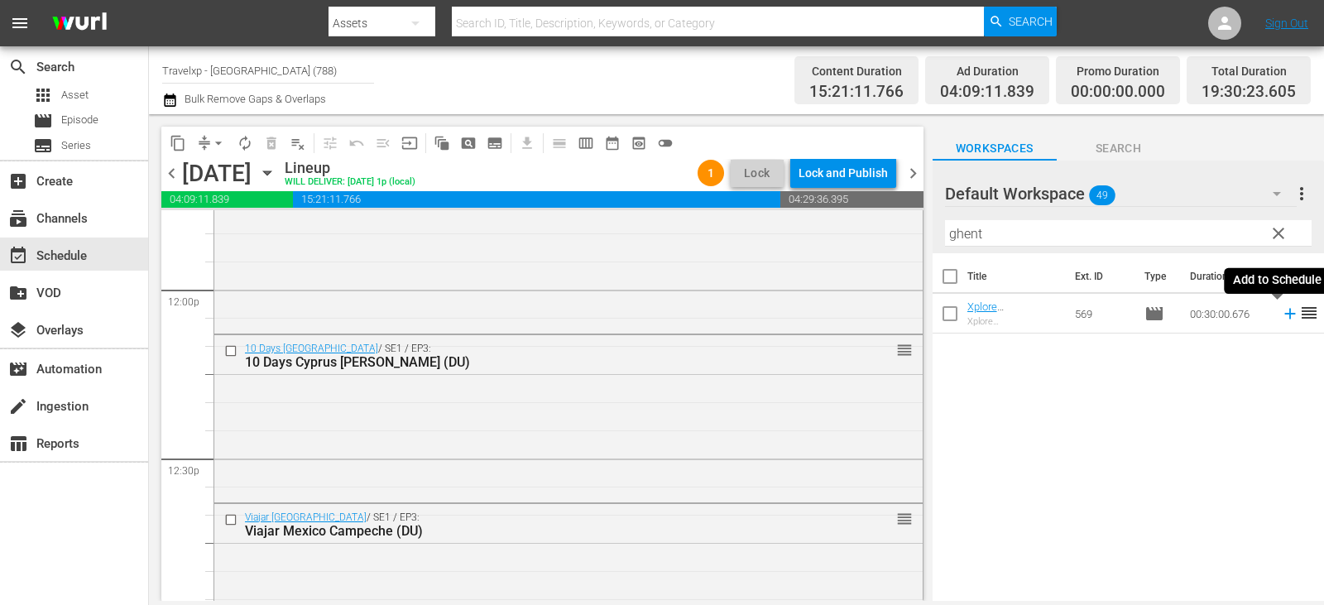
click at [1281, 312] on icon at bounding box center [1290, 314] width 18 height 18
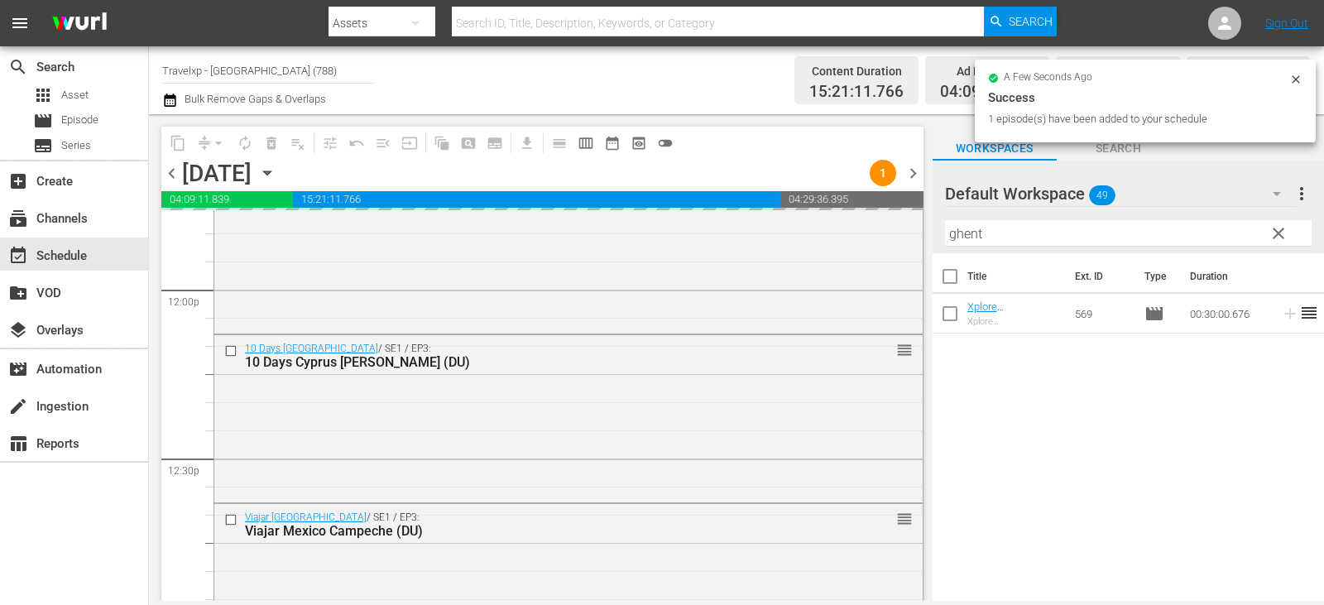
click at [1278, 240] on span "clear" at bounding box center [1279, 234] width 20 height 20
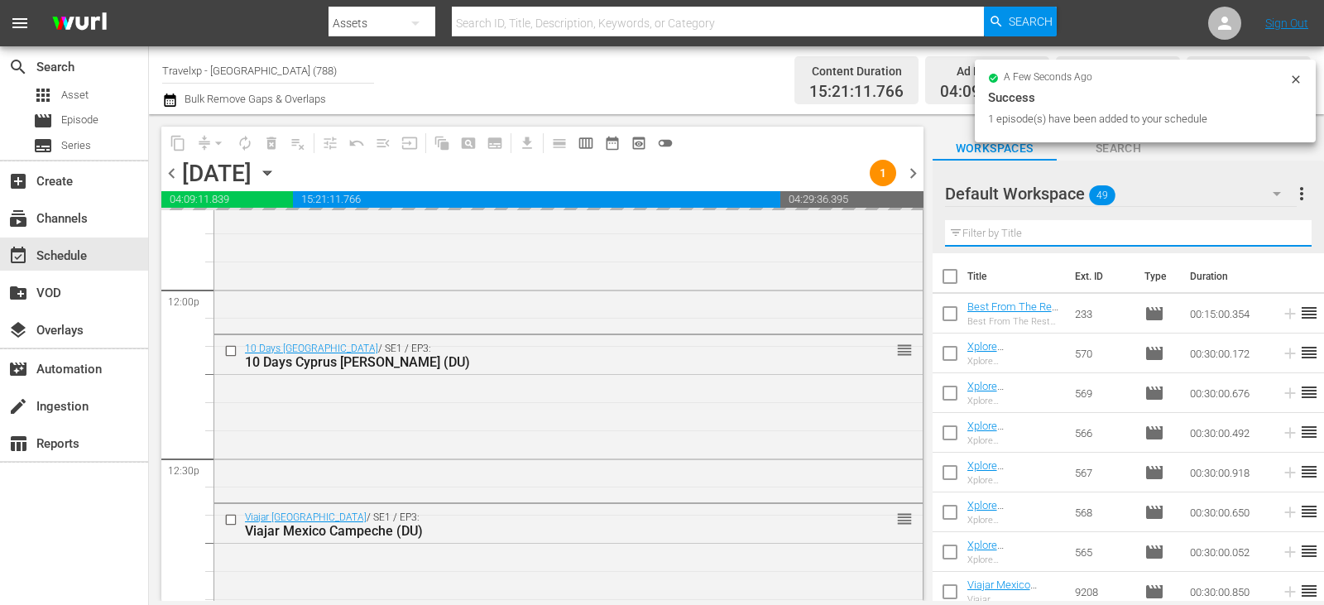
click at [1278, 240] on input "text" at bounding box center [1128, 233] width 367 height 26
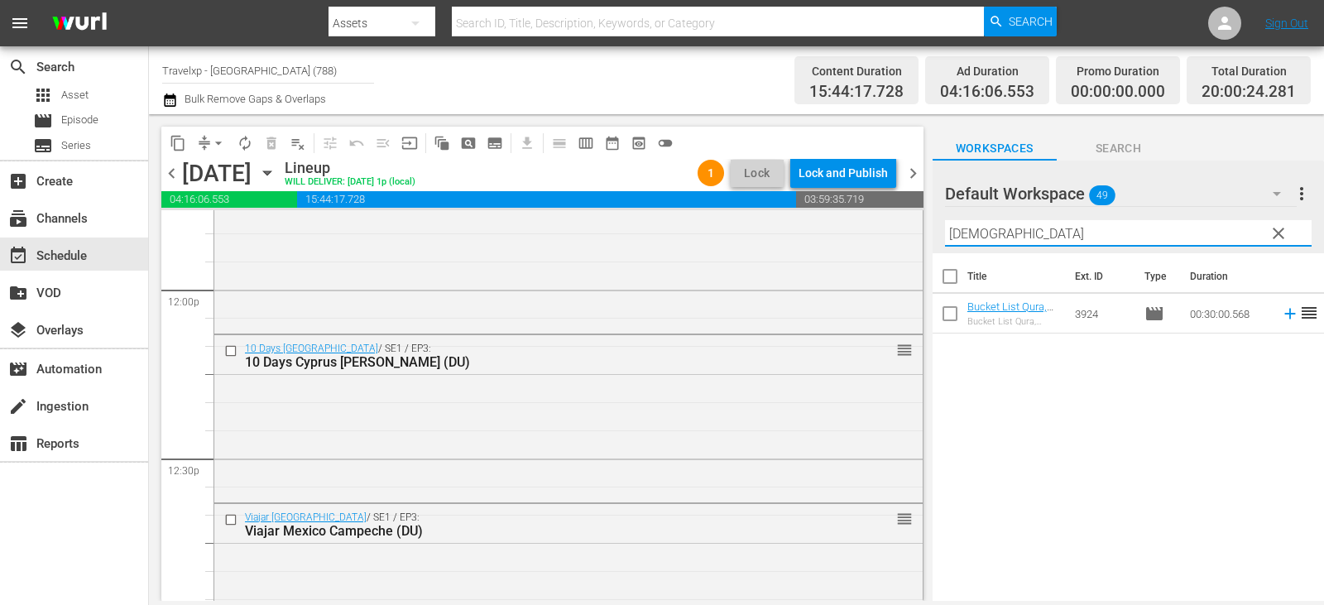
type input "Qura"
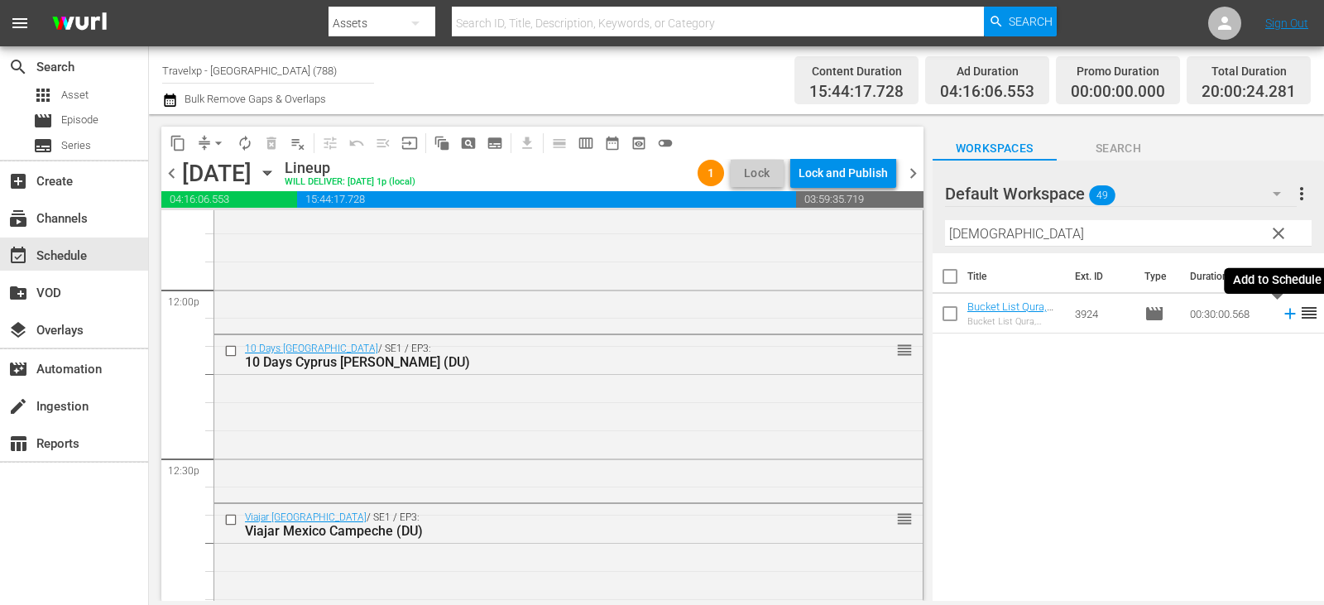
click at [1285, 313] on icon at bounding box center [1290, 314] width 11 height 11
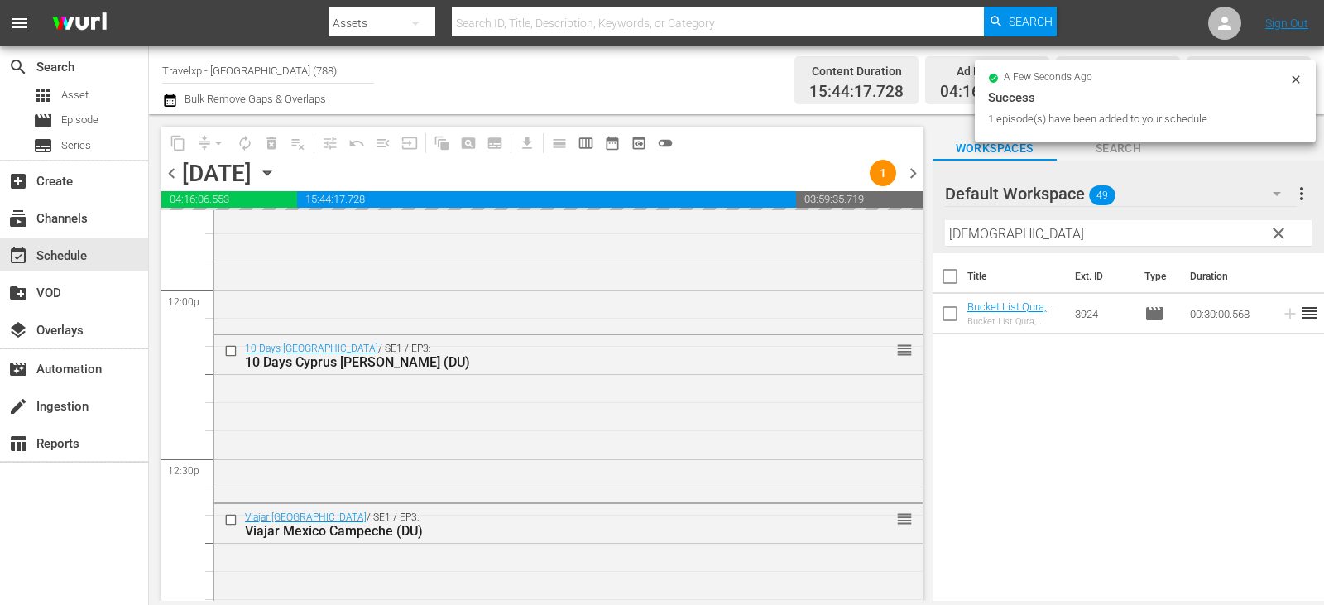
click at [1280, 237] on span "clear" at bounding box center [1279, 234] width 20 height 20
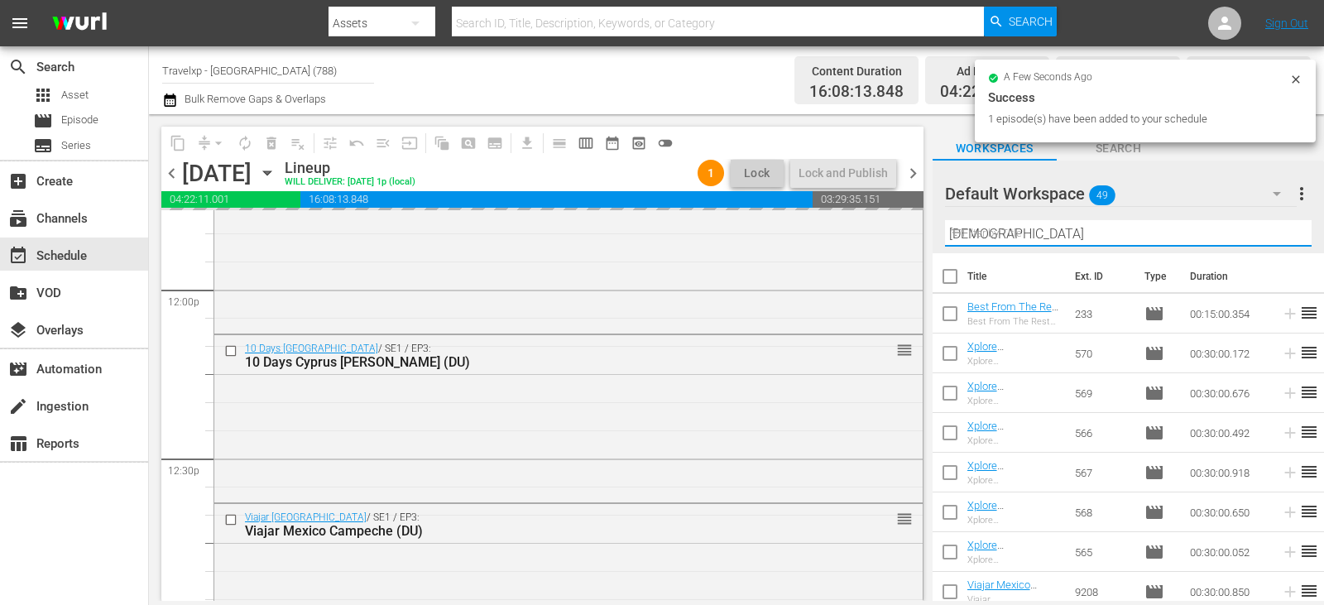
click at [1280, 237] on input "Qura" at bounding box center [1128, 233] width 367 height 26
click at [1280, 237] on input "text" at bounding box center [1128, 233] width 367 height 26
type input "v"
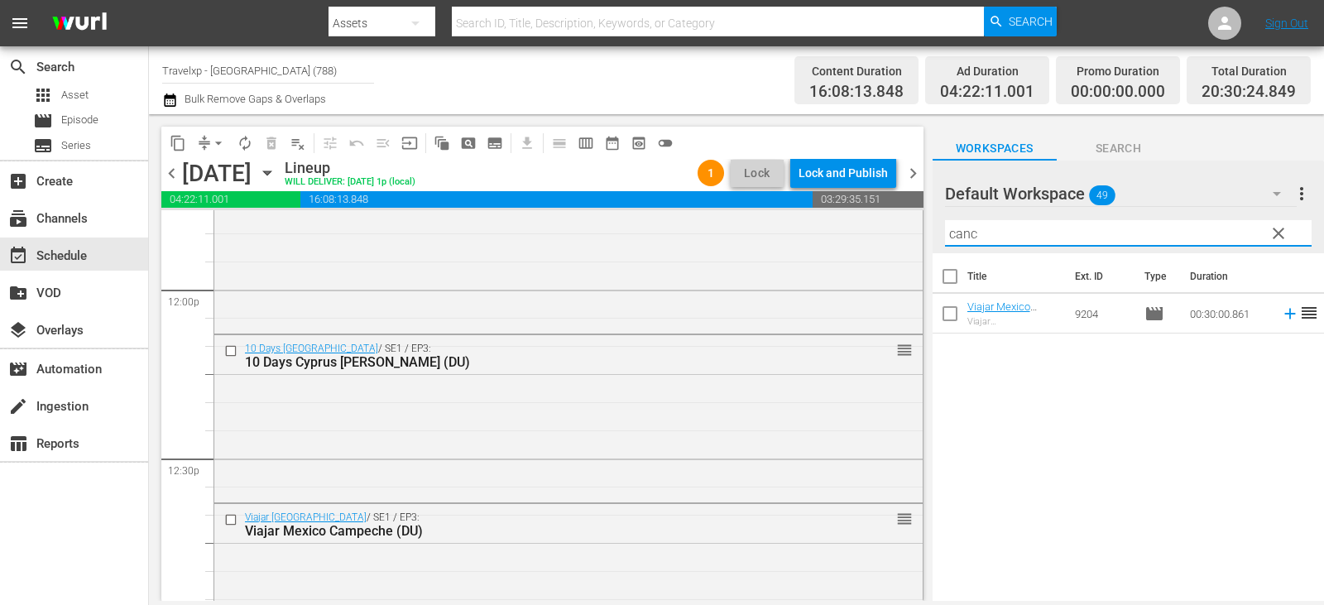
type input "canc"
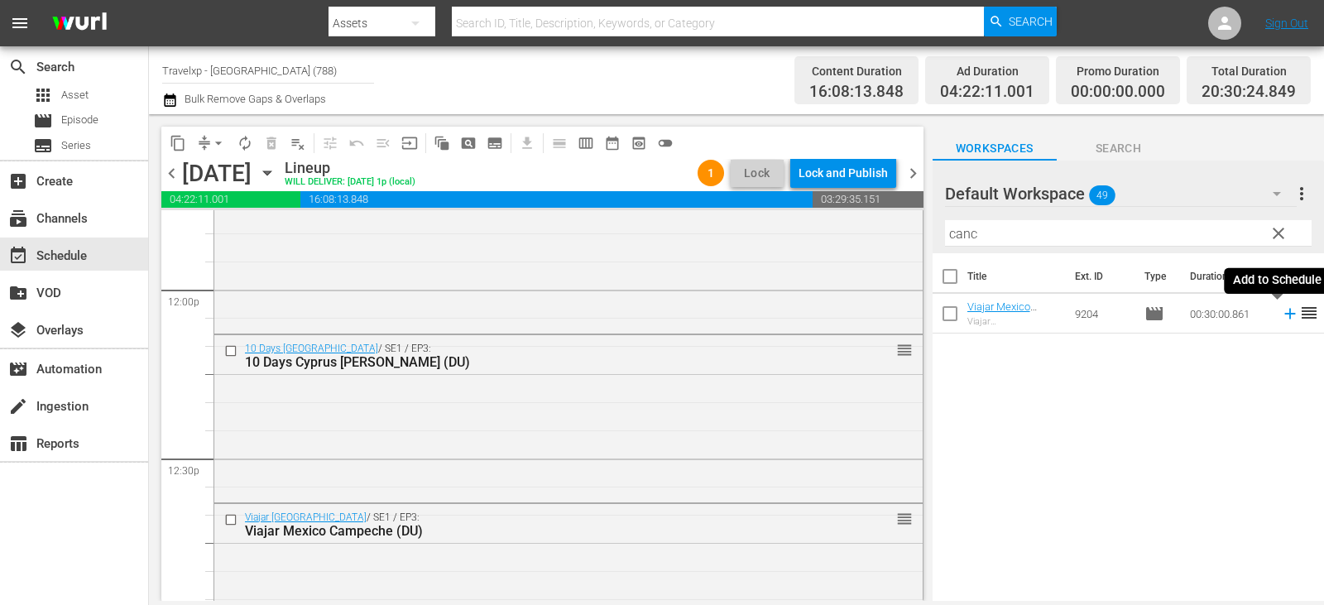
click at [1281, 315] on icon at bounding box center [1290, 314] width 18 height 18
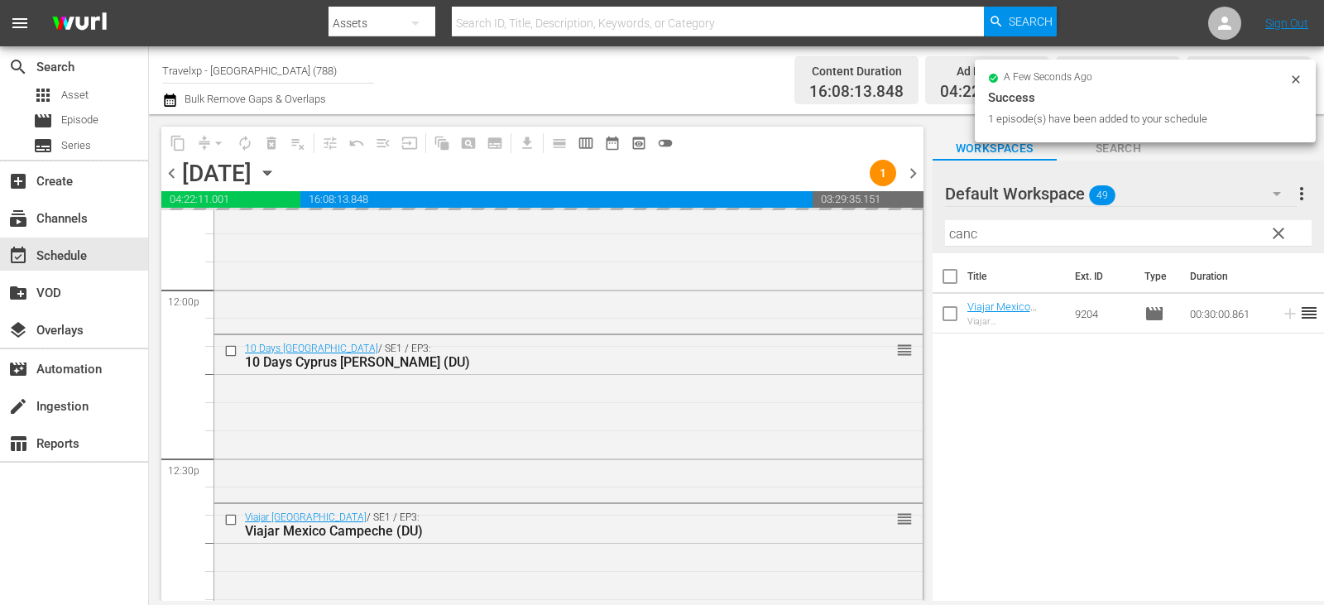
click at [1281, 245] on button "clear" at bounding box center [1278, 232] width 26 height 26
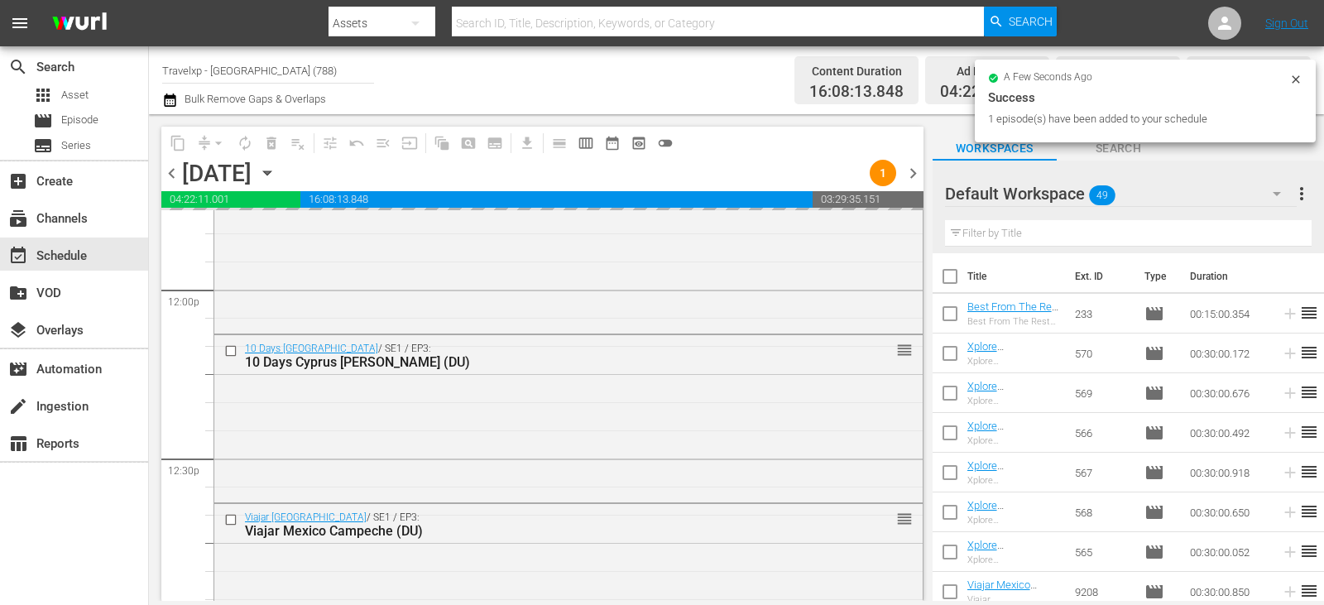
click at [1281, 245] on input "text" at bounding box center [1128, 233] width 367 height 26
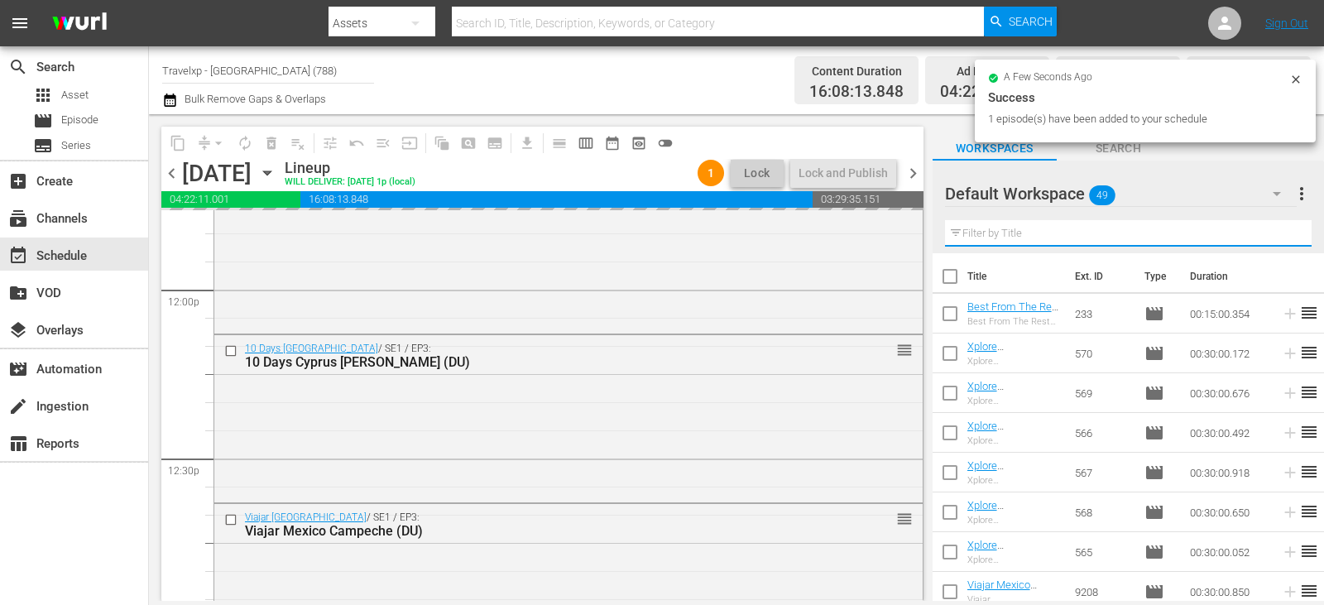
click at [1278, 241] on input "text" at bounding box center [1128, 233] width 367 height 26
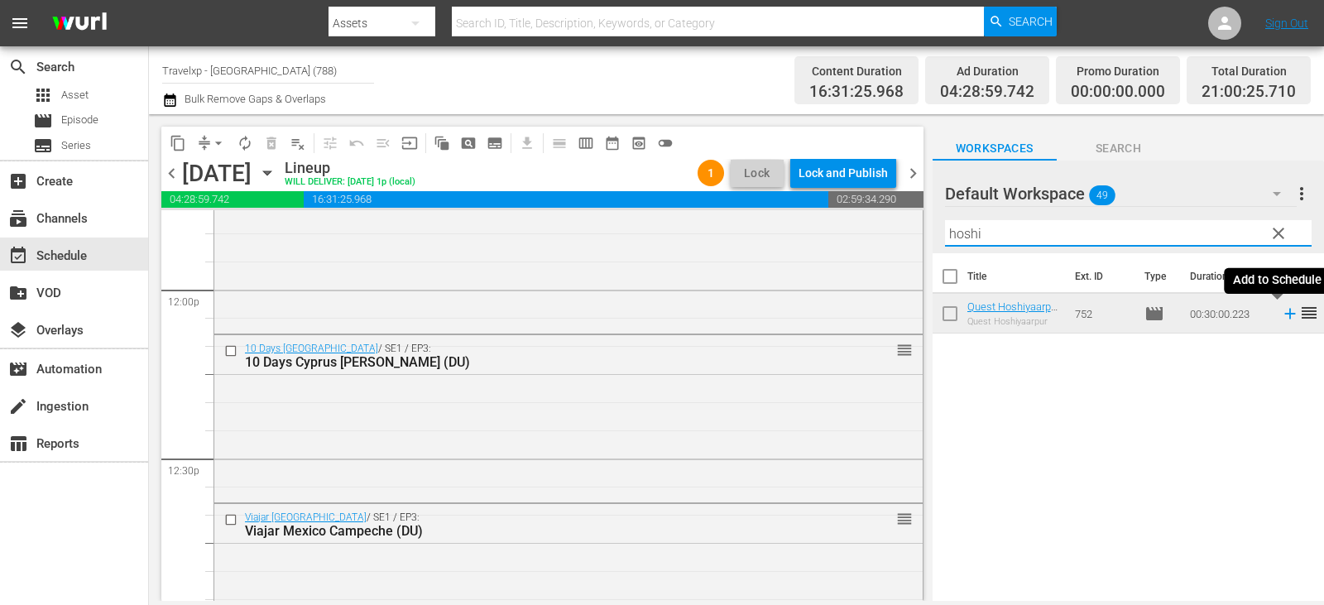
type input "hoshi"
click at [1281, 314] on icon at bounding box center [1290, 314] width 18 height 18
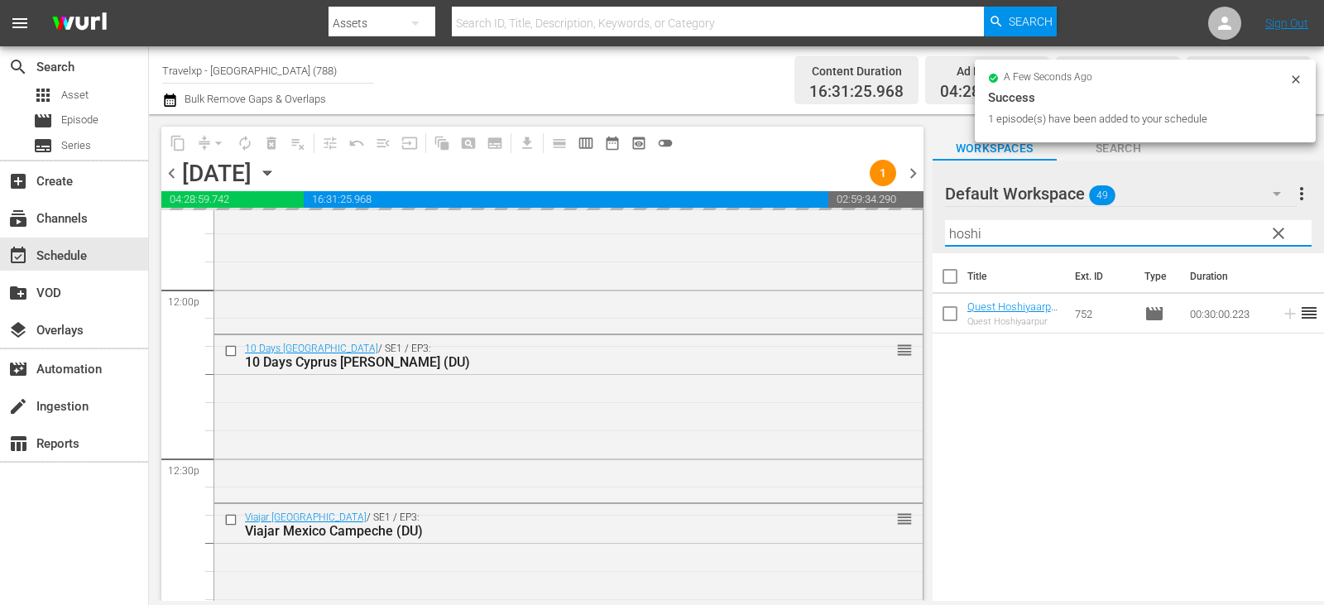
click at [1289, 241] on div "Default Workspace 49 Default more_vert clear Filter by Title hoshi" at bounding box center [1129, 207] width 392 height 93
click at [1284, 241] on span "clear" at bounding box center [1279, 234] width 20 height 20
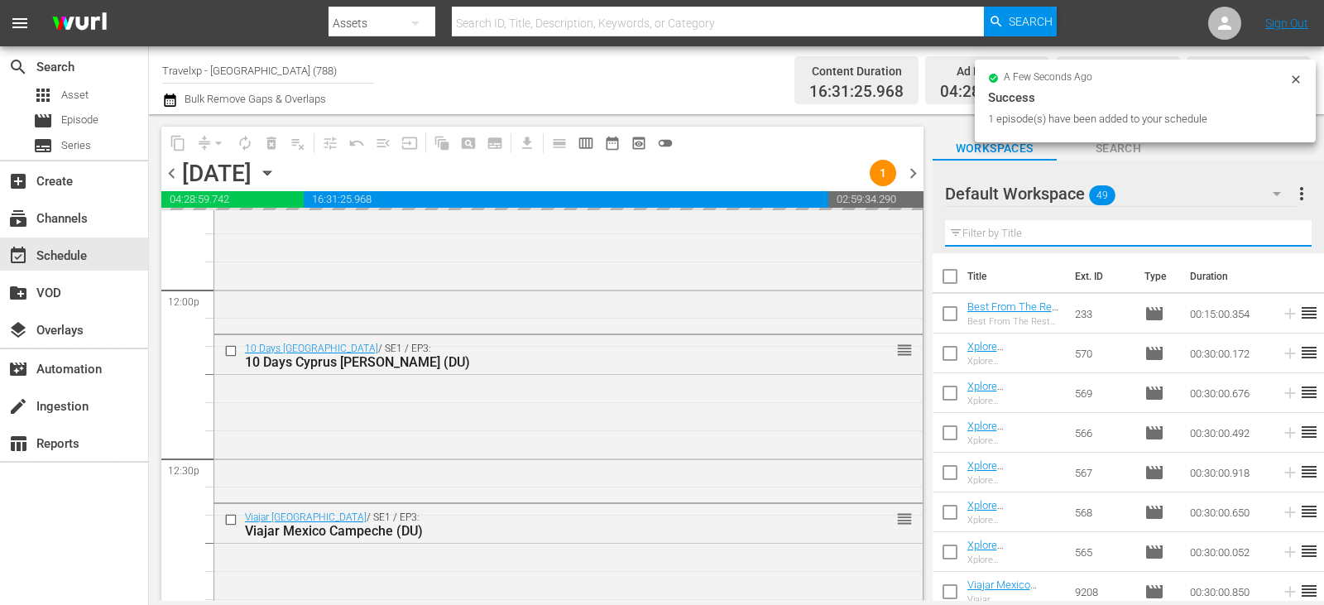
click at [1284, 241] on input "text" at bounding box center [1128, 233] width 367 height 26
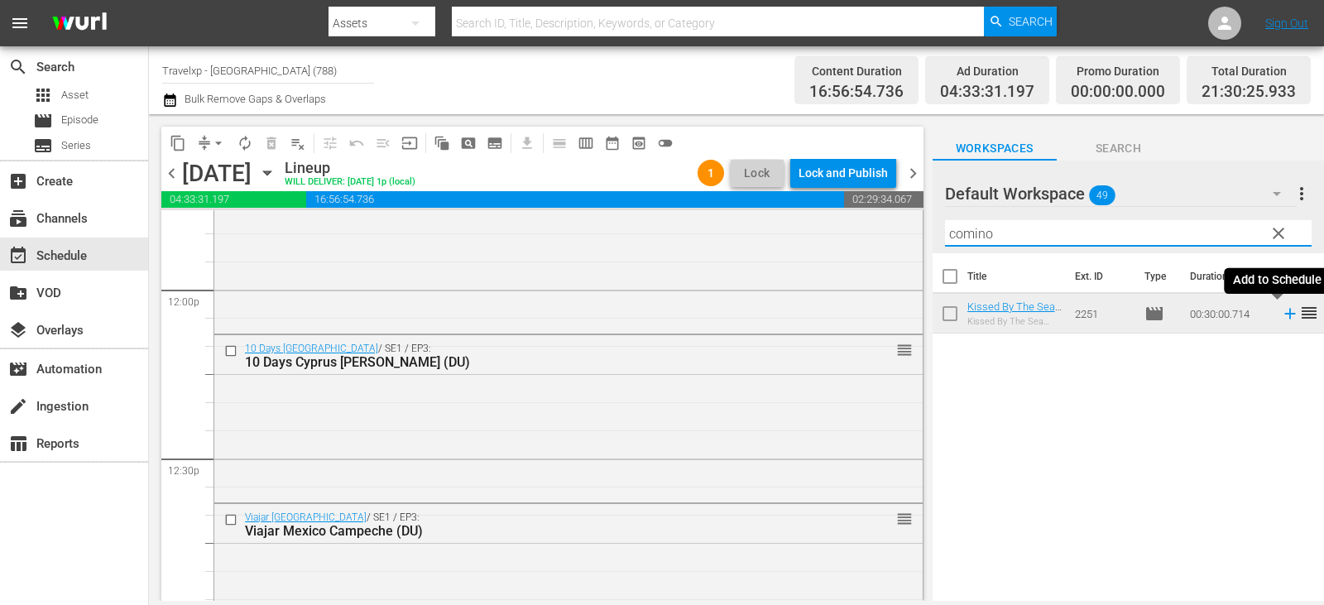
type input "comino"
click at [1285, 315] on icon at bounding box center [1290, 314] width 11 height 11
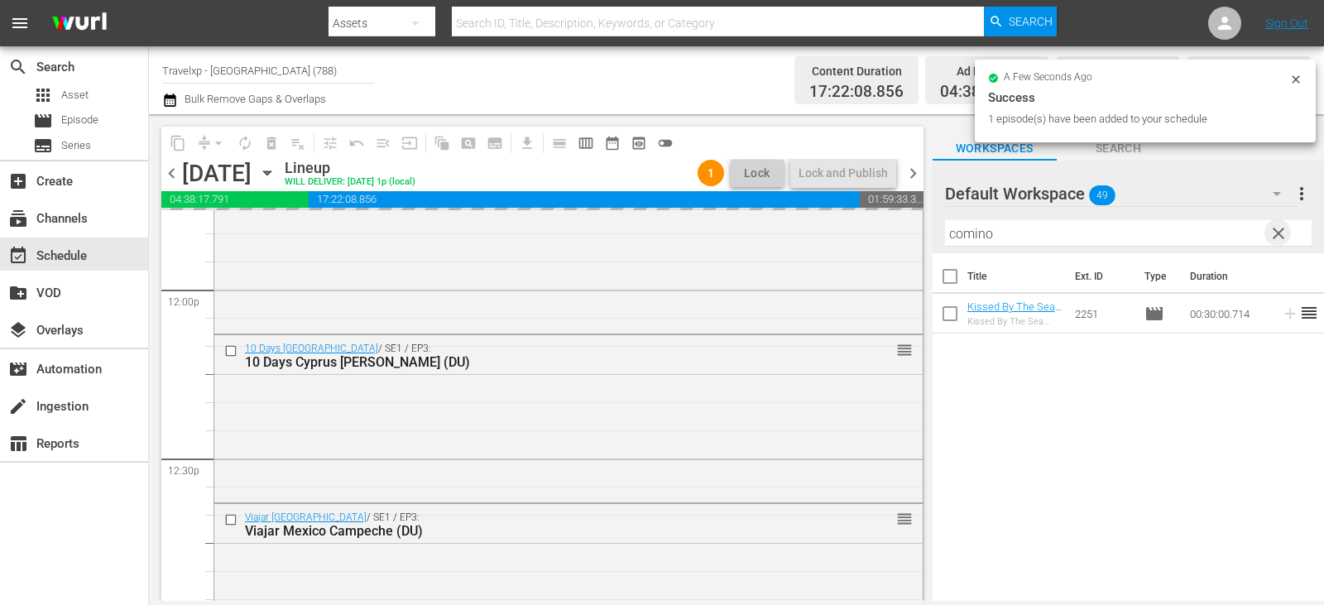
click at [1281, 240] on span "clear" at bounding box center [1279, 234] width 20 height 20
drag, startPoint x: 1281, startPoint y: 240, endPoint x: 1266, endPoint y: 201, distance: 42.0
click at [1281, 240] on input "text" at bounding box center [1128, 233] width 367 height 26
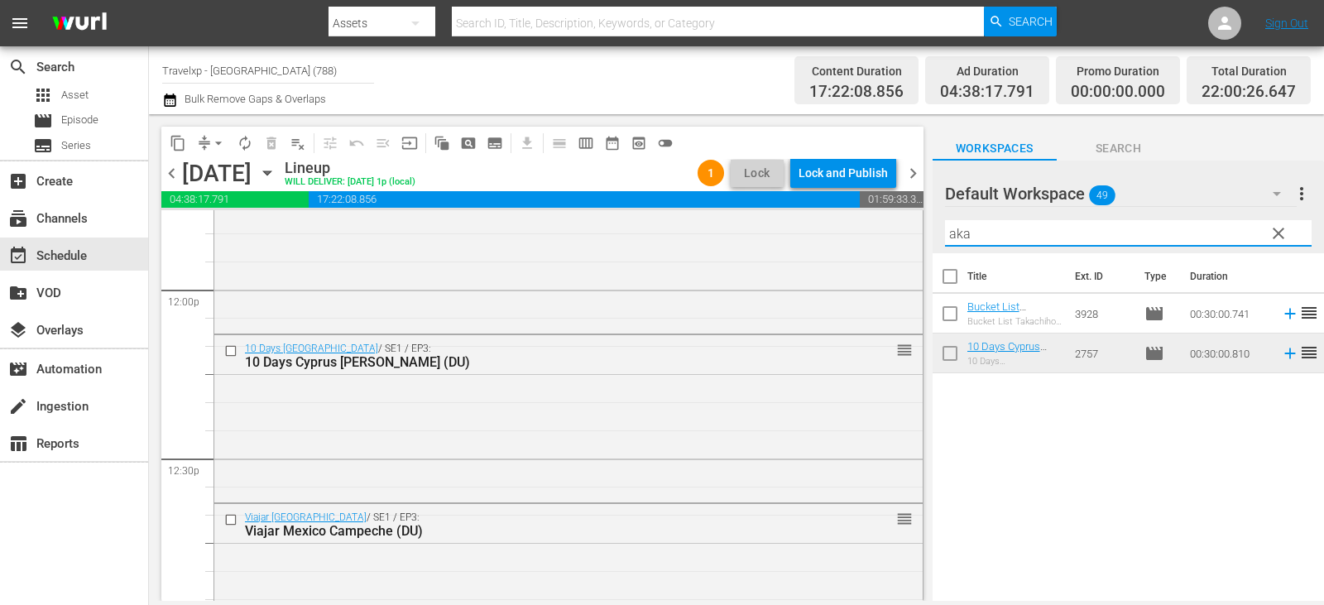
type input "aka"
click at [1281, 353] on icon at bounding box center [1290, 353] width 18 height 18
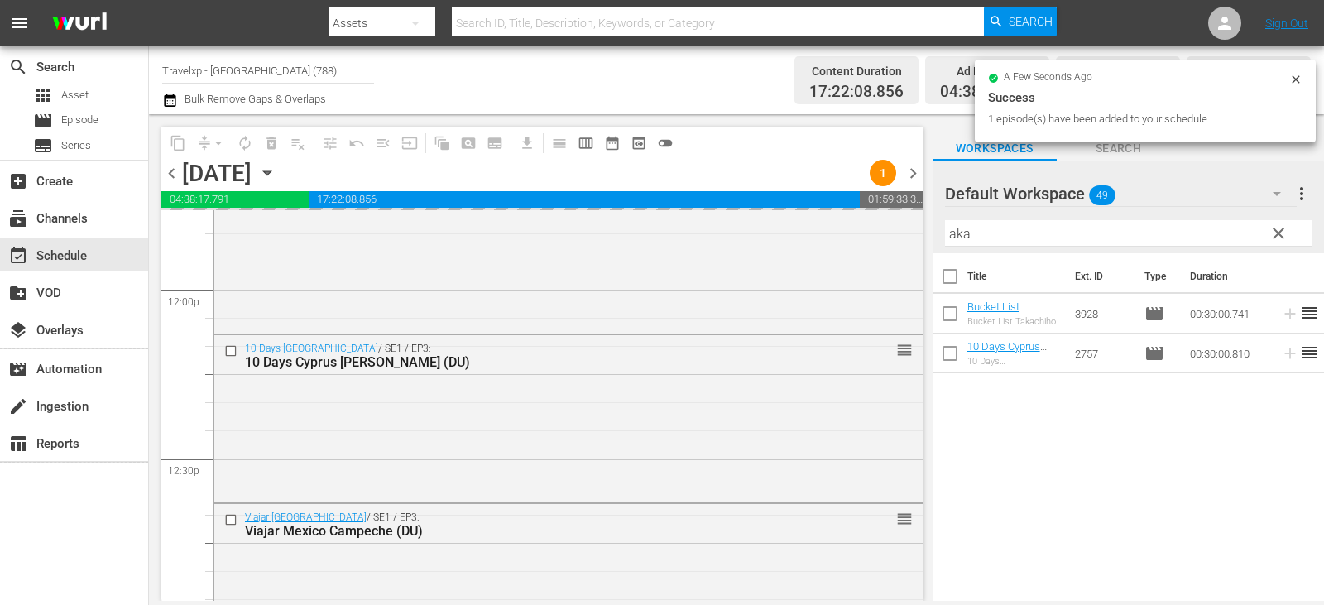
click at [1278, 235] on span "clear" at bounding box center [1279, 234] width 20 height 20
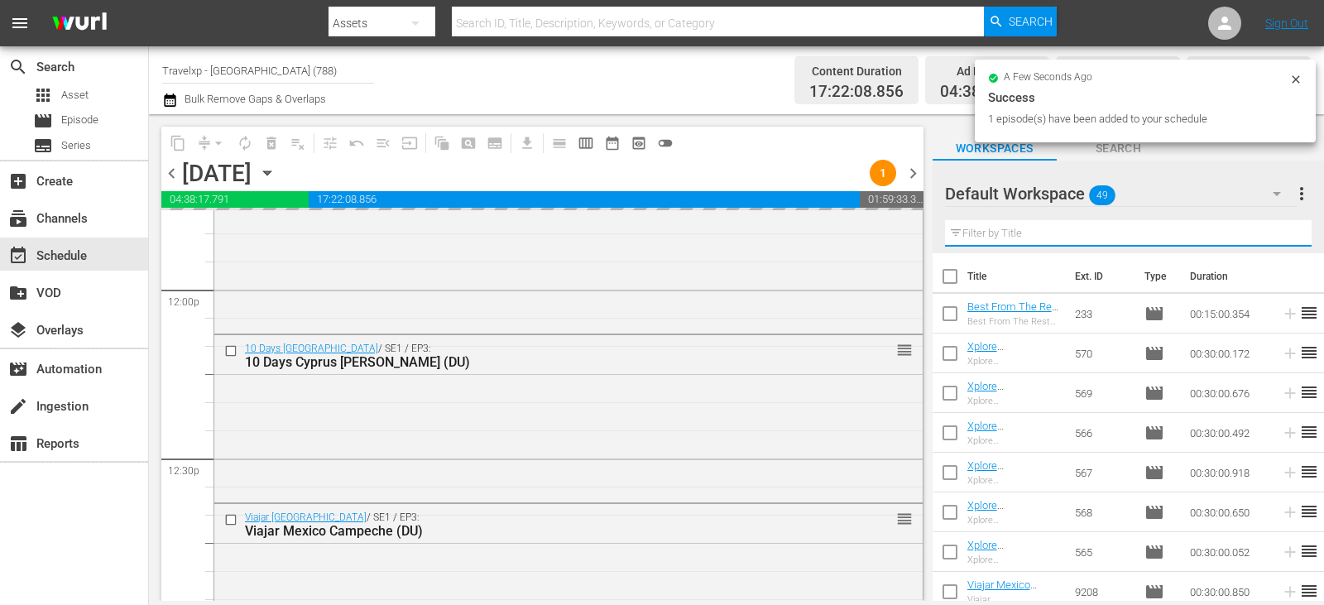
click at [1278, 235] on input "text" at bounding box center [1128, 233] width 367 height 26
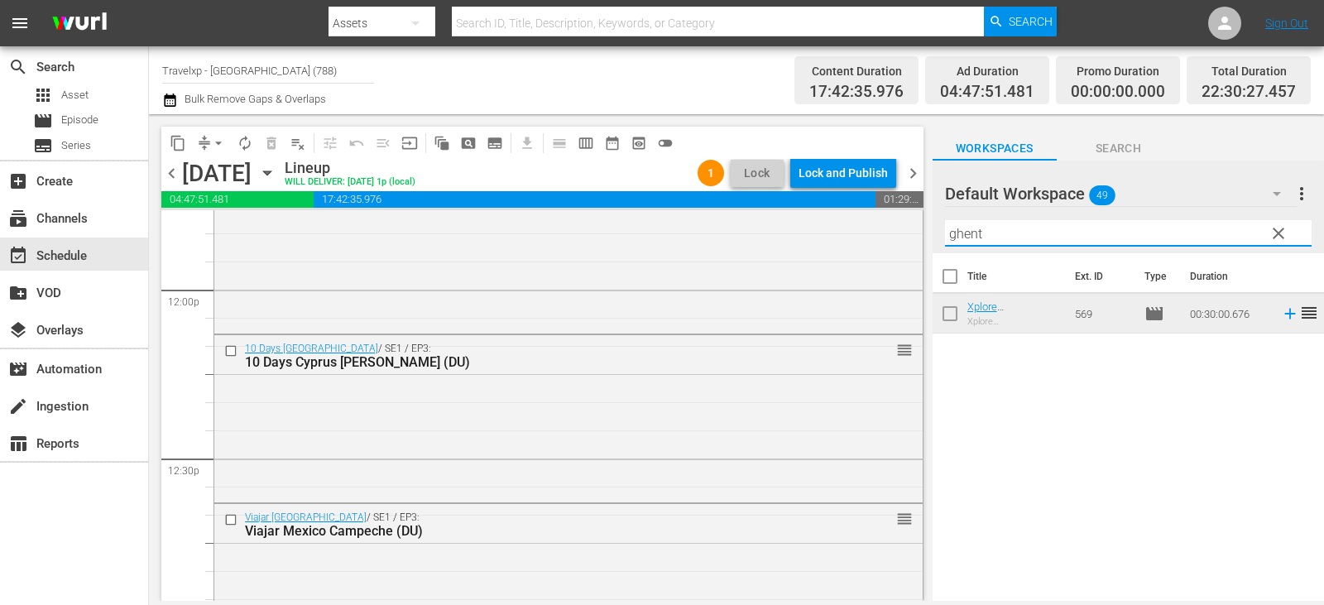
type input "ghent"
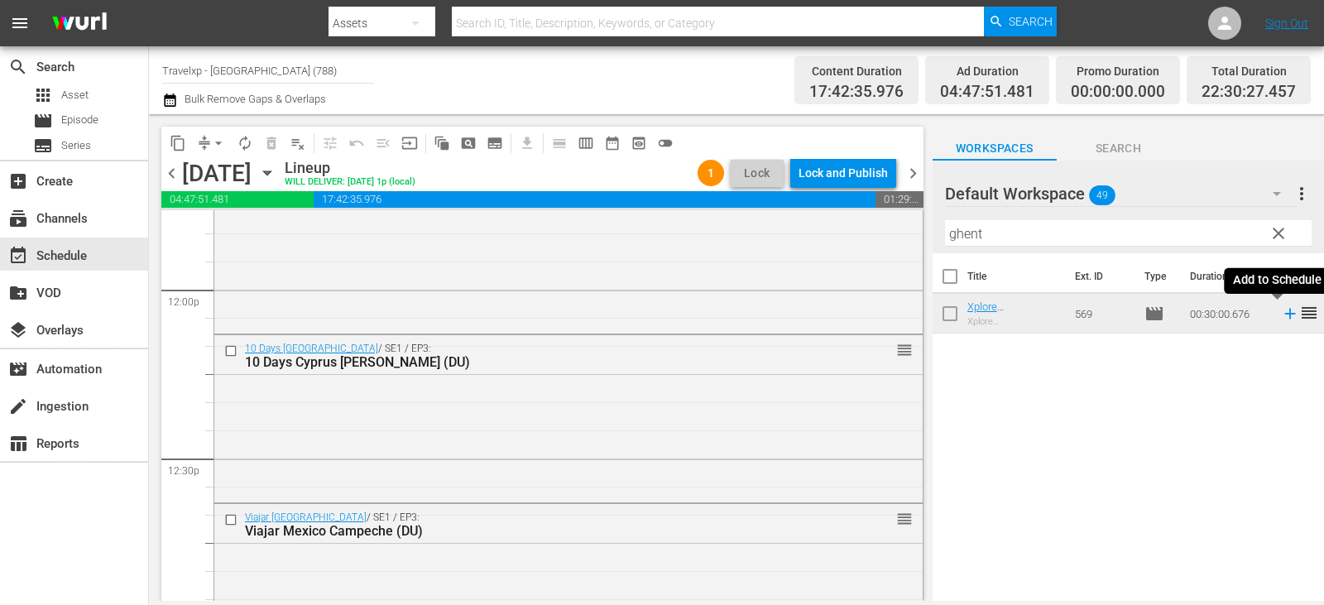
click at [1285, 315] on icon at bounding box center [1290, 314] width 11 height 11
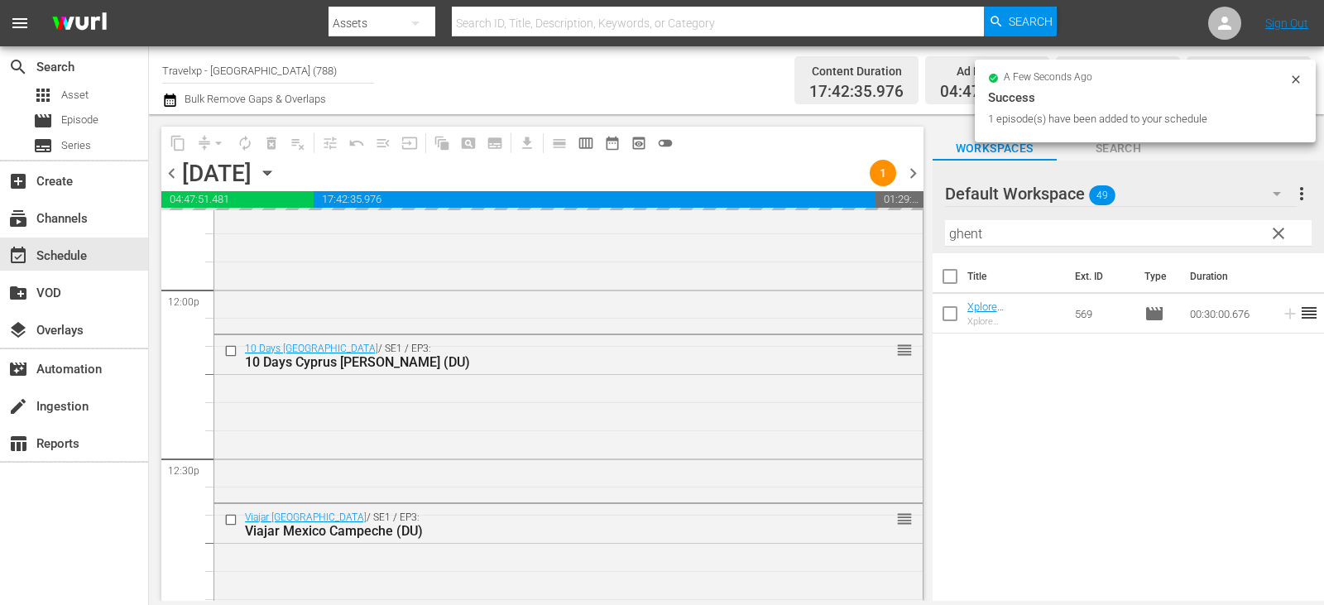
click at [1276, 235] on span "clear" at bounding box center [1279, 234] width 20 height 20
click at [1276, 235] on input "text" at bounding box center [1128, 233] width 367 height 26
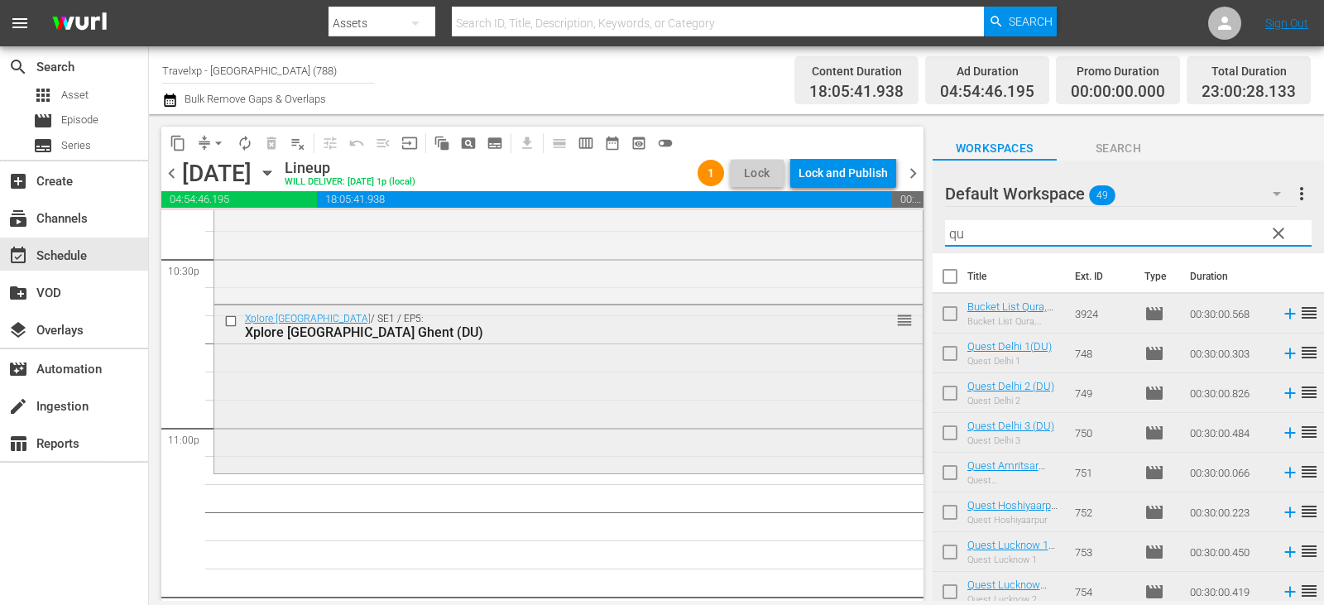
scroll to position [7550, 0]
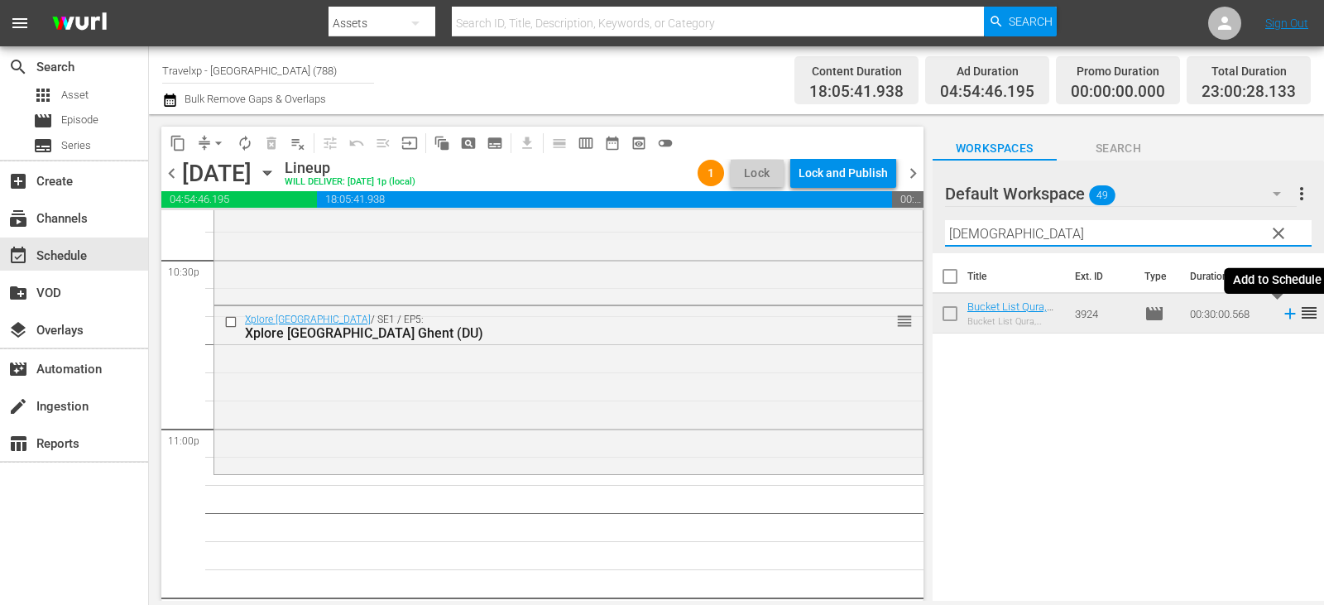
type input "[DEMOGRAPHIC_DATA]"
click at [1281, 312] on icon at bounding box center [1290, 314] width 18 height 18
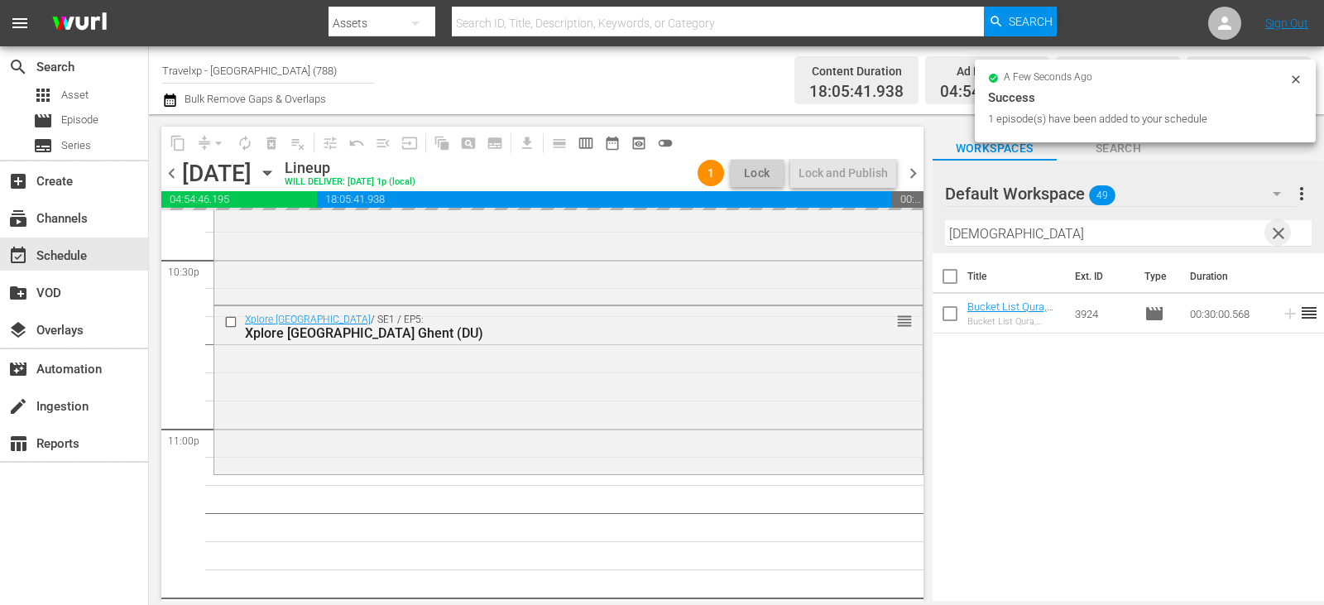
click at [1279, 232] on span "clear" at bounding box center [1279, 234] width 20 height 20
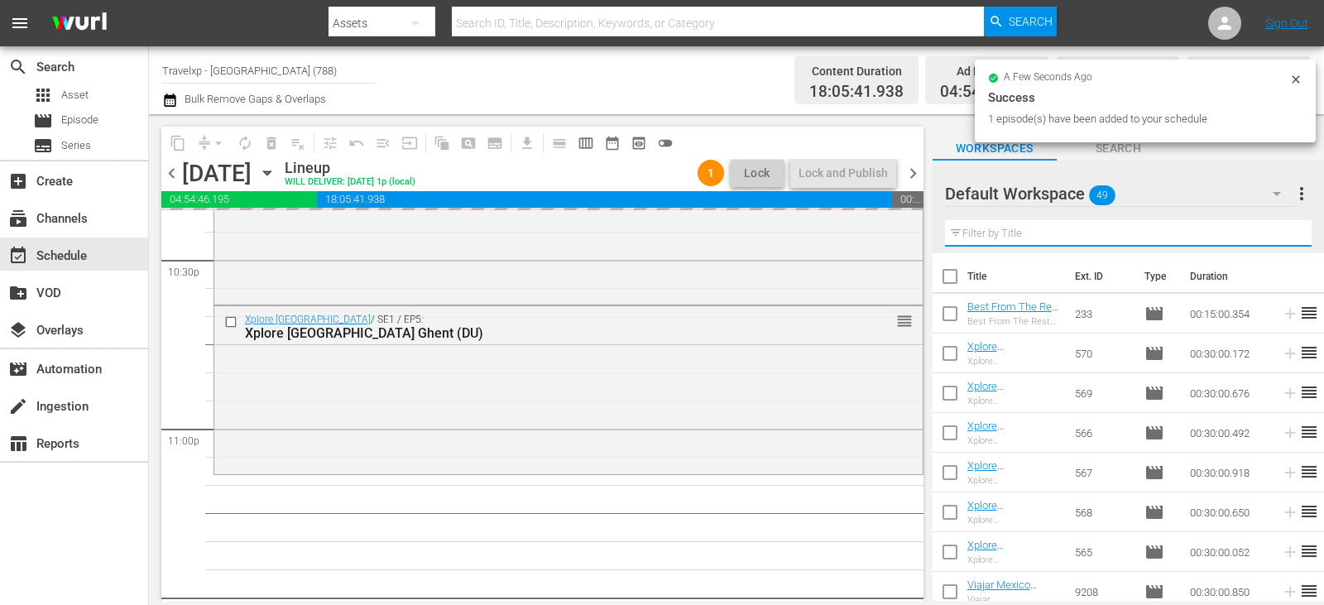
click at [1279, 232] on input "text" at bounding box center [1128, 233] width 367 height 26
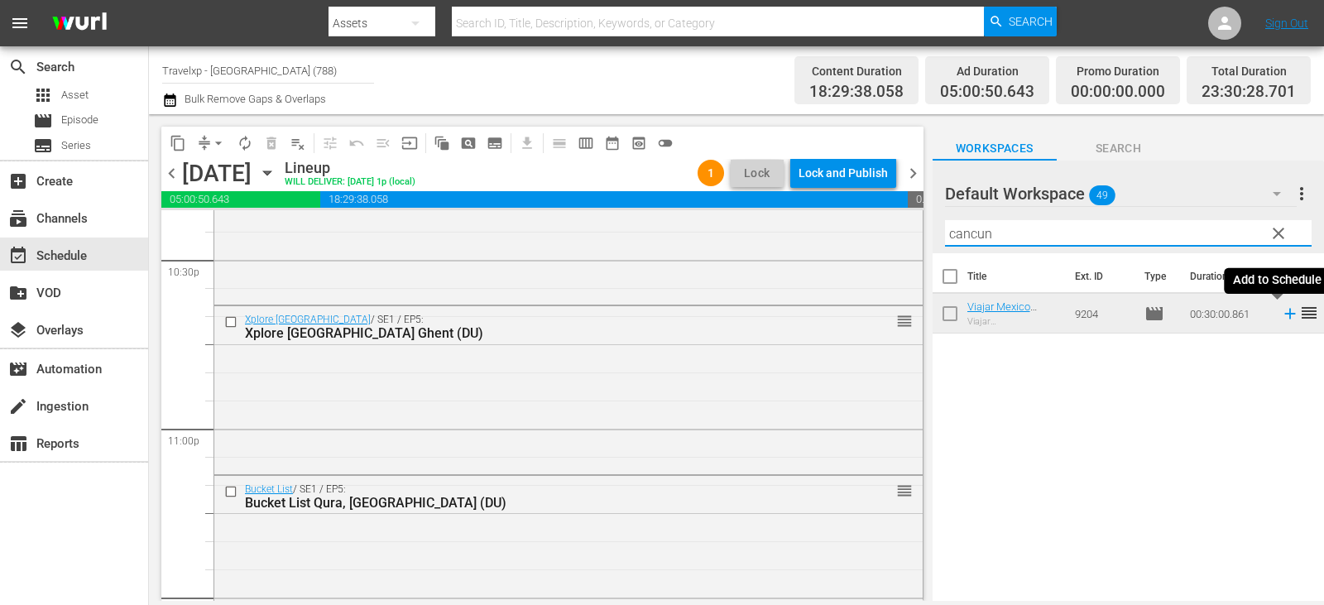
type input "cancun"
click at [1281, 313] on icon at bounding box center [1290, 314] width 18 height 18
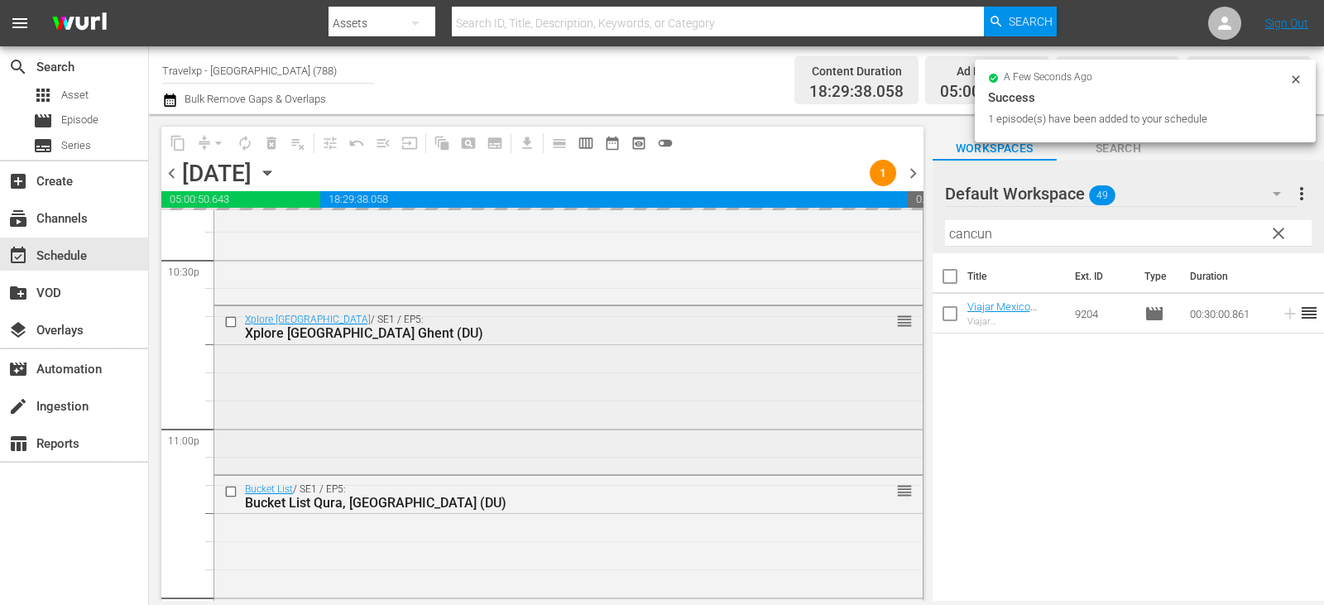
scroll to position [7715, 0]
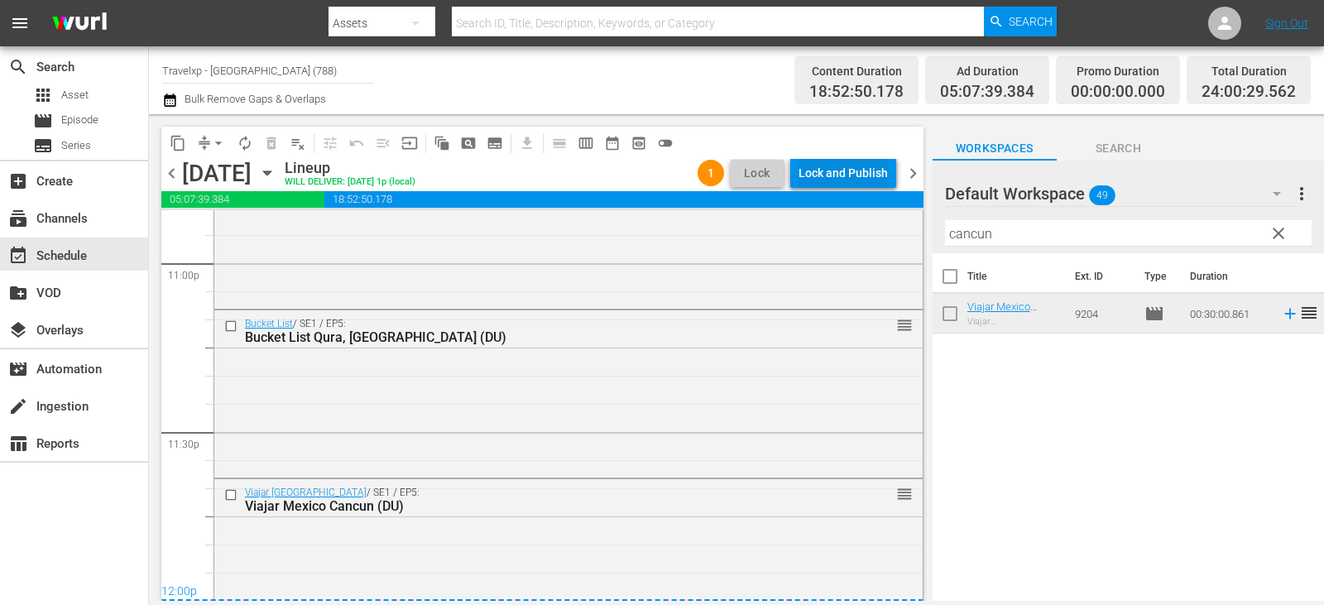
click at [858, 175] on div "Lock and Publish" at bounding box center [843, 173] width 89 height 30
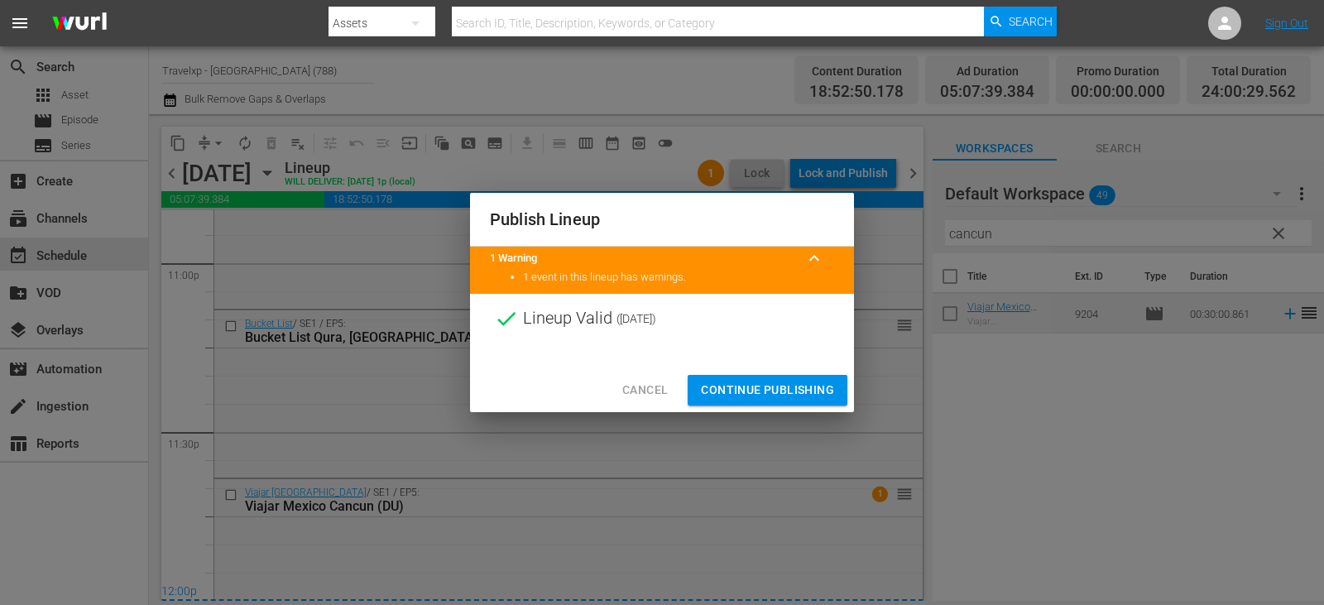
click at [748, 392] on span "Continue Publishing" at bounding box center [767, 390] width 133 height 21
